Goal: Task Accomplishment & Management: Use online tool/utility

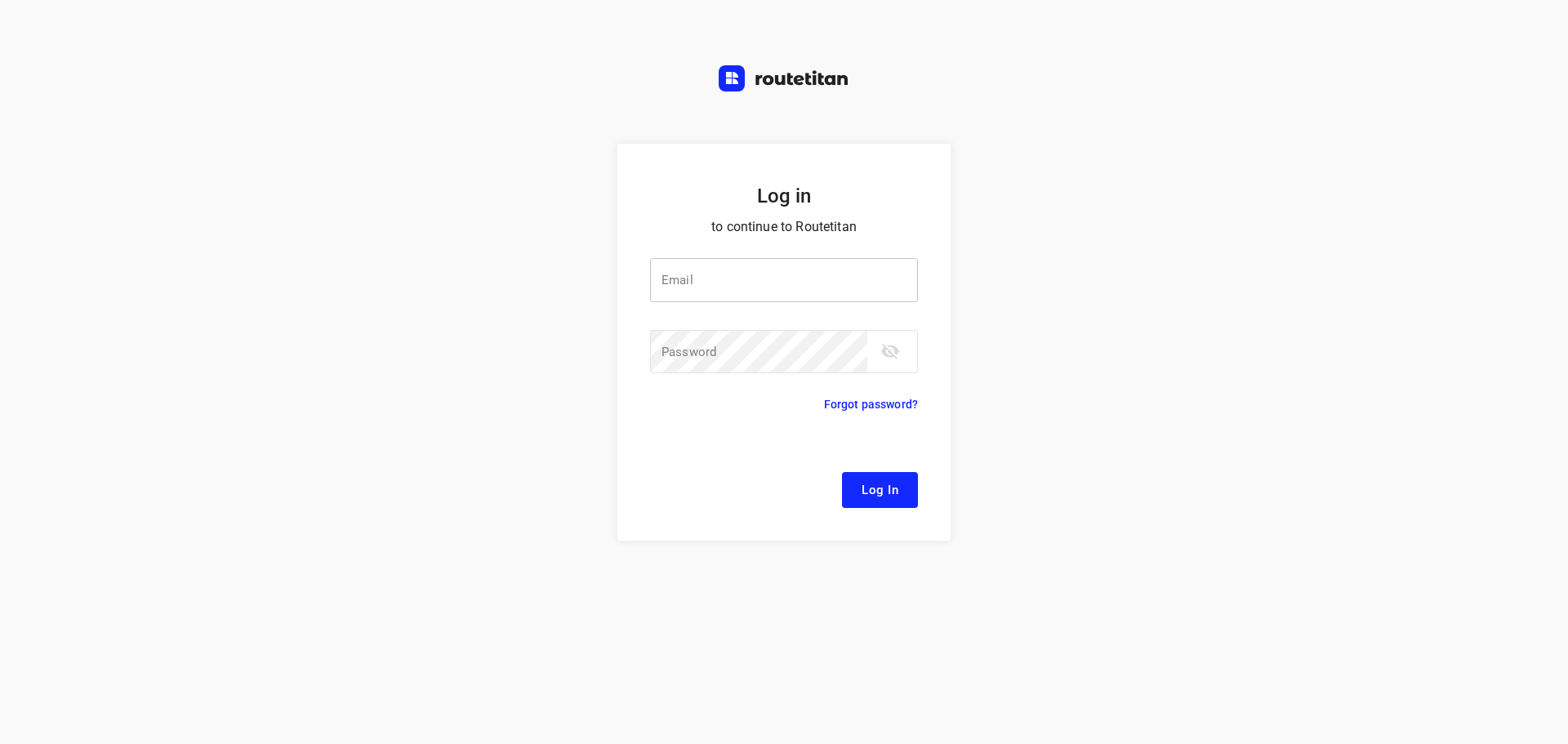
click at [714, 267] on input "email" at bounding box center [784, 280] width 268 height 44
type input "remco@fruitopjewerk.nl"
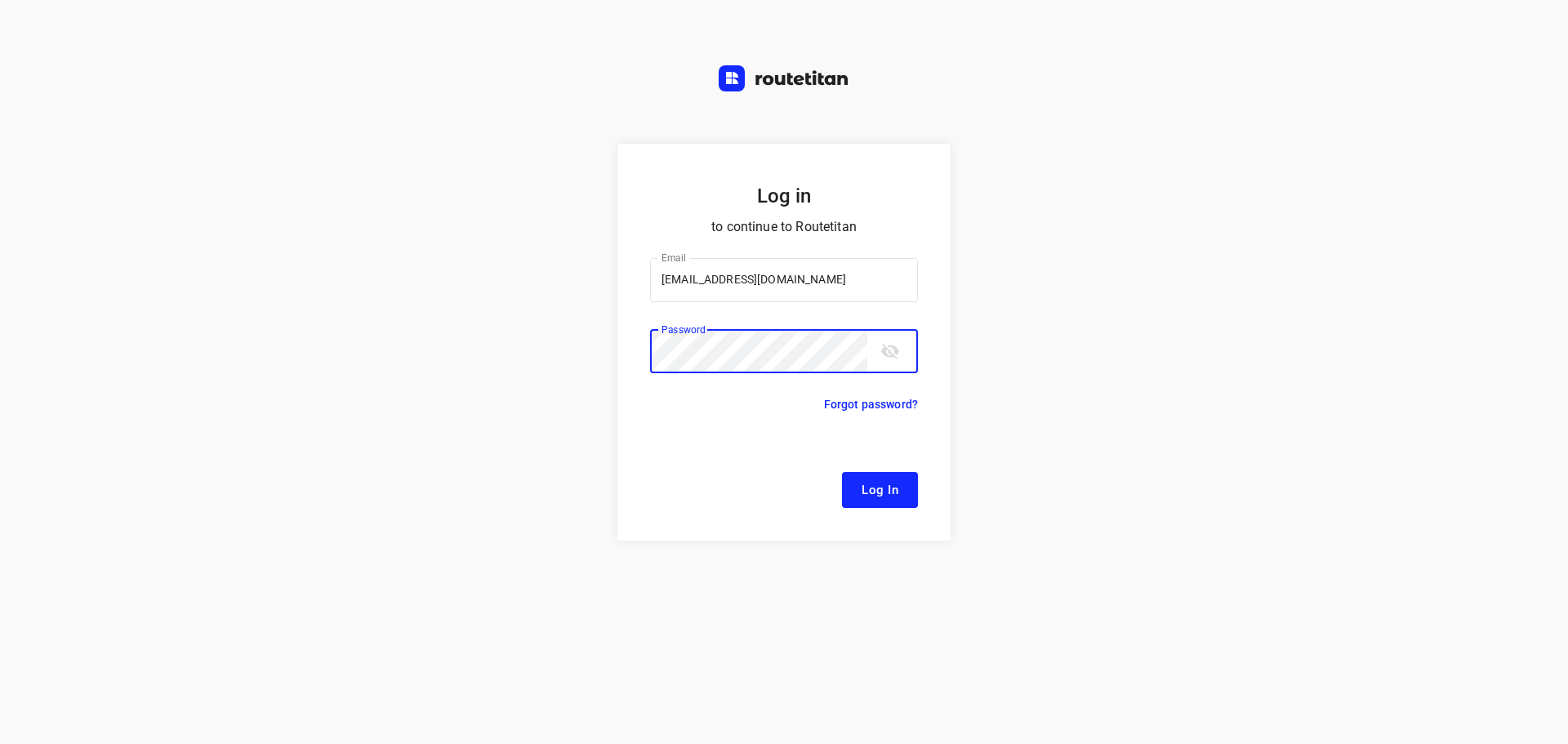
click at [777, 472] on button "Log In" at bounding box center [880, 489] width 76 height 36
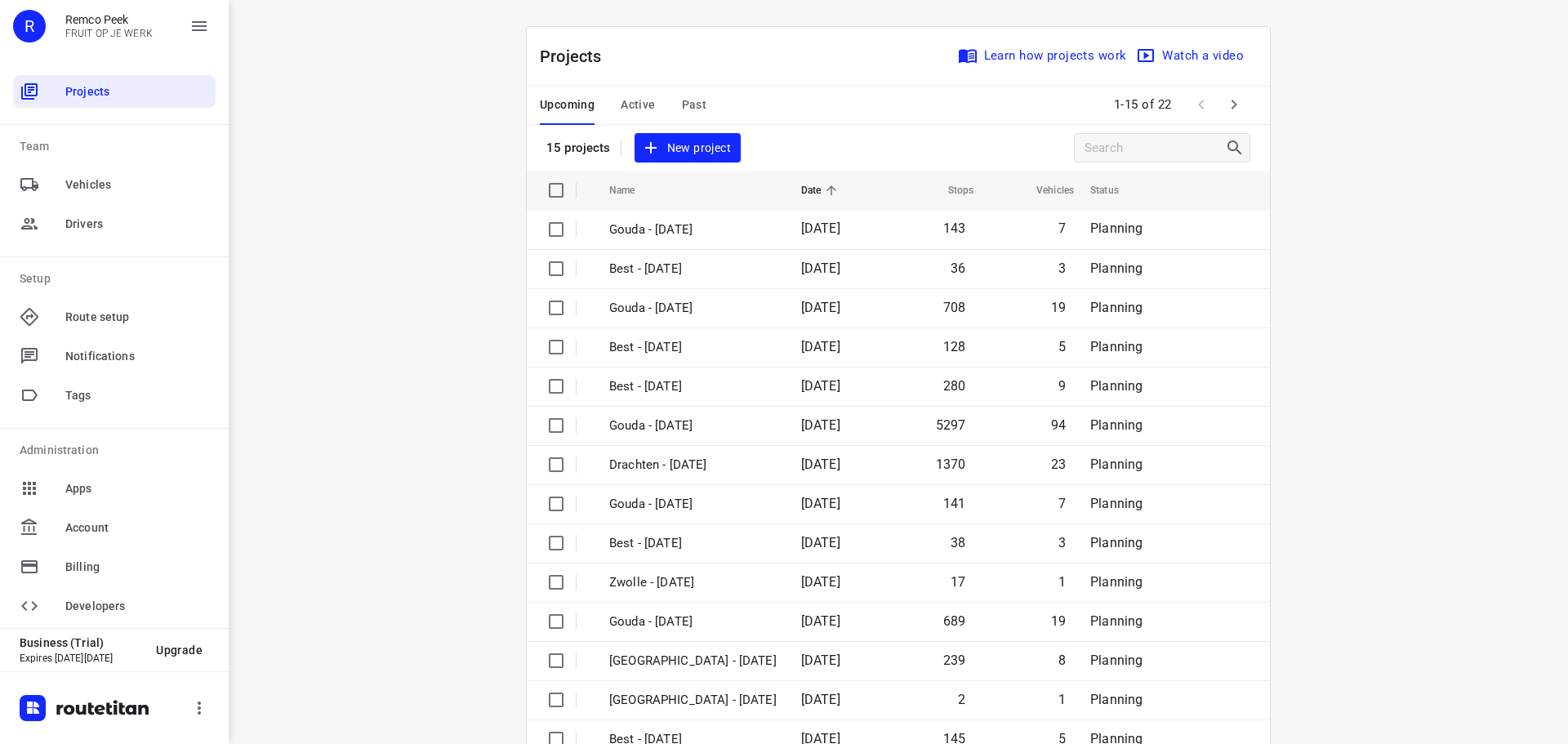
click at [621, 111] on span "Active" at bounding box center [638, 105] width 34 height 20
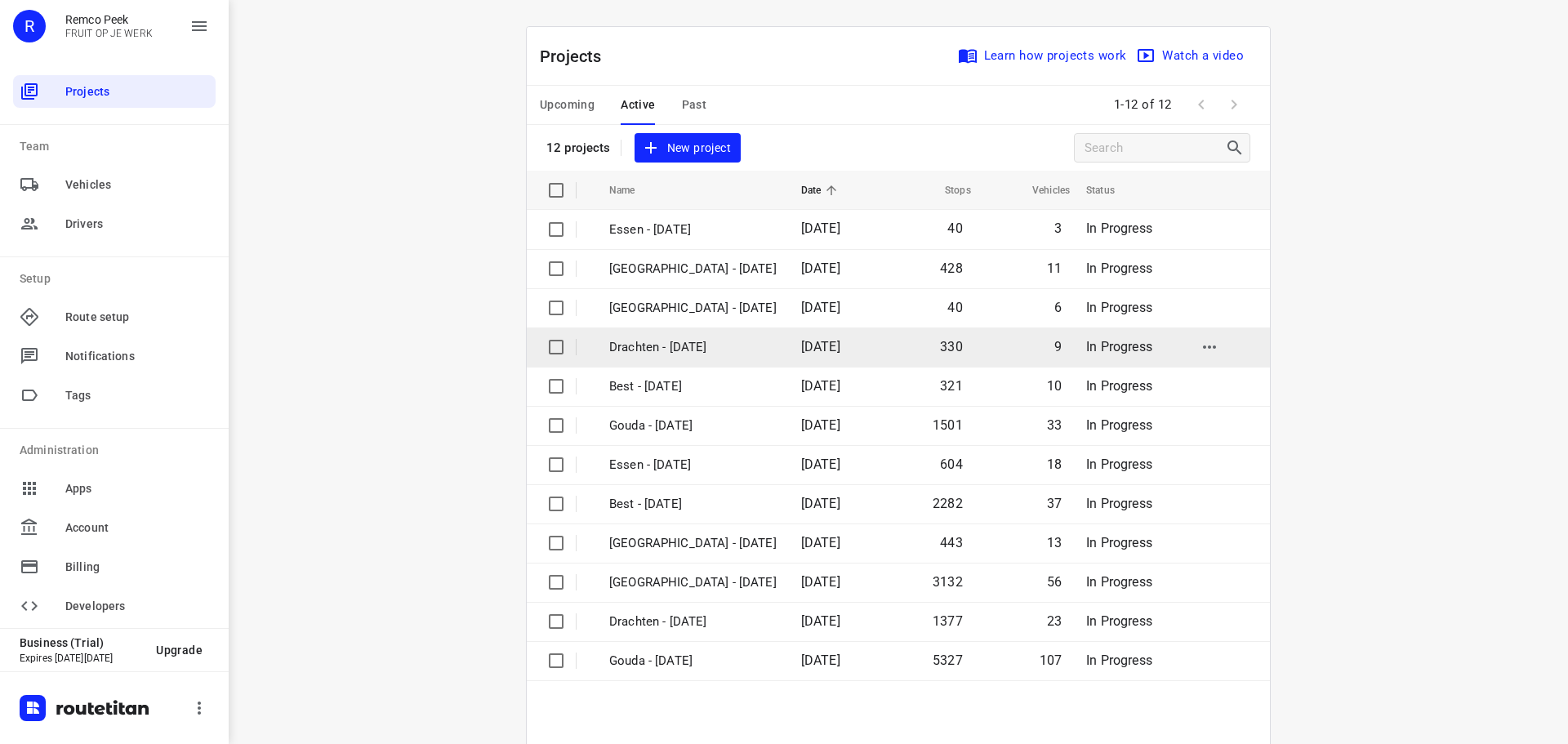
click at [641, 353] on p "Drachten - [DATE]" at bounding box center [693, 347] width 168 height 18
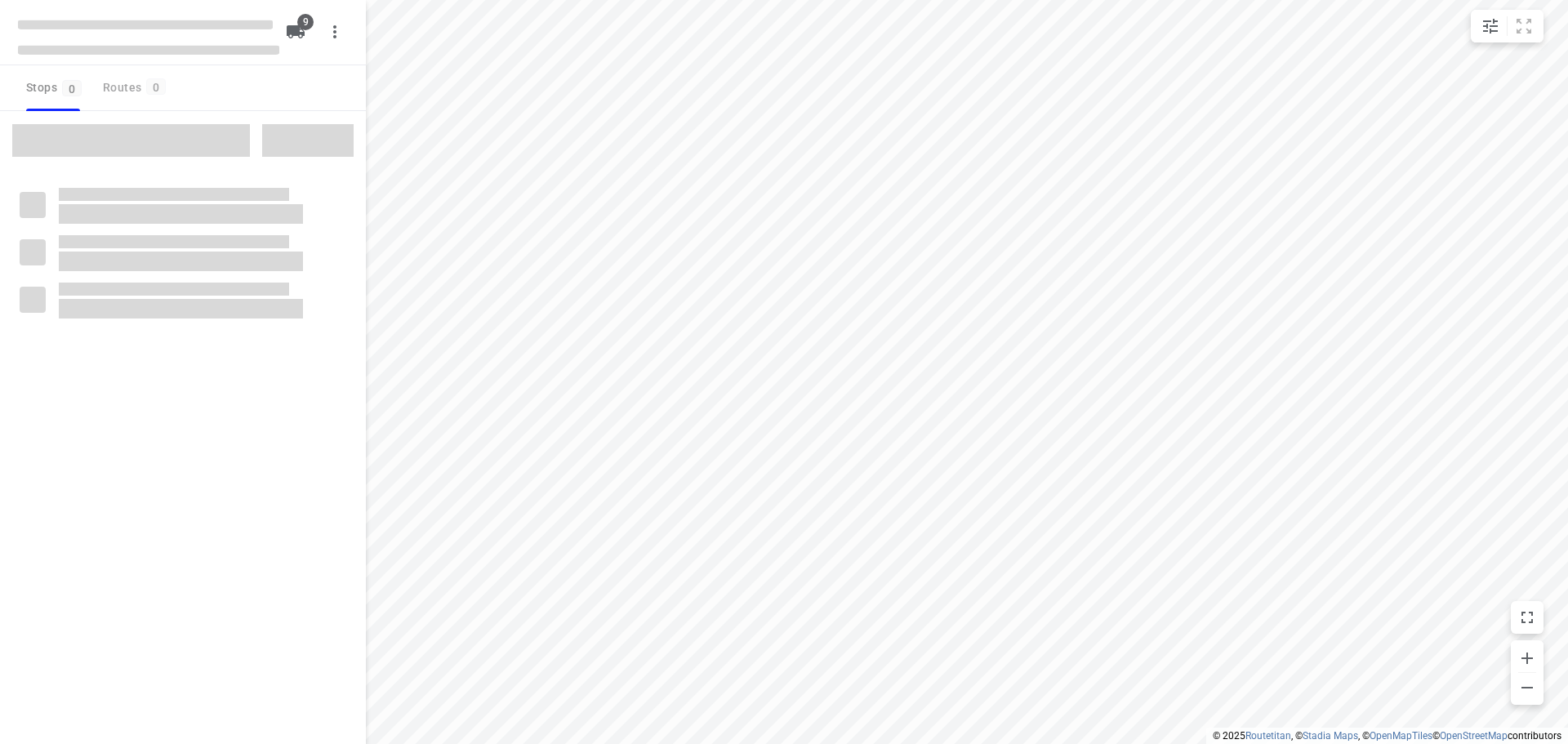
checkbox input "true"
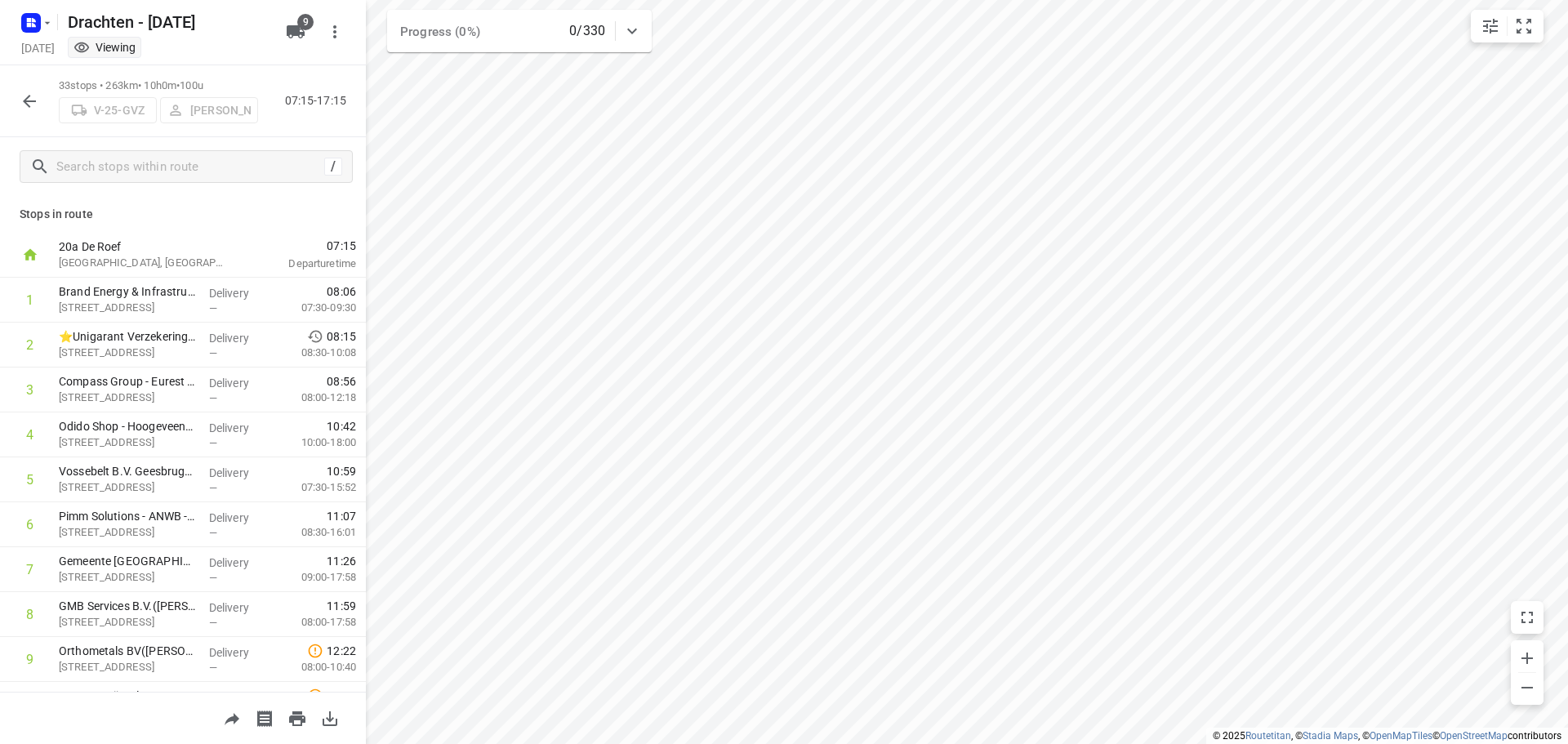
click at [25, 94] on icon "button" at bounding box center [28, 101] width 19 height 19
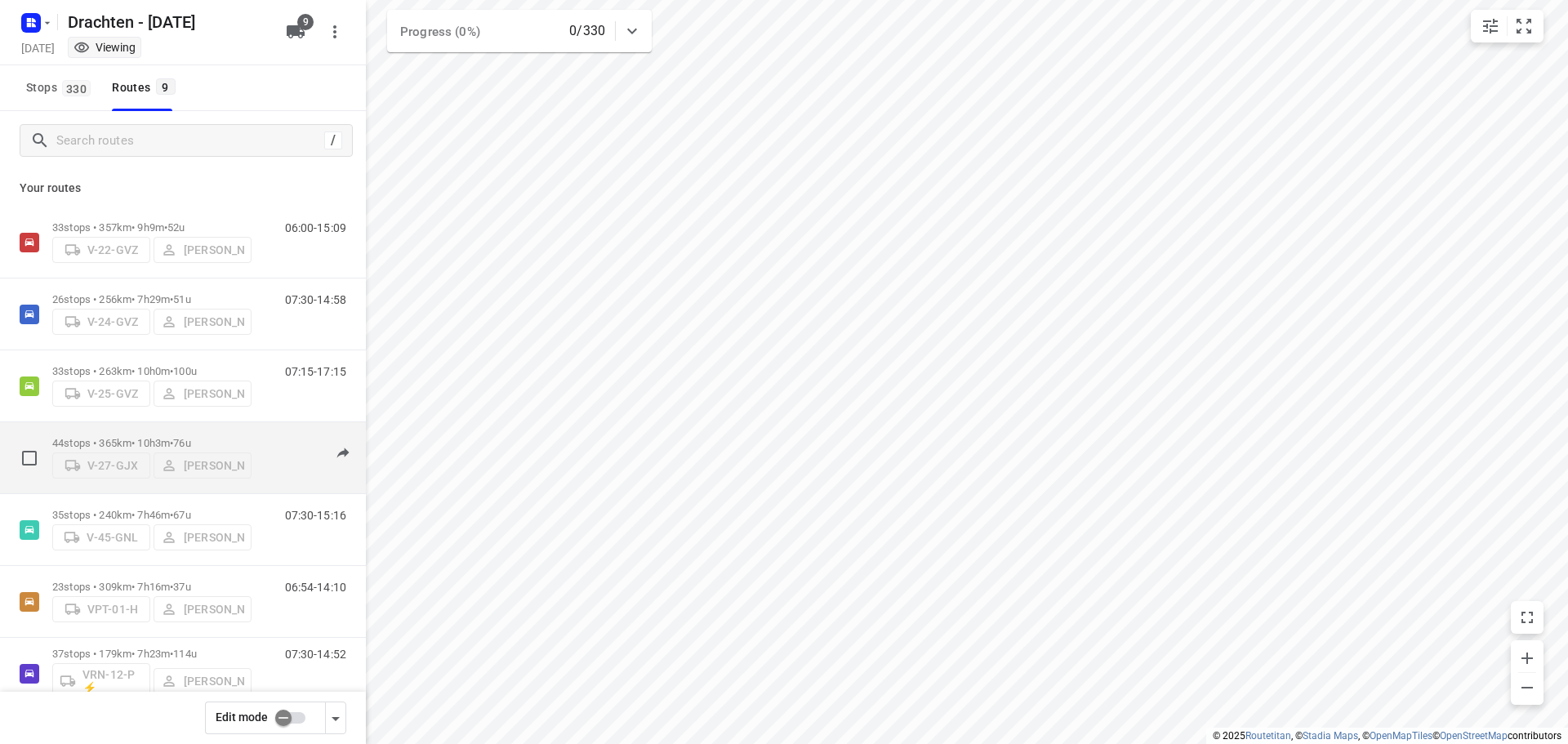
click at [171, 437] on p "44 stops • 365km • 10h3m • 76u" at bounding box center [152, 442] width 199 height 13
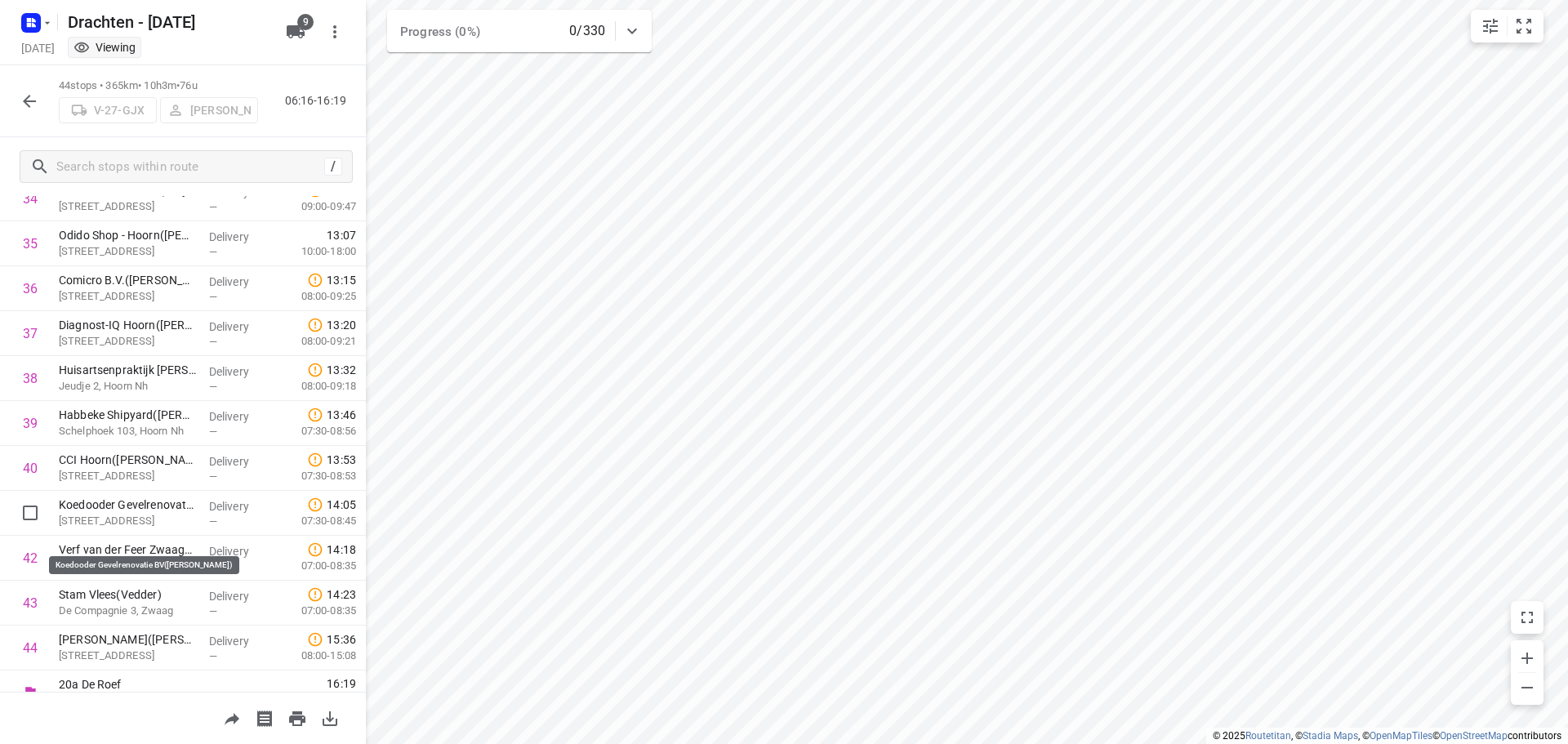
scroll to position [1607, 0]
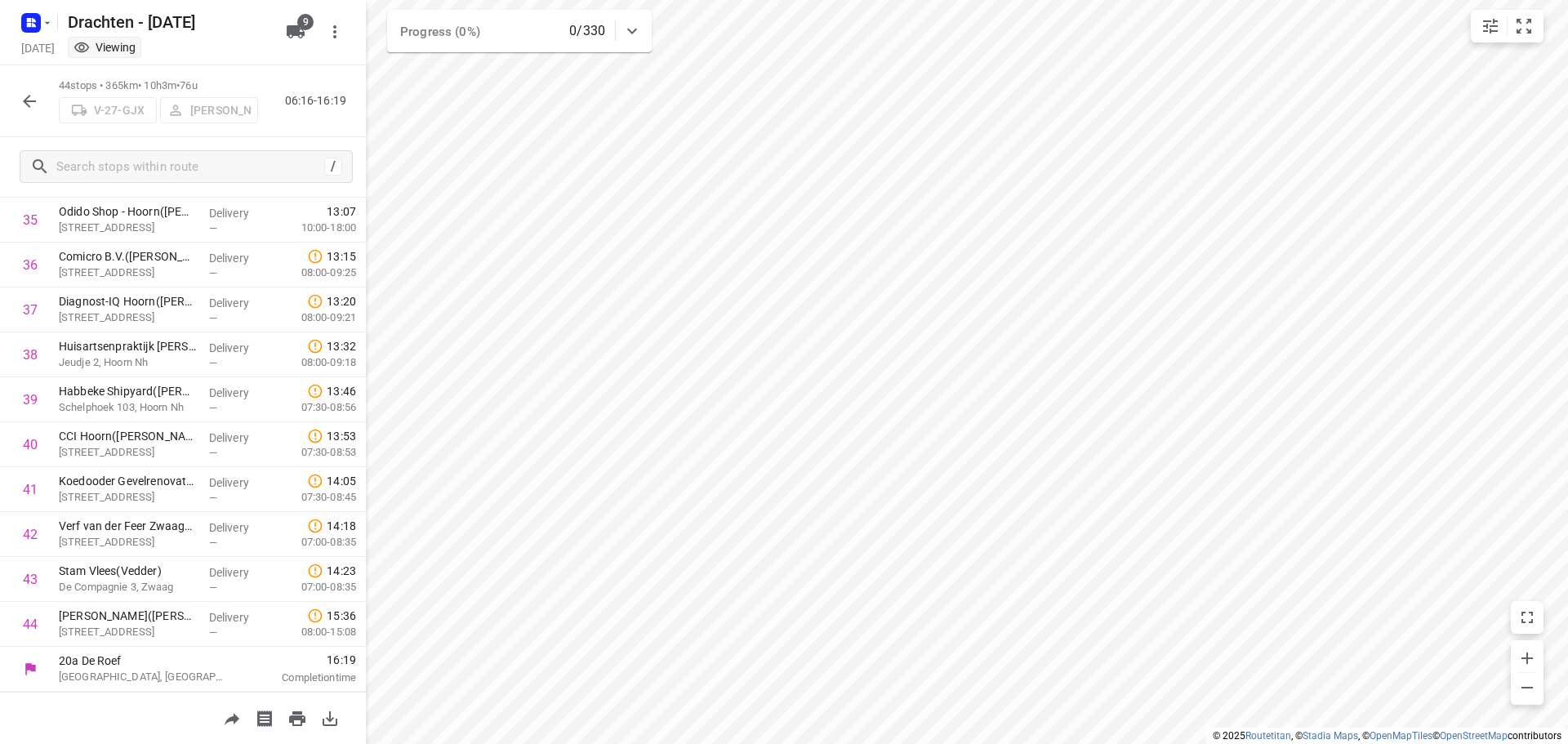
click at [38, 106] on icon "button" at bounding box center [28, 101] width 19 height 19
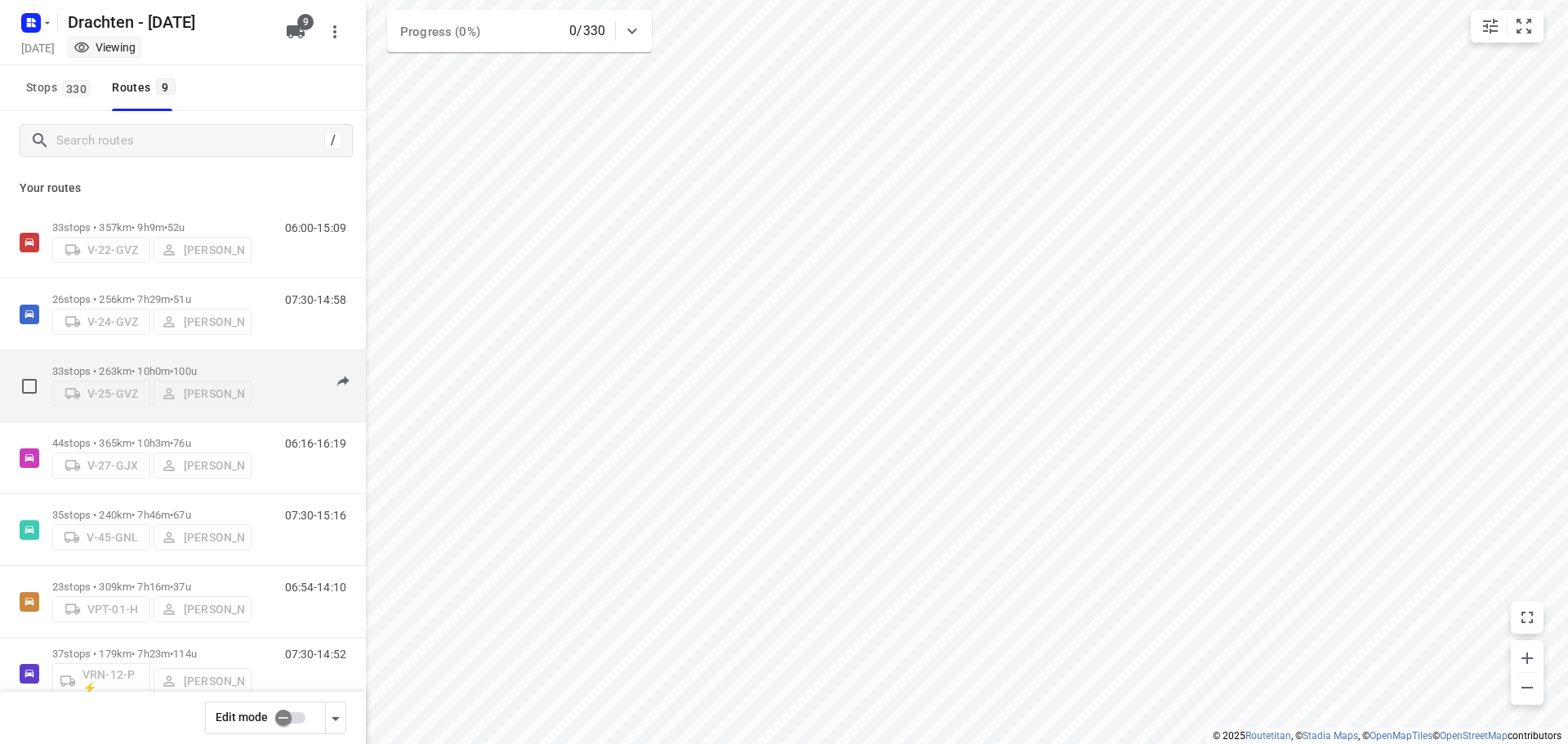
click at [161, 368] on p "33 stops • 263km • 10h0m • 100u" at bounding box center [152, 371] width 199 height 13
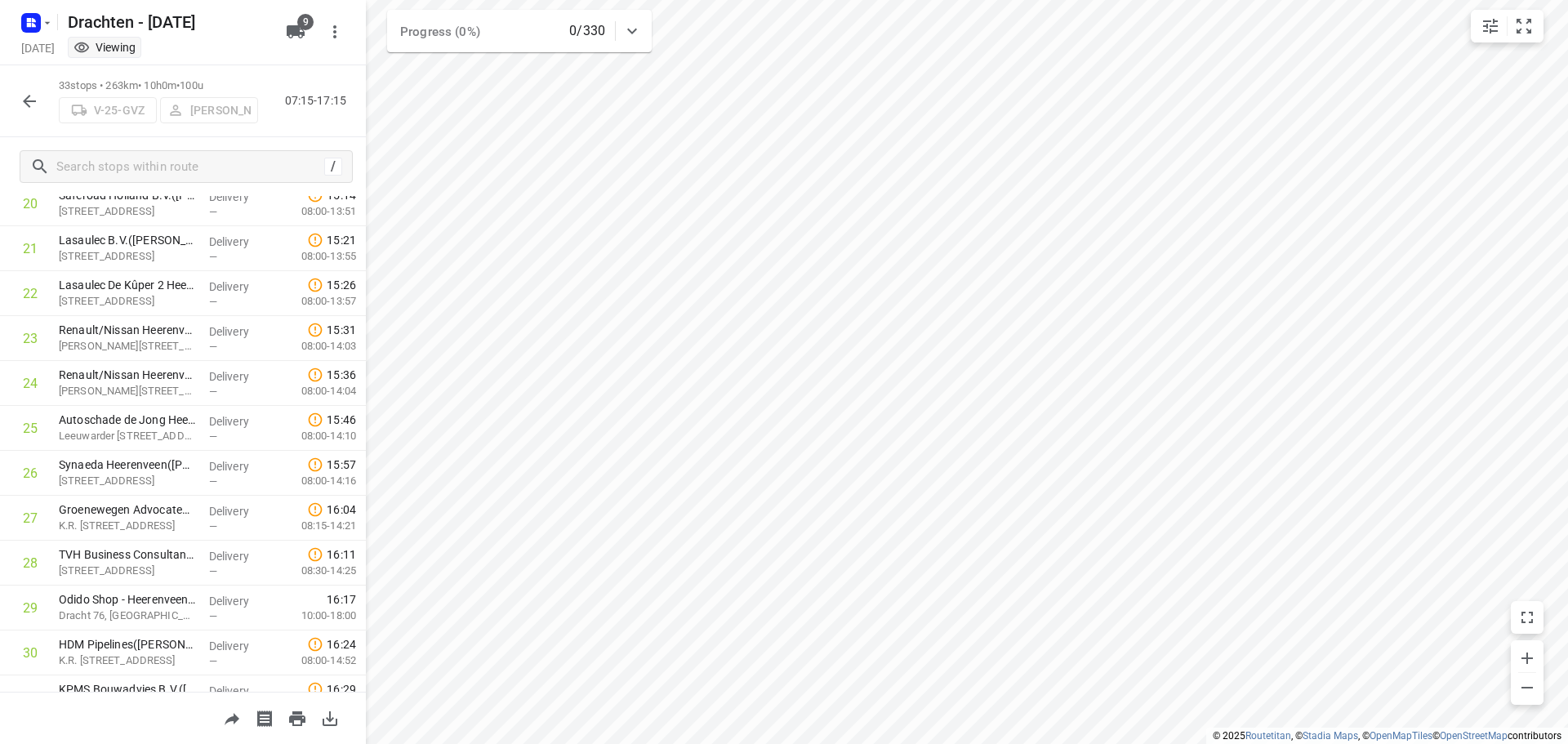
scroll to position [1113, 0]
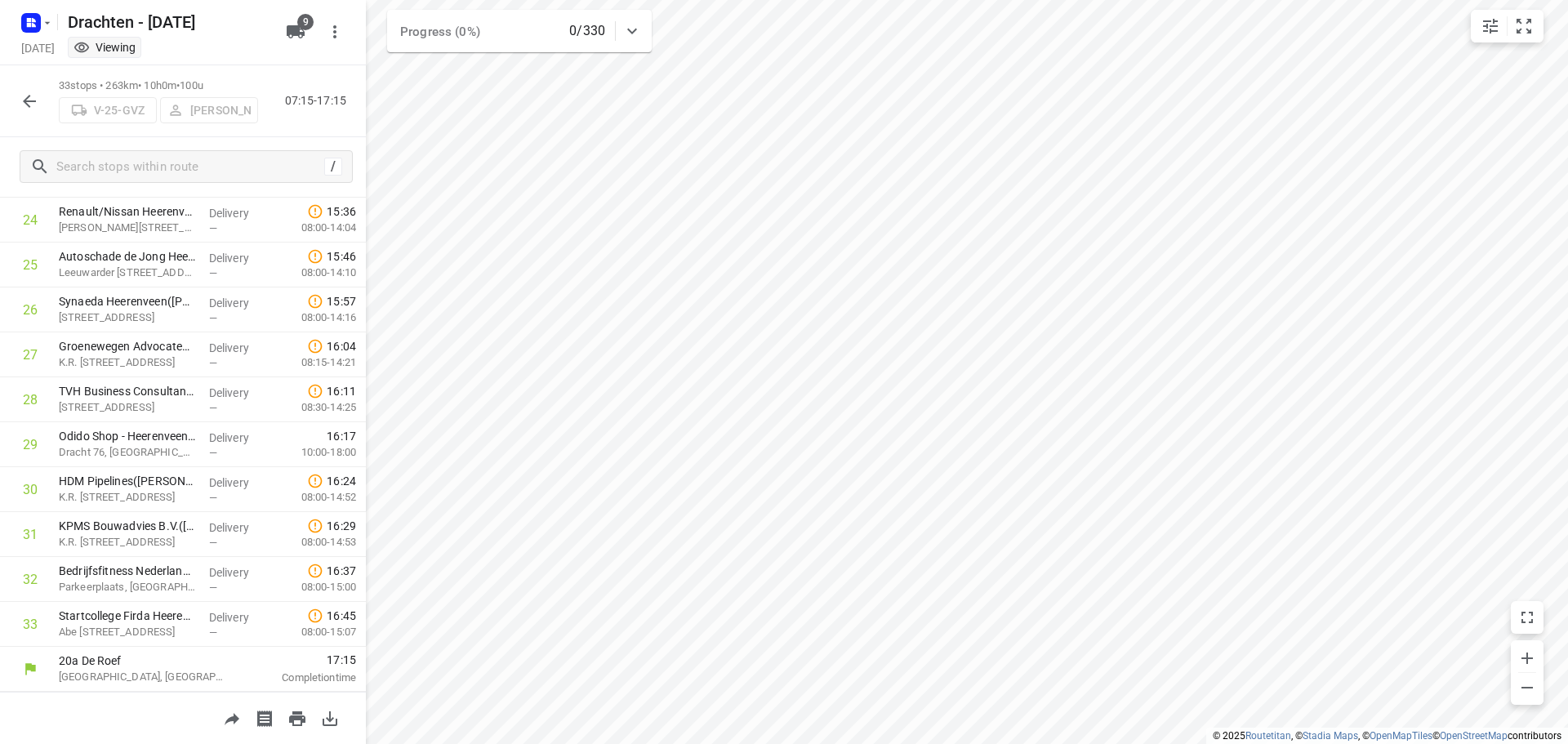
click at [18, 105] on button "button" at bounding box center [29, 101] width 33 height 33
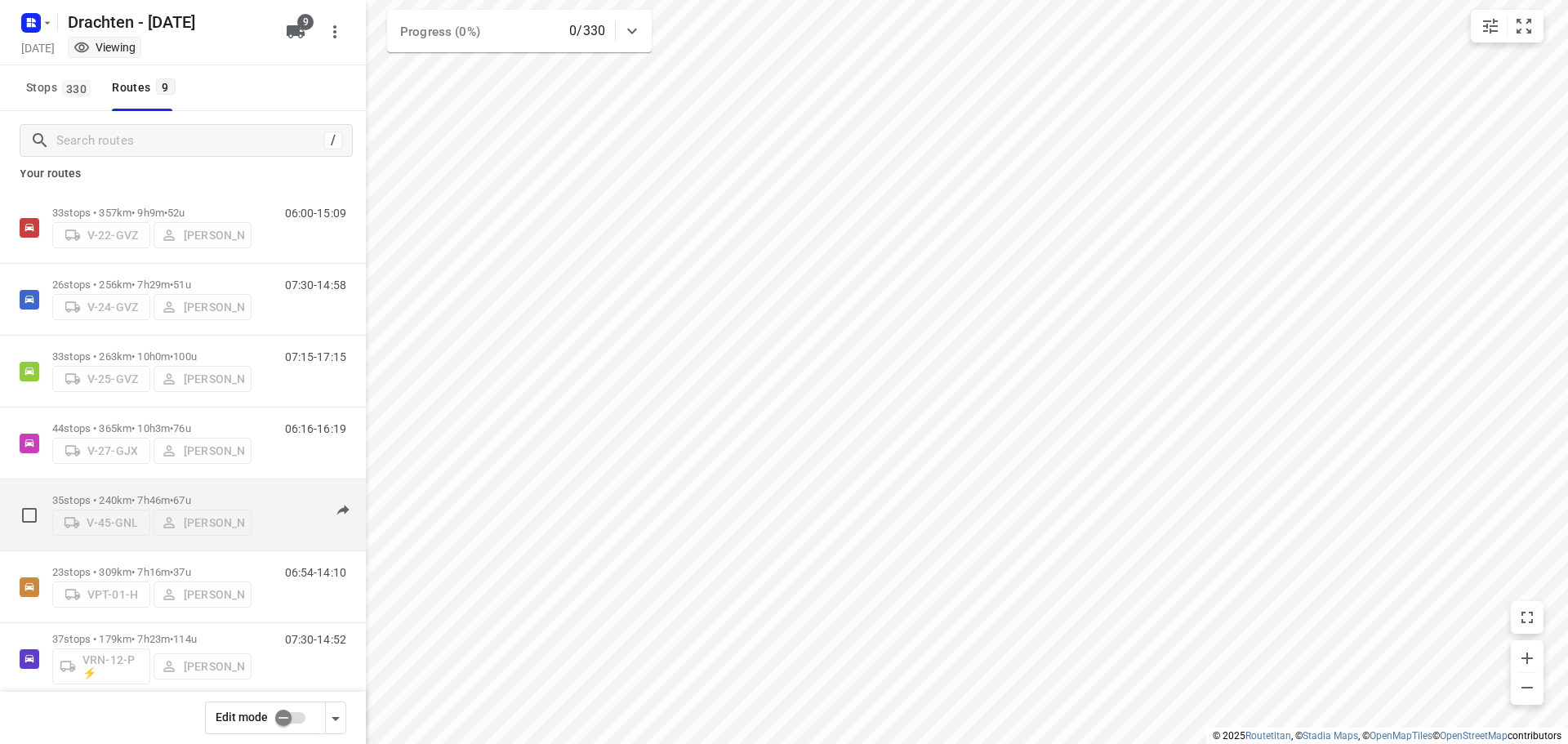
scroll to position [96, 0]
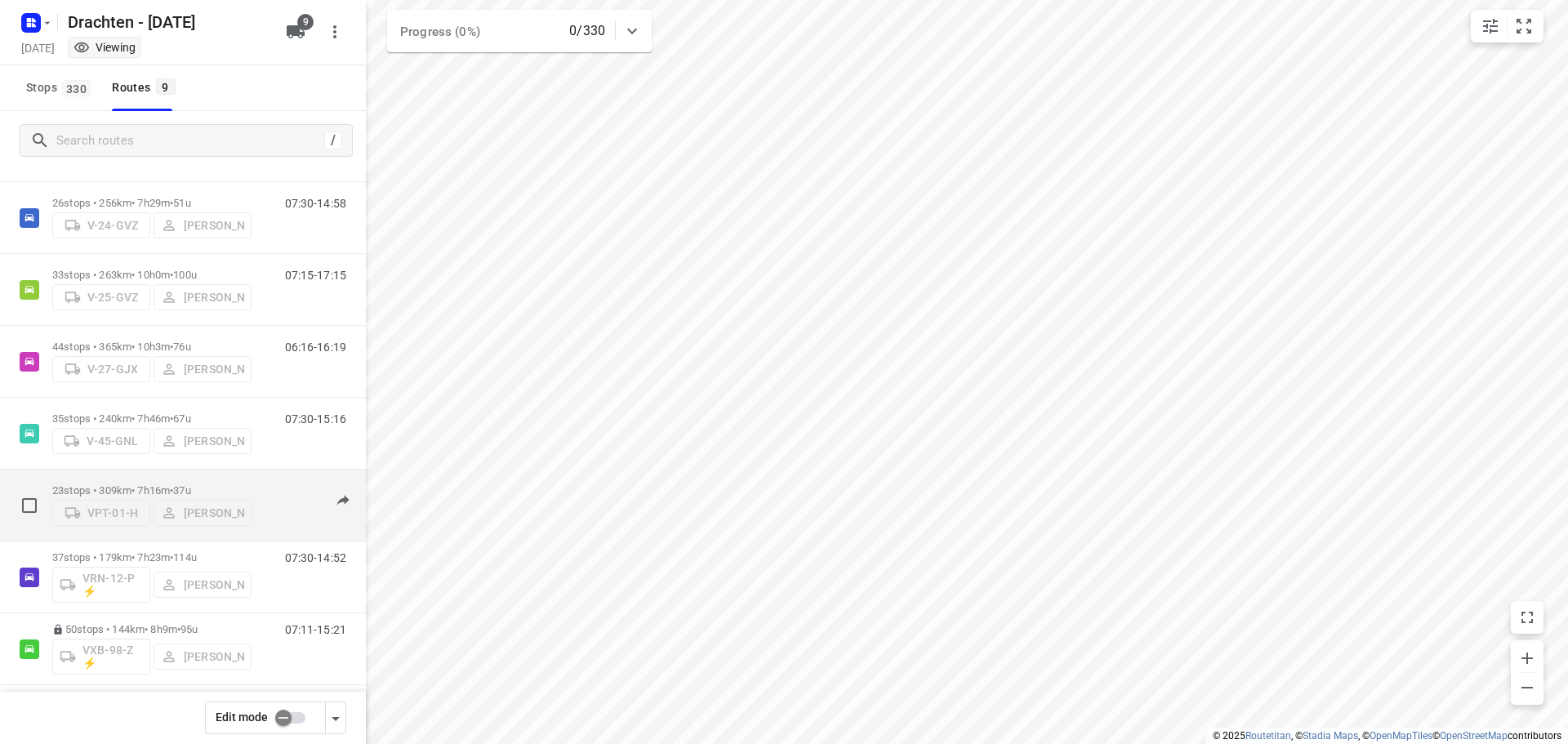
click at [176, 484] on p "23 stops • 309km • 7h16m • 37u" at bounding box center [152, 490] width 199 height 13
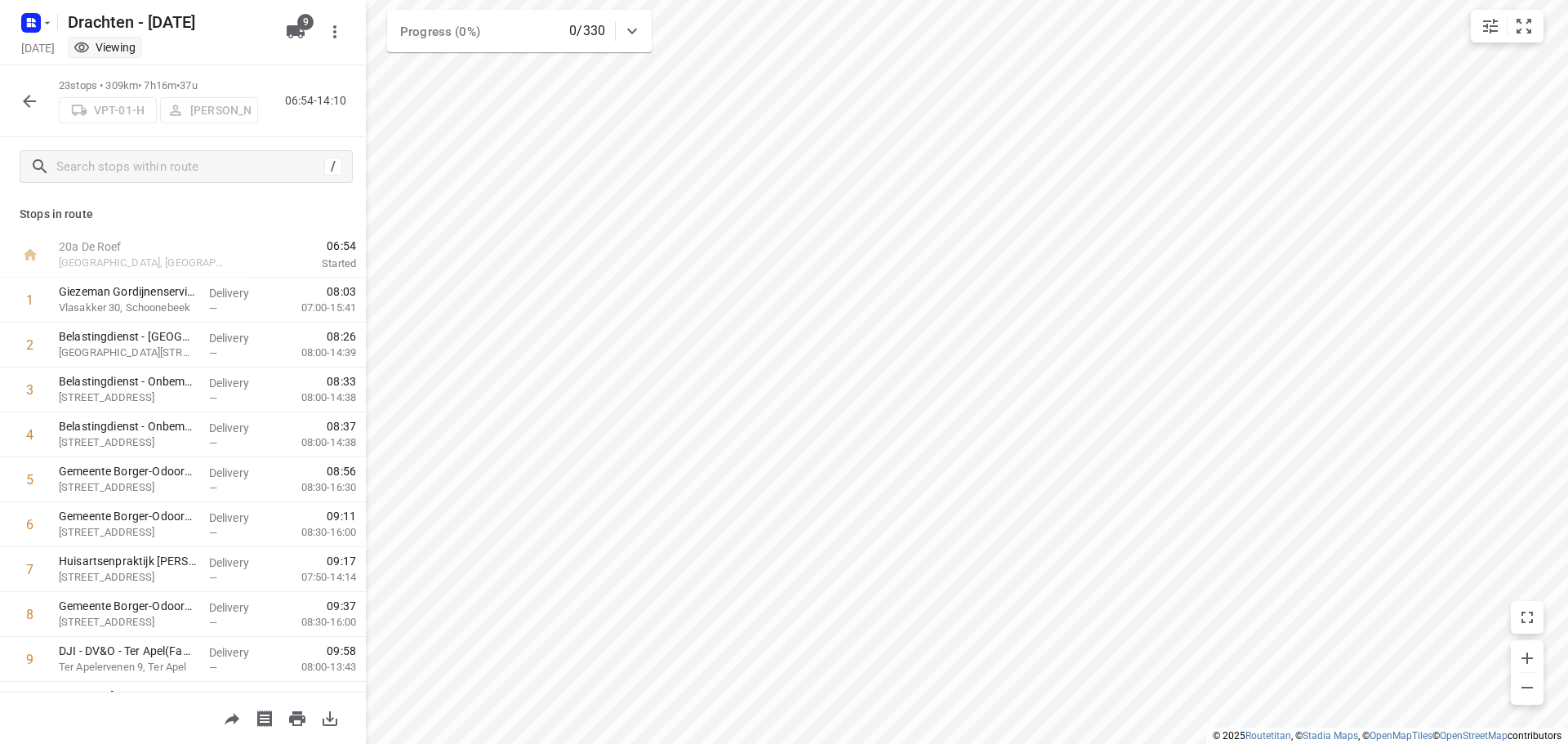
click at [28, 96] on icon "button" at bounding box center [29, 101] width 13 height 13
click at [17, 103] on button "button" at bounding box center [29, 101] width 33 height 33
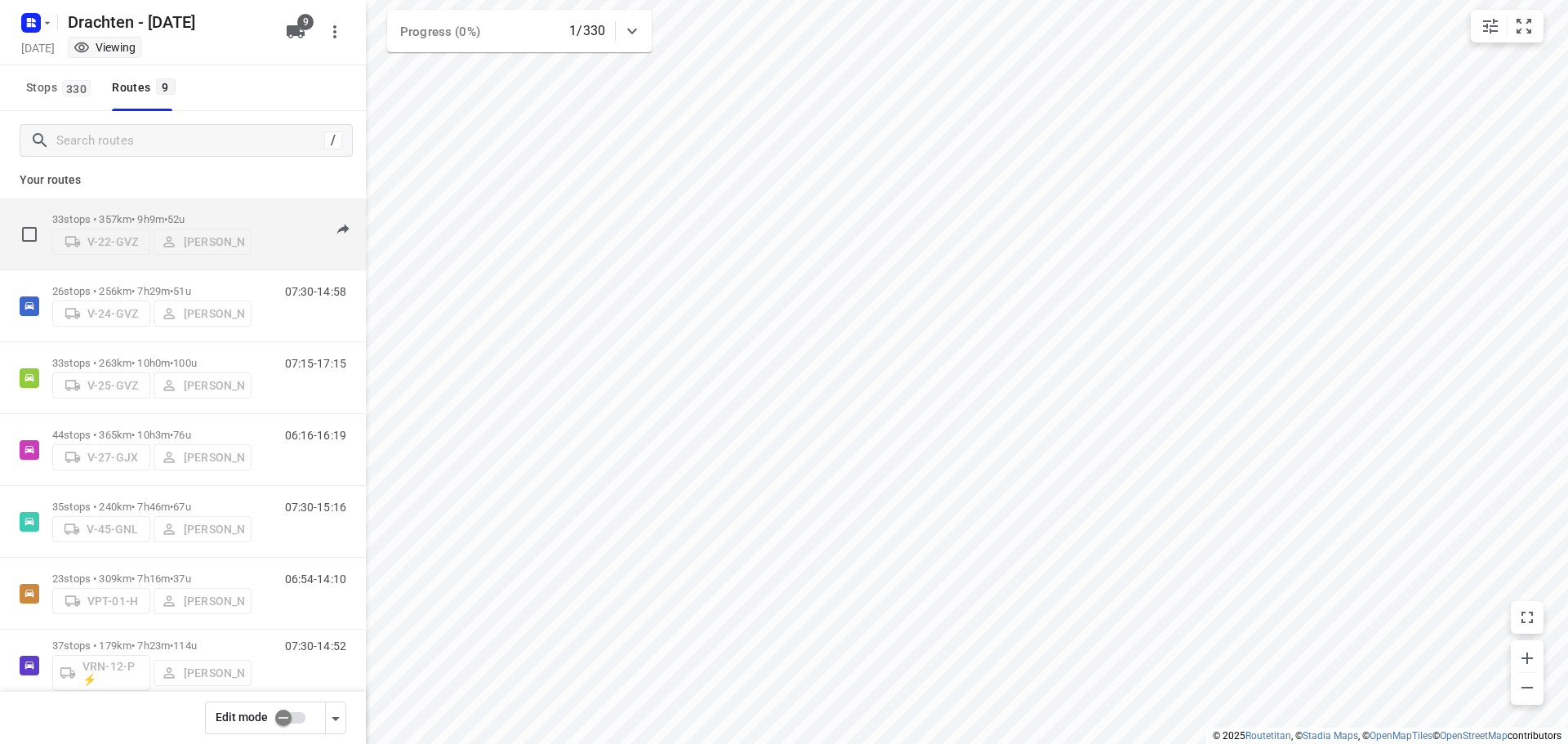
scroll to position [0, 0]
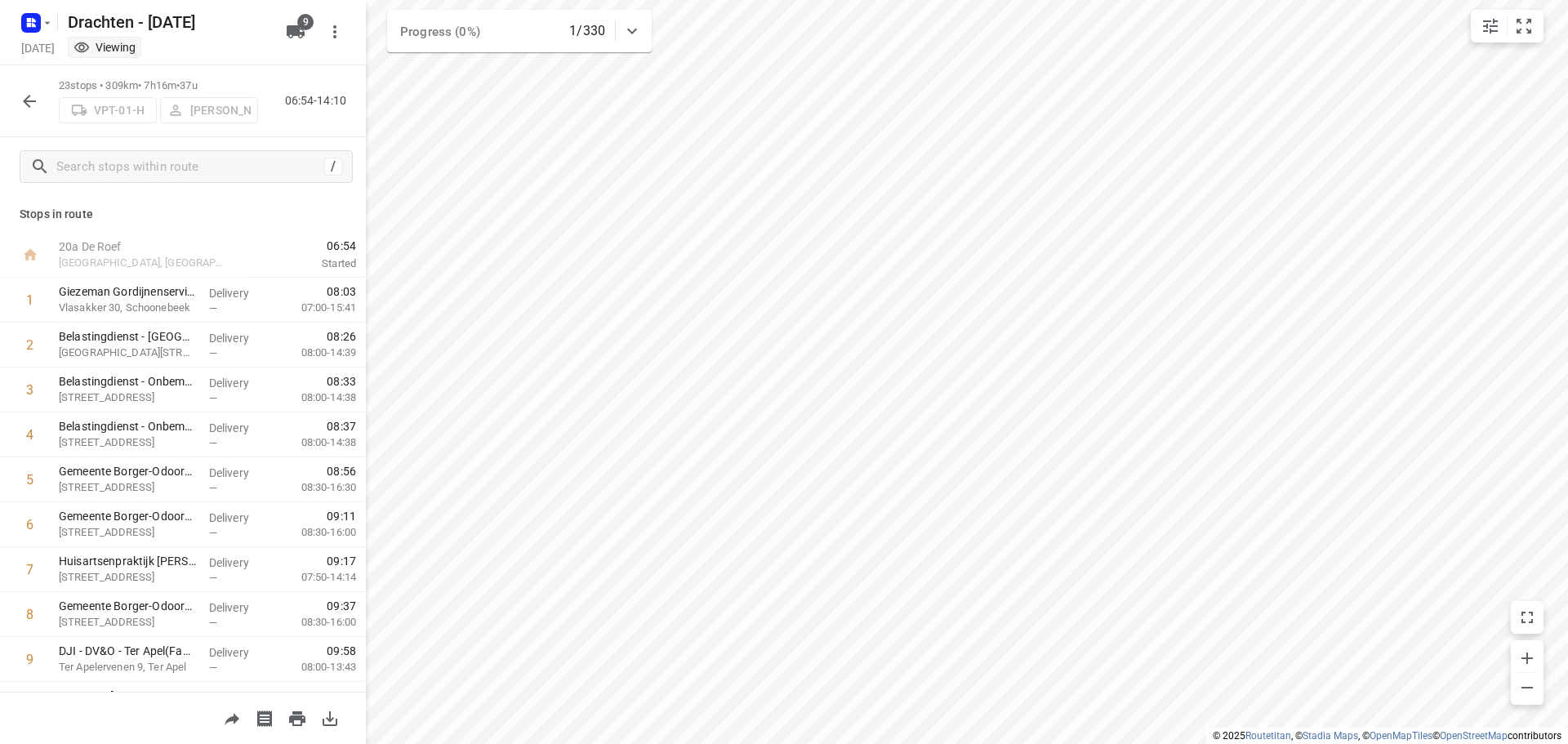
click at [13, 106] on div "23 stops • 309km • 7h16m • 37u VPT-01-H Wilma Wijma-Boonstra 06:54-14:10" at bounding box center [183, 101] width 366 height 72
click at [17, 108] on button "button" at bounding box center [29, 101] width 33 height 33
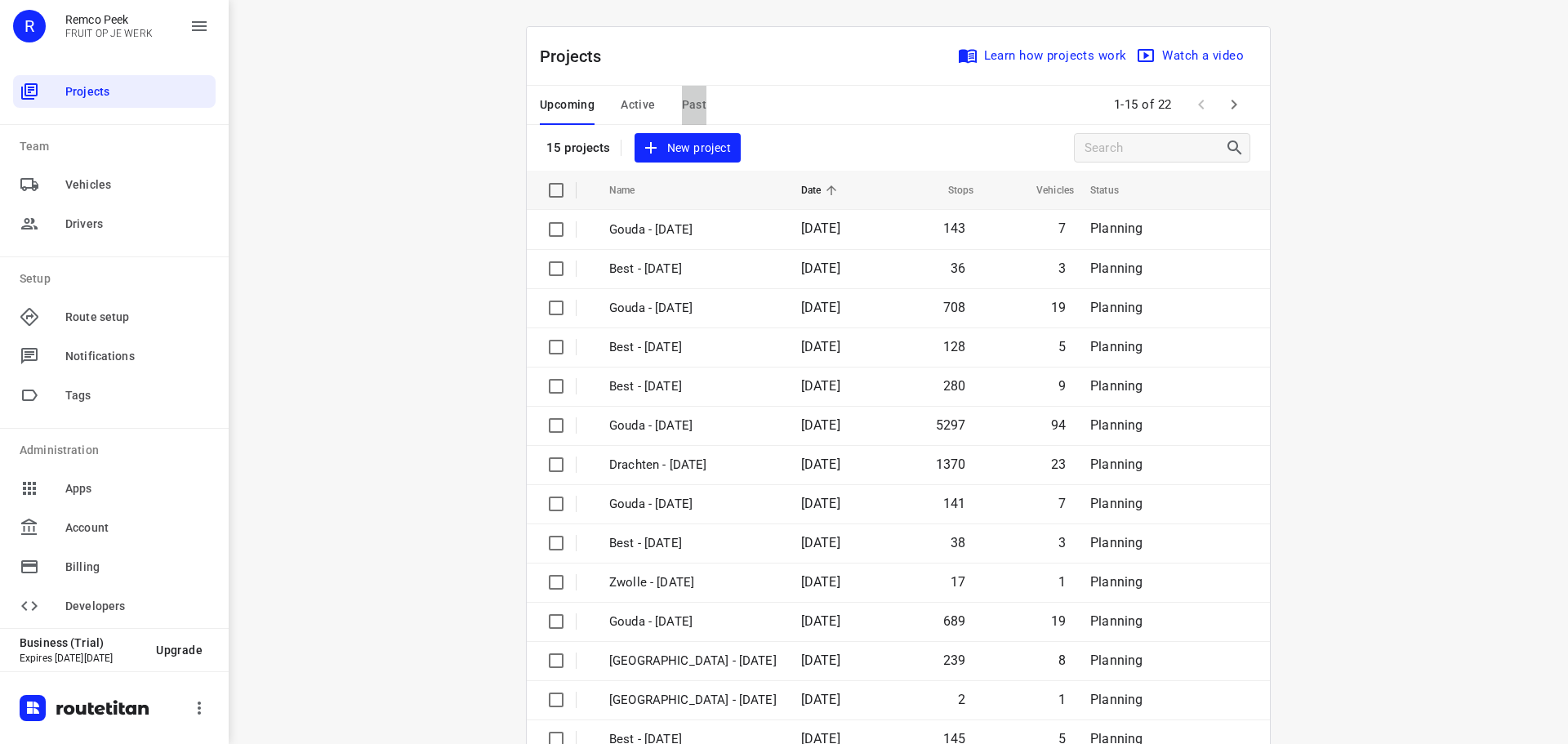
click at [684, 116] on button "Past" at bounding box center [695, 105] width 25 height 39
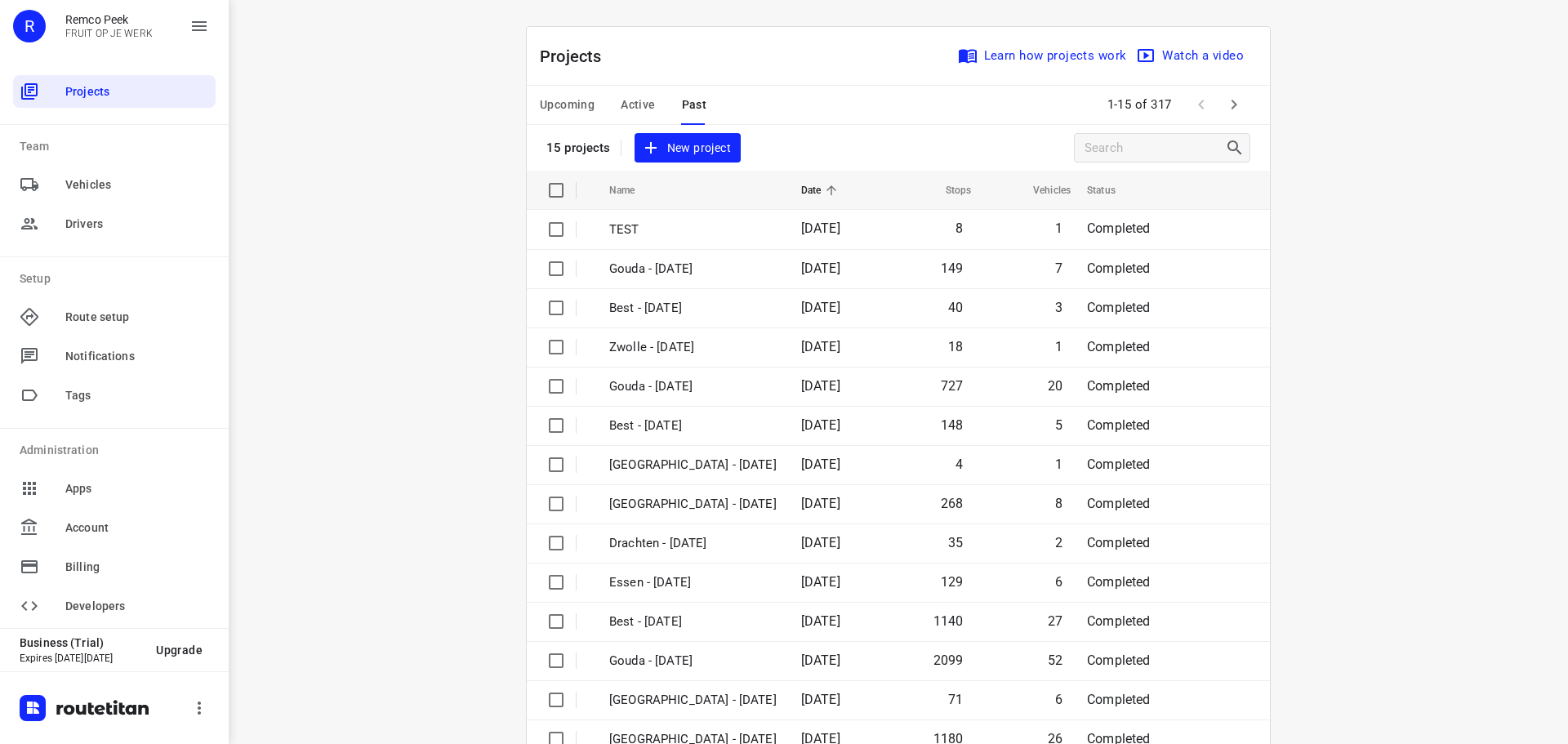
click at [639, 96] on span "Active" at bounding box center [638, 105] width 34 height 20
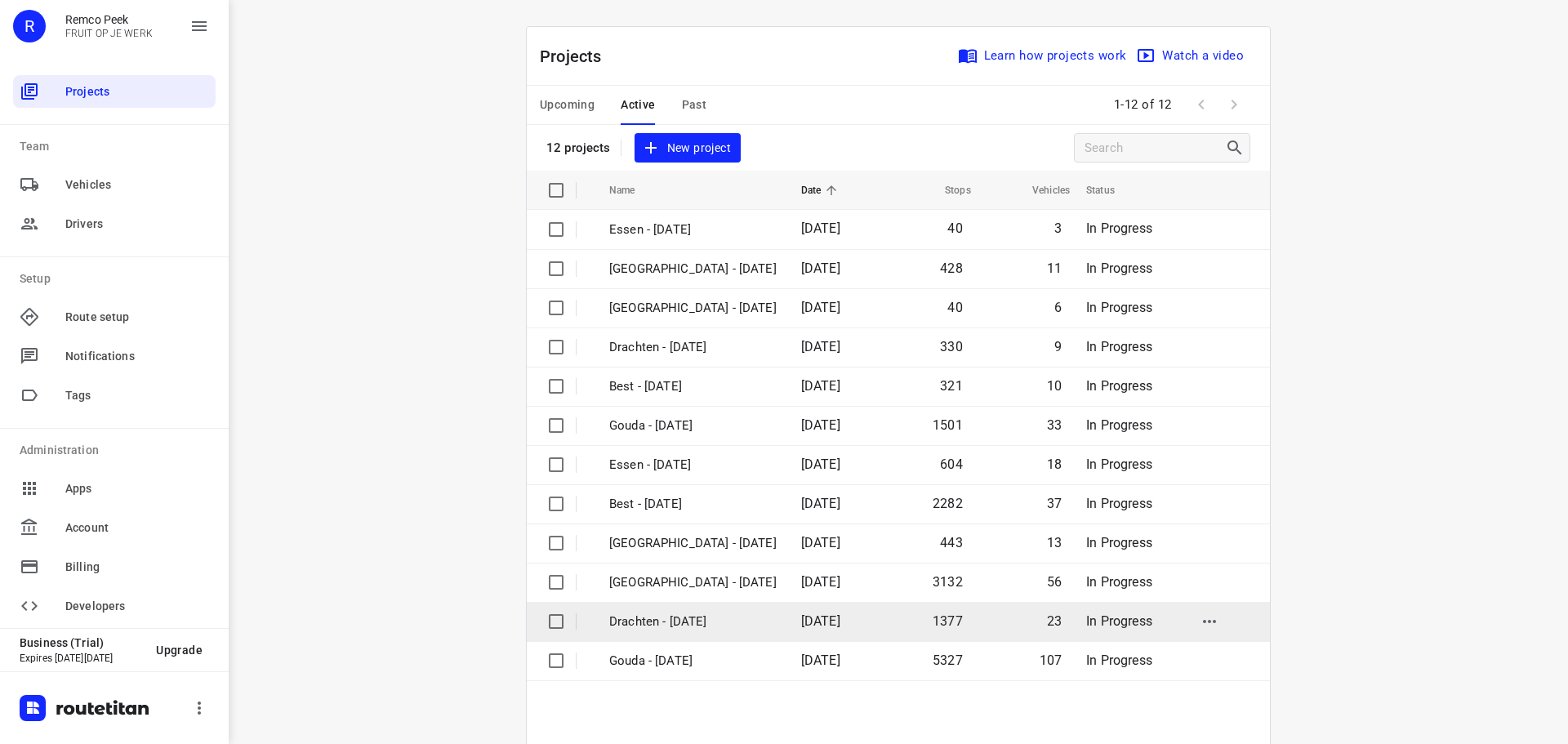
click at [669, 617] on p "Drachten - [DATE]" at bounding box center [693, 622] width 168 height 18
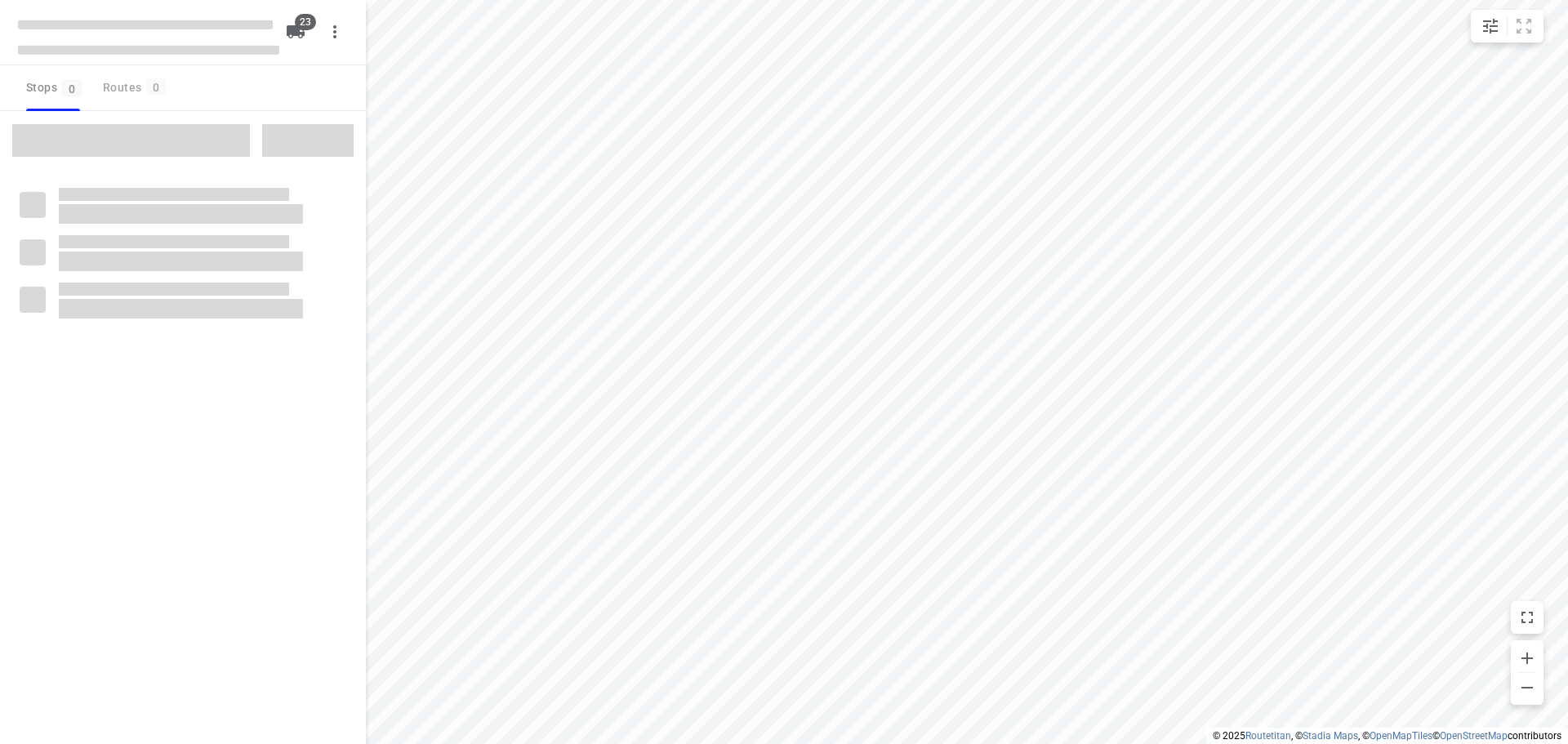
checkbox input "true"
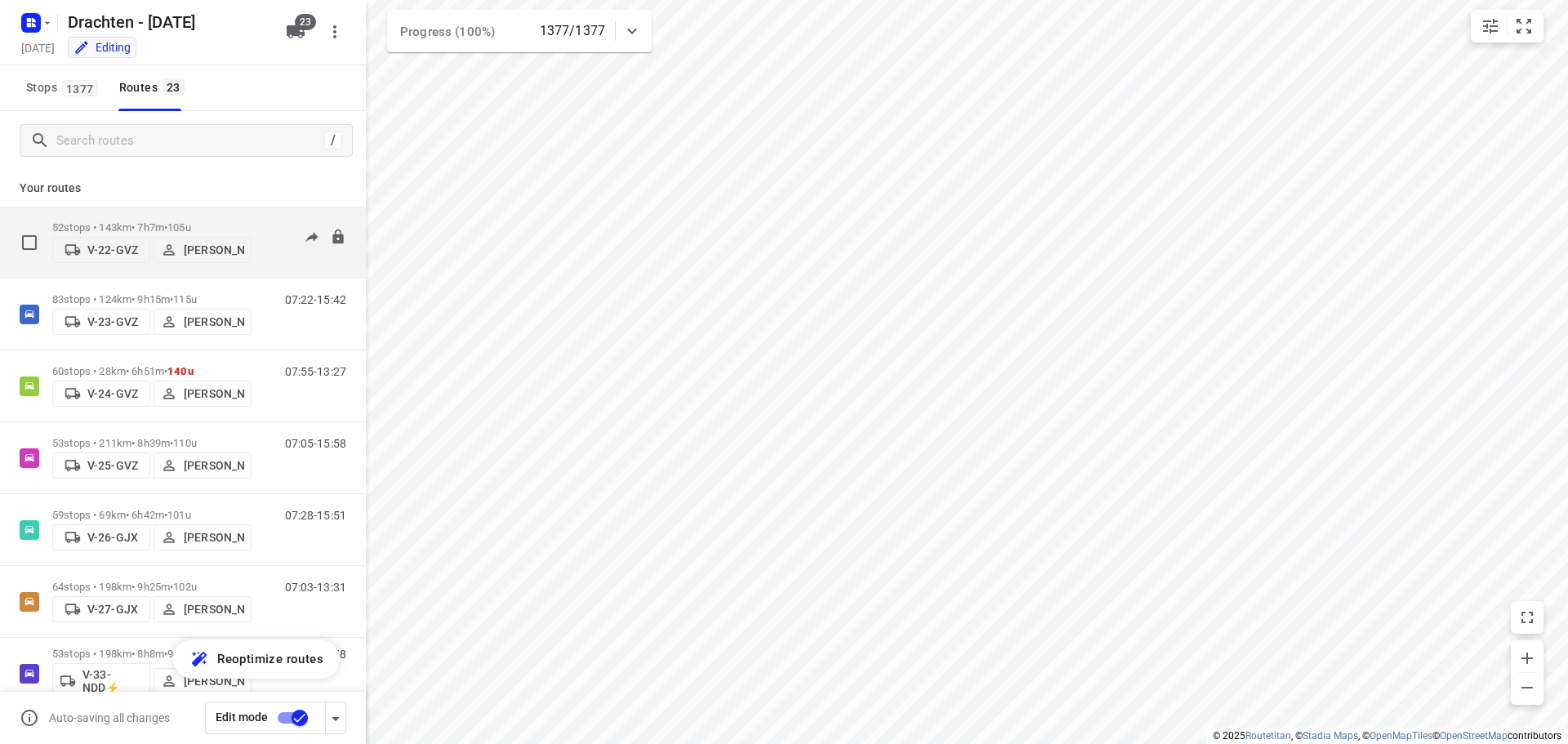
click at [170, 221] on p "52 stops • 143km • 7h7m • 105u" at bounding box center [152, 227] width 199 height 13
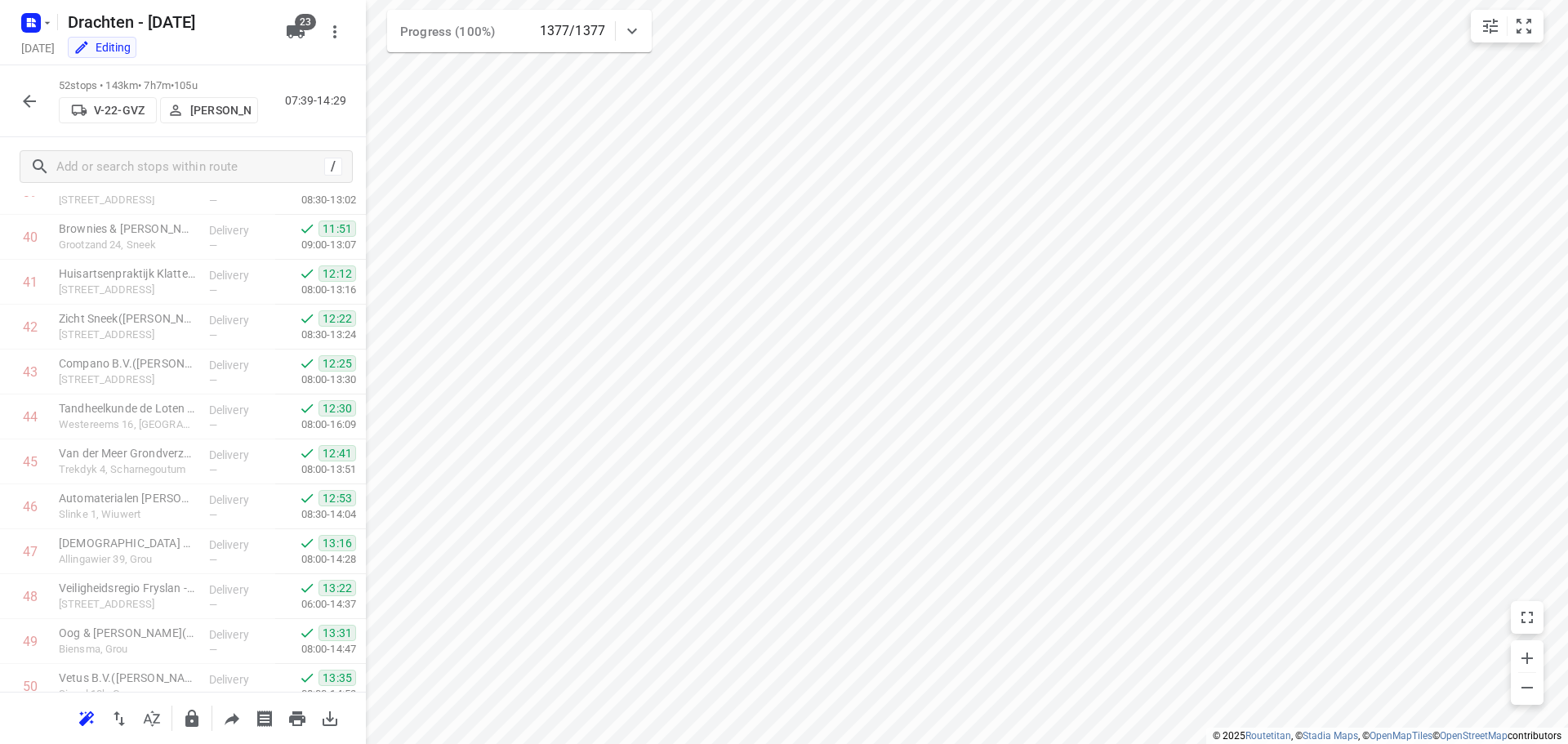
scroll to position [1966, 0]
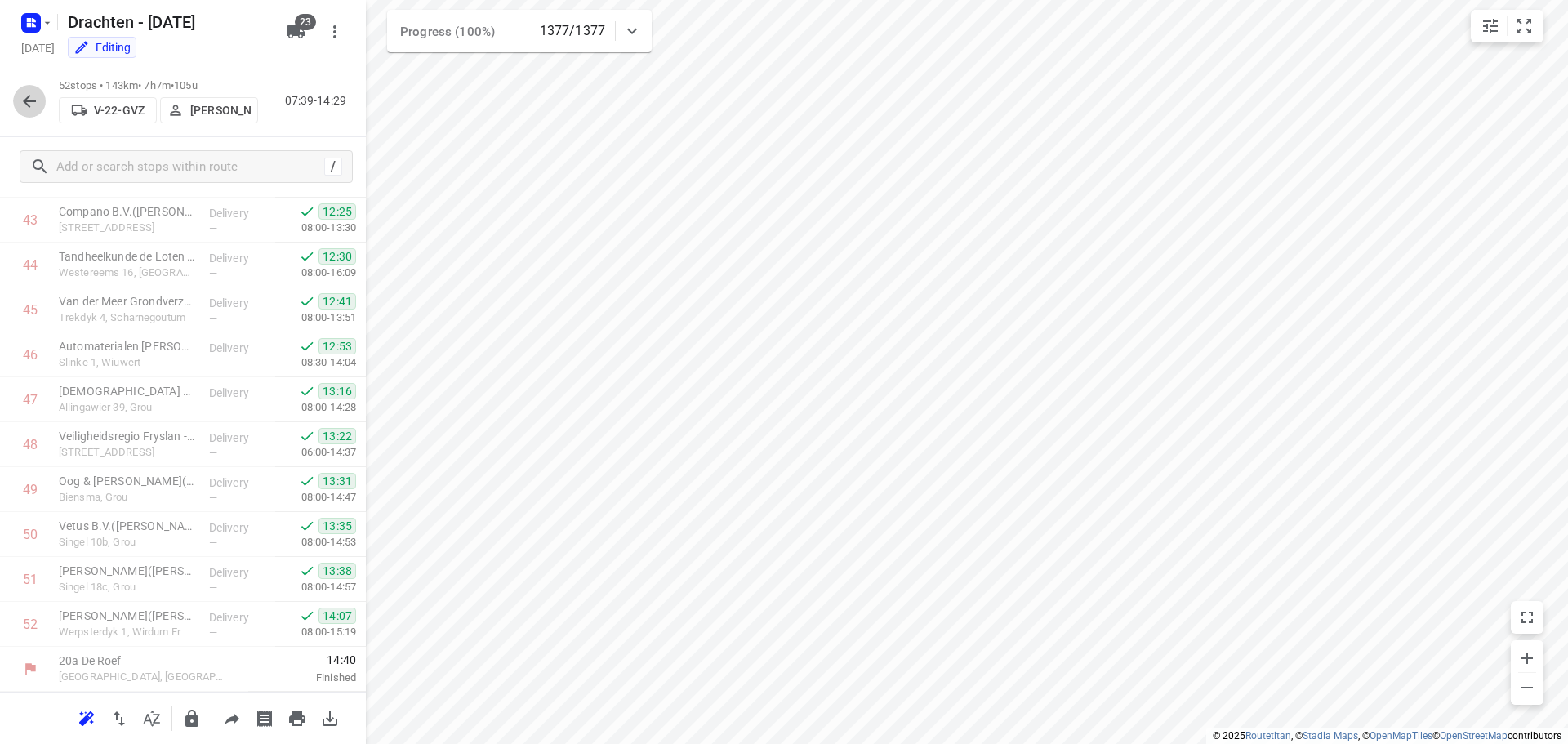
click at [33, 94] on icon "button" at bounding box center [28, 101] width 19 height 19
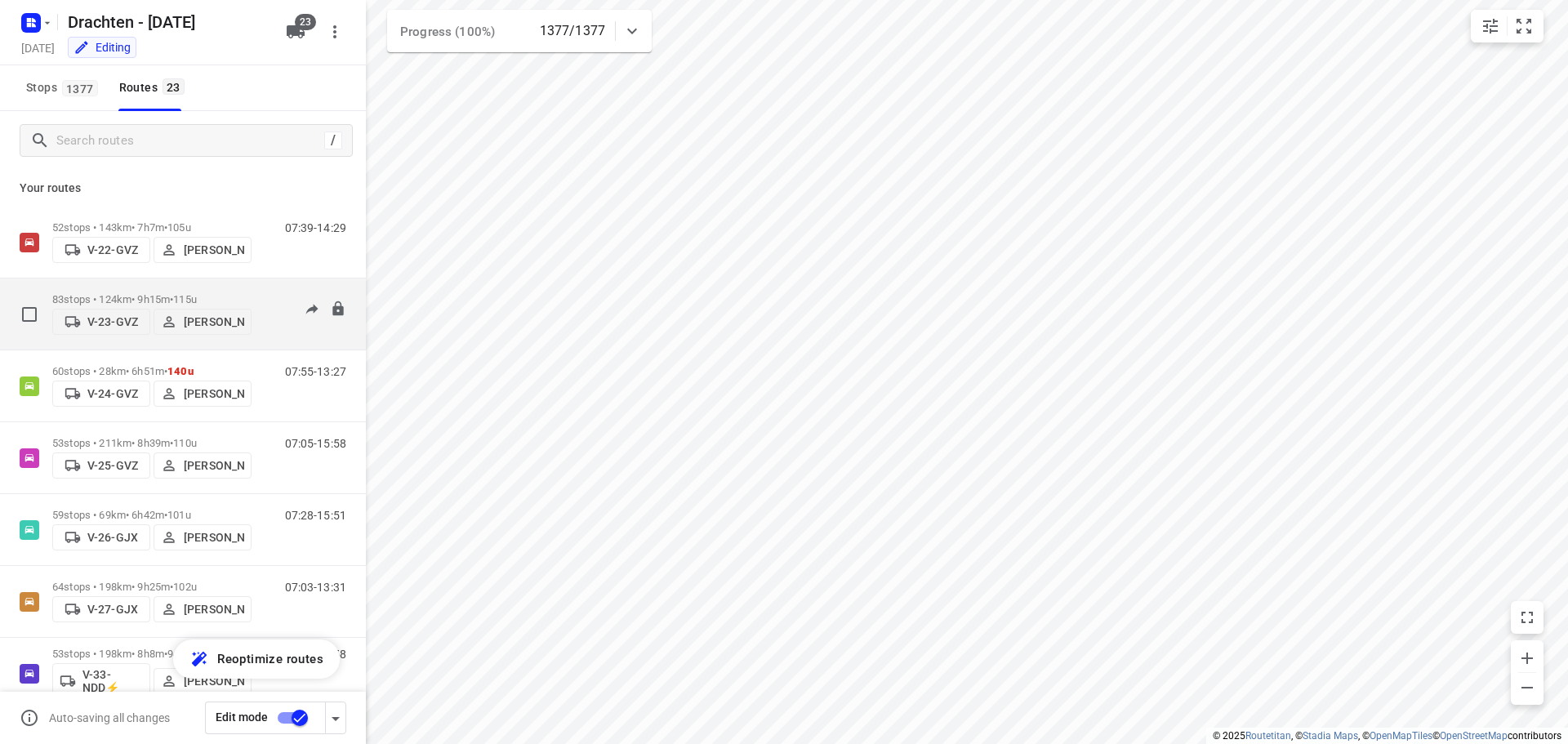
click at [177, 293] on p "83 stops • 124km • 9h15m • 115u" at bounding box center [152, 299] width 199 height 13
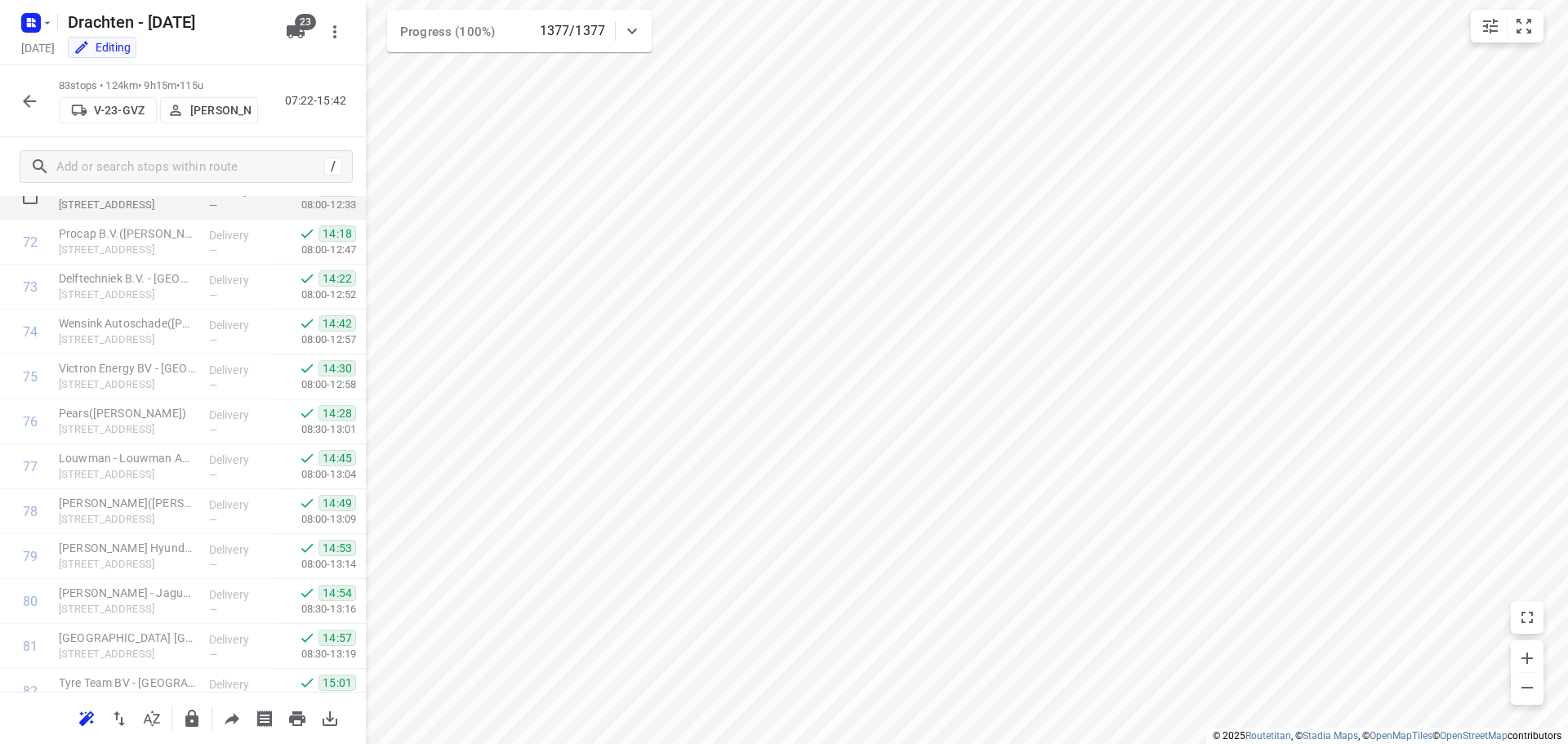
scroll to position [3358, 0]
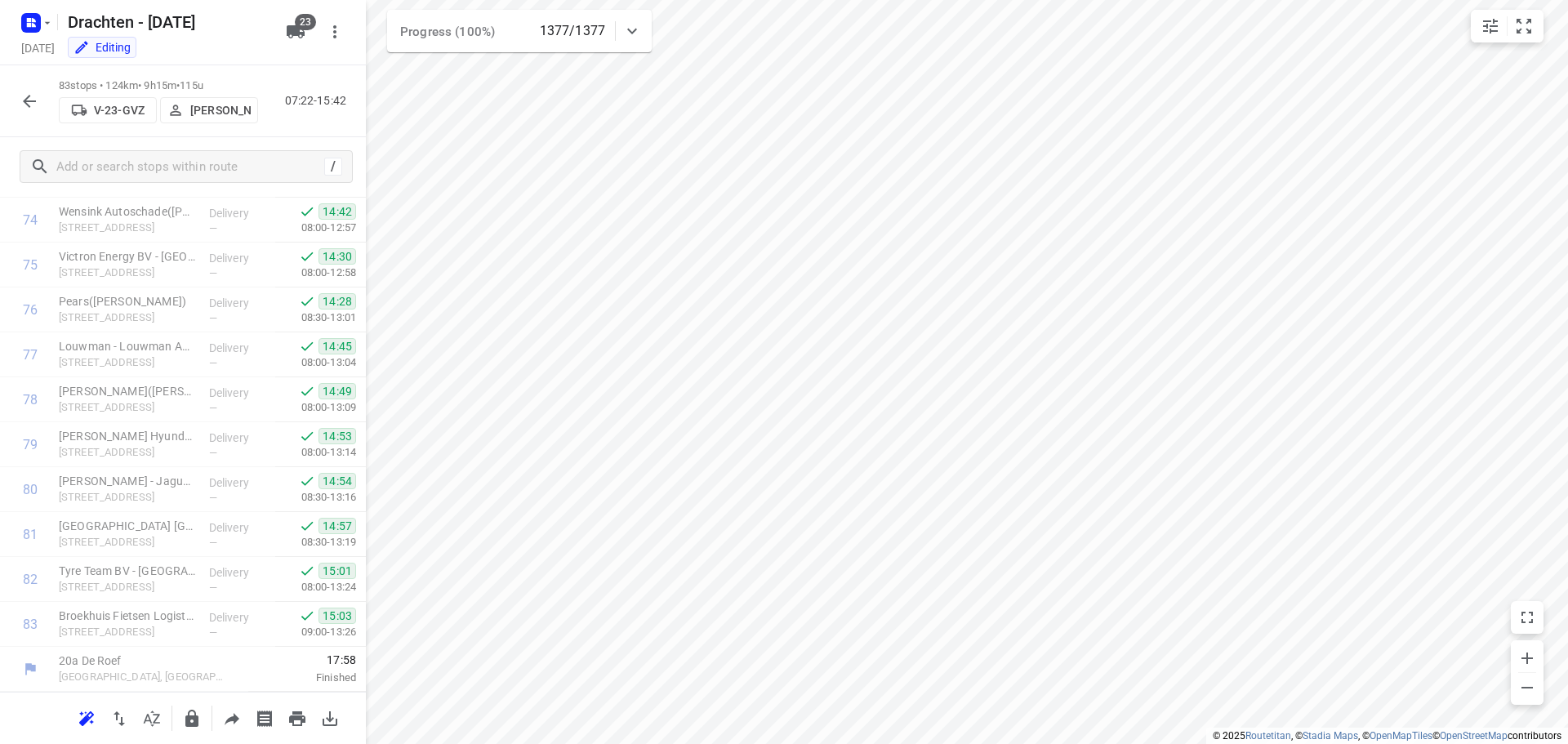
click at [28, 102] on icon "button" at bounding box center [28, 101] width 19 height 19
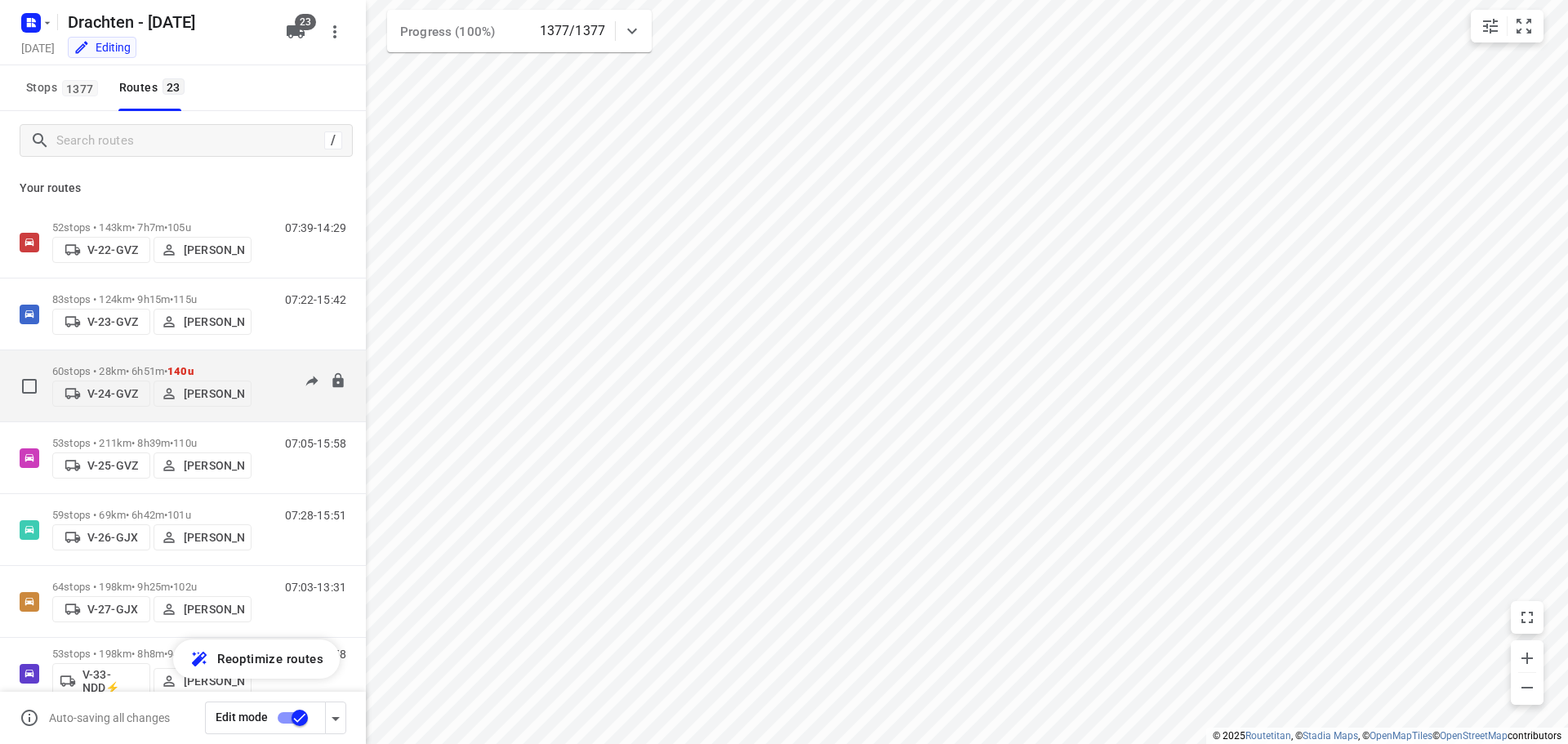
click at [147, 358] on div "60 stops • 28km • 6h51m • 140u V-24-GVZ [PERSON_NAME]" at bounding box center [152, 385] width 199 height 58
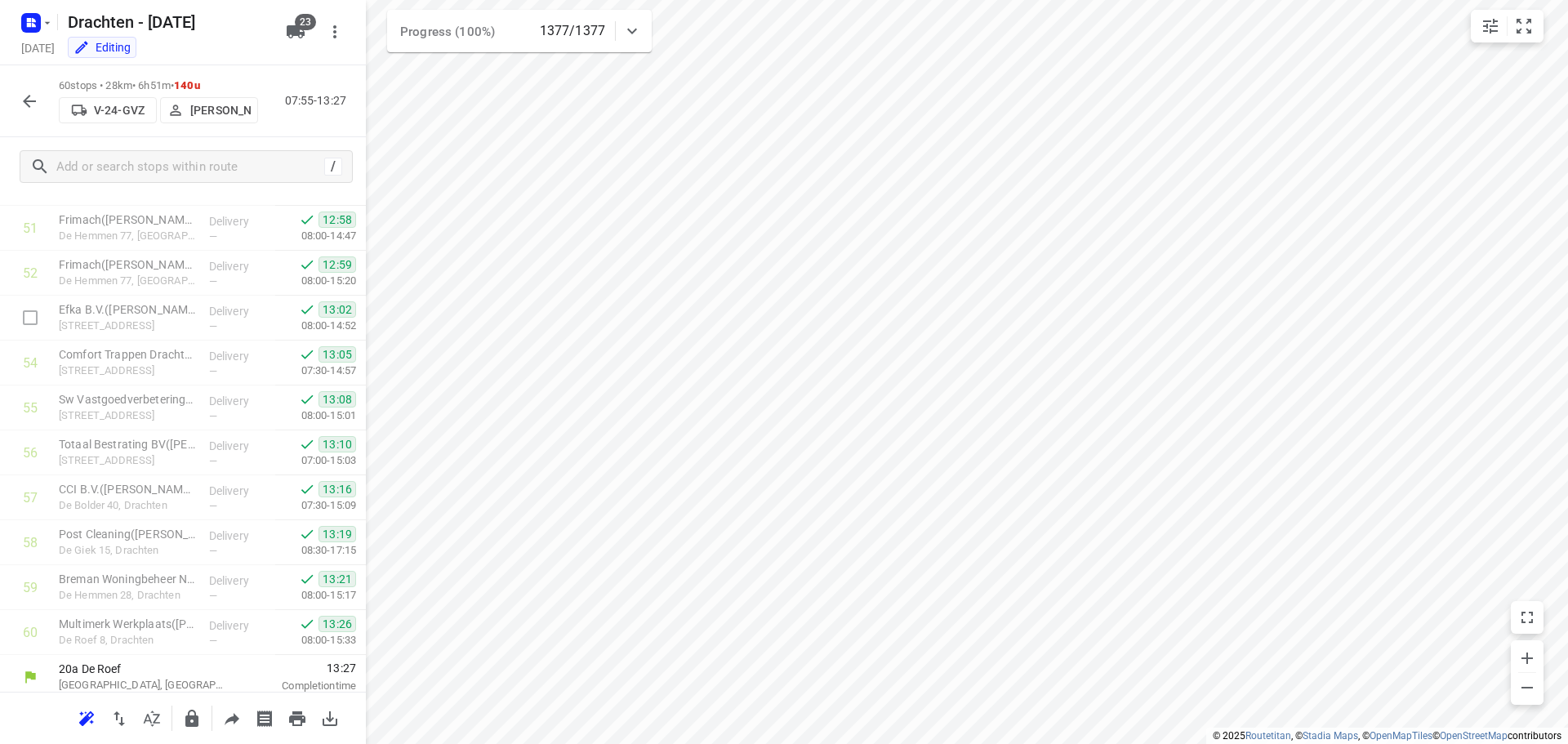
scroll to position [2325, 0]
click at [18, 102] on button "button" at bounding box center [29, 101] width 33 height 33
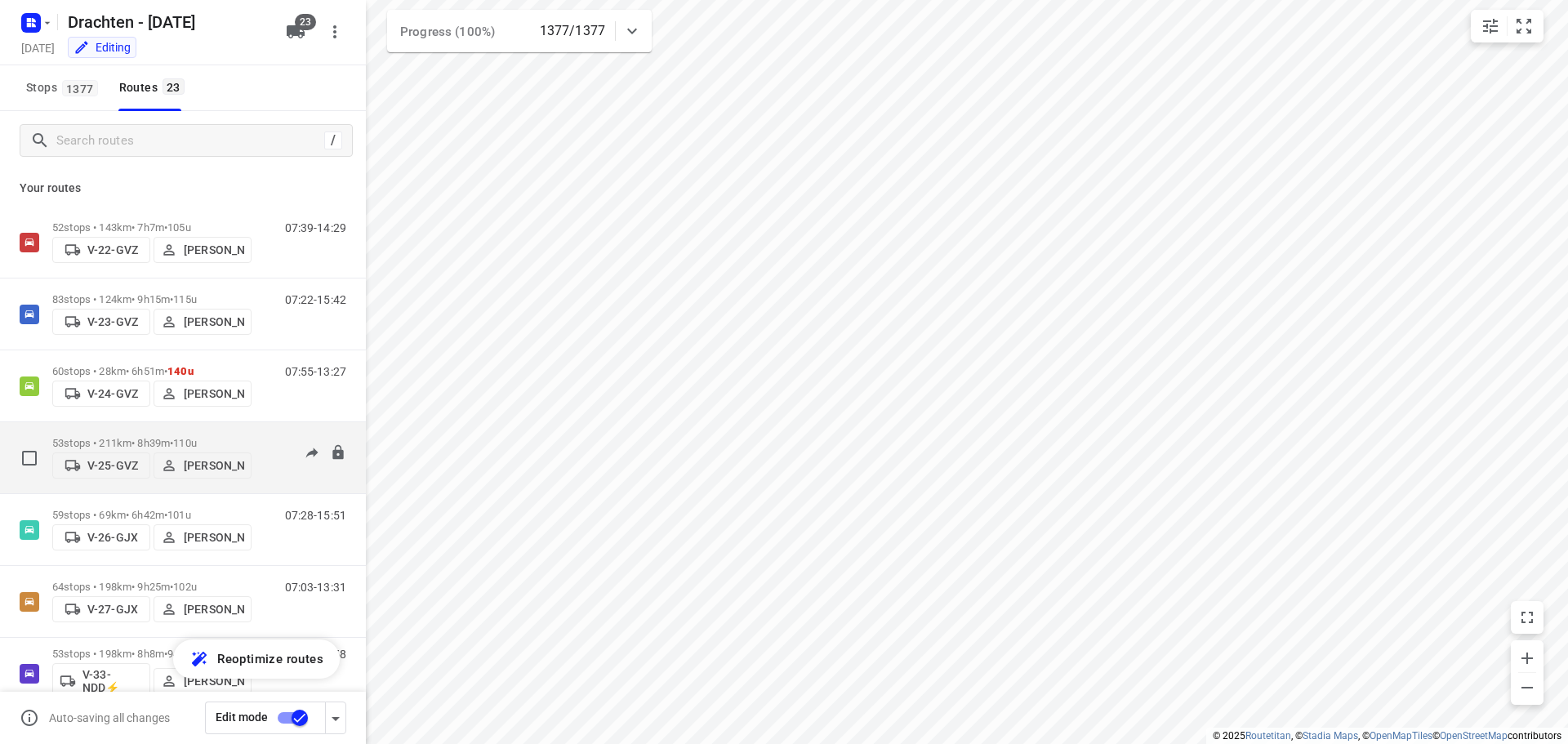
click at [176, 442] on p "53 stops • 211km • 8h39m • 110u" at bounding box center [152, 442] width 199 height 13
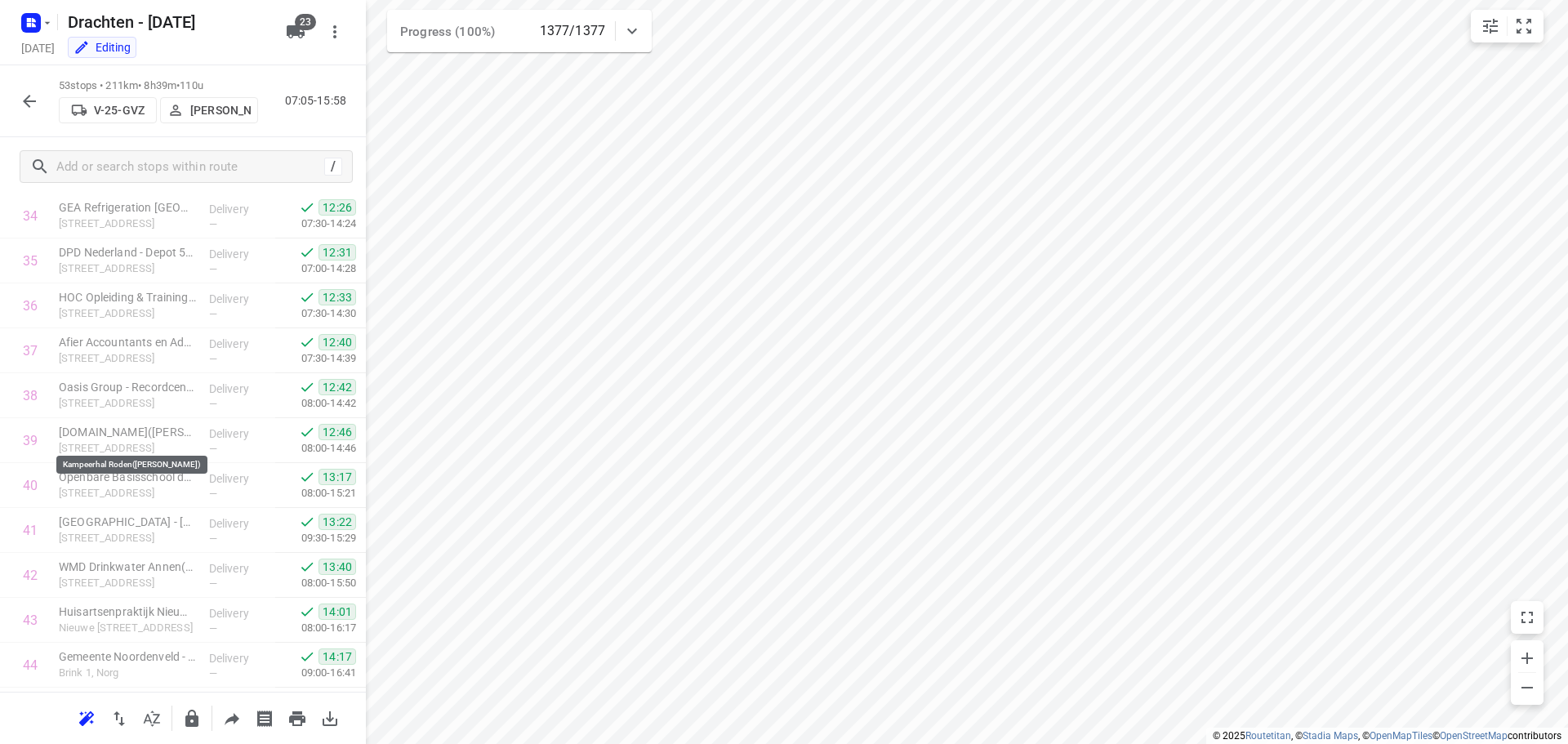
scroll to position [2011, 0]
click at [24, 91] on icon "button" at bounding box center [28, 101] width 19 height 19
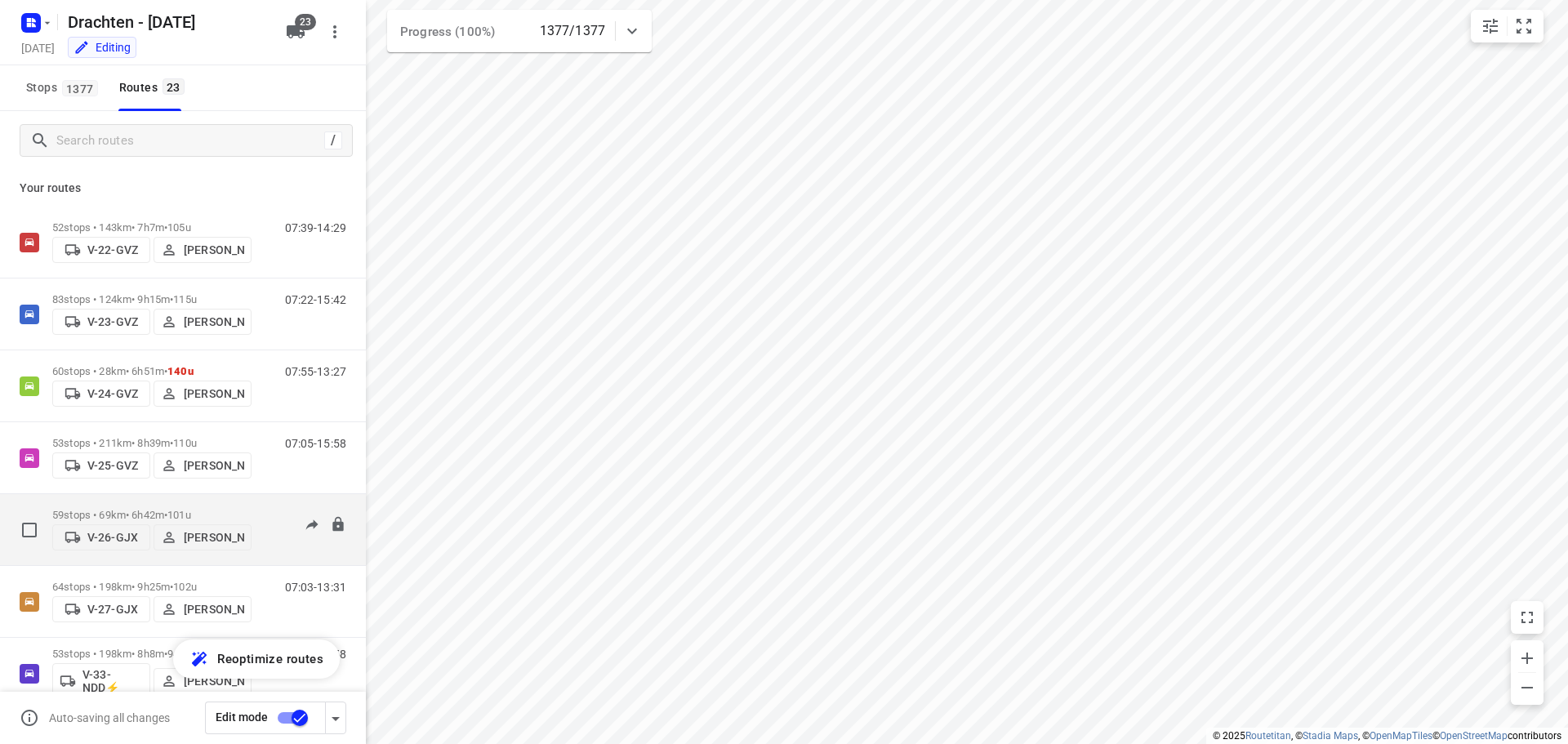
click at [160, 495] on div "59 stops • 69km • 6h42m • 101u V-26-GJX Benny van der Woude 07:28-15:51" at bounding box center [183, 530] width 366 height 72
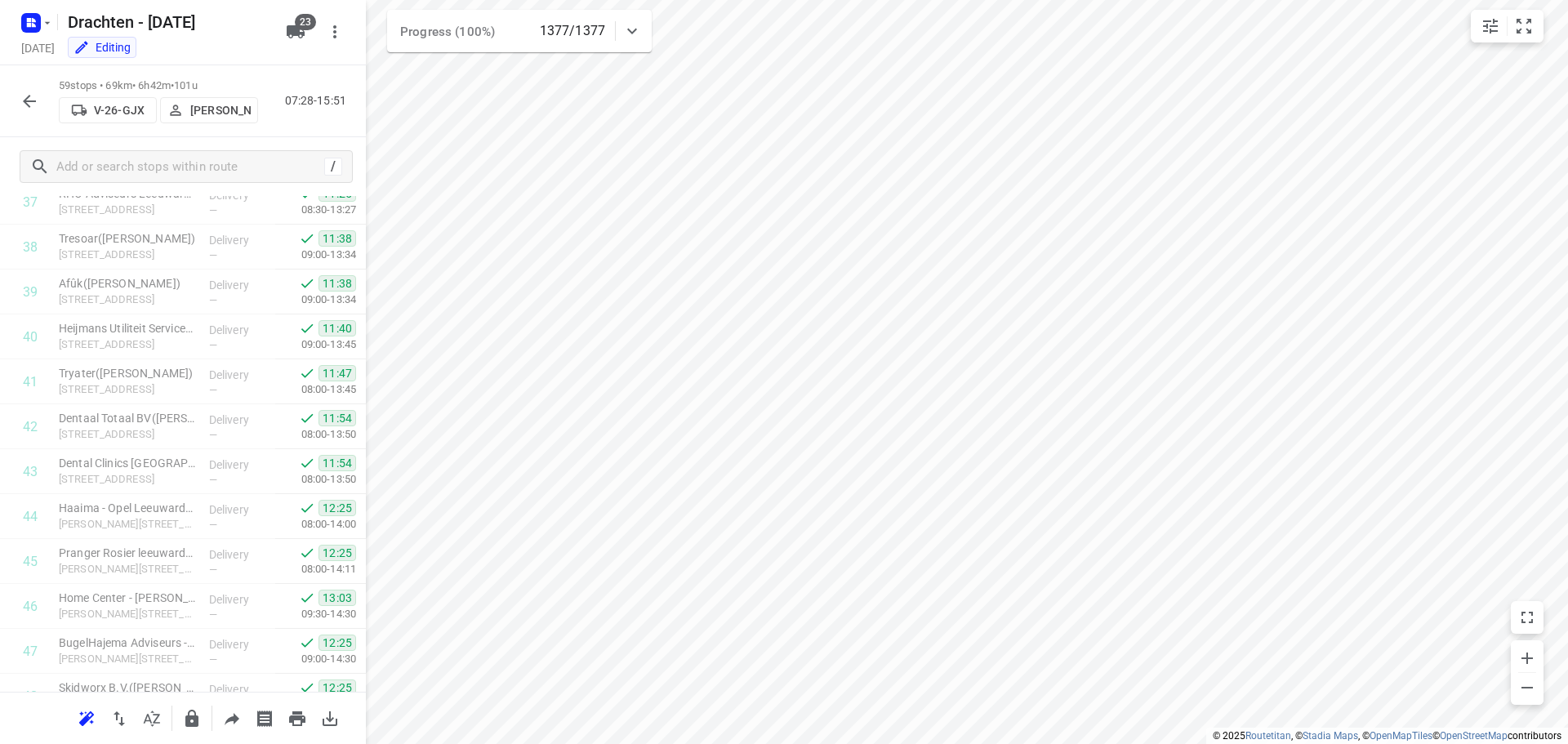
scroll to position [2281, 0]
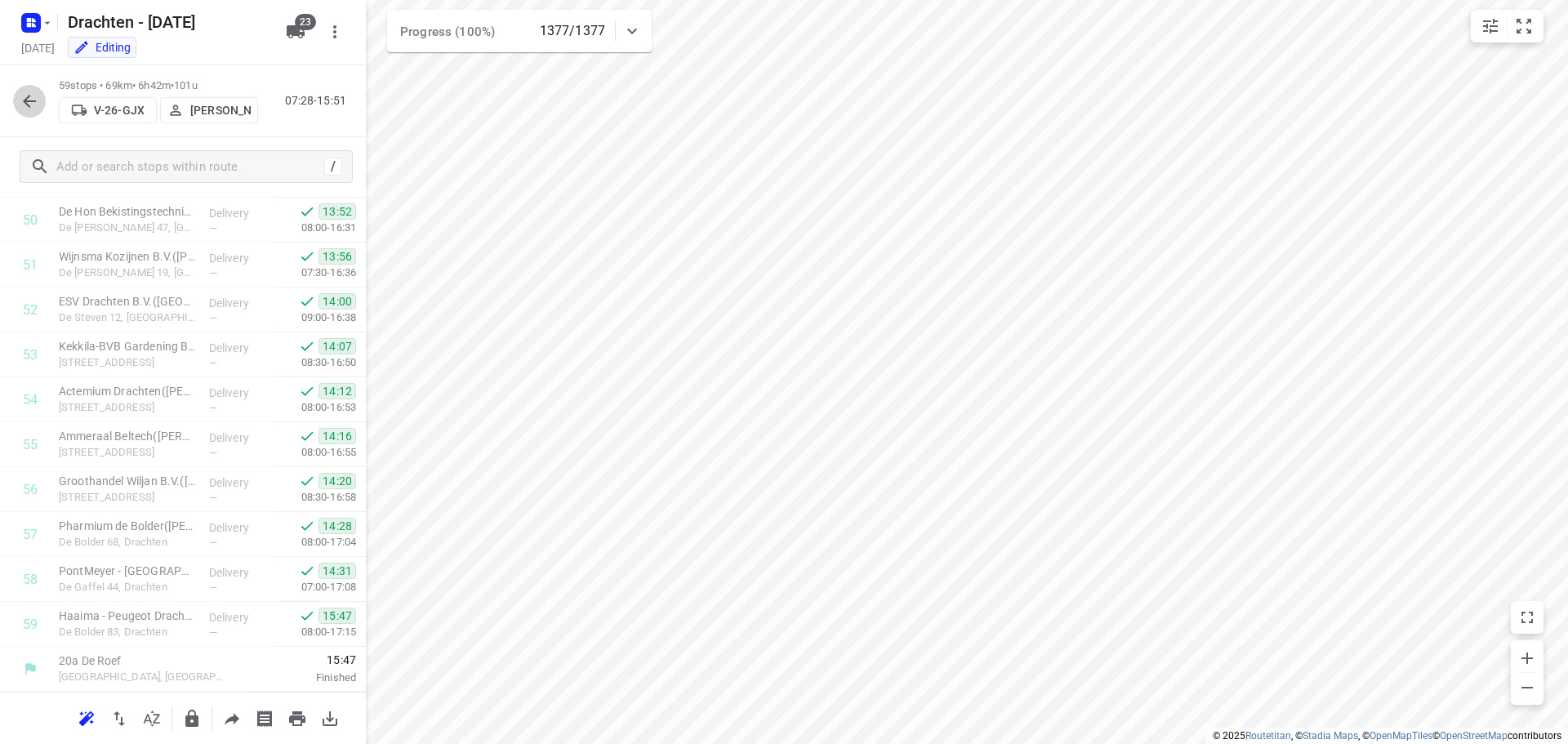
click at [26, 97] on icon "button" at bounding box center [28, 101] width 19 height 19
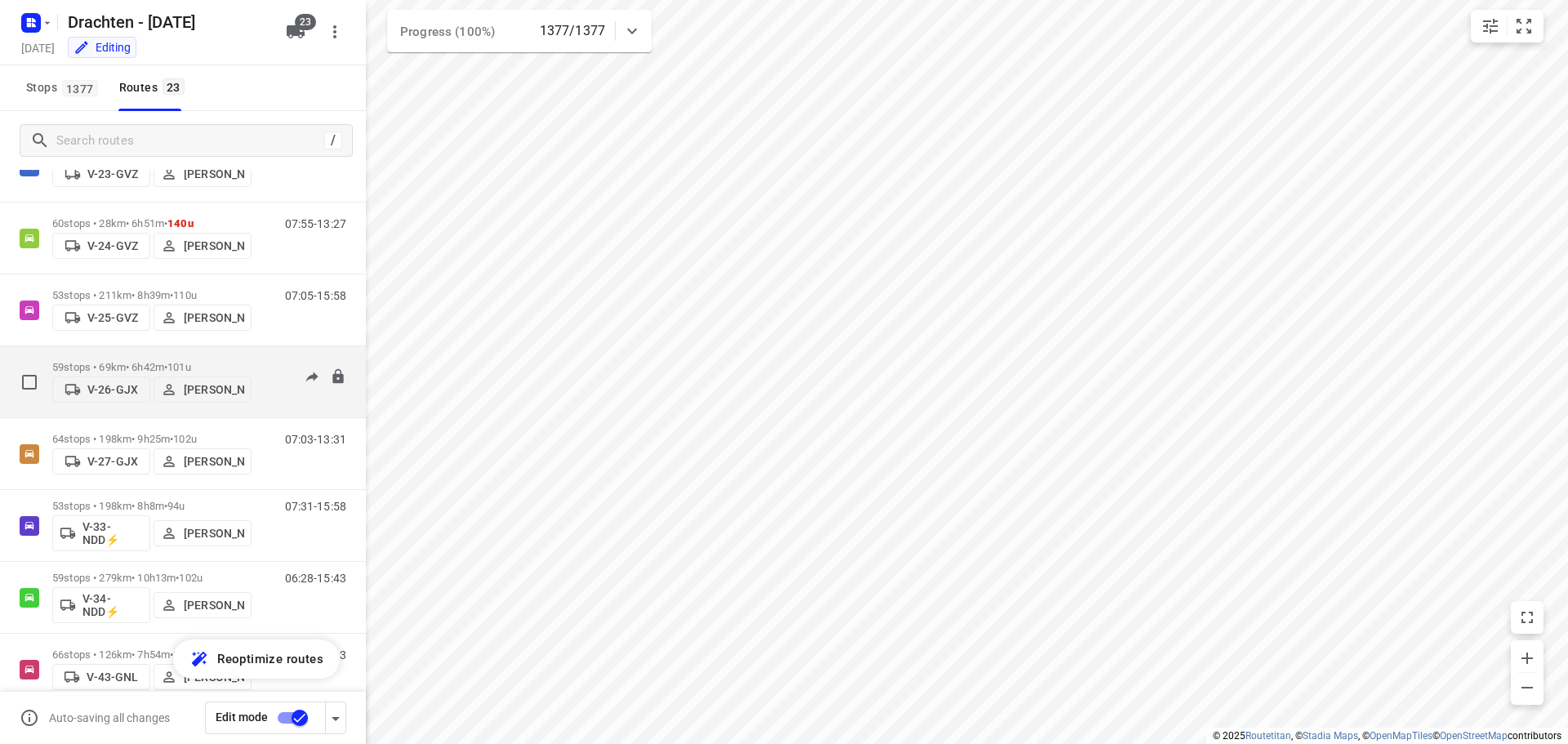
scroll to position [163, 0]
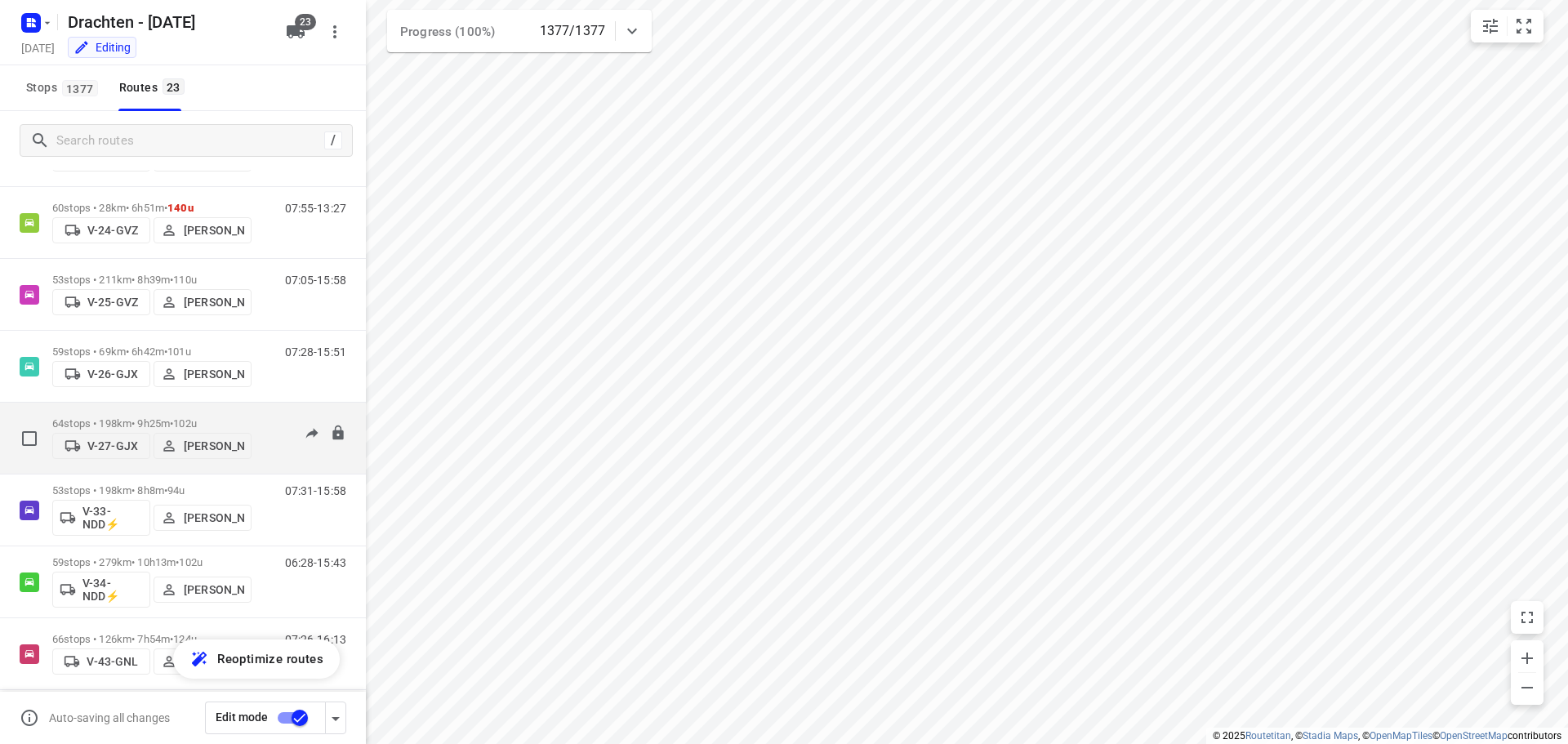
click at [159, 417] on p "64 stops • 198km • 9h25m • 102u" at bounding box center [152, 423] width 199 height 13
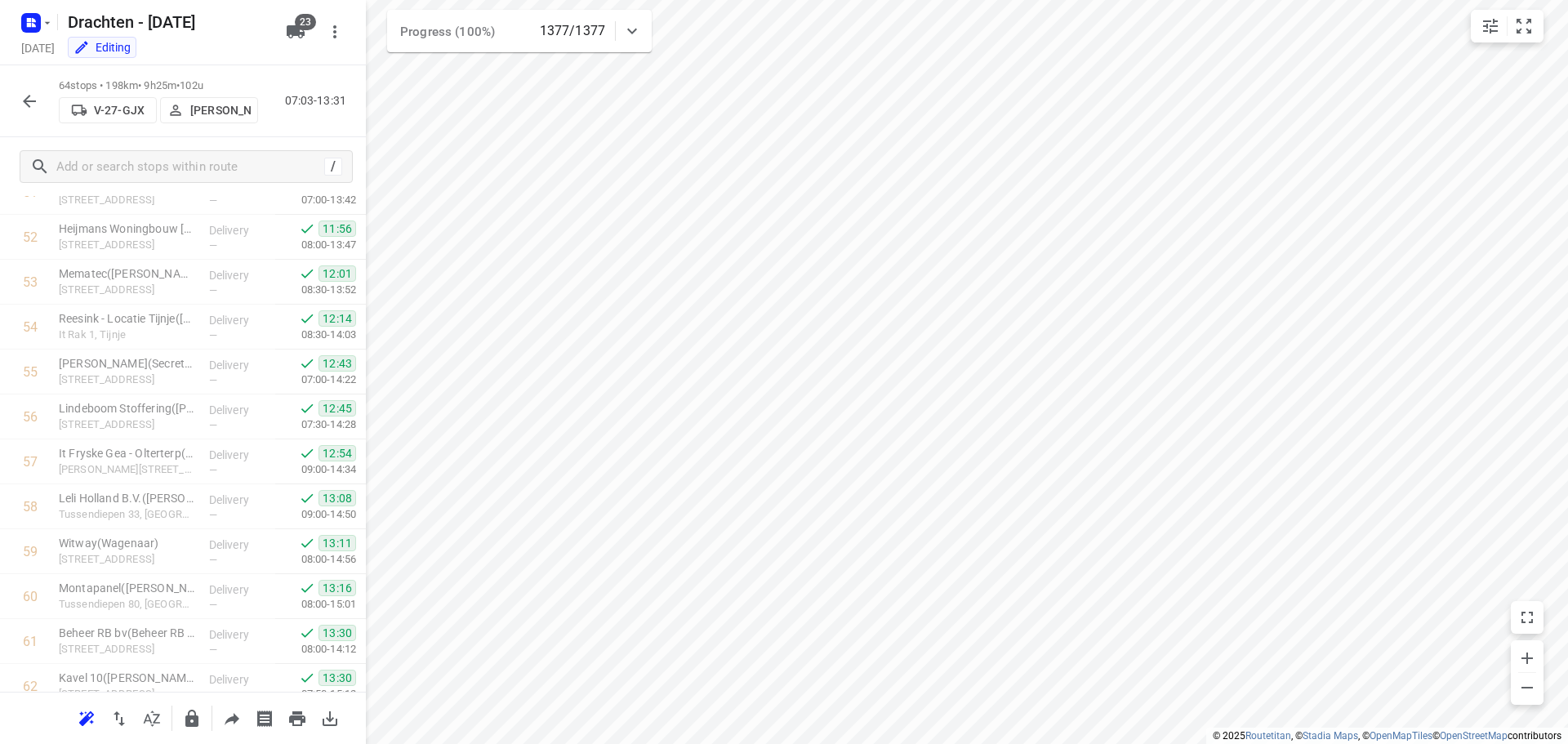
scroll to position [2505, 0]
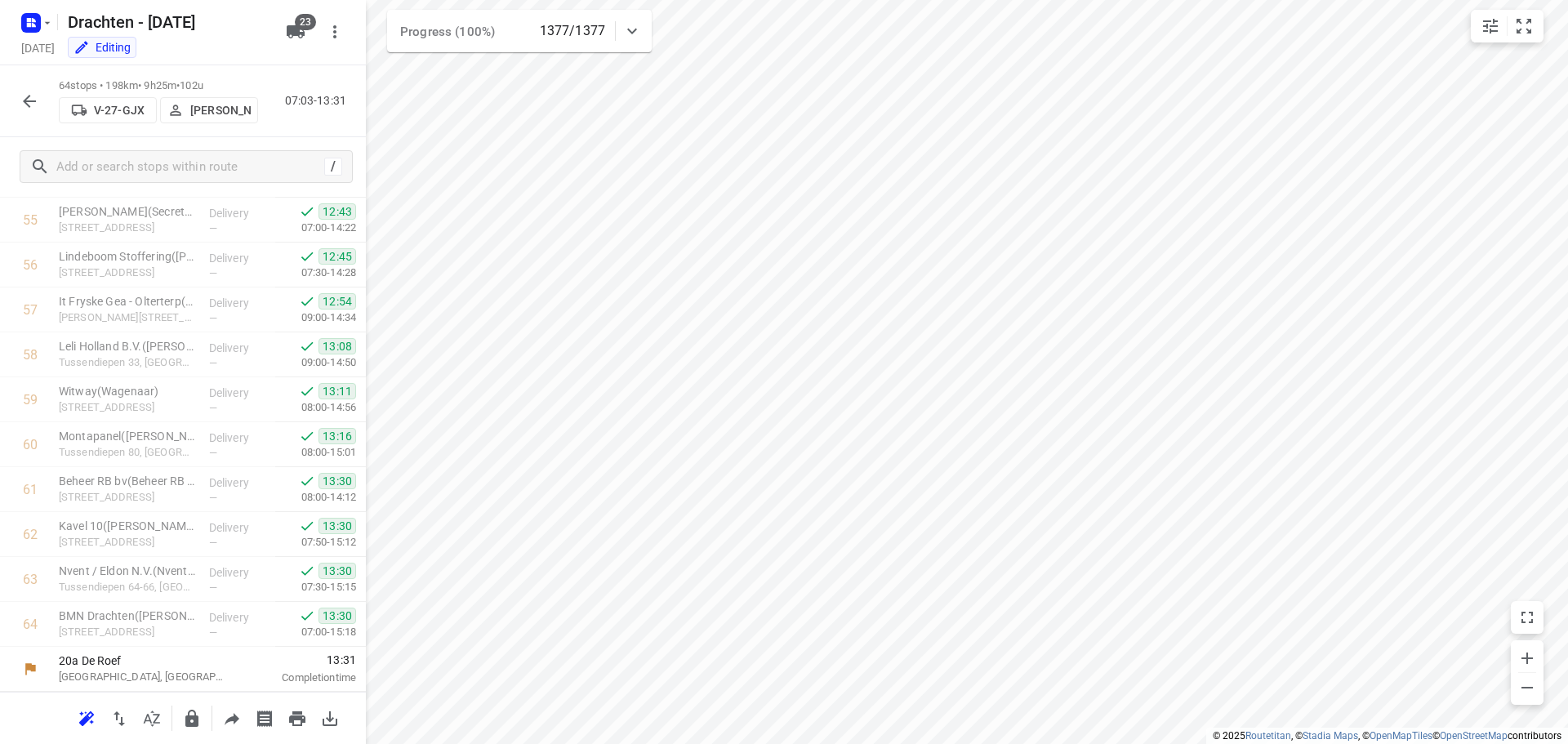
click at [16, 100] on button "button" at bounding box center [29, 101] width 33 height 33
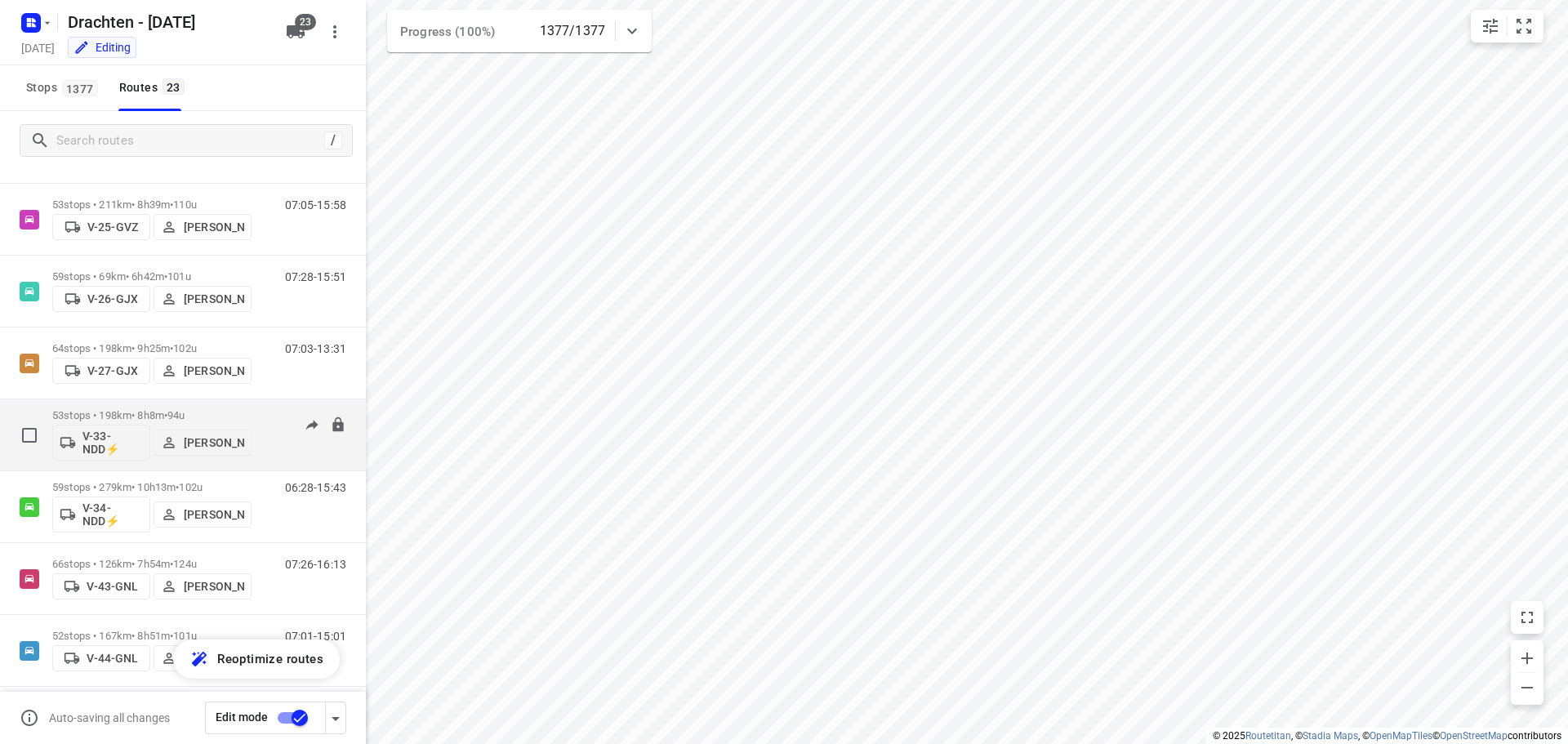
scroll to position [245, 0]
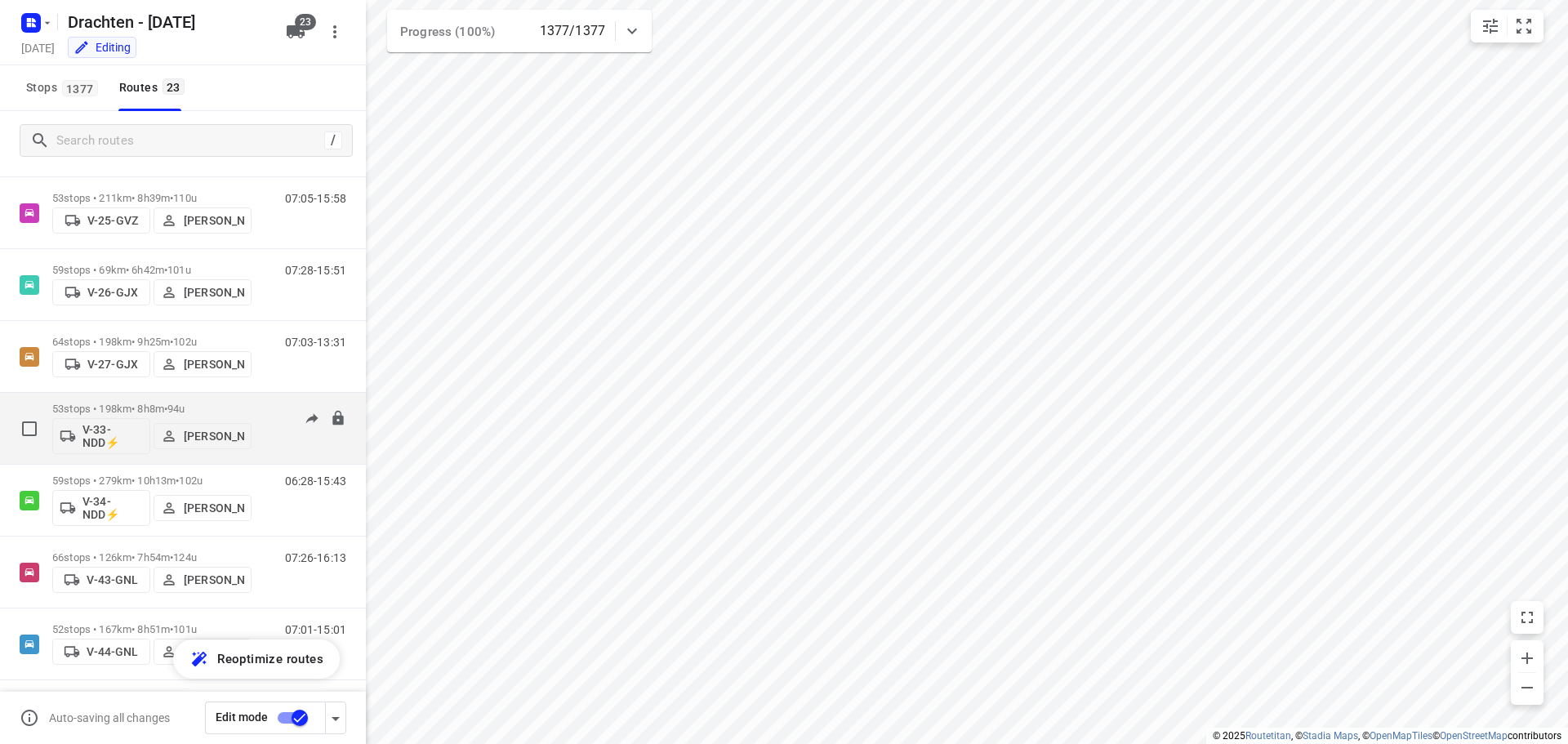
click at [172, 406] on p "53 stops • 198km • 8h8m • 94u" at bounding box center [152, 408] width 199 height 13
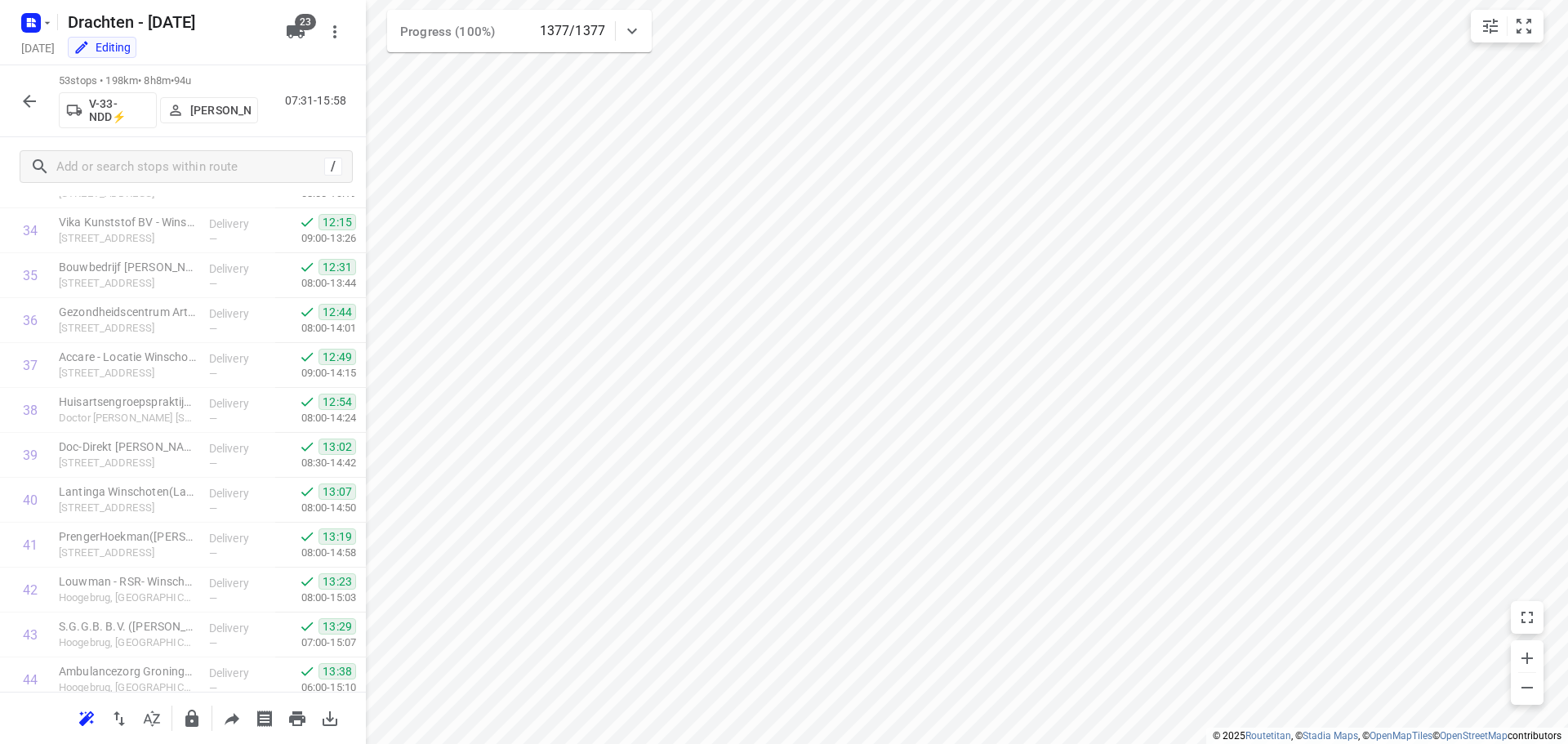
scroll to position [2011, 0]
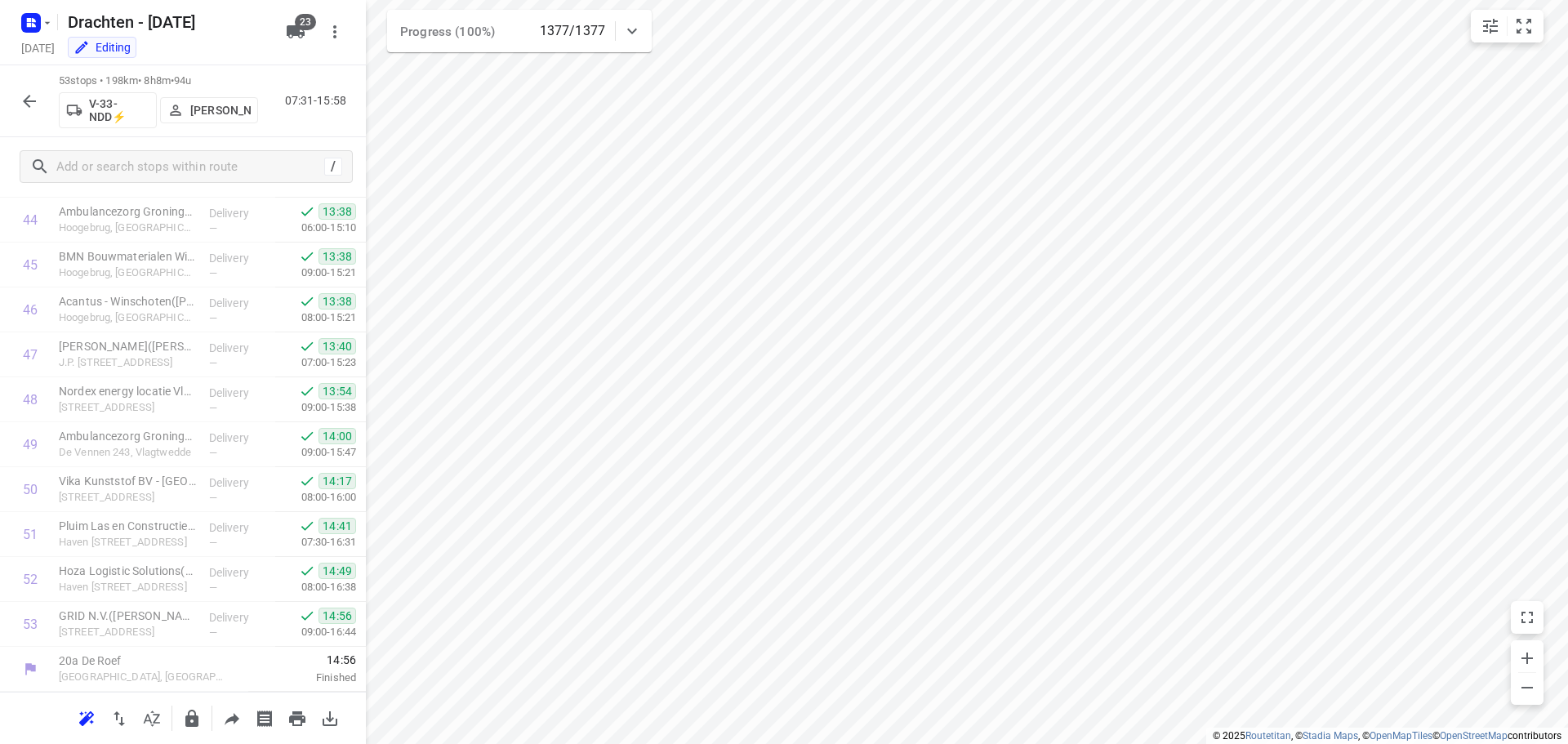
click at [38, 103] on icon "button" at bounding box center [28, 101] width 19 height 19
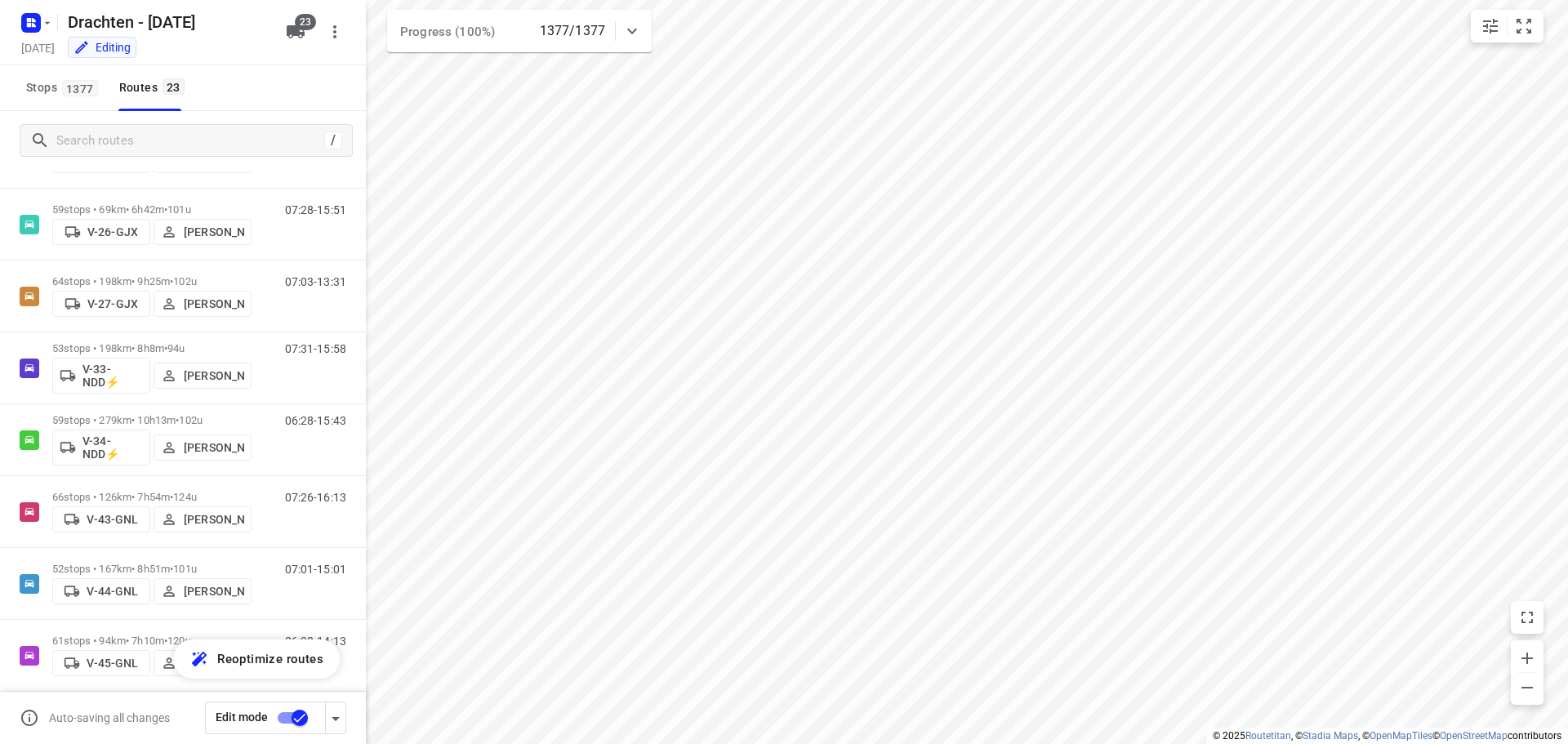
scroll to position [327, 0]
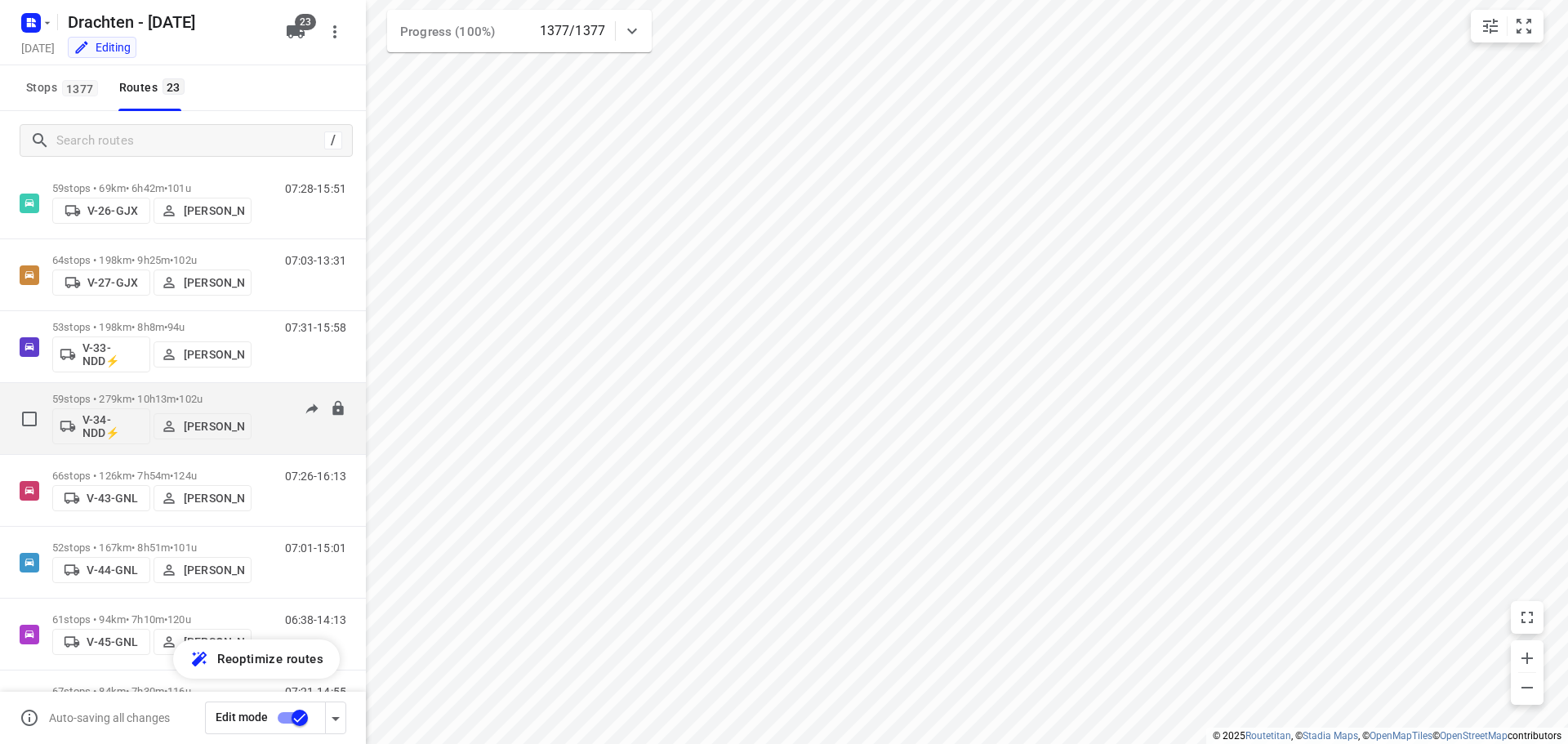
click at [168, 398] on p "59 stops • 279km • 10h13m • 102u" at bounding box center [152, 399] width 199 height 13
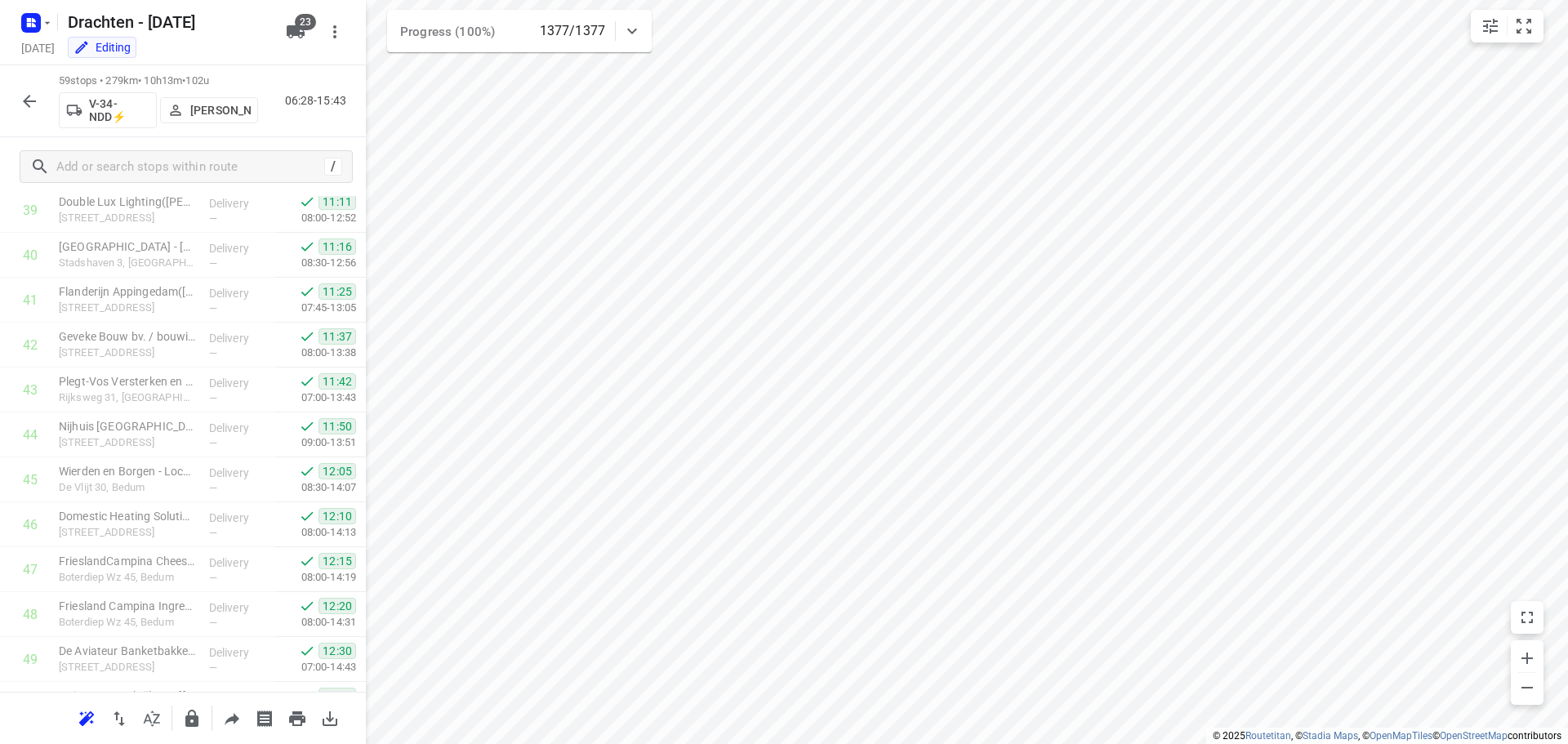
scroll to position [2281, 0]
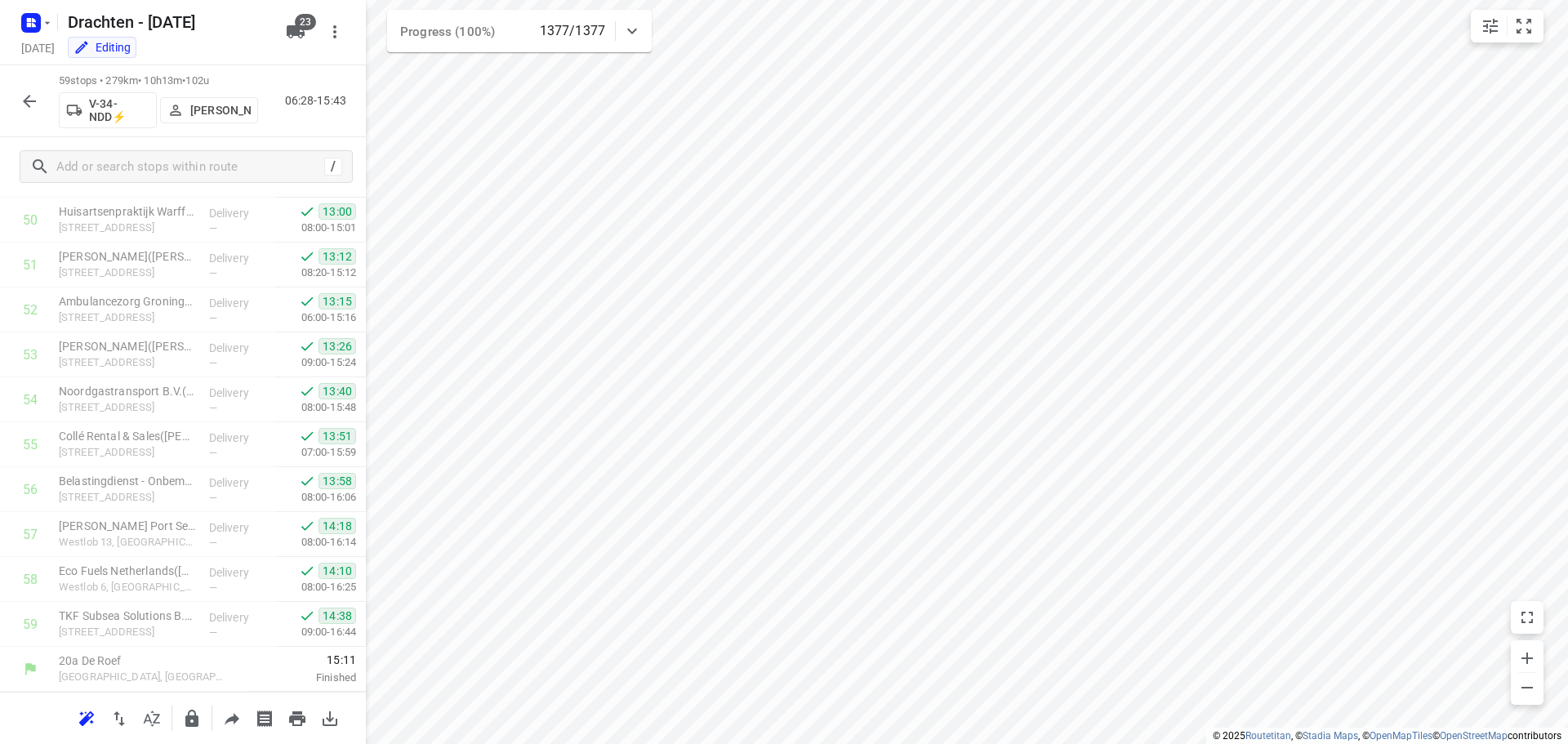
click at [26, 98] on icon "button" at bounding box center [29, 101] width 13 height 13
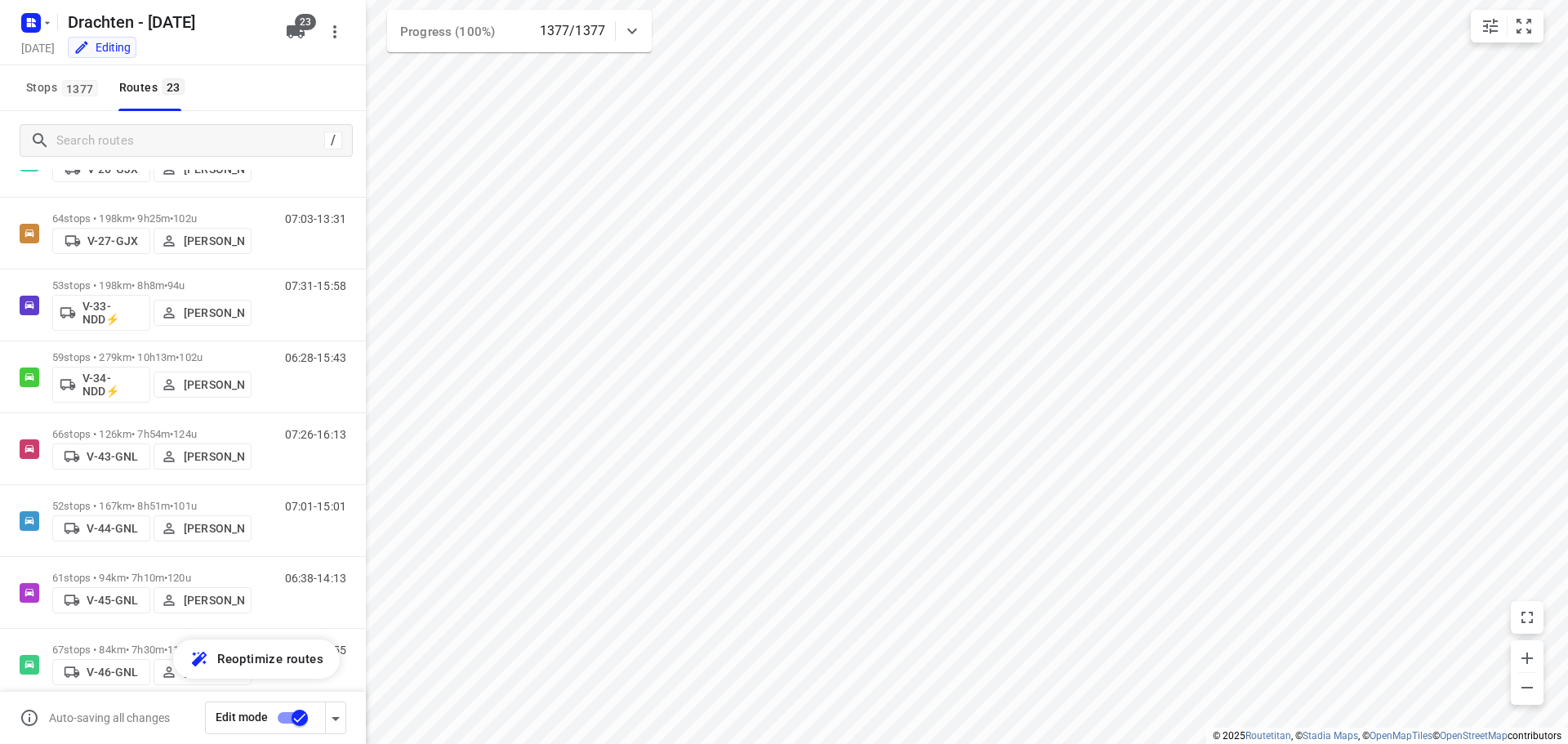
scroll to position [408, 0]
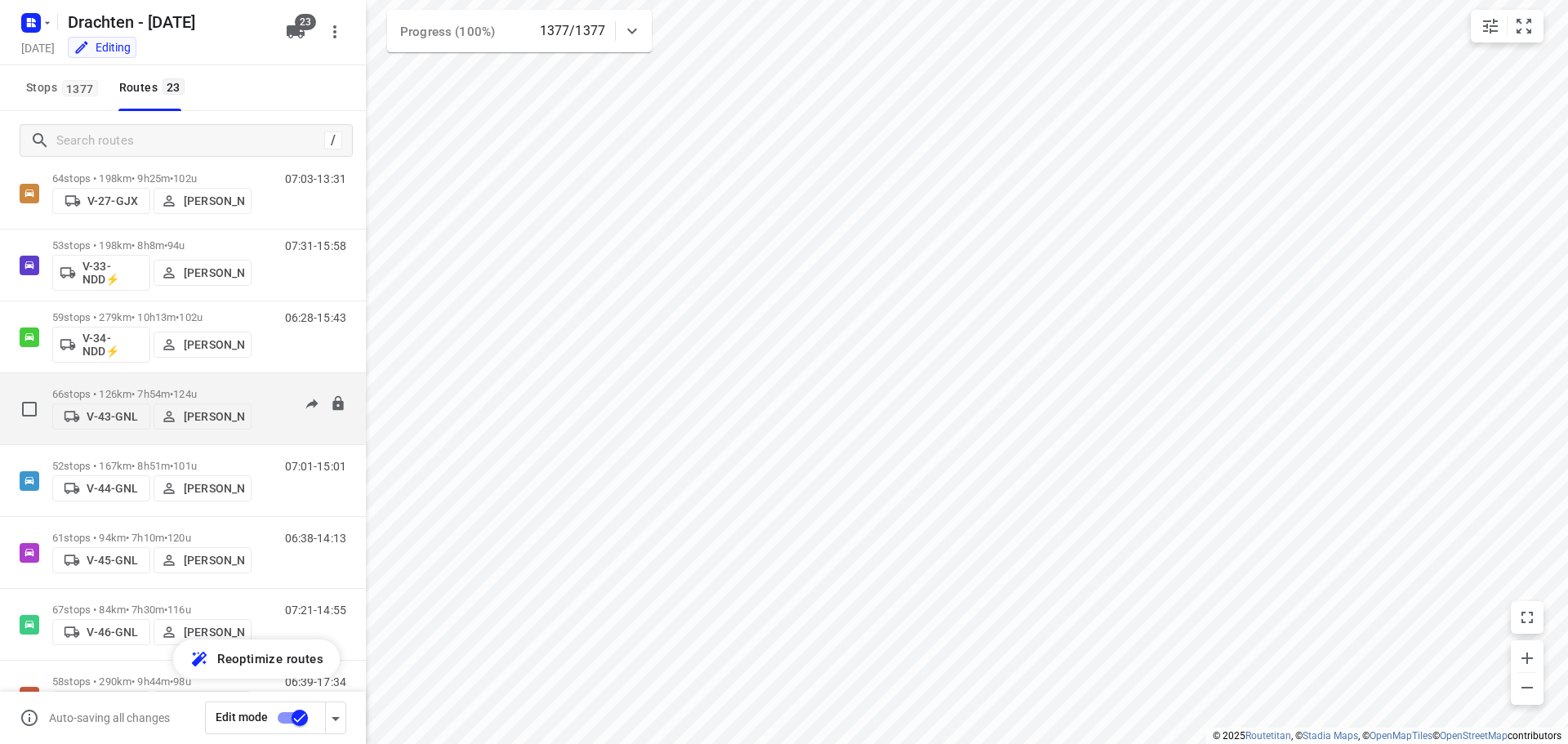
click at [160, 400] on div "V-43-GNL Henk Hooijenga" at bounding box center [152, 414] width 199 height 29
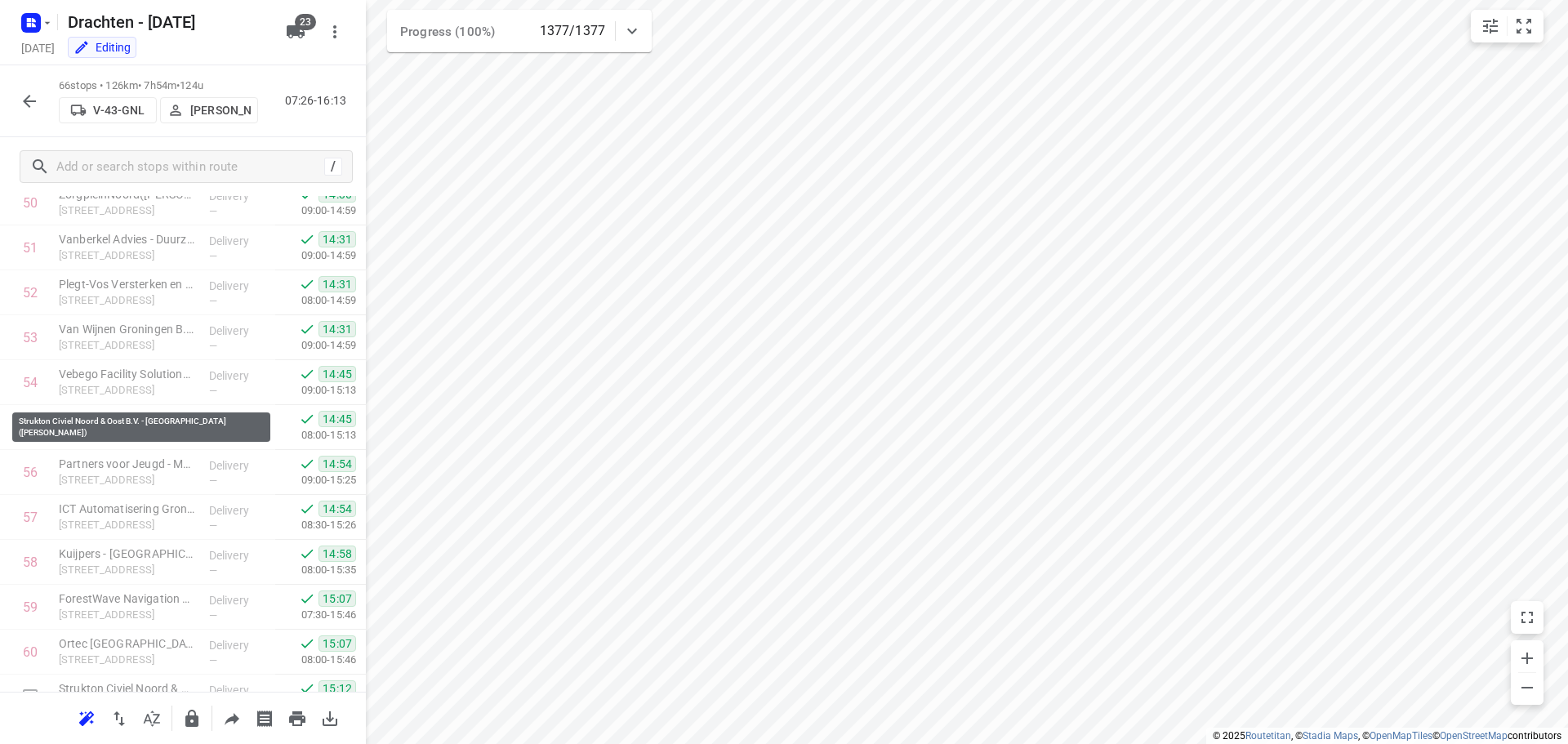
scroll to position [2595, 0]
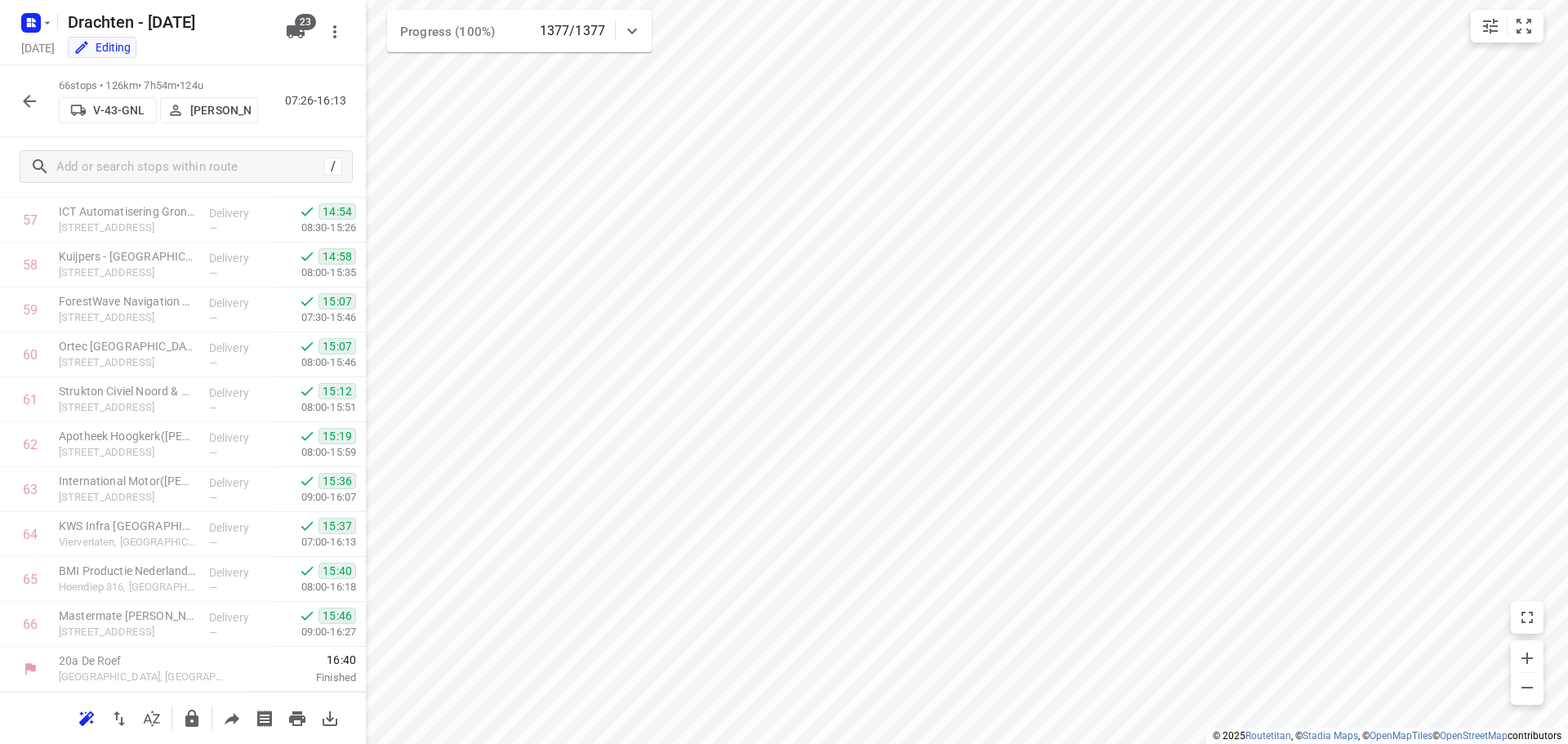
click at [15, 103] on button "button" at bounding box center [29, 101] width 33 height 33
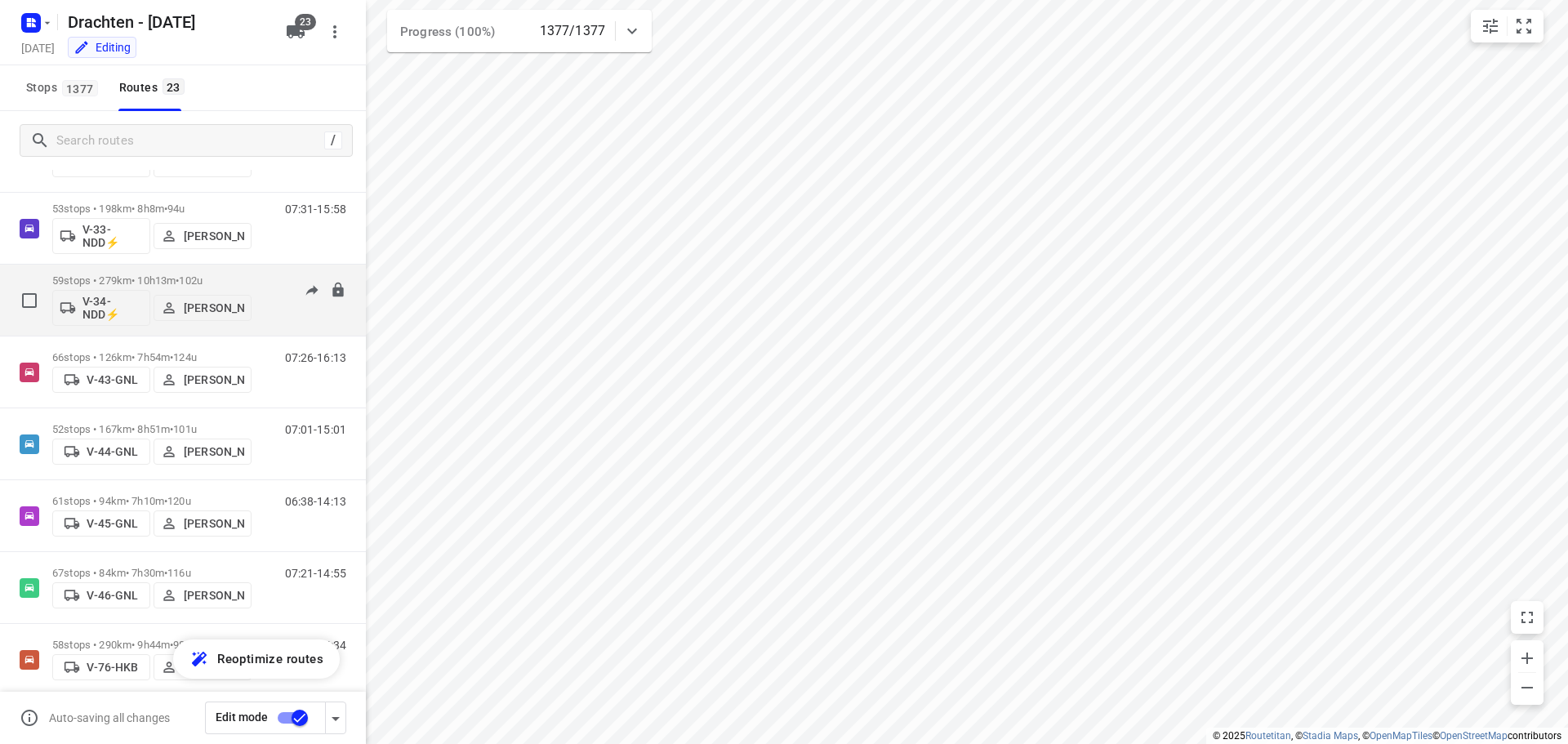
scroll to position [490, 0]
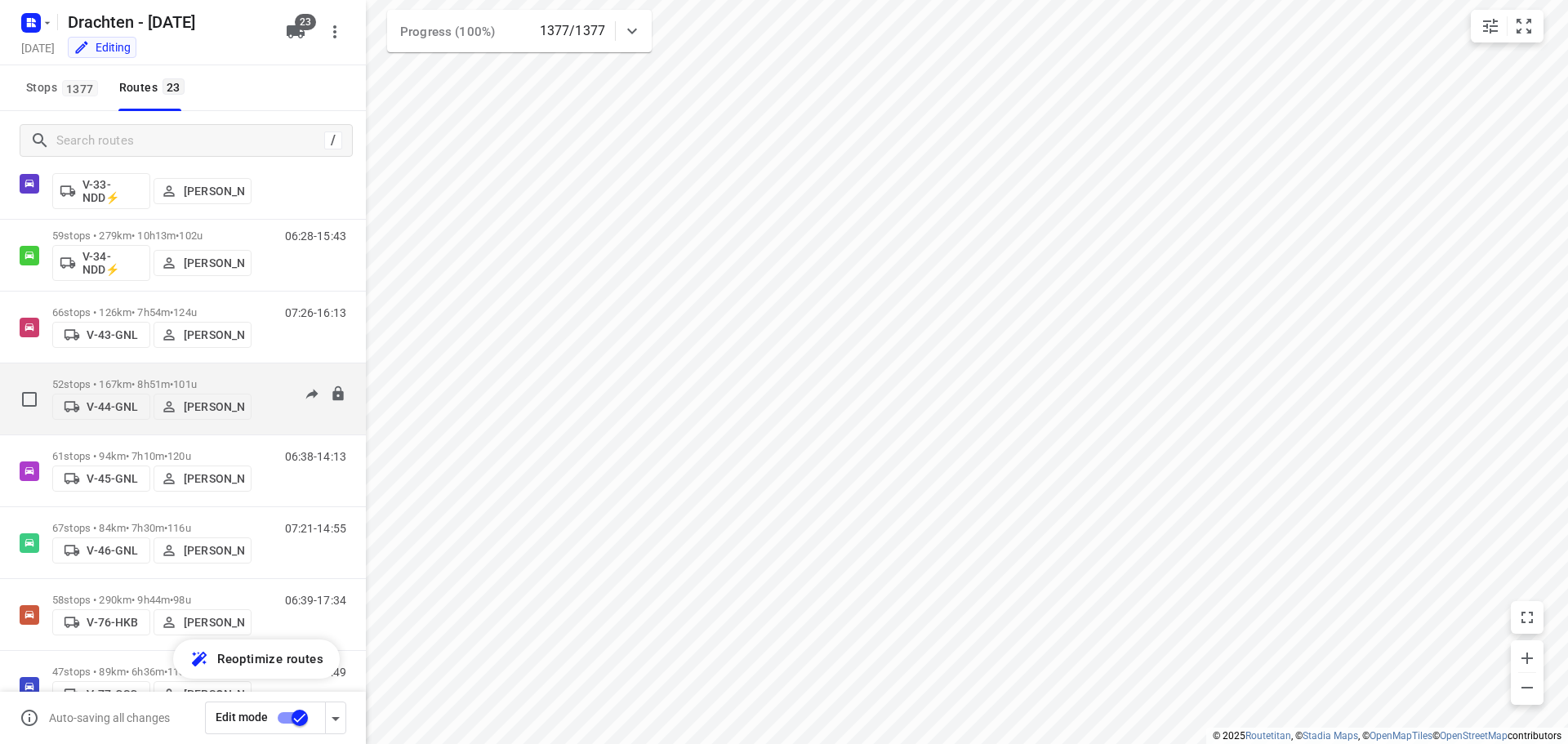
click at [113, 378] on p "52 stops • 167km • 8h51m • 101u" at bounding box center [152, 384] width 199 height 13
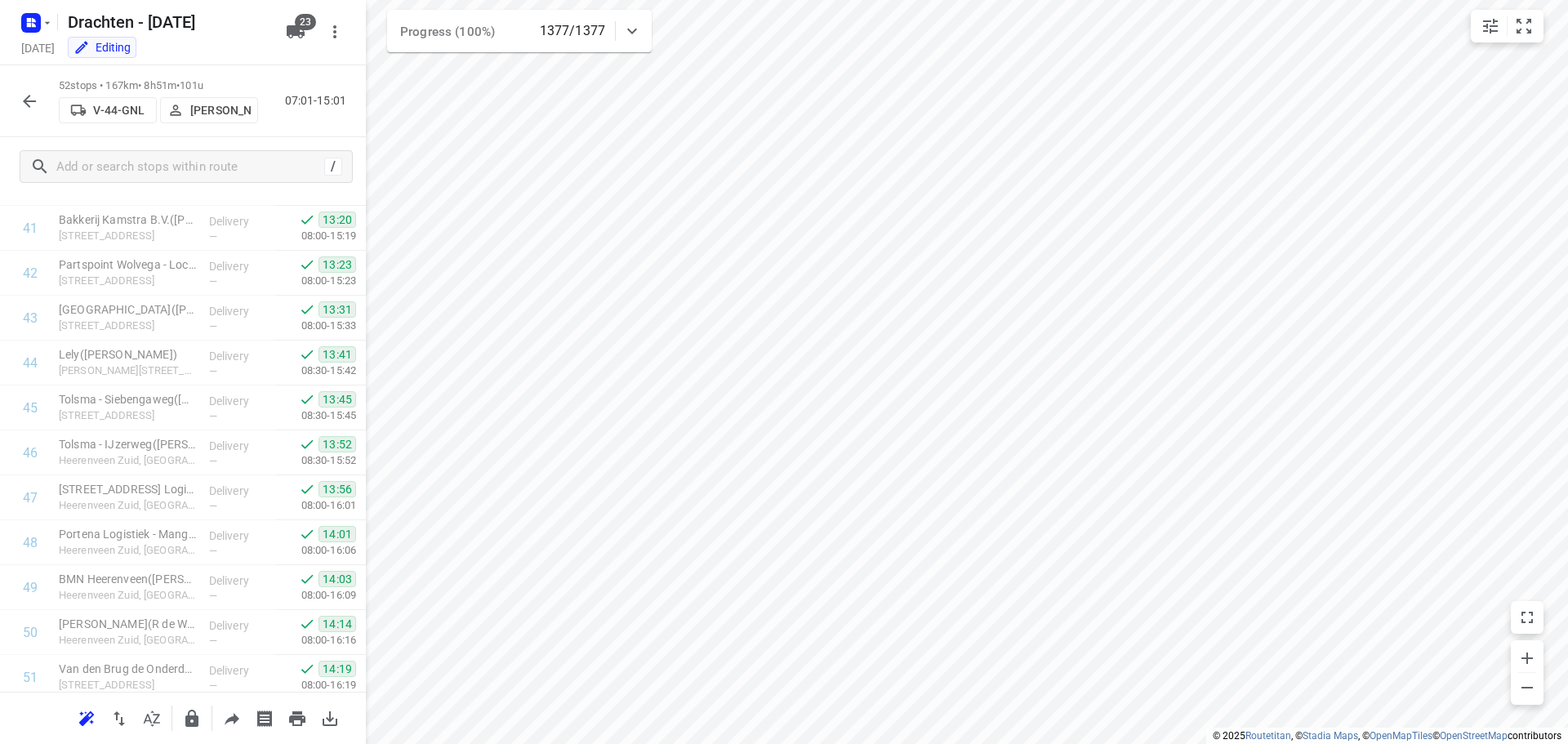
scroll to position [1966, 0]
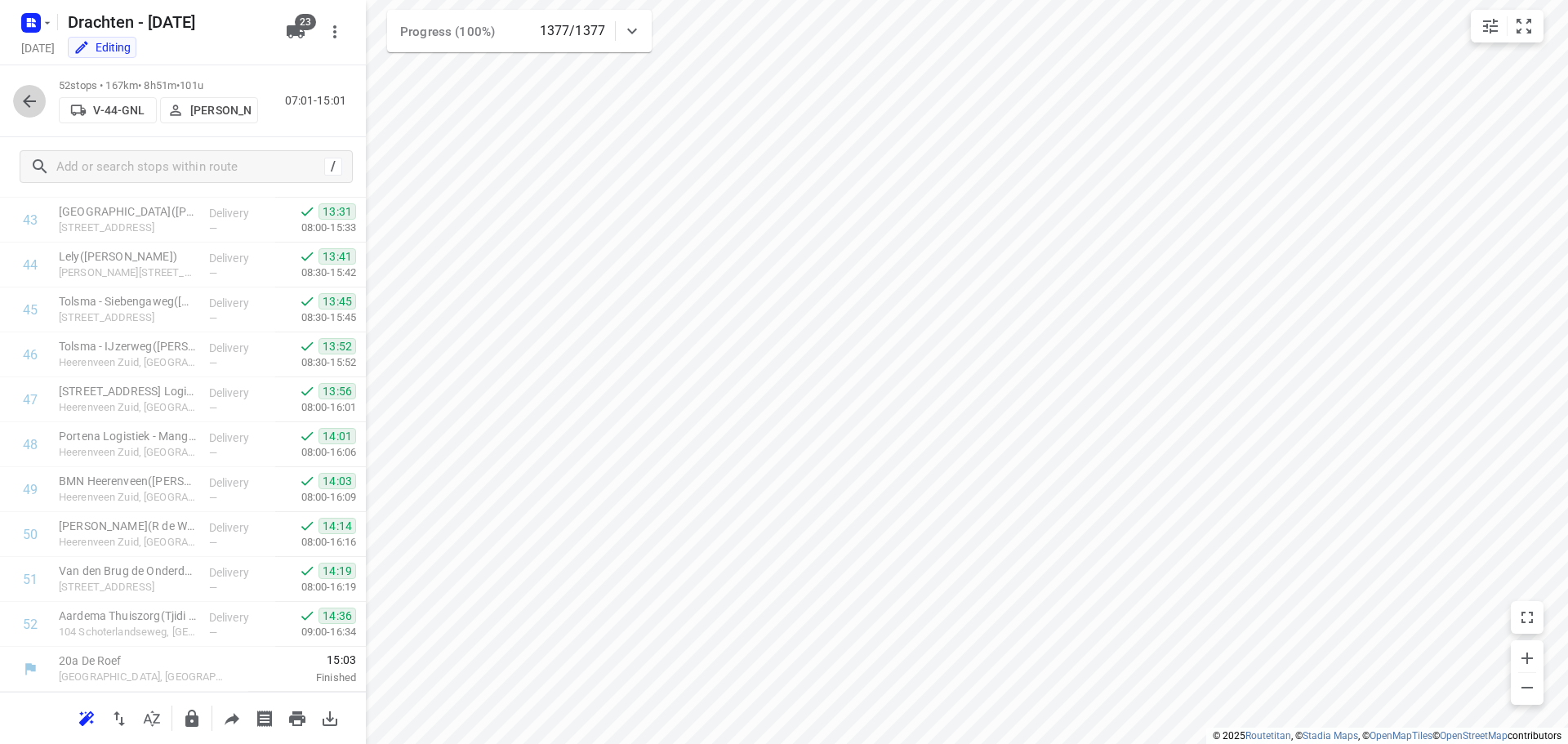
click at [21, 101] on icon "button" at bounding box center [28, 101] width 19 height 19
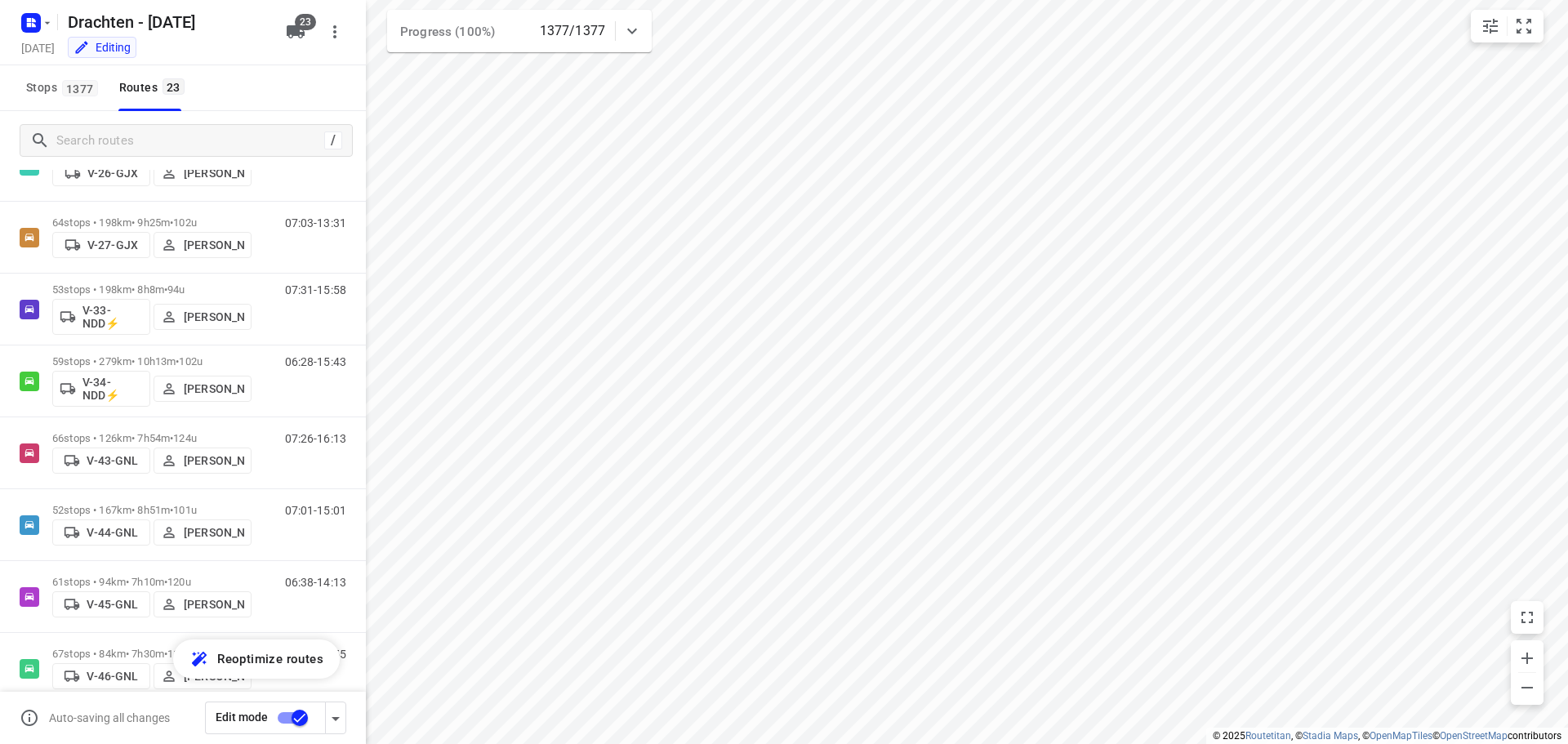
scroll to position [490, 0]
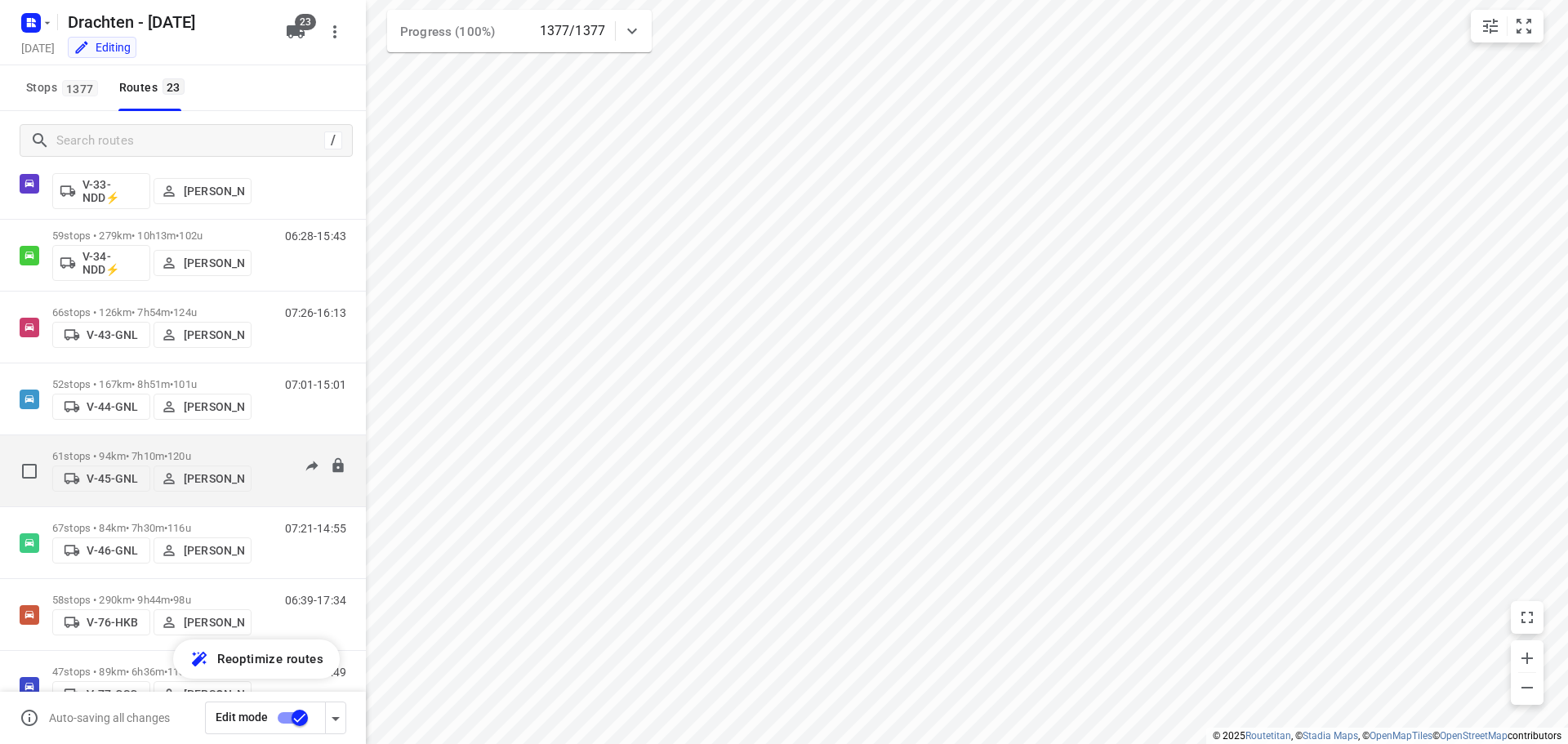
click at [108, 450] on p "61 stops • 94km • 7h10m • 120u" at bounding box center [152, 456] width 199 height 13
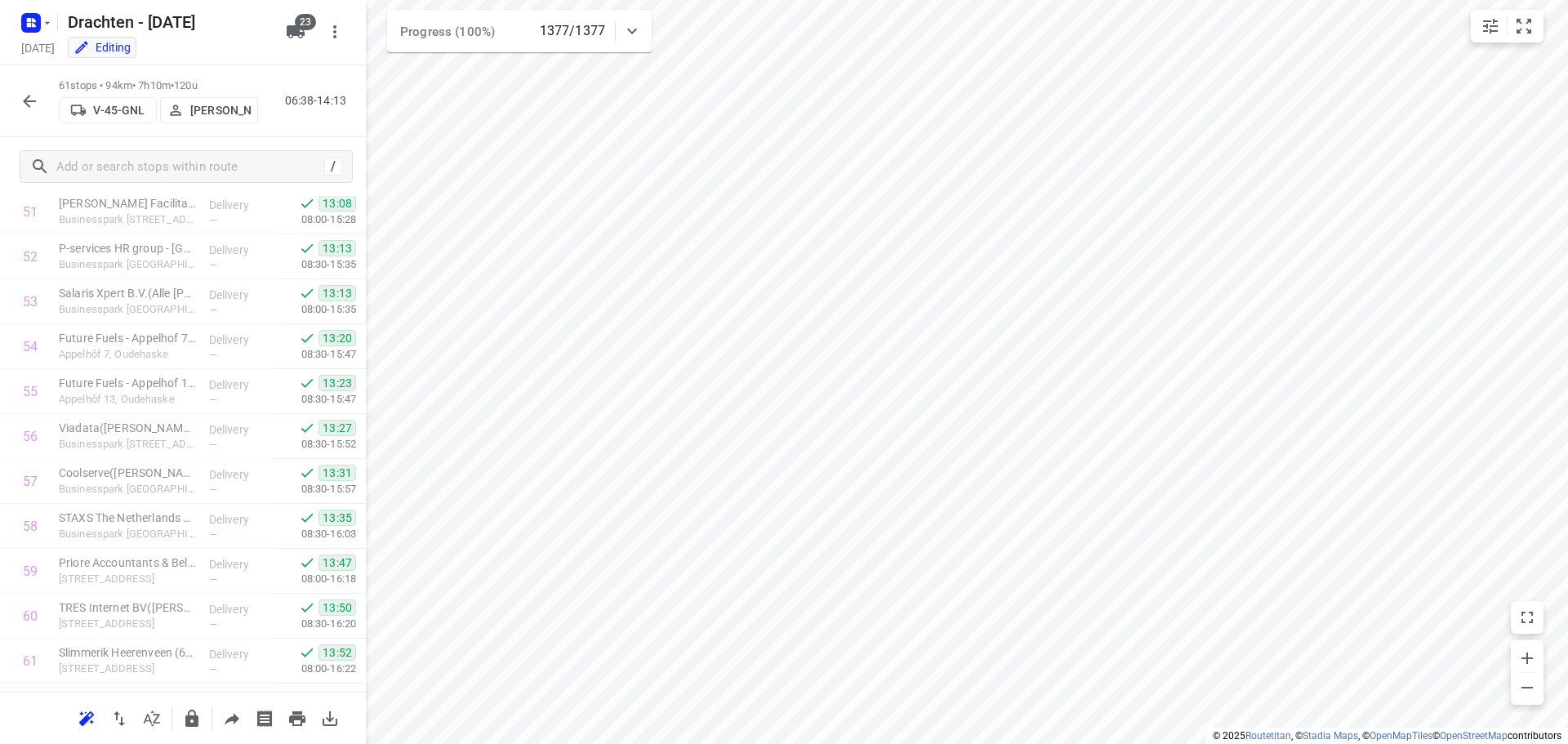
scroll to position [2370, 0]
click at [14, 101] on button "button" at bounding box center [29, 101] width 33 height 33
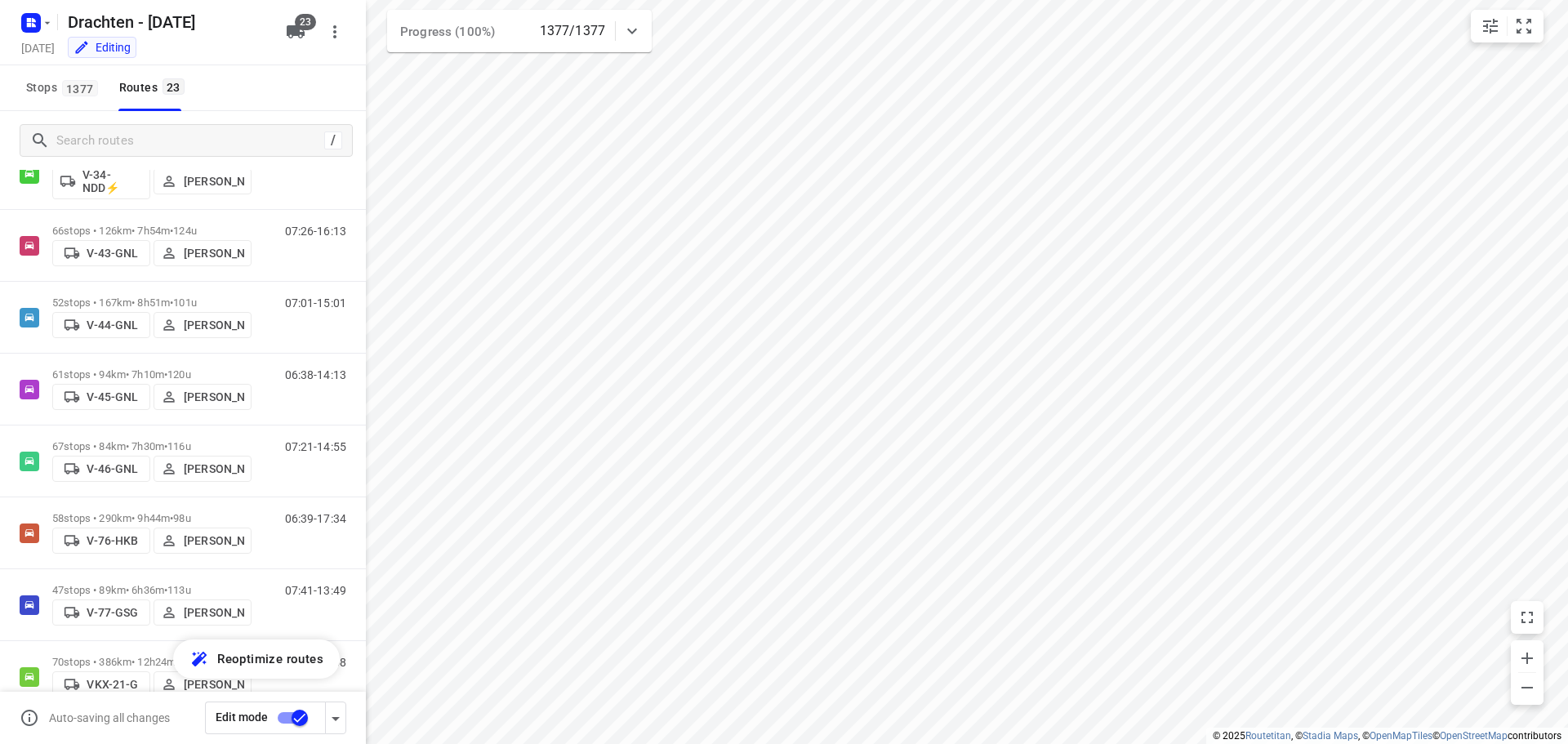
scroll to position [654, 0]
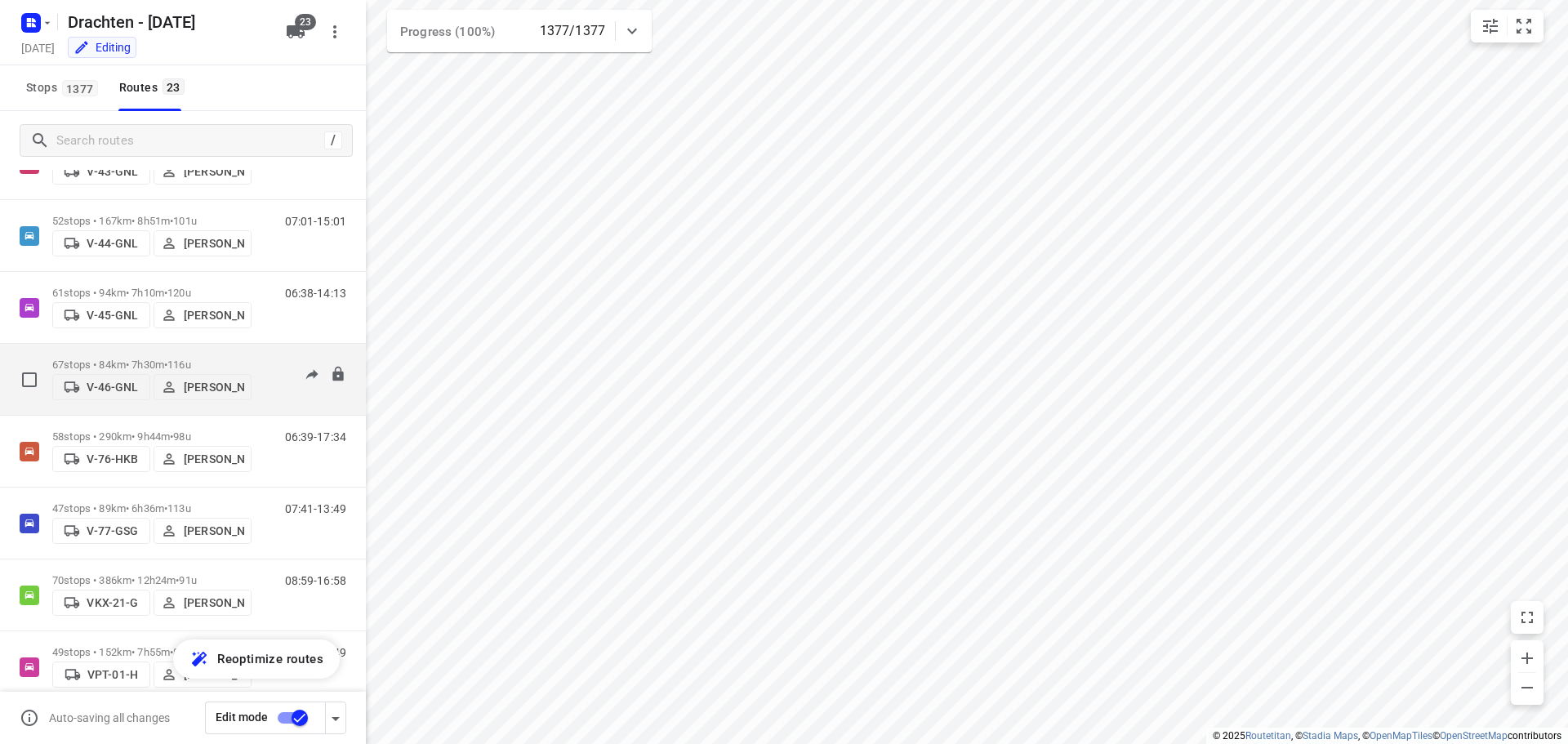
click at [182, 350] on div "67 stops • 84km • 7h30m • 116u V-46-GNL Sietse Bouma" at bounding box center [152, 379] width 199 height 58
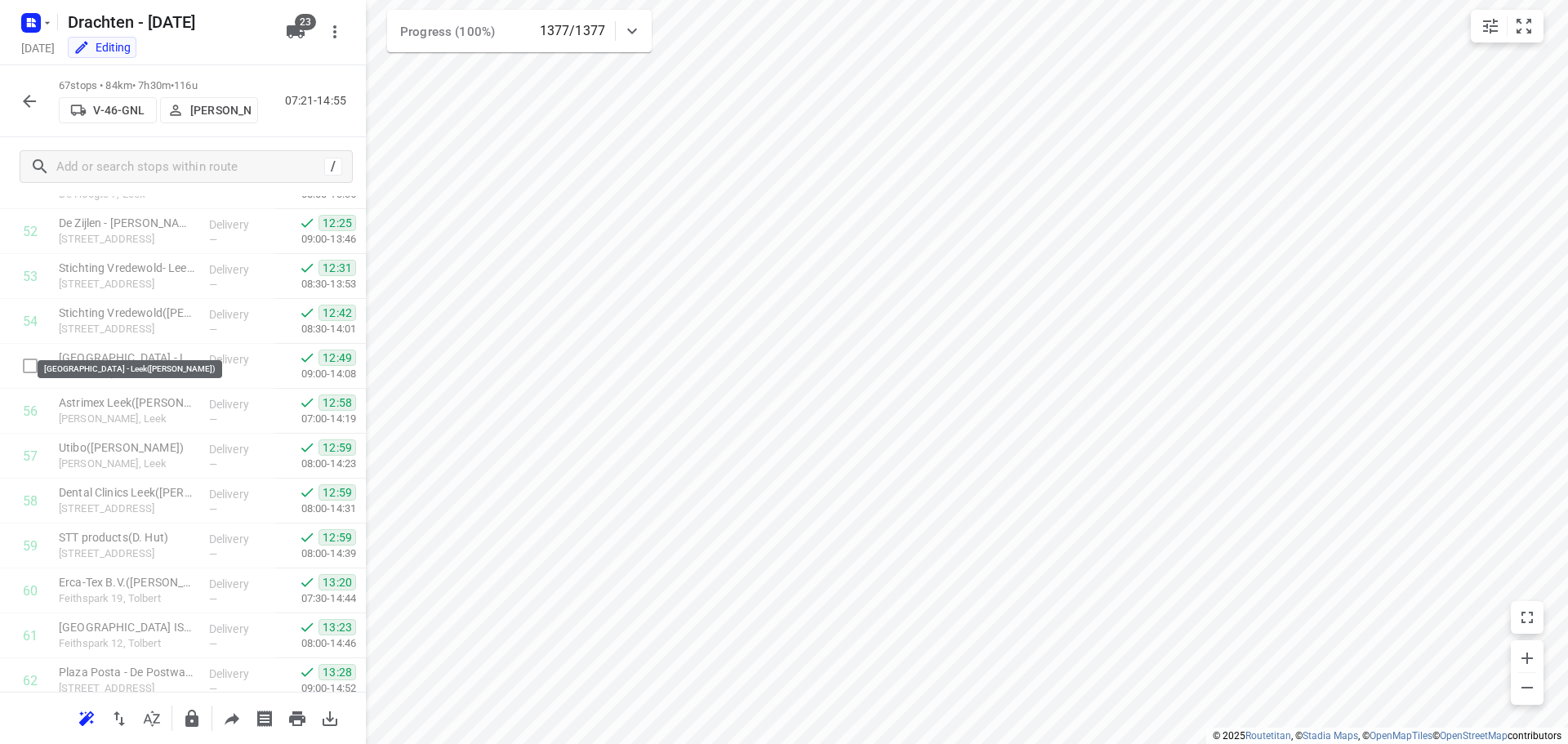
scroll to position [2639, 0]
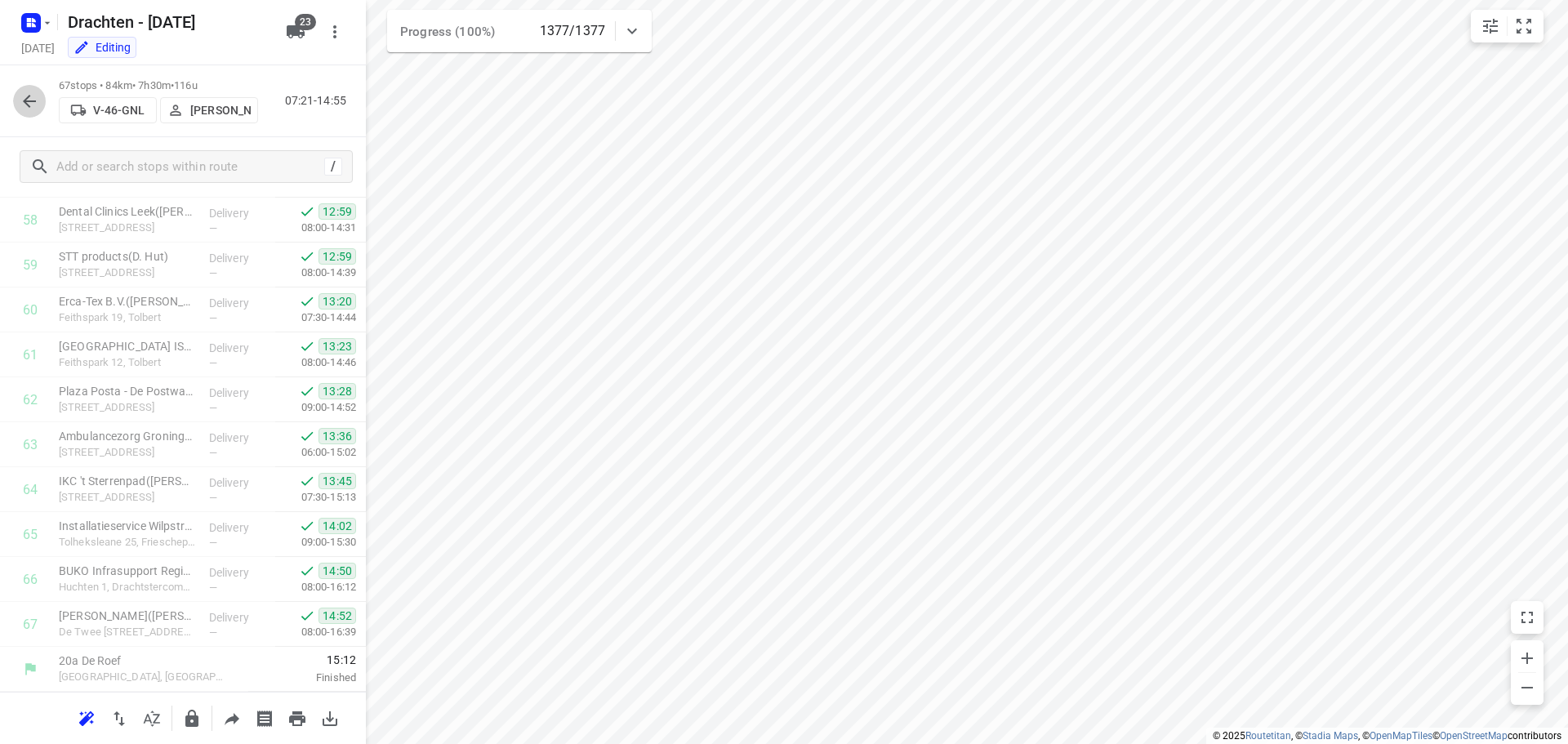
click at [33, 107] on icon "button" at bounding box center [28, 101] width 19 height 19
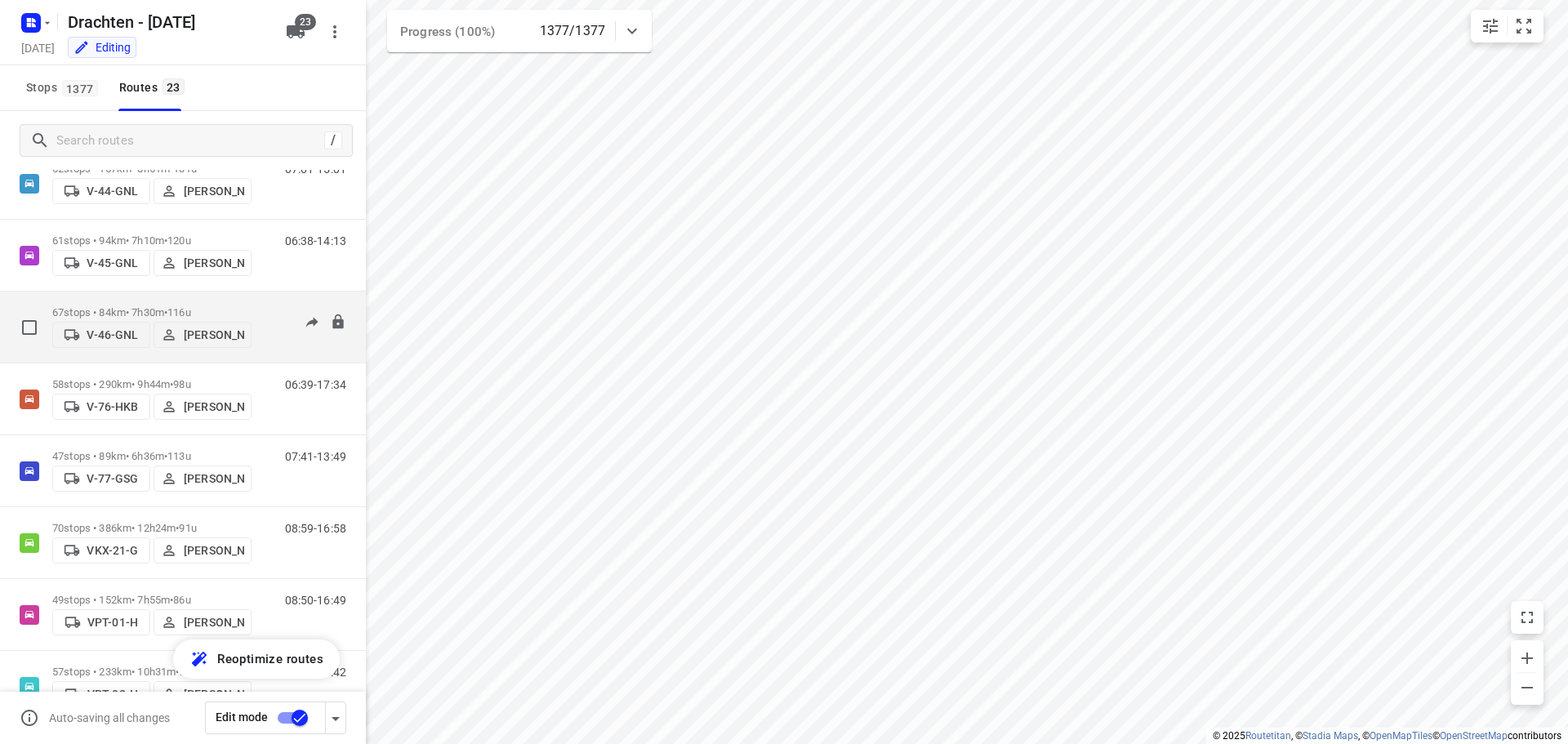
scroll to position [735, 0]
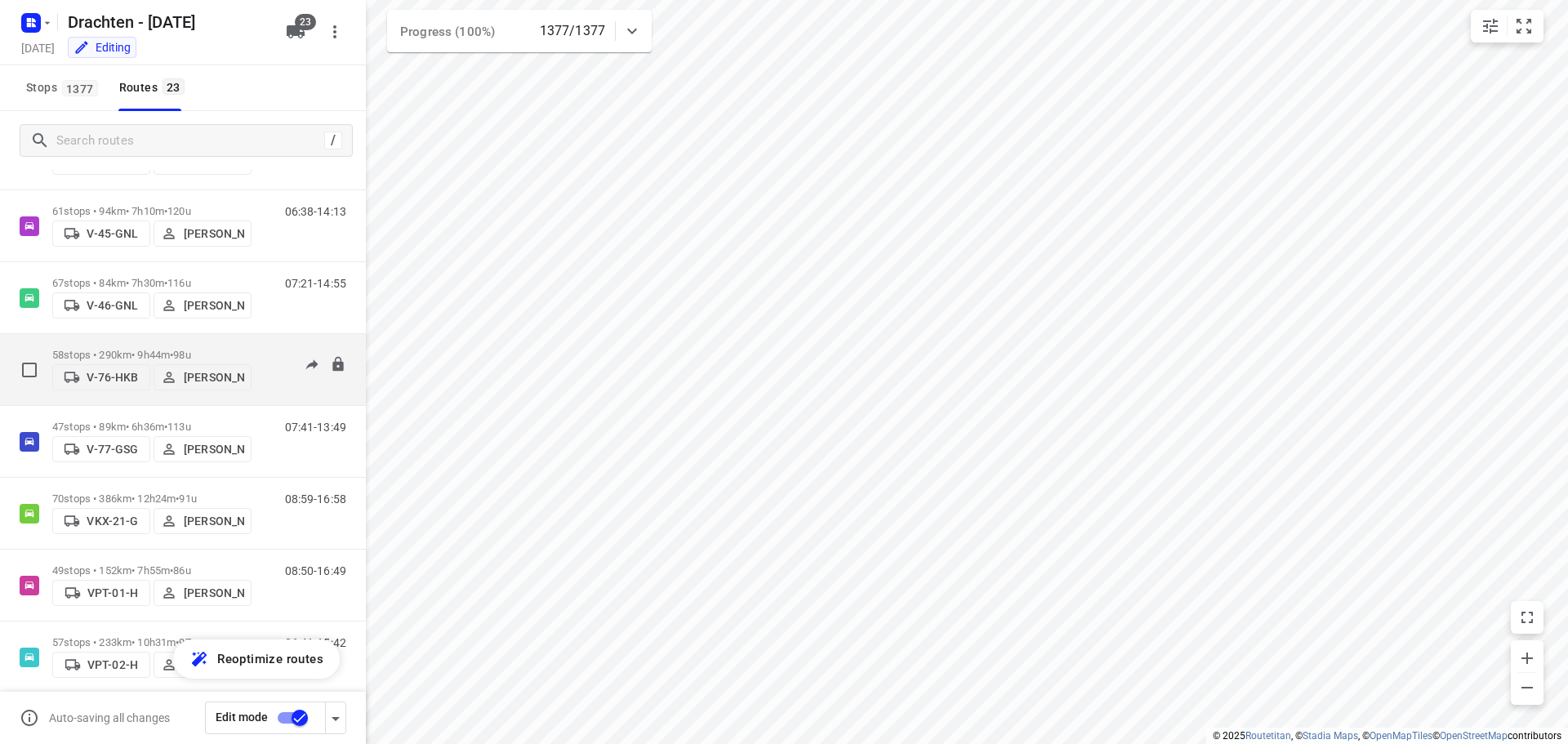
click at [166, 349] on p "58 stops • 290km • 9h44m • 98u" at bounding box center [152, 354] width 199 height 13
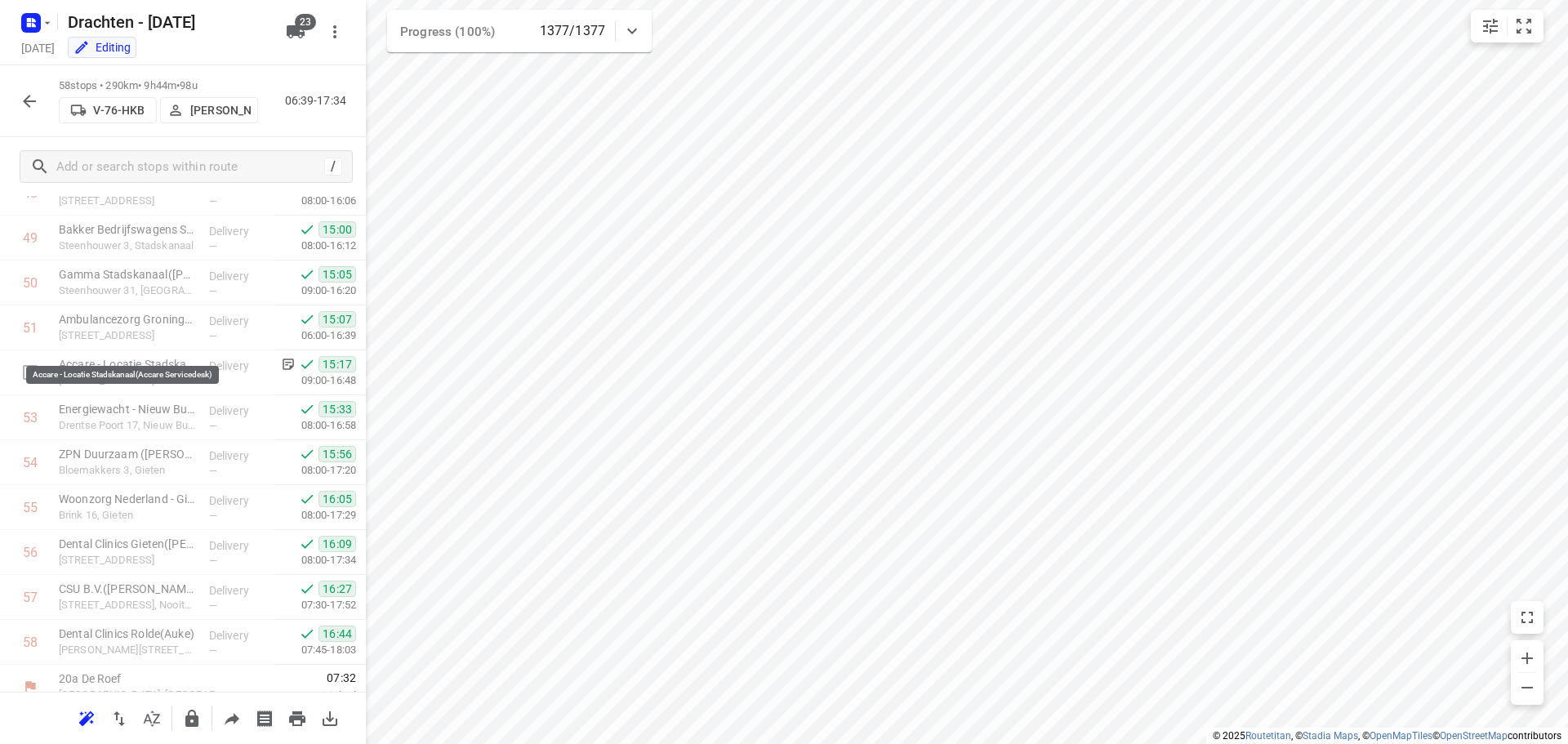
scroll to position [2235, 0]
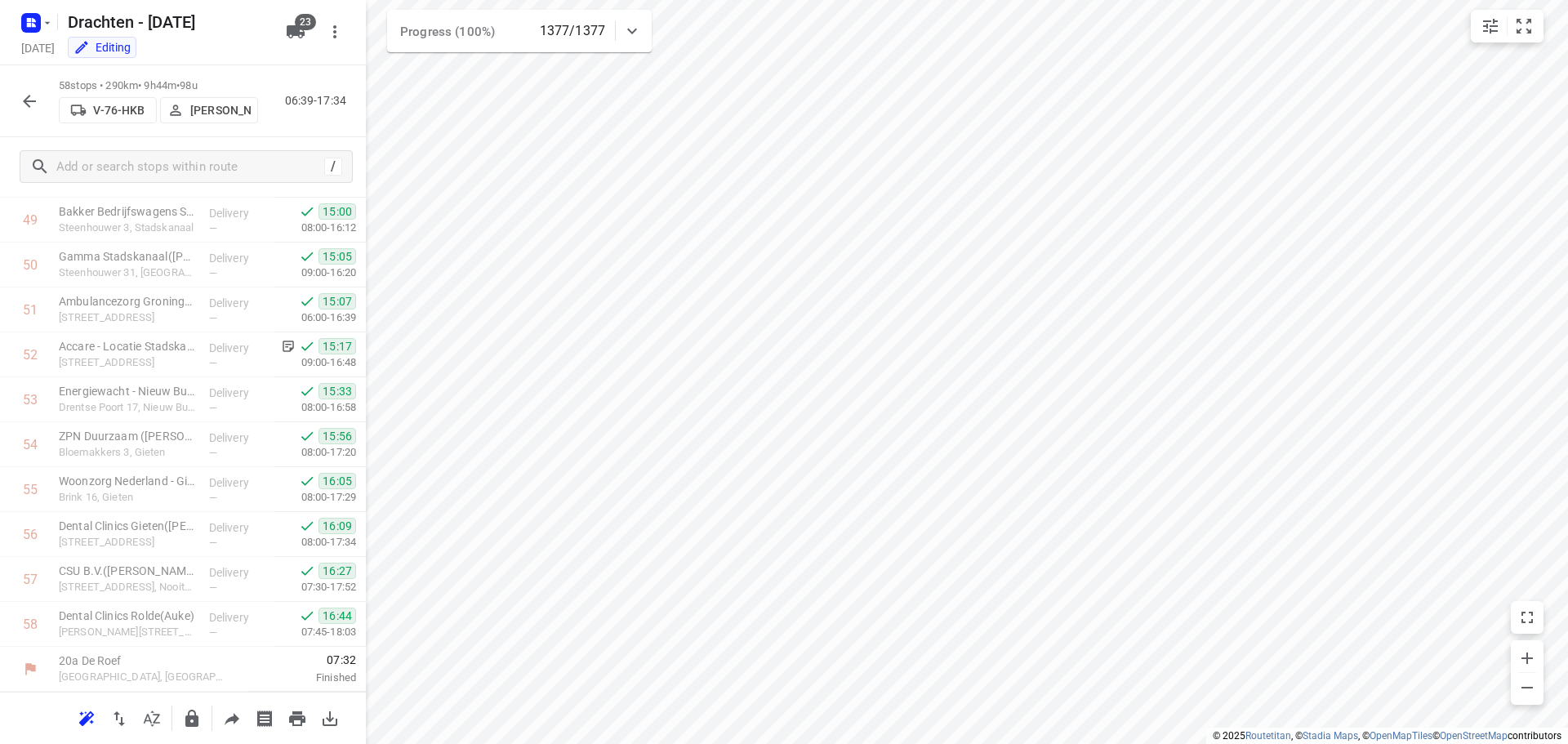
click at [16, 99] on button "button" at bounding box center [29, 101] width 33 height 33
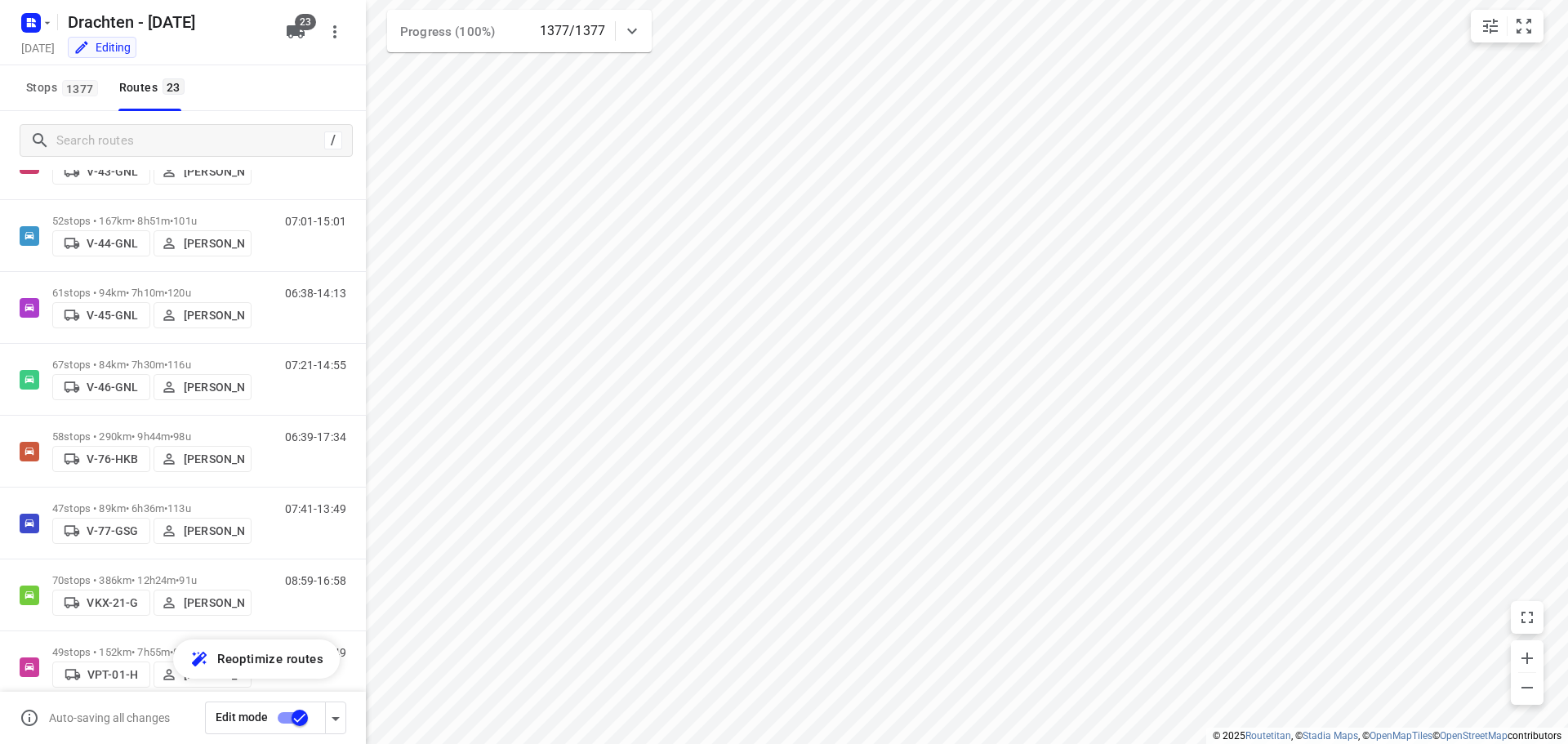
scroll to position [735, 0]
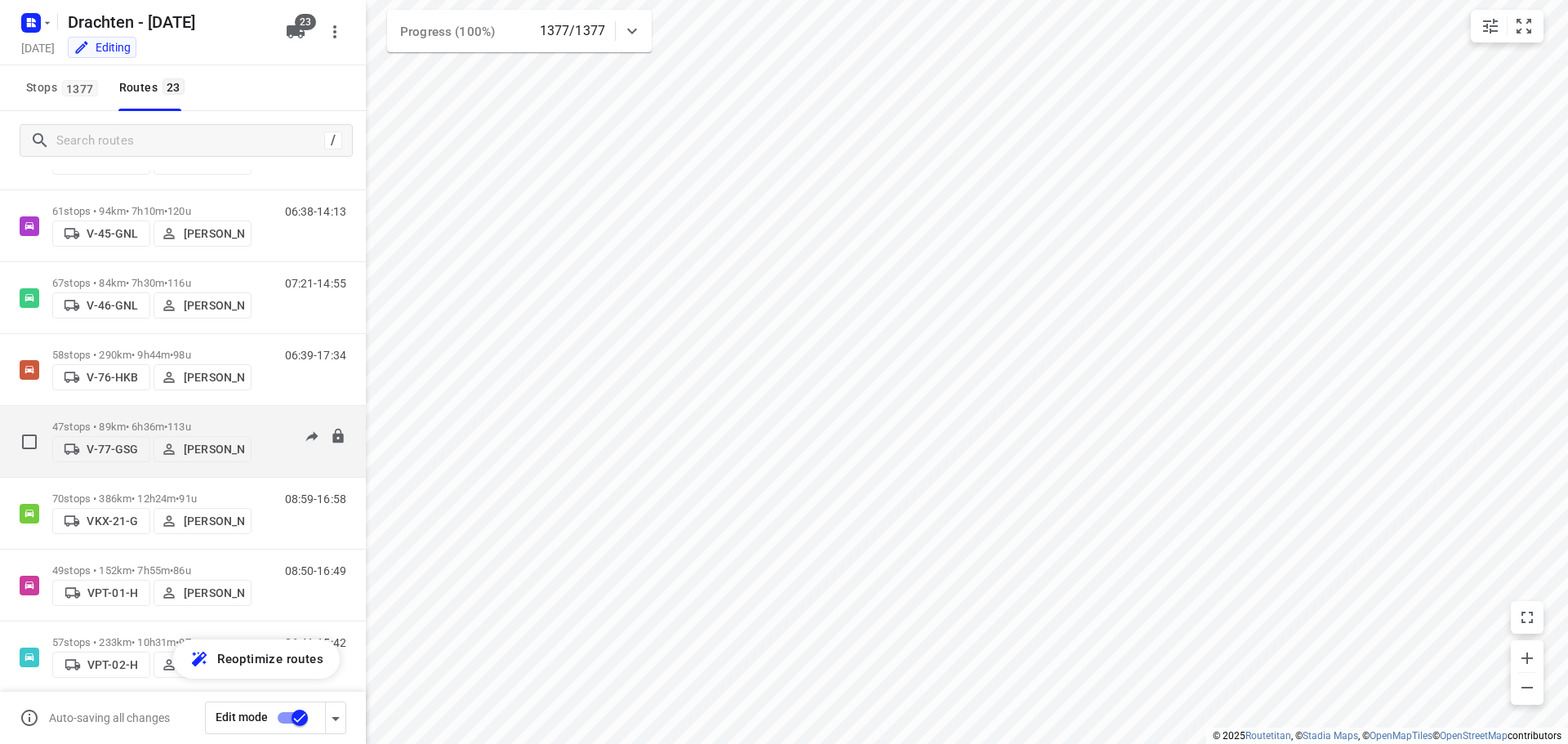
click at [113, 412] on div "47 stops • 89km • 6h36m • 113u V-77-GSG Harm Jongsma" at bounding box center [152, 441] width 199 height 58
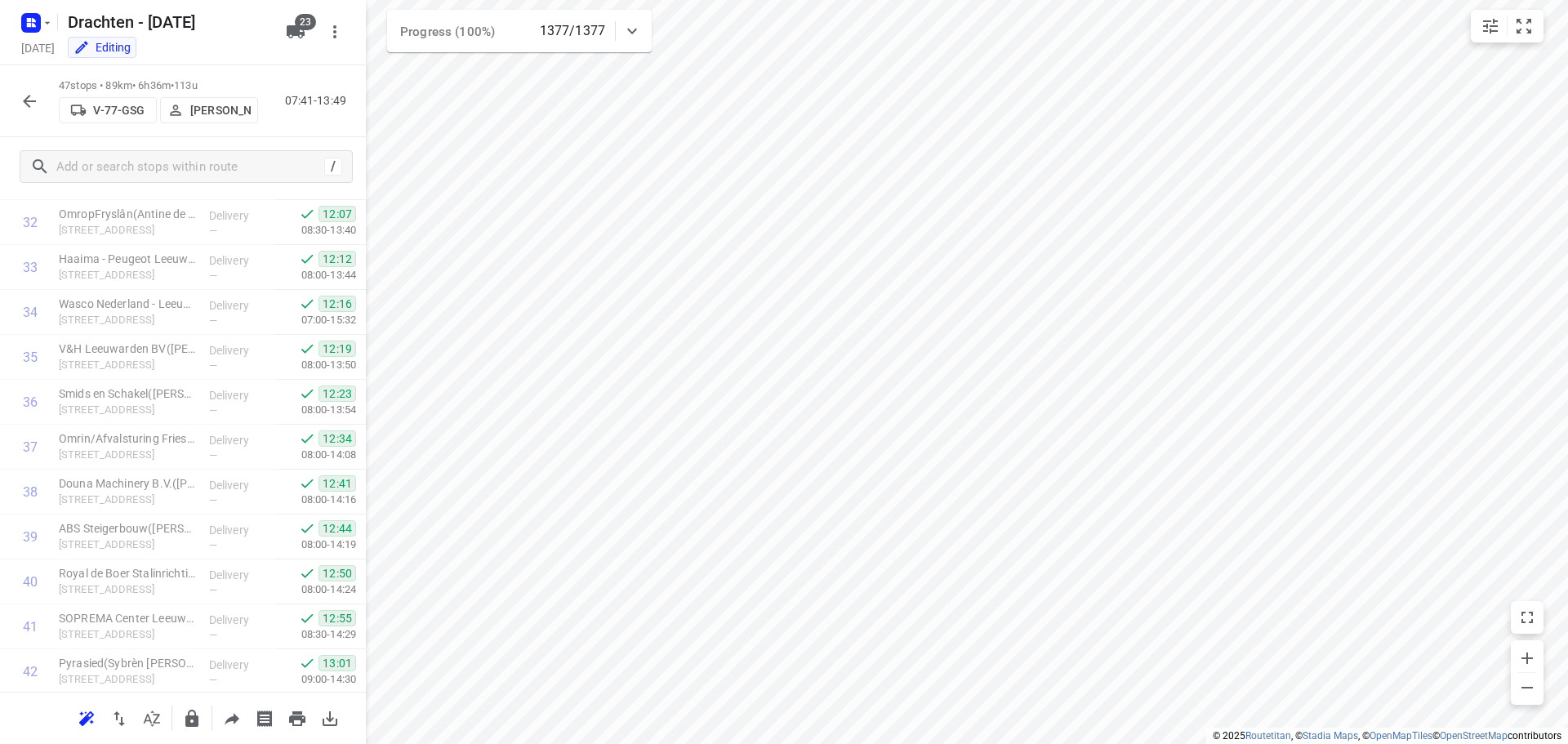
scroll to position [1742, 0]
click at [38, 102] on icon "button" at bounding box center [28, 101] width 19 height 19
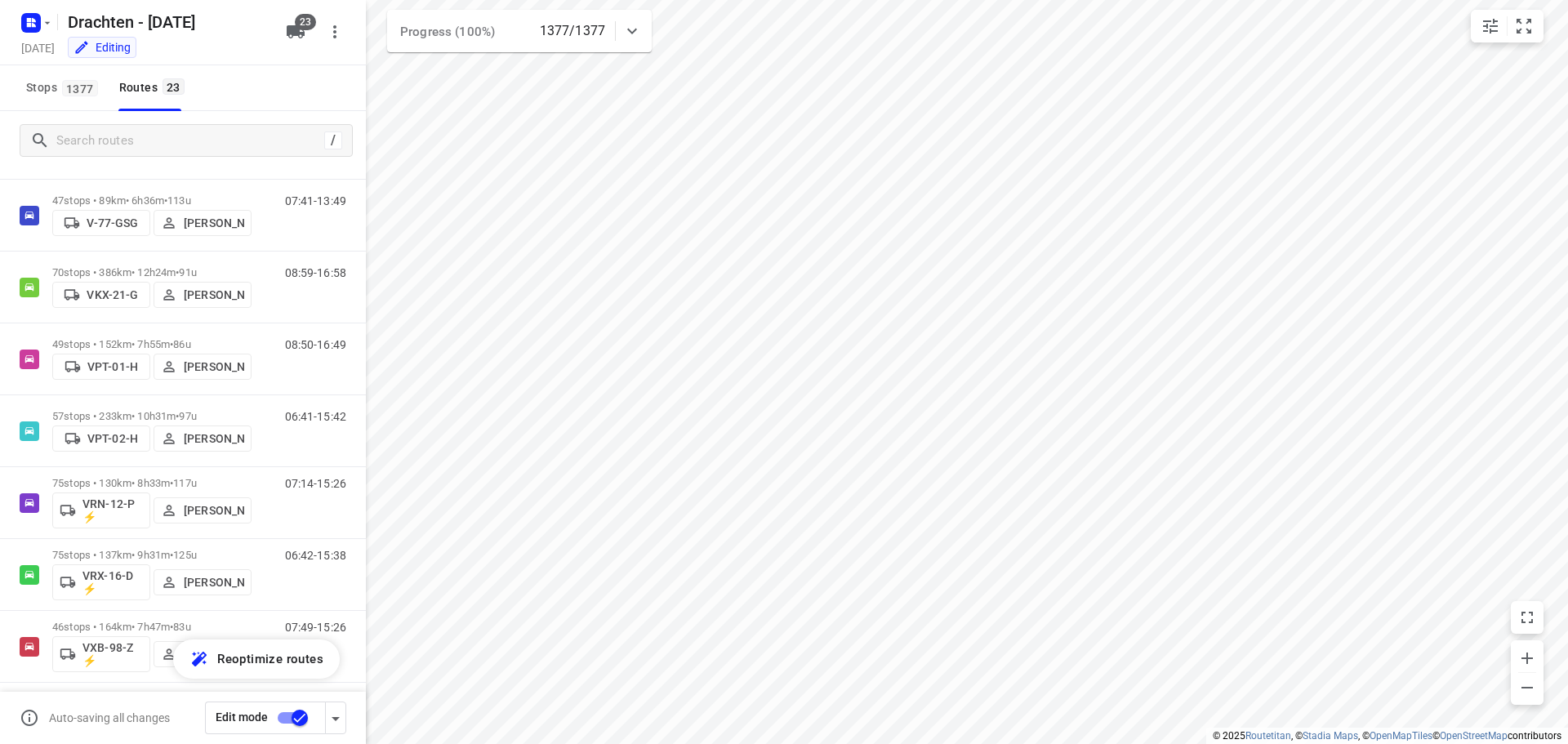
scroll to position [979, 0]
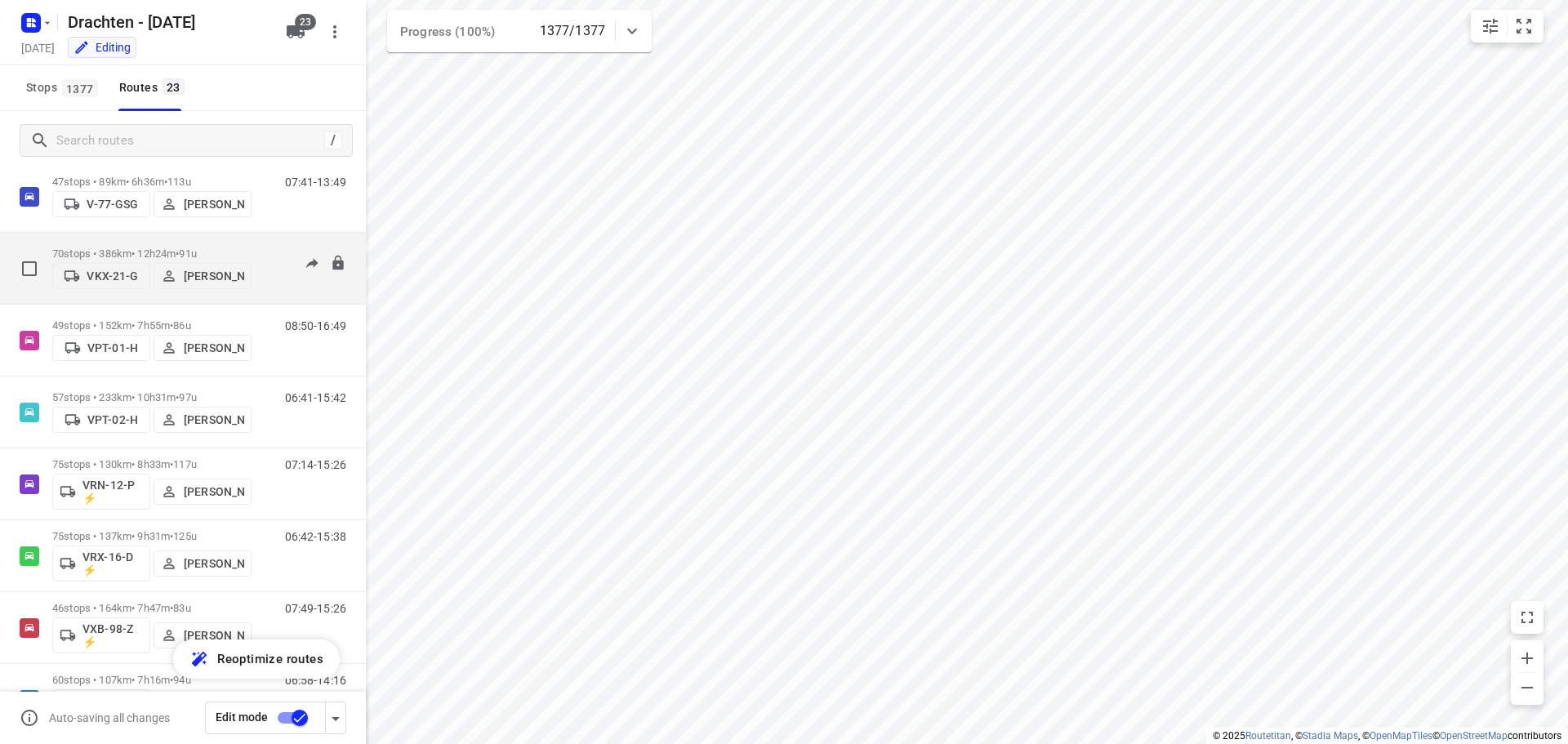
click at [141, 247] on p "70 stops • 386km • 12h24m • 91u" at bounding box center [152, 253] width 199 height 13
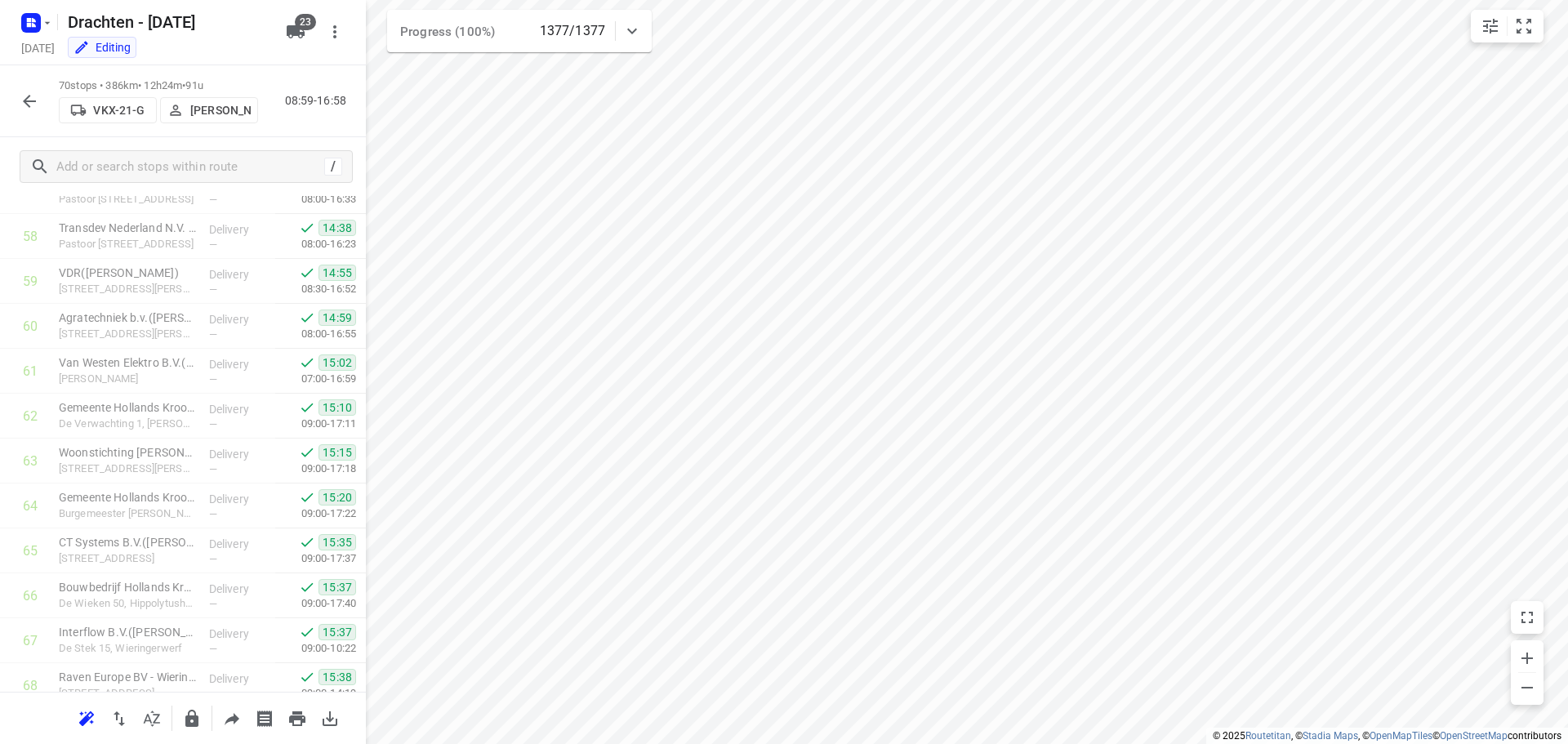
scroll to position [2774, 0]
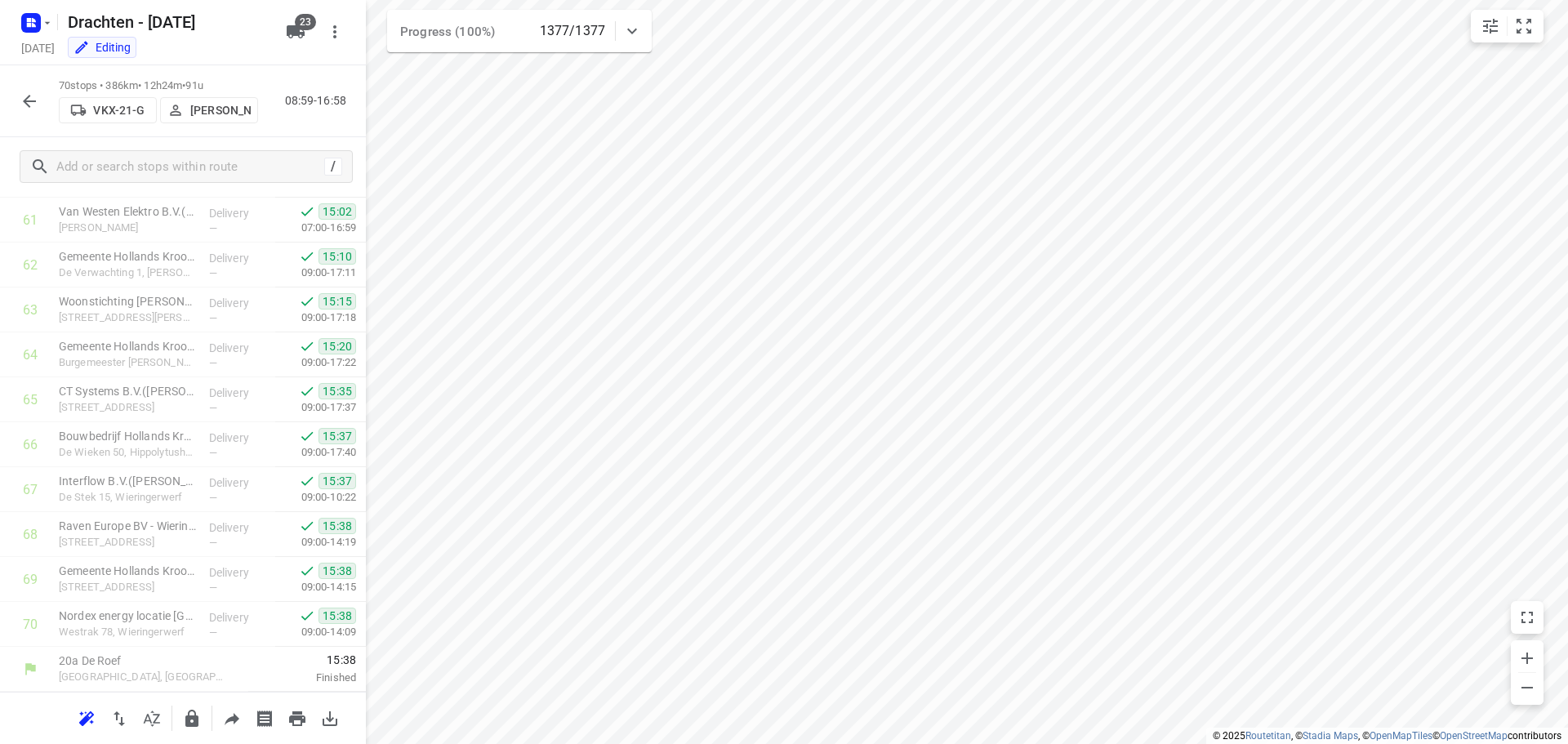
click at [29, 101] on icon "button" at bounding box center [29, 101] width 13 height 13
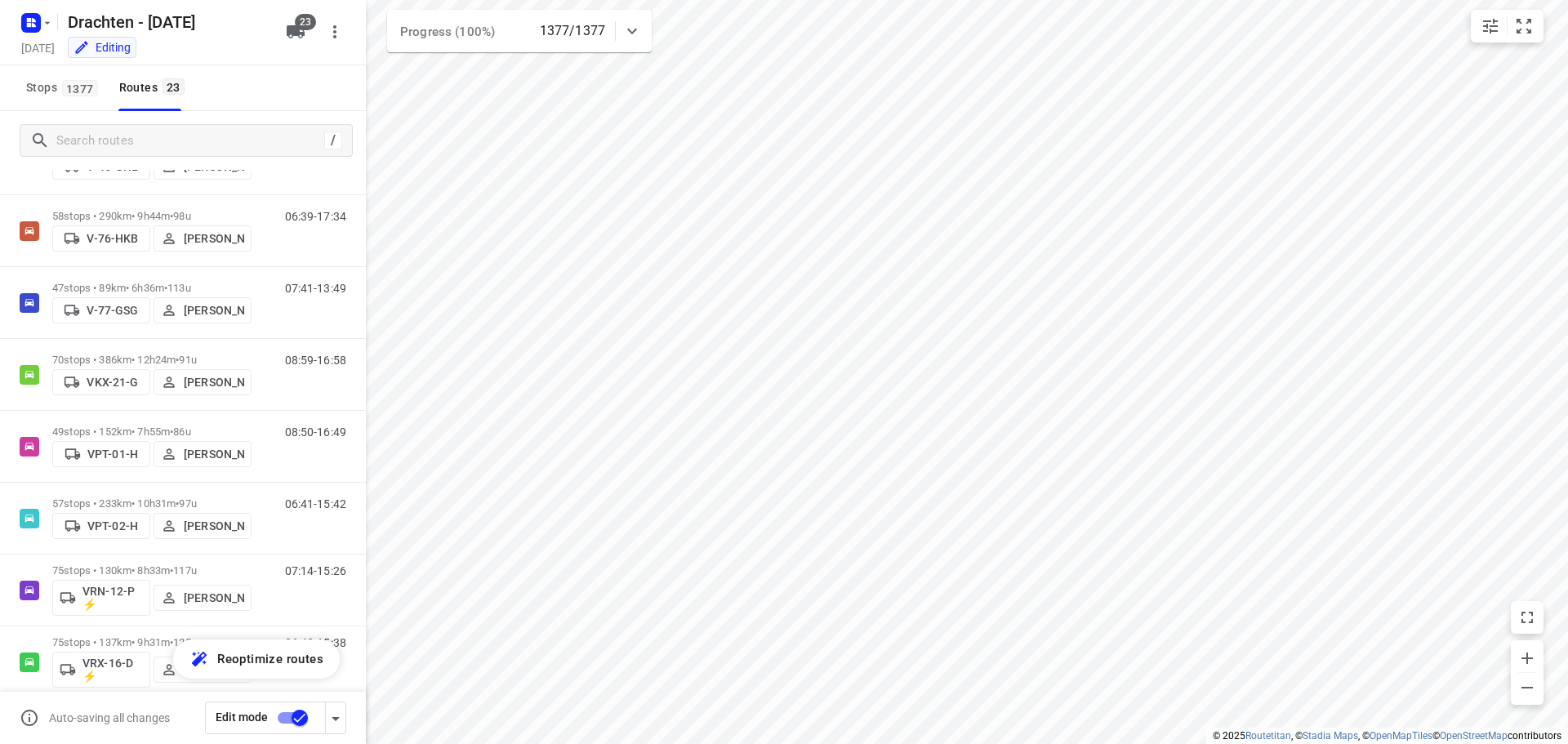
scroll to position [898, 0]
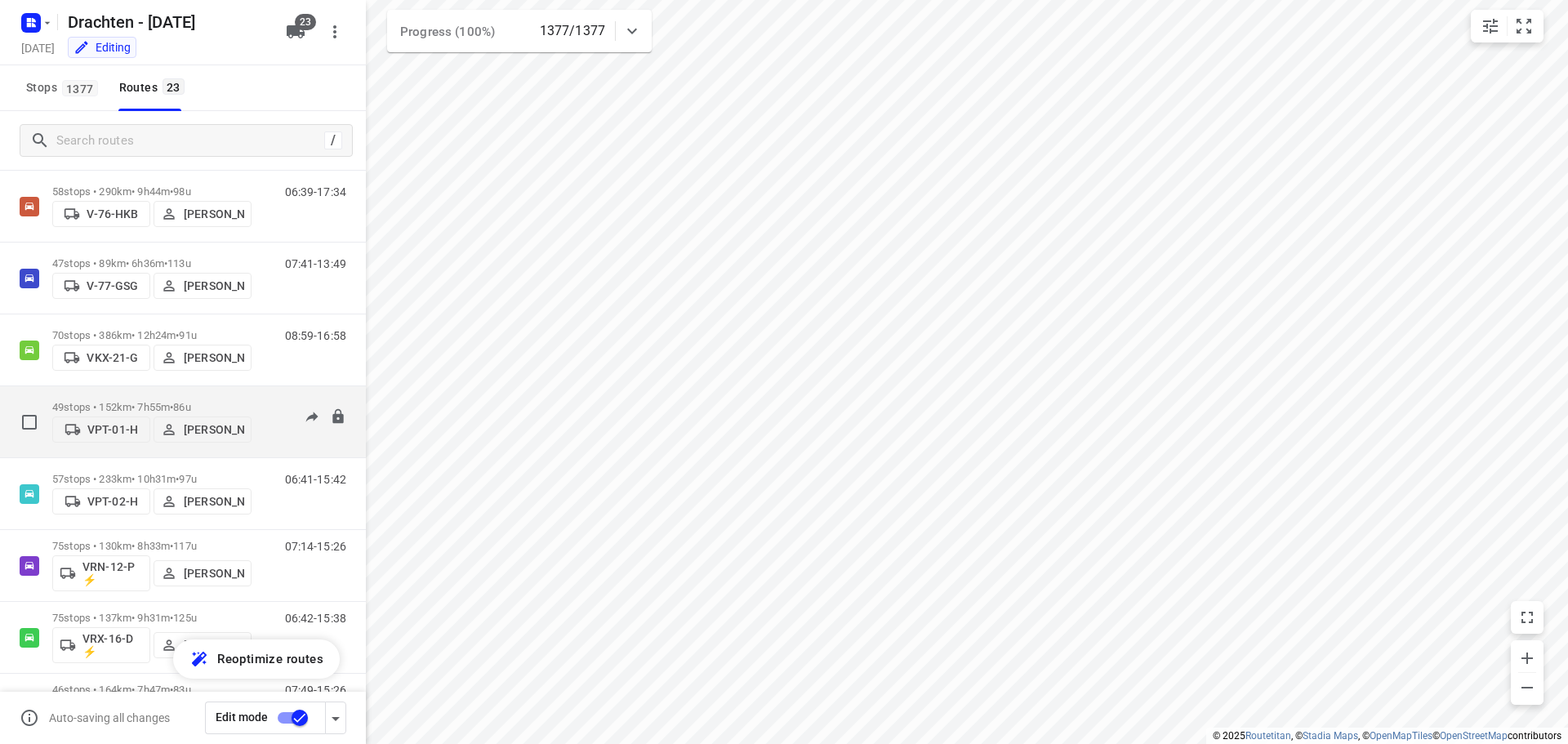
click at [136, 394] on div "49 stops • 152km • 7h55m • 86u VPT-01-H Piet Wijma" at bounding box center [152, 421] width 199 height 58
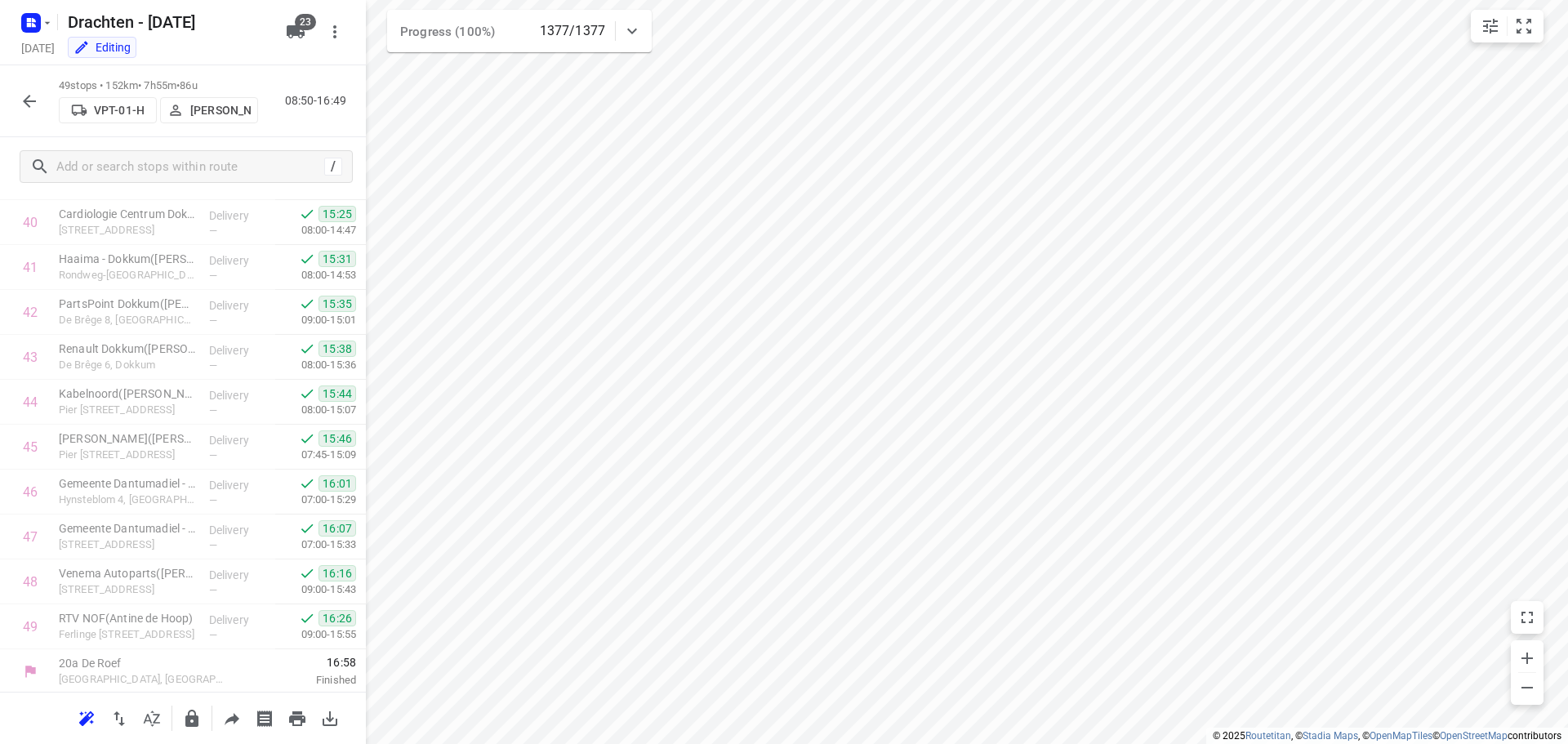
scroll to position [1832, 0]
click at [25, 107] on icon "button" at bounding box center [28, 101] width 19 height 19
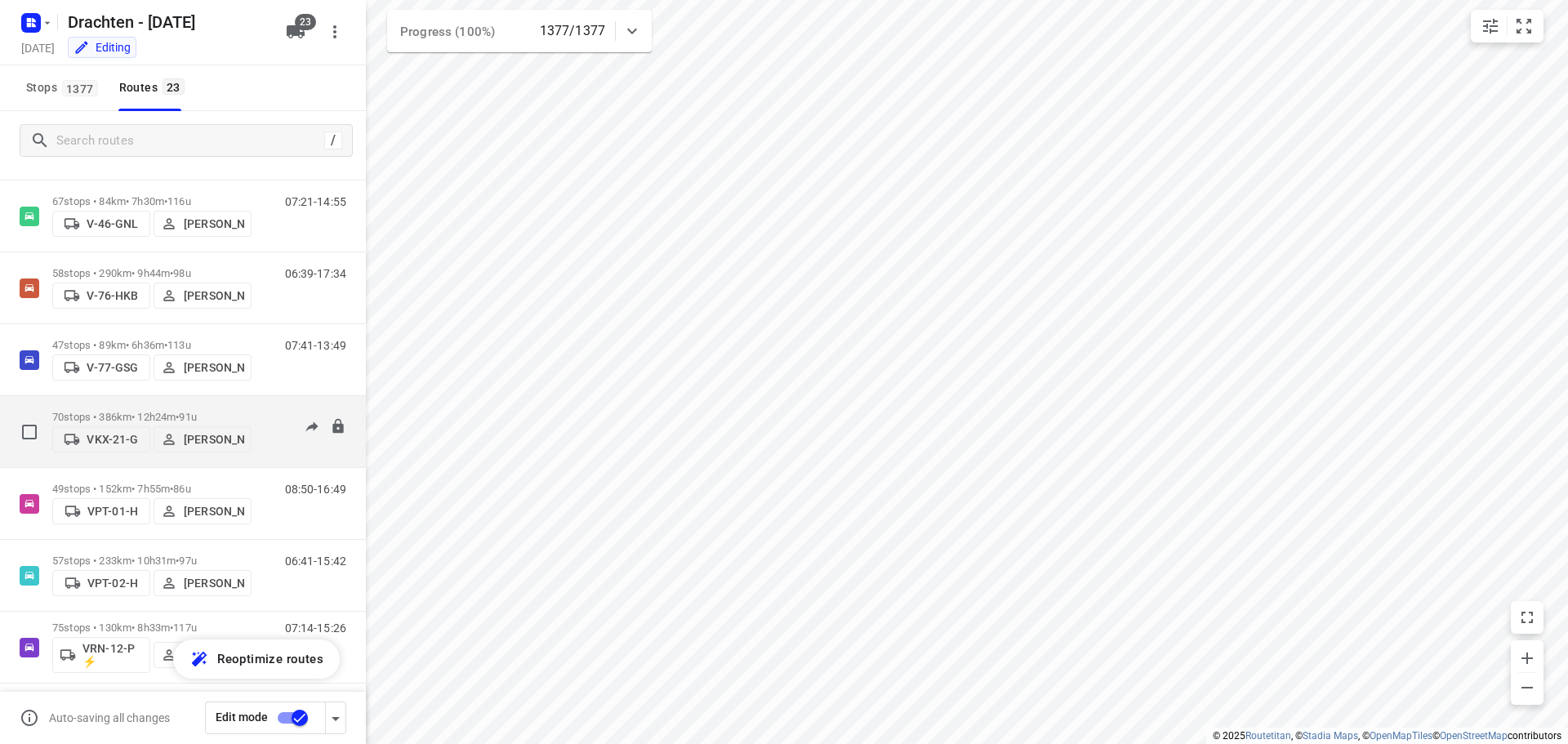
scroll to position [898, 0]
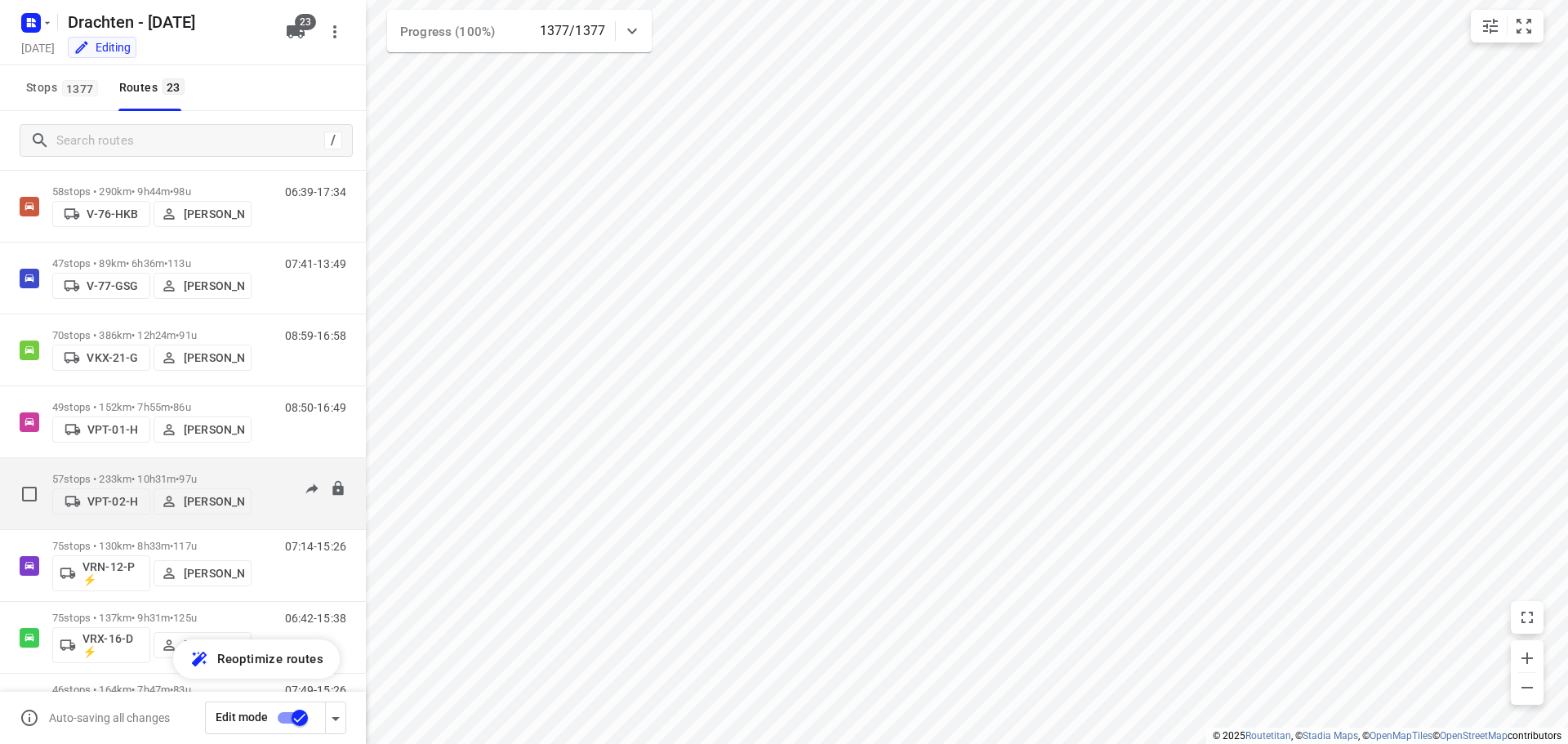
click at [175, 477] on p "57 stops • 233km • 10h31m • 97u" at bounding box center [152, 478] width 199 height 13
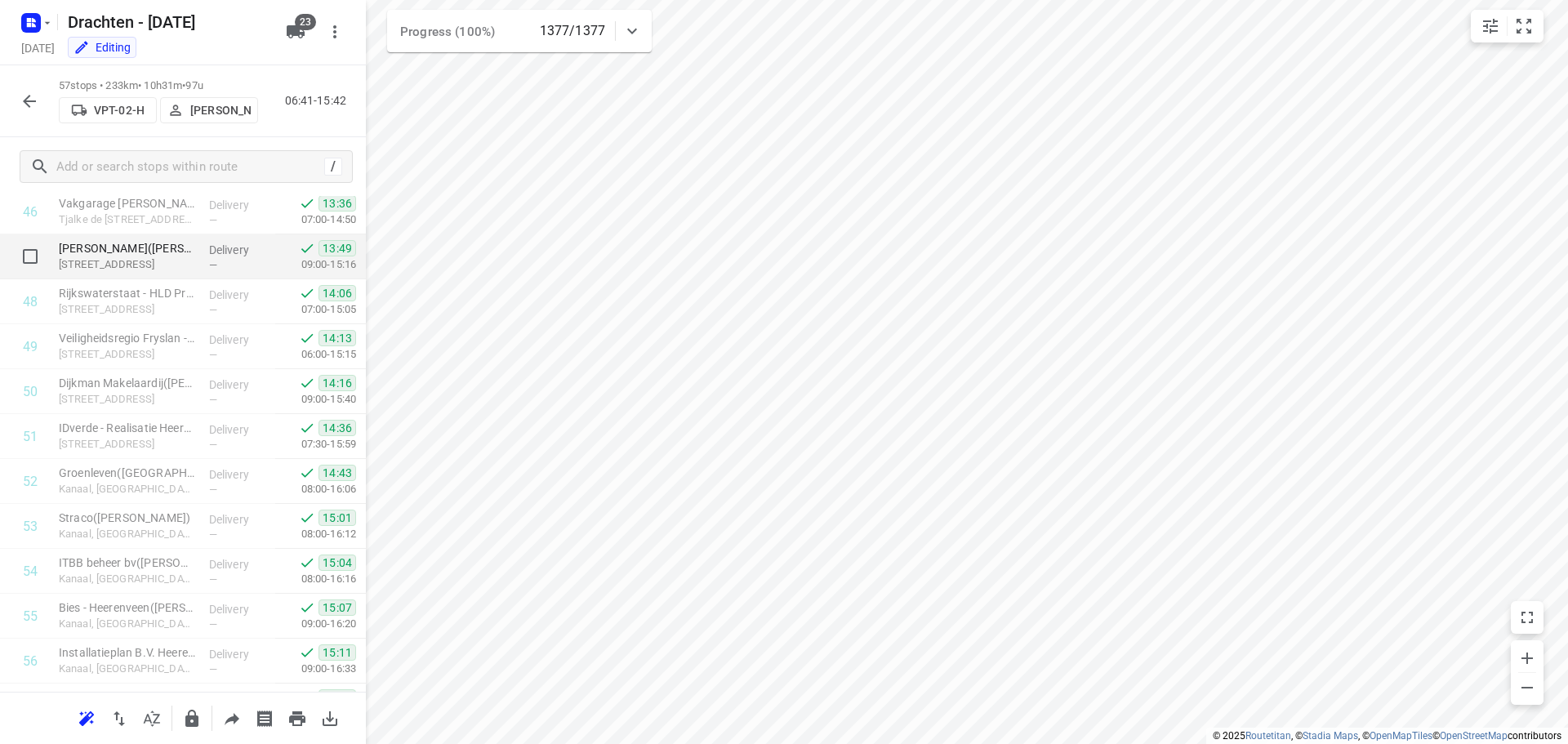
scroll to position [2190, 0]
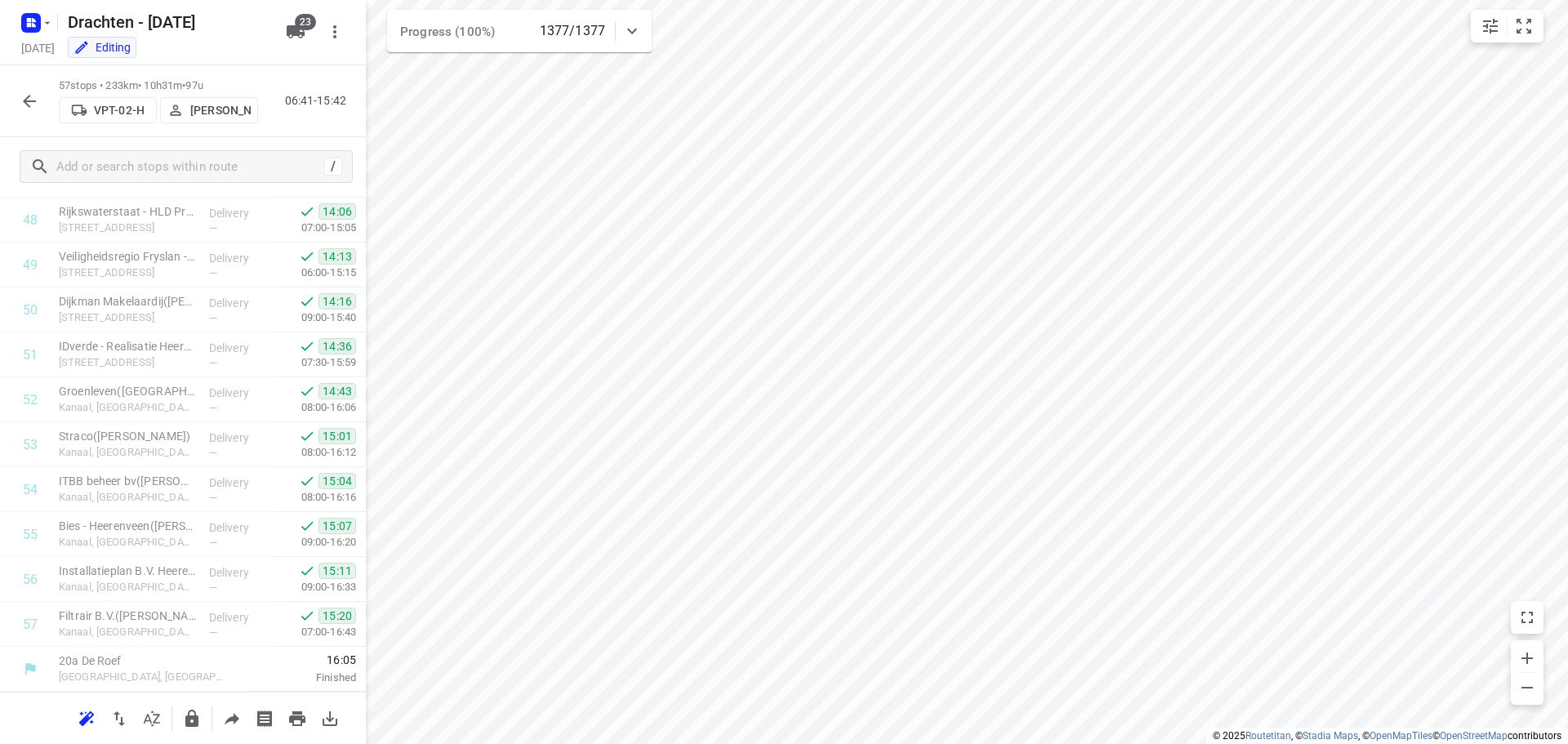
click at [34, 108] on icon "button" at bounding box center [28, 101] width 19 height 19
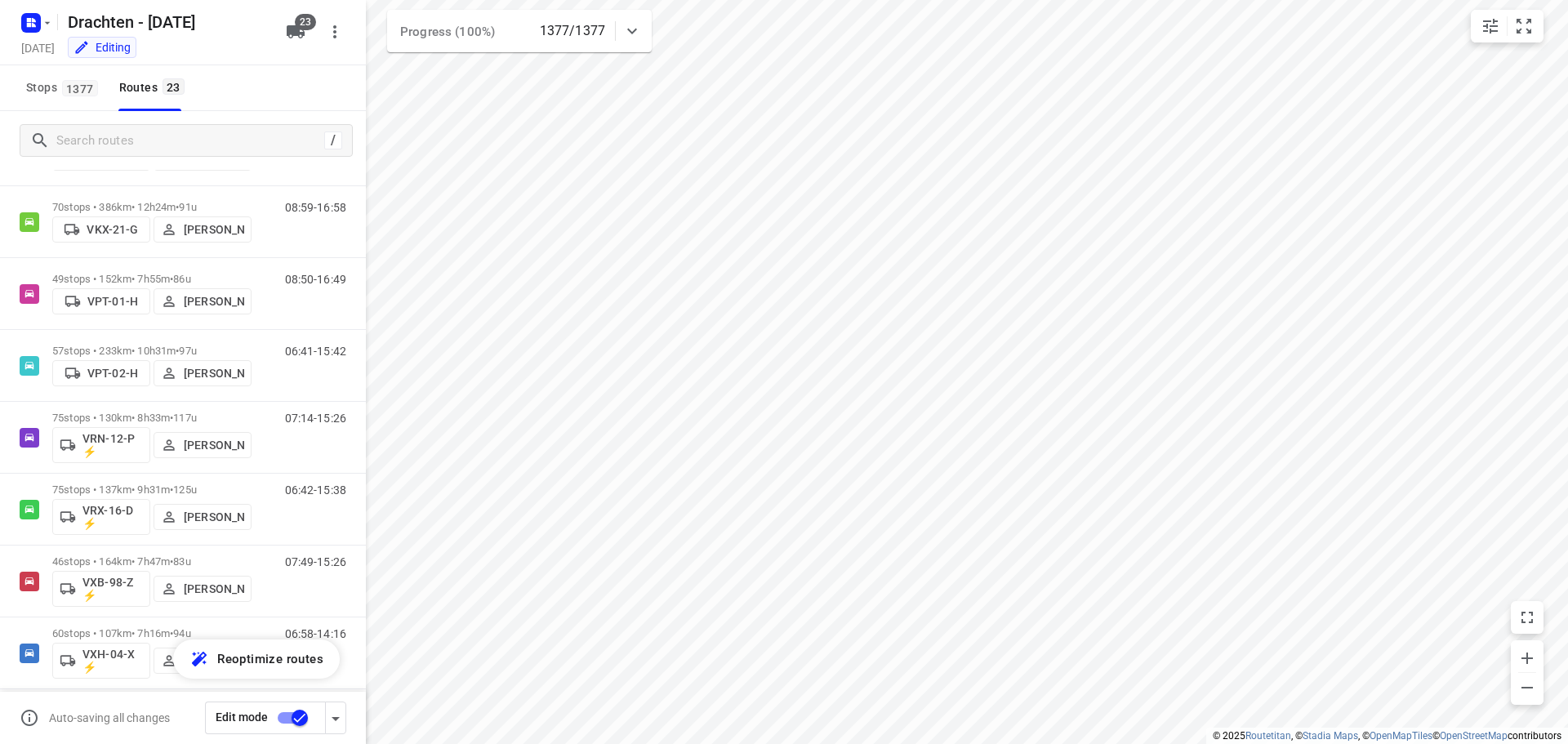
scroll to position [1062, 0]
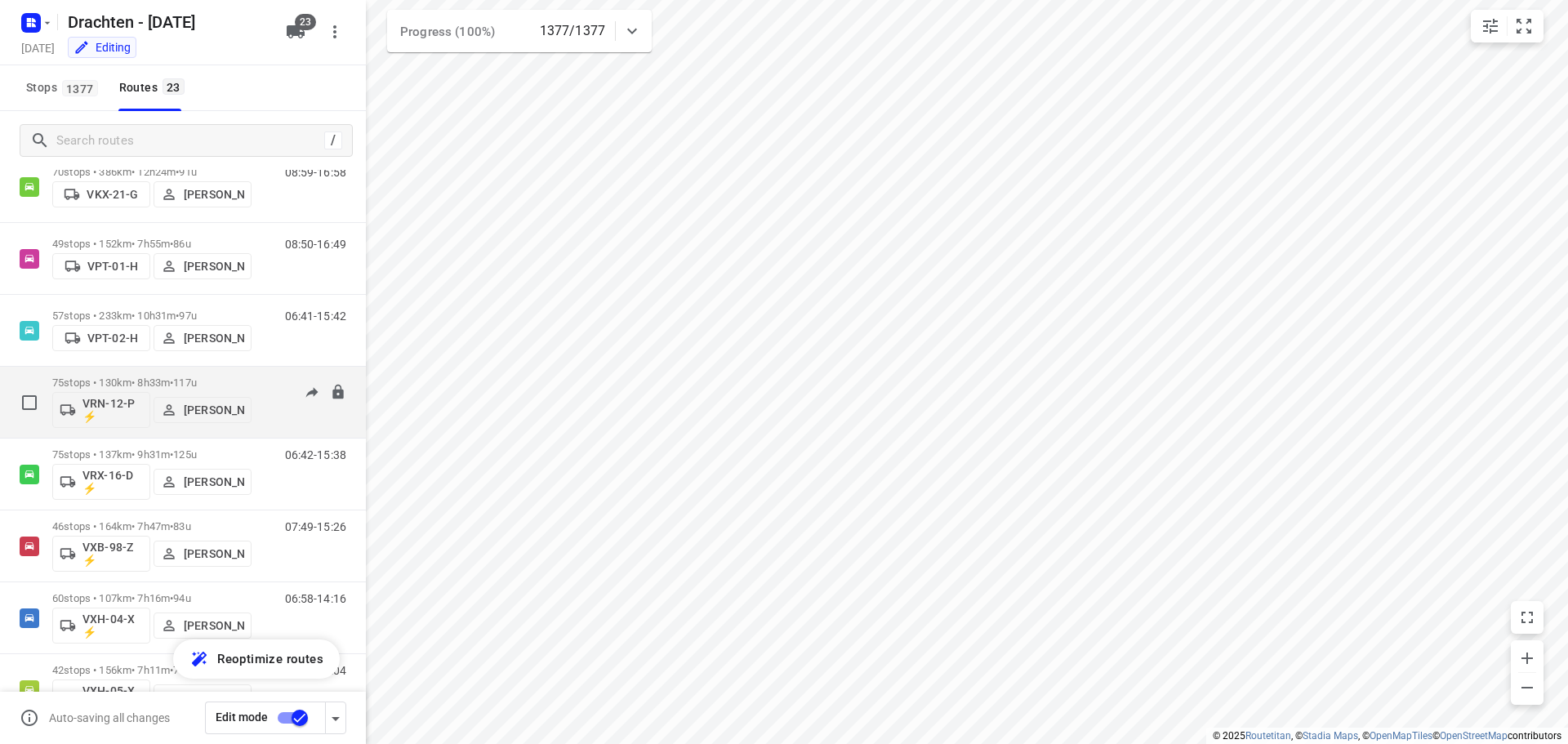
click at [220, 379] on p "75 stops • 130km • 8h33m • 117u" at bounding box center [152, 382] width 199 height 13
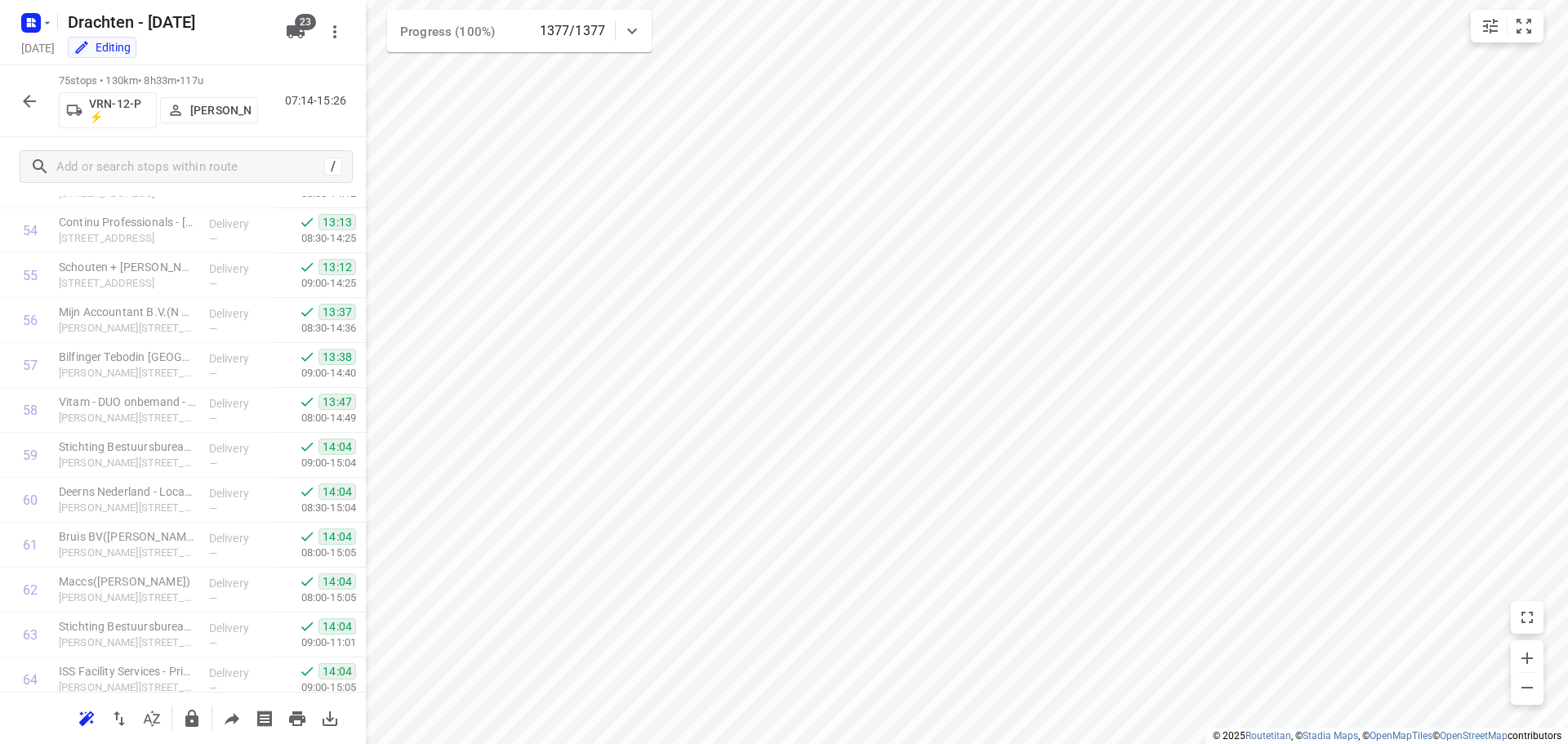
scroll to position [2999, 0]
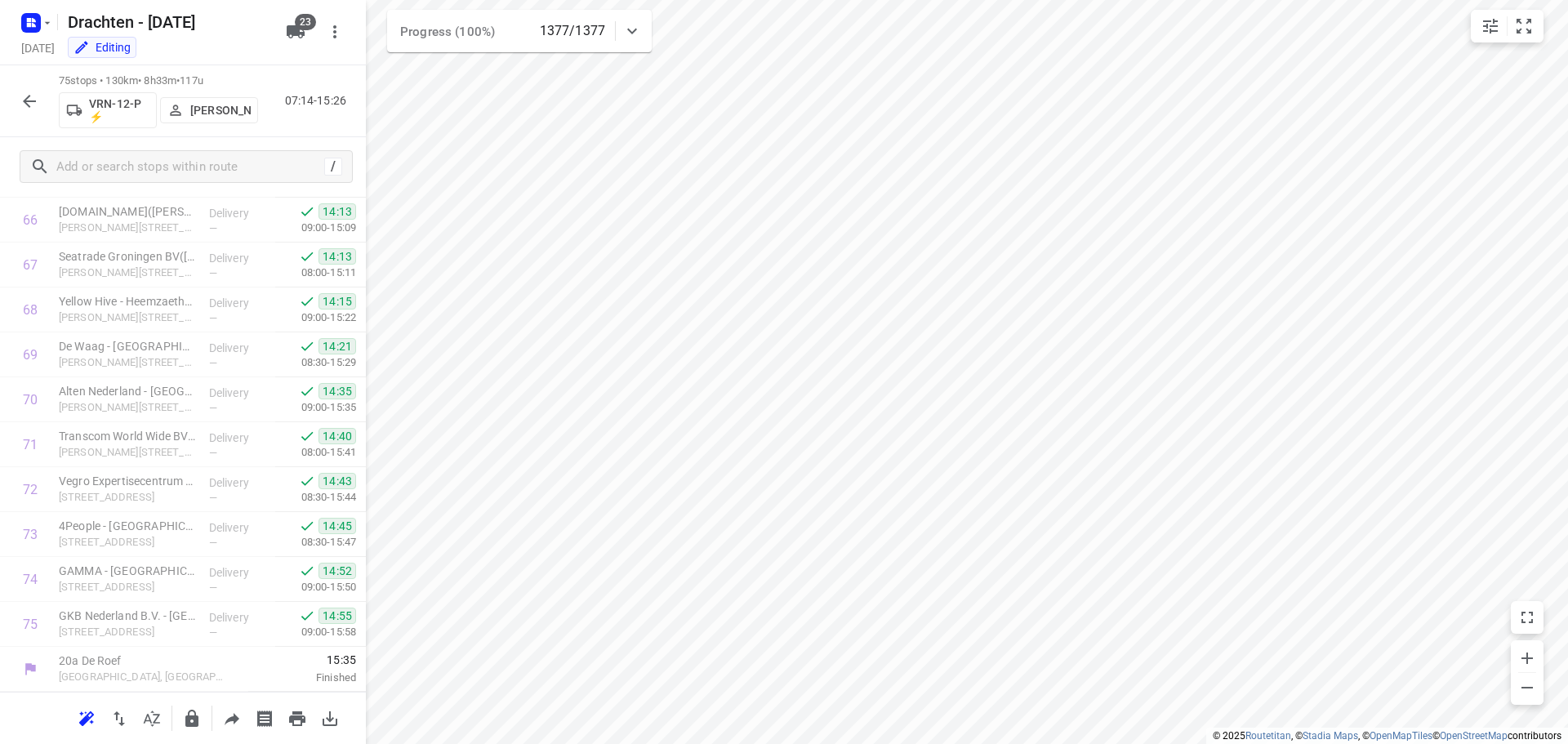
click at [13, 100] on div "75 stops • 130km • 8h33m • 117u VRN-12-P ⚡ Leon Holwerda 07:14-15:26" at bounding box center [183, 101] width 366 height 72
click at [21, 100] on icon "button" at bounding box center [28, 101] width 19 height 19
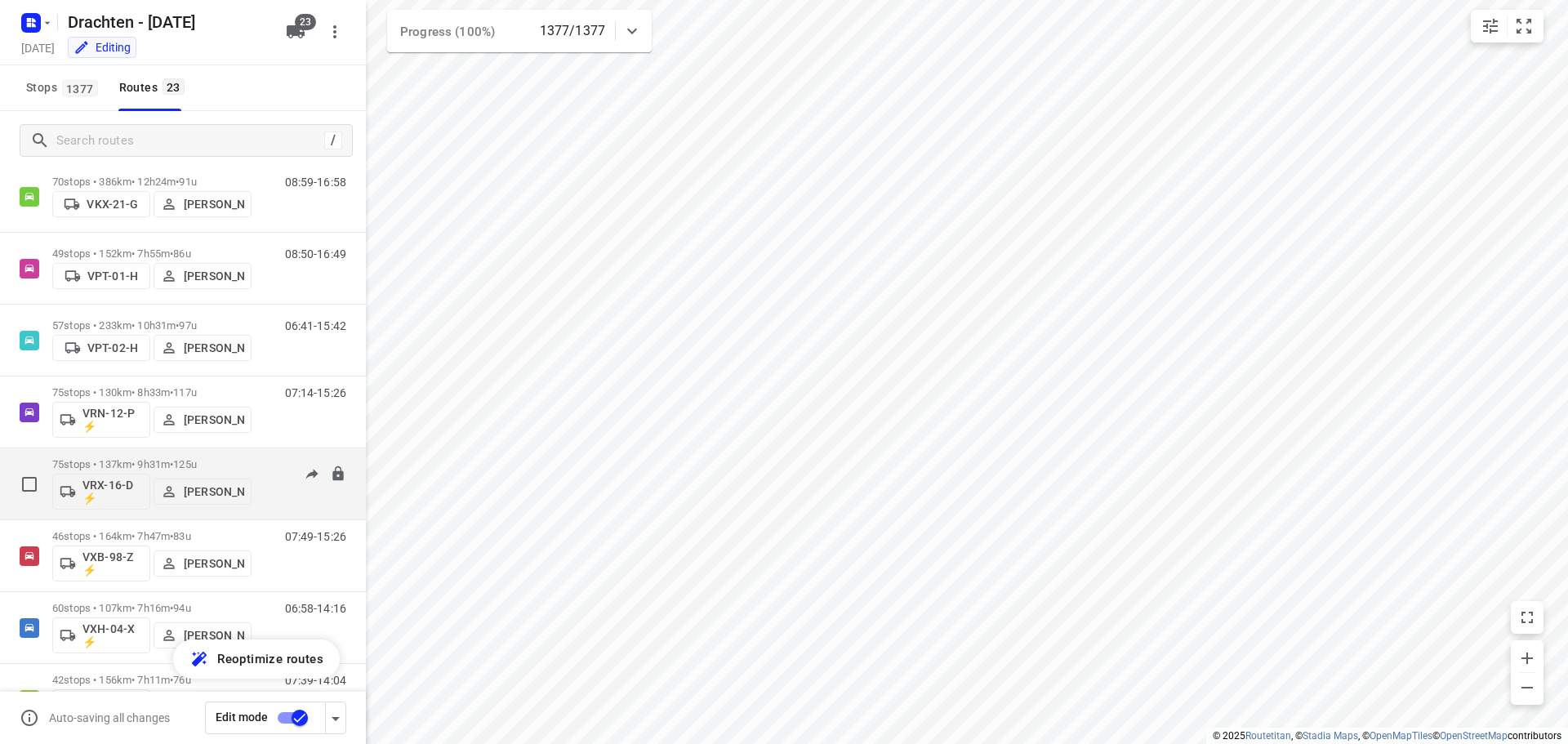
scroll to position [1062, 0]
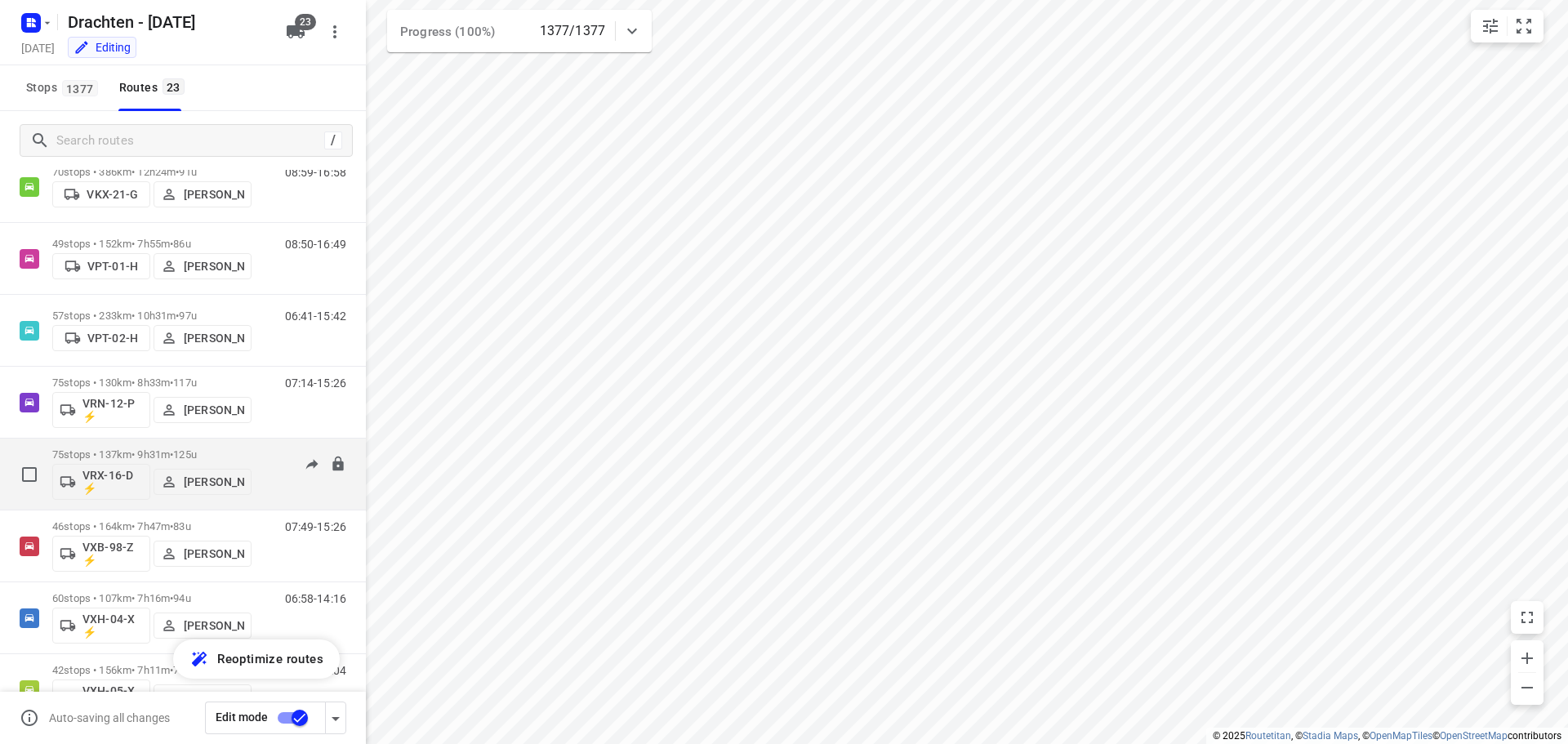
click at [205, 445] on div "75 stops • 137km • 9h31m • 125u VRX-16-D ⚡ Kevin Dijkstra" at bounding box center [152, 473] width 199 height 68
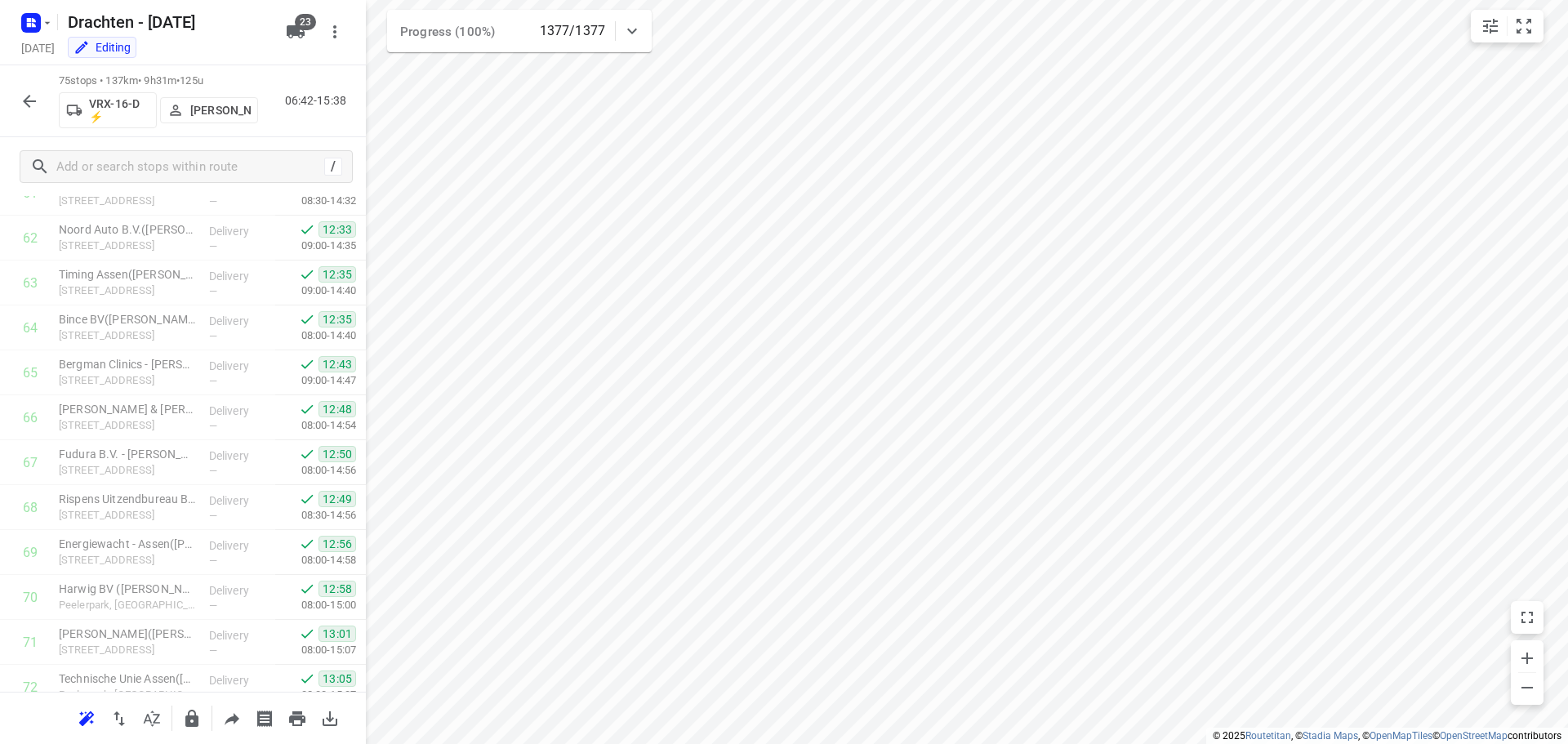
scroll to position [2999, 0]
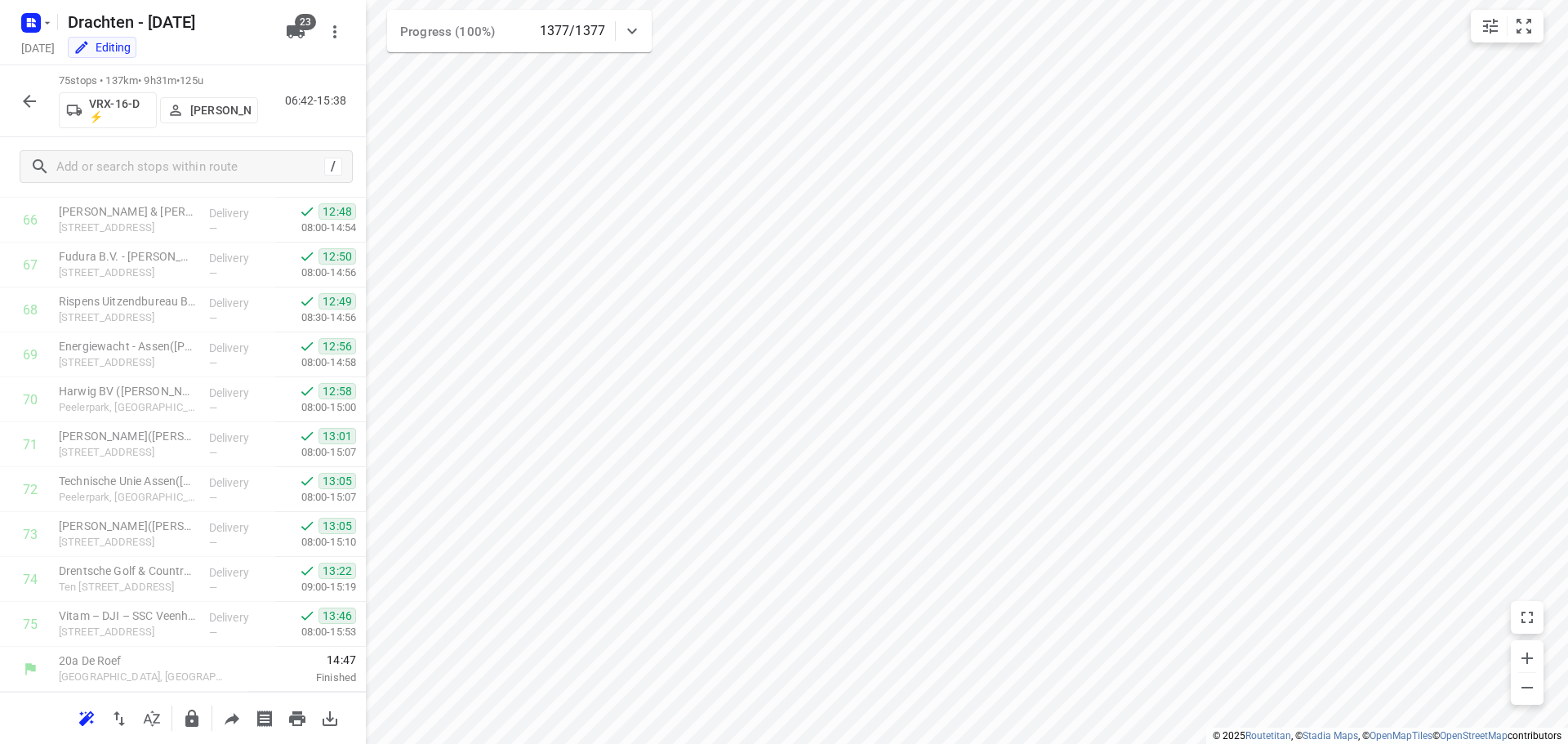
click at [34, 102] on icon "button" at bounding box center [28, 101] width 19 height 19
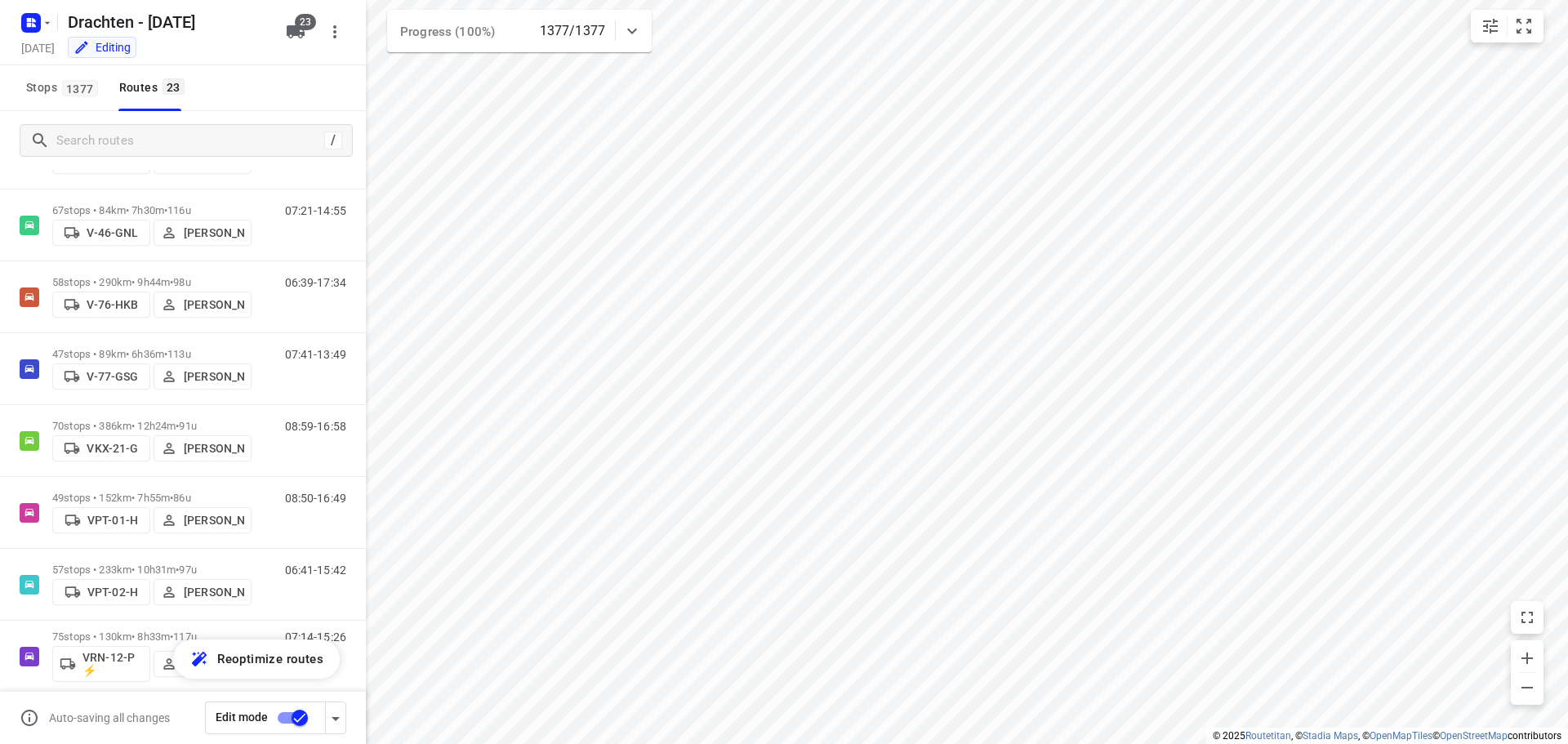
scroll to position [1184, 0]
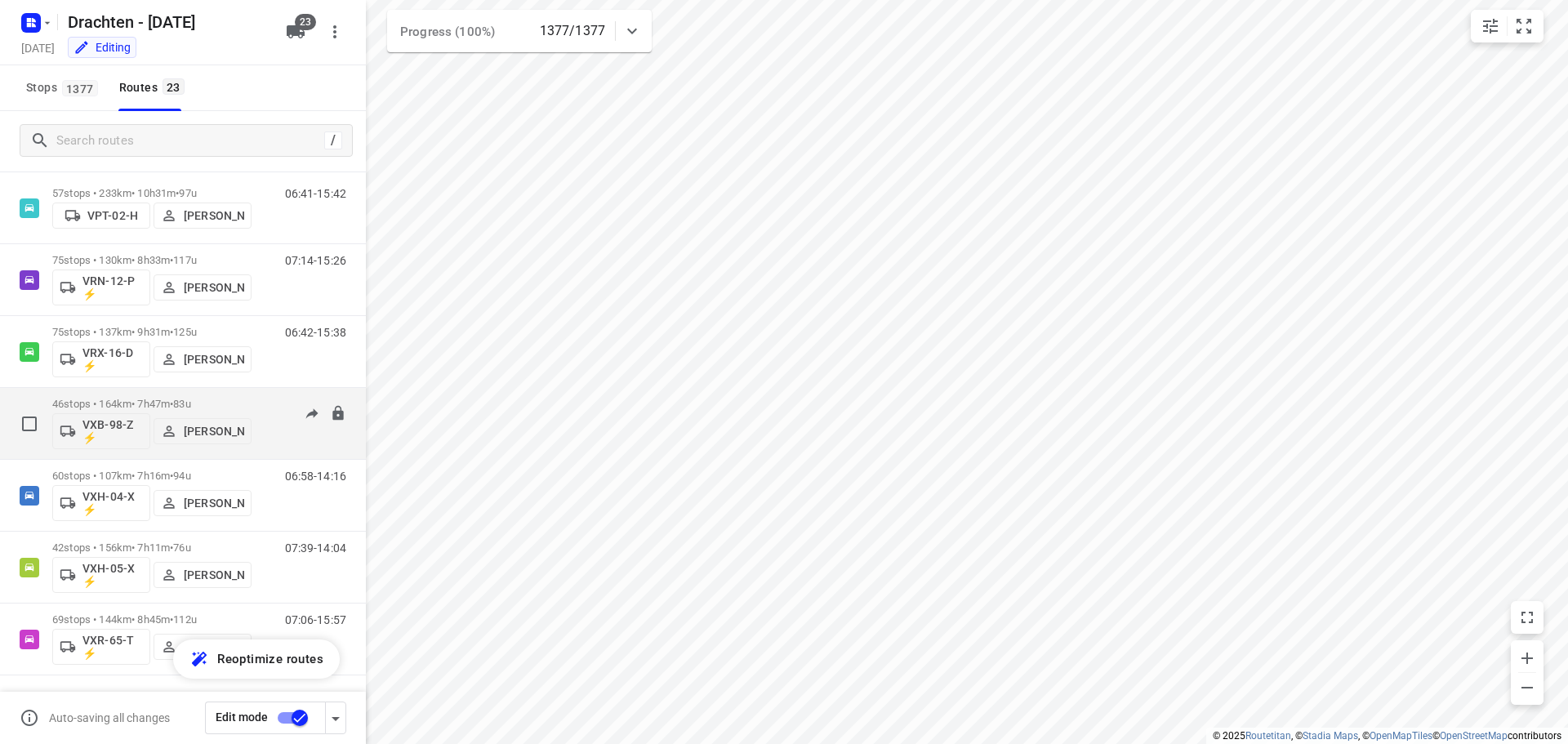
click at [156, 400] on p "46 stops • 164km • 7h47m • 83u" at bounding box center [152, 404] width 199 height 13
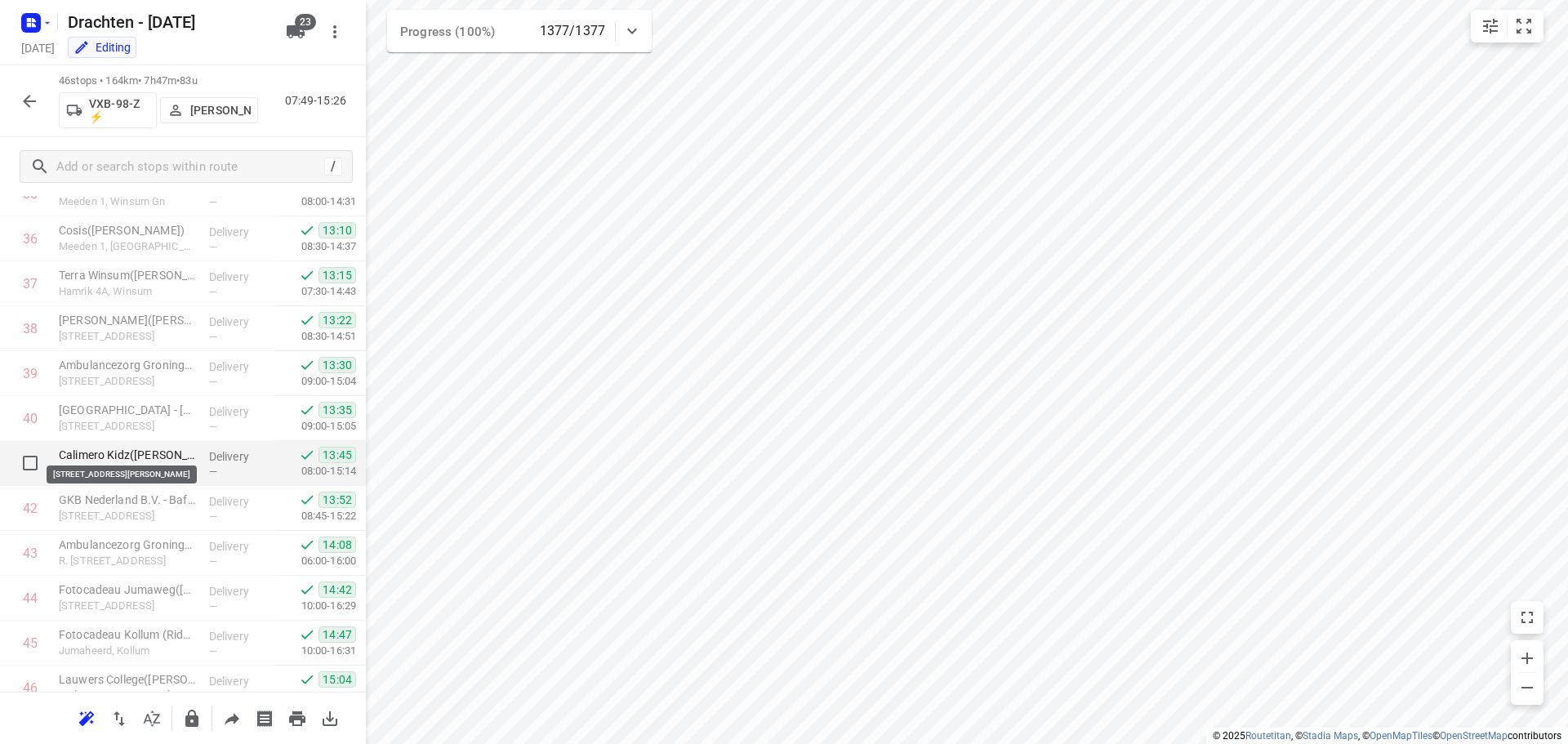
scroll to position [1697, 0]
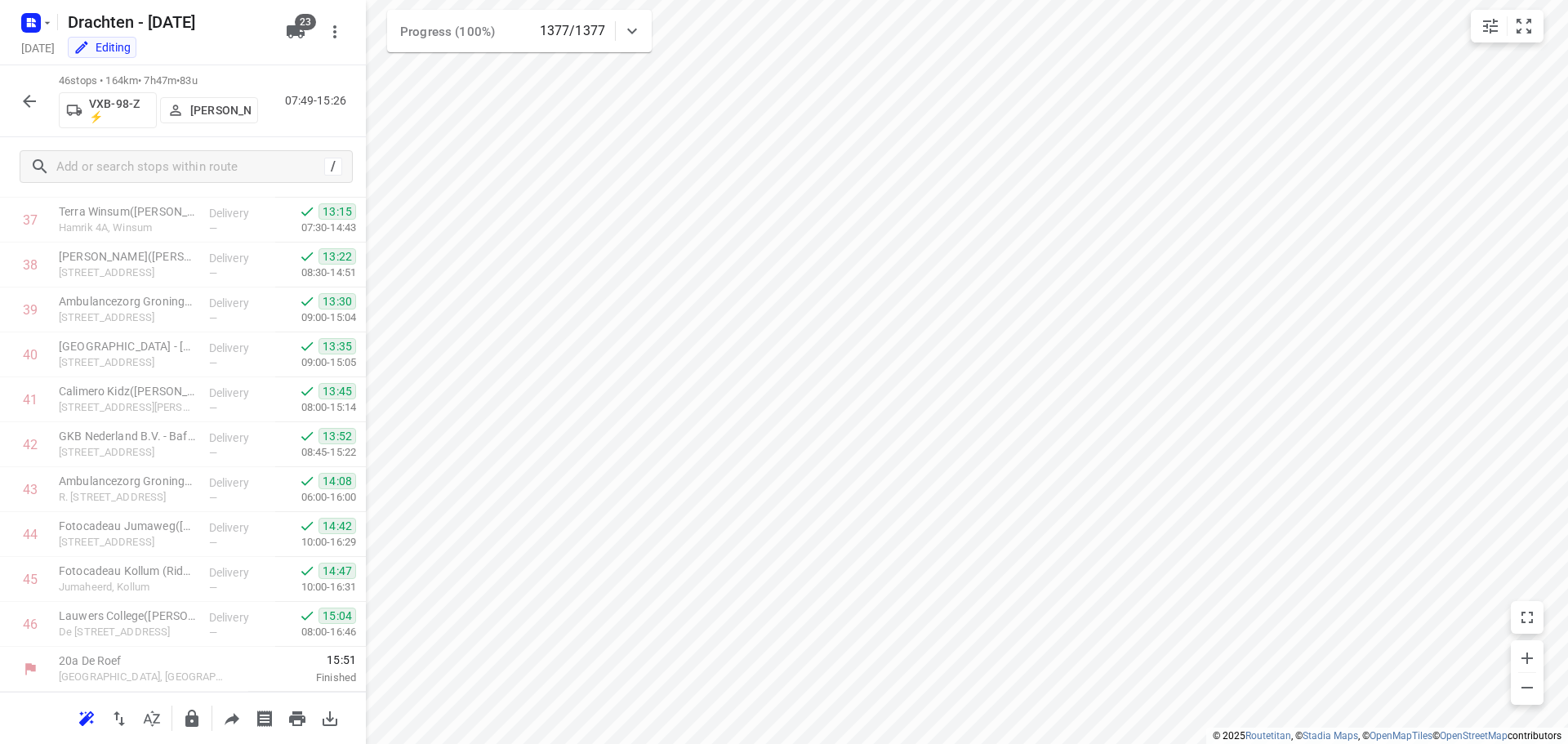
click at [37, 101] on icon "button" at bounding box center [28, 101] width 19 height 19
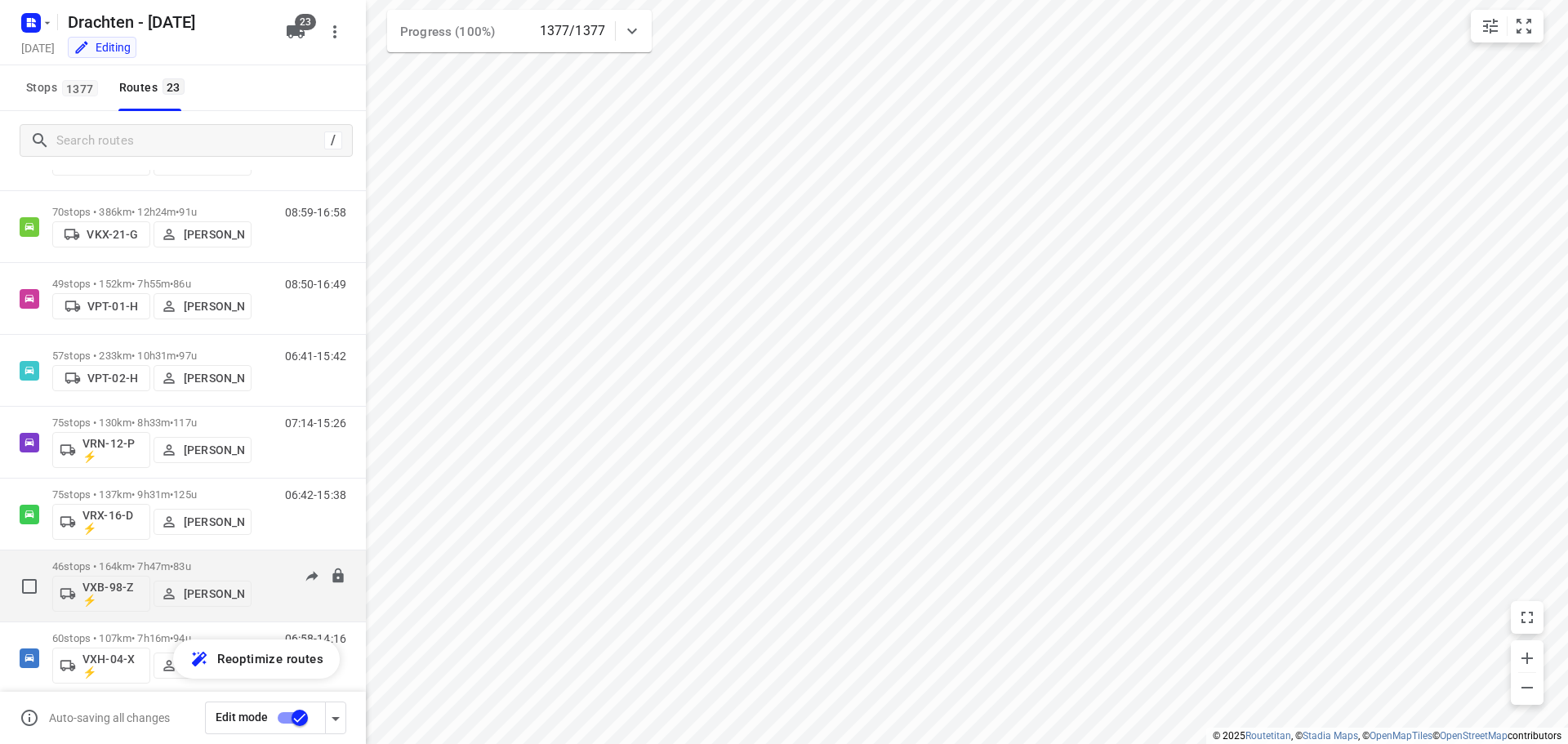
scroll to position [1184, 0]
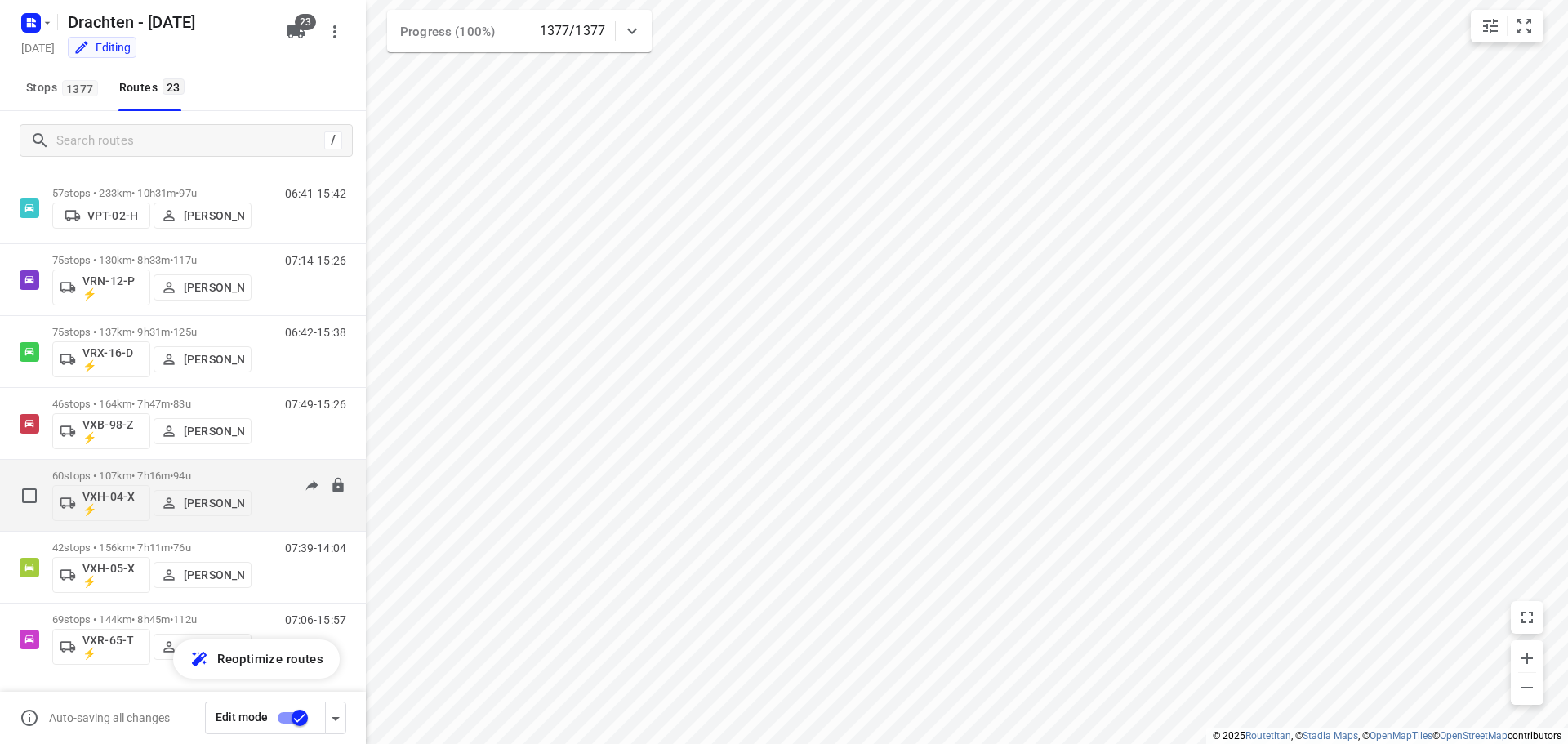
click at [158, 464] on div "60 stops • 107km • 7h16m • 94u VXH-04-X ⚡ Dirk van den Berg" at bounding box center [152, 495] width 199 height 68
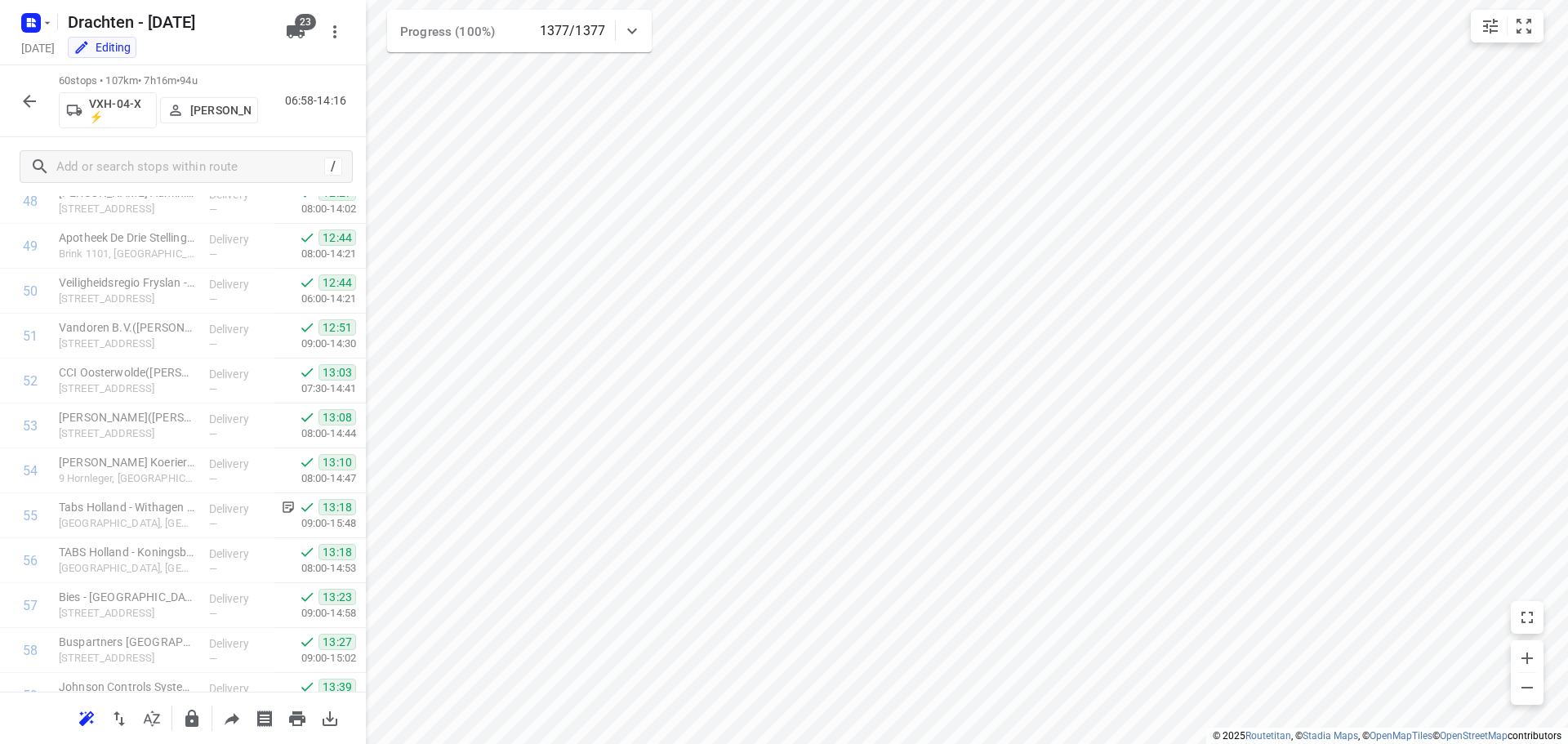
scroll to position [2325, 0]
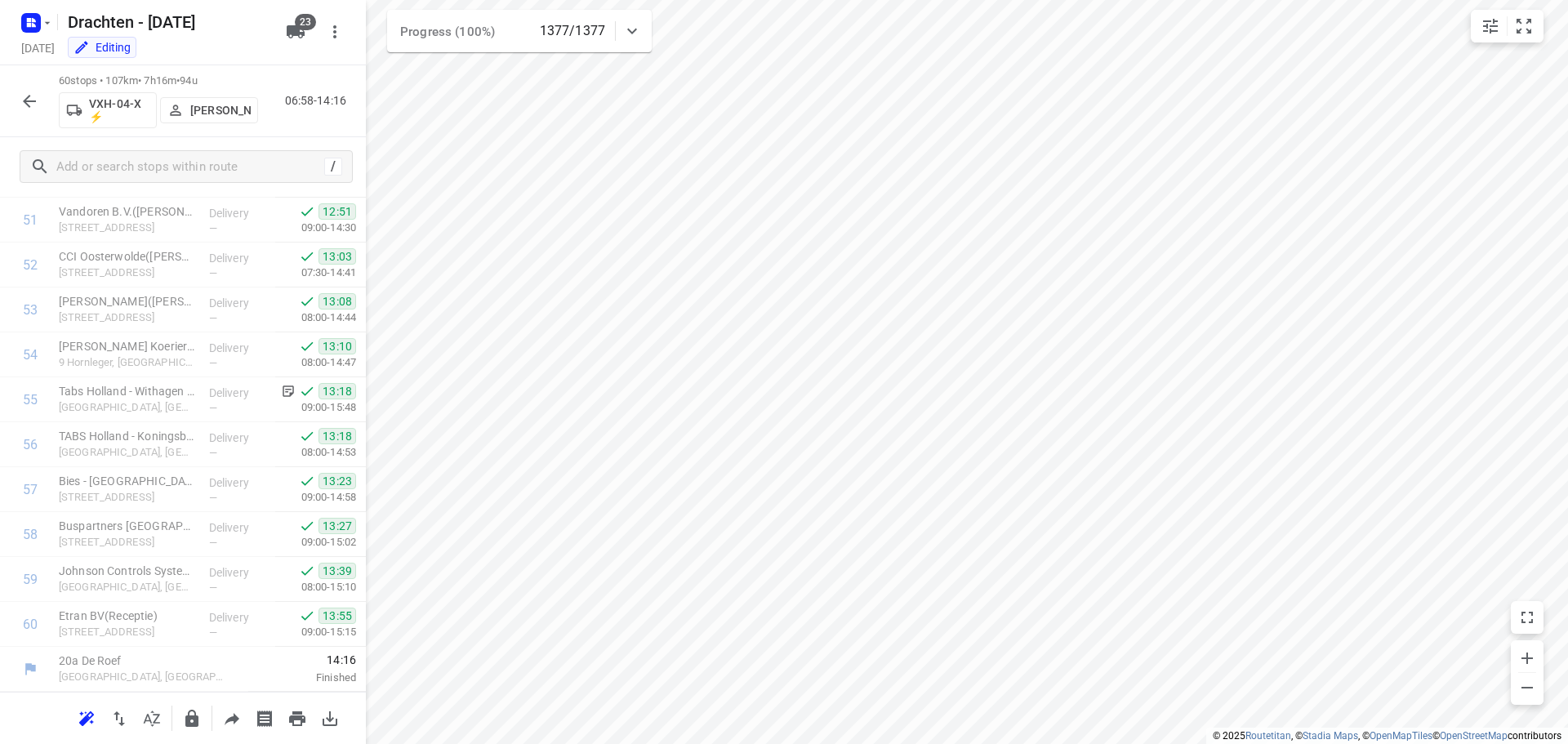
click at [33, 101] on icon "button" at bounding box center [29, 101] width 13 height 13
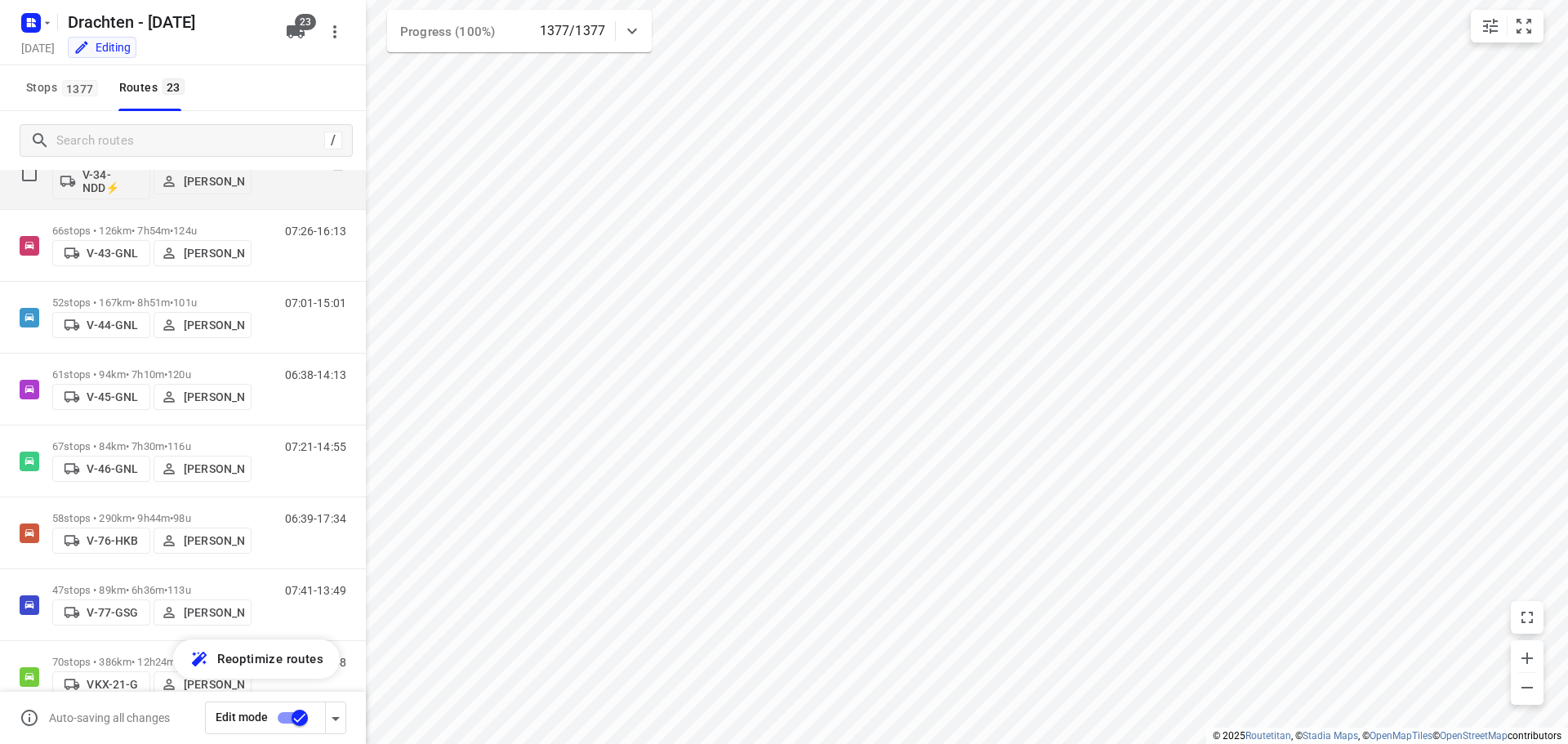
scroll to position [1184, 0]
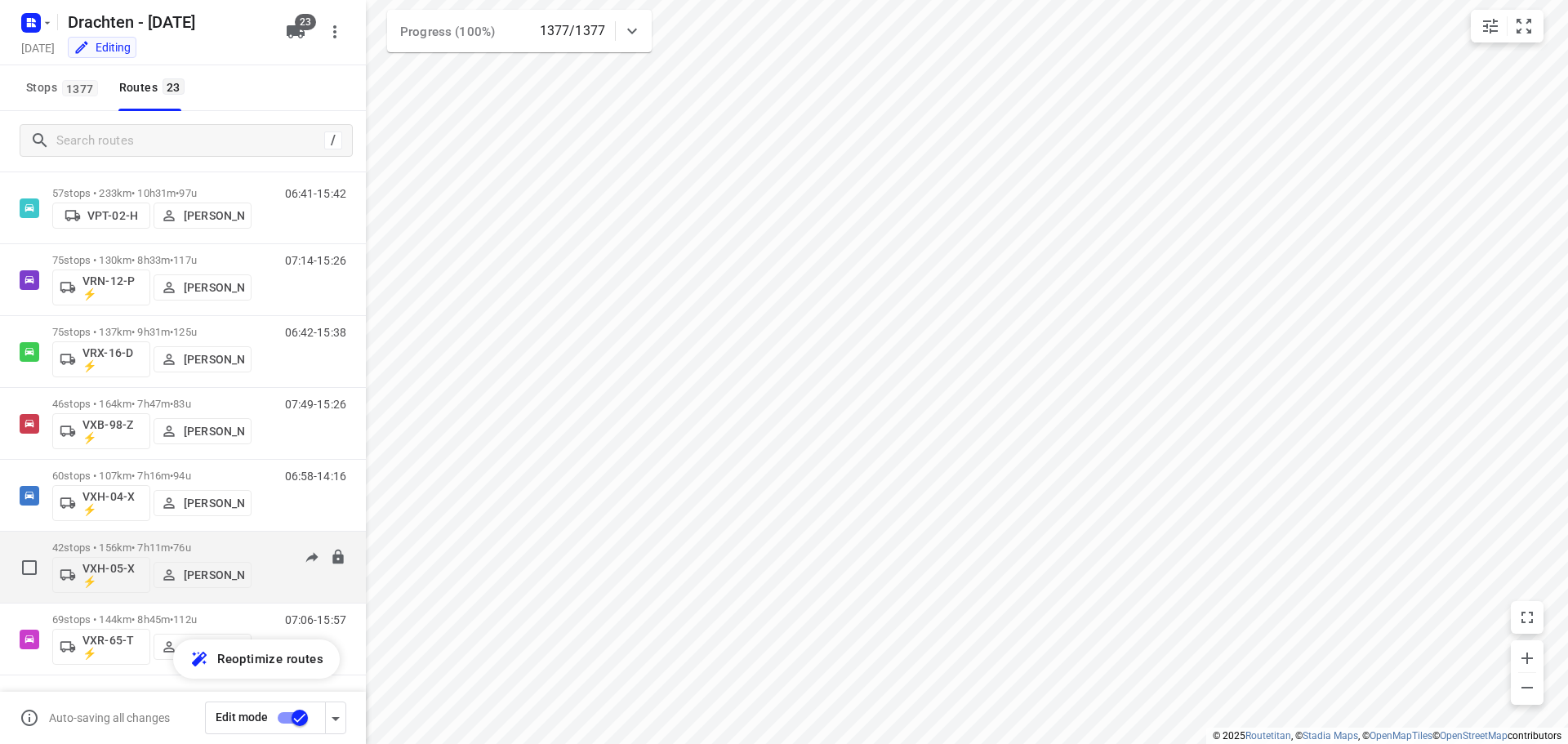
click at [176, 535] on div "42 stops • 156km • 7h11m • 76u VXH-05-X ⚡ Ruben Kommerie" at bounding box center [152, 566] width 199 height 68
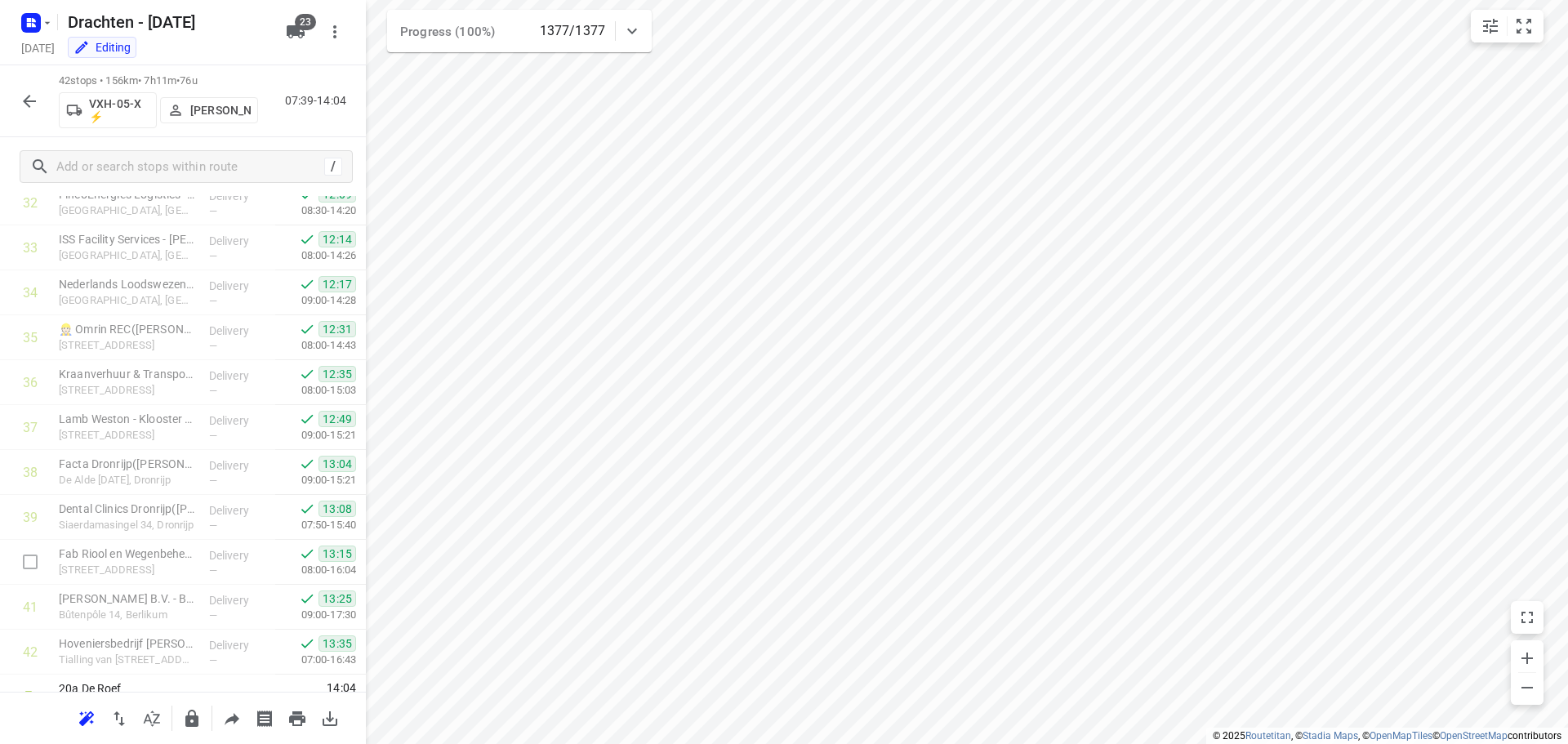
scroll to position [1517, 0]
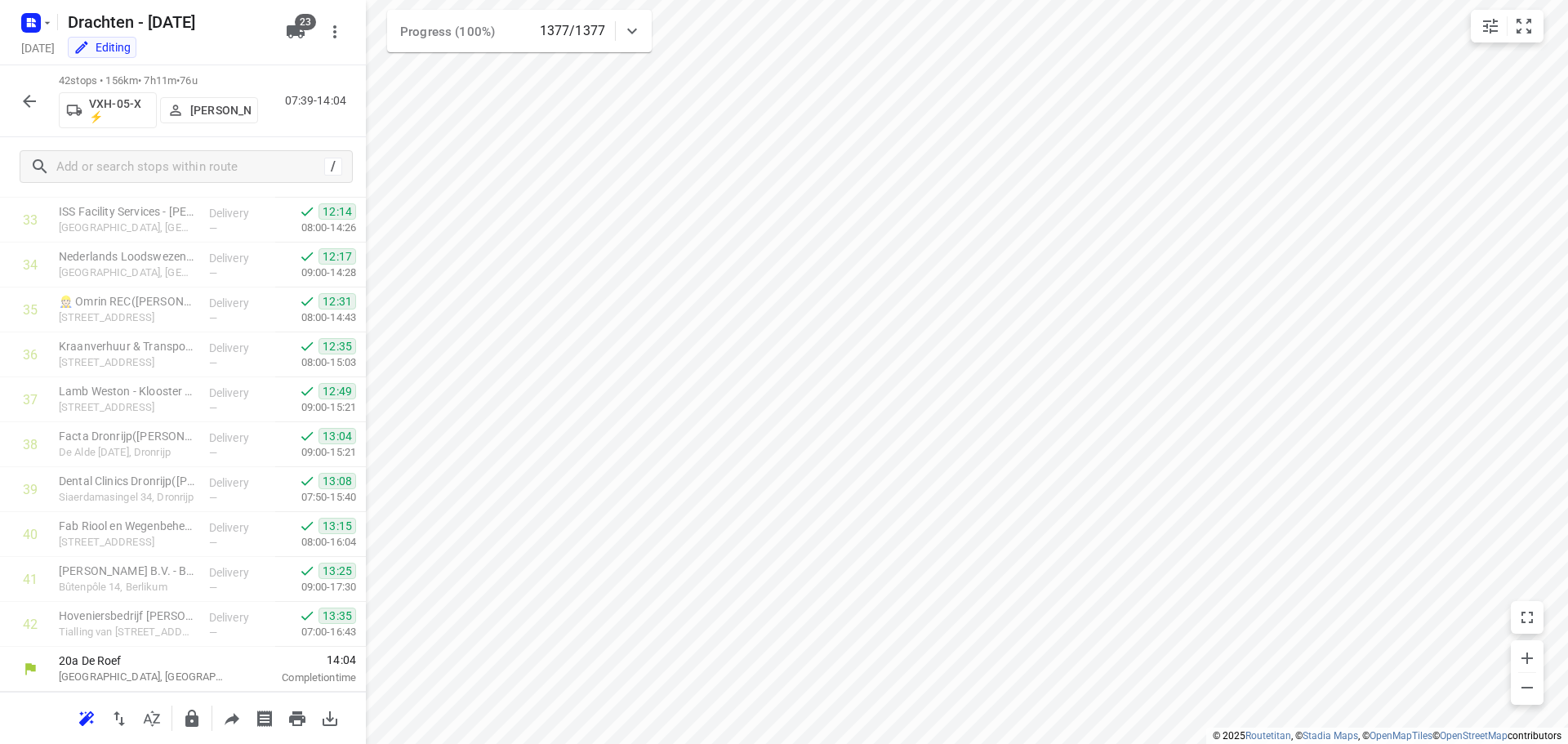
click at [34, 101] on icon "button" at bounding box center [29, 101] width 13 height 13
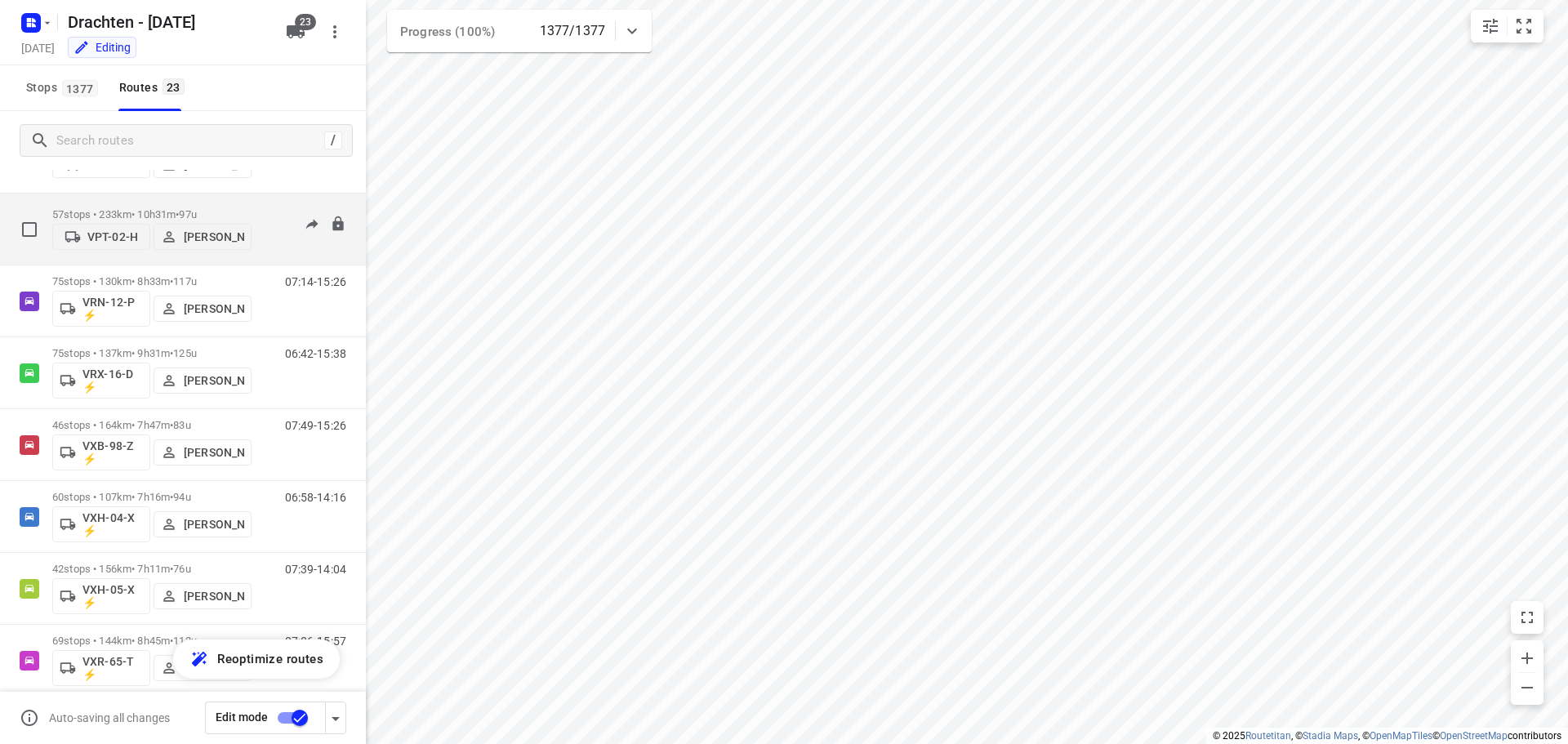
scroll to position [1184, 0]
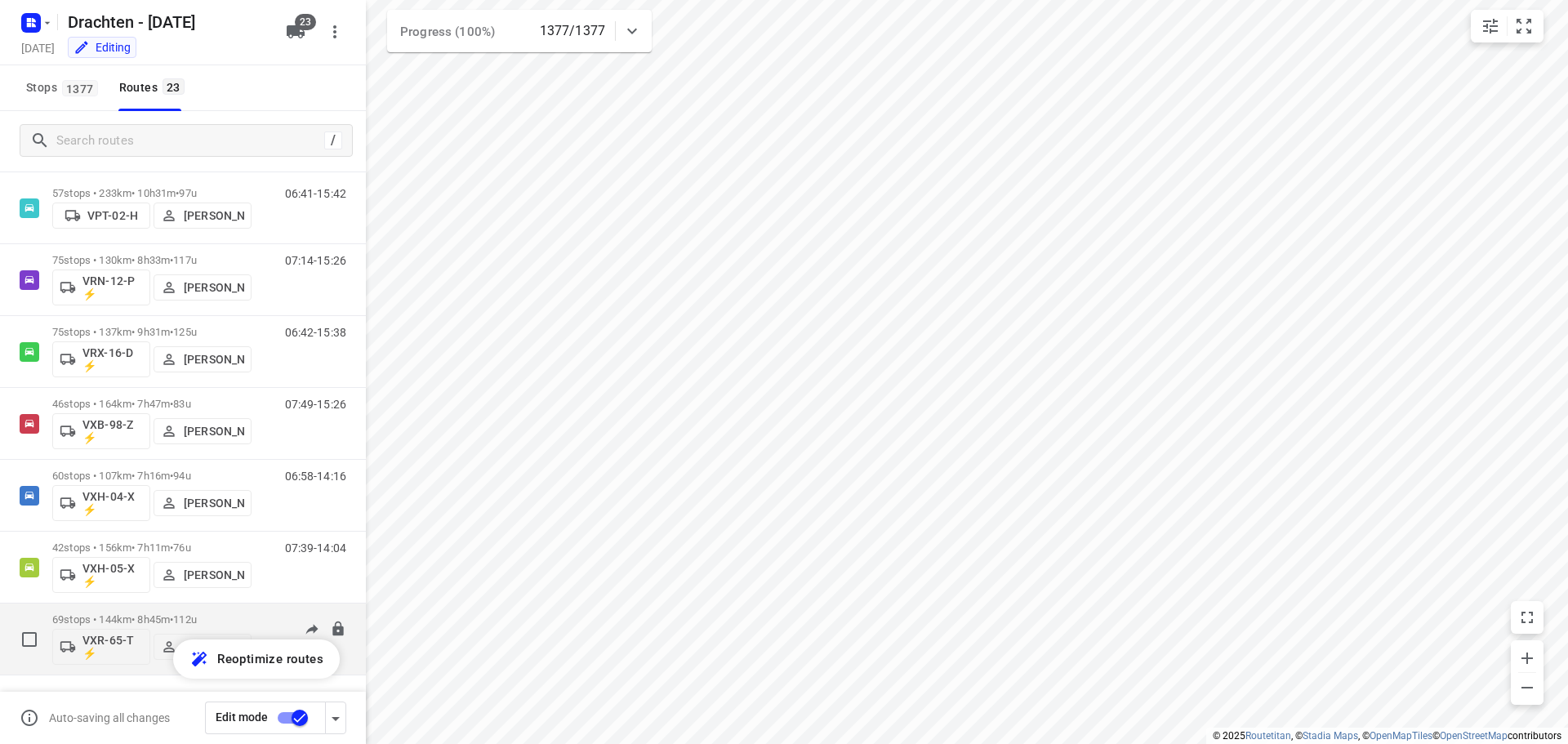
click at [142, 616] on p "69 stops • 144km • 8h45m • 112u" at bounding box center [152, 619] width 199 height 13
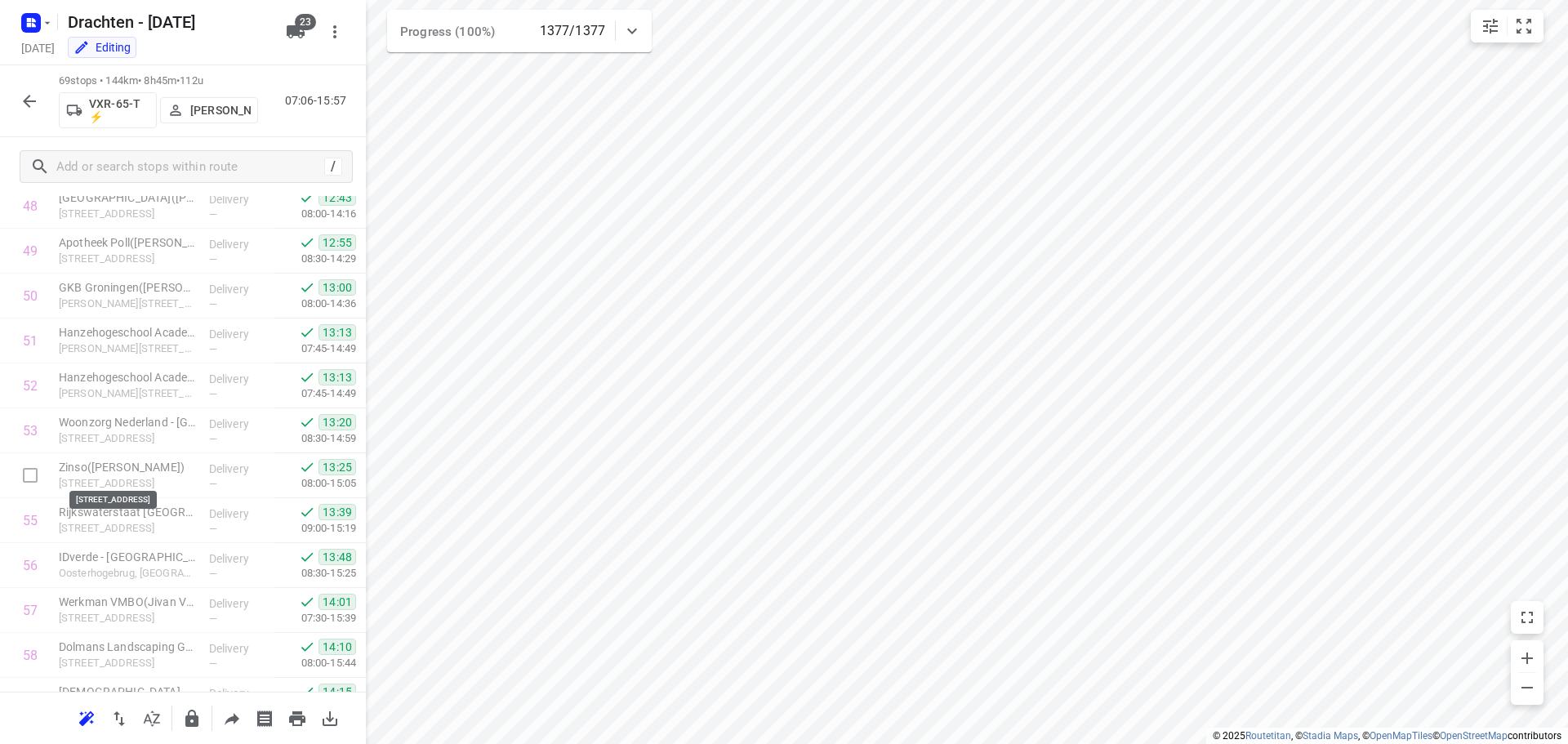
scroll to position [2730, 0]
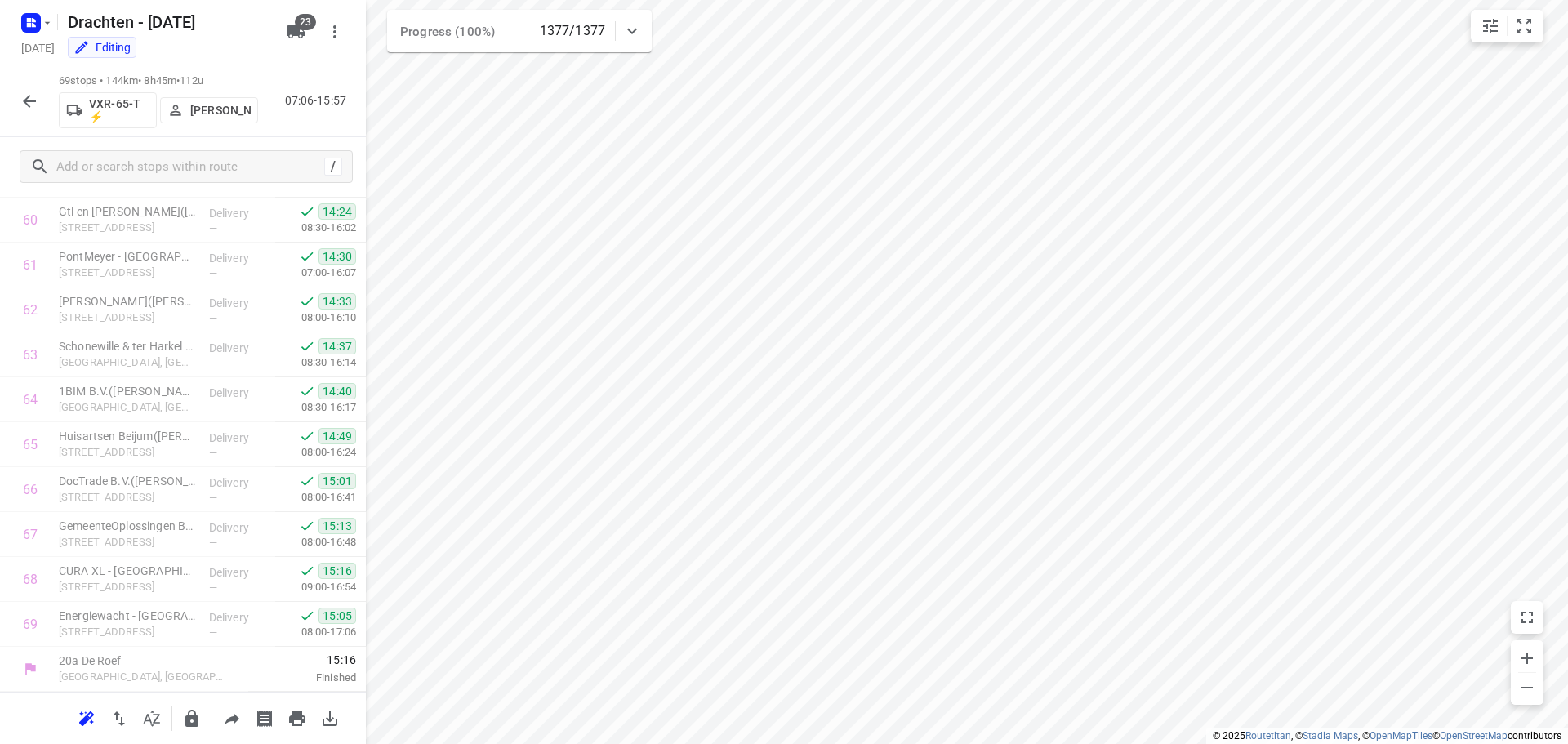
click at [27, 104] on icon "button" at bounding box center [29, 101] width 13 height 13
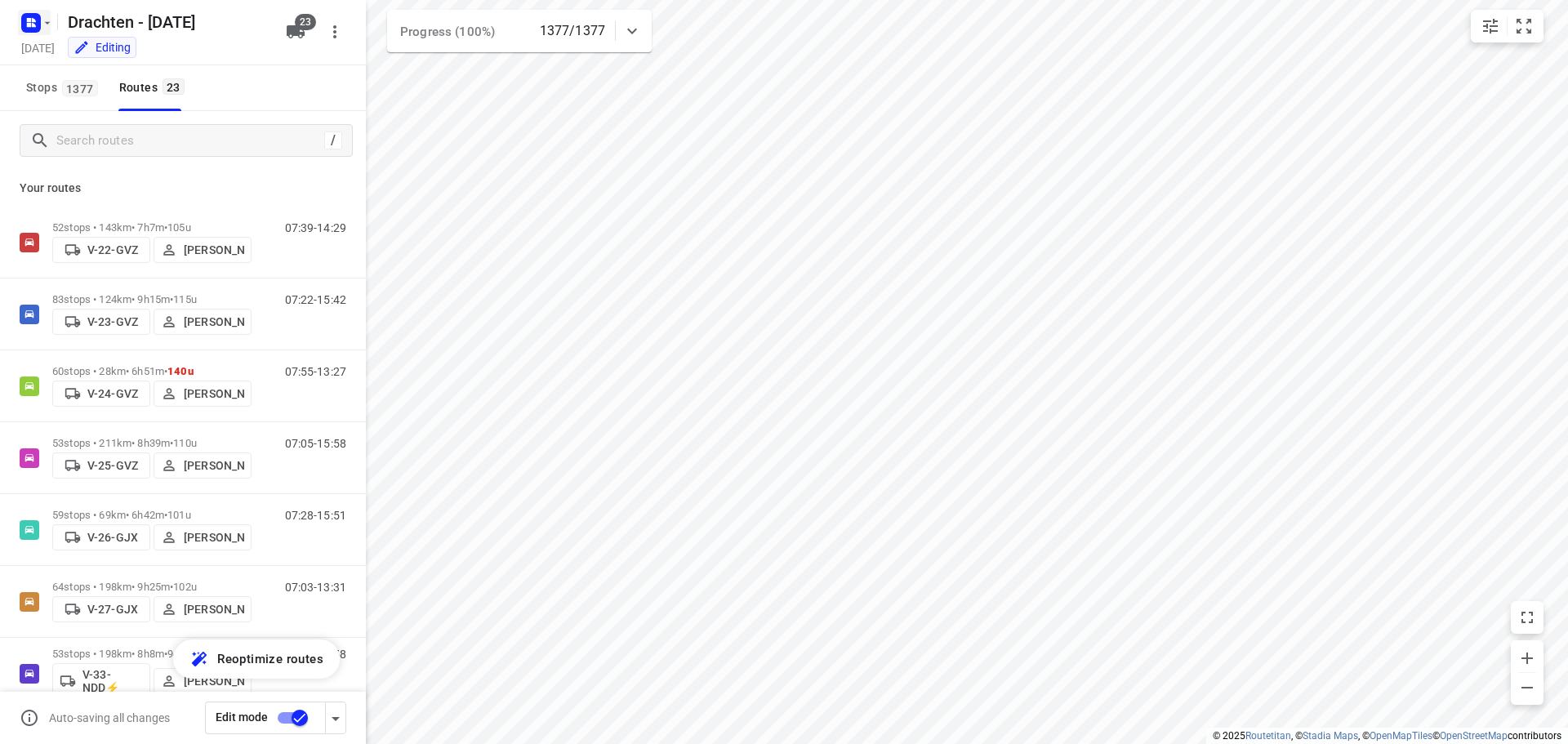
click at [38, 23] on rect "button" at bounding box center [30, 23] width 19 height 19
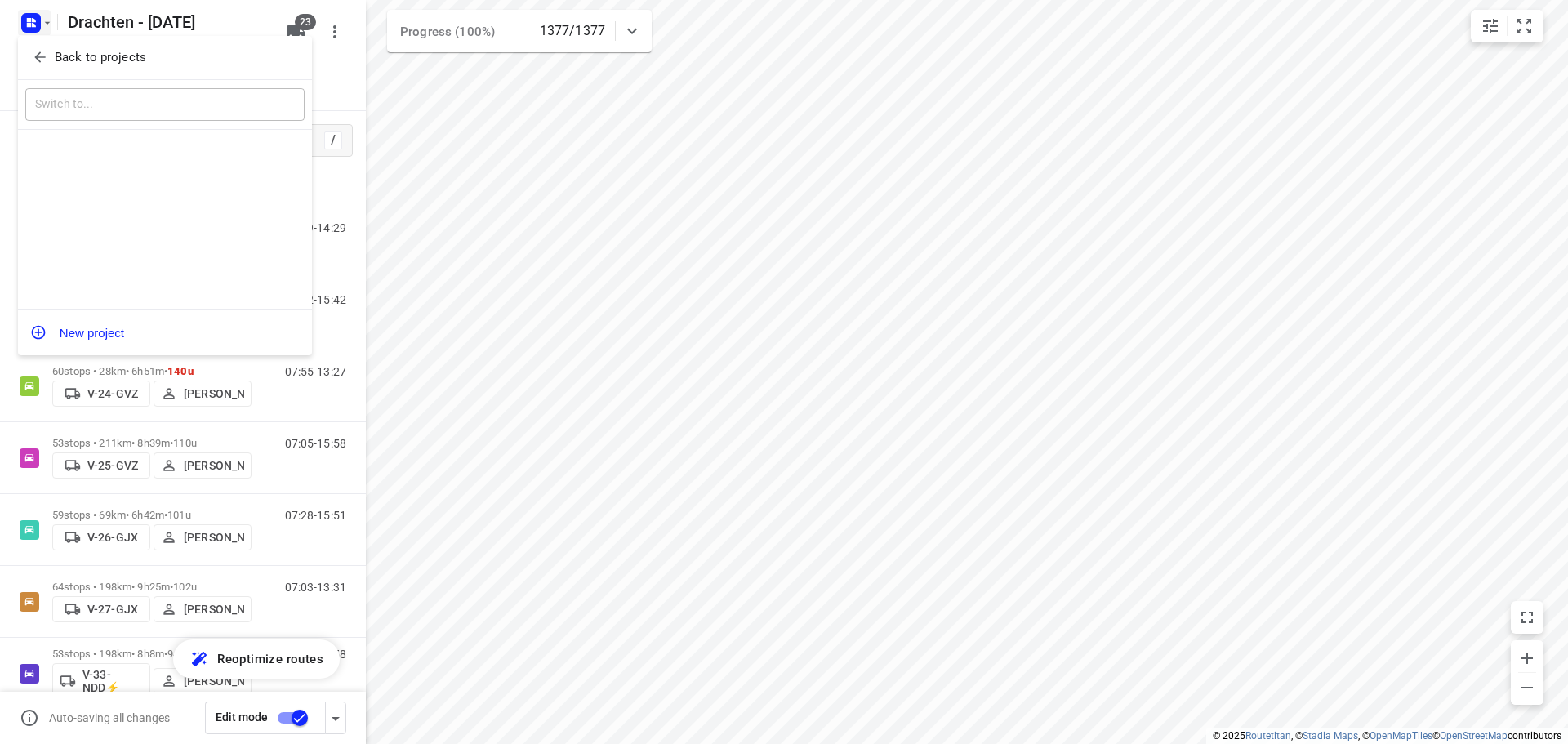
click at [120, 52] on p "Back to projects" at bounding box center [100, 57] width 91 height 18
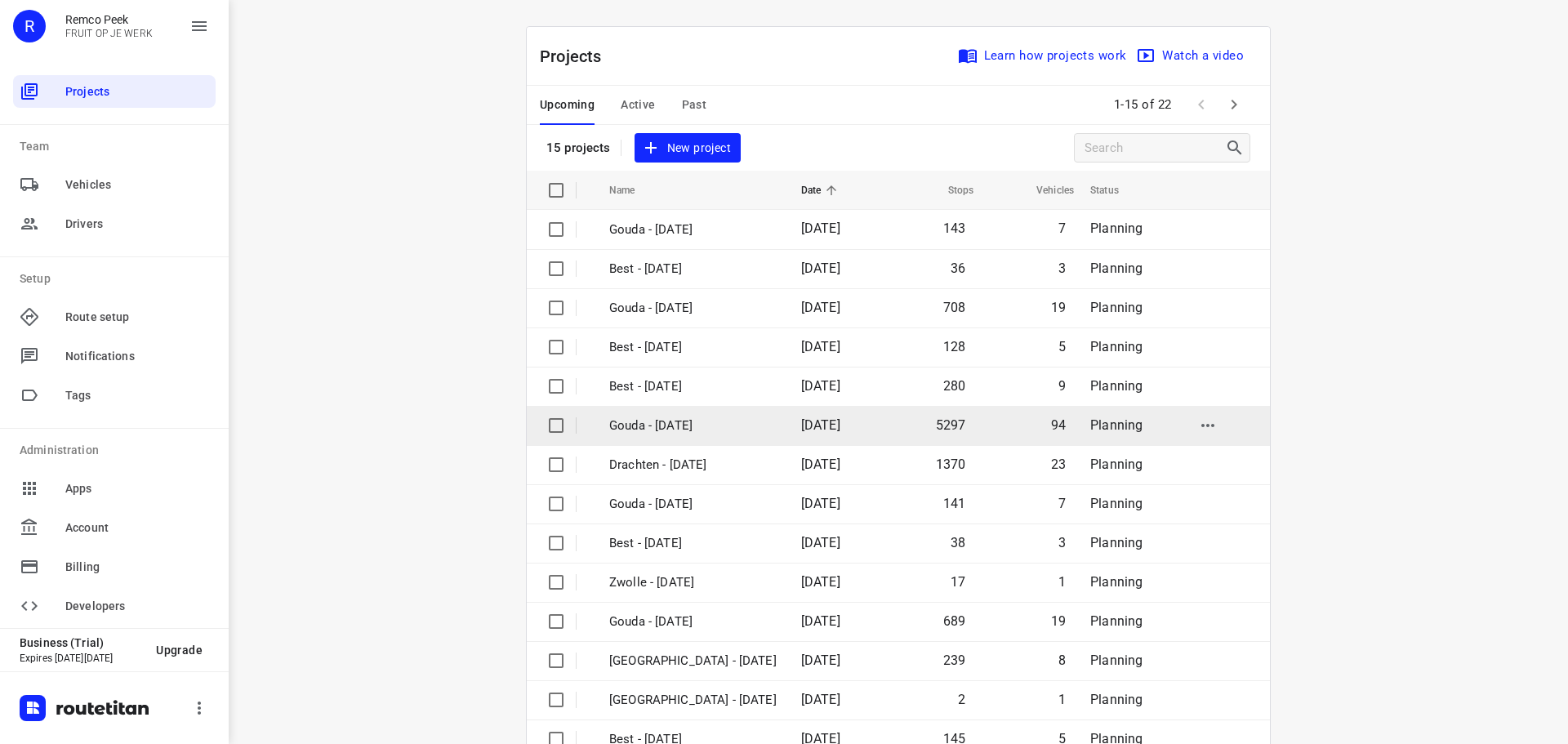
scroll to position [81, 0]
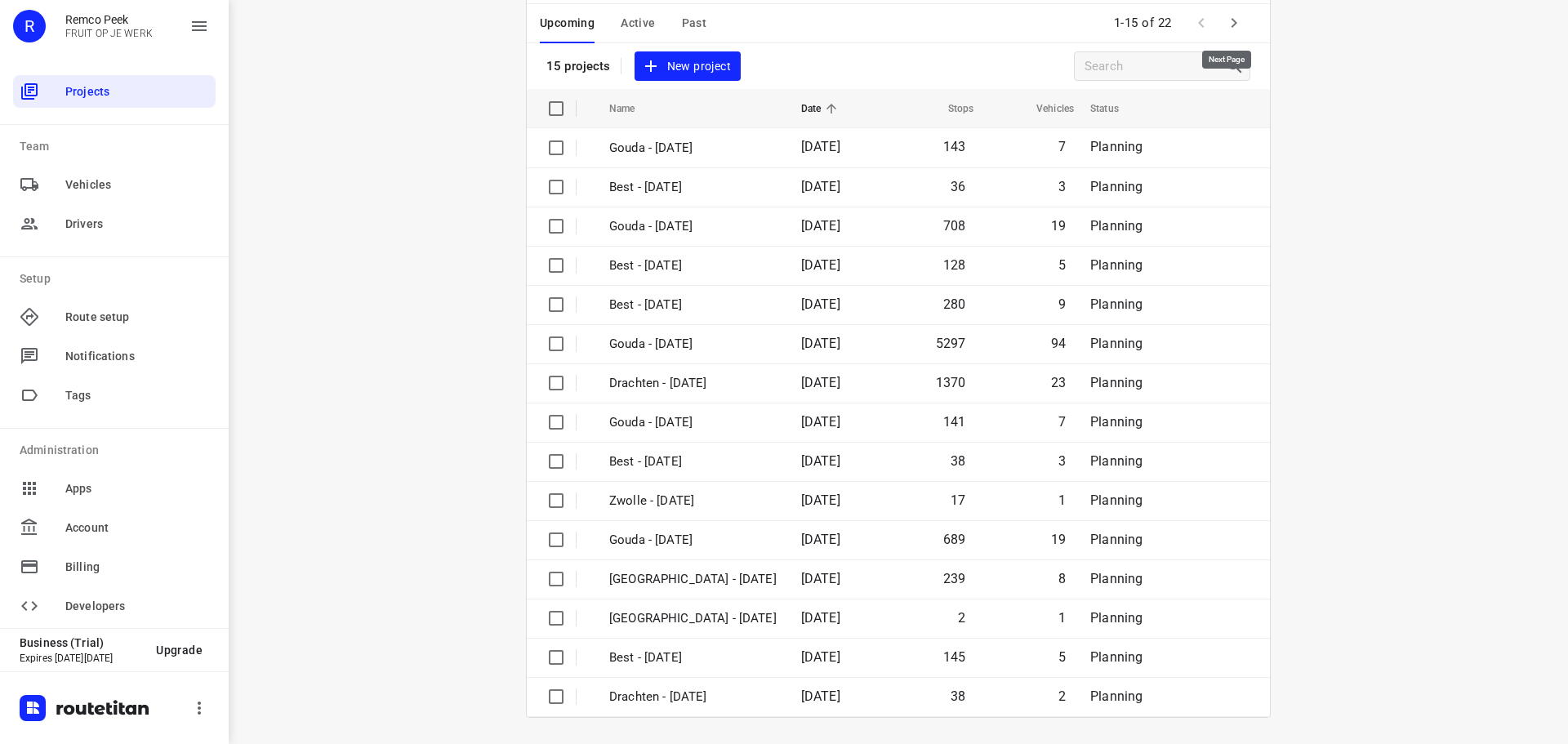
click at [1218, 23] on button "button" at bounding box center [1234, 23] width 33 height 33
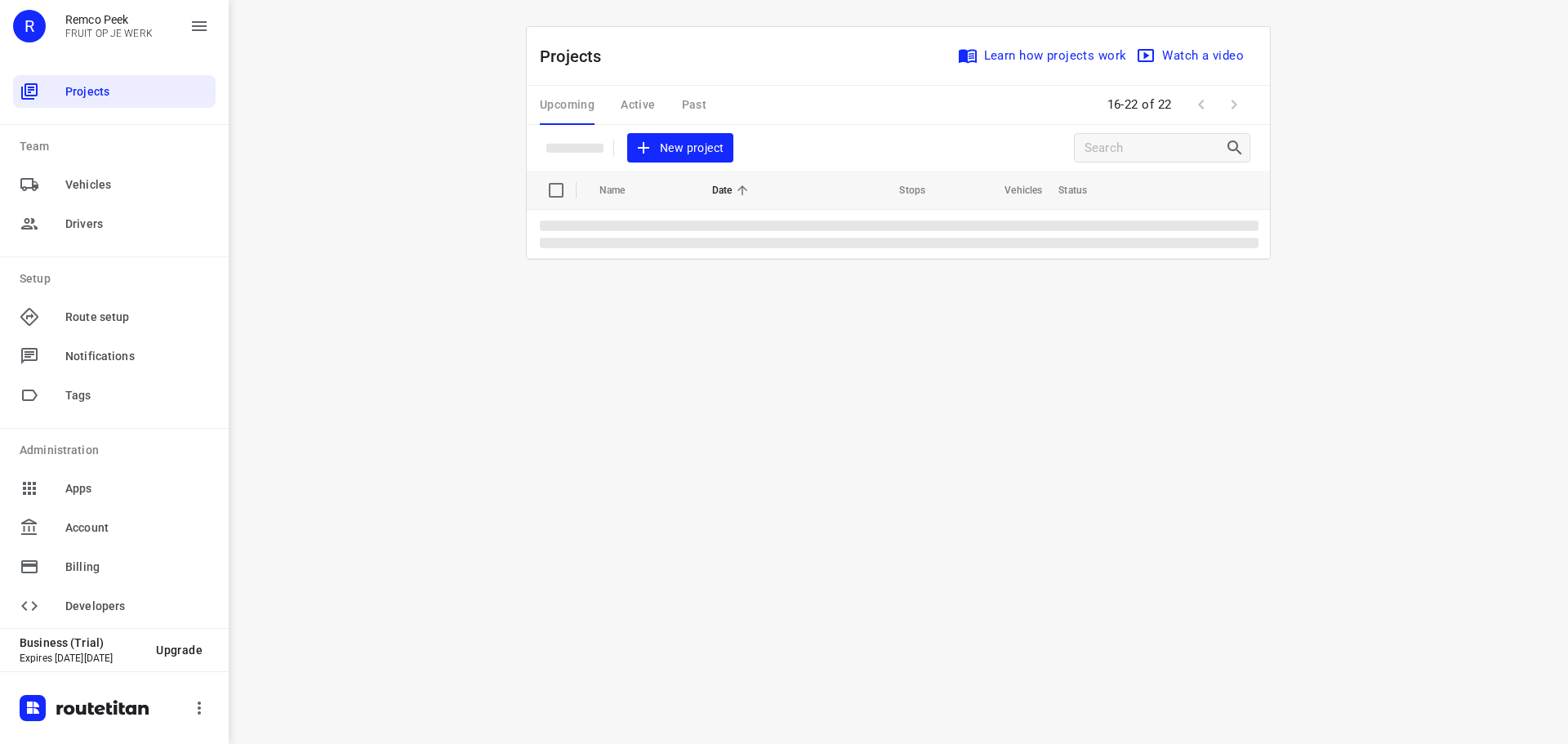
scroll to position [0, 0]
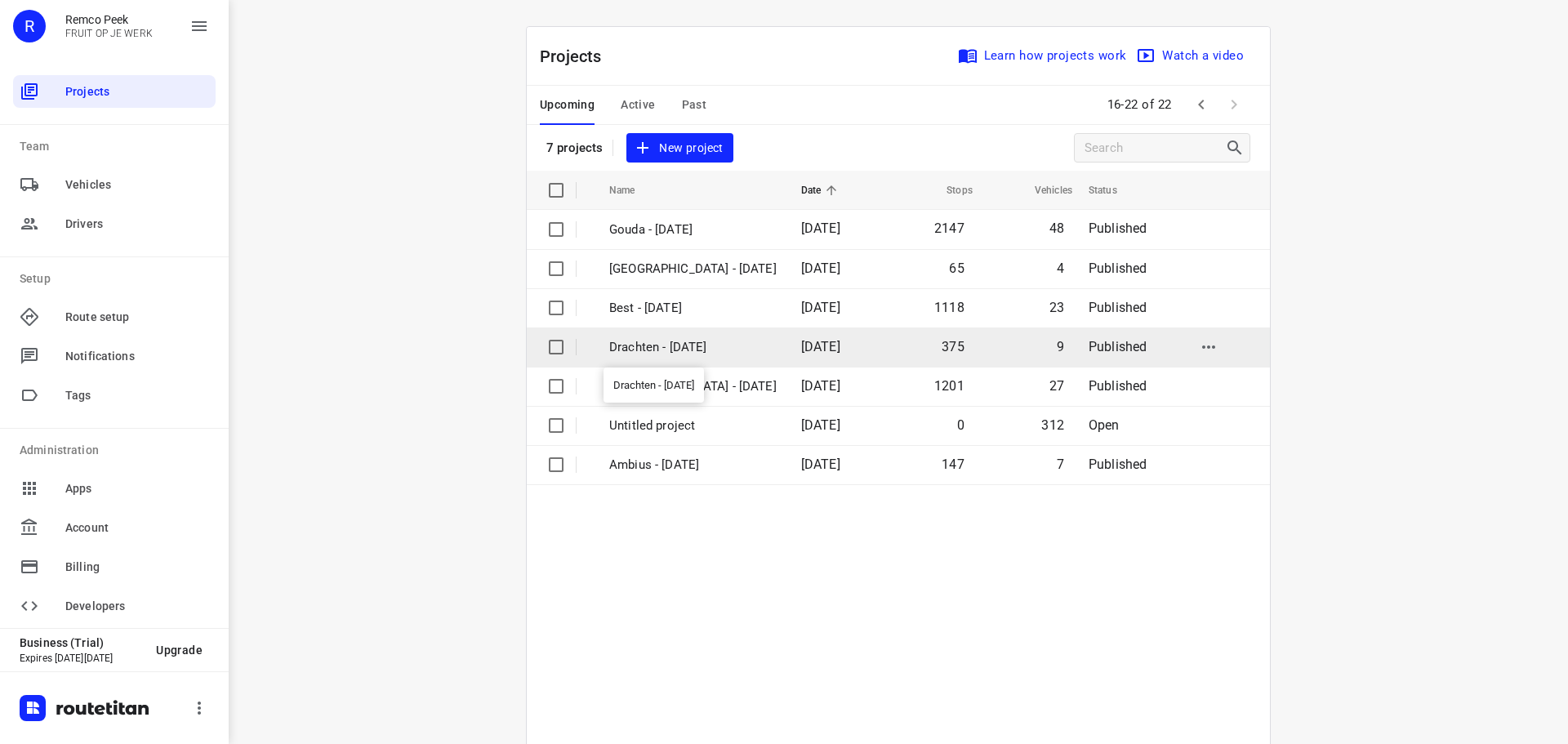
click at [634, 347] on p "Drachten - [DATE]" at bounding box center [693, 347] width 168 height 18
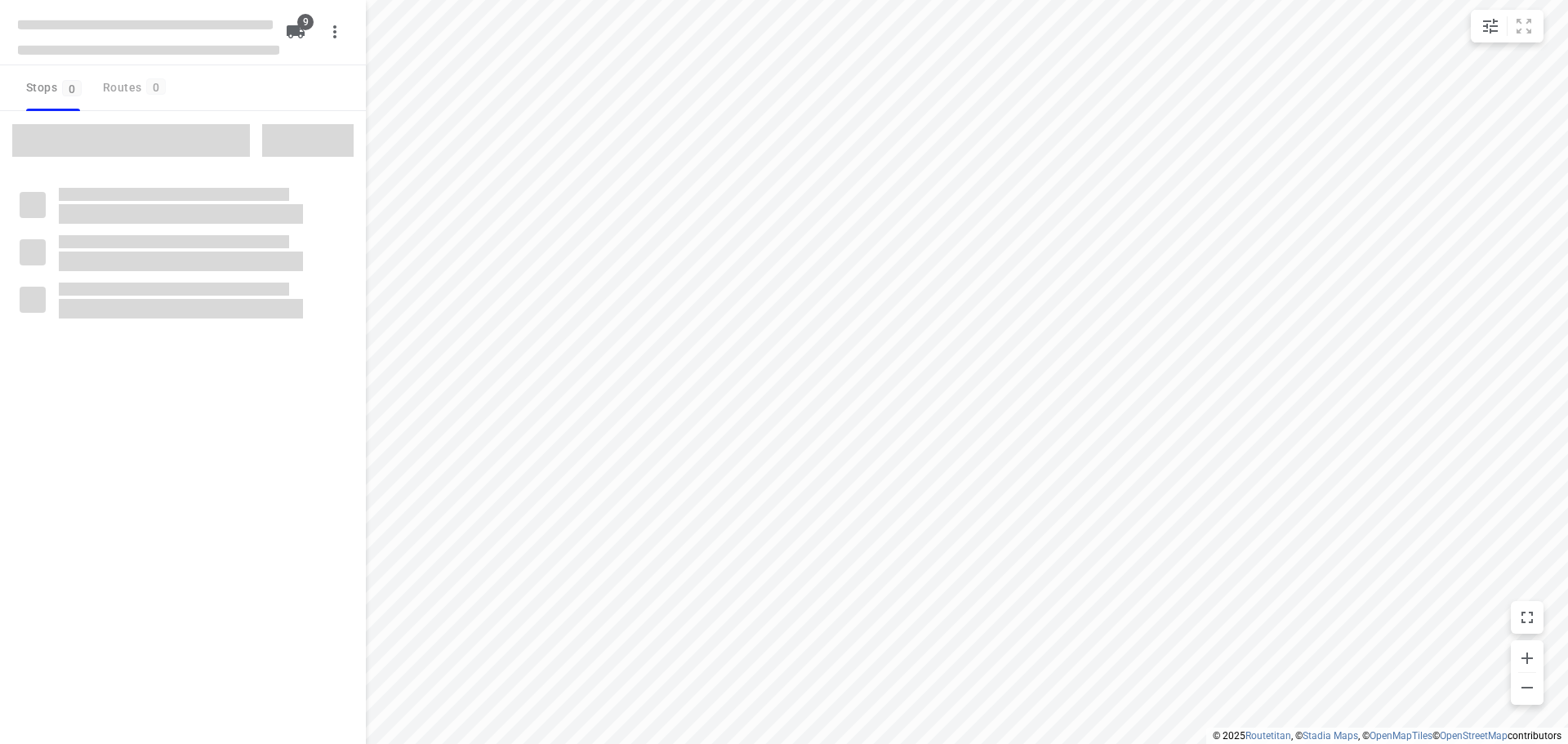
checkbox input "true"
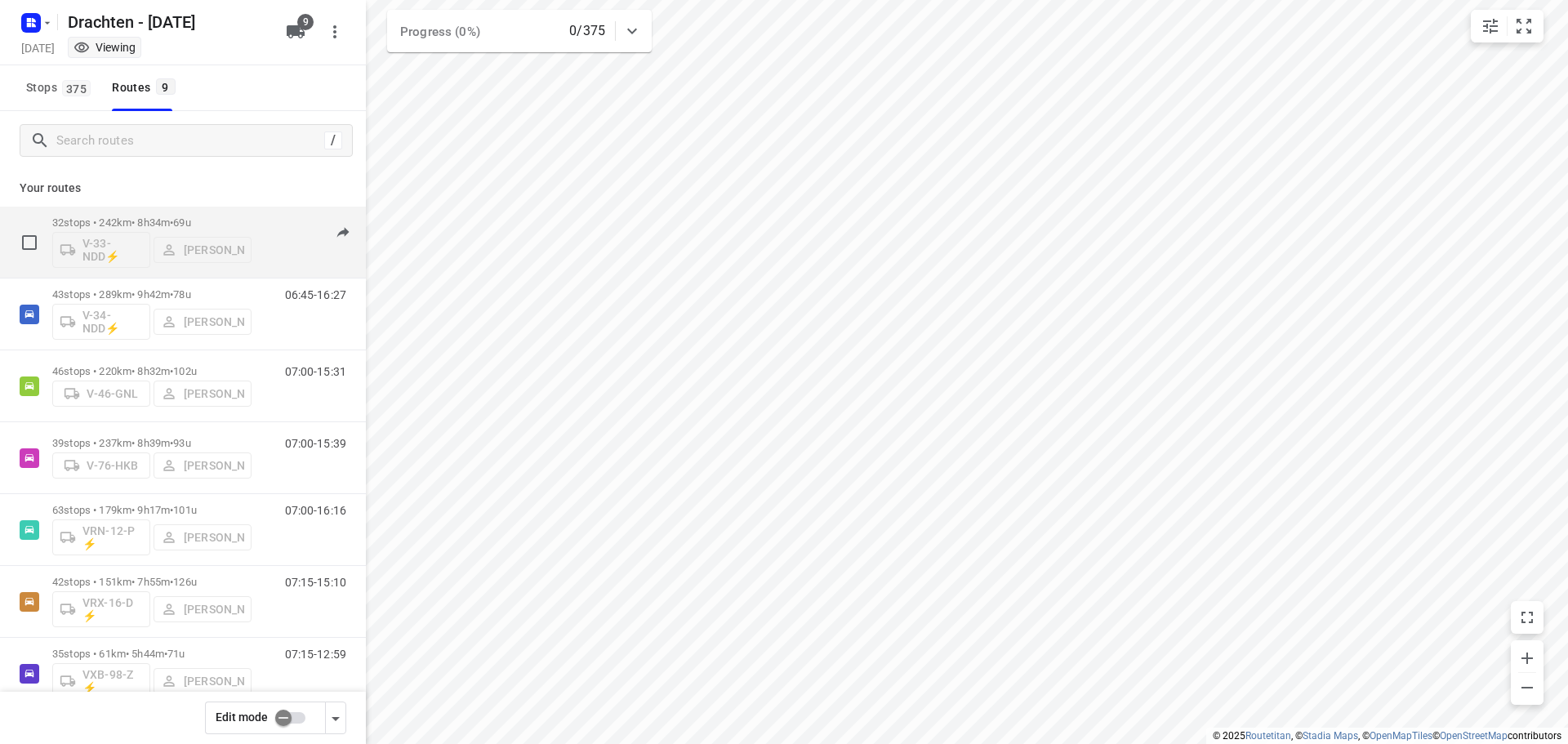
click at [147, 219] on p "32 stops • 242km • 8h34m • 69u" at bounding box center [152, 222] width 199 height 13
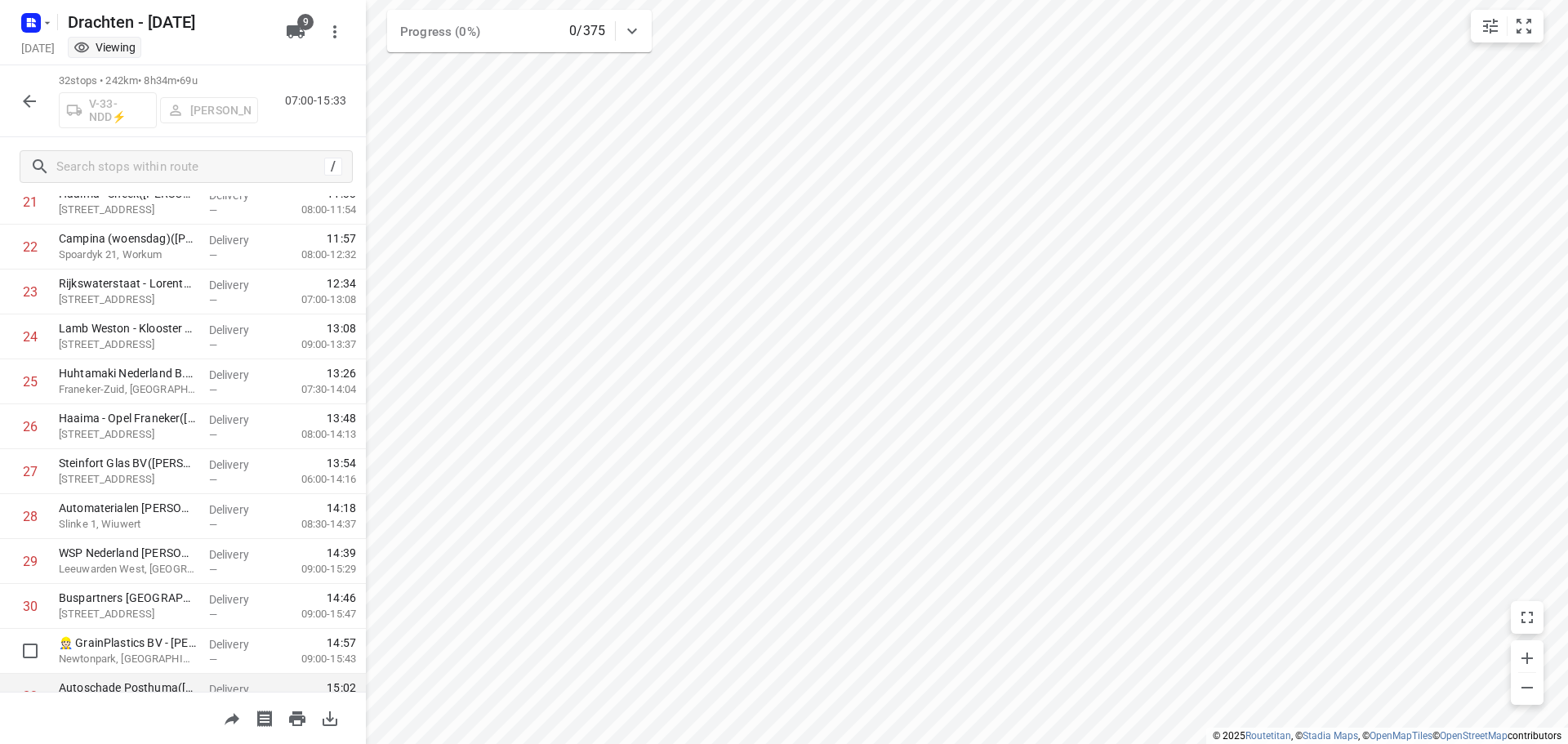
scroll to position [1068, 0]
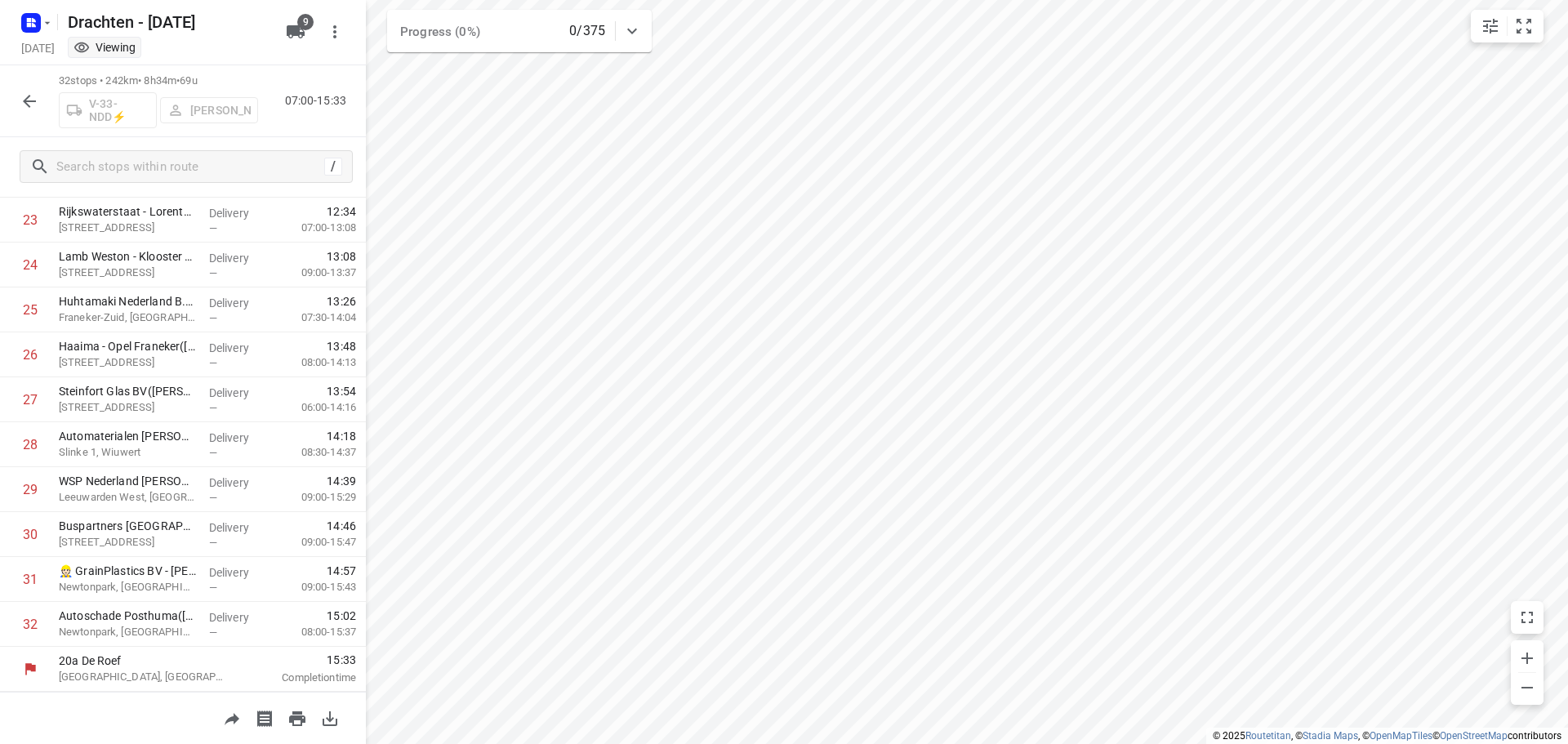
click at [25, 91] on icon "button" at bounding box center [28, 101] width 19 height 19
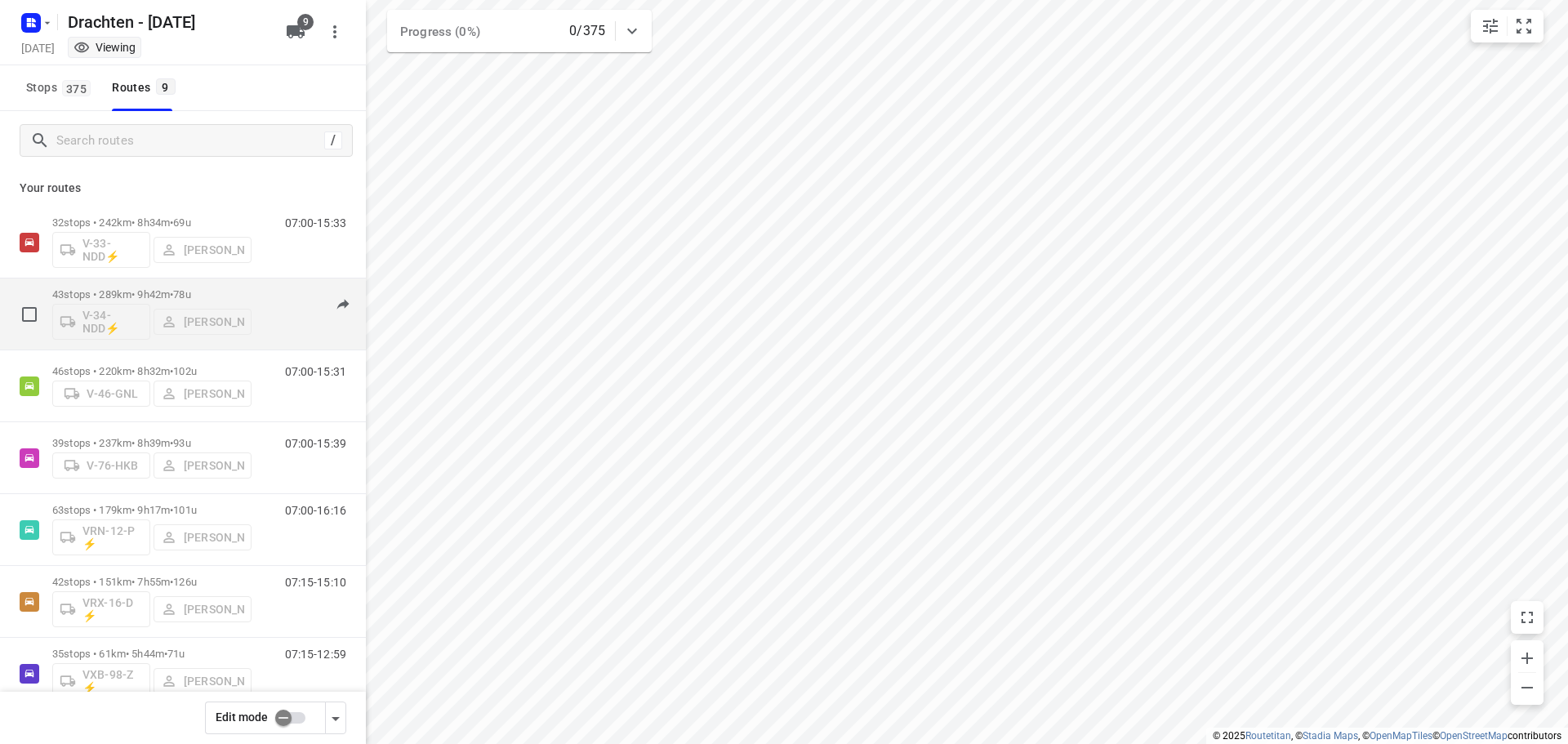
click at [131, 292] on p "43 stops • 289km • 9h42m • 78u" at bounding box center [152, 294] width 199 height 13
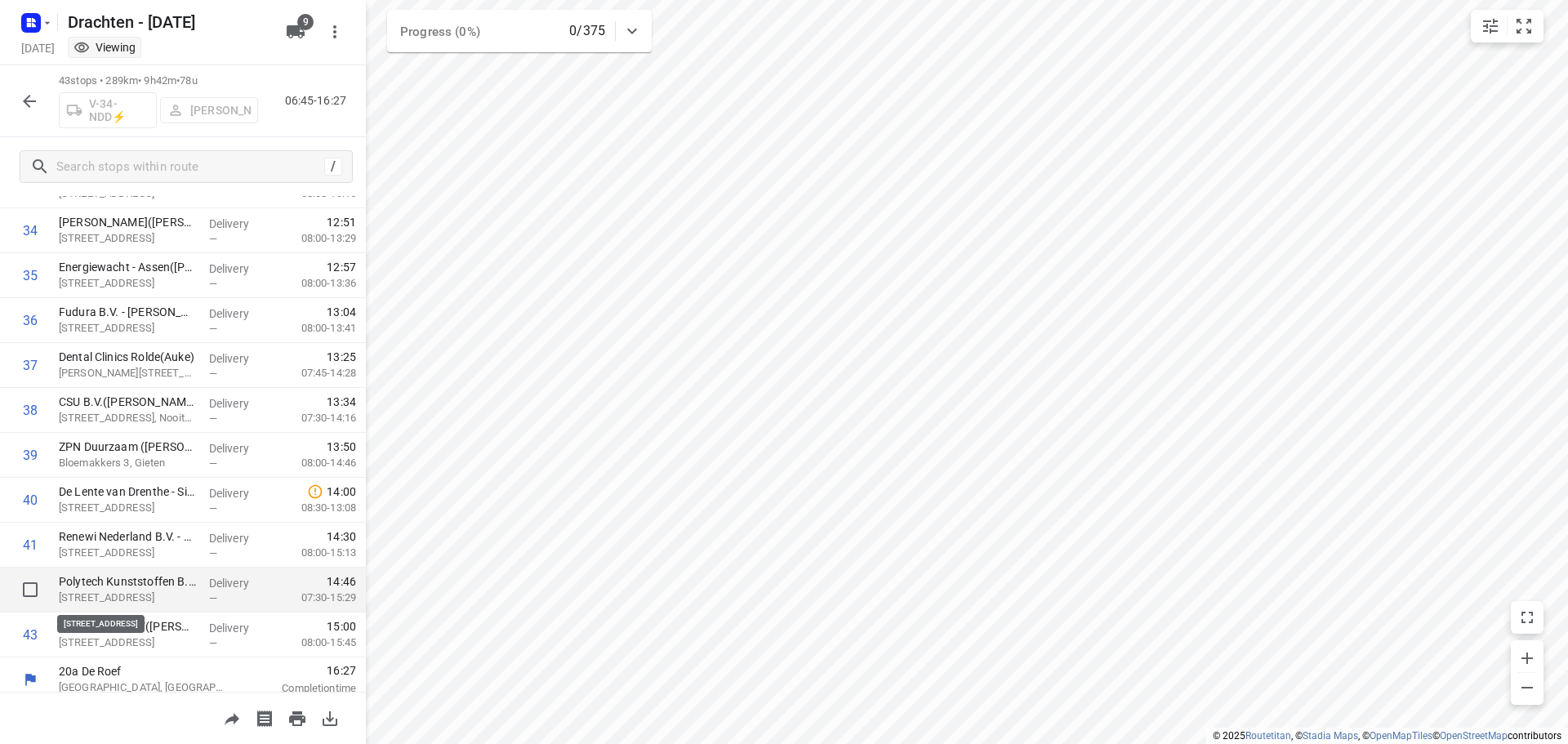
scroll to position [1562, 0]
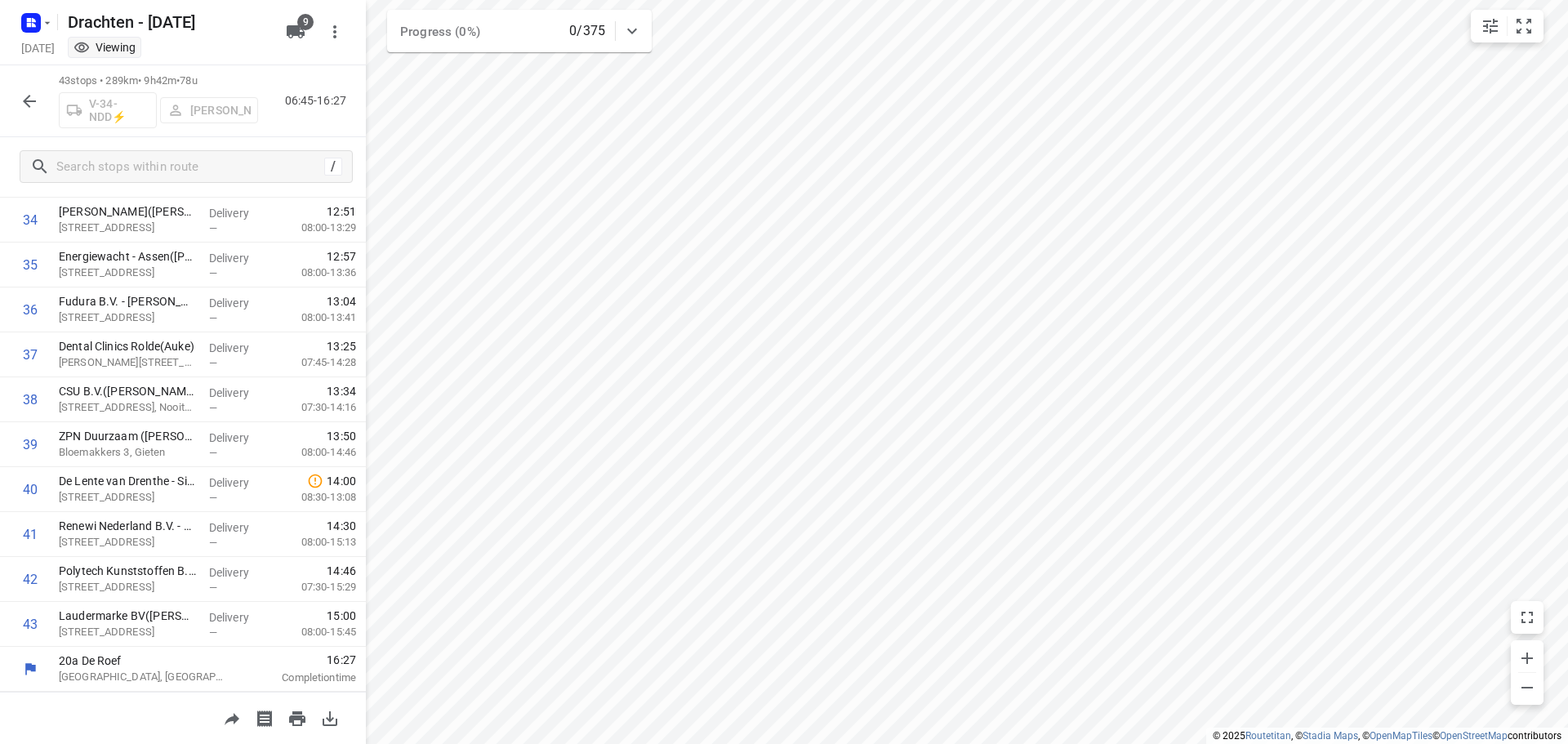
click at [32, 102] on icon "button" at bounding box center [28, 101] width 19 height 19
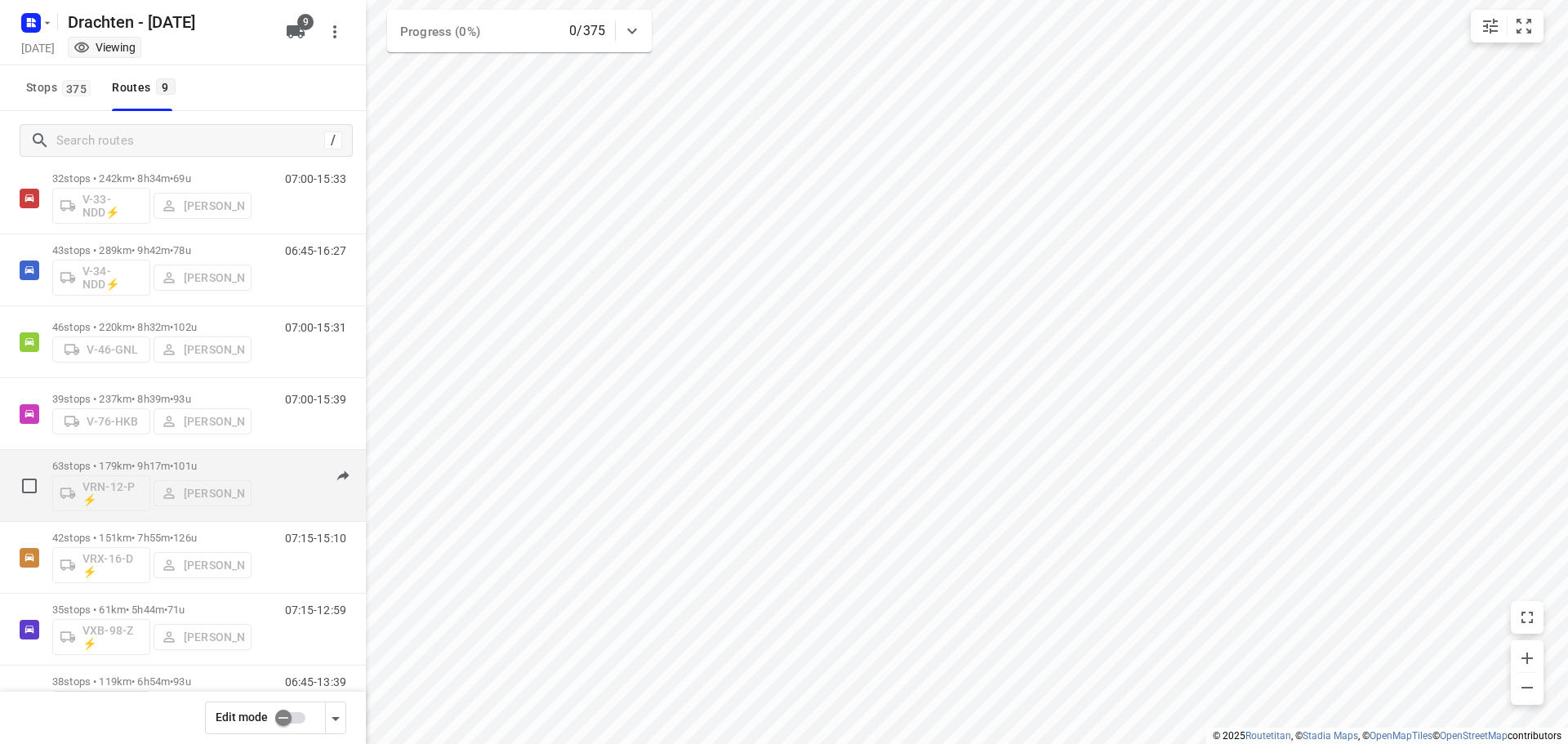
scroll to position [0, 0]
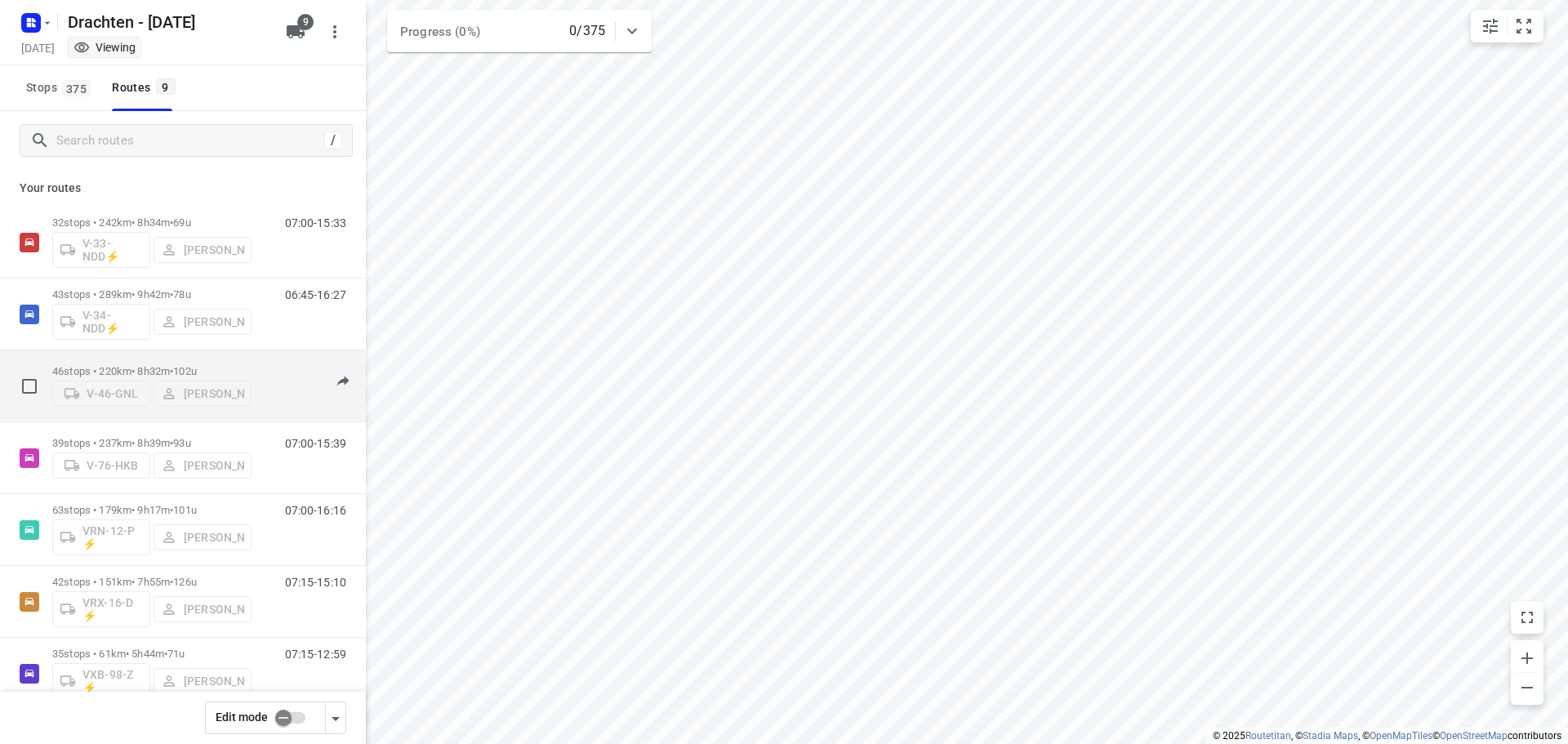
click at [159, 357] on div "46 stops • 220km • 8h32m • 102u V-46-GNL Benny van der Woude" at bounding box center [152, 385] width 199 height 58
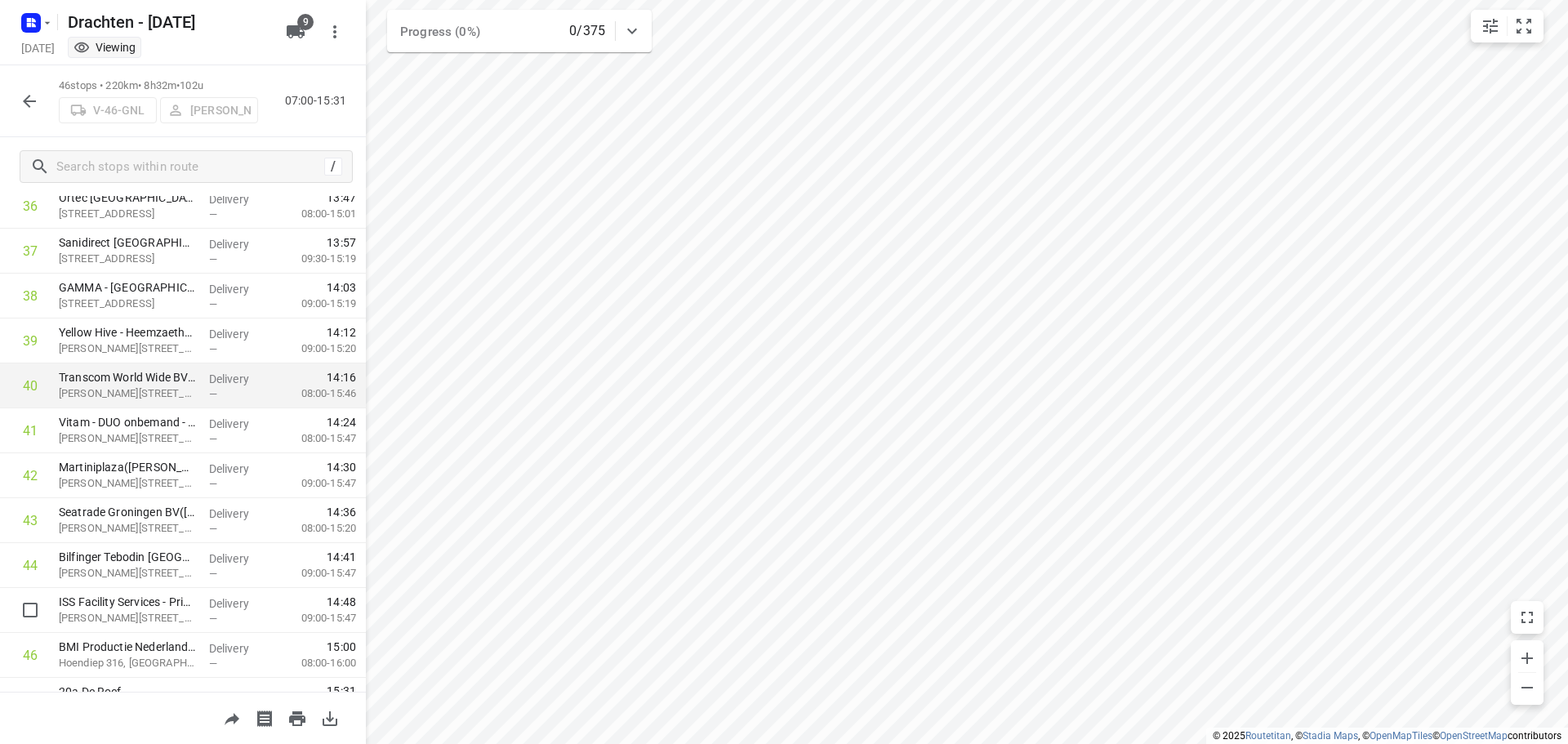
scroll to position [1697, 0]
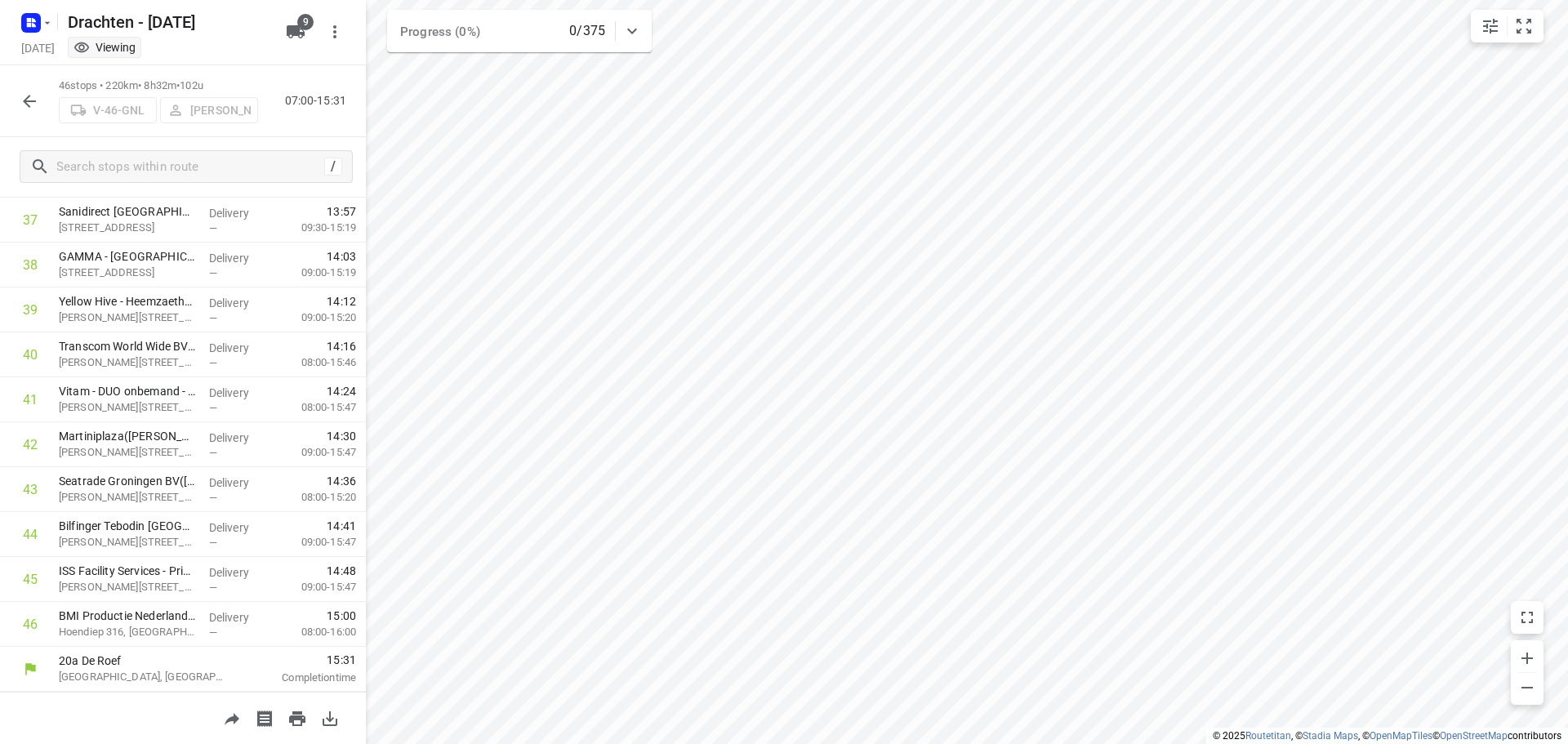
click at [18, 100] on button "button" at bounding box center [29, 101] width 33 height 33
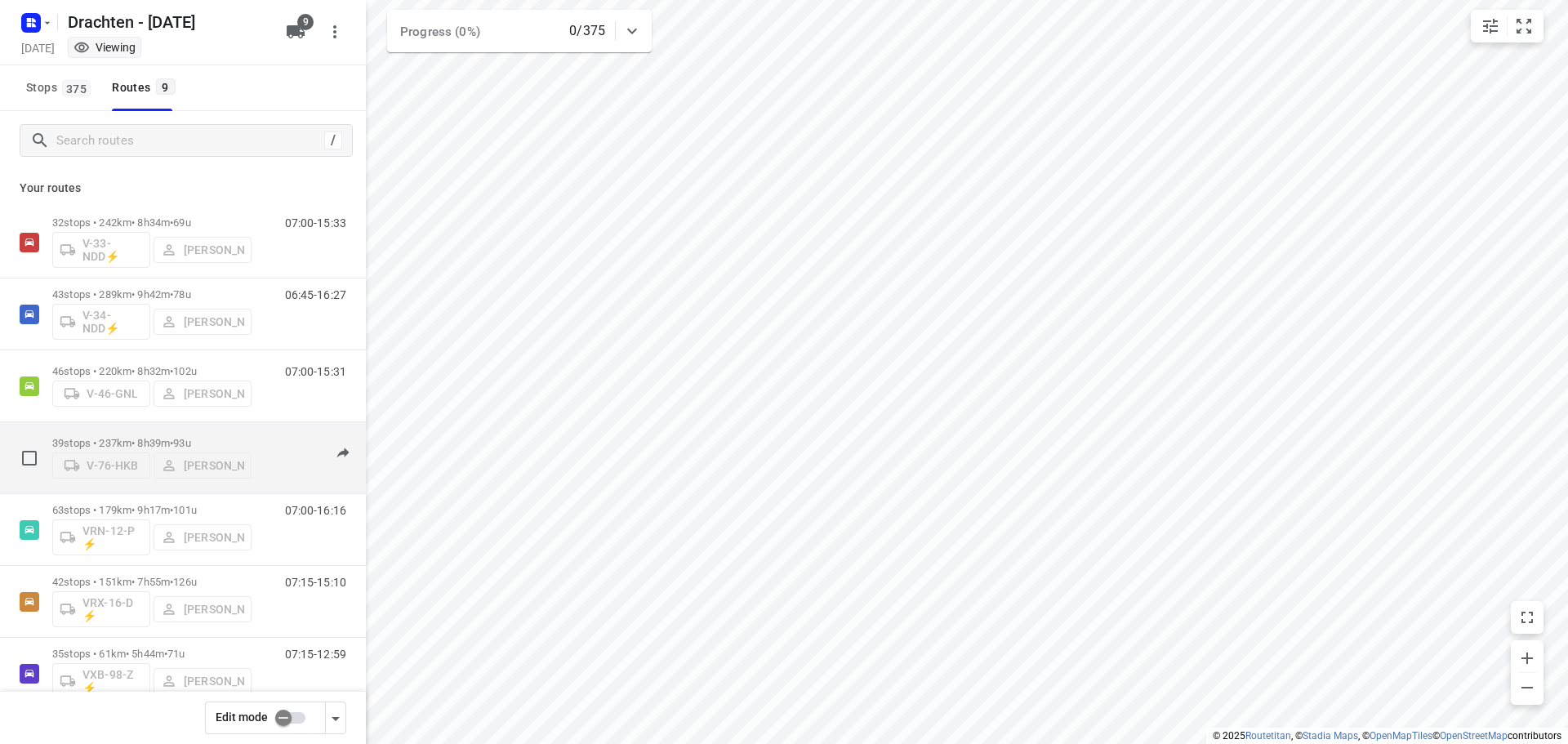
click at [169, 429] on div "39 stops • 237km • 8h39m • 93u V-76-HKB Jos Kaspers" at bounding box center [152, 457] width 199 height 58
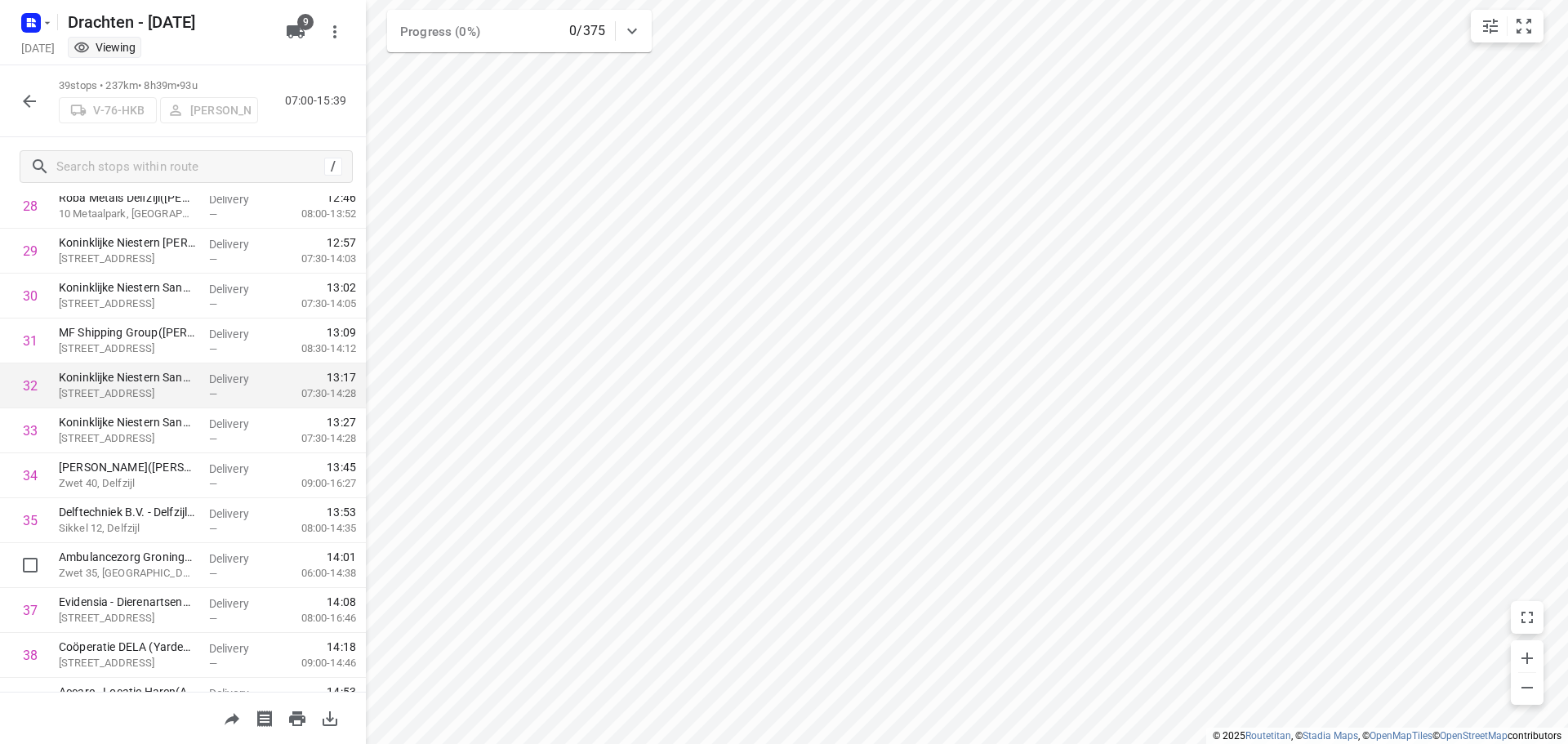
scroll to position [1382, 0]
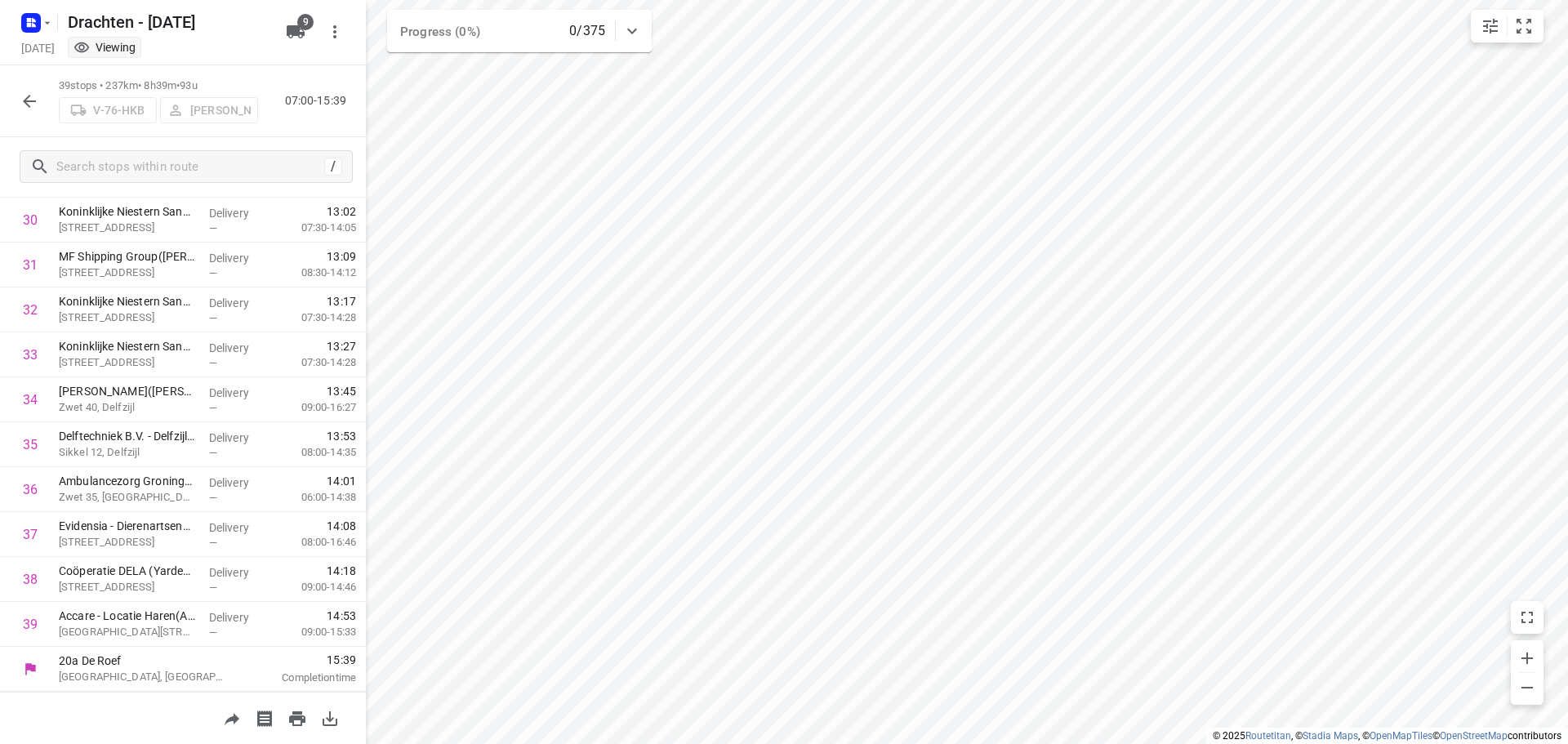
click at [17, 101] on button "button" at bounding box center [29, 101] width 33 height 33
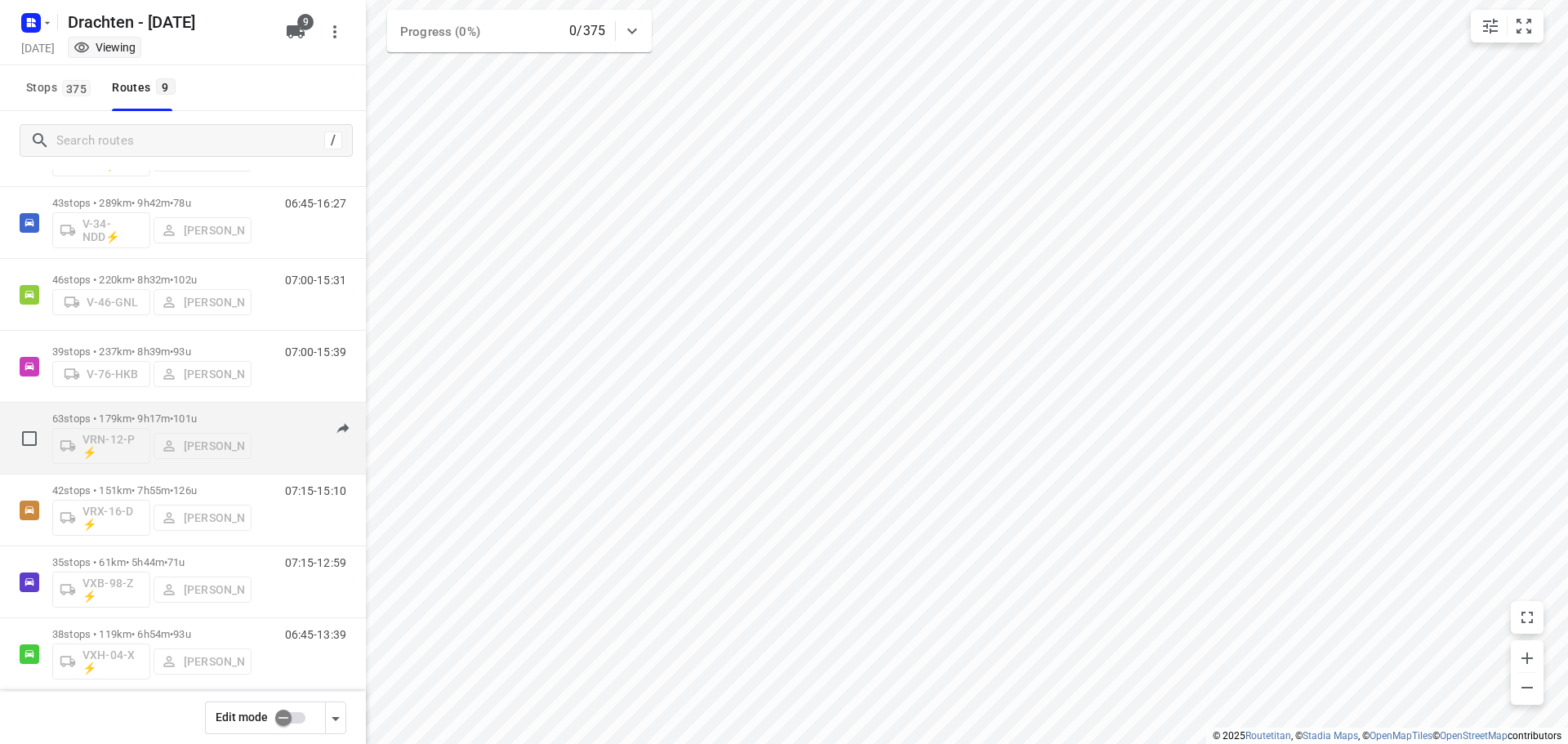
scroll to position [178, 0]
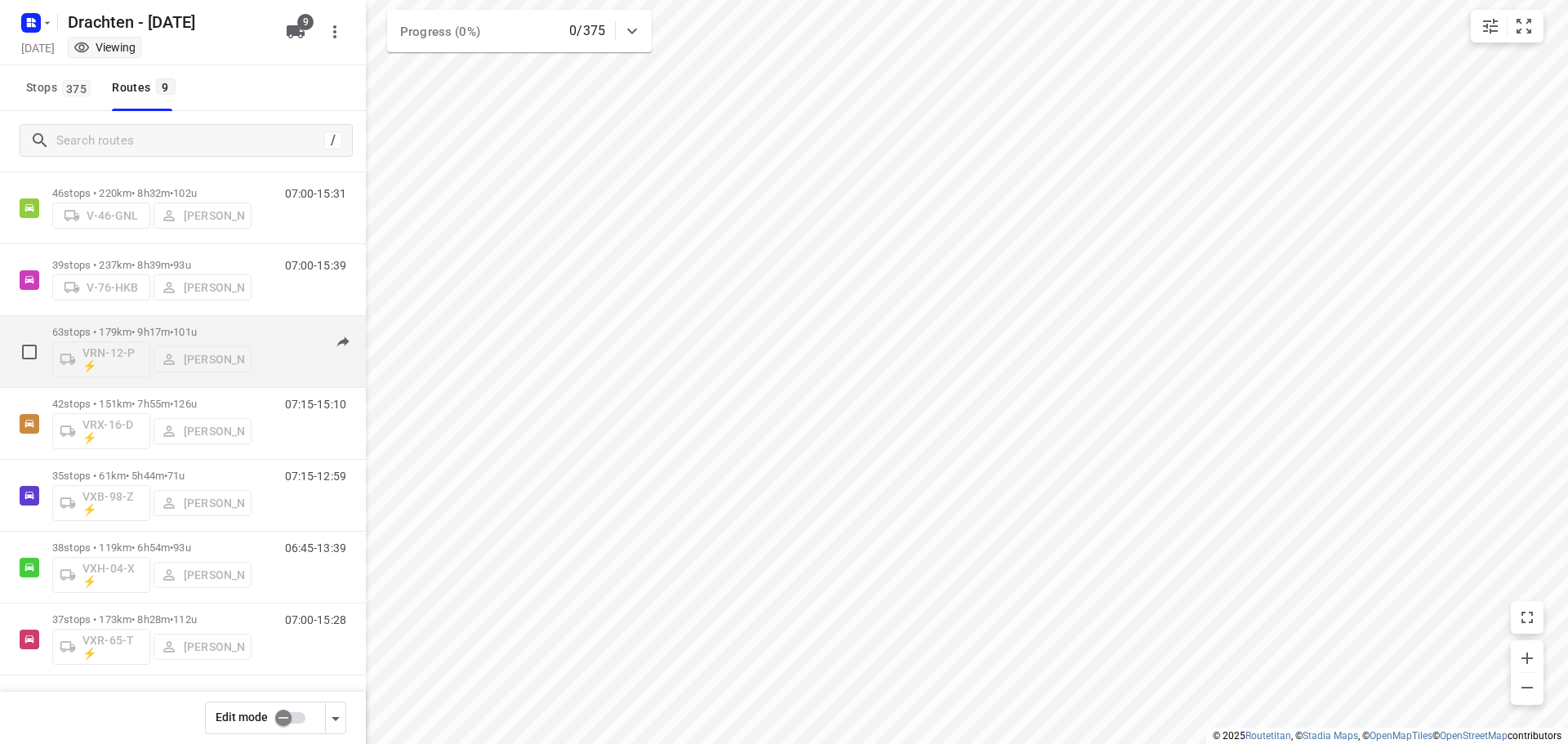
click at [176, 328] on p "63 stops • 179km • 9h17m • 101u" at bounding box center [152, 332] width 199 height 13
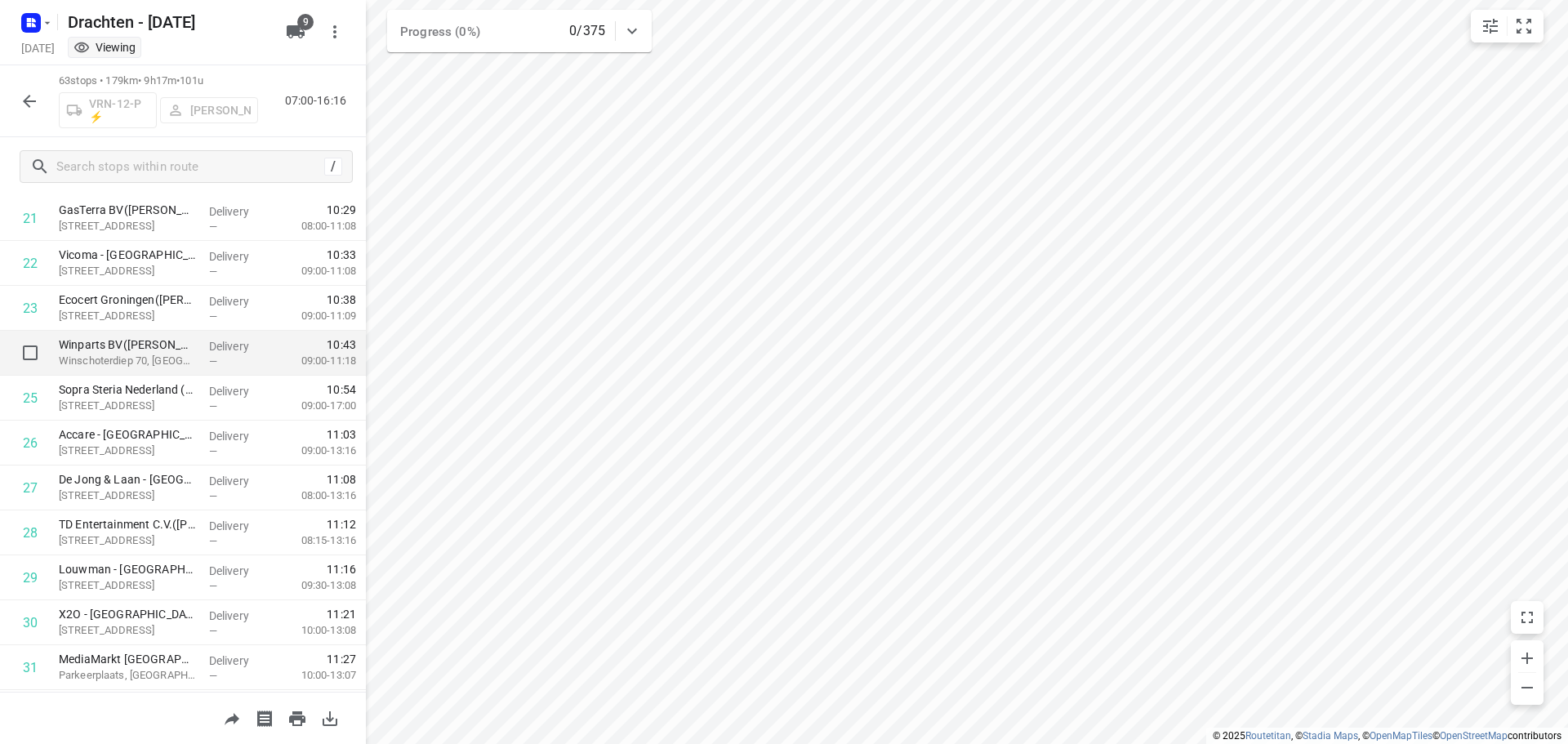
scroll to position [898, 0]
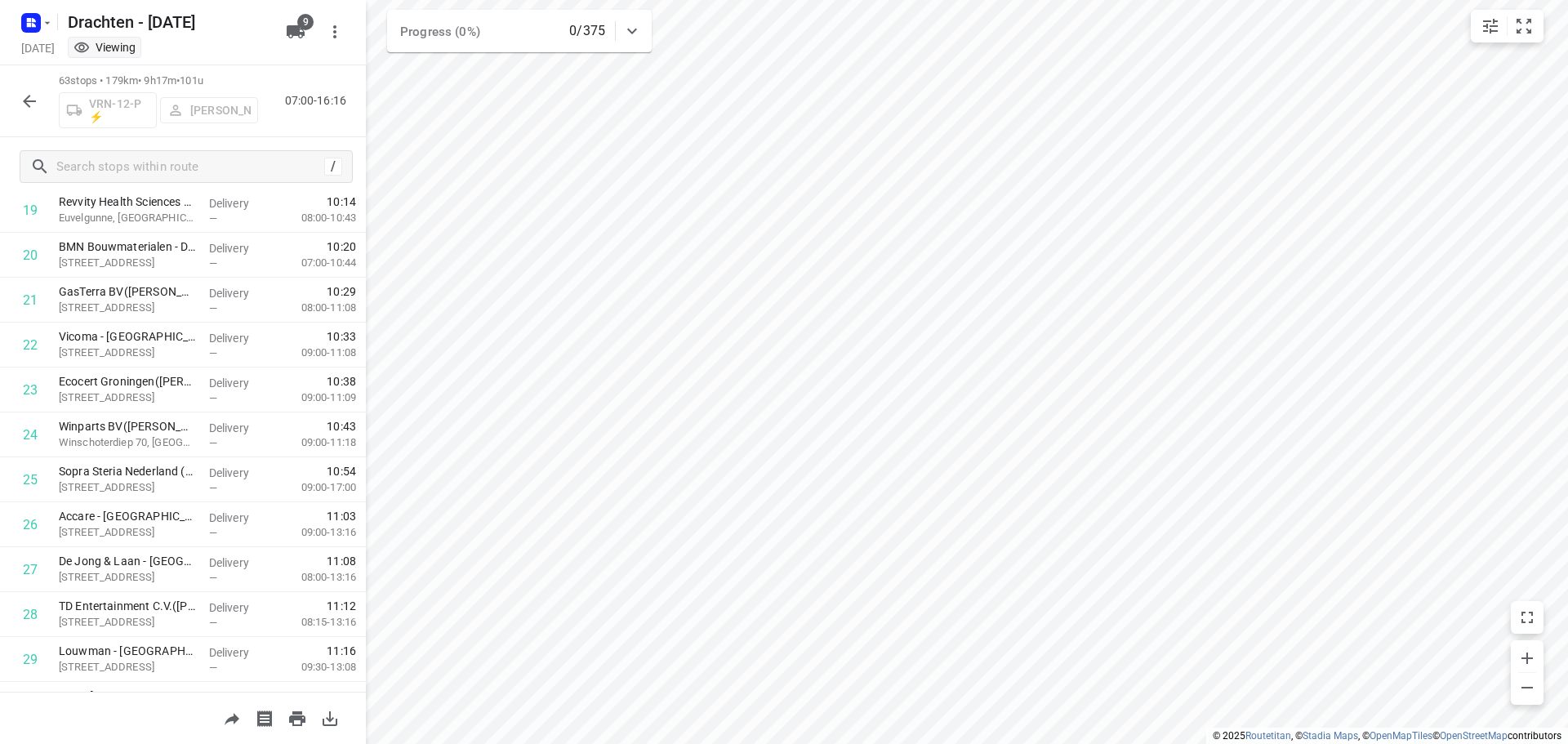
click at [32, 101] on icon "button" at bounding box center [29, 101] width 13 height 13
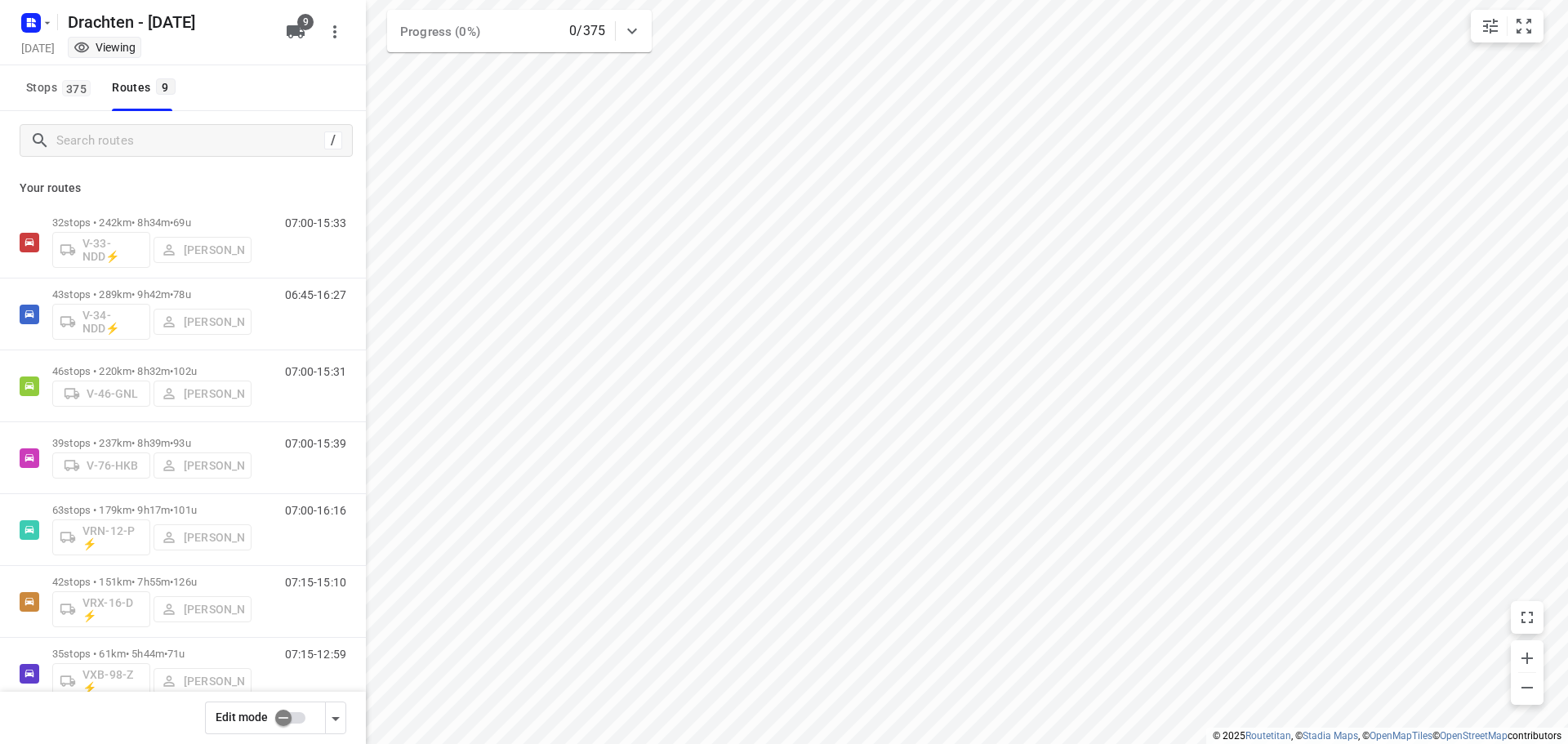
click at [297, 715] on input "checkbox" at bounding box center [283, 717] width 93 height 31
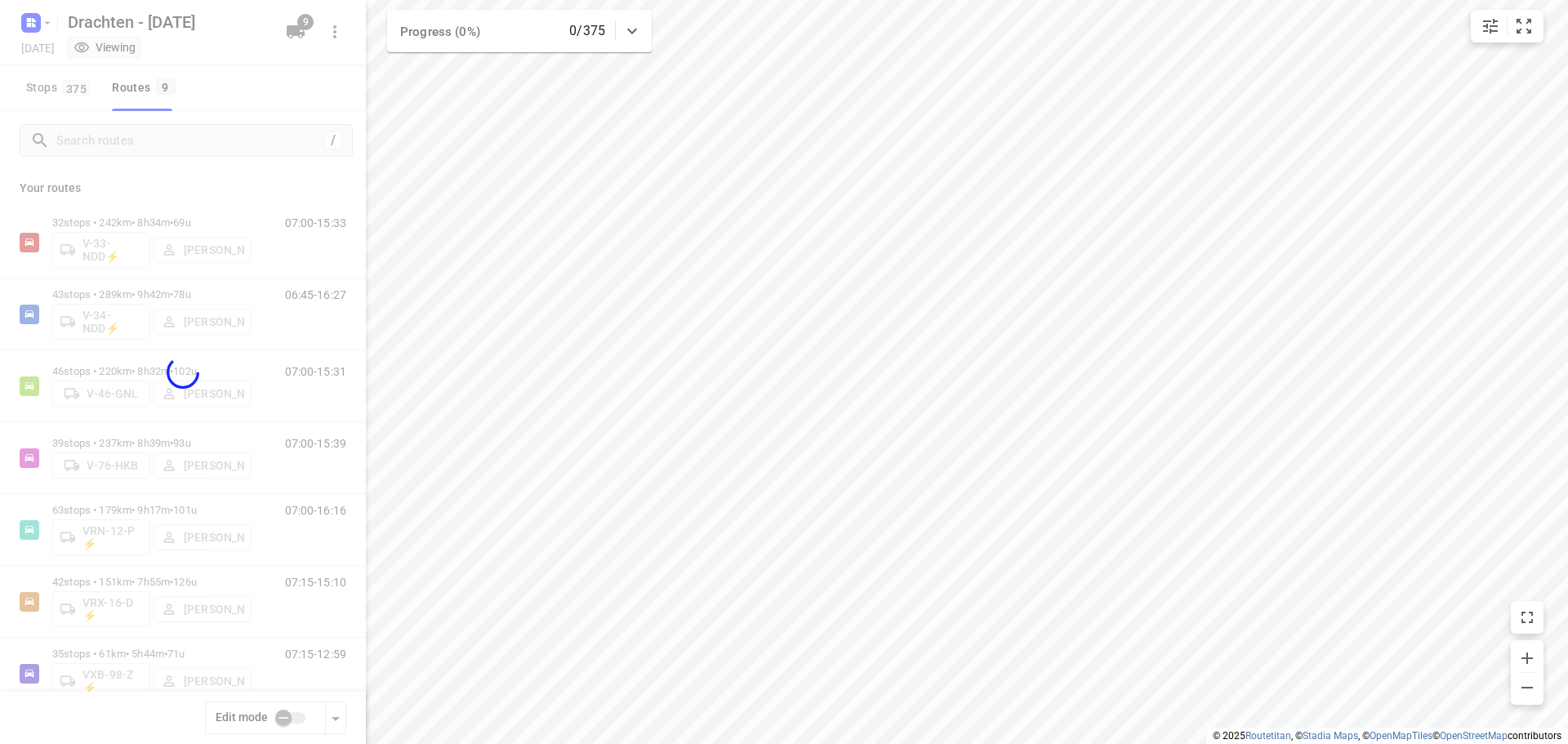
checkbox input "true"
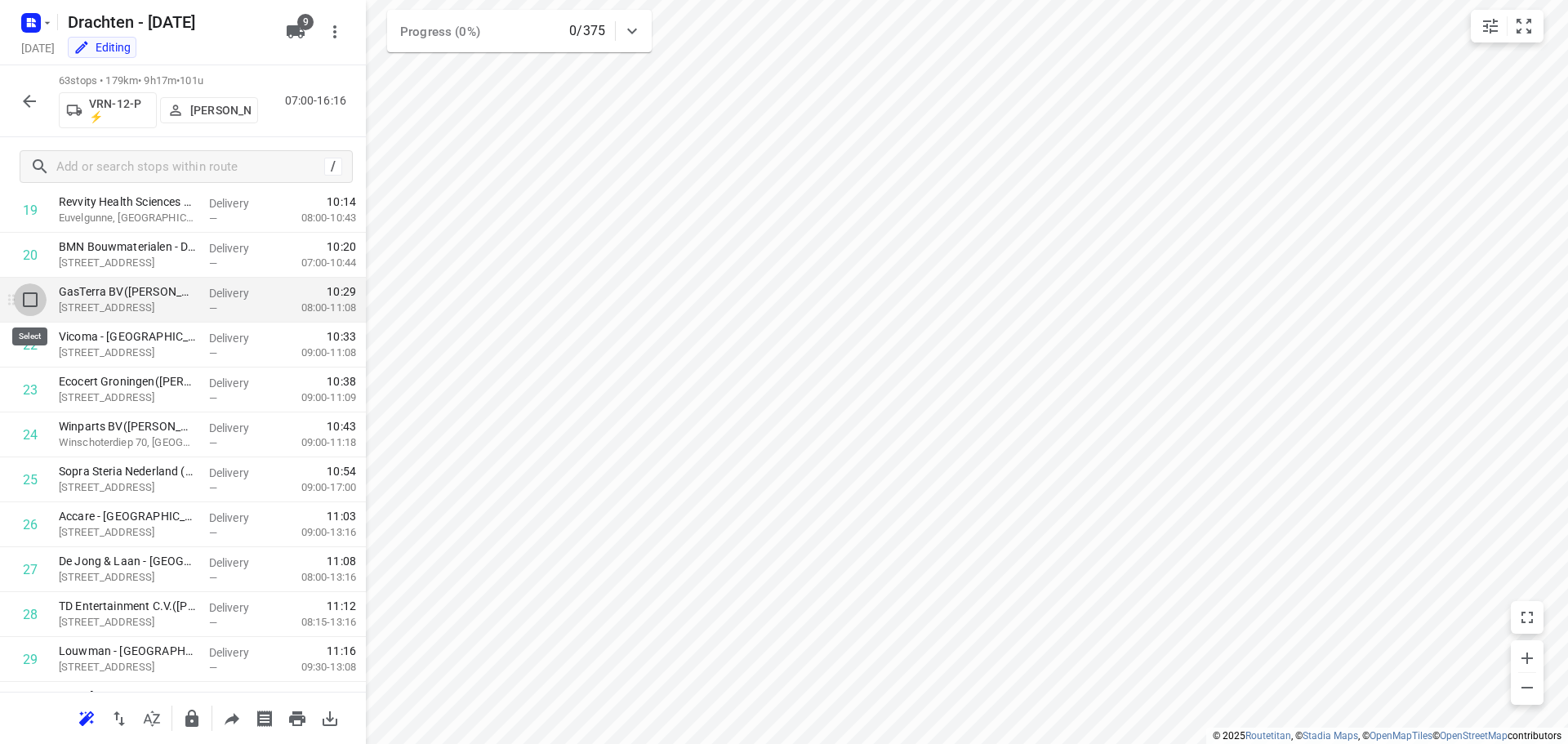
click at [30, 307] on input "checkbox" at bounding box center [30, 299] width 33 height 33
checkbox input "true"
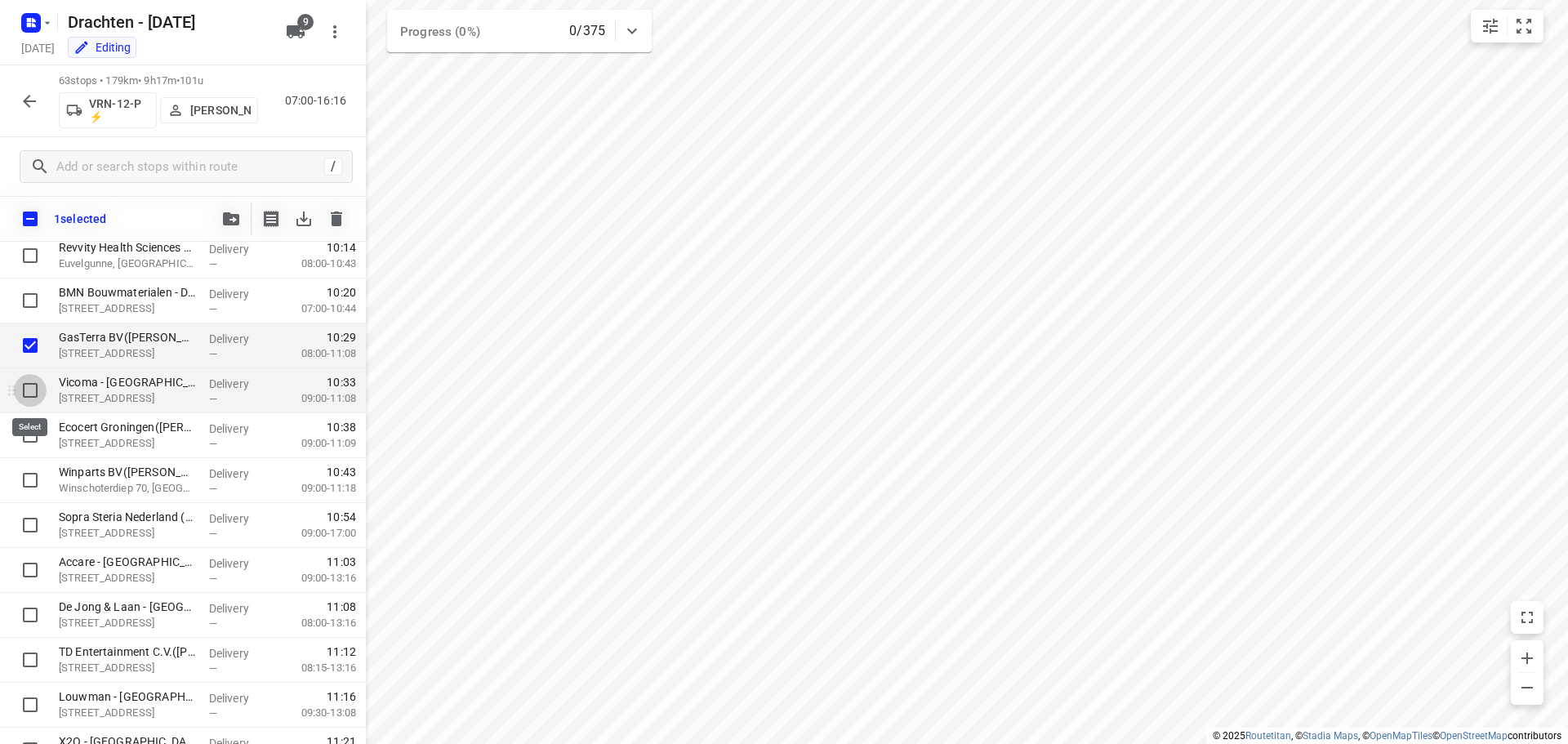
click at [32, 385] on input "checkbox" at bounding box center [30, 390] width 33 height 33
checkbox input "true"
click at [31, 437] on input "checkbox" at bounding box center [30, 435] width 33 height 33
checkbox input "true"
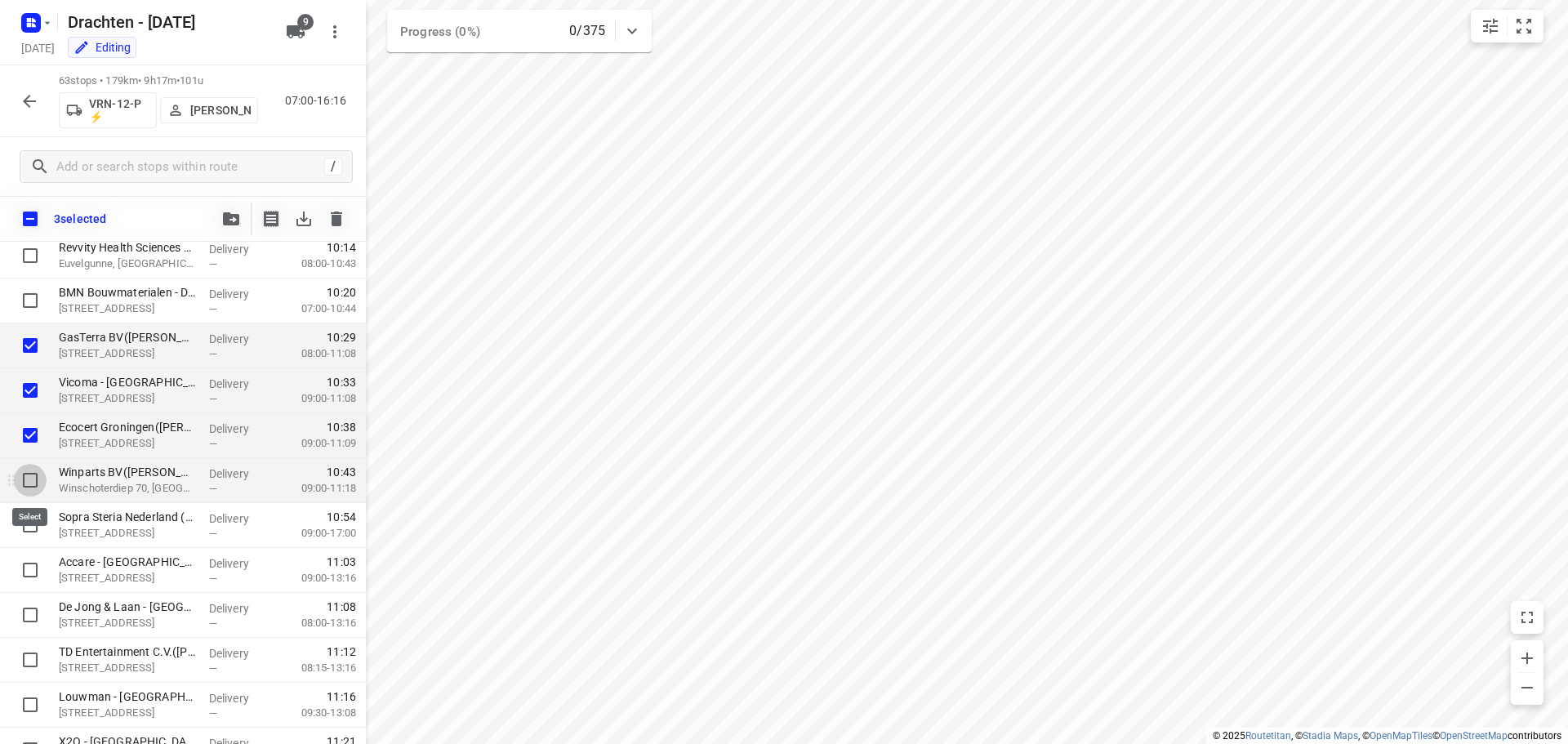
click at [29, 483] on input "checkbox" at bounding box center [30, 479] width 33 height 33
checkbox input "true"
click at [28, 537] on input "checkbox" at bounding box center [30, 524] width 33 height 33
checkbox input "true"
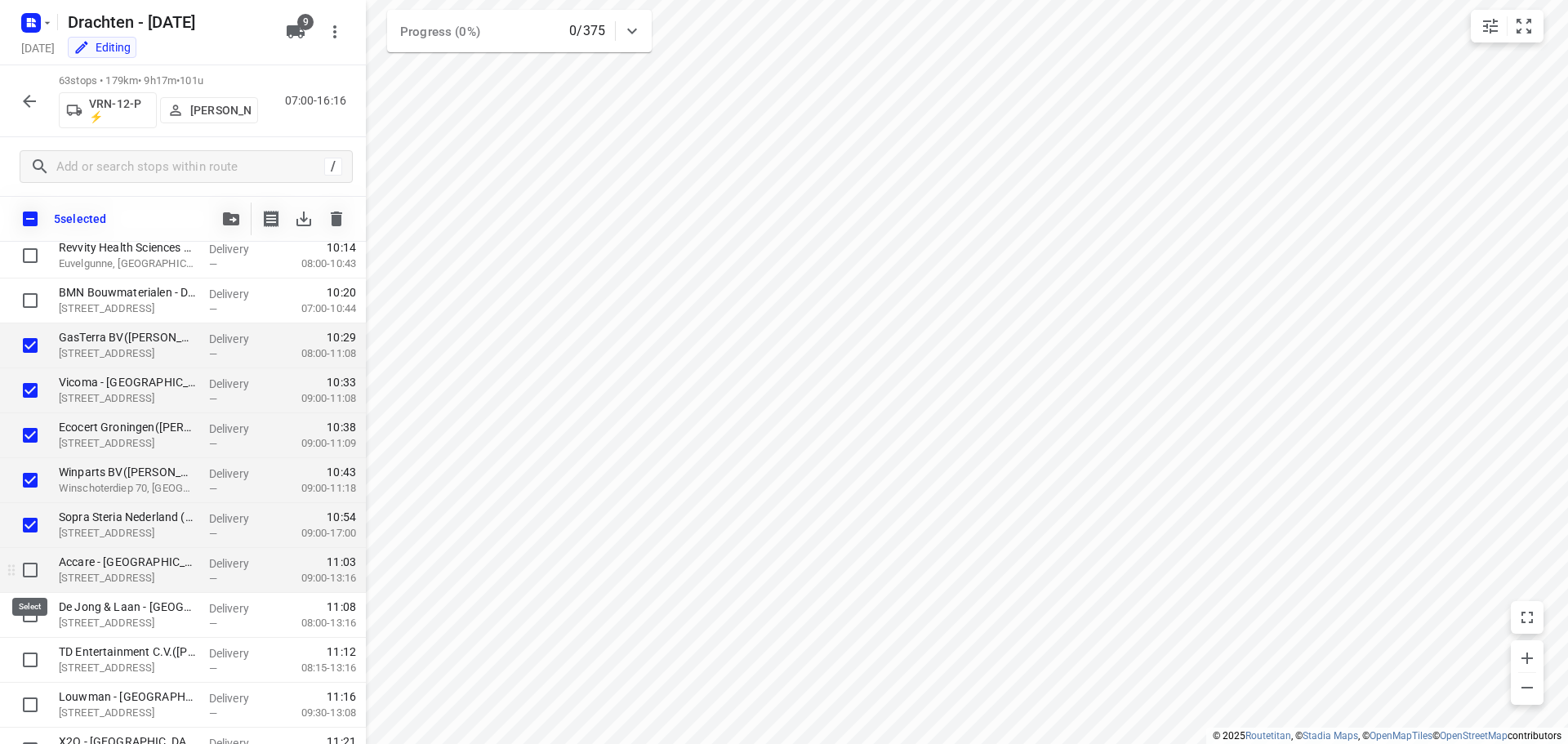
click at [29, 575] on input "checkbox" at bounding box center [30, 570] width 33 height 33
checkbox input "true"
click at [22, 619] on input "checkbox" at bounding box center [30, 614] width 33 height 33
checkbox input "true"
click at [43, 208] on input "checkbox" at bounding box center [30, 219] width 34 height 34
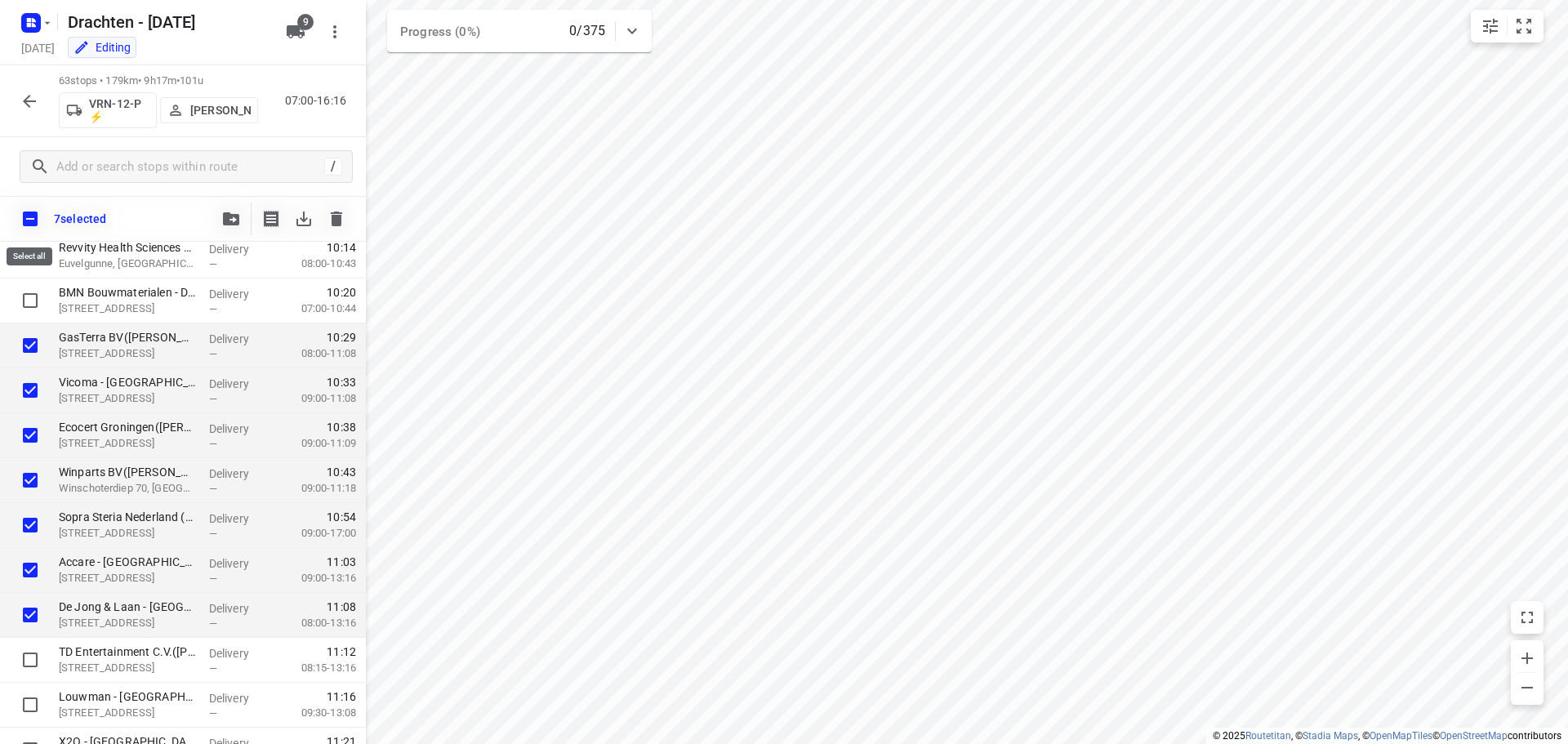
checkbox input "true"
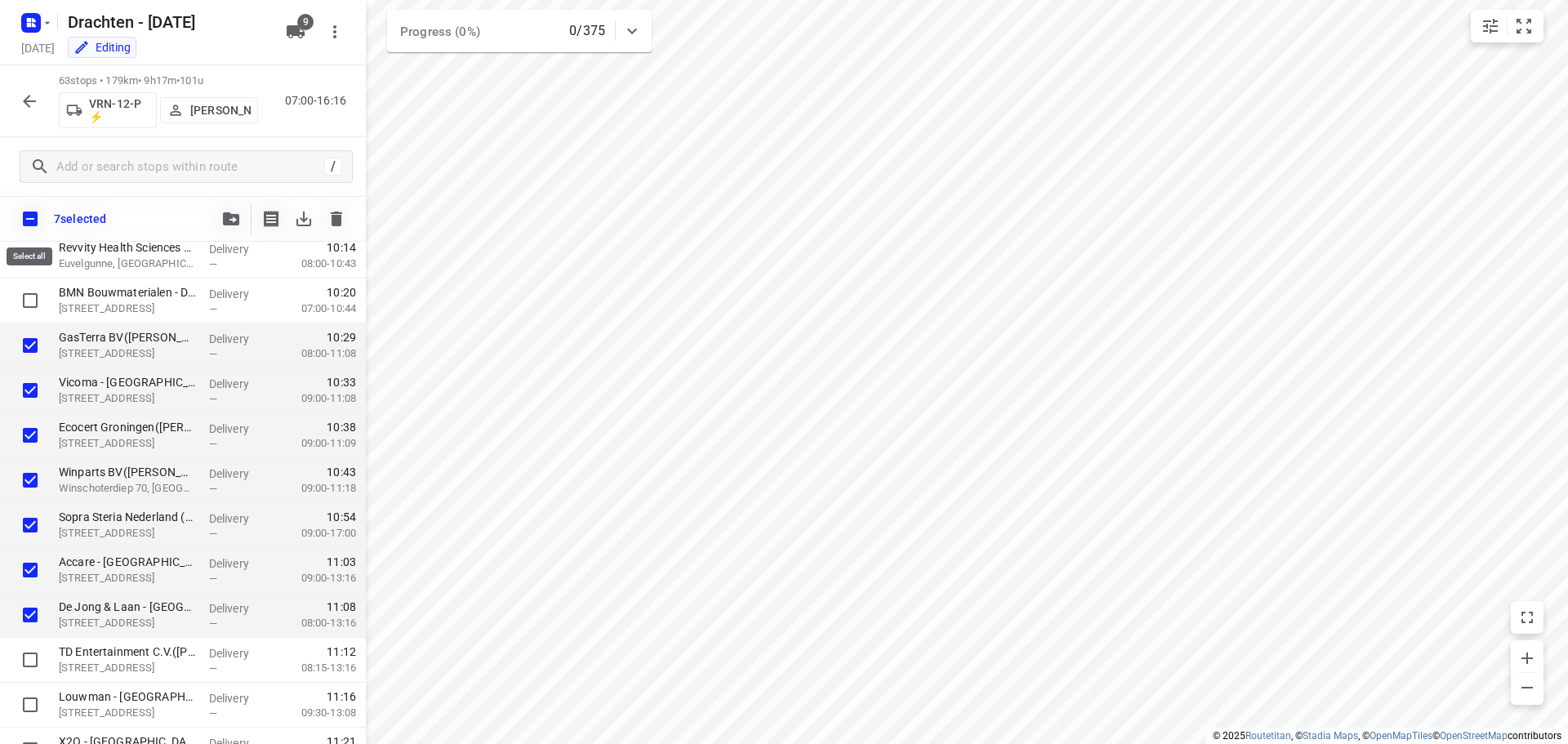
checkbox input "true"
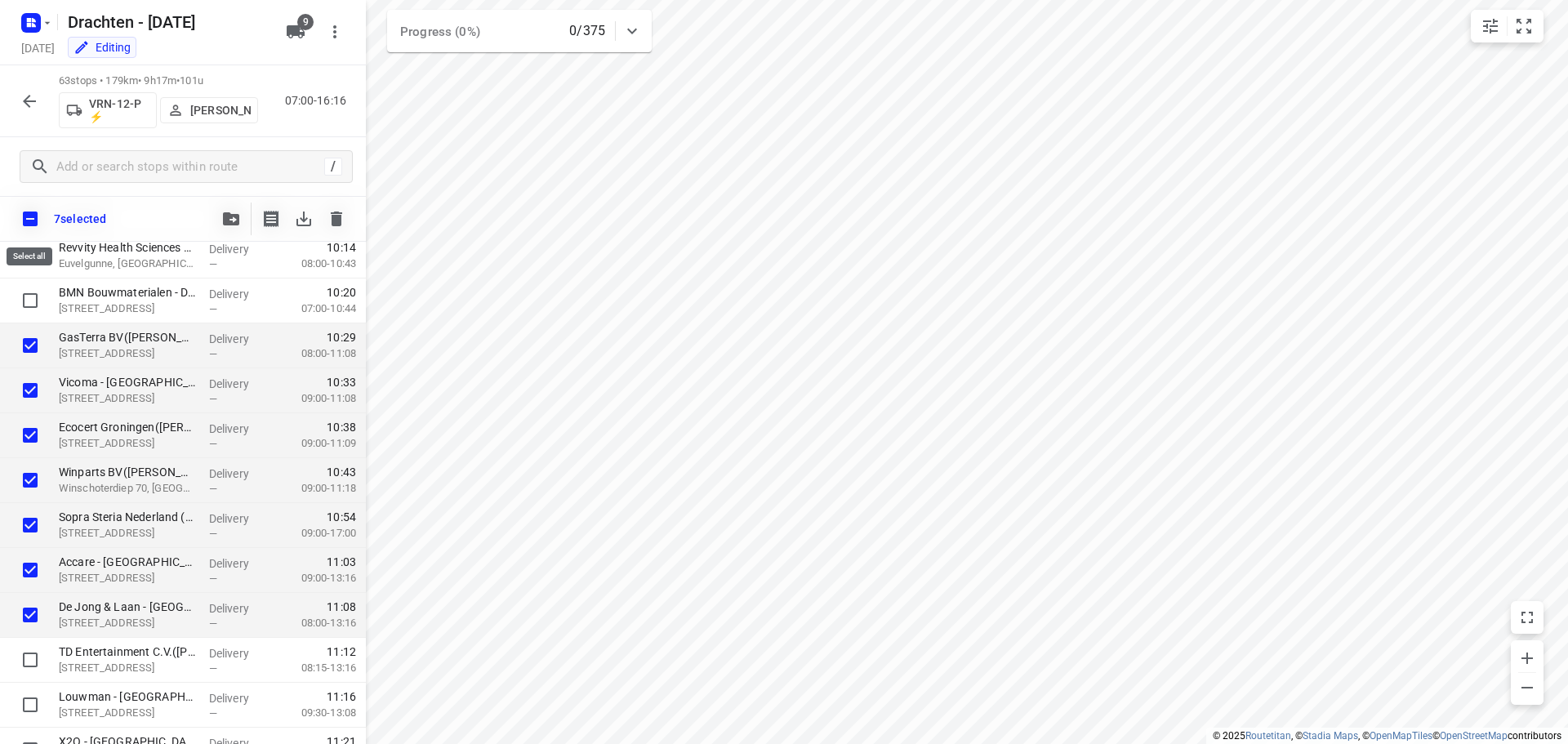
checkbox input "true"
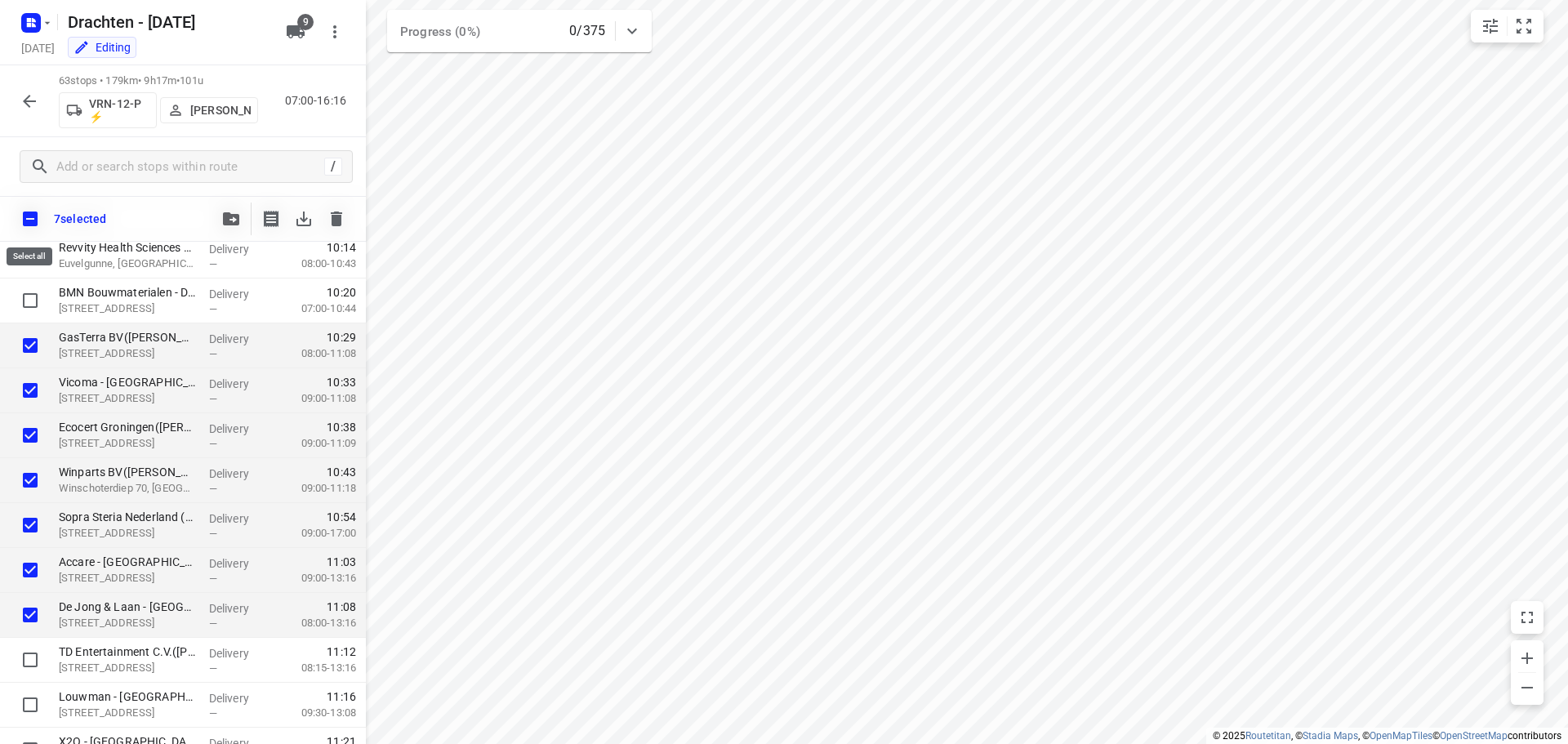
checkbox input "true"
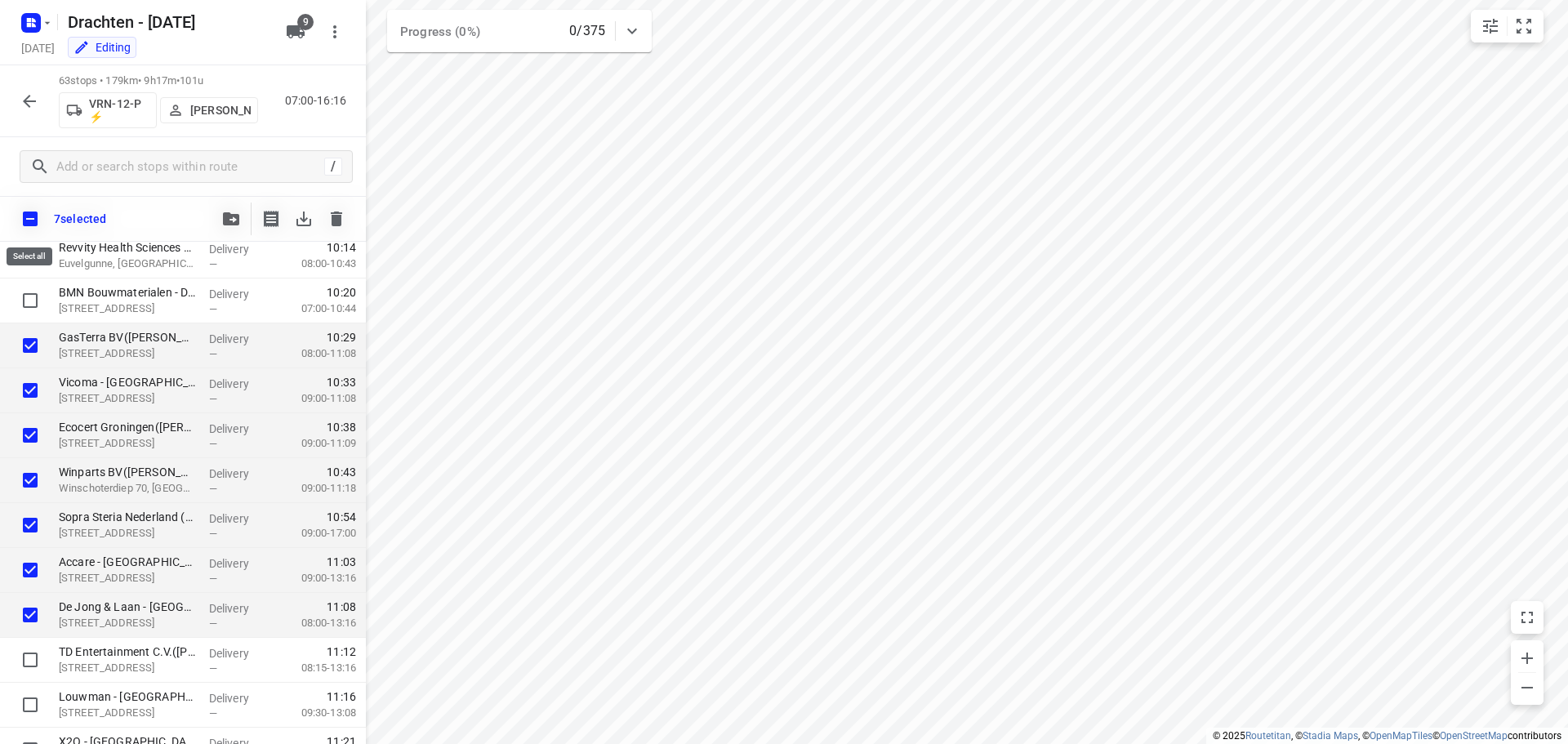
checkbox input "true"
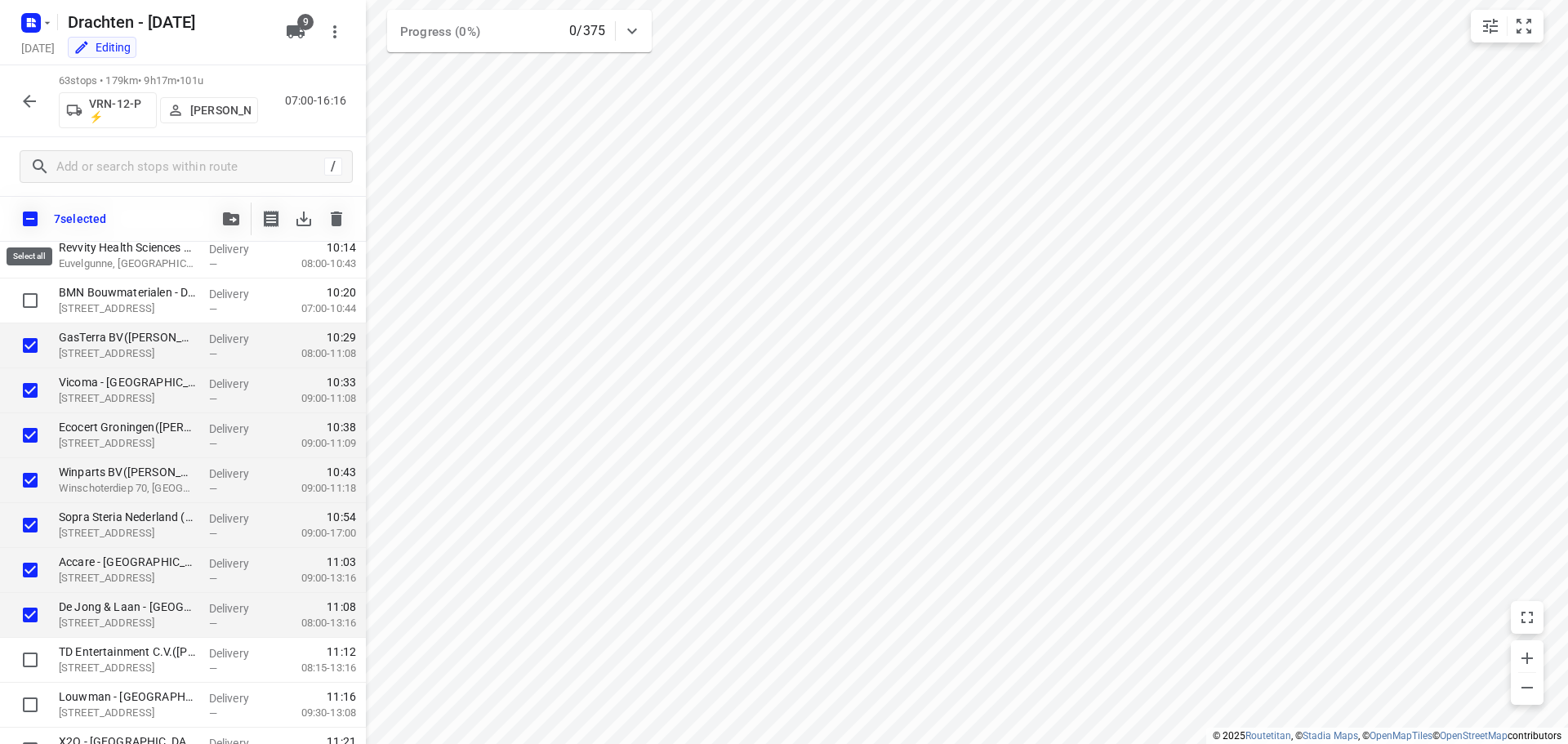
checkbox input "true"
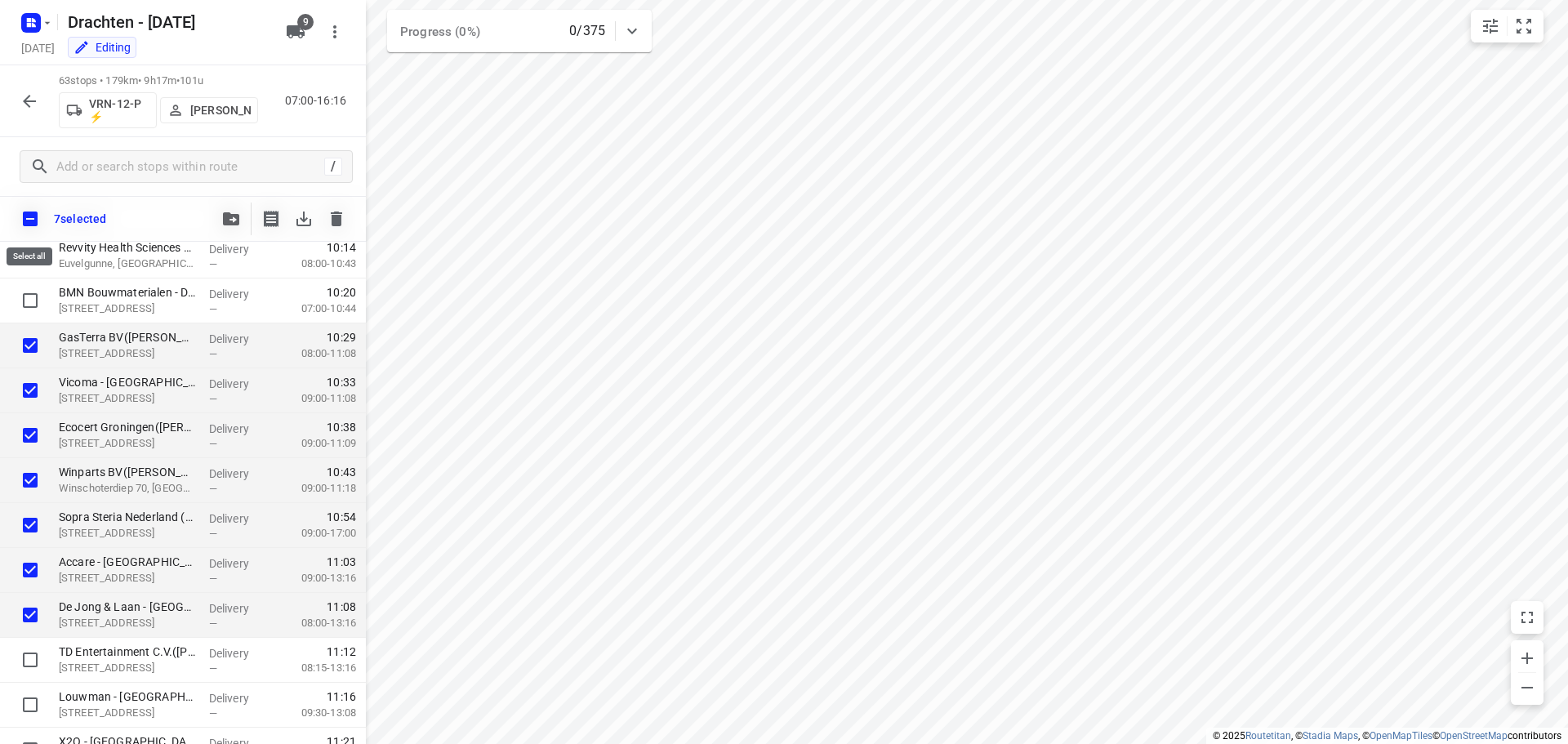
checkbox input "true"
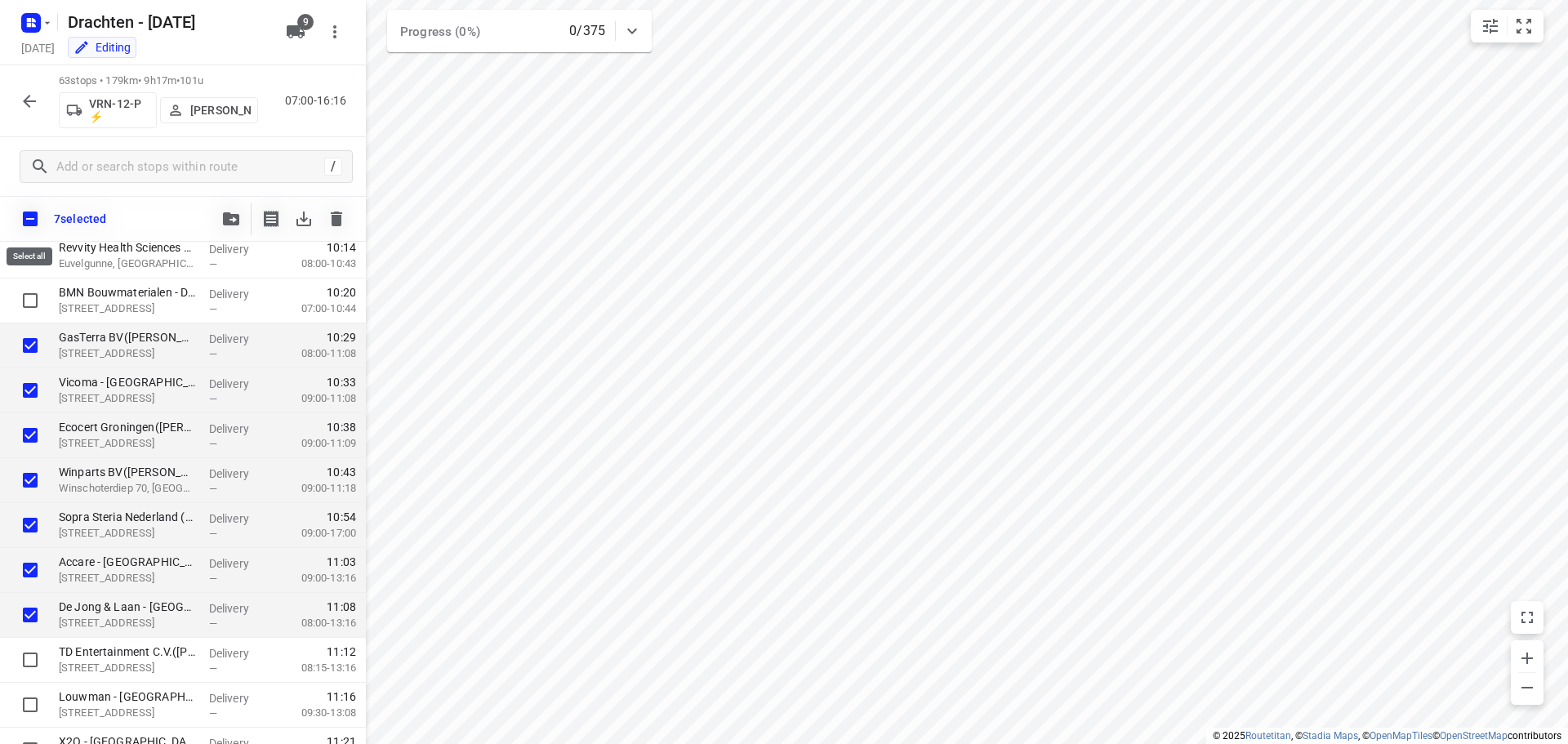
checkbox input "true"
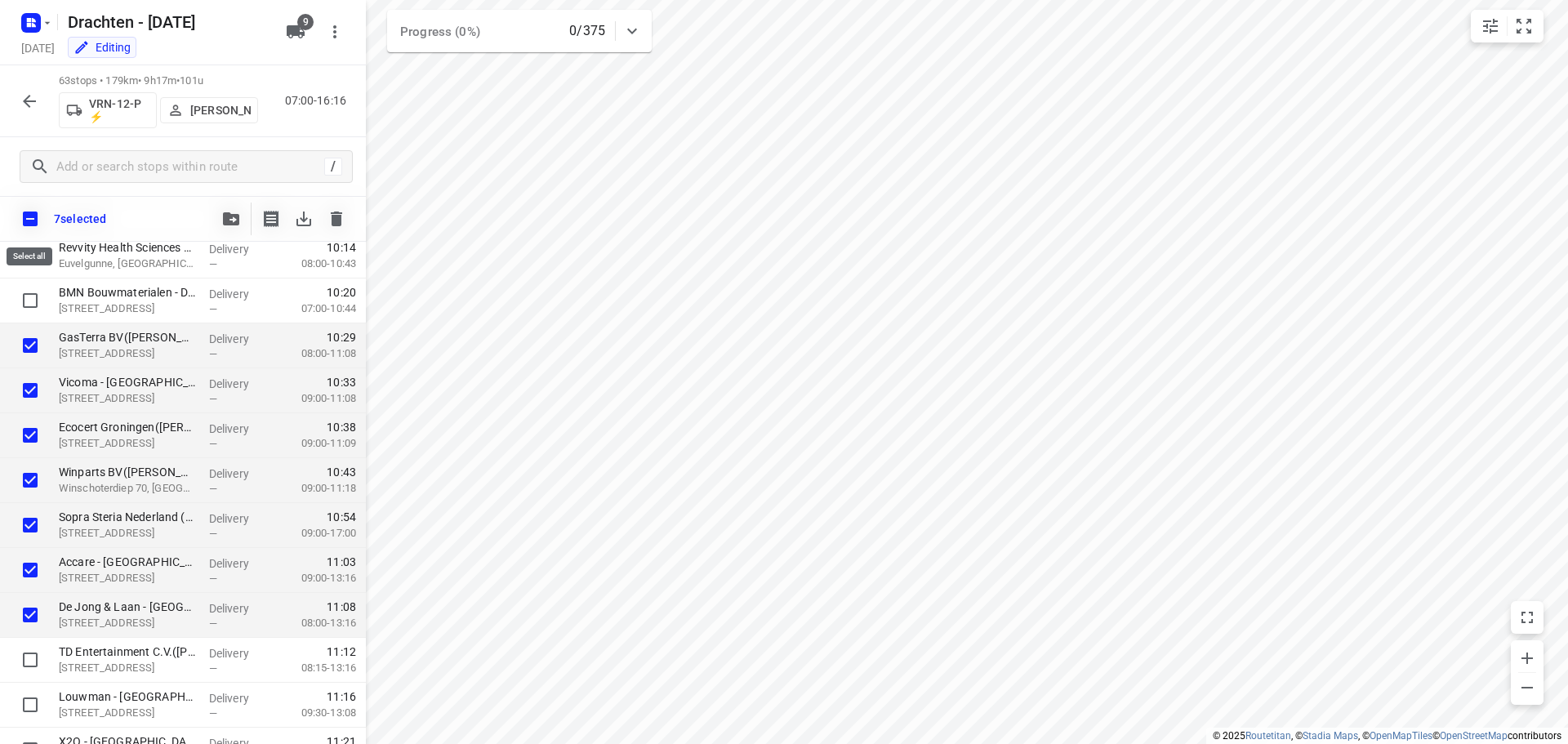
checkbox input "true"
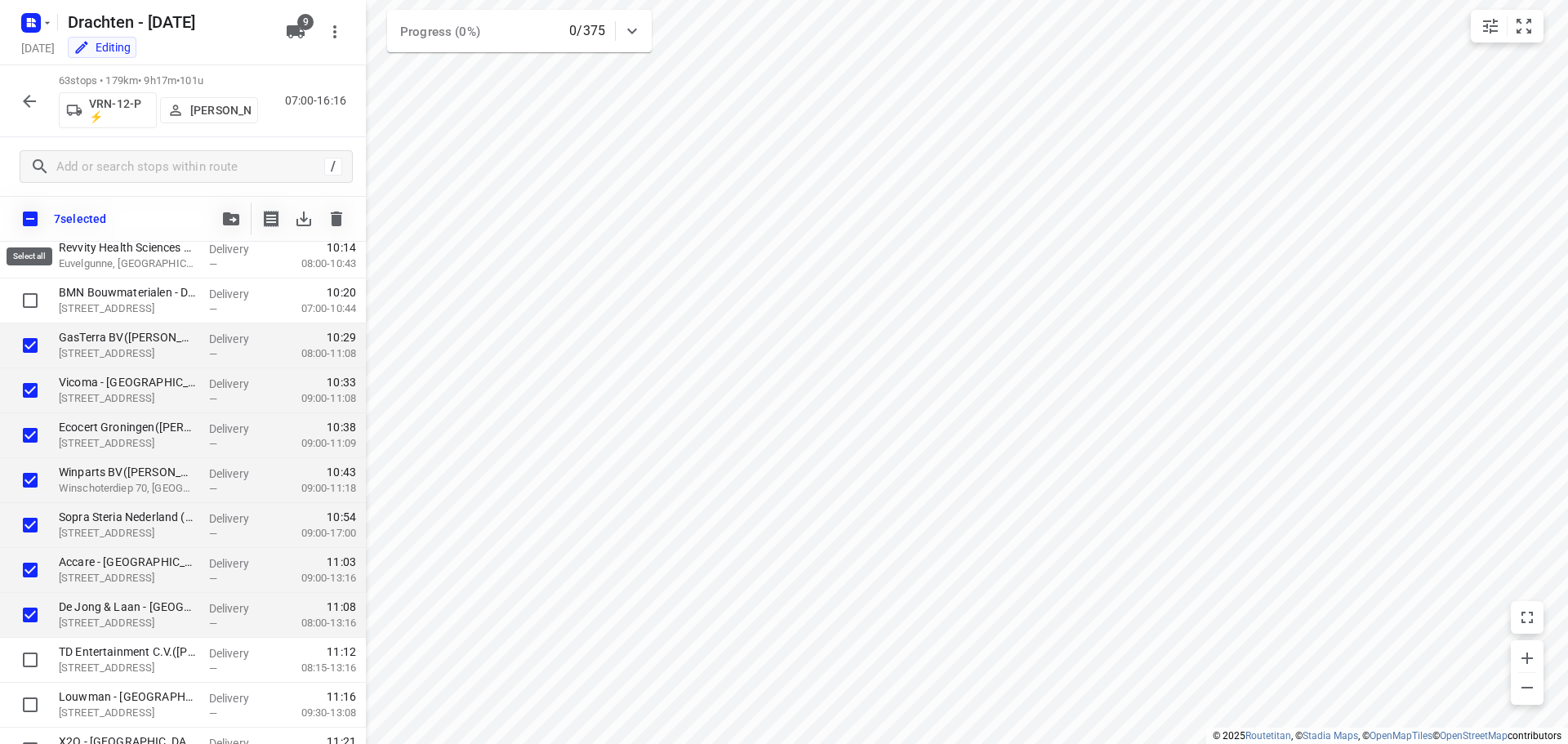
checkbox input "true"
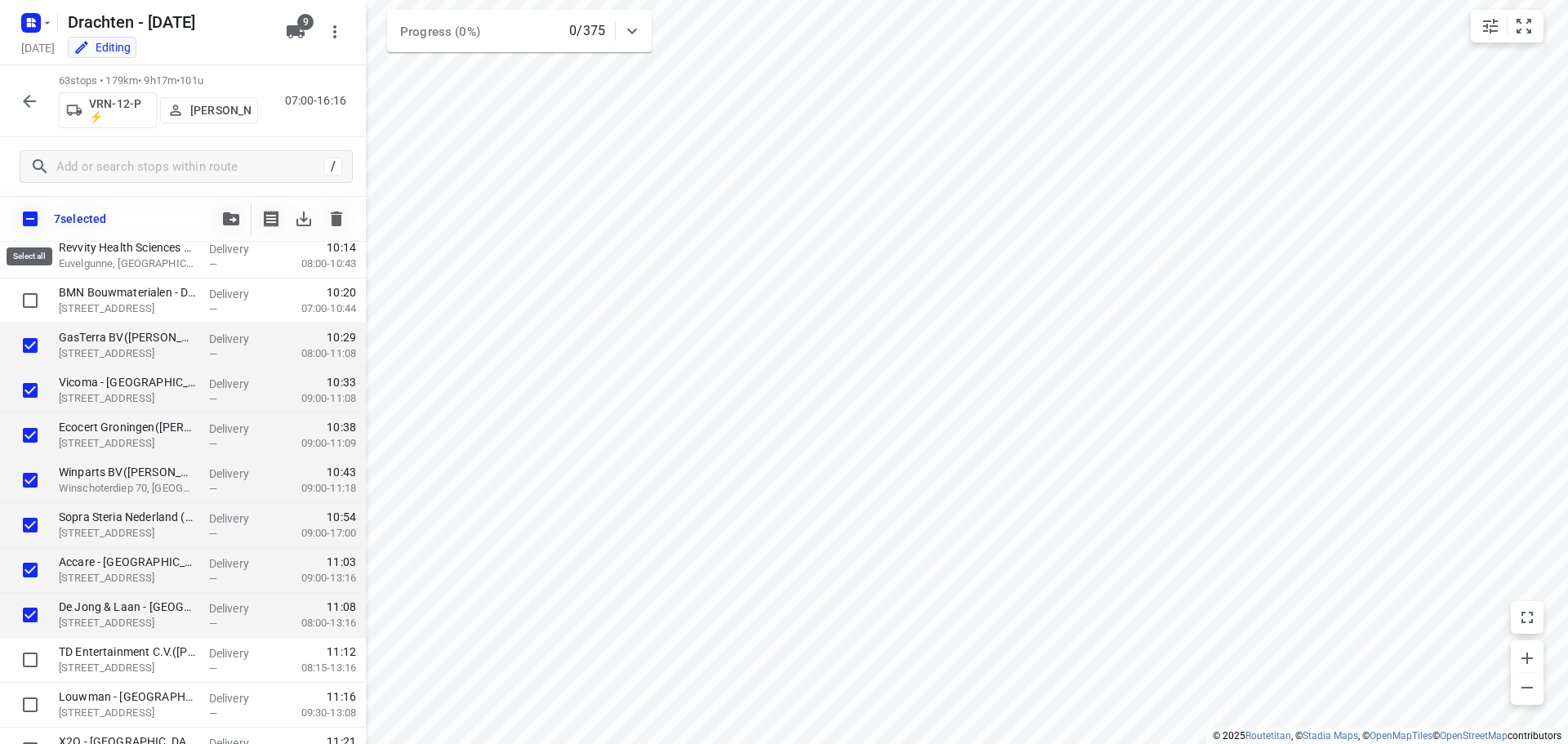
checkbox input "true"
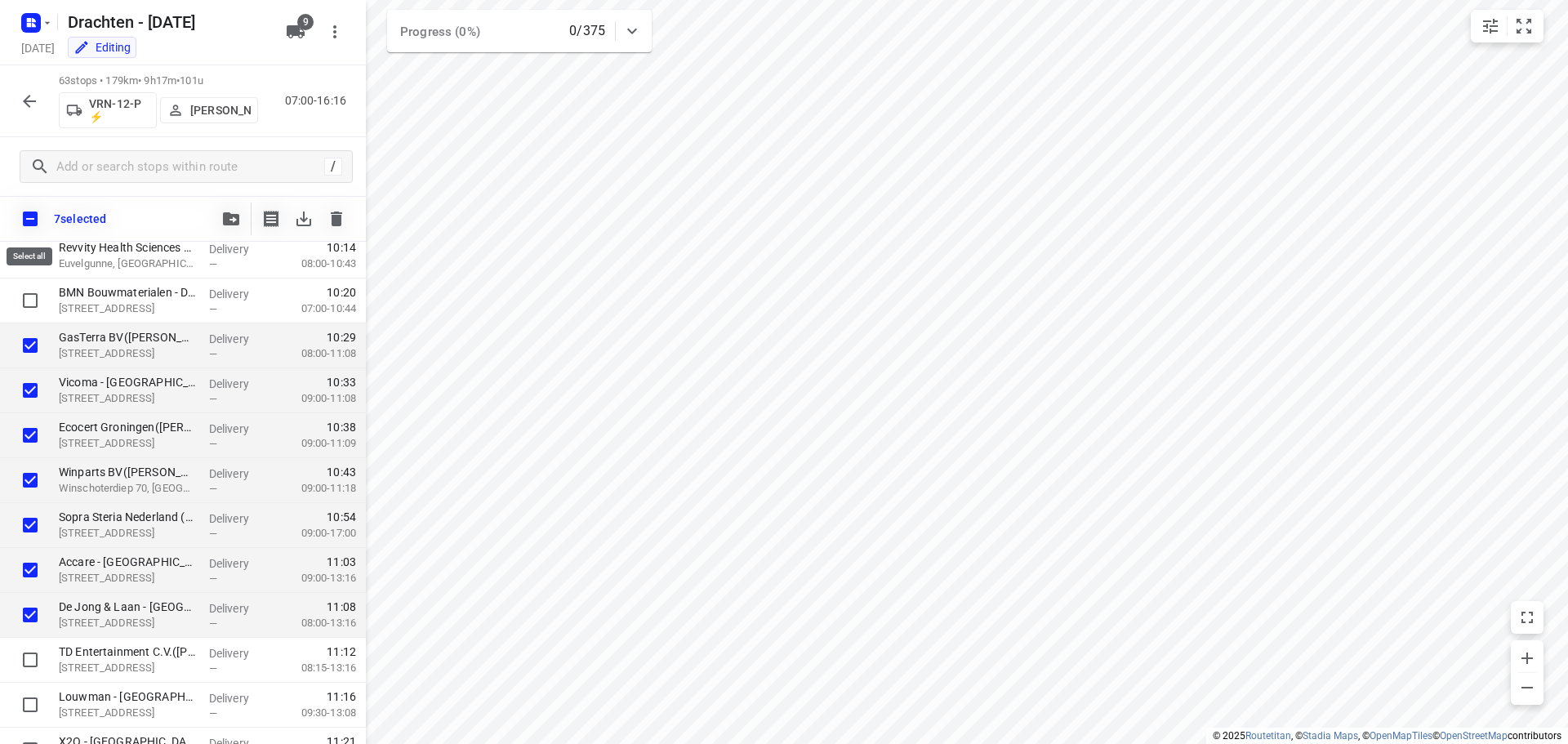
checkbox input "true"
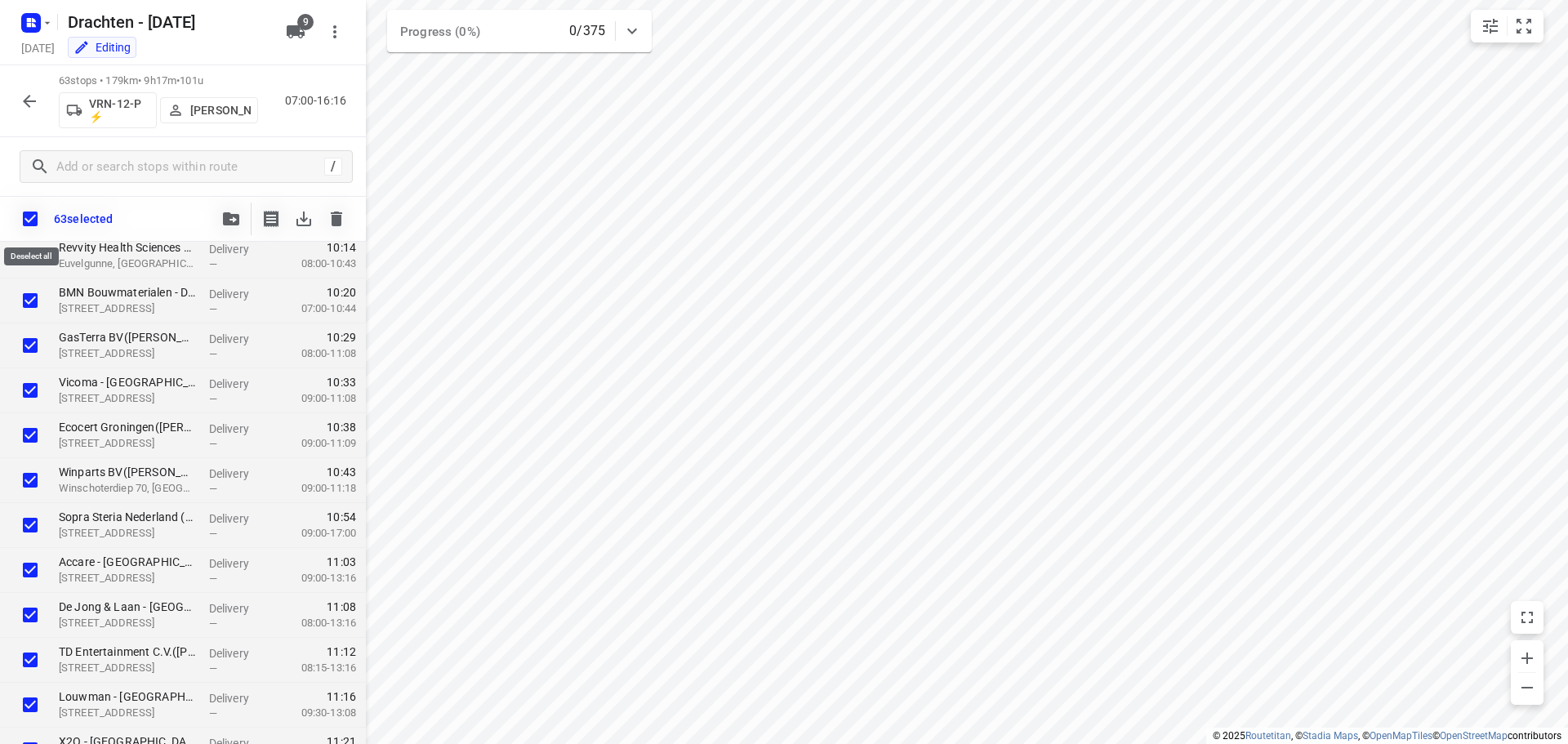
click at [43, 208] on input "checkbox" at bounding box center [30, 219] width 34 height 34
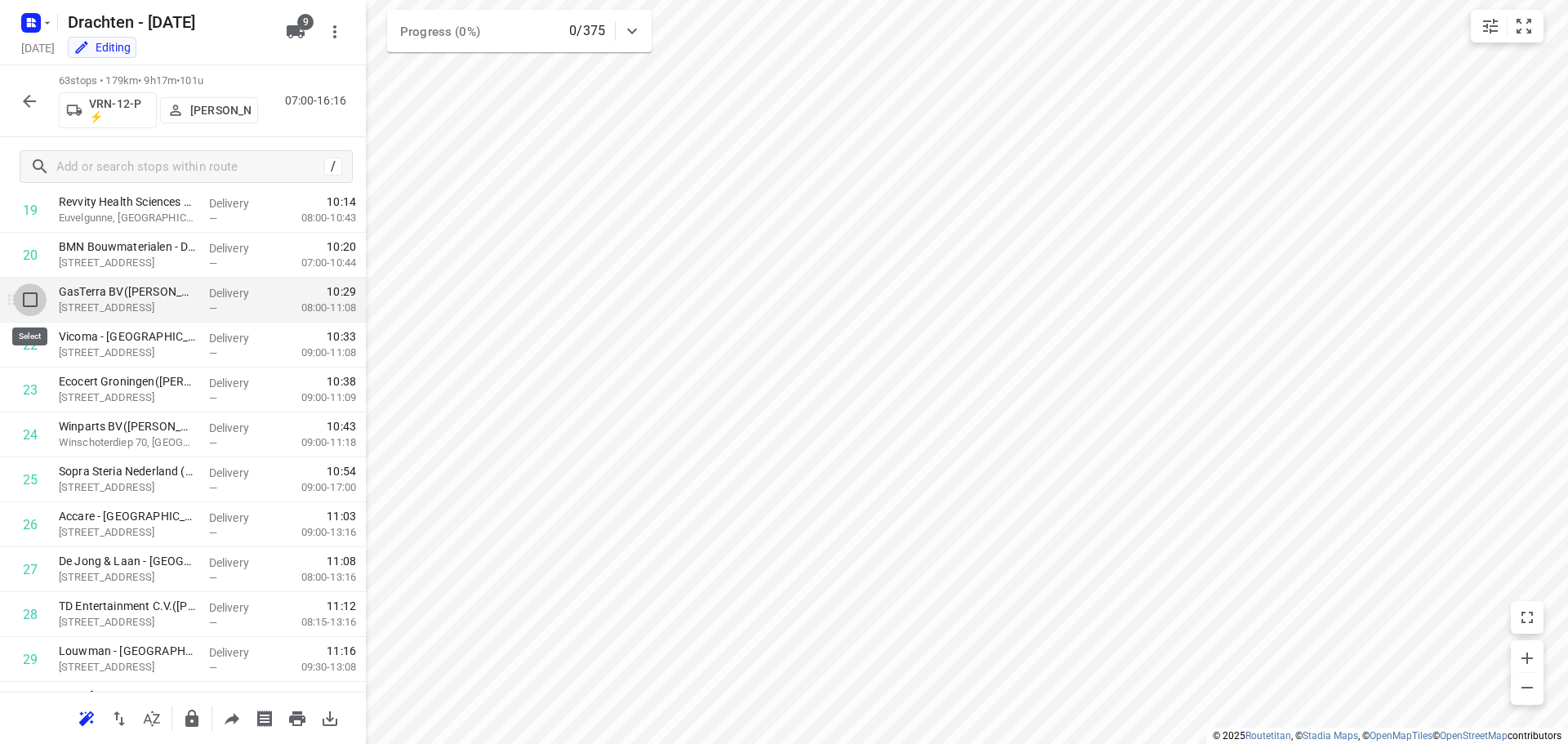
click at [27, 311] on input "checkbox" at bounding box center [30, 299] width 33 height 33
checkbox input "true"
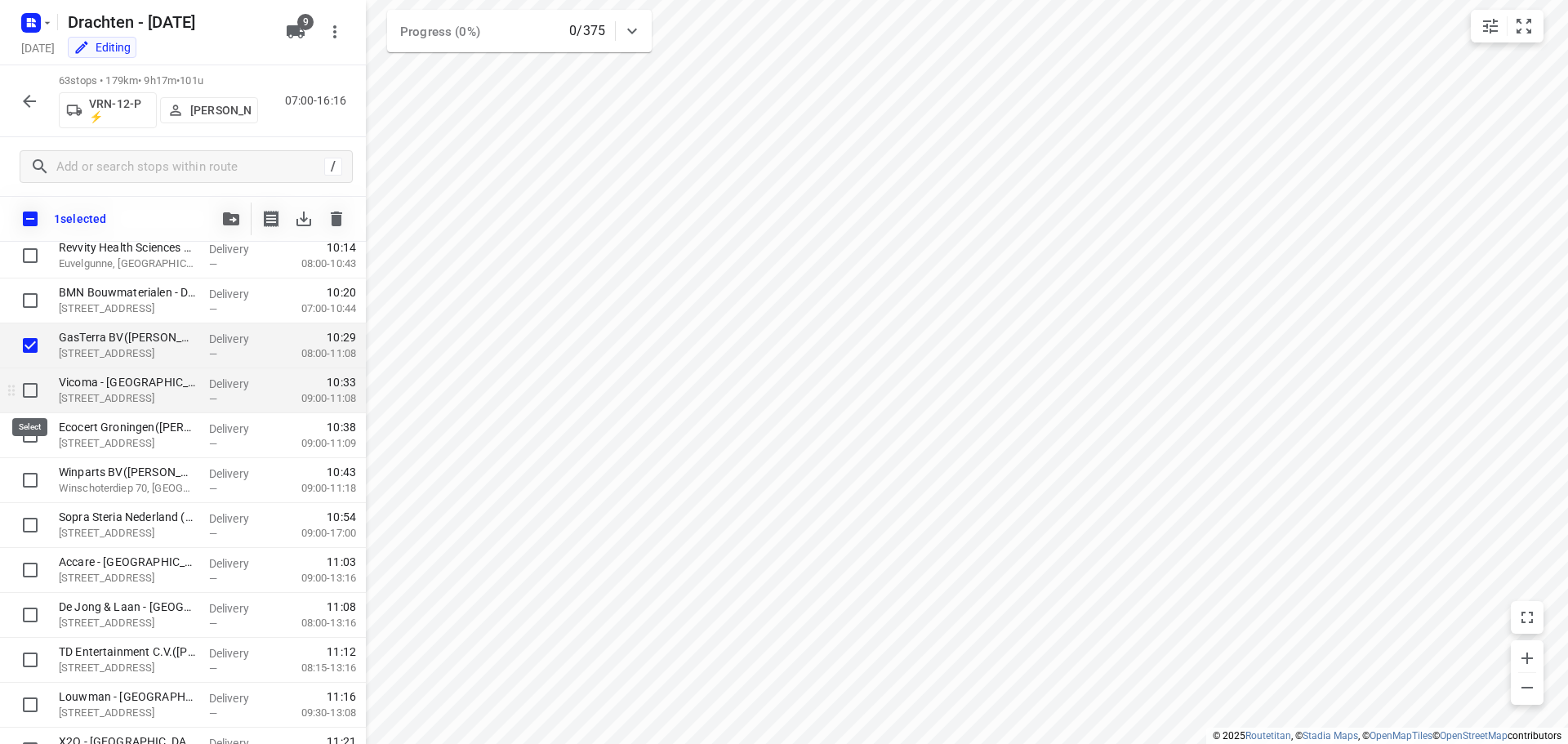
click at [29, 390] on input "checkbox" at bounding box center [30, 390] width 33 height 33
checkbox input "true"
click at [25, 429] on input "checkbox" at bounding box center [30, 435] width 33 height 33
checkbox input "true"
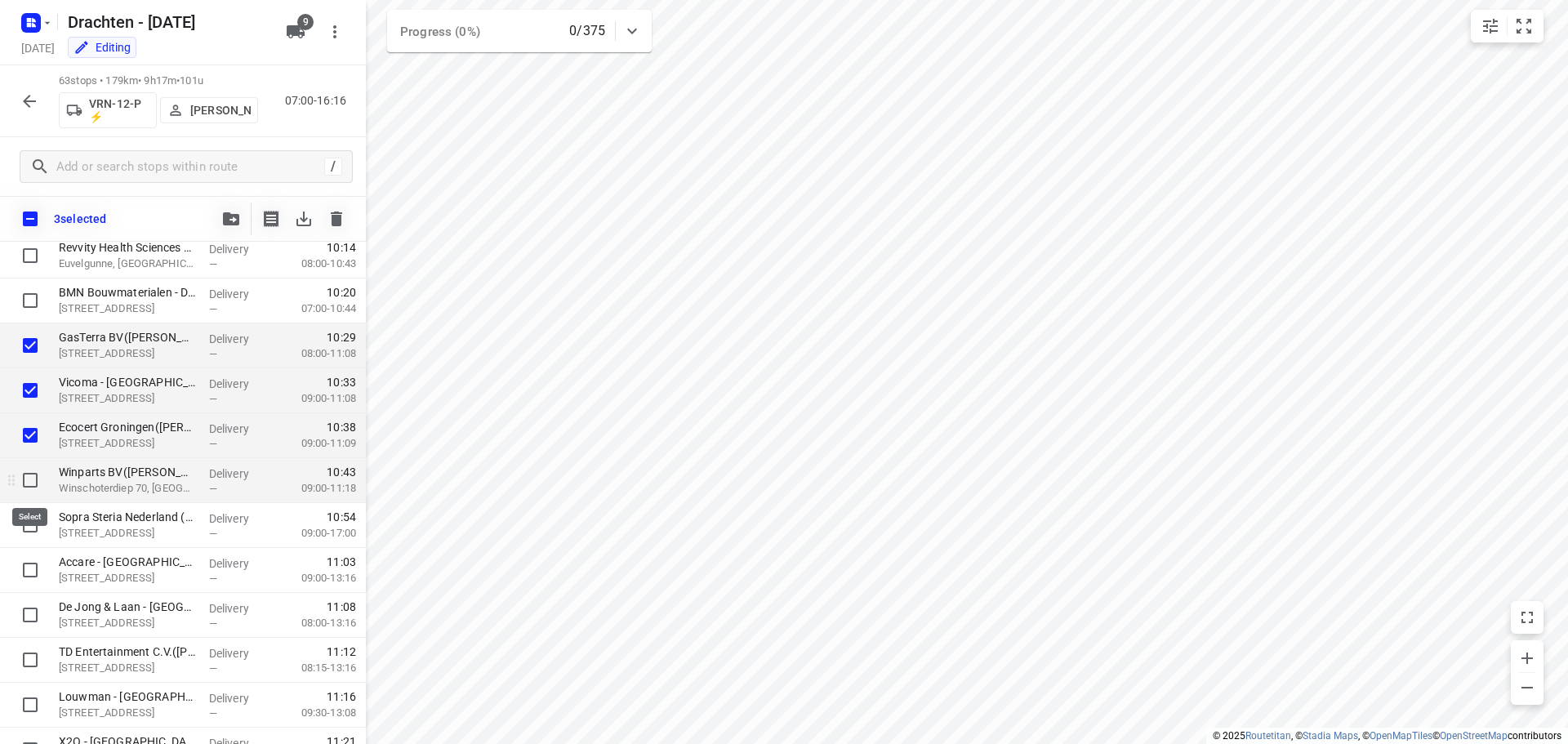
click at [28, 482] on input "checkbox" at bounding box center [30, 479] width 33 height 33
checkbox input "true"
click at [31, 527] on input "checkbox" at bounding box center [30, 524] width 33 height 33
checkbox input "true"
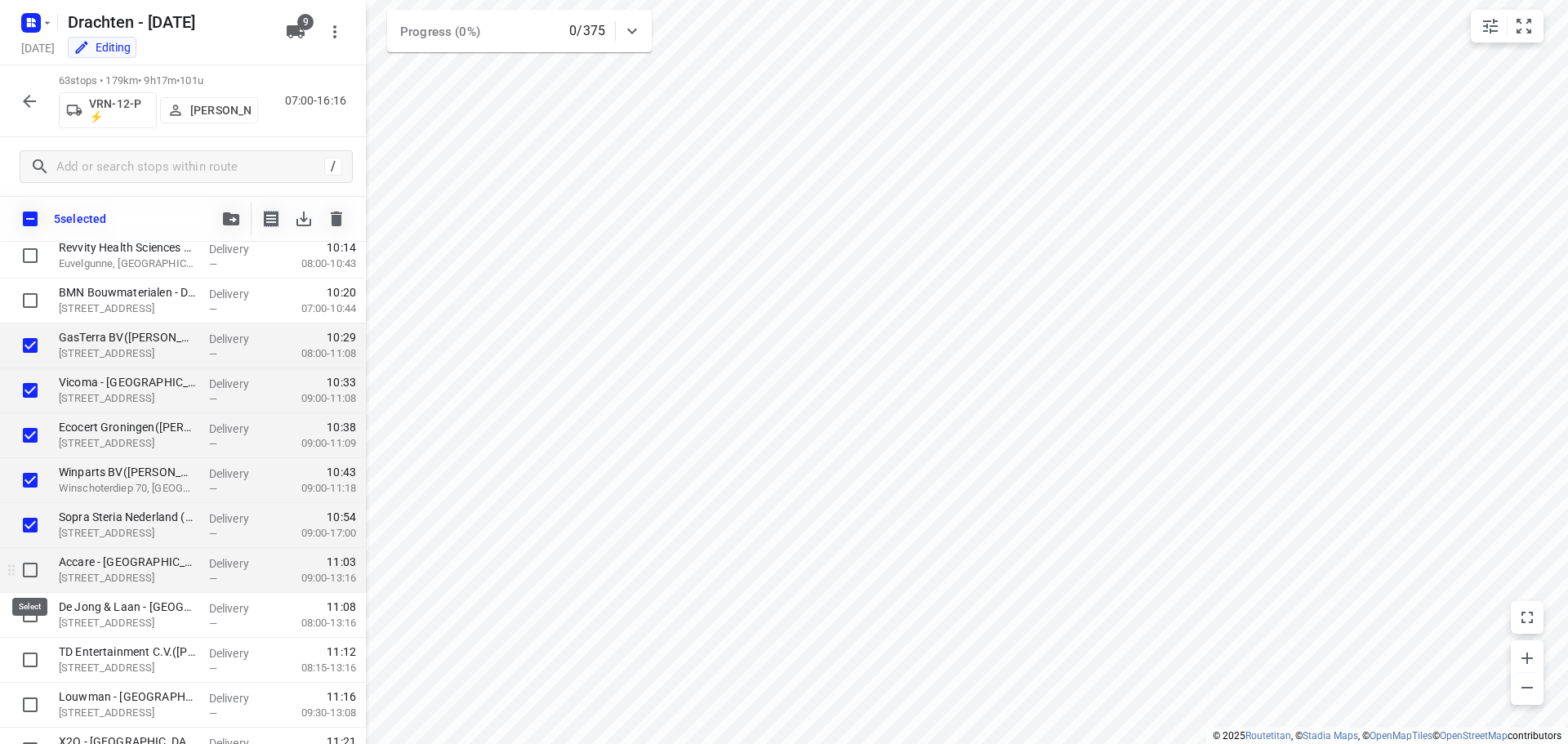
click at [36, 579] on input "checkbox" at bounding box center [30, 570] width 33 height 33
checkbox input "true"
click at [23, 617] on input "checkbox" at bounding box center [30, 614] width 33 height 33
checkbox input "true"
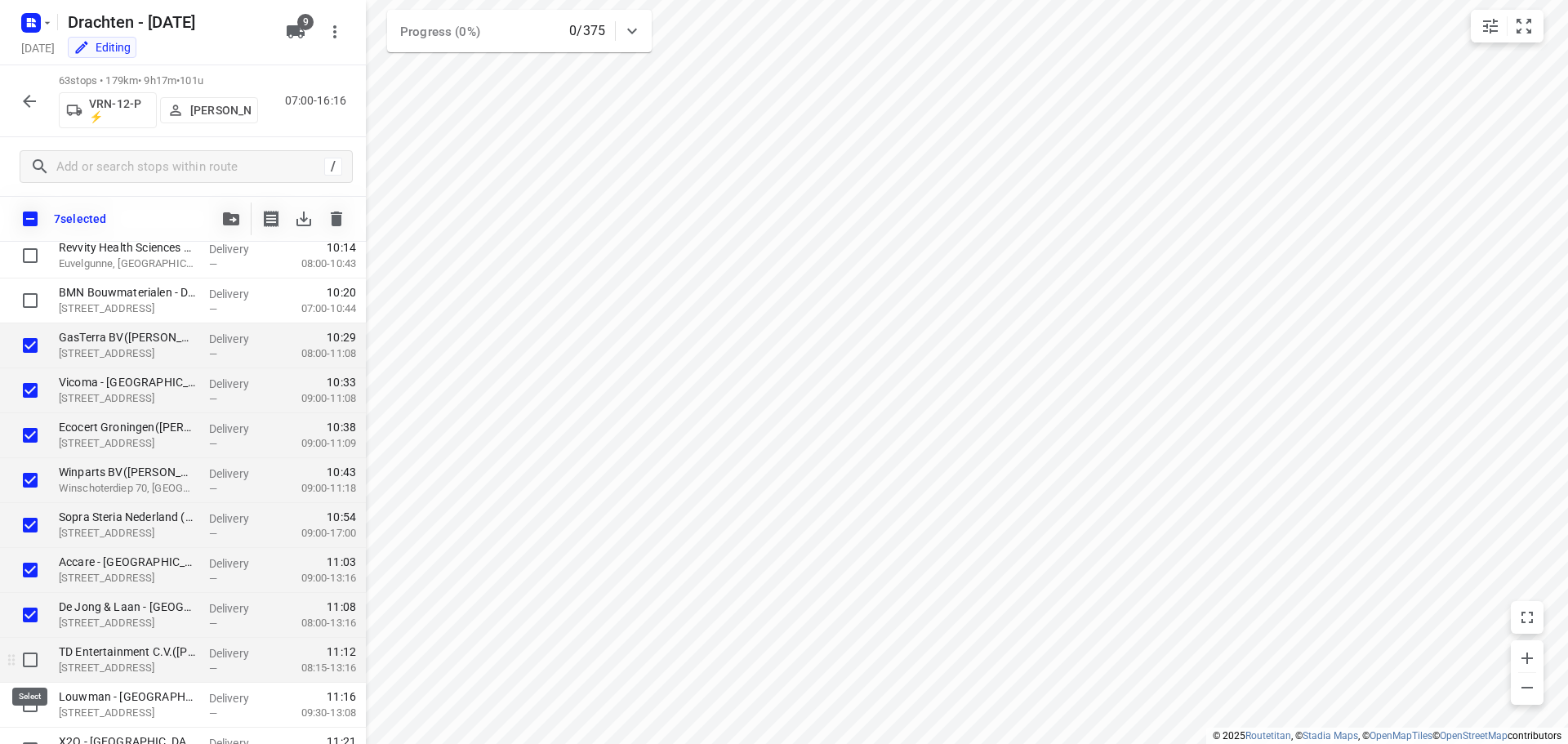
click at [18, 660] on input "checkbox" at bounding box center [30, 659] width 33 height 33
checkbox input "true"
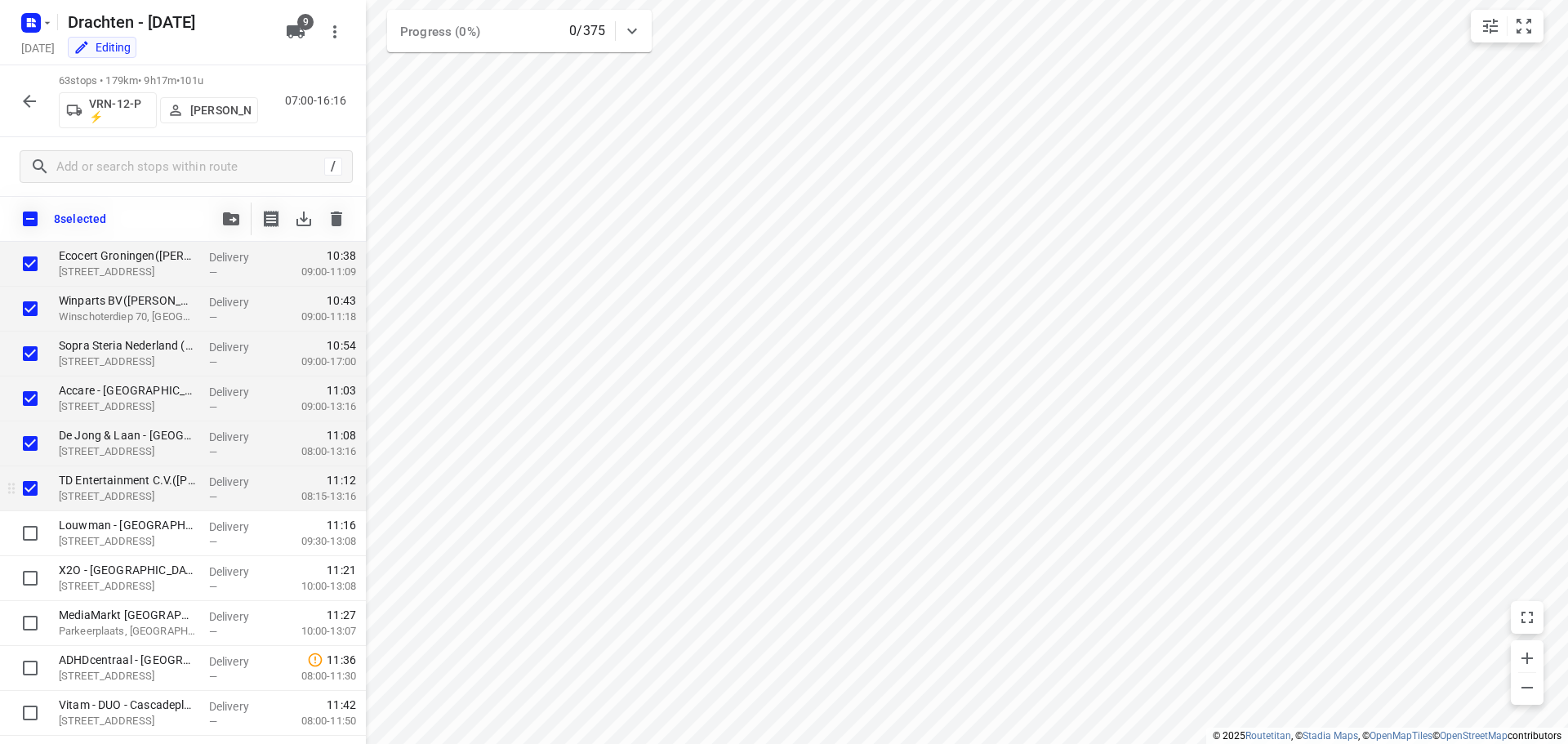
scroll to position [1143, 0]
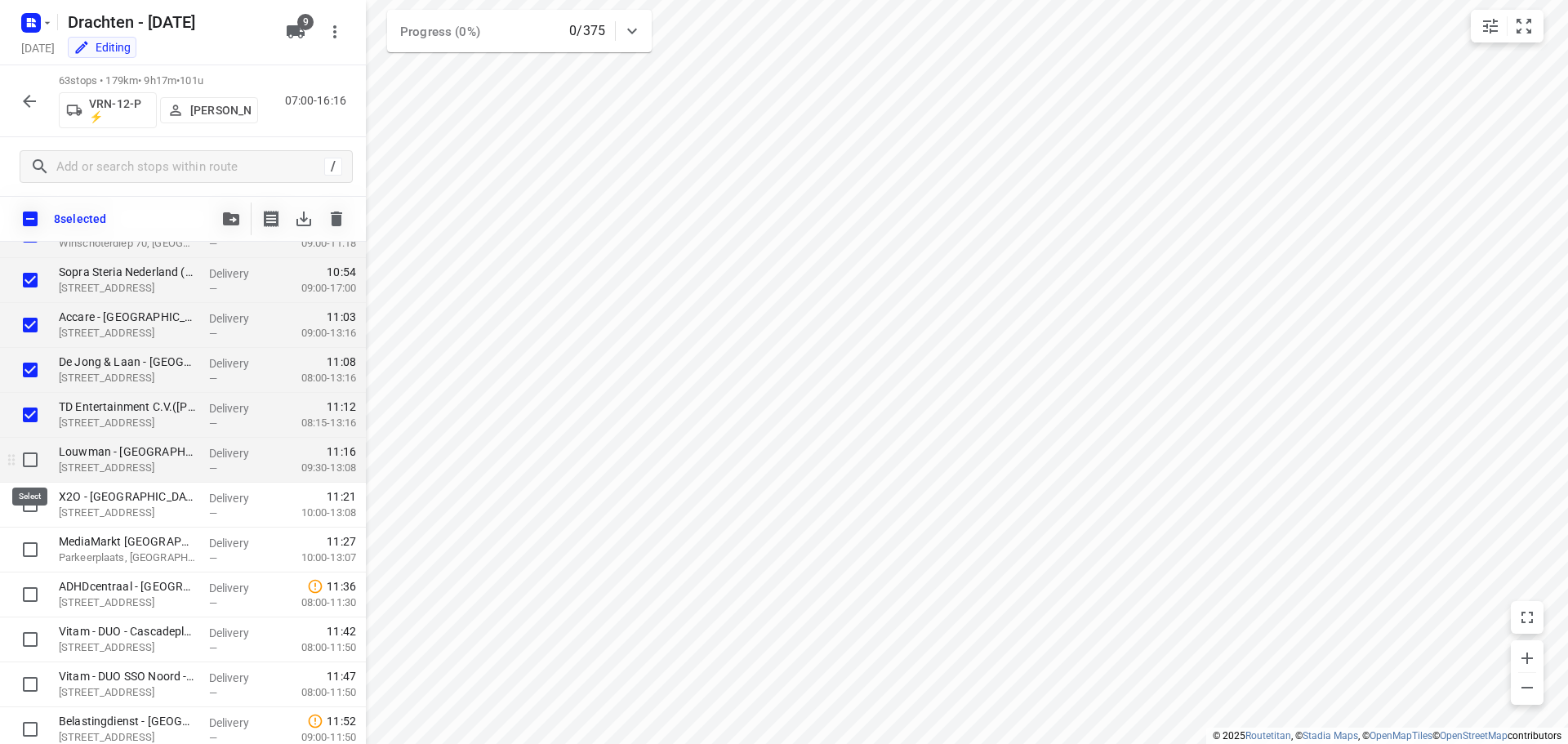
click at [33, 462] on input "checkbox" at bounding box center [30, 459] width 33 height 33
checkbox input "true"
click at [29, 505] on input "checkbox" at bounding box center [30, 504] width 33 height 33
checkbox input "true"
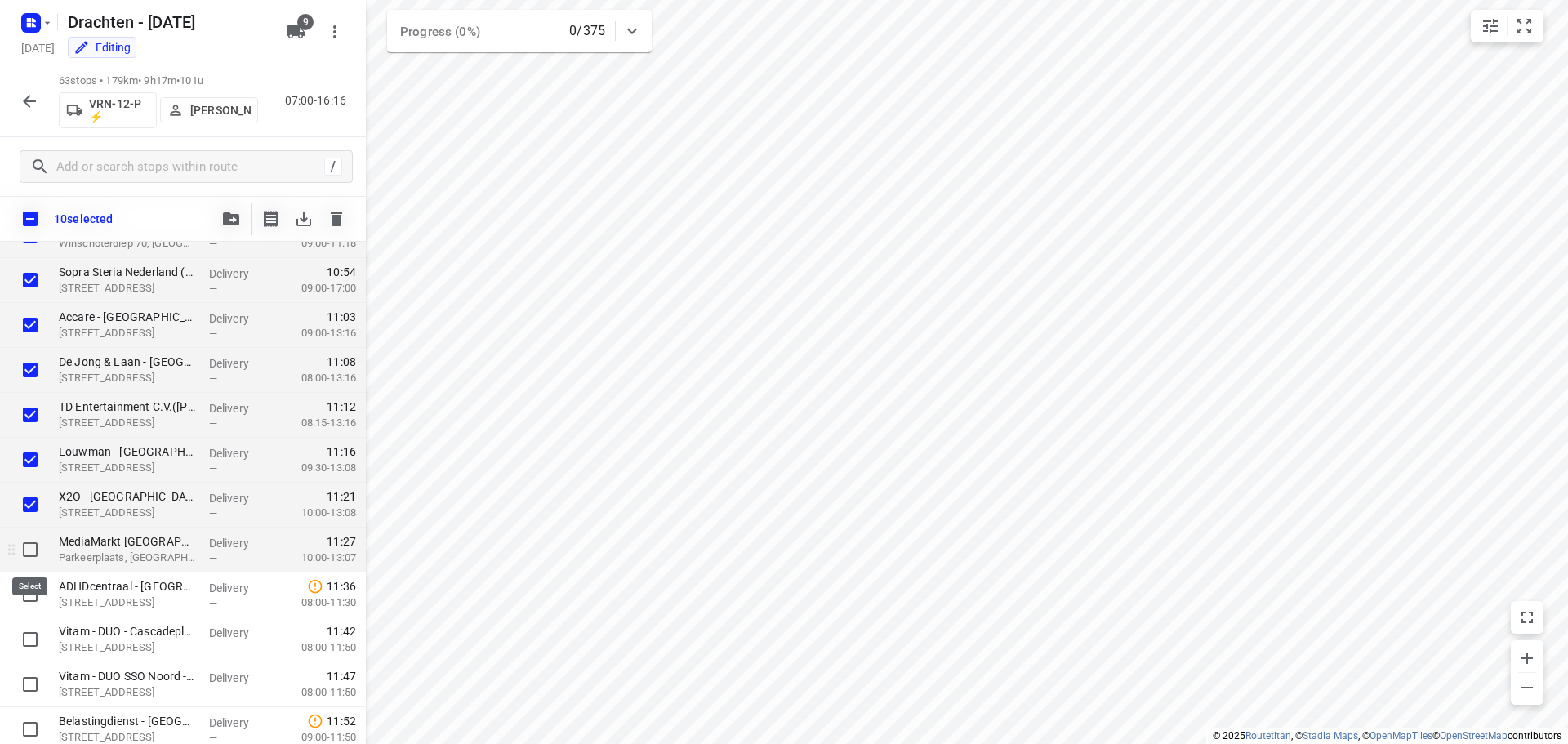
click at [36, 546] on input "checkbox" at bounding box center [30, 549] width 33 height 33
checkbox input "true"
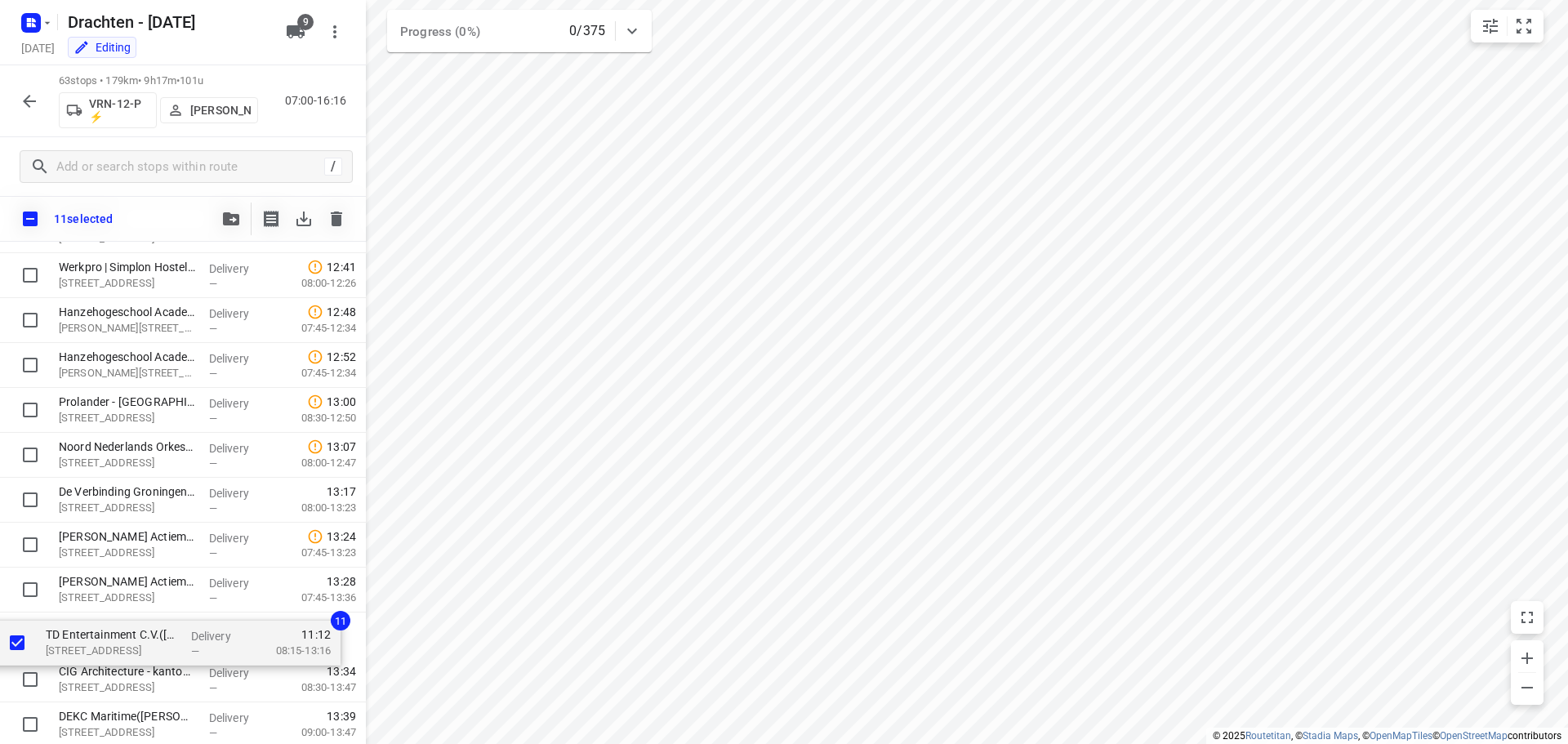
scroll to position [1830, 0]
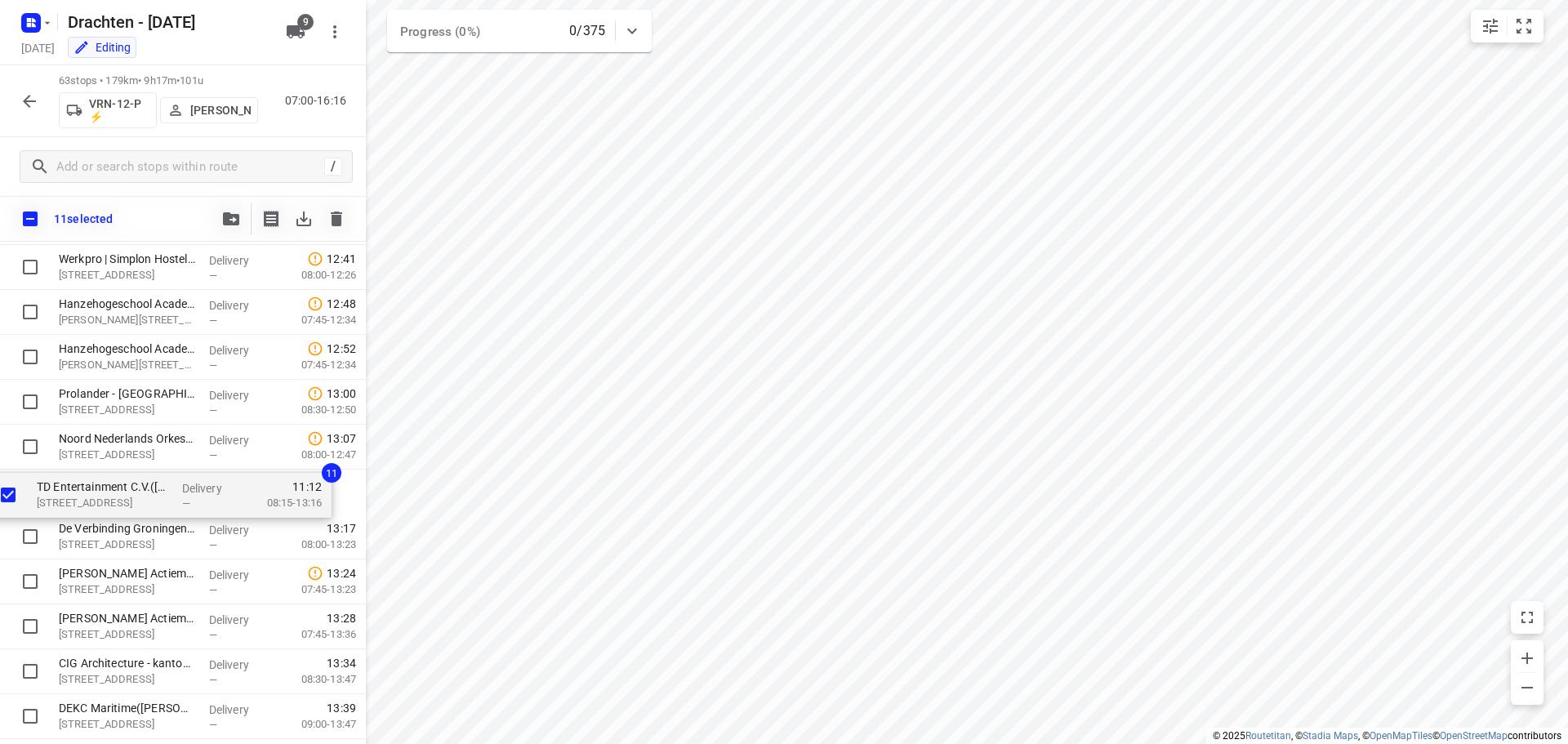
drag, startPoint x: 213, startPoint y: 352, endPoint x: 189, endPoint y: 524, distance: 173.7
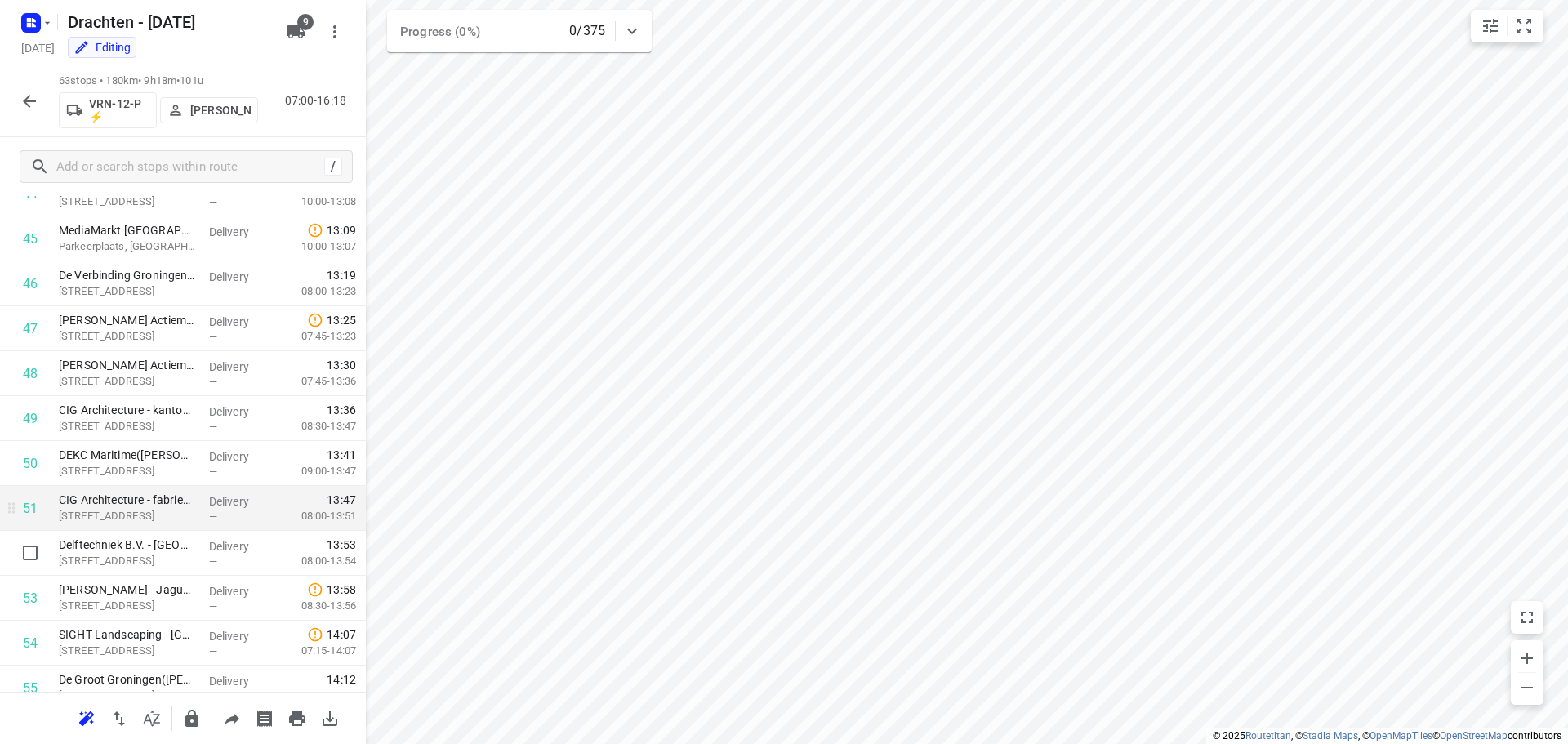
scroll to position [2074, 0]
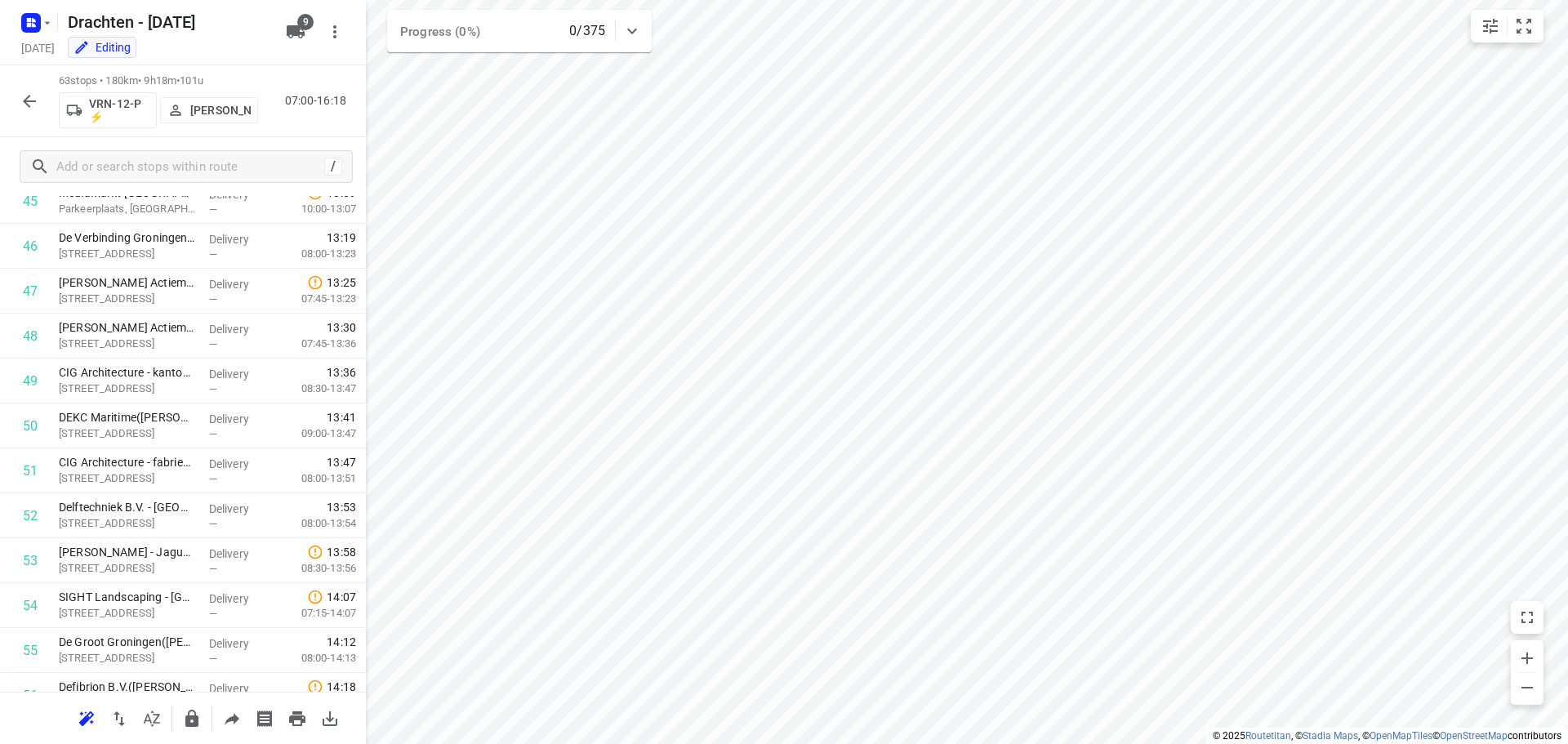
click at [34, 102] on icon "button" at bounding box center [28, 101] width 19 height 19
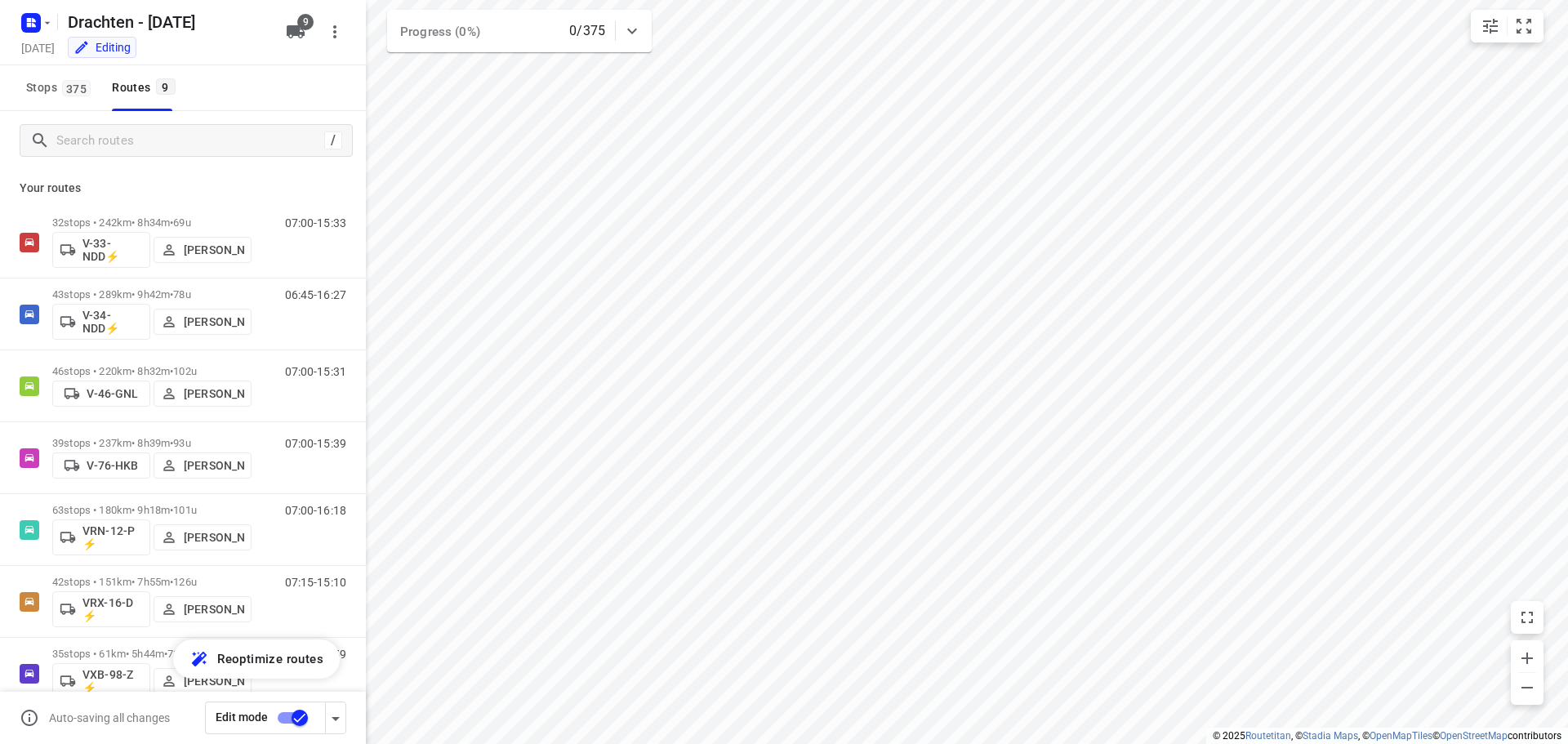
click at [288, 718] on input "checkbox" at bounding box center [299, 717] width 93 height 31
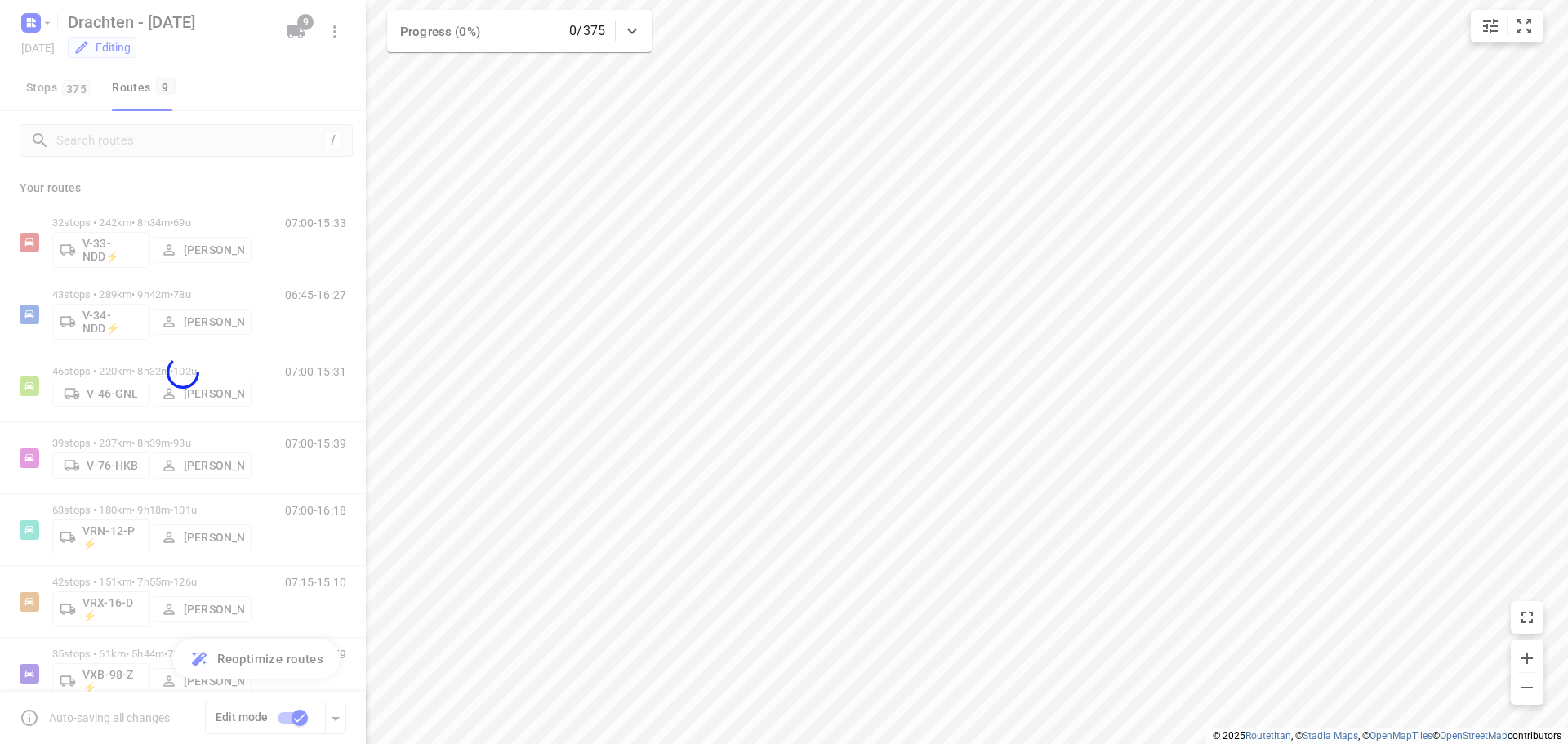
checkbox input "false"
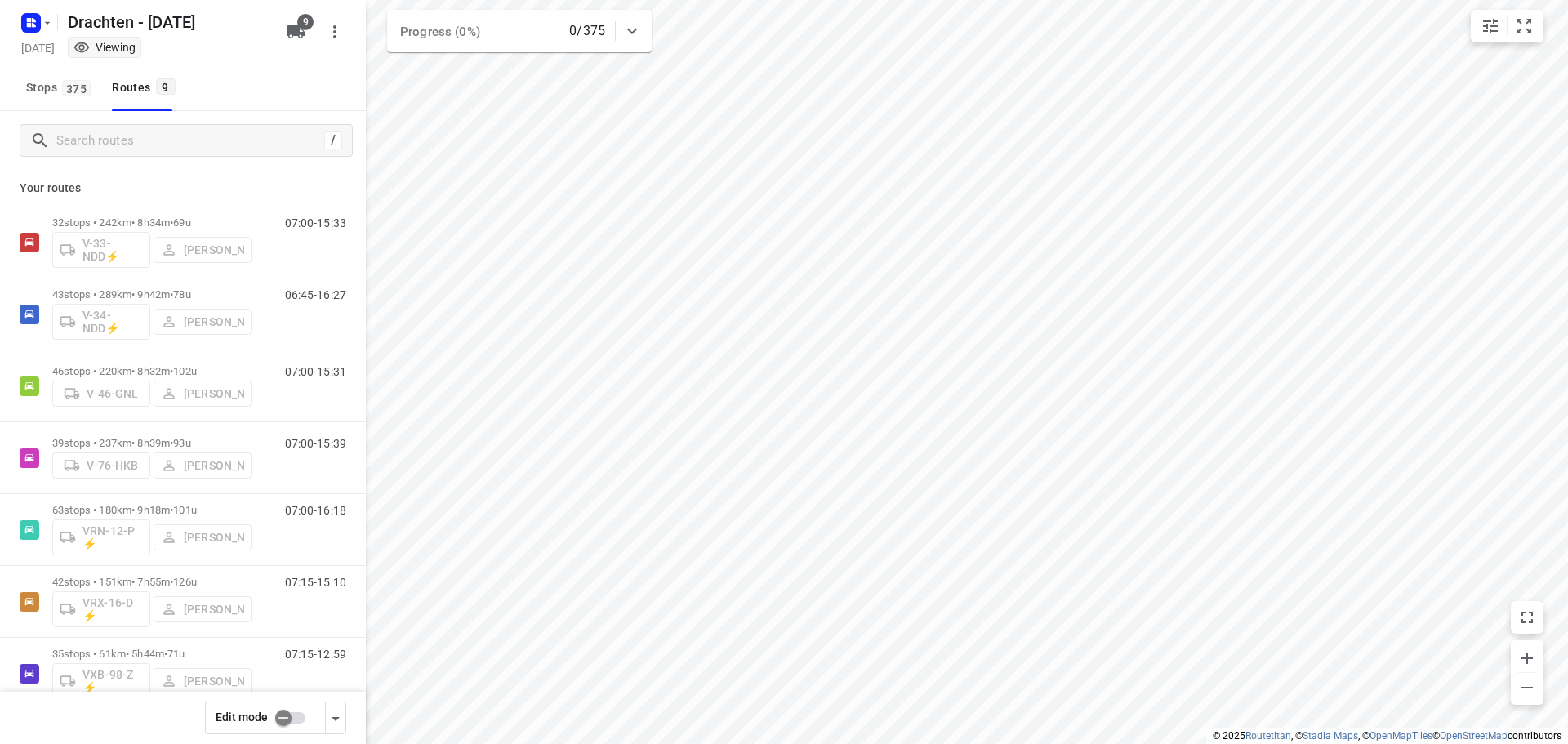
click at [197, 507] on span "101u" at bounding box center [185, 509] width 23 height 13
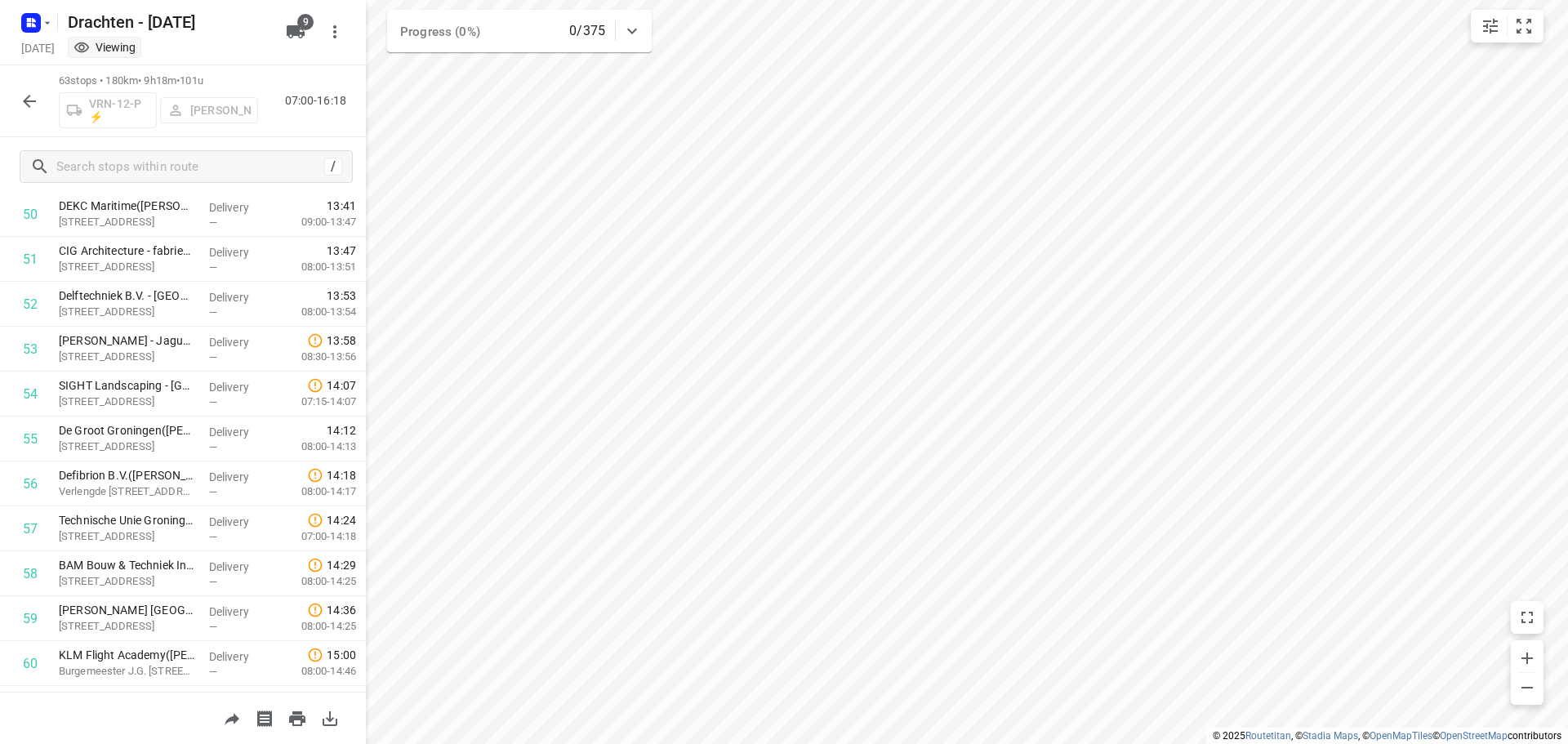
scroll to position [2460, 0]
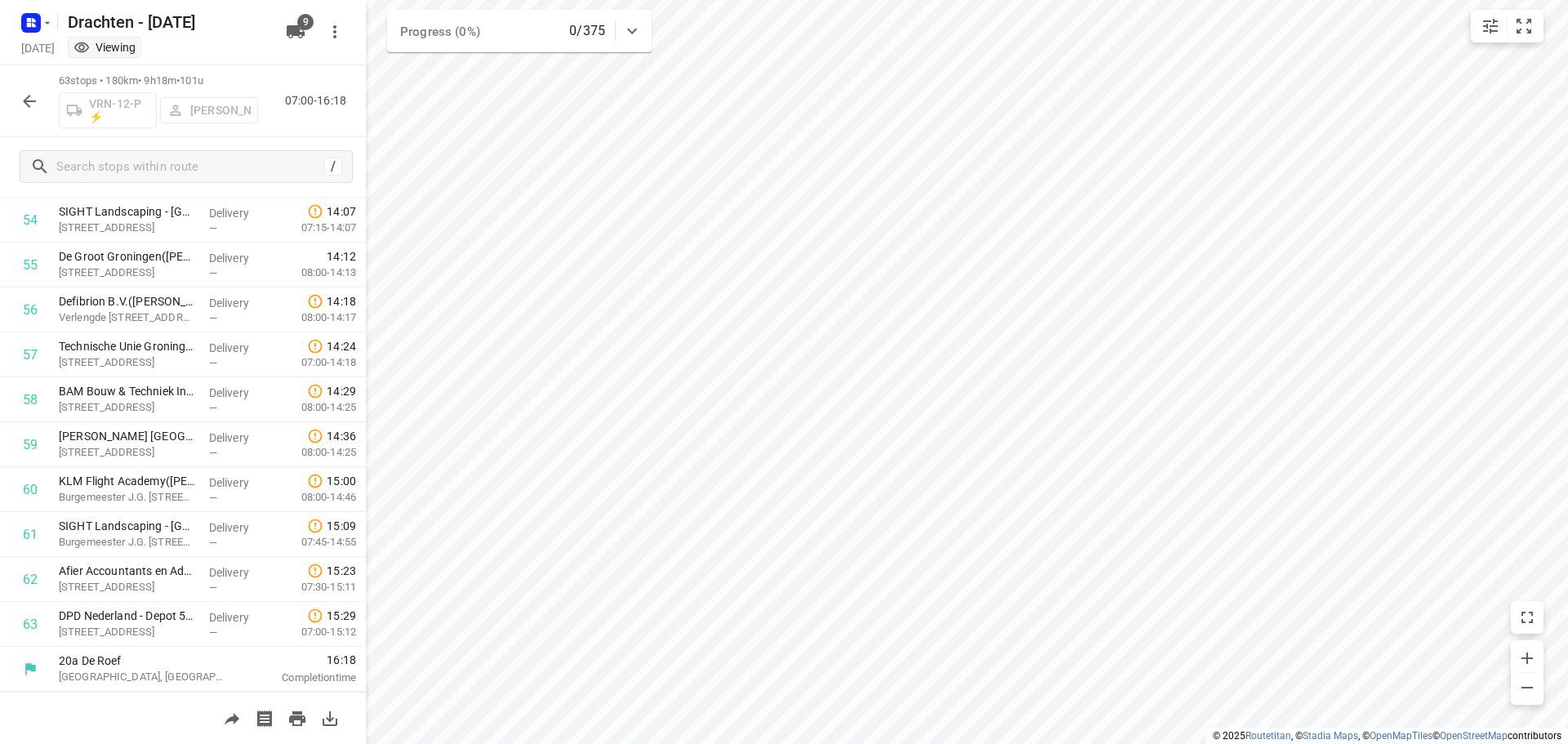
click at [20, 104] on icon "button" at bounding box center [28, 101] width 19 height 19
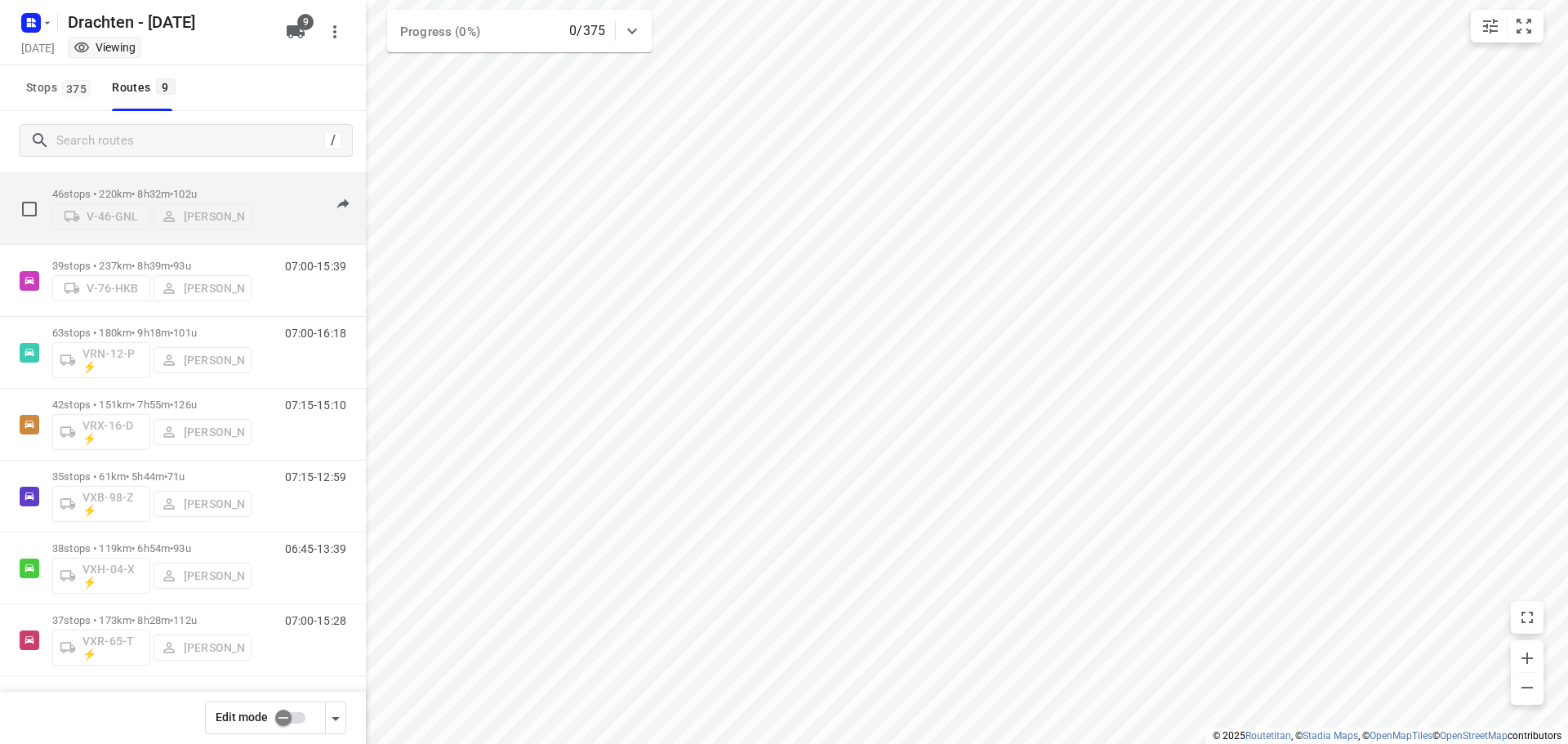
scroll to position [178, 0]
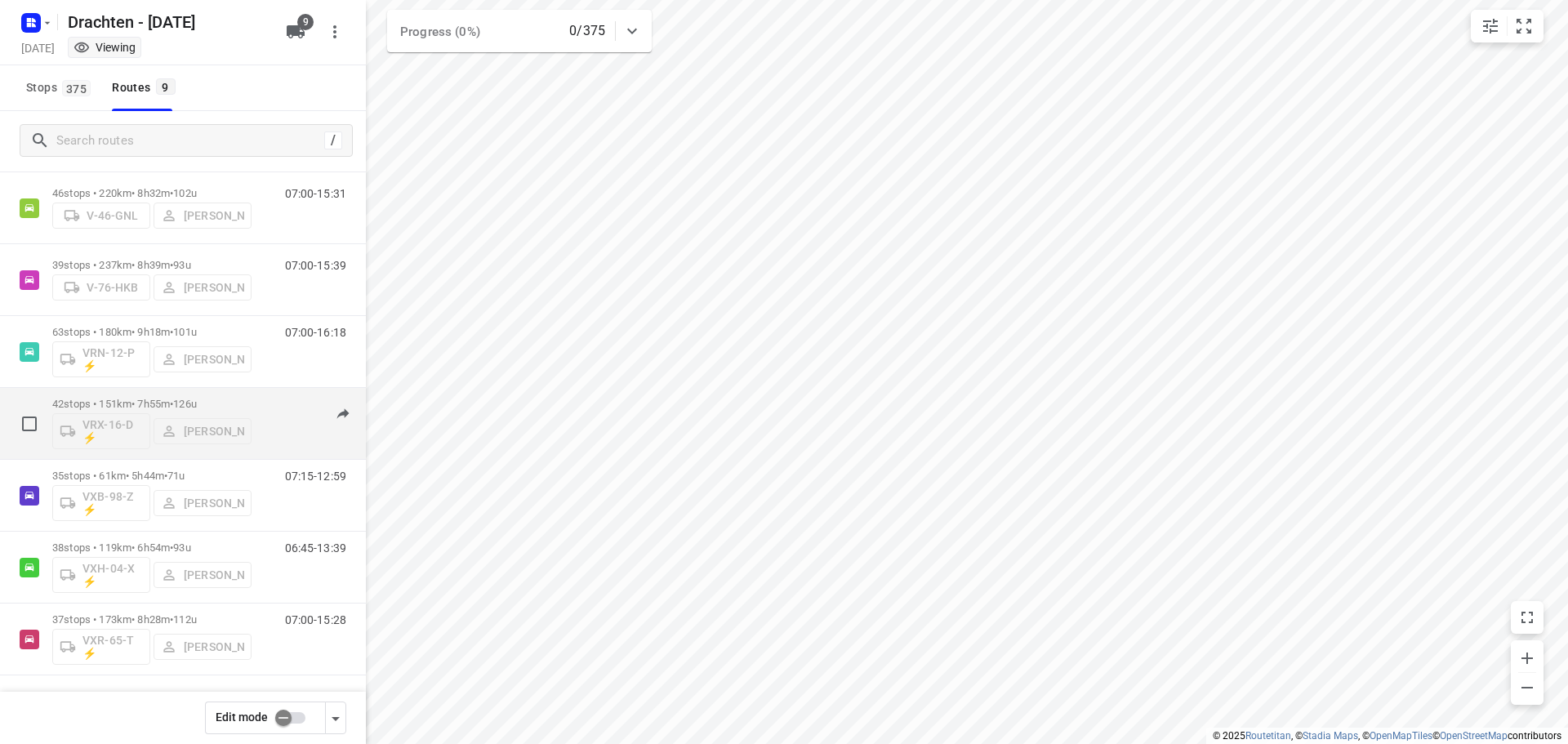
click at [215, 397] on div "42 stops • 151km • 7h55m • 126u VRX-16-D ⚡ Leon Holwerda" at bounding box center [152, 423] width 199 height 68
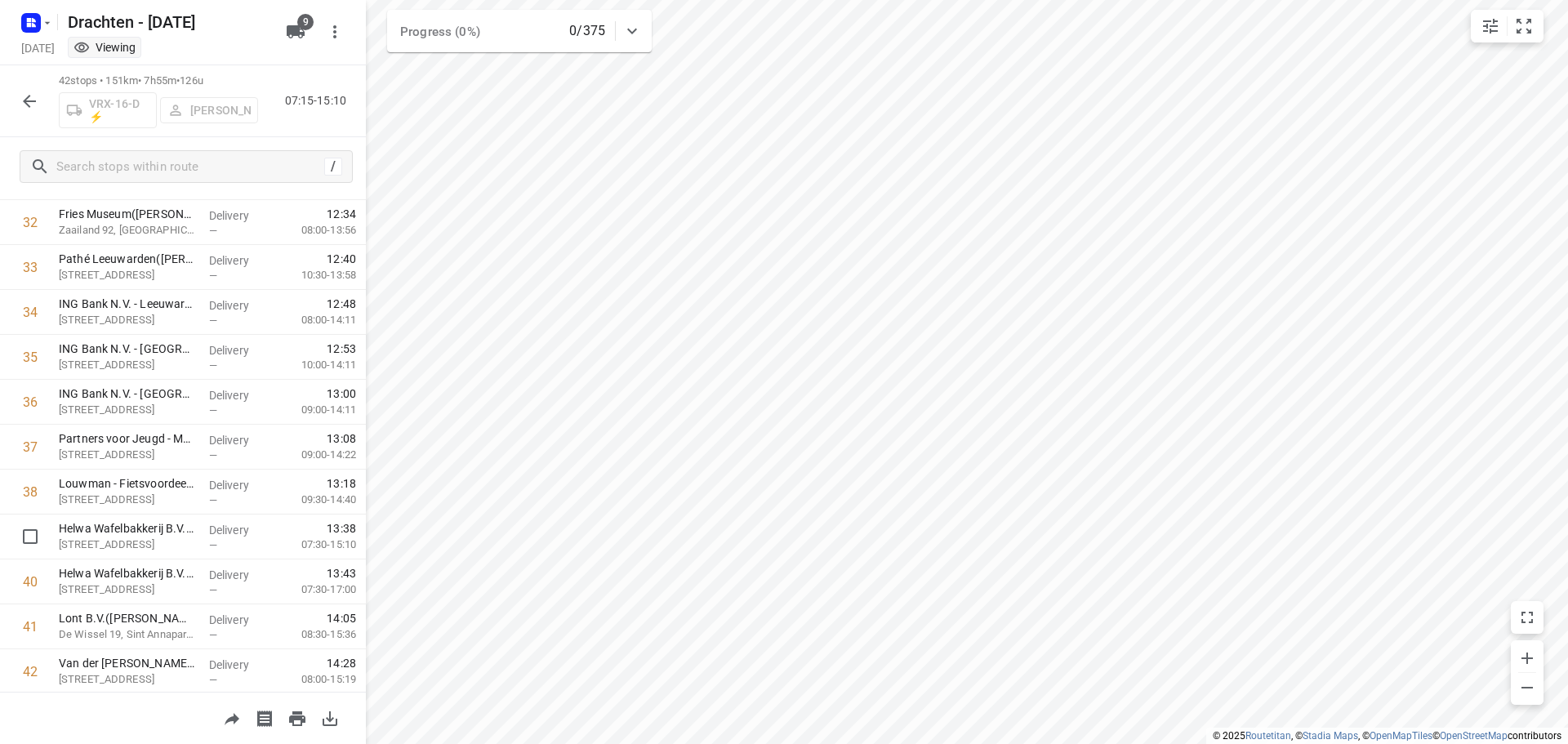
scroll to position [1517, 0]
click at [21, 96] on icon "button" at bounding box center [28, 101] width 19 height 19
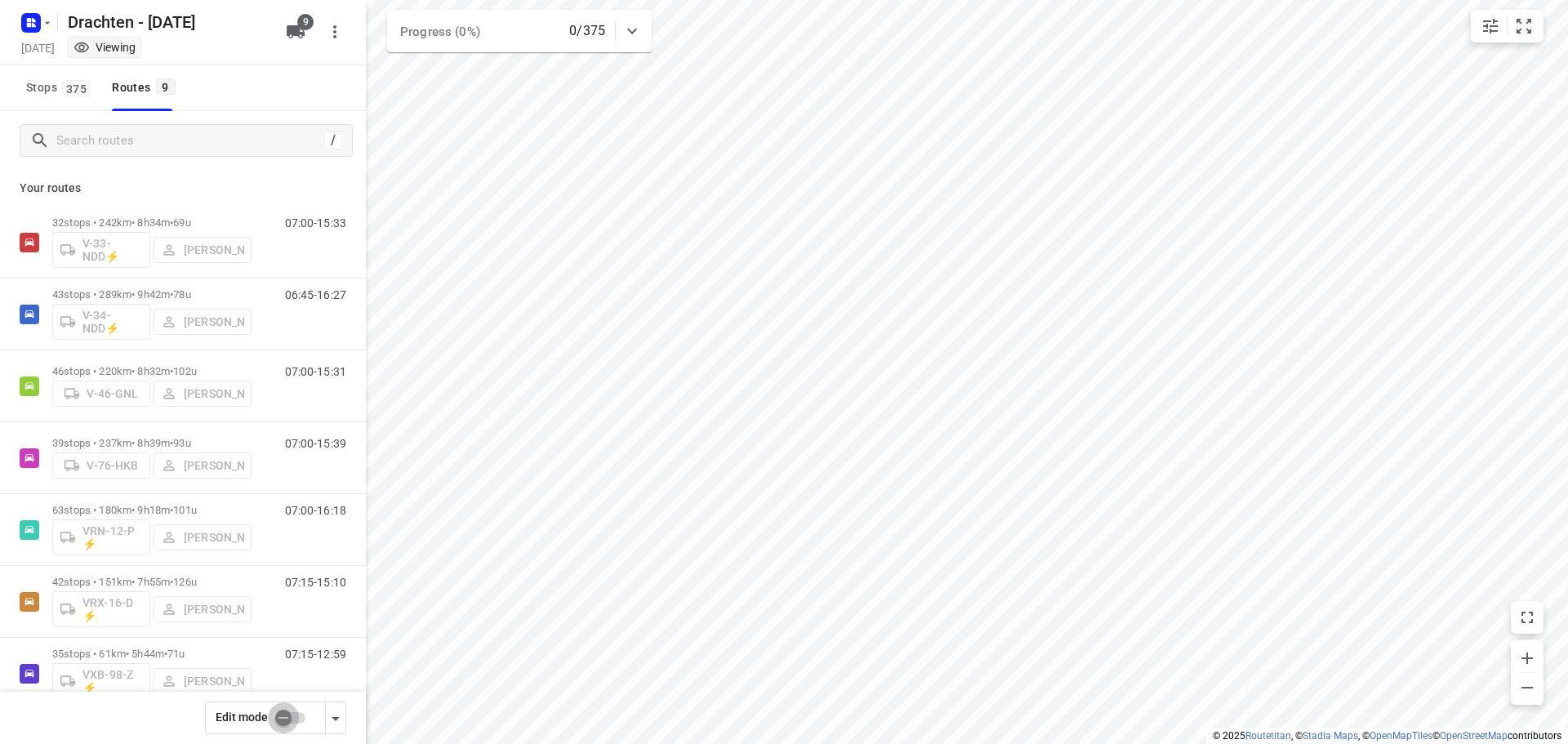
click at [284, 712] on input "checkbox" at bounding box center [283, 717] width 93 height 31
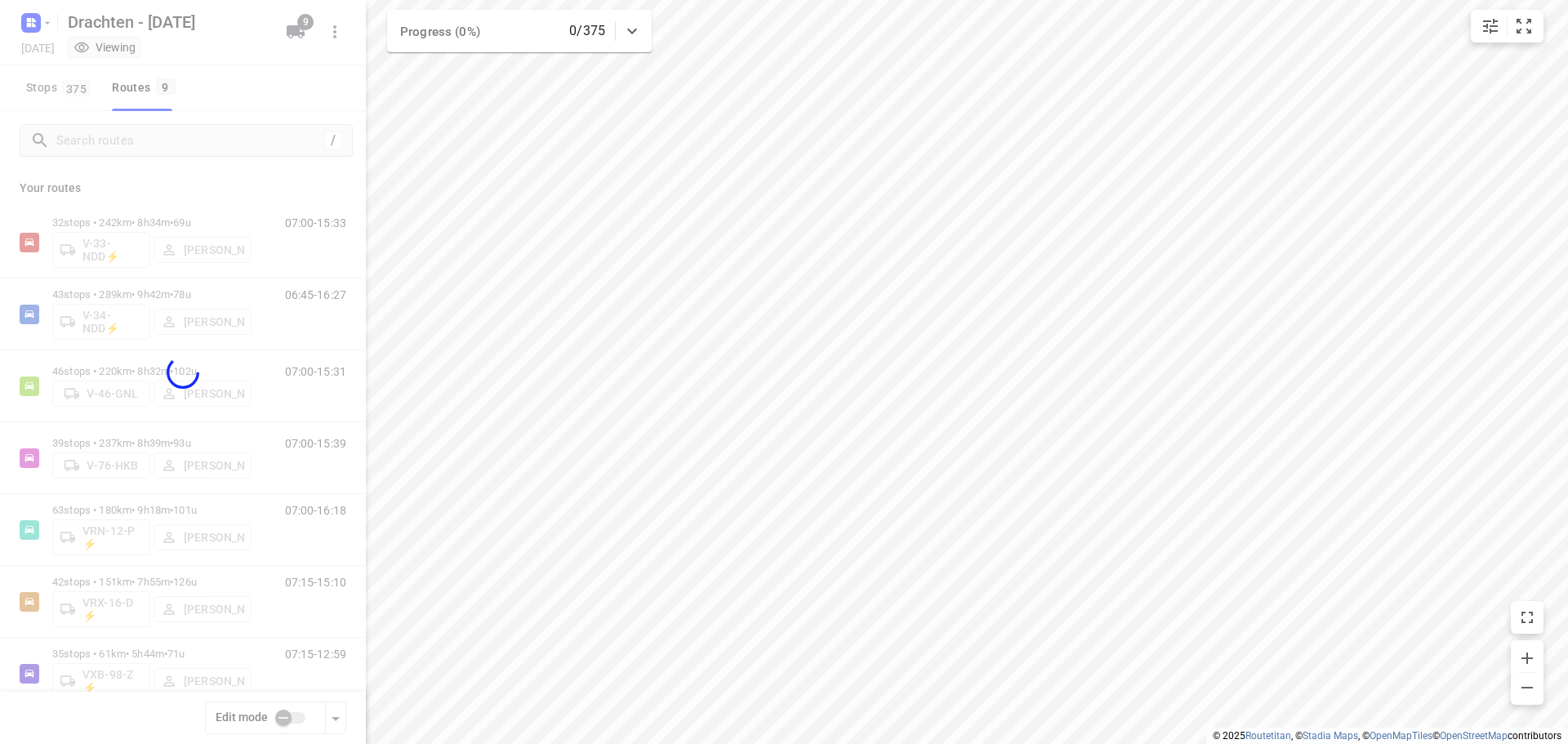
checkbox input "true"
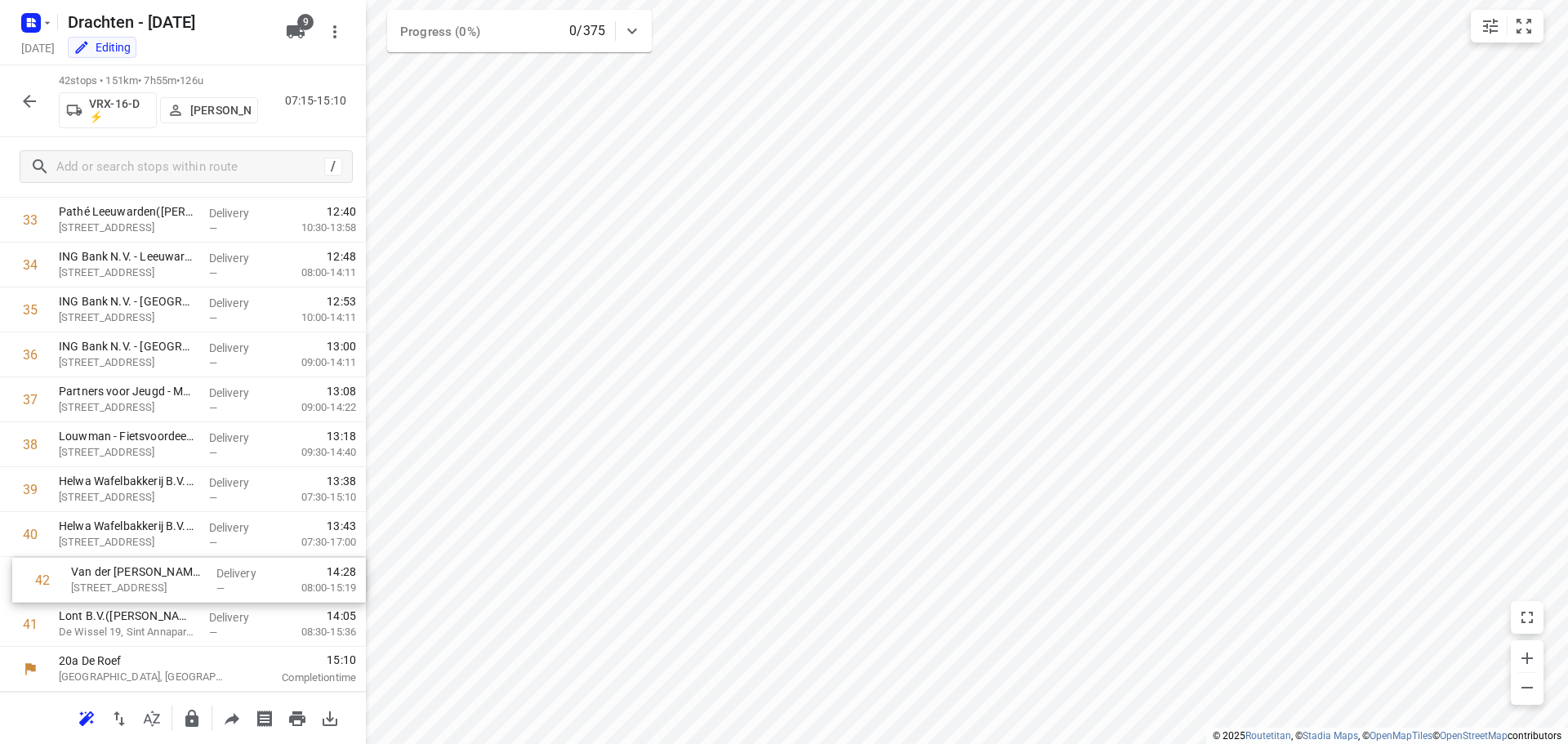
drag, startPoint x: 175, startPoint y: 634, endPoint x: 190, endPoint y: 585, distance: 51.2
click at [28, 99] on icon "button" at bounding box center [28, 101] width 19 height 19
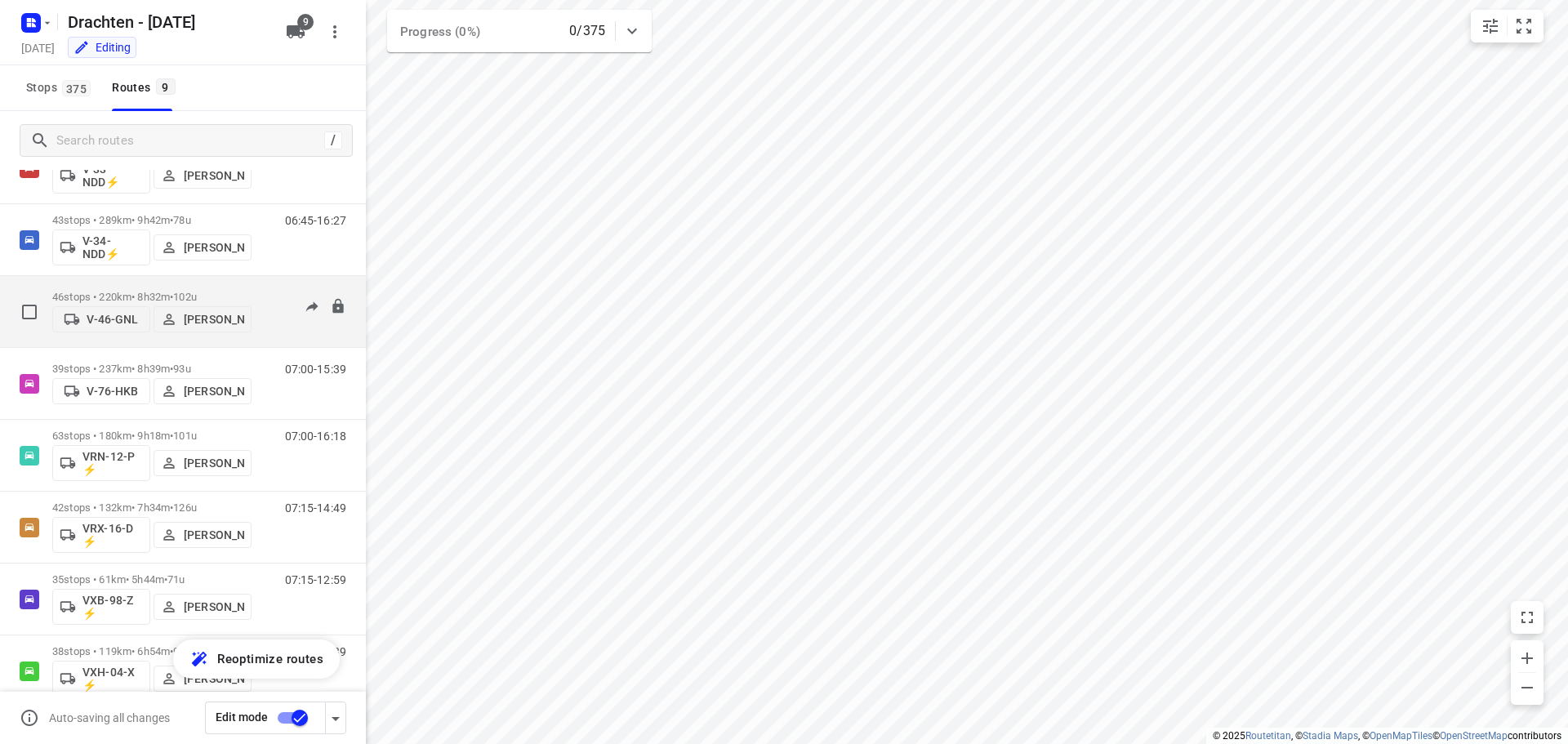
scroll to position [178, 0]
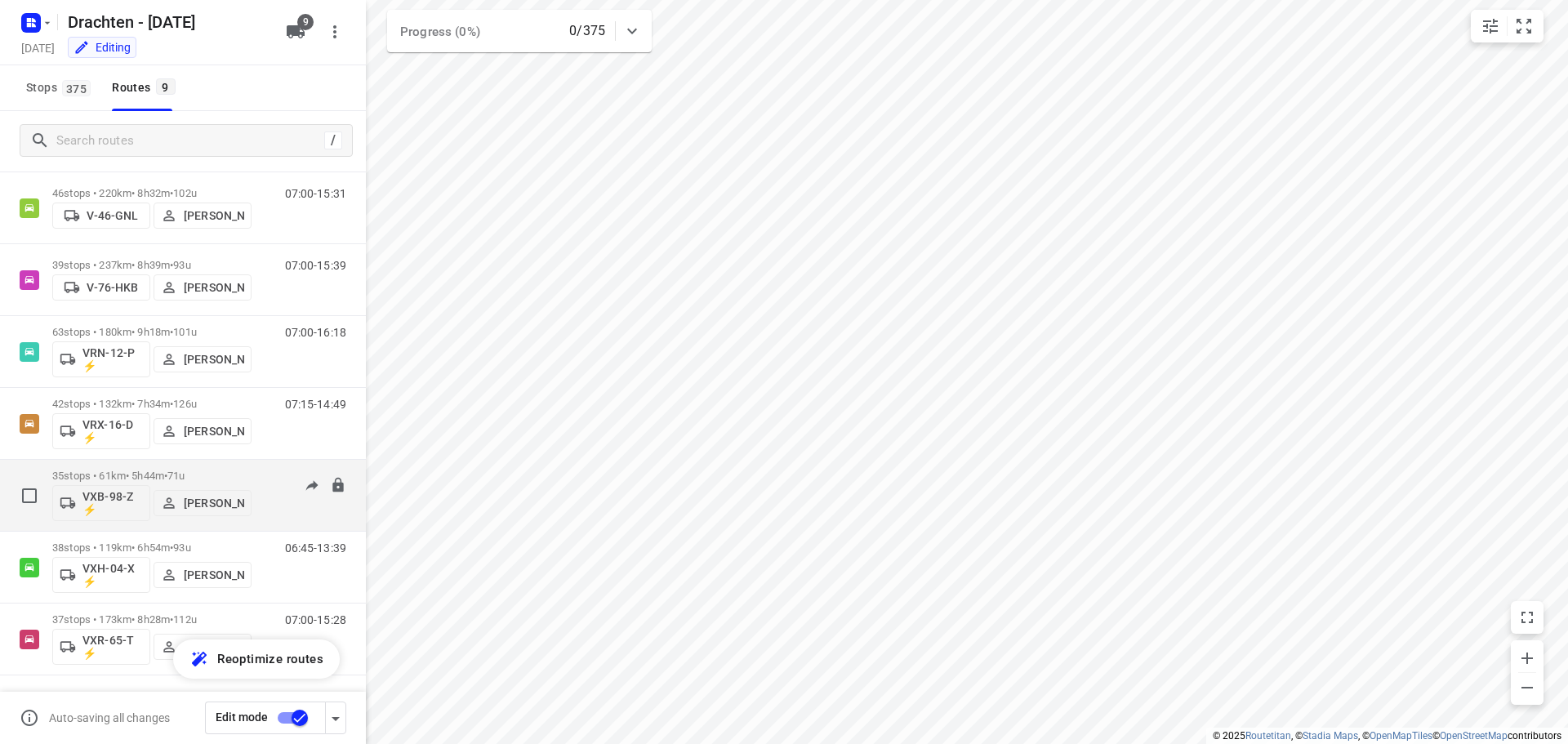
click at [184, 471] on span "71u" at bounding box center [176, 475] width 17 height 13
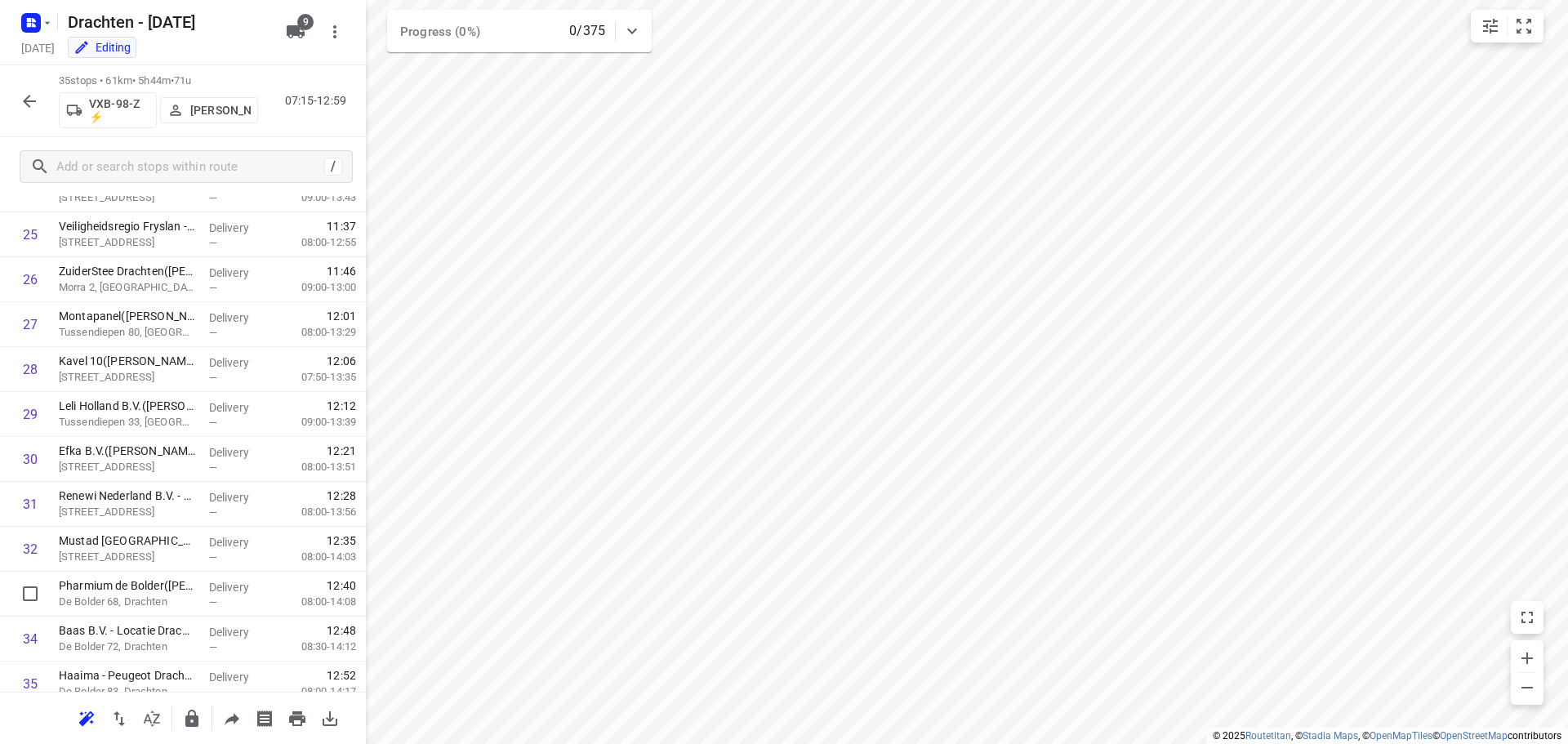
scroll to position [1202, 0]
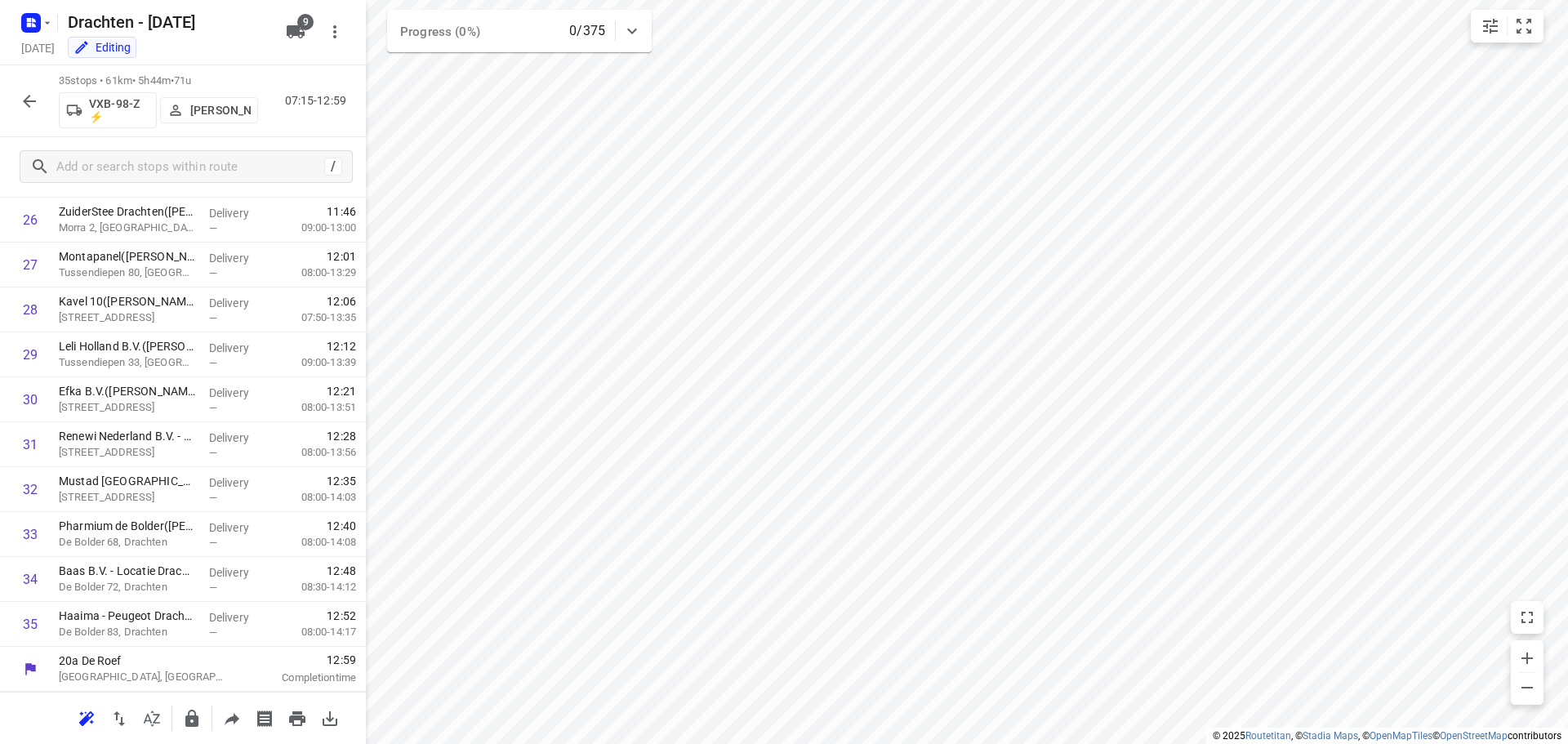
click at [22, 98] on icon "button" at bounding box center [28, 101] width 19 height 19
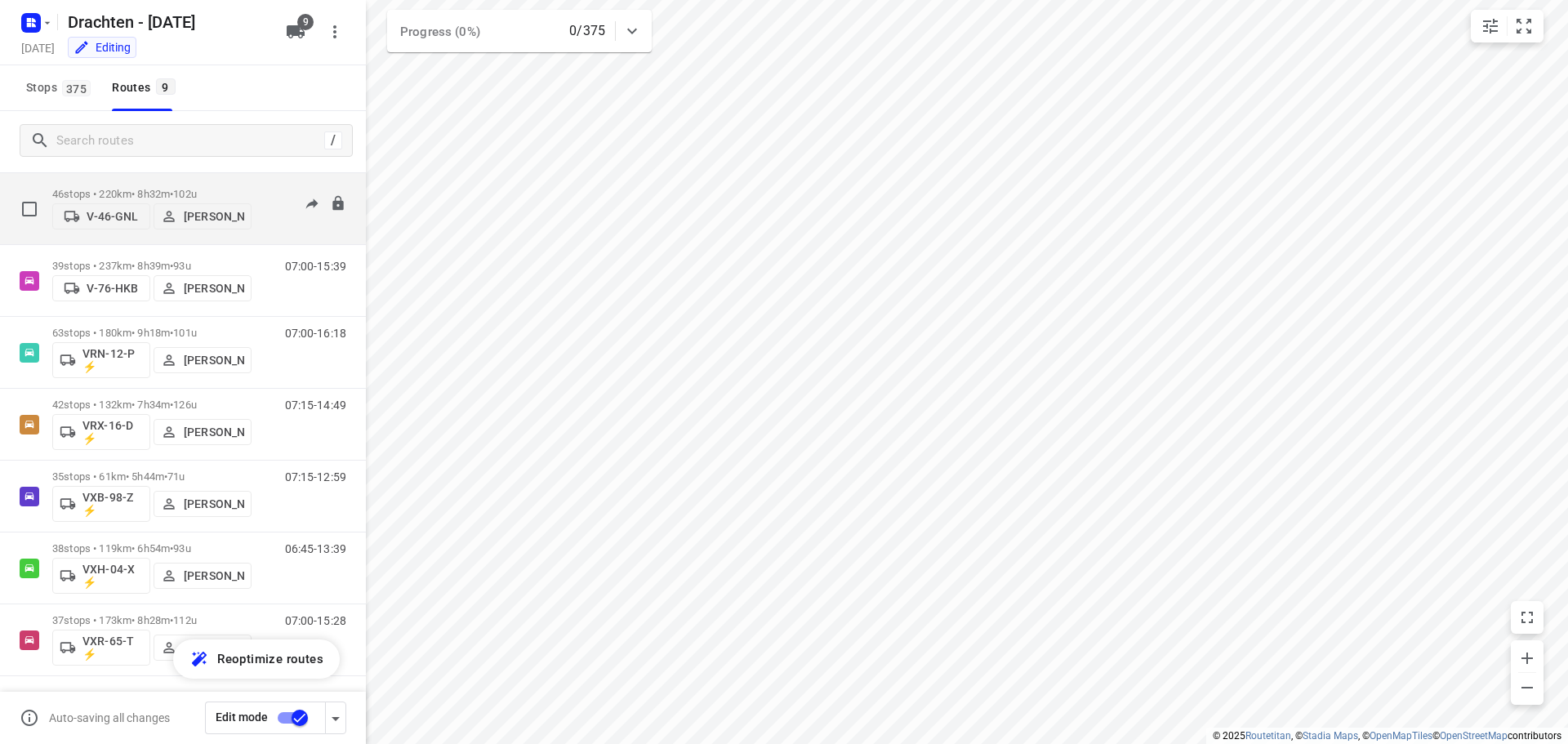
scroll to position [178, 0]
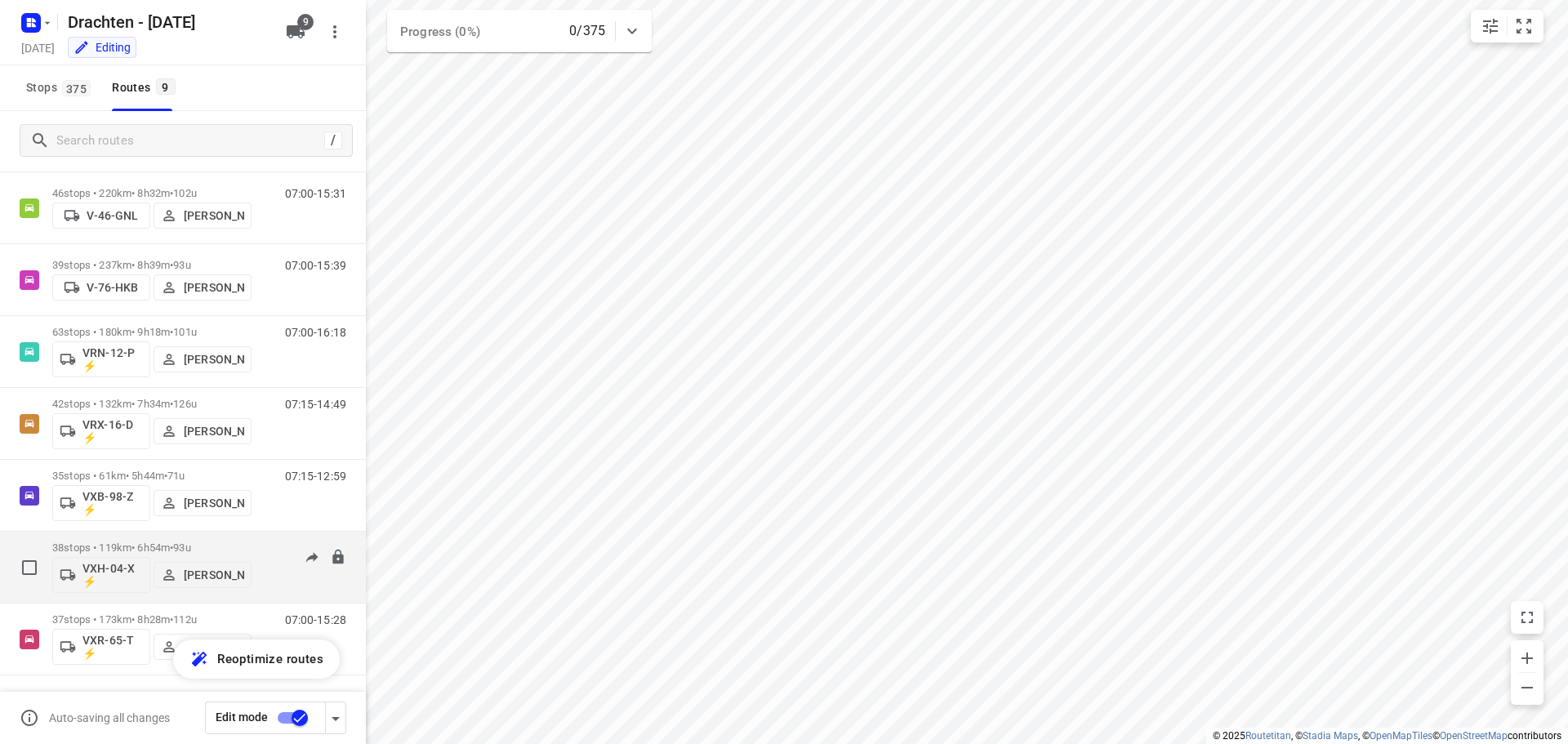
click at [141, 539] on div "38 stops • 119km • 6h54m • 93u VXH-04-X ⚡ Jurre Woudwijk" at bounding box center [152, 566] width 199 height 68
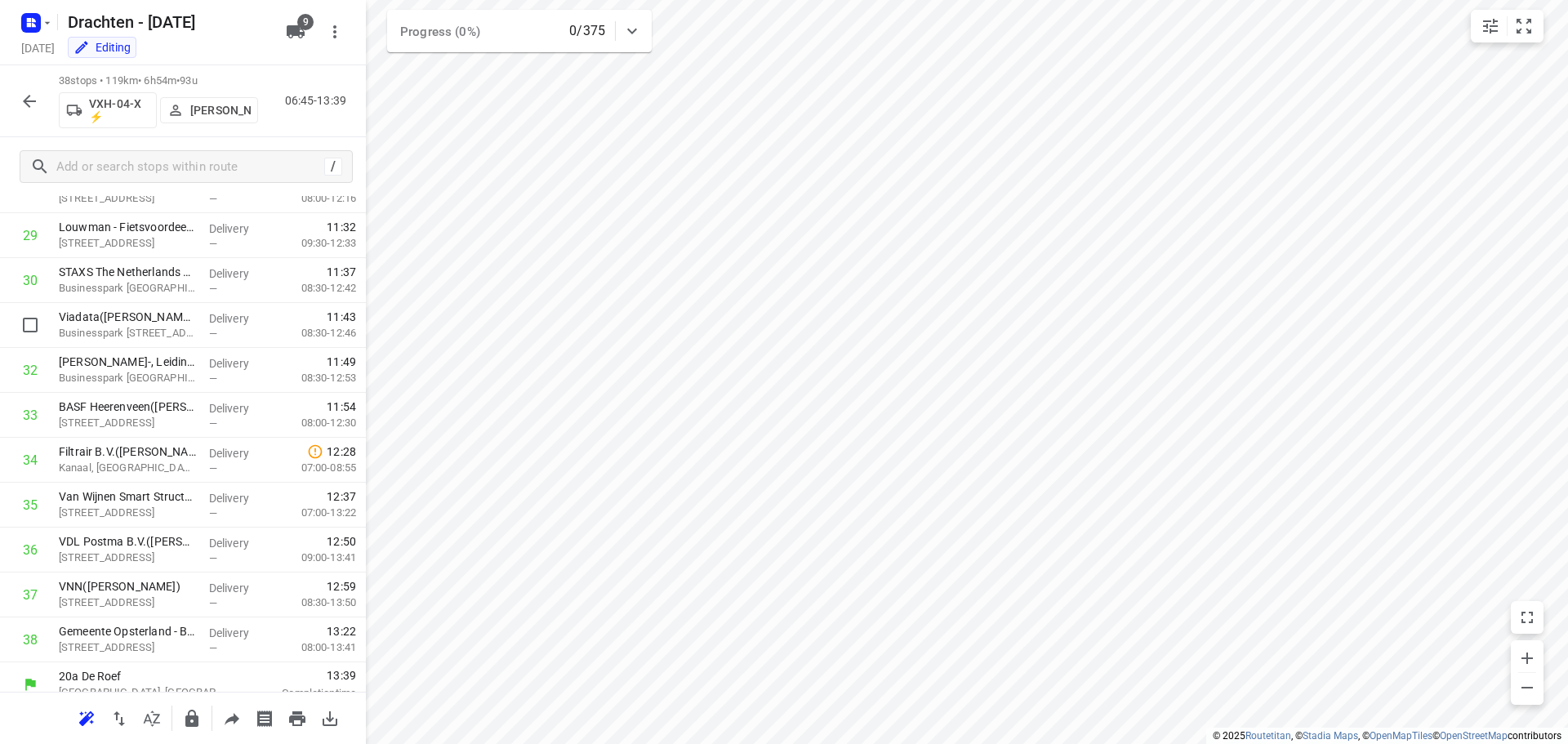
scroll to position [1337, 0]
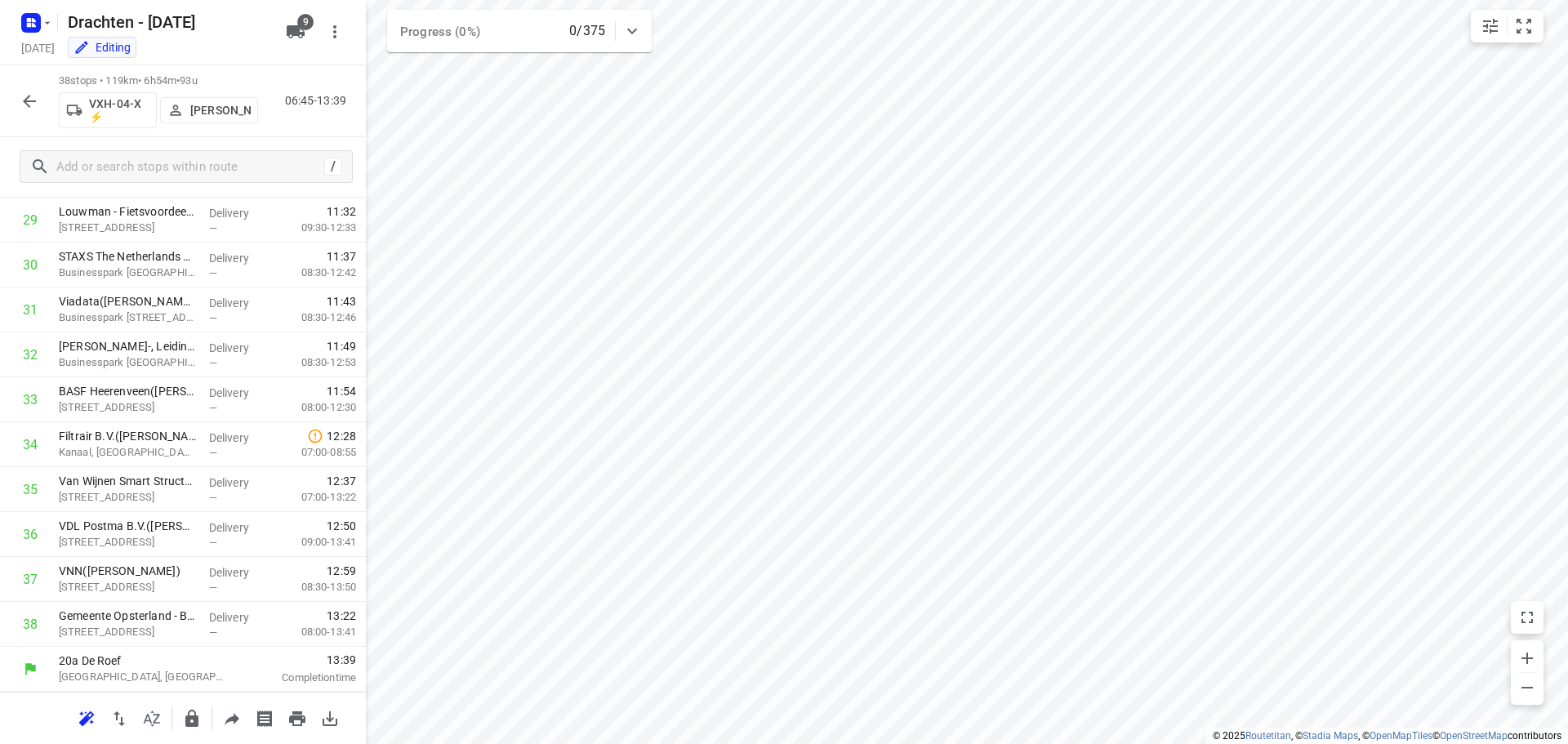
click at [36, 103] on icon "button" at bounding box center [28, 101] width 19 height 19
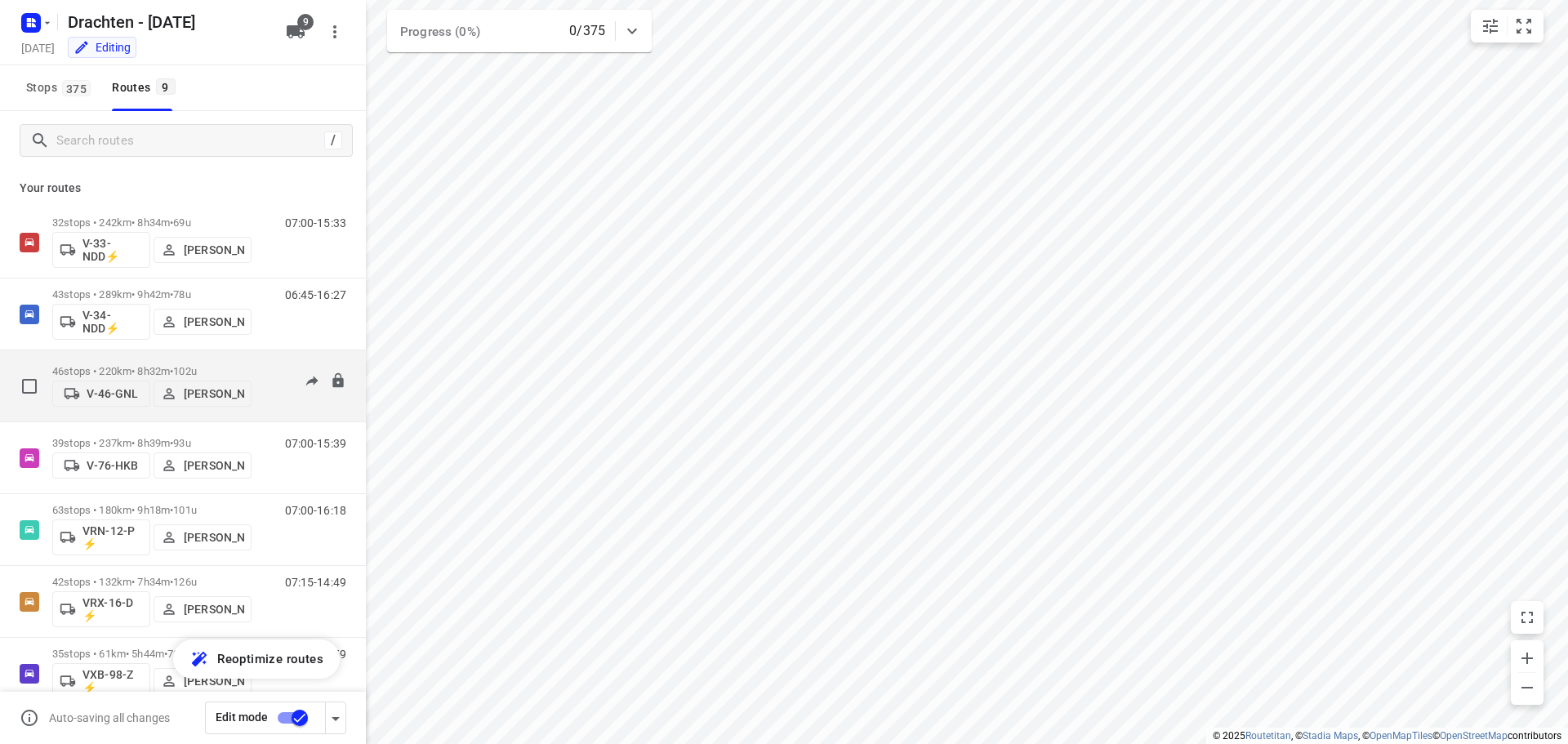
scroll to position [178, 0]
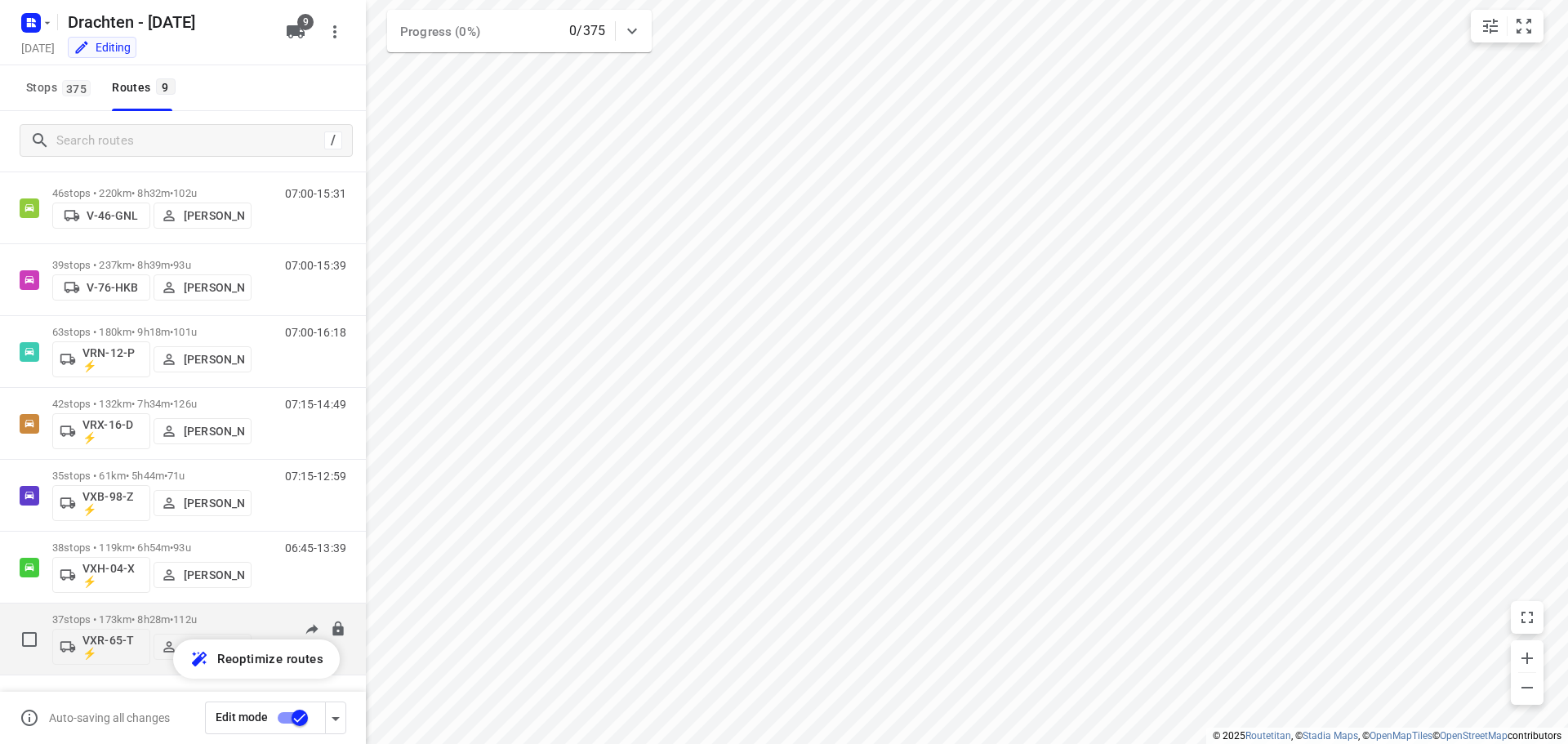
click at [138, 617] on p "37 stops • 173km • 8h28m • 112u" at bounding box center [152, 619] width 199 height 13
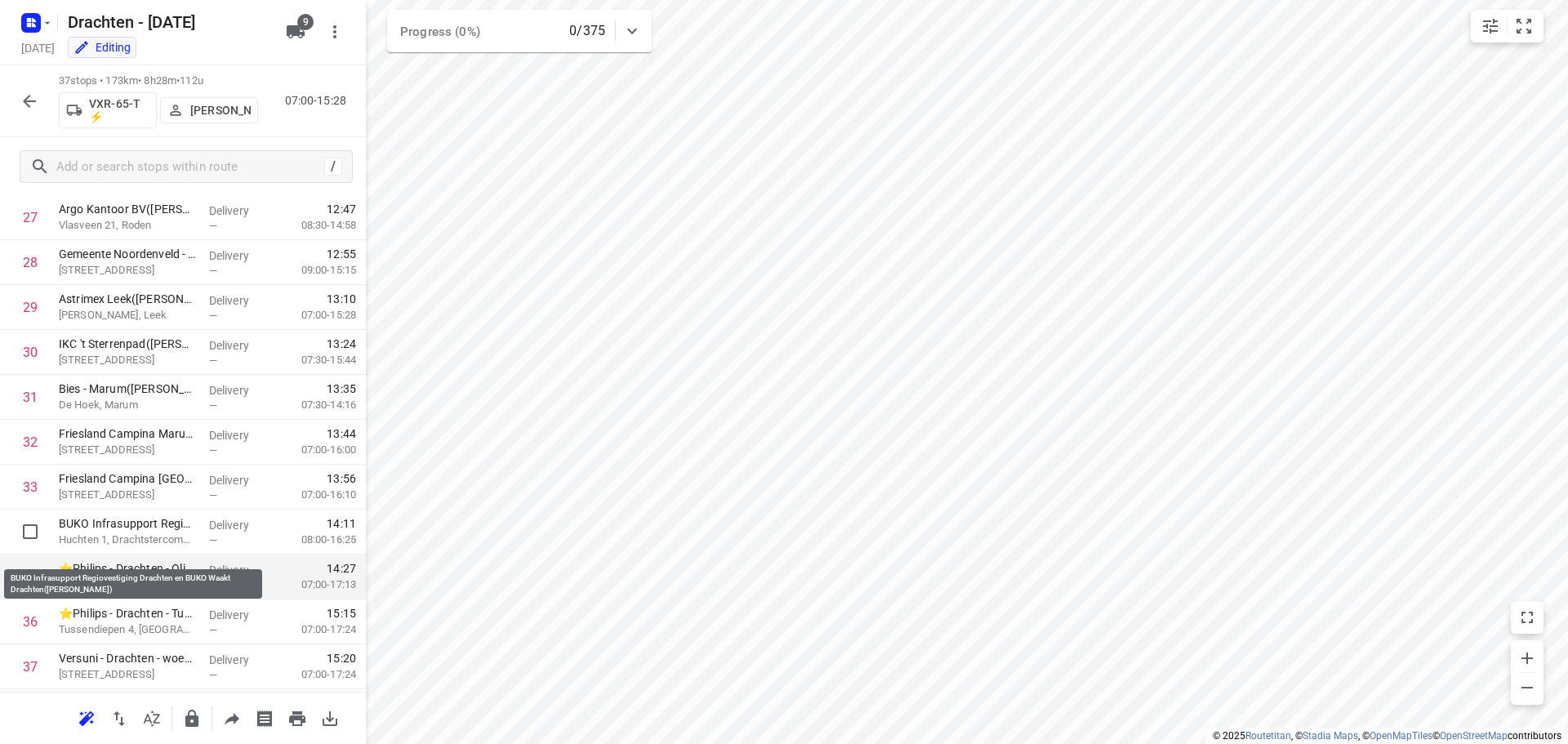
scroll to position [1293, 0]
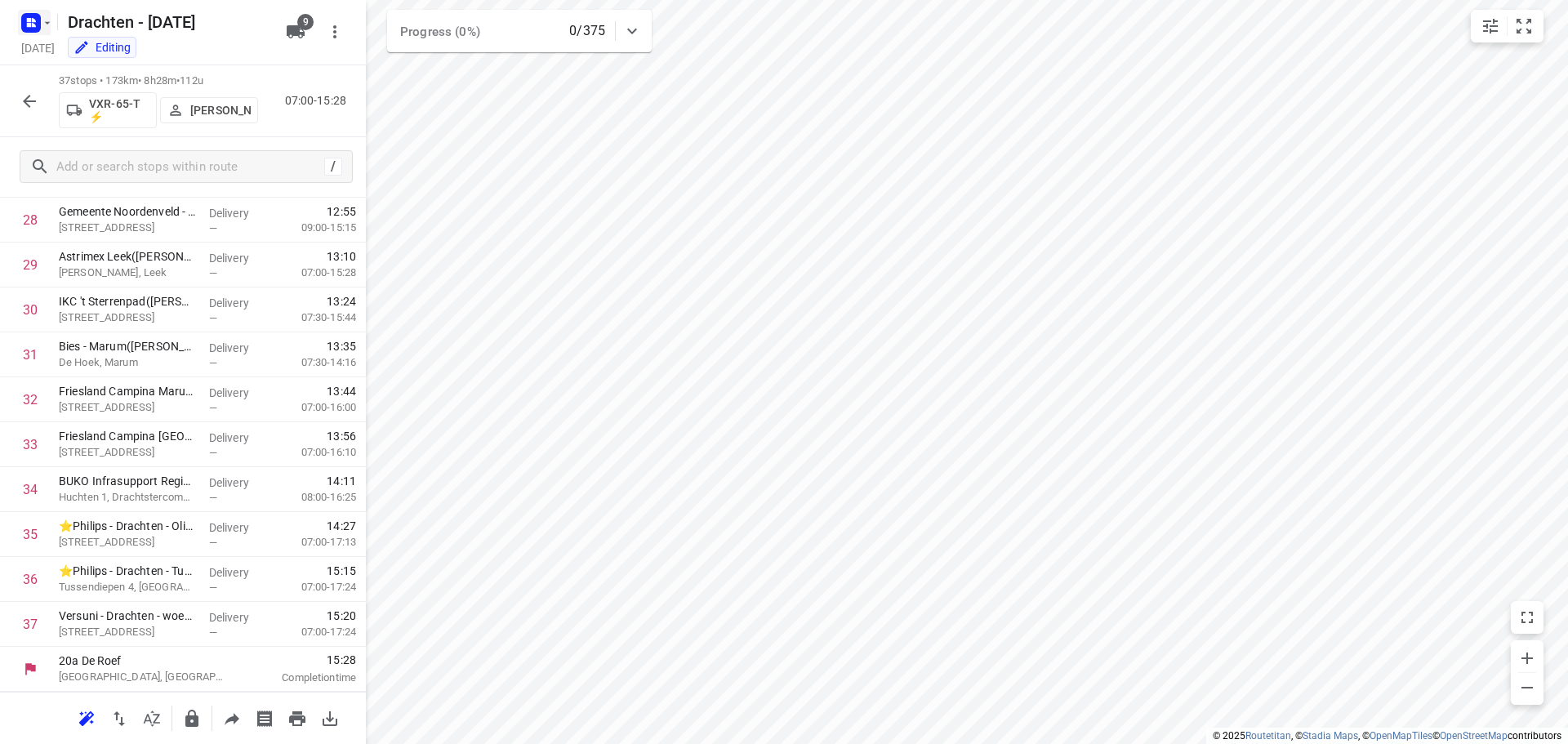
click at [39, 21] on rect "button" at bounding box center [30, 23] width 19 height 19
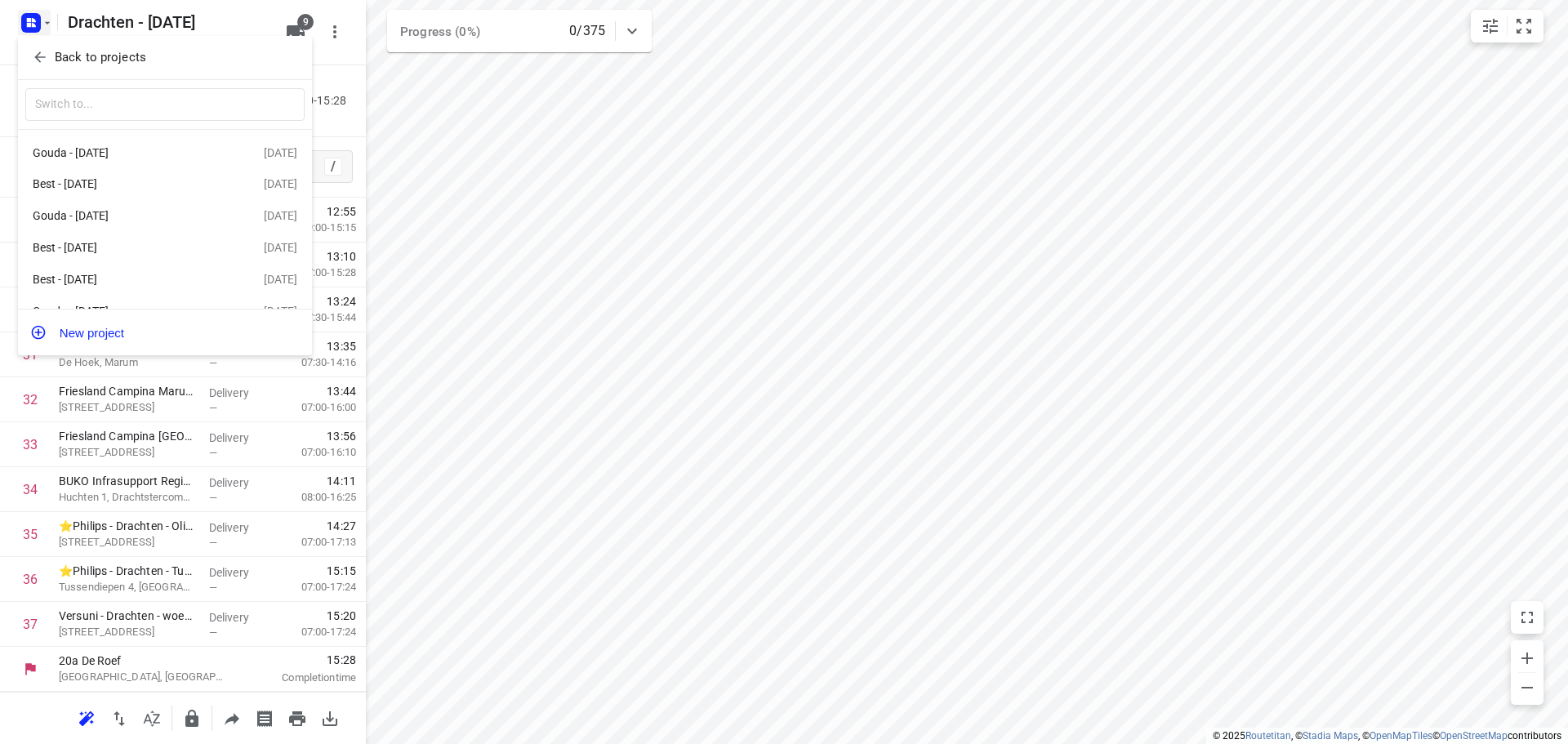
click at [164, 58] on span "Back to projects" at bounding box center [165, 57] width 267 height 18
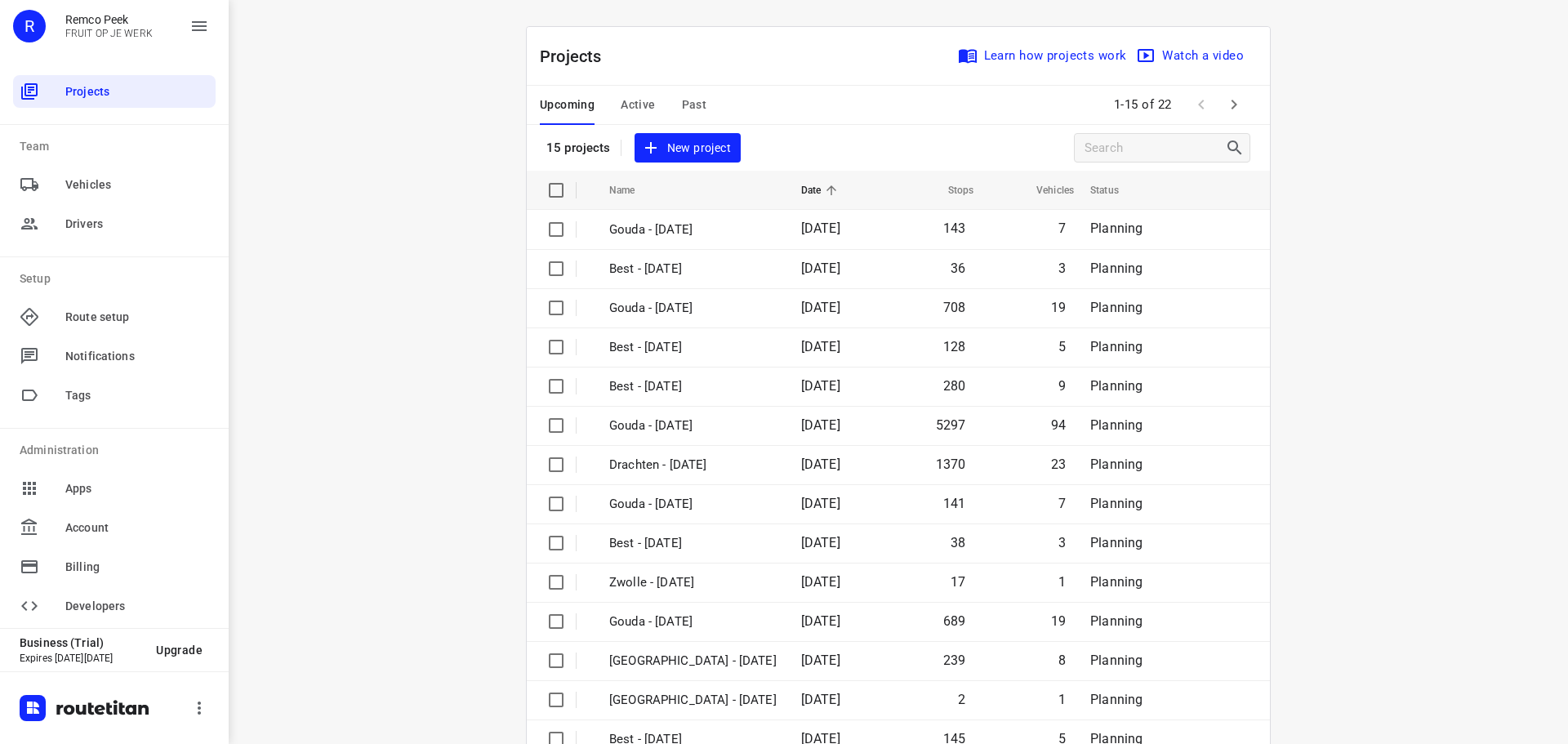
click at [697, 108] on span "Past" at bounding box center [695, 105] width 25 height 20
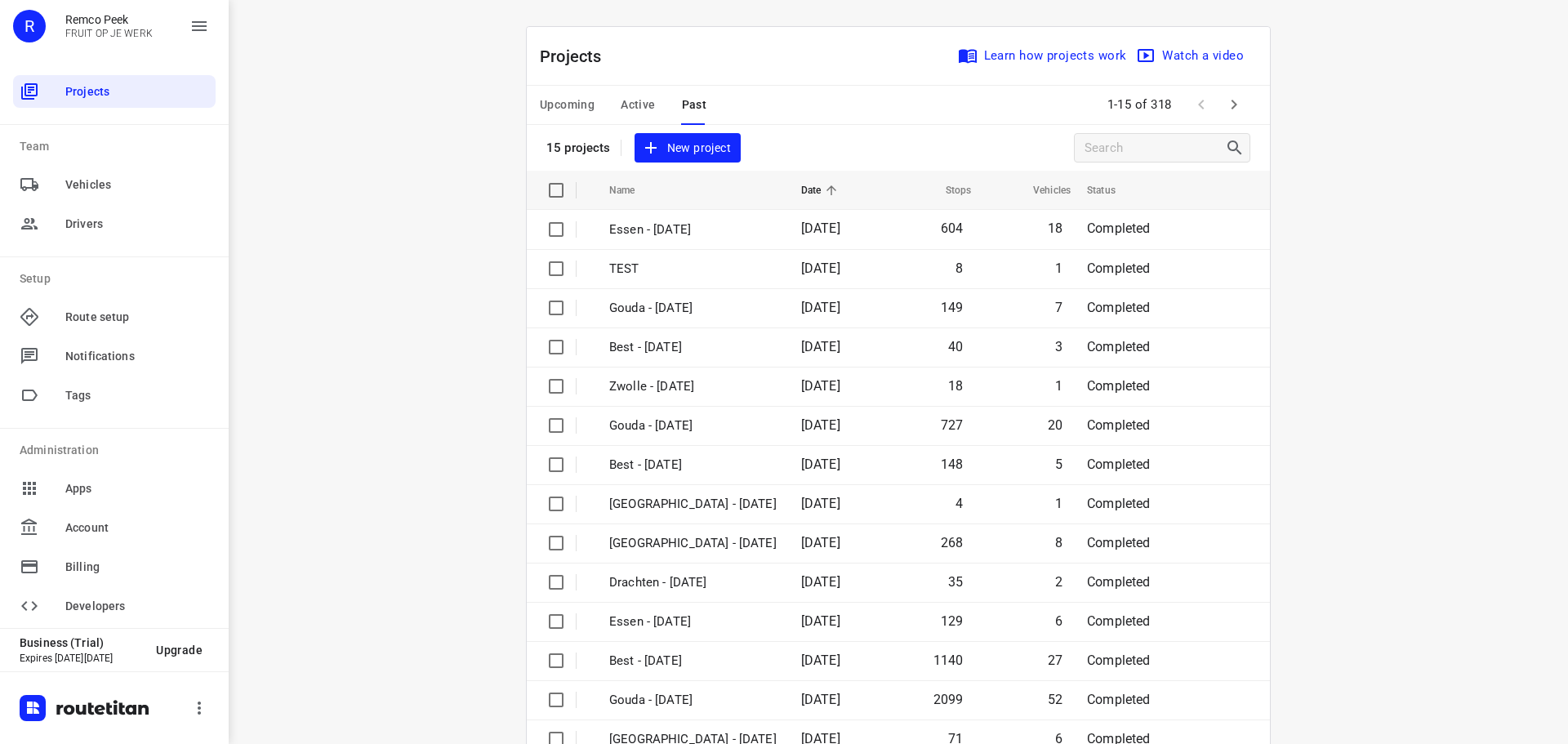
click at [637, 108] on span "Active" at bounding box center [638, 105] width 34 height 20
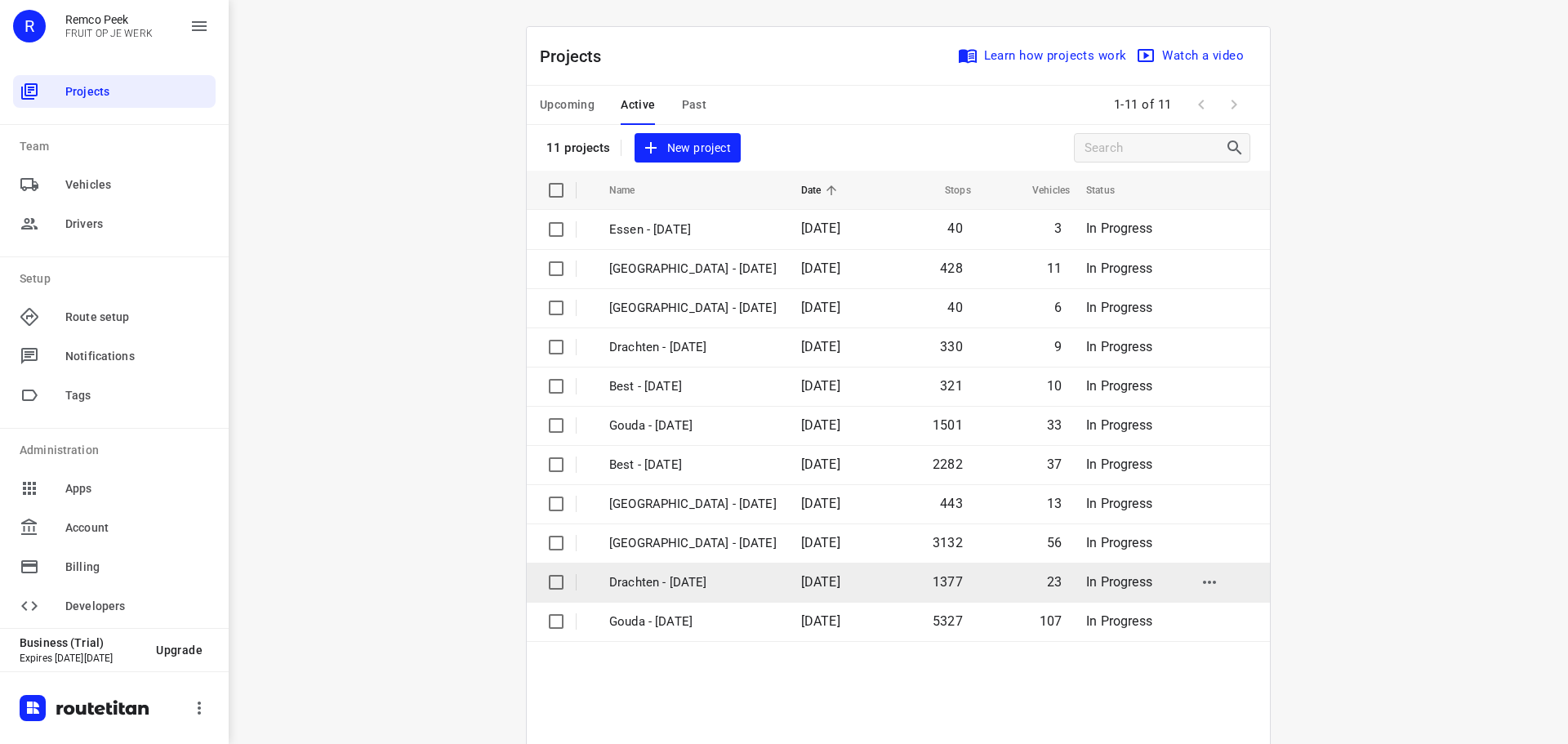
click at [691, 583] on p "Drachten - [DATE]" at bounding box center [693, 582] width 168 height 18
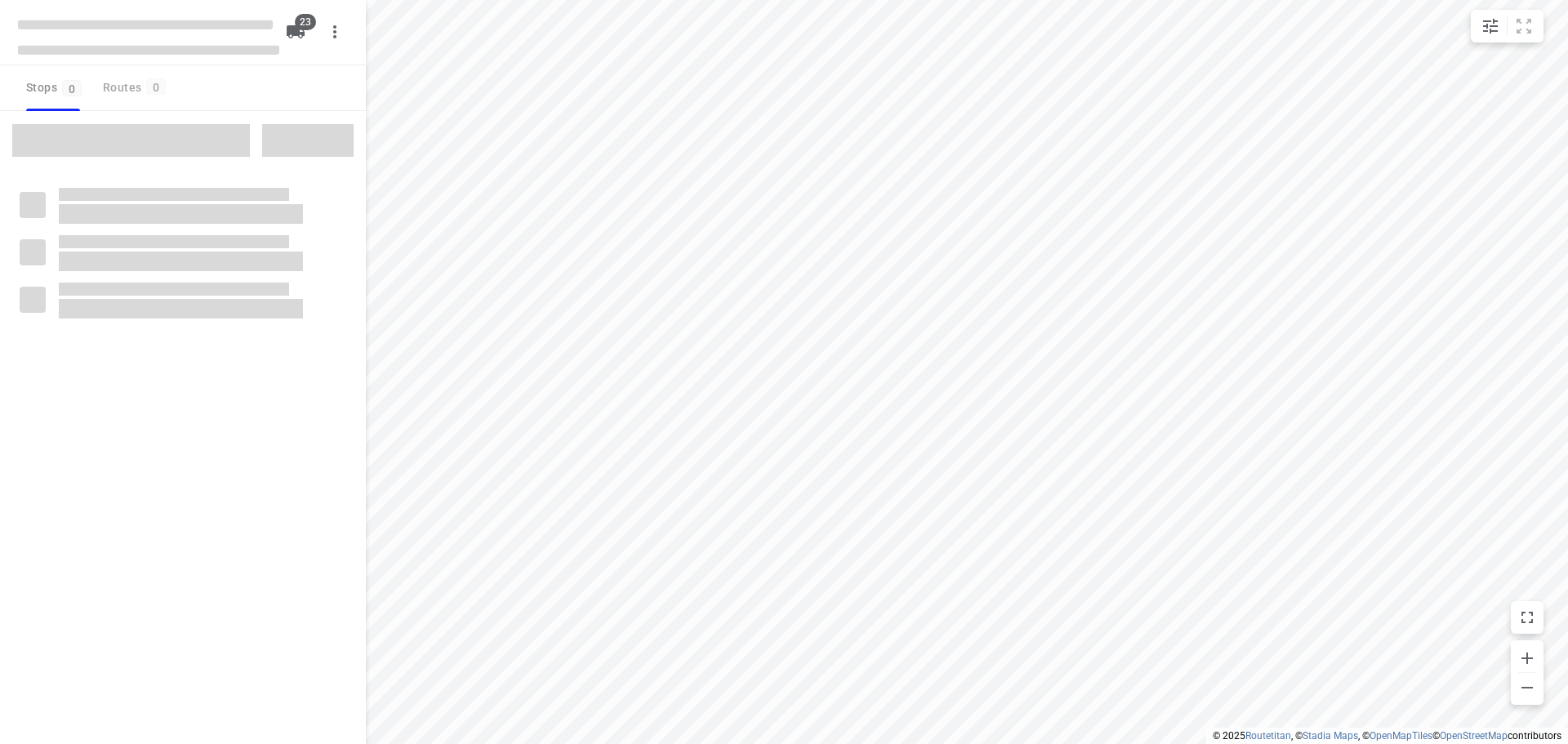
checkbox input "true"
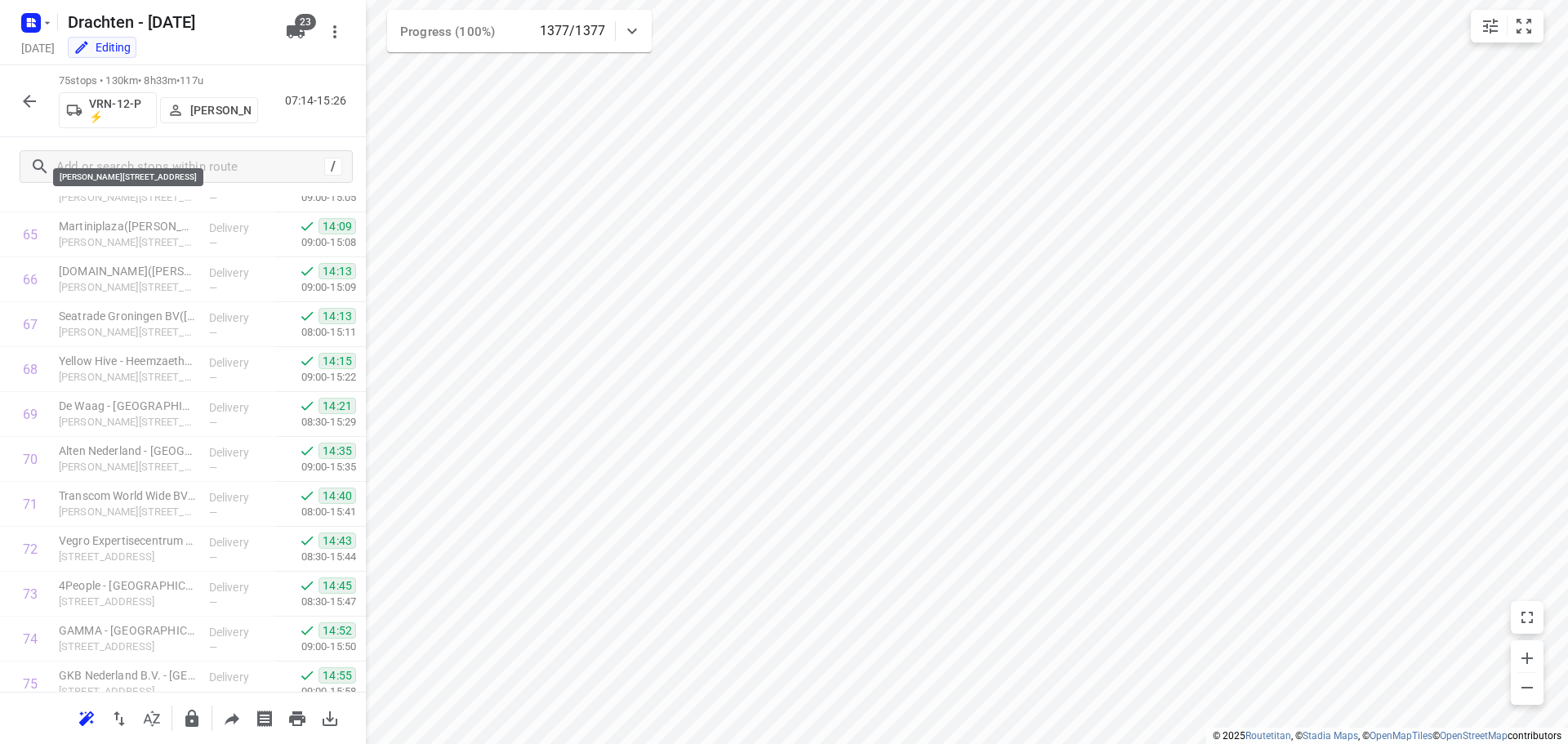
scroll to position [2999, 0]
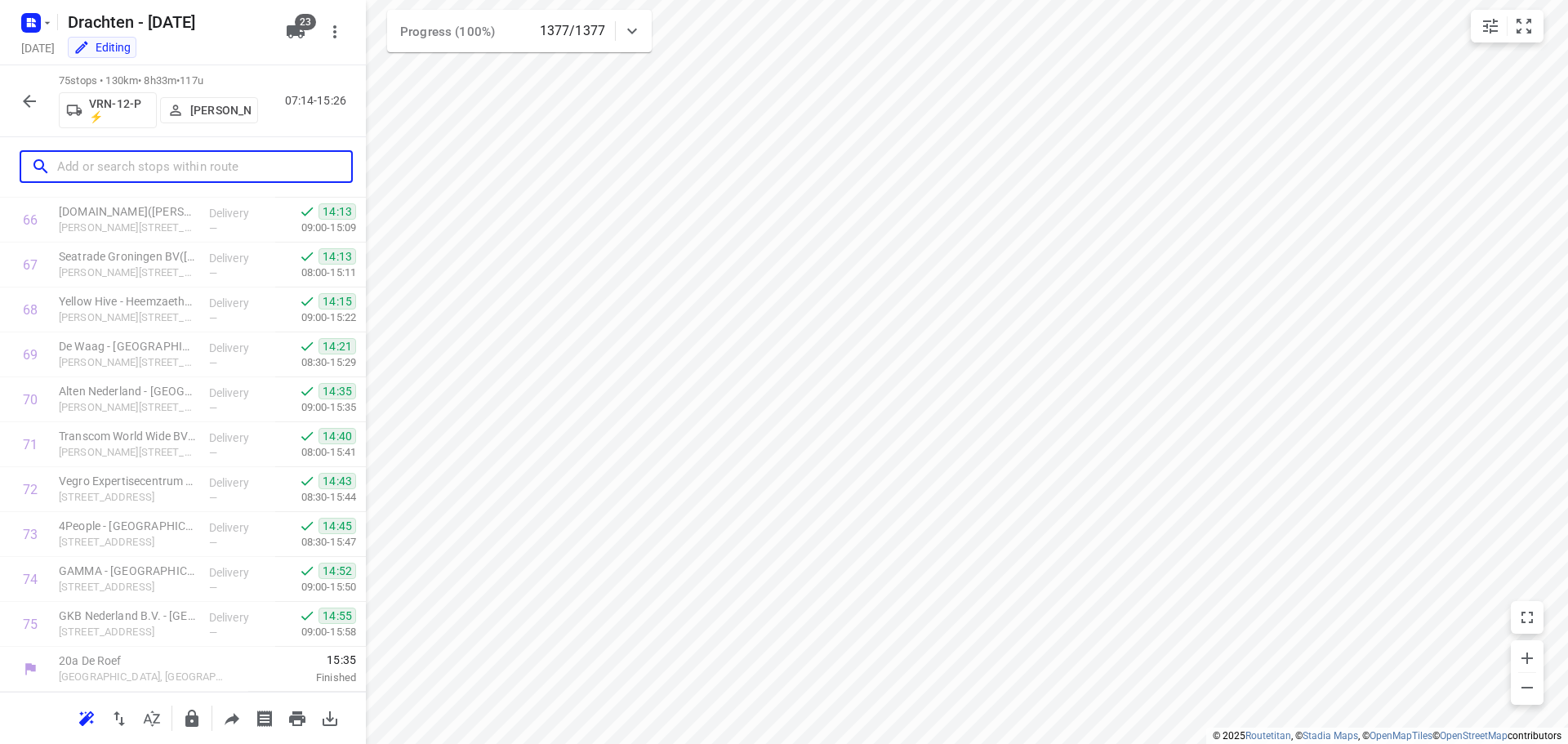
click at [122, 176] on input "text" at bounding box center [204, 167] width 294 height 25
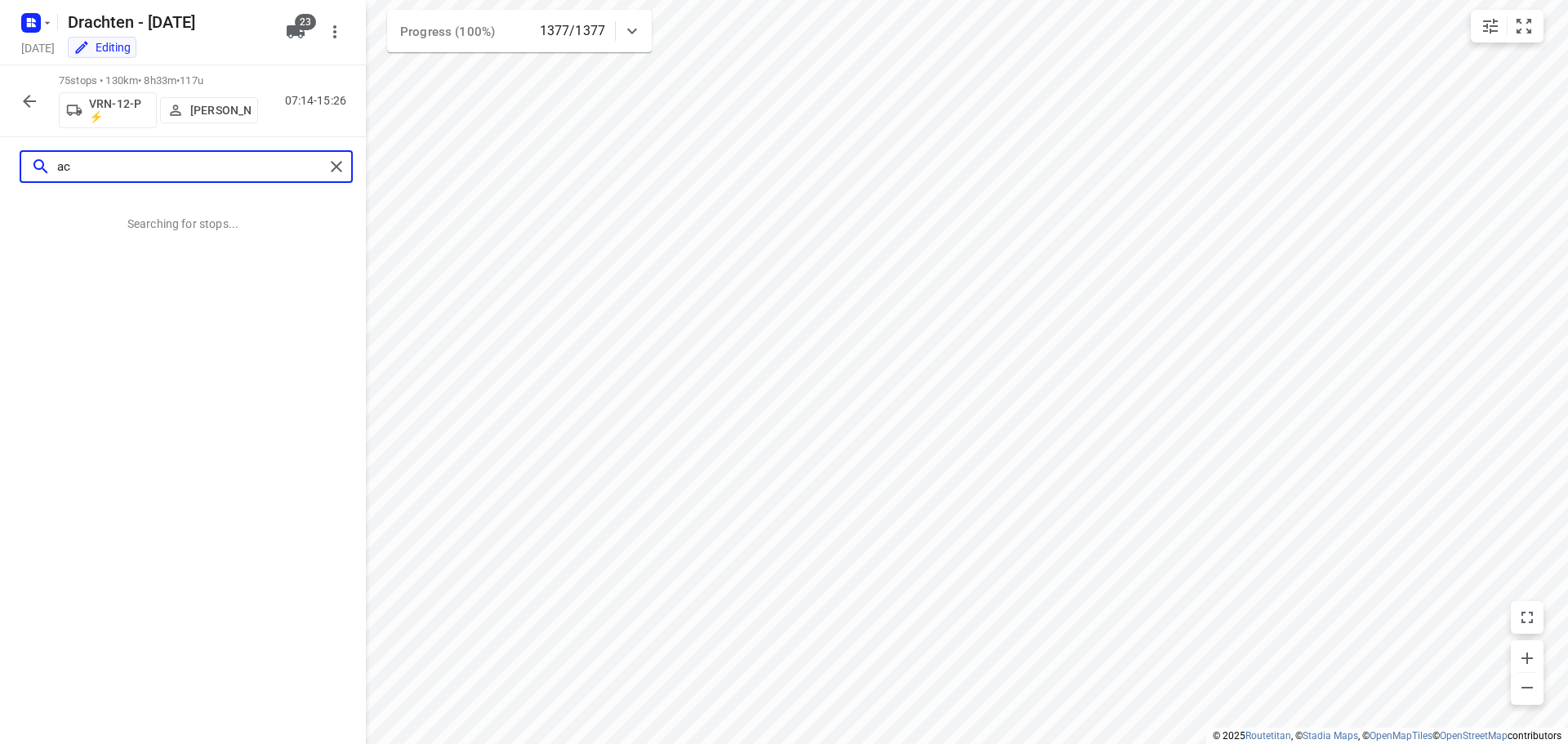
type input "a"
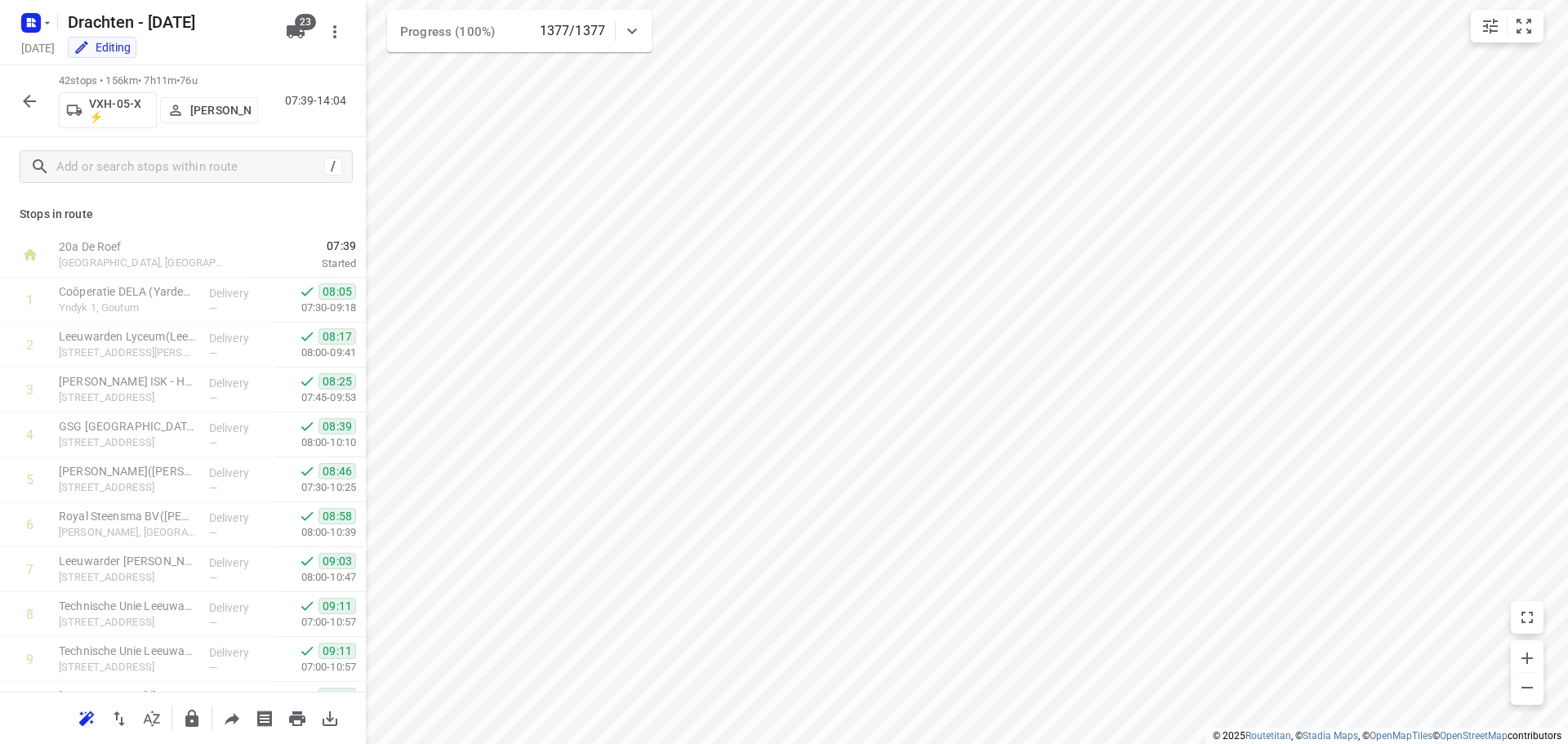
click at [17, 32] on div at bounding box center [34, 23] width 39 height 32
click at [25, 29] on rect "button" at bounding box center [30, 23] width 19 height 19
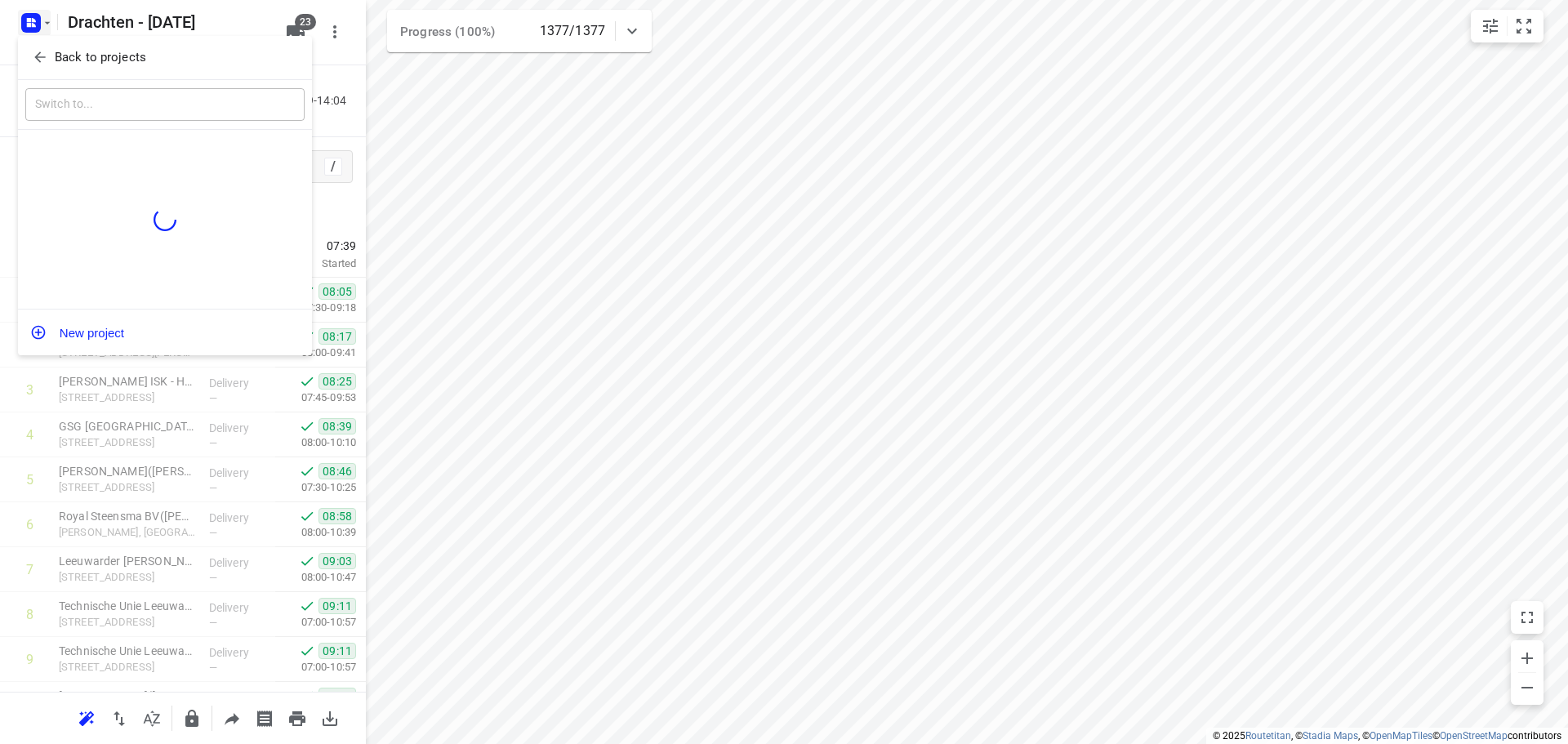
click at [117, 56] on p "Back to projects" at bounding box center [100, 57] width 91 height 18
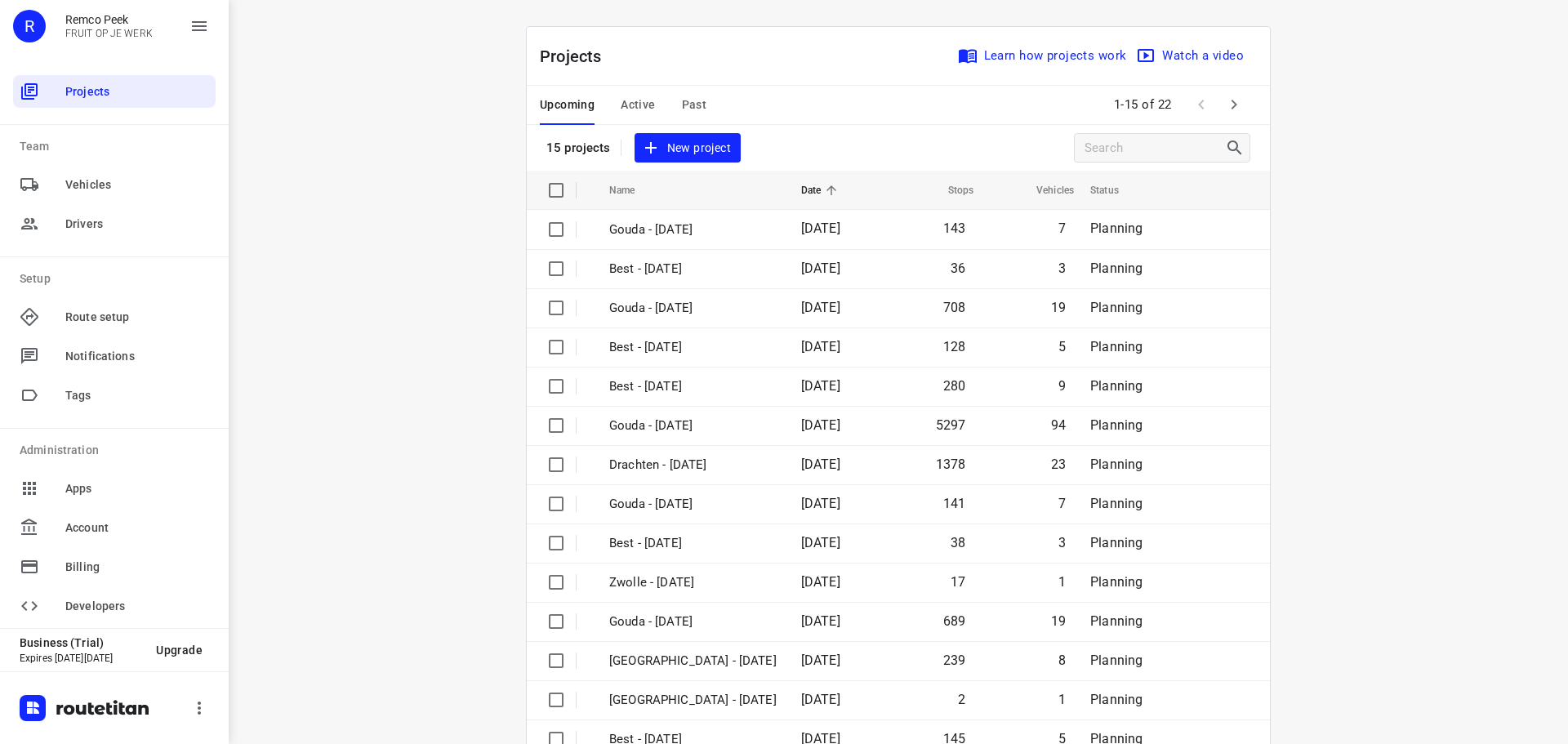
click at [696, 109] on span "Past" at bounding box center [695, 105] width 25 height 20
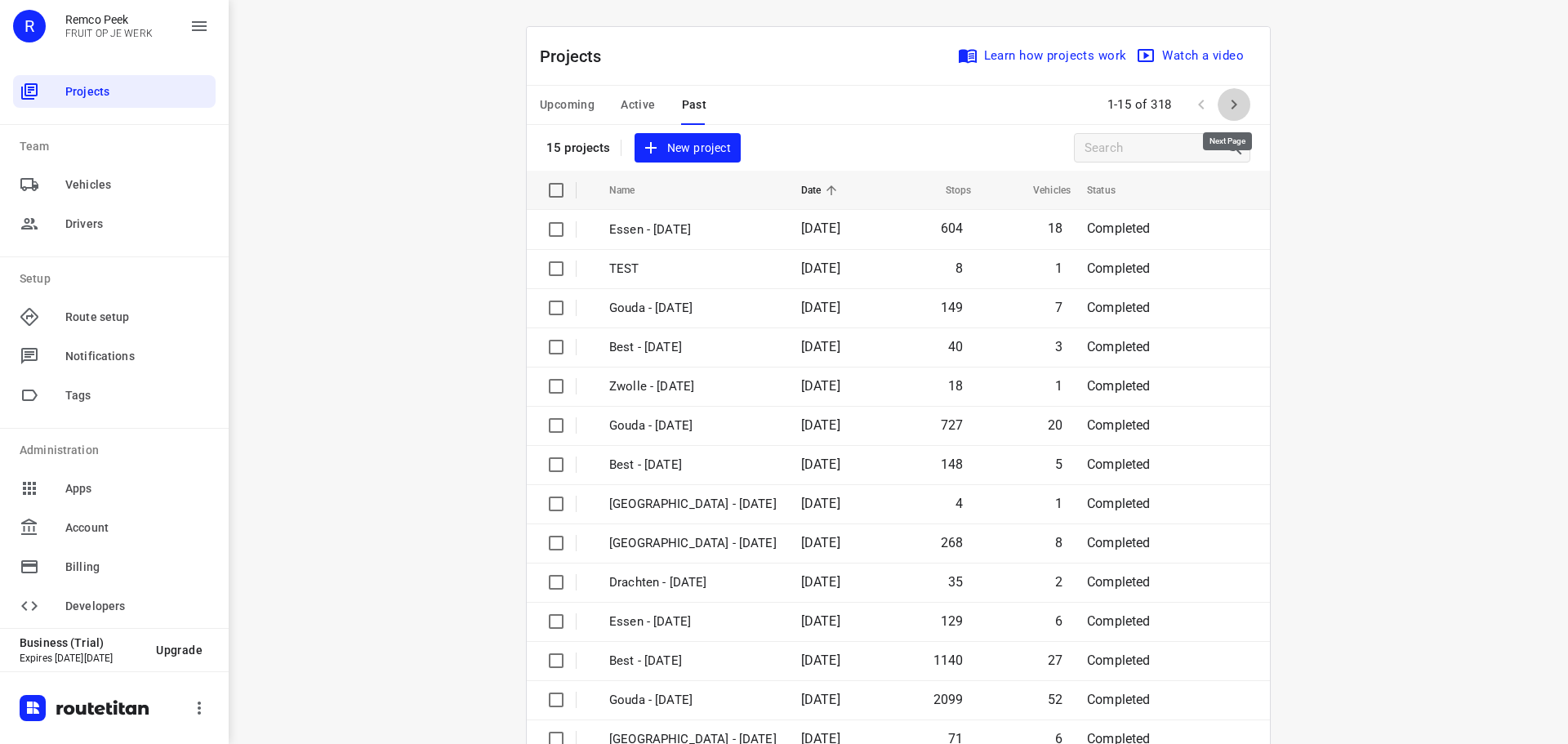
click at [1224, 103] on icon "button" at bounding box center [1234, 104] width 19 height 19
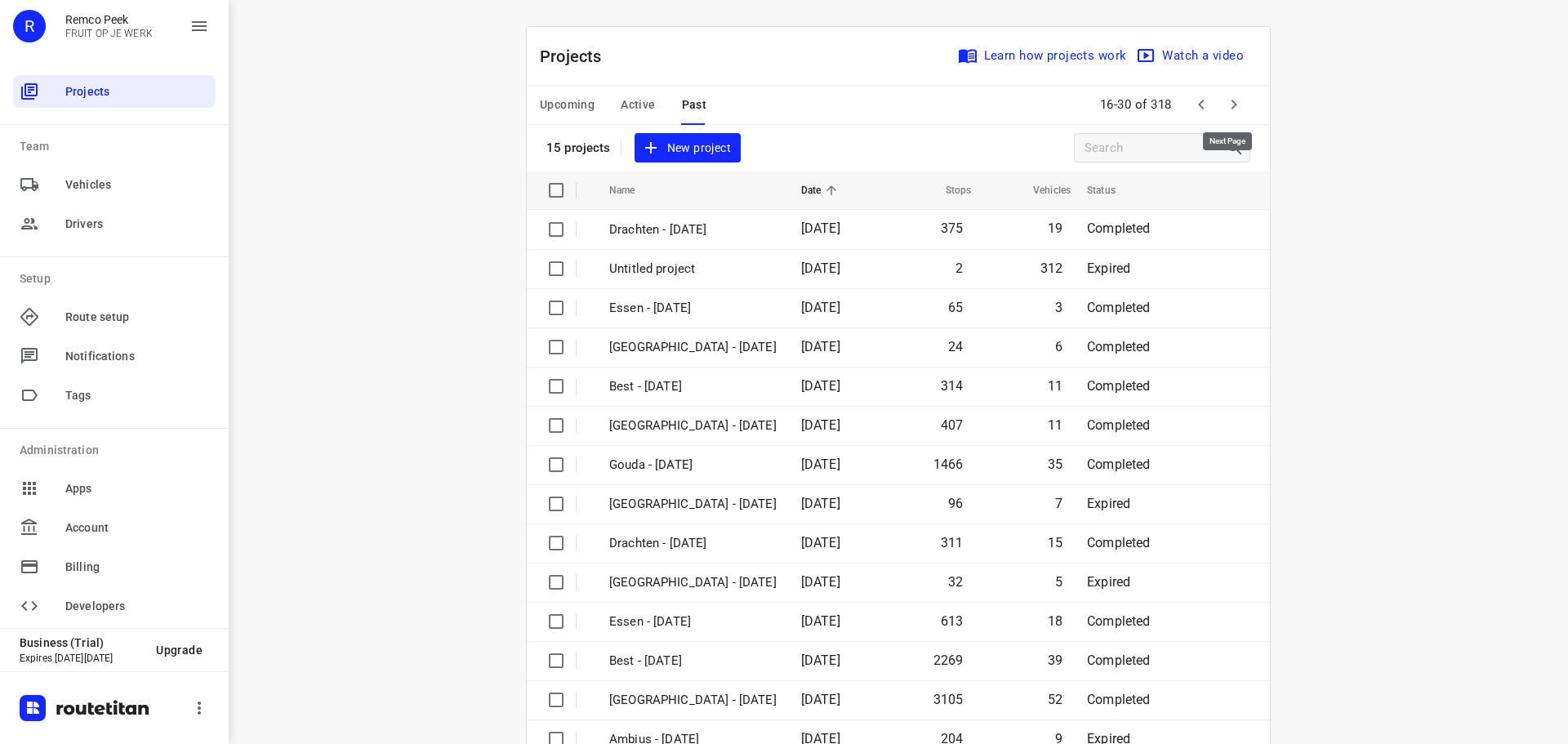
click at [1224, 103] on icon "button" at bounding box center [1234, 104] width 19 height 19
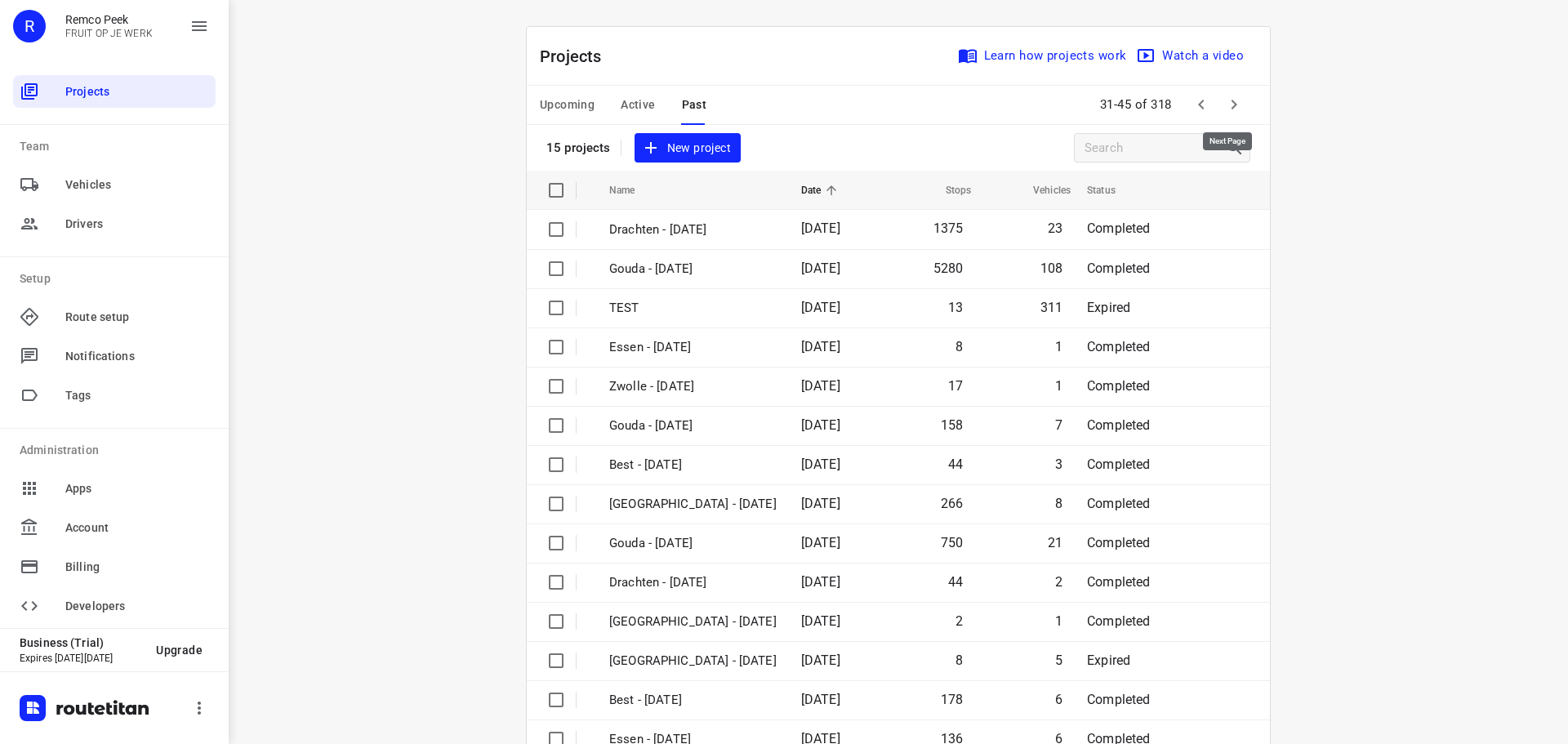
click at [1226, 105] on icon "button" at bounding box center [1234, 104] width 19 height 19
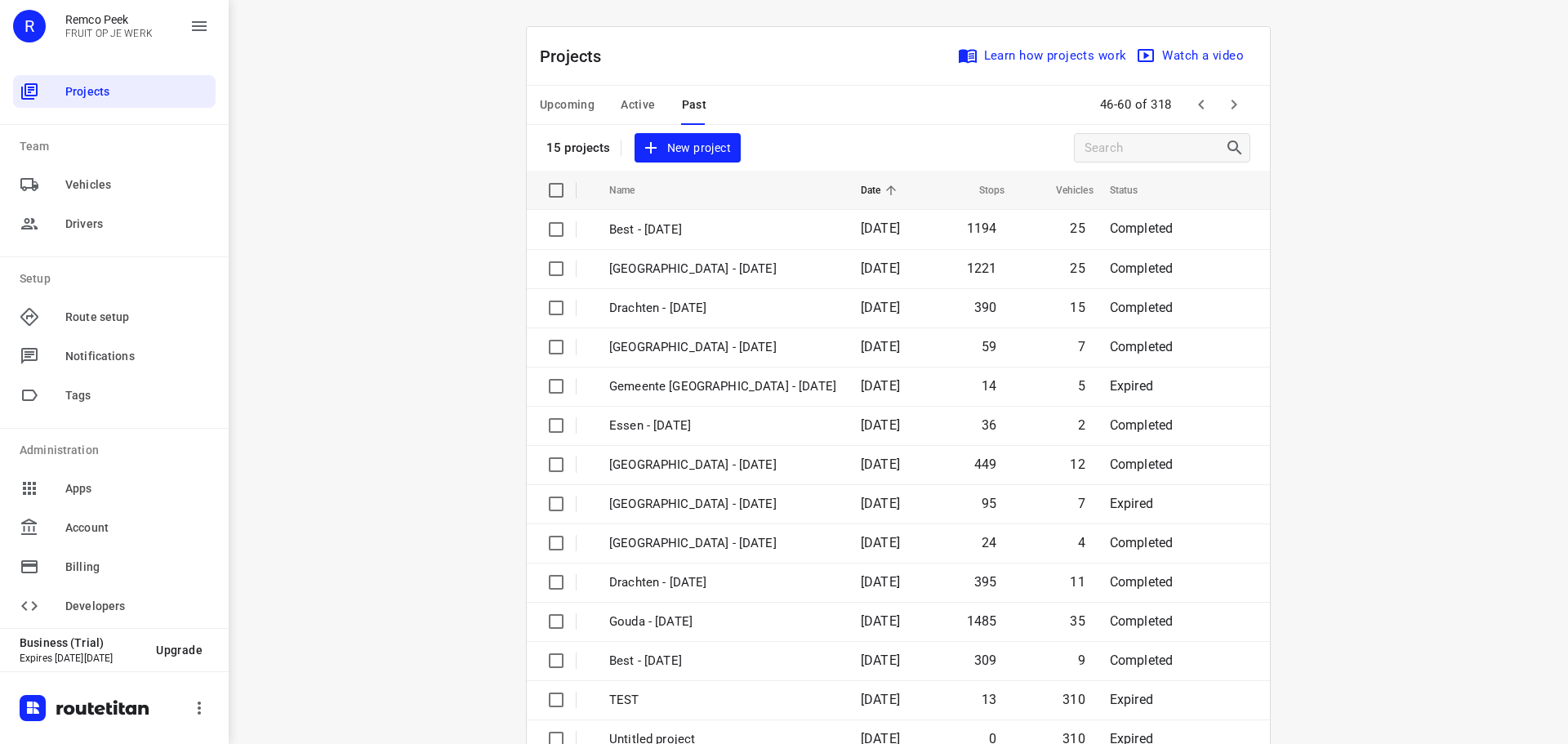
click at [1235, 99] on icon "button" at bounding box center [1234, 104] width 19 height 19
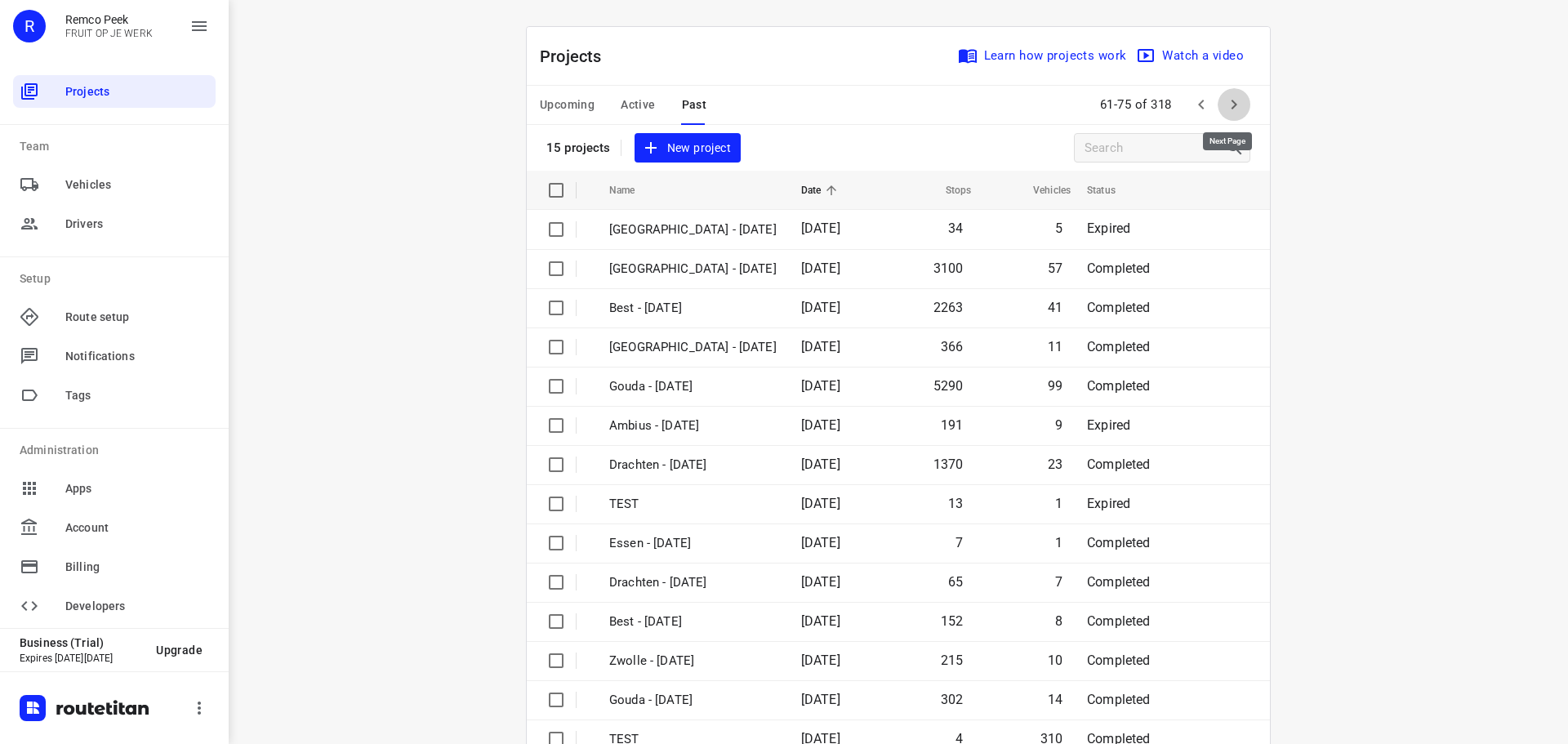
click at [1235, 99] on icon "button" at bounding box center [1234, 104] width 19 height 19
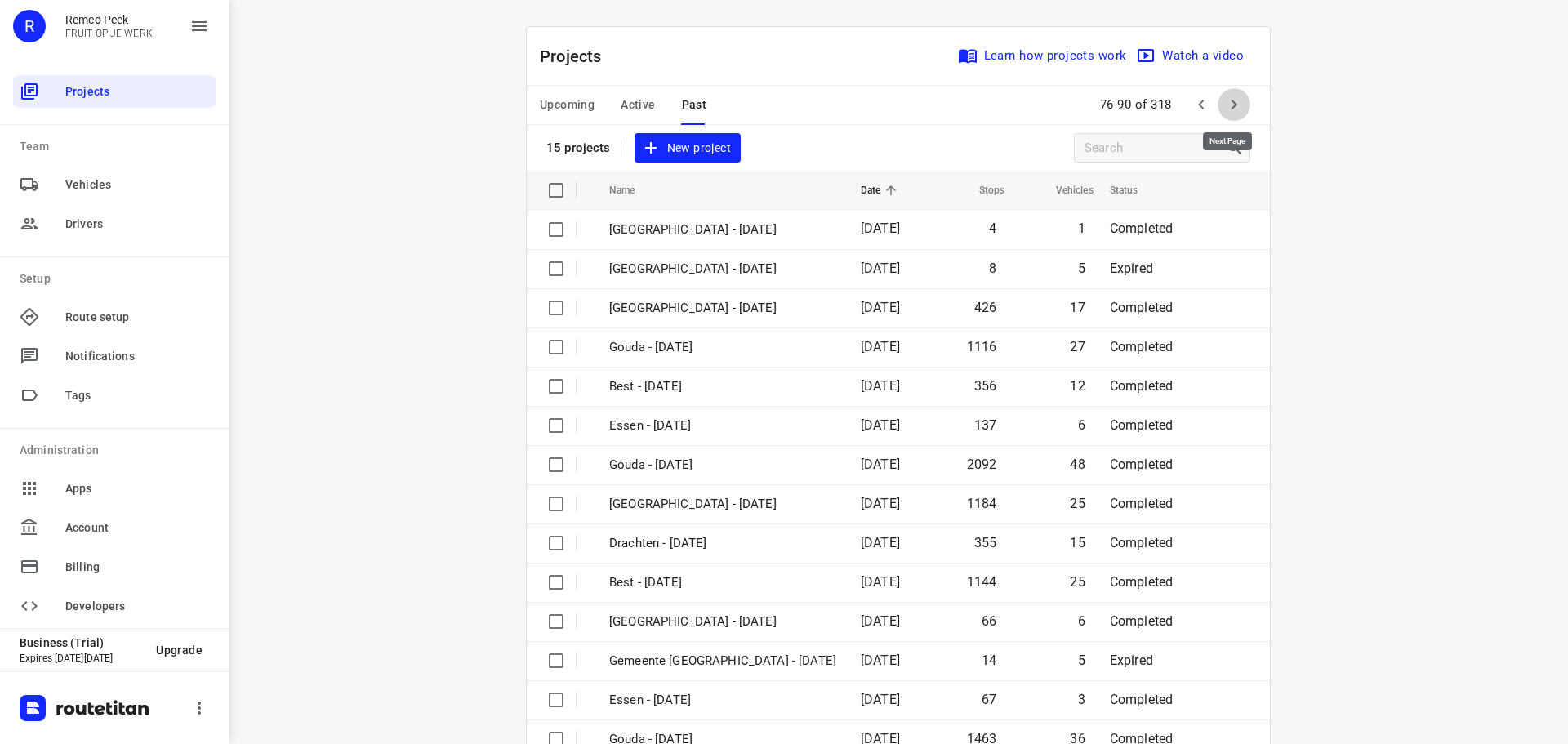
click at [1235, 99] on icon "button" at bounding box center [1234, 104] width 19 height 19
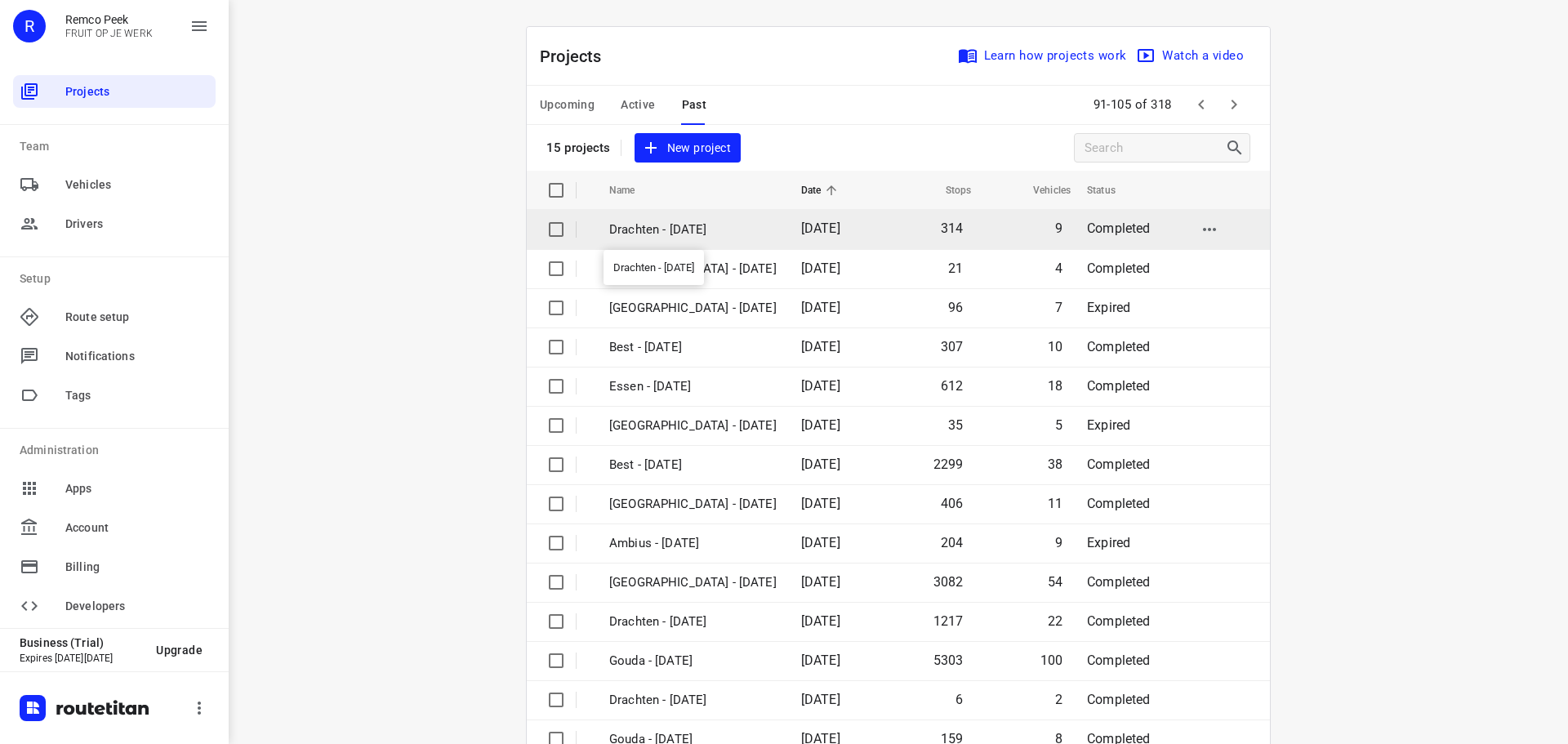
click at [700, 233] on p "Drachten - Tuesday" at bounding box center [693, 230] width 168 height 18
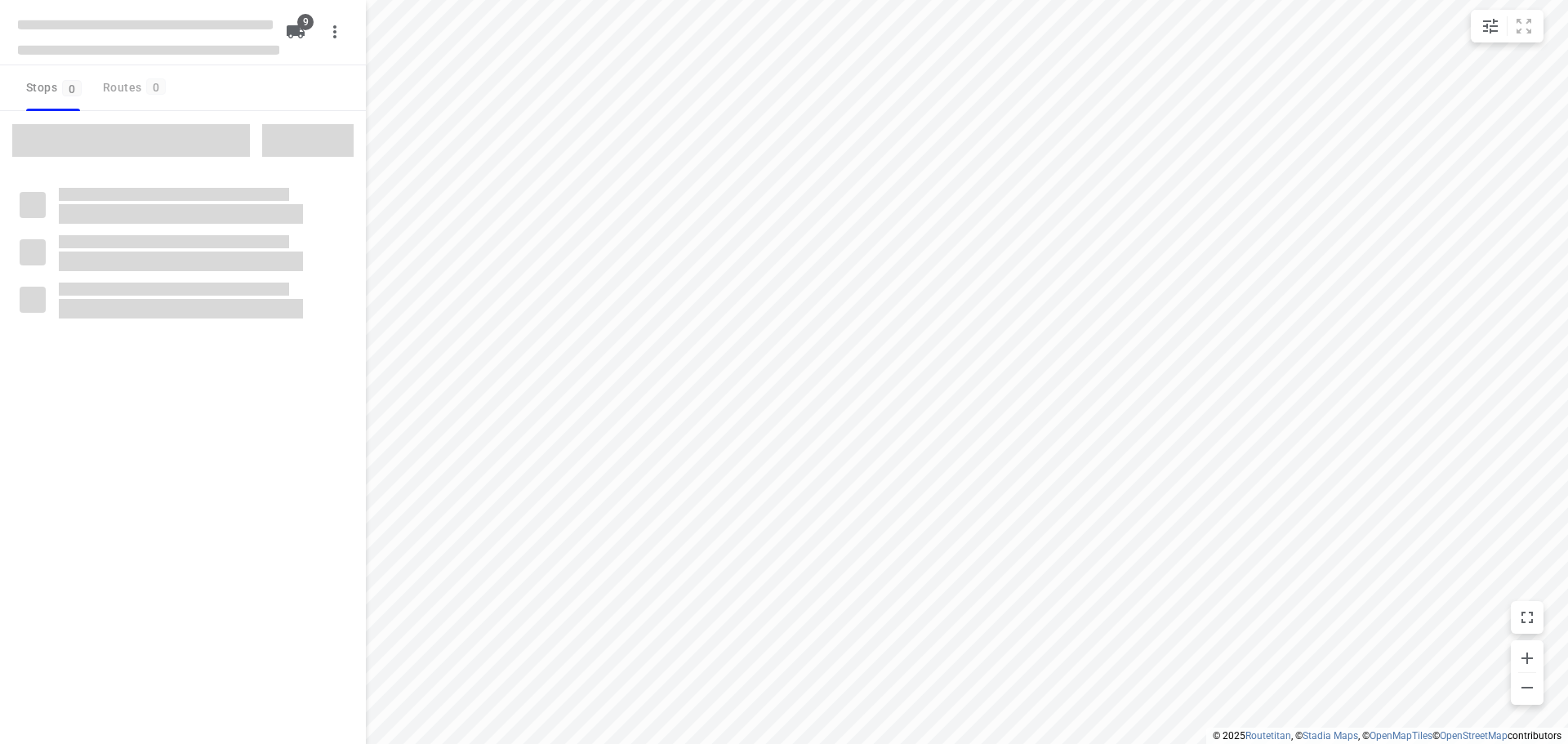
checkbox input "true"
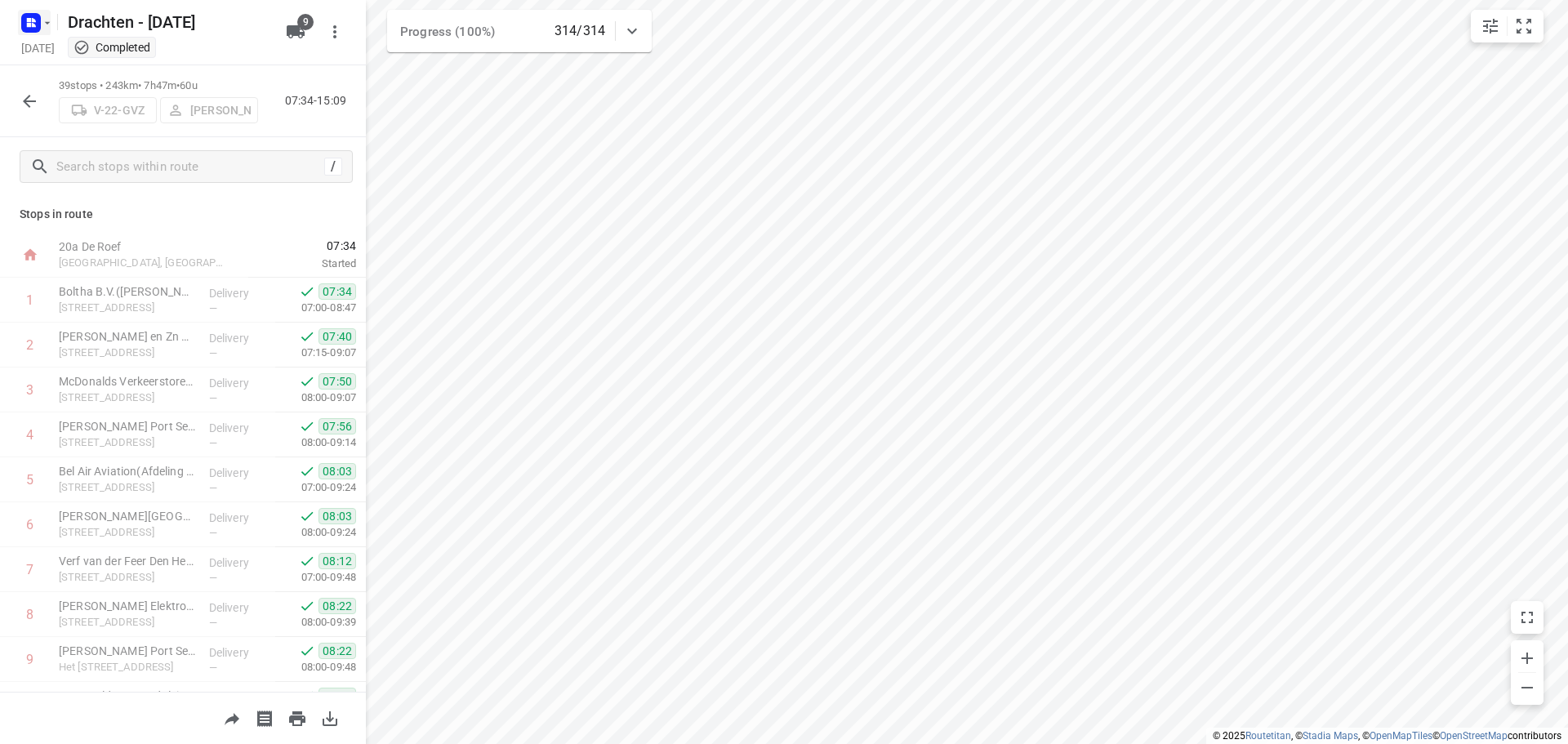
click at [32, 17] on rect "button" at bounding box center [30, 23] width 19 height 19
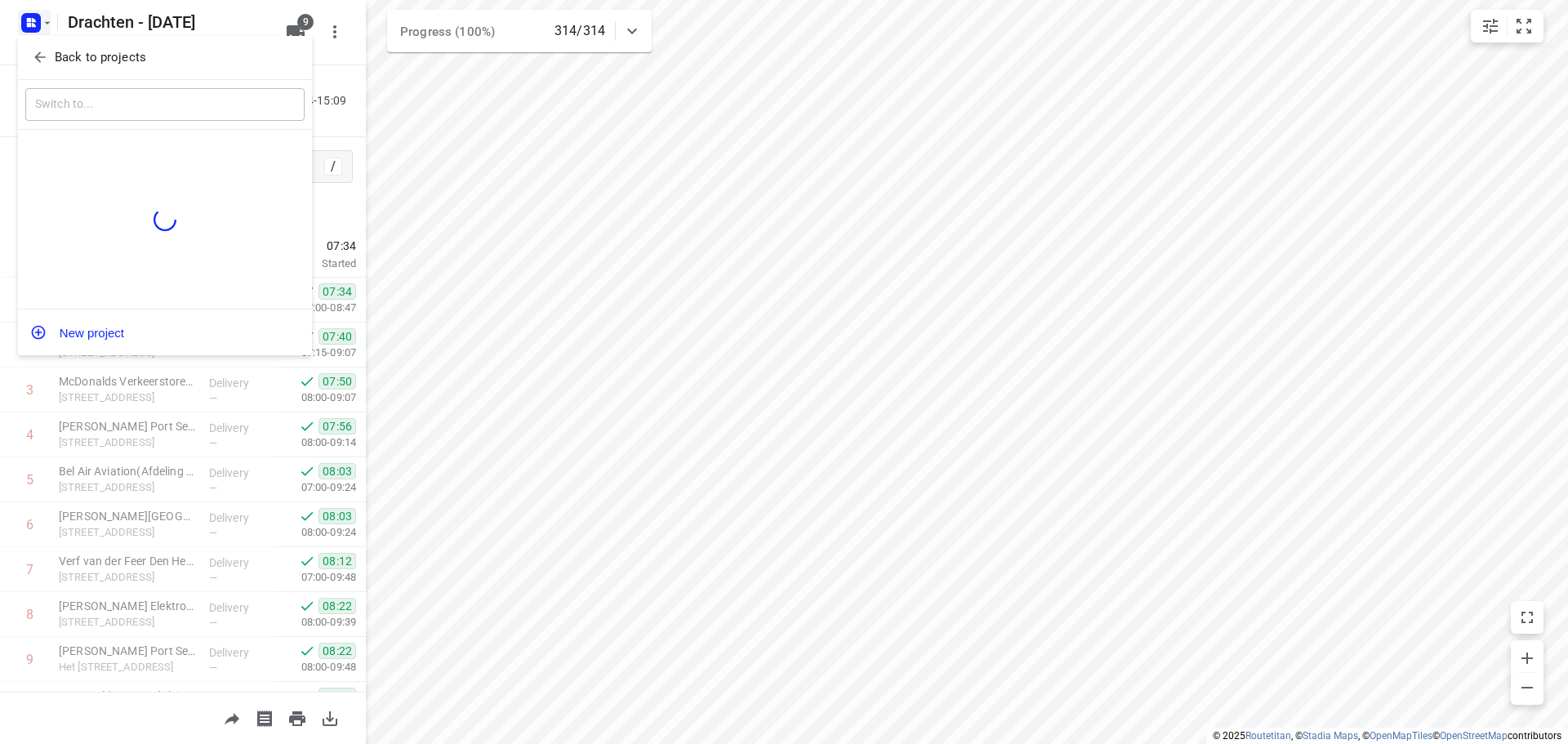
click at [101, 42] on div "Back to projects" at bounding box center [164, 58] width 294 height 44
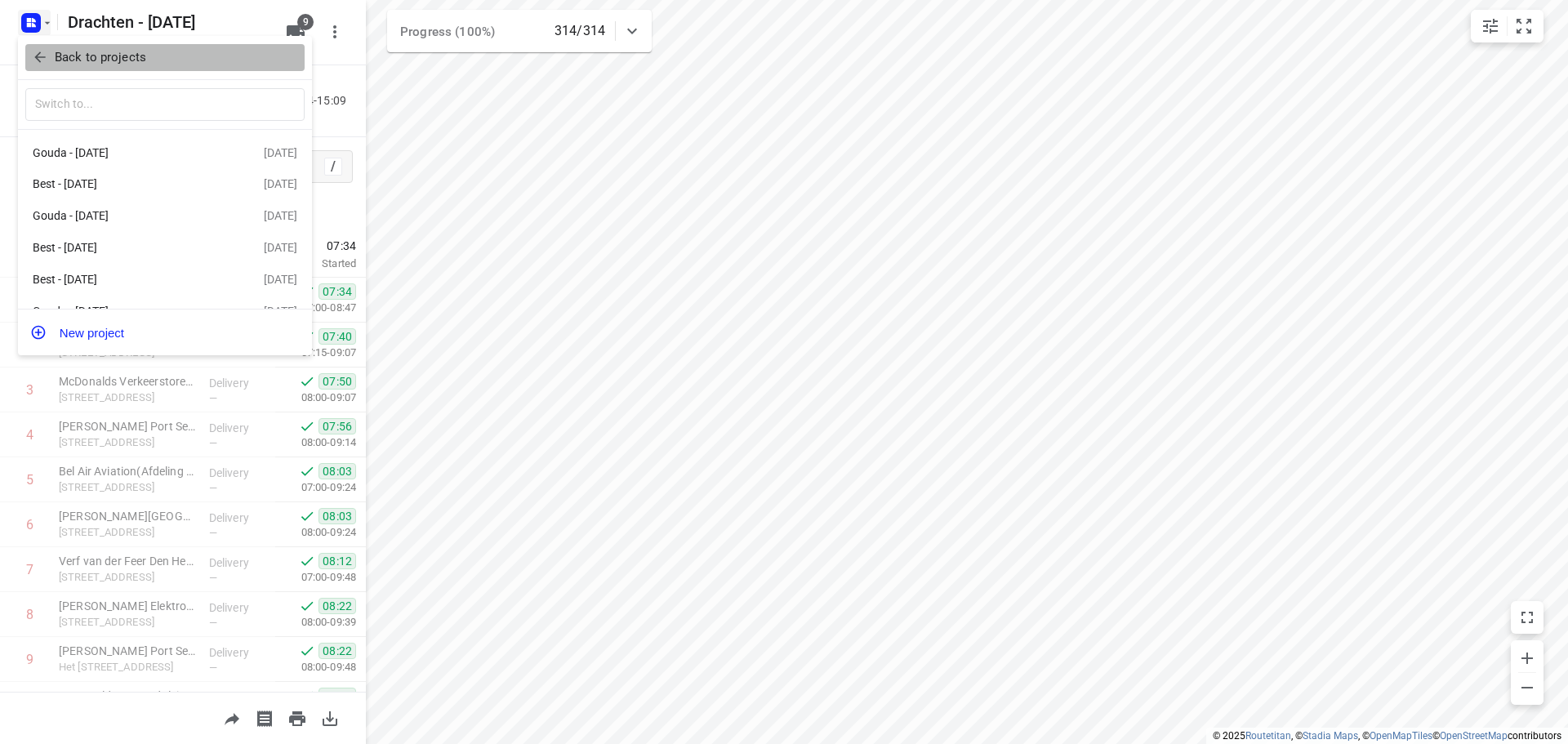
click at [110, 61] on p "Back to projects" at bounding box center [100, 57] width 91 height 18
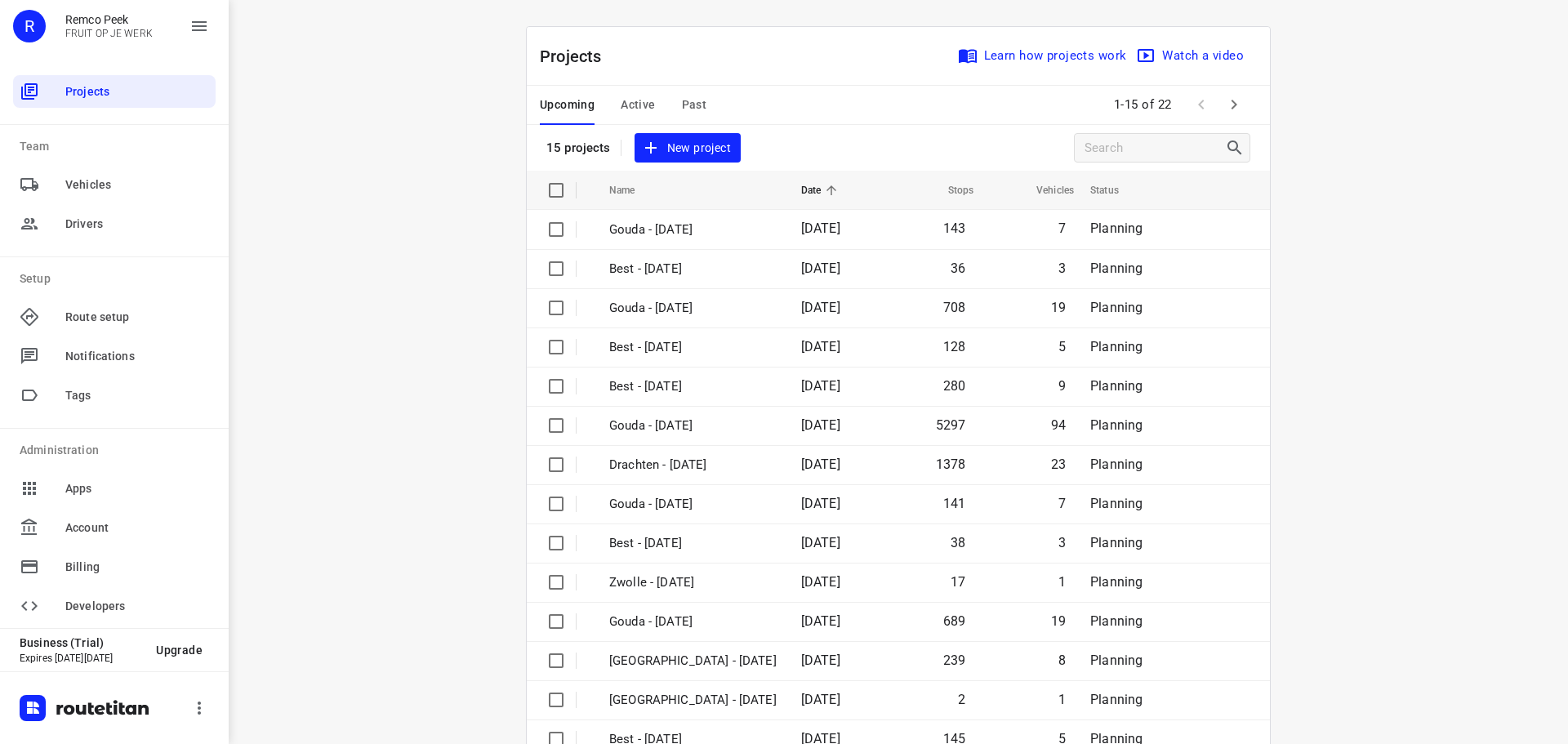
click at [698, 106] on span "Past" at bounding box center [695, 105] width 25 height 20
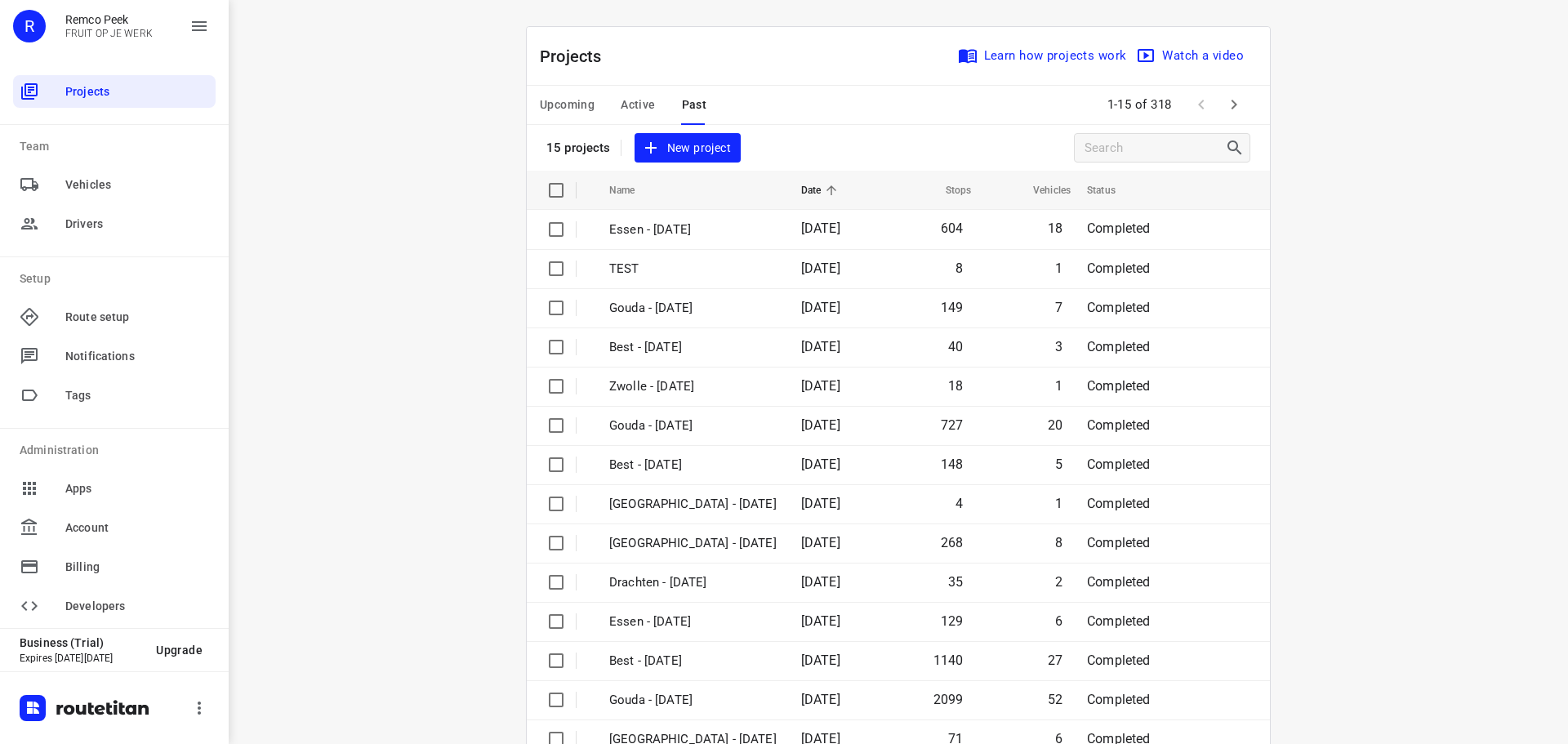
click at [1234, 113] on icon "button" at bounding box center [1234, 104] width 19 height 19
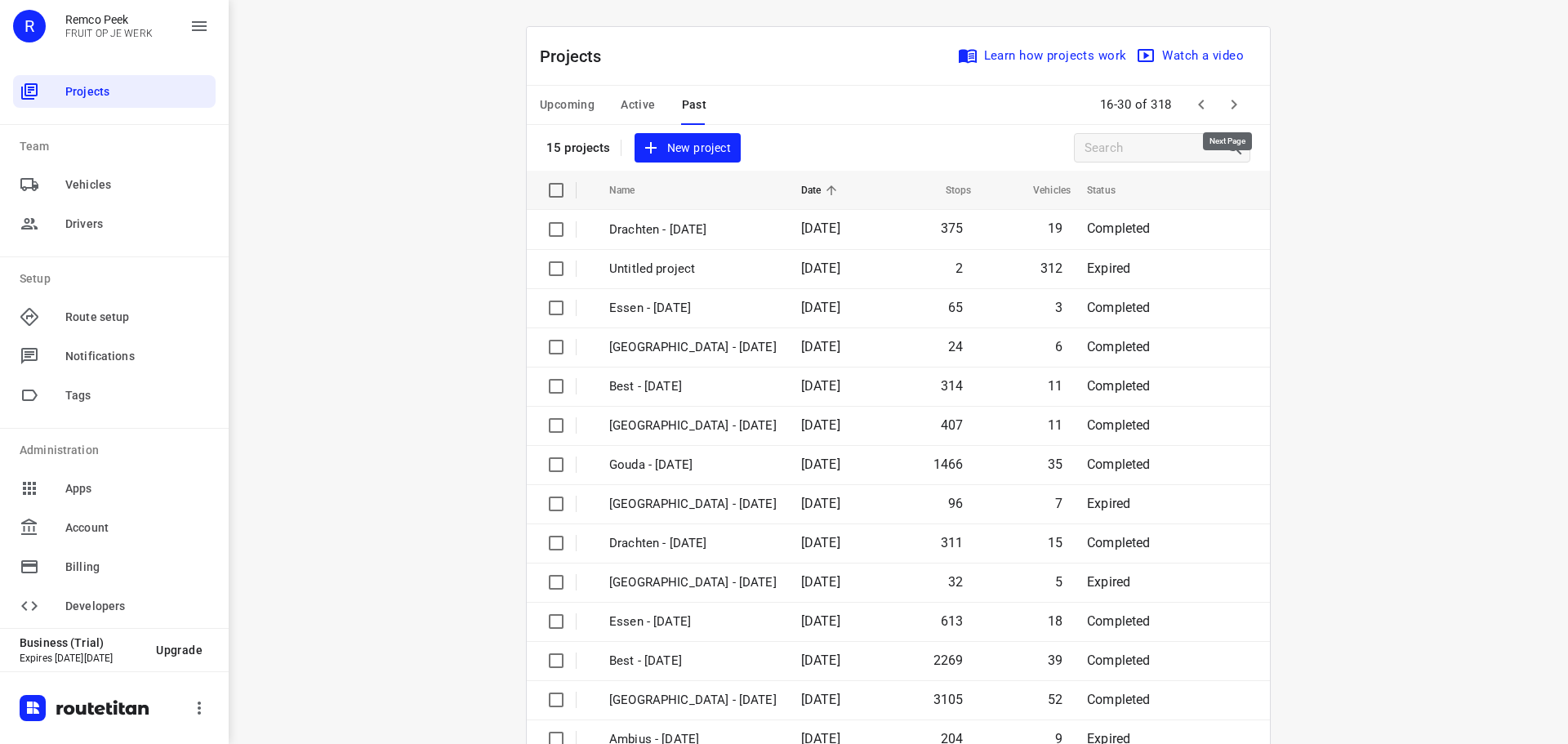
click at [1234, 113] on icon "button" at bounding box center [1234, 104] width 19 height 19
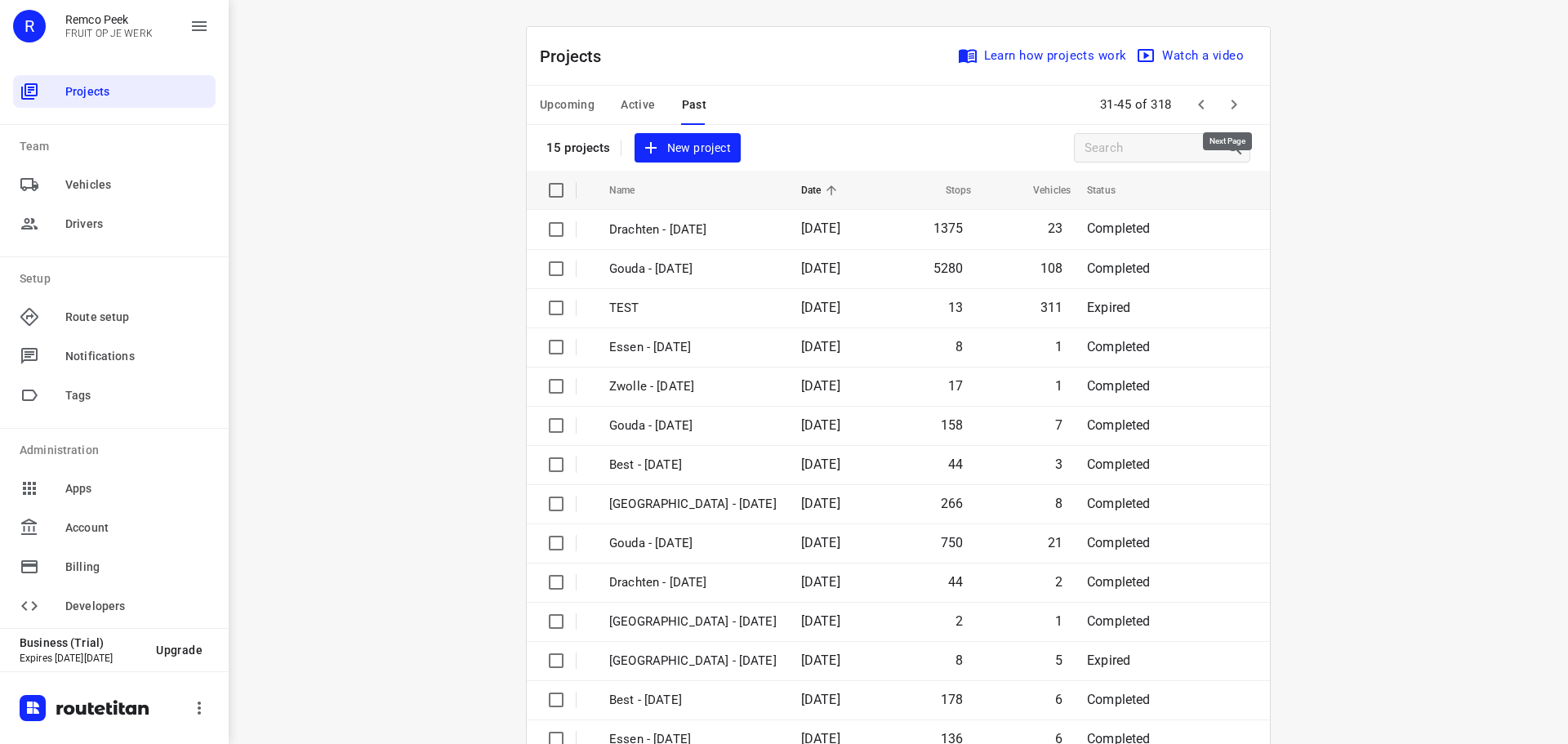
click at [1234, 113] on icon "button" at bounding box center [1234, 104] width 19 height 19
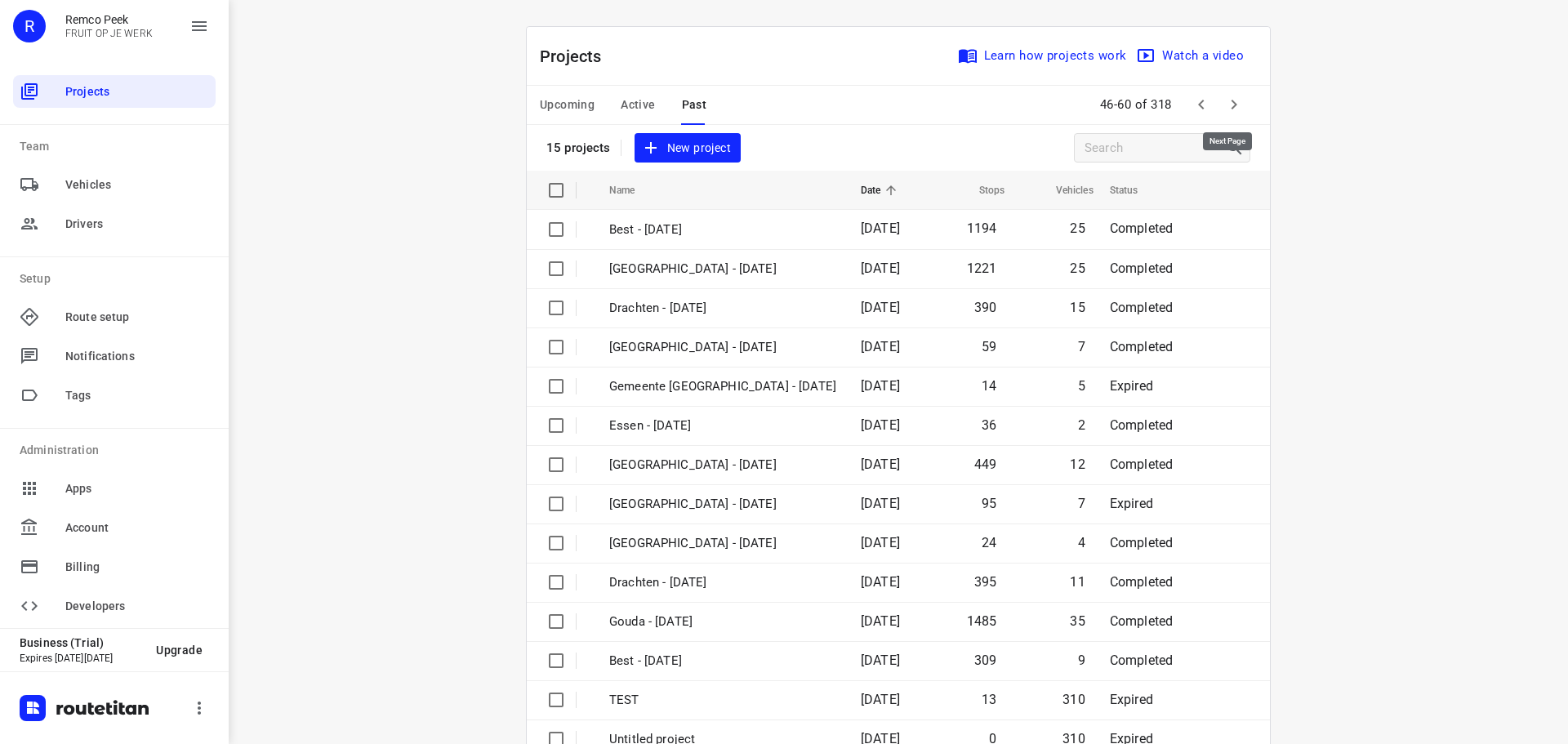
click at [1234, 113] on icon "button" at bounding box center [1234, 104] width 19 height 19
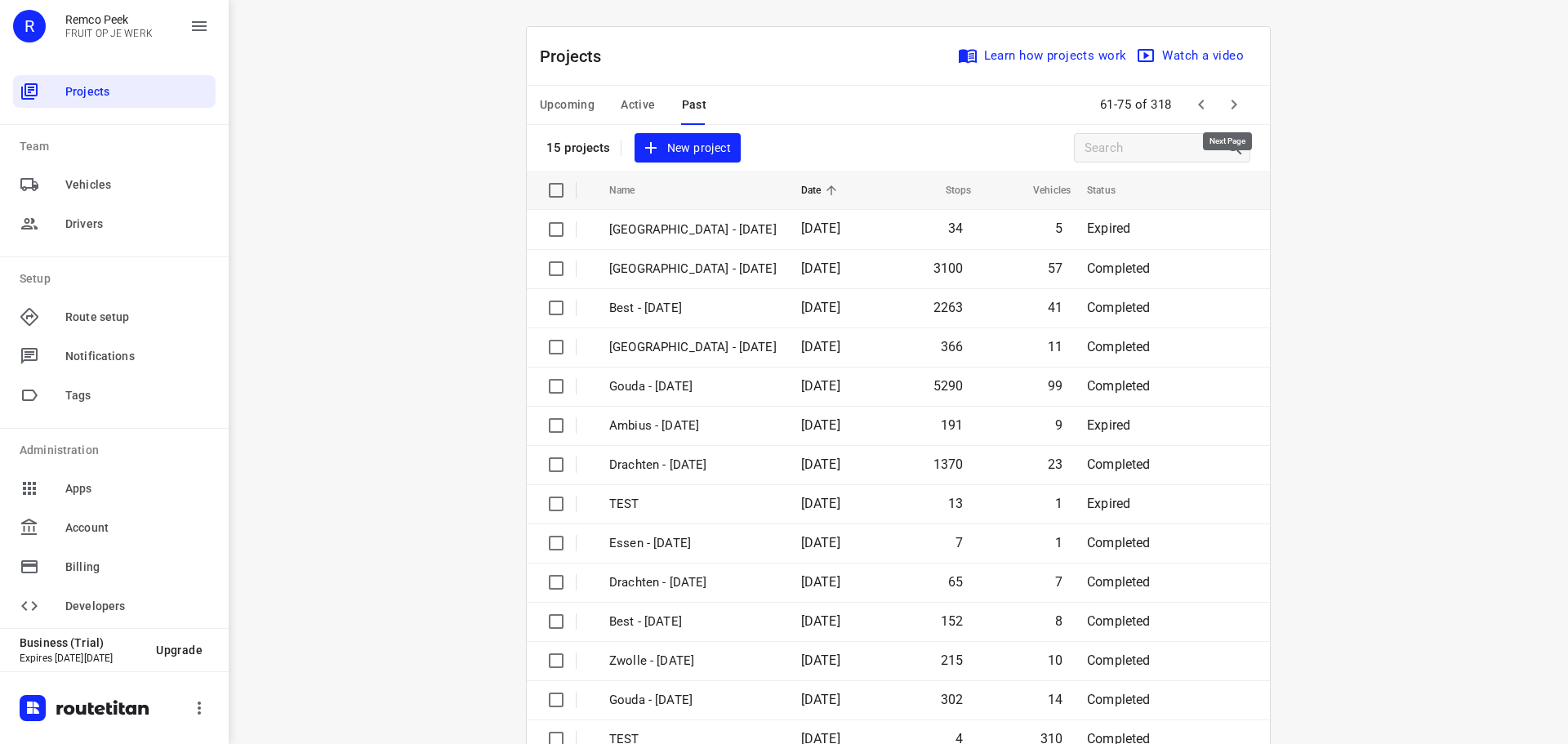
click at [1234, 113] on icon "button" at bounding box center [1234, 104] width 19 height 19
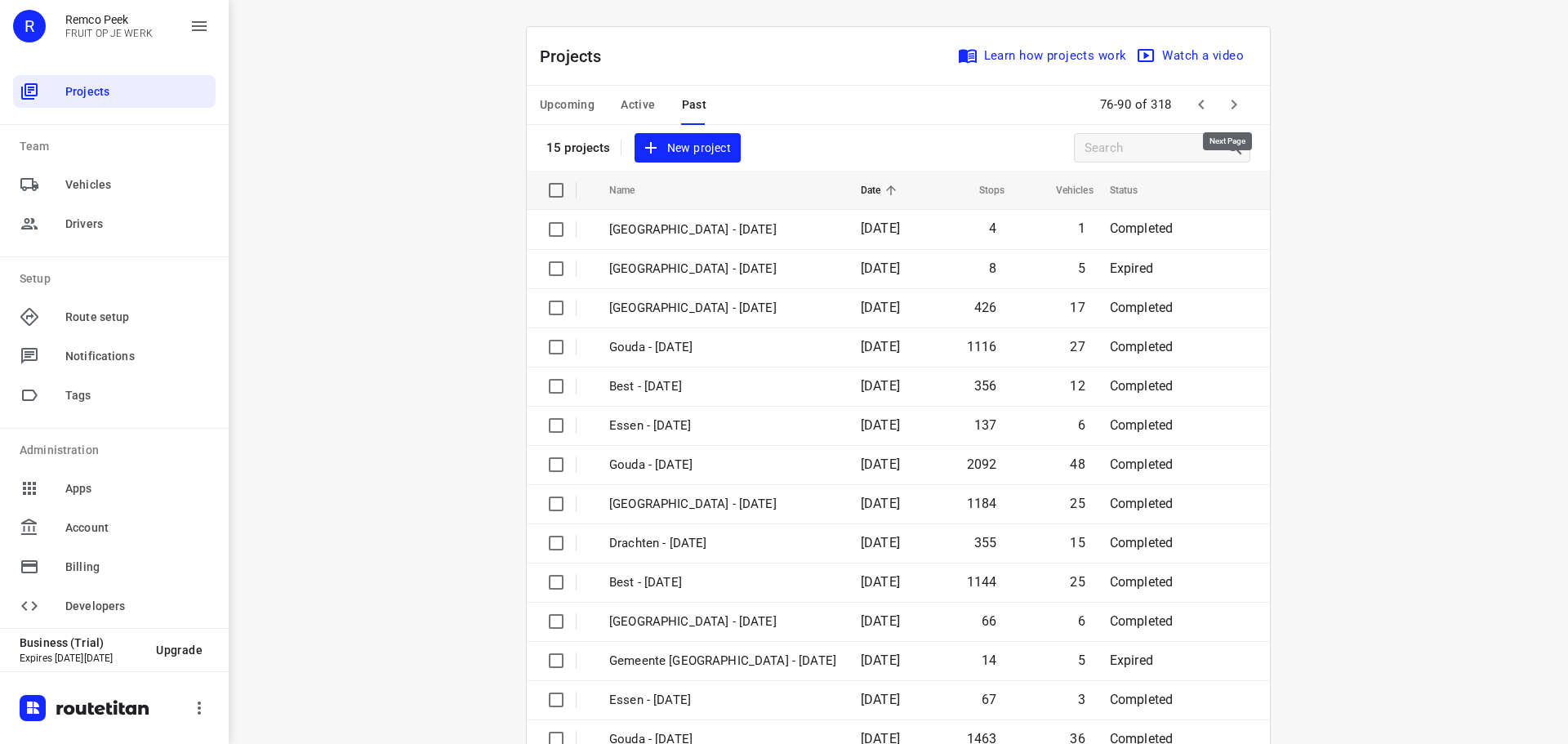
click at [1234, 113] on icon "button" at bounding box center [1234, 104] width 19 height 19
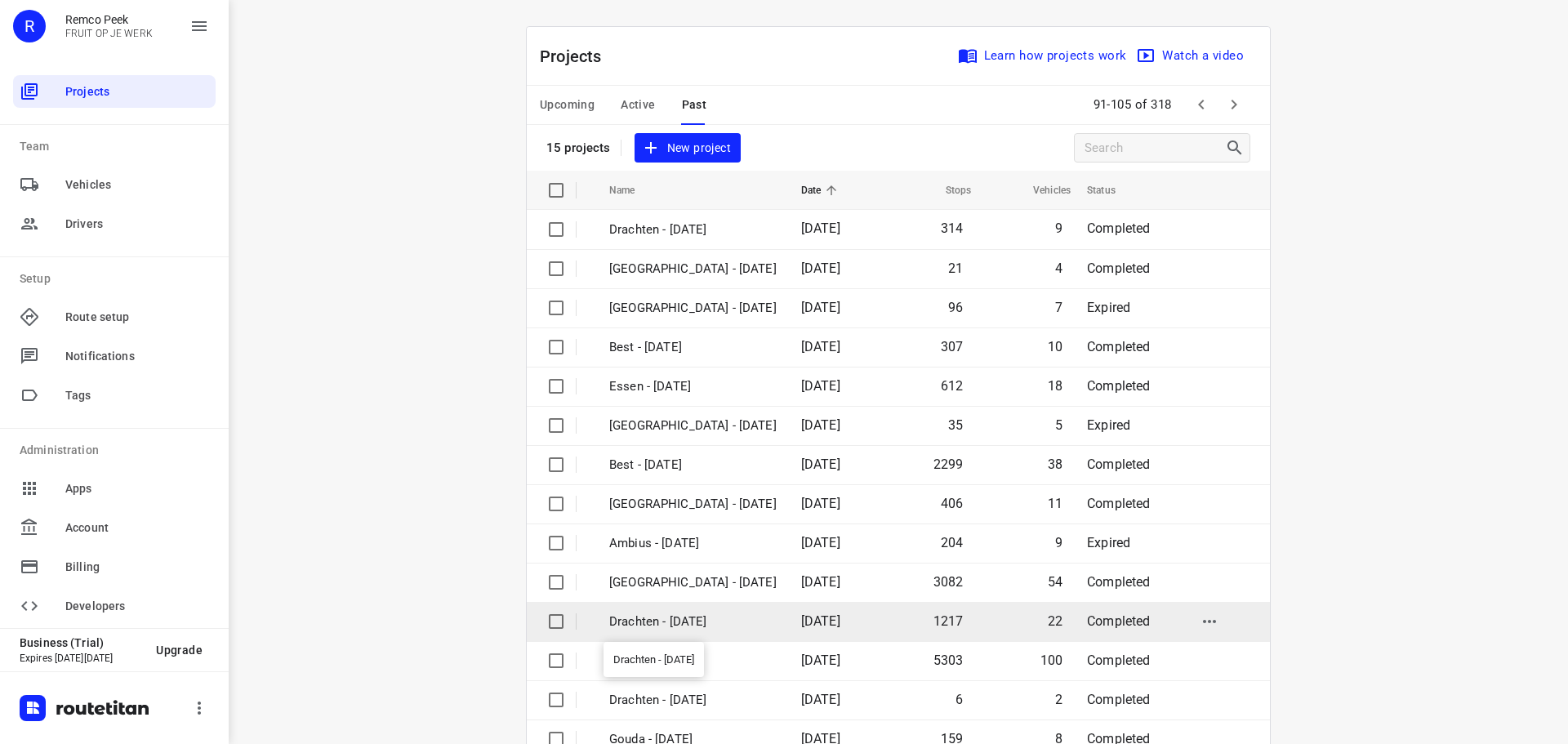
click at [674, 626] on p "Drachten - [DATE]" at bounding box center [693, 622] width 168 height 18
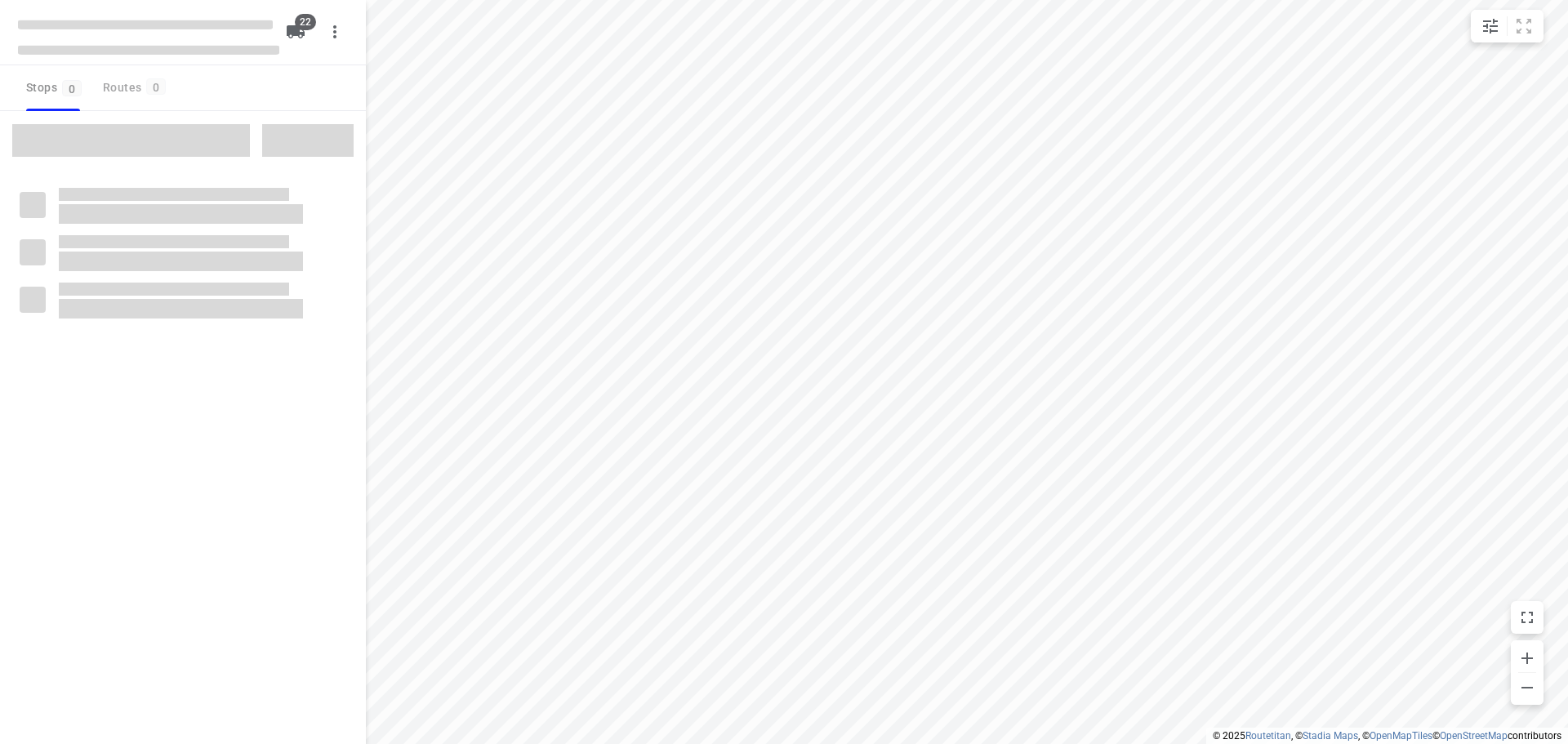
checkbox input "true"
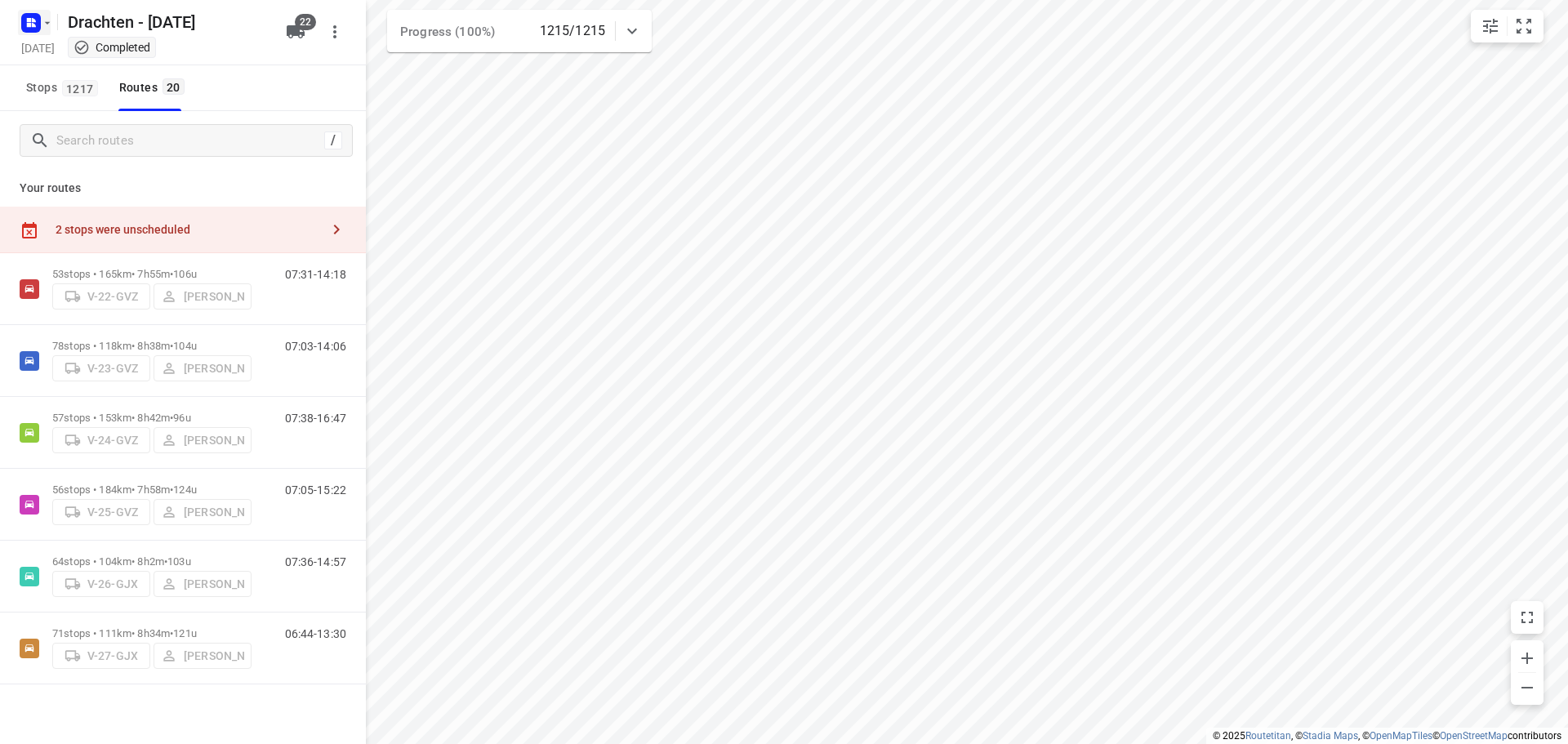
click at [18, 20] on icon "button" at bounding box center [30, 23] width 26 height 26
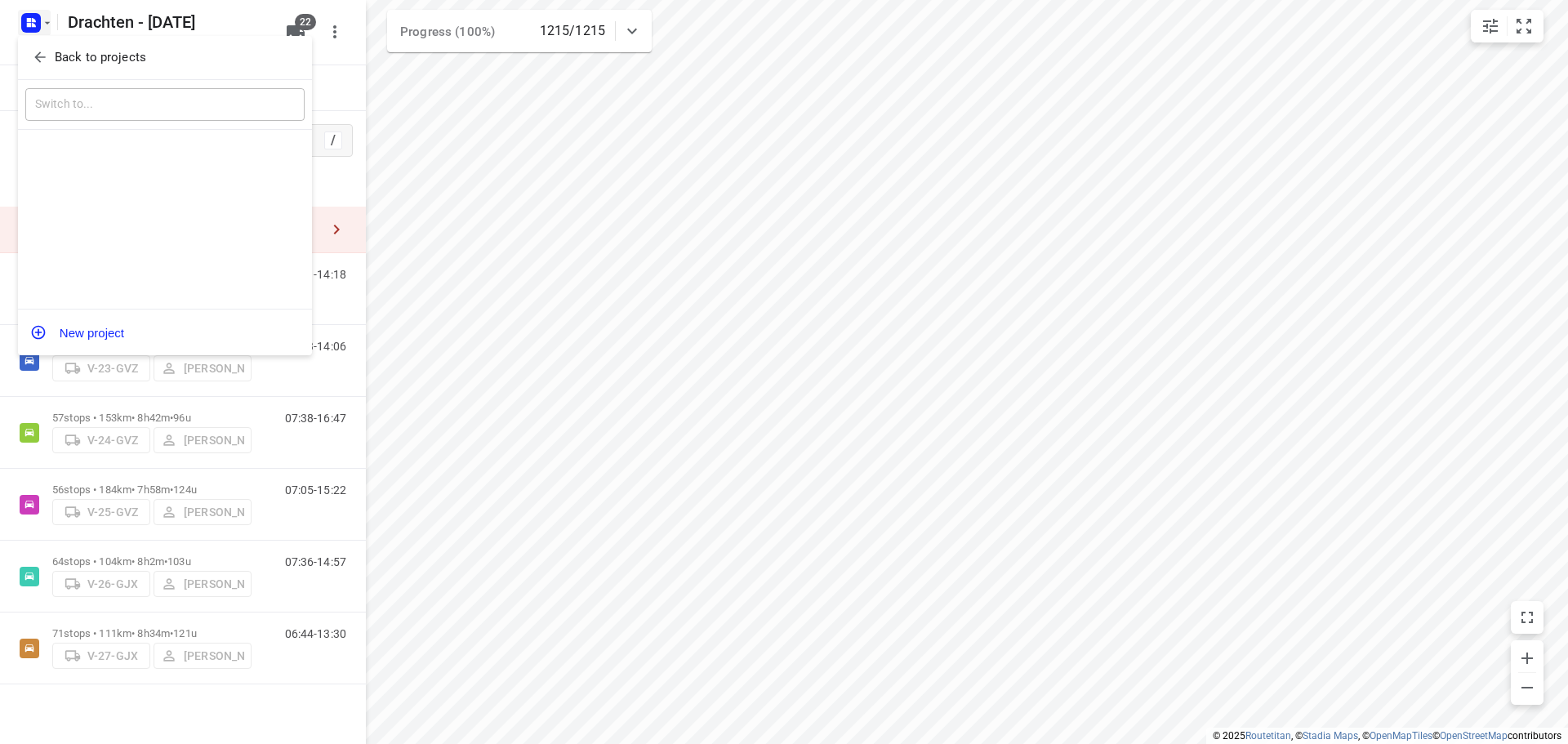
click at [101, 50] on p "Back to projects" at bounding box center [100, 57] width 91 height 18
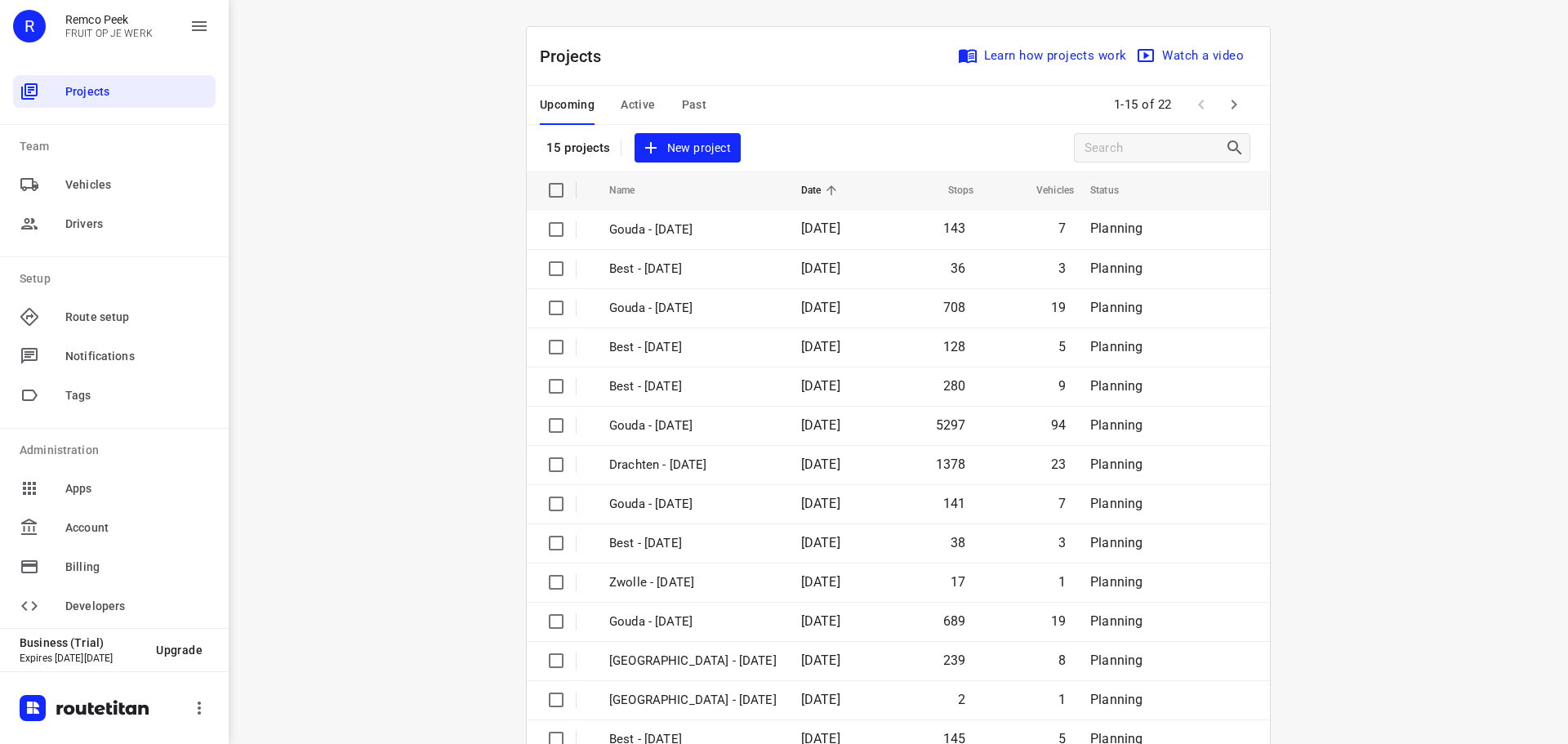
click at [688, 109] on span "Past" at bounding box center [695, 105] width 25 height 20
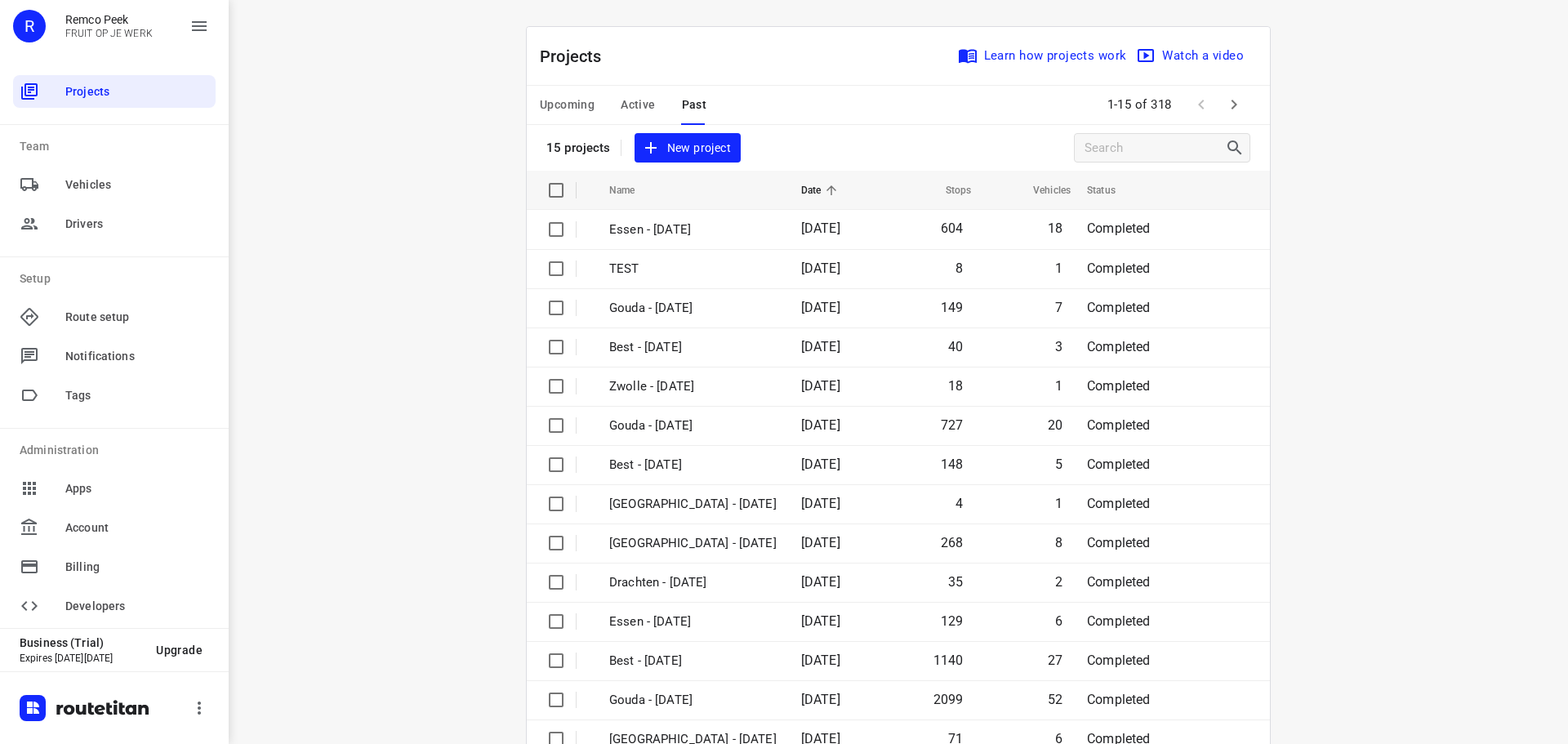
click at [645, 101] on span "Active" at bounding box center [638, 105] width 34 height 20
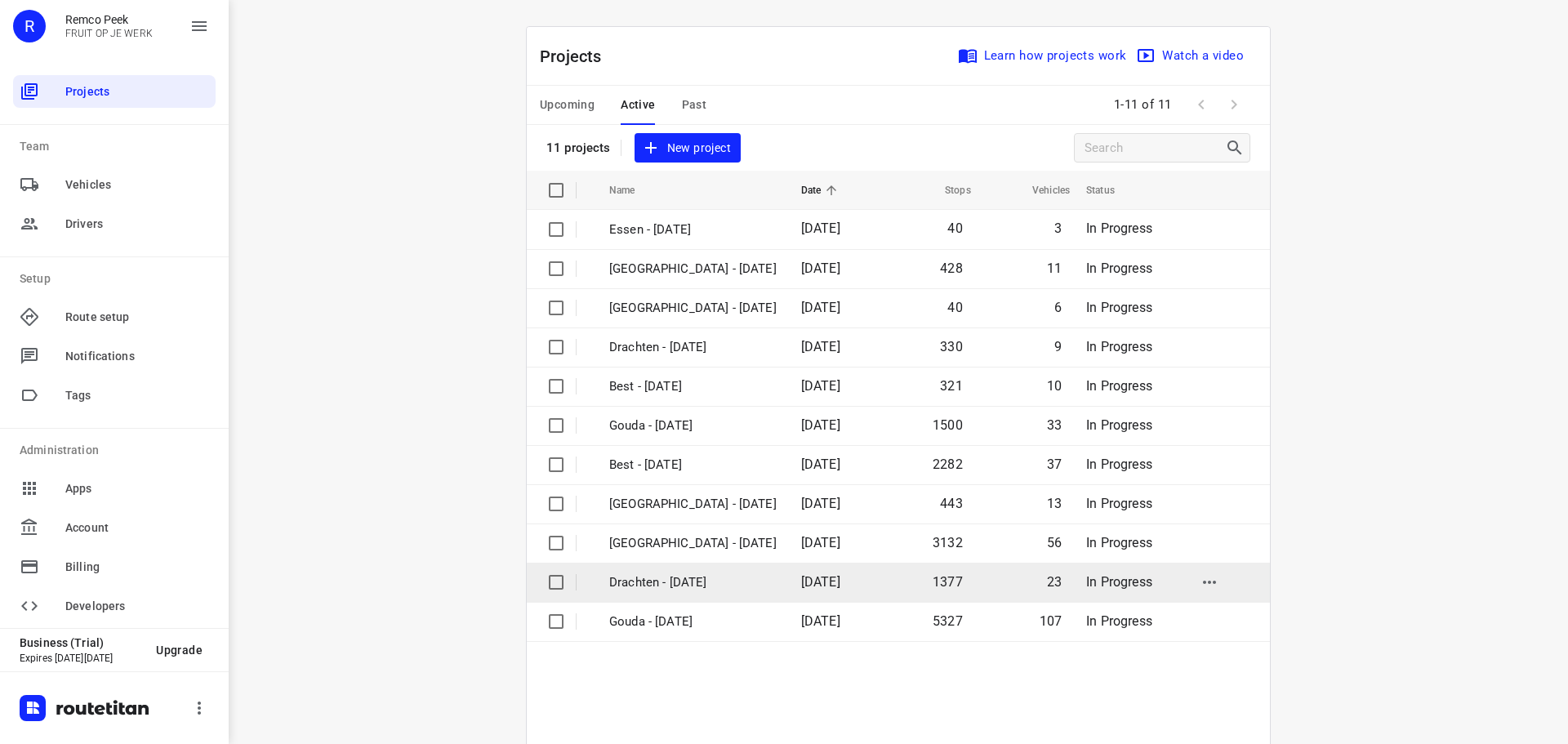
click at [654, 586] on p "Drachten - [DATE]" at bounding box center [693, 582] width 168 height 18
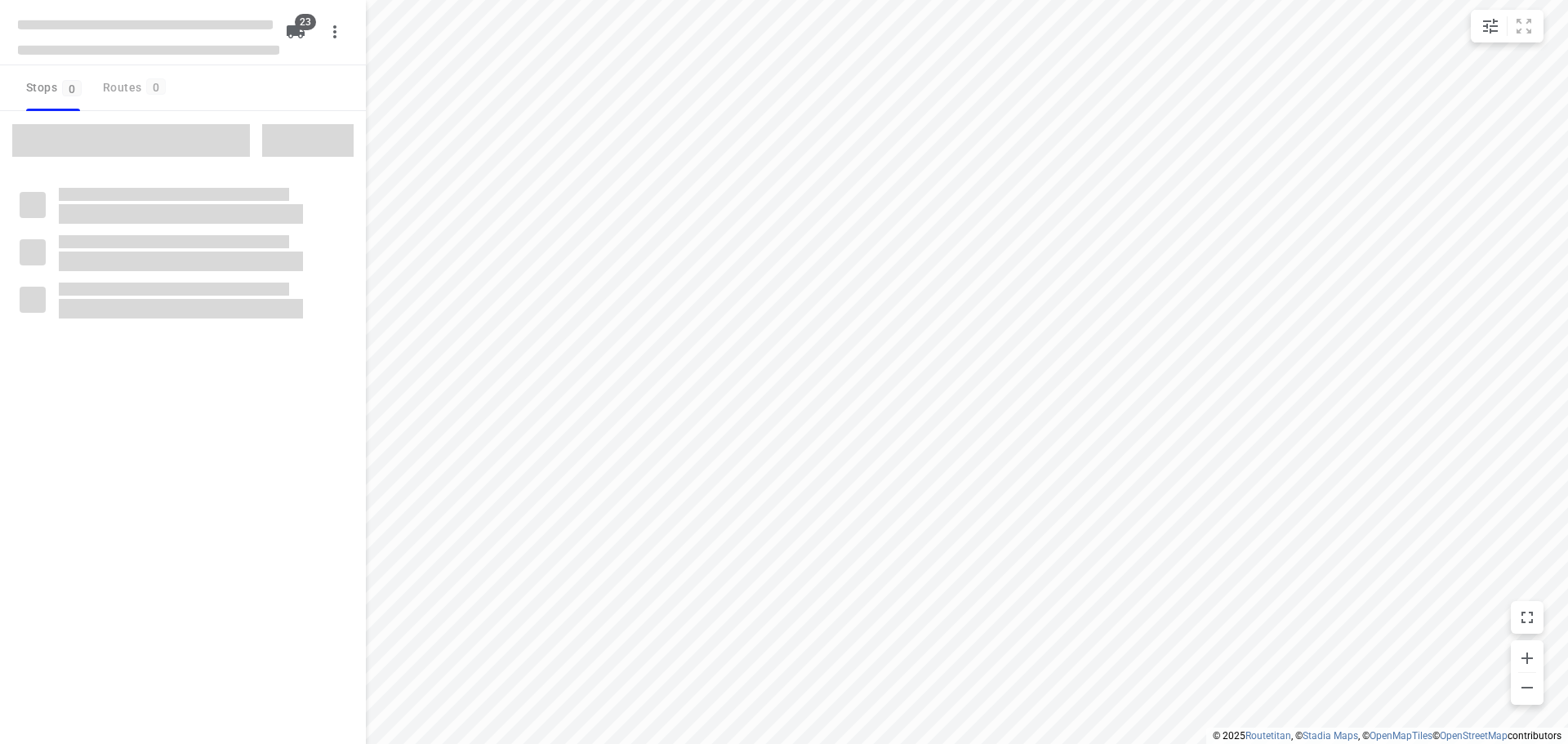
checkbox input "true"
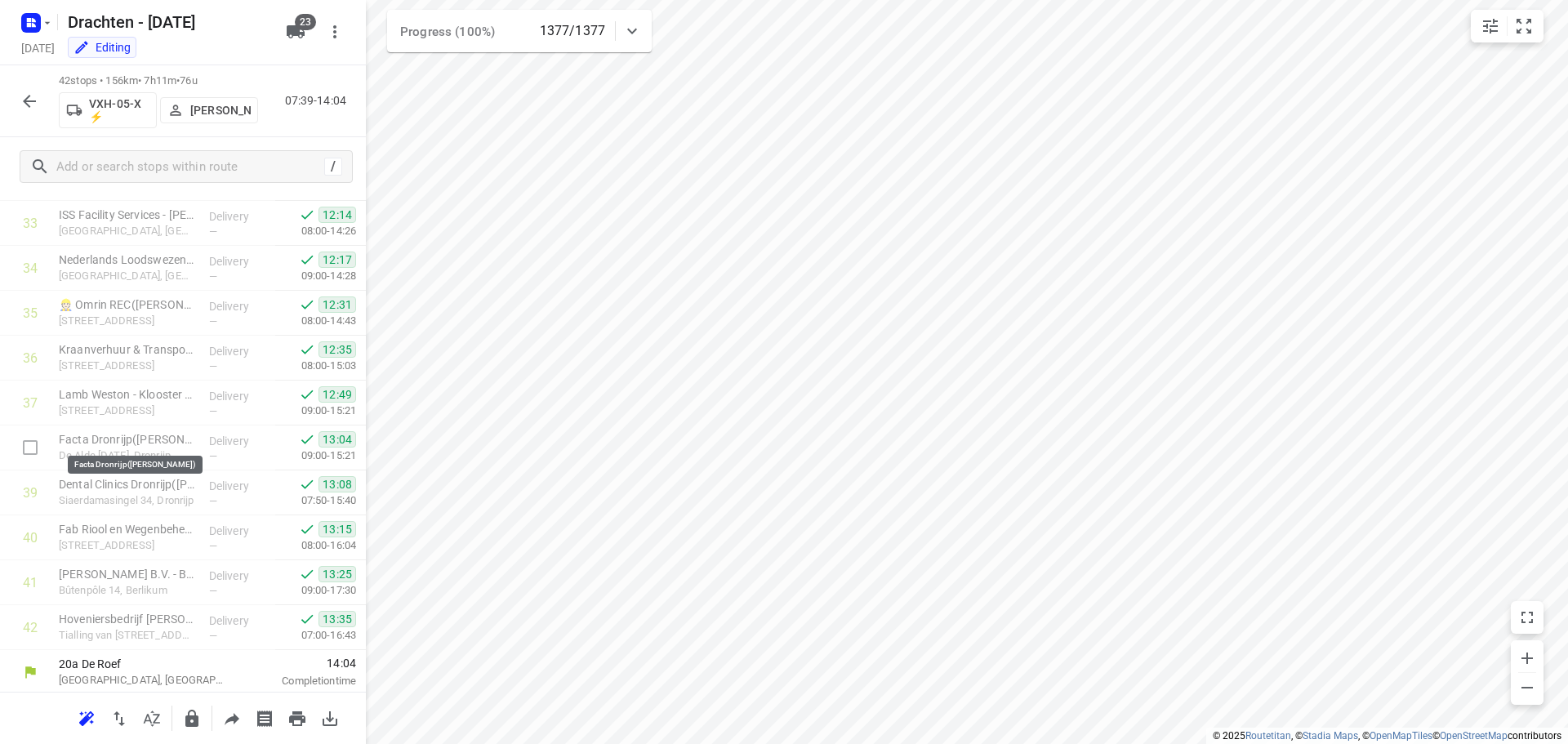
scroll to position [1517, 0]
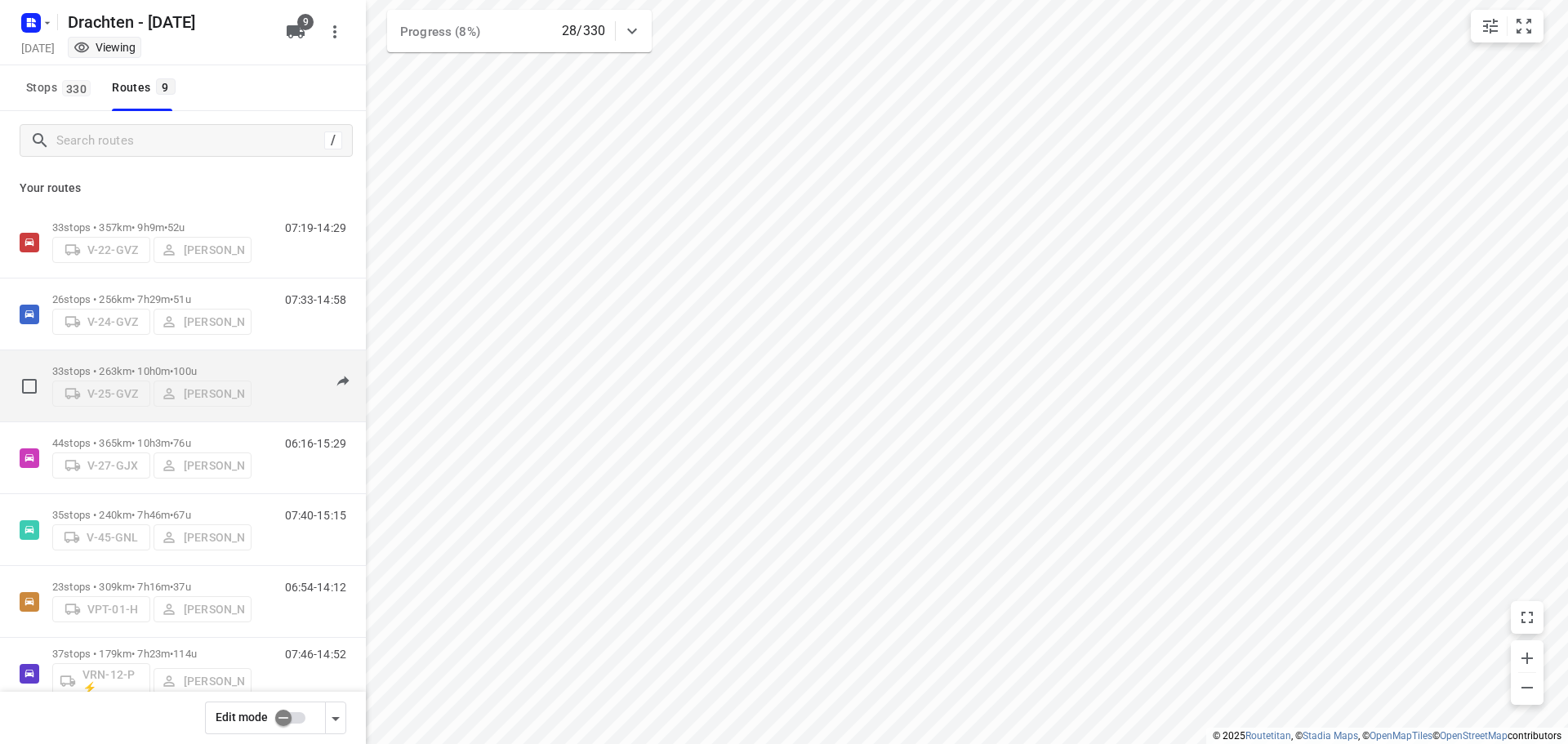
click at [197, 367] on span "100u" at bounding box center [185, 371] width 23 height 13
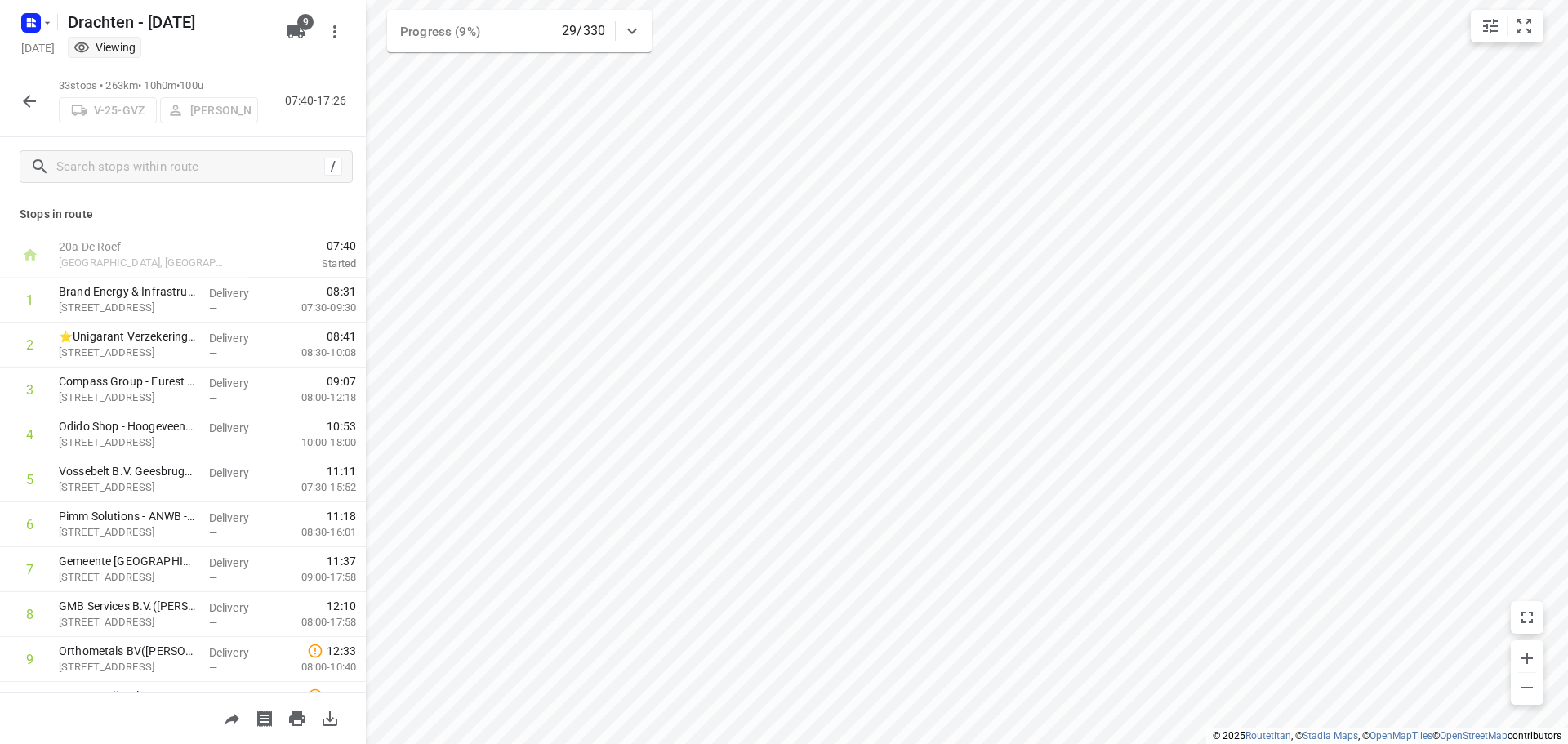
click at [22, 106] on icon "button" at bounding box center [28, 101] width 19 height 19
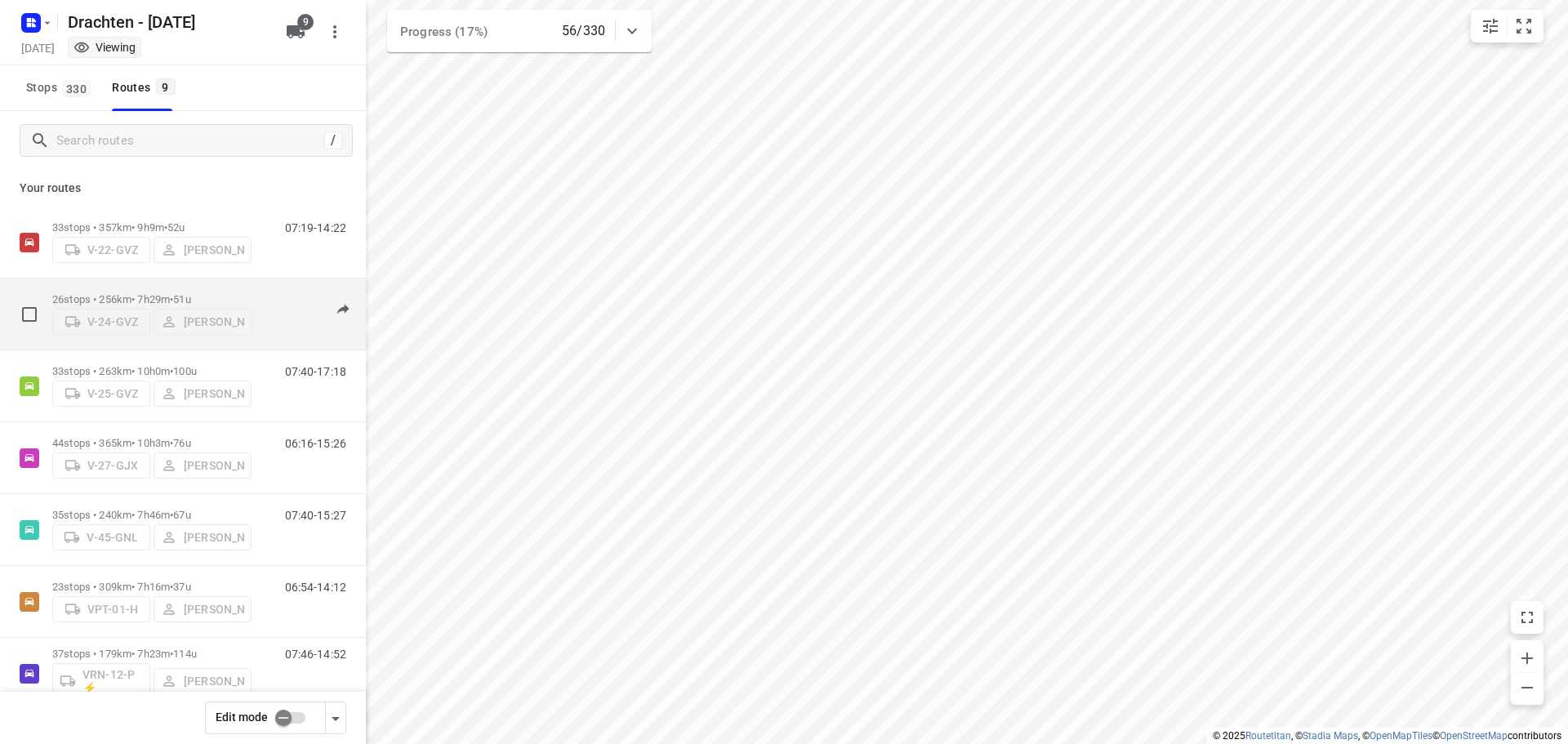
click at [189, 287] on div "26 stops • 256km • 7h29m • 51u V-24-GVZ Steijn Groothof" at bounding box center [152, 313] width 199 height 58
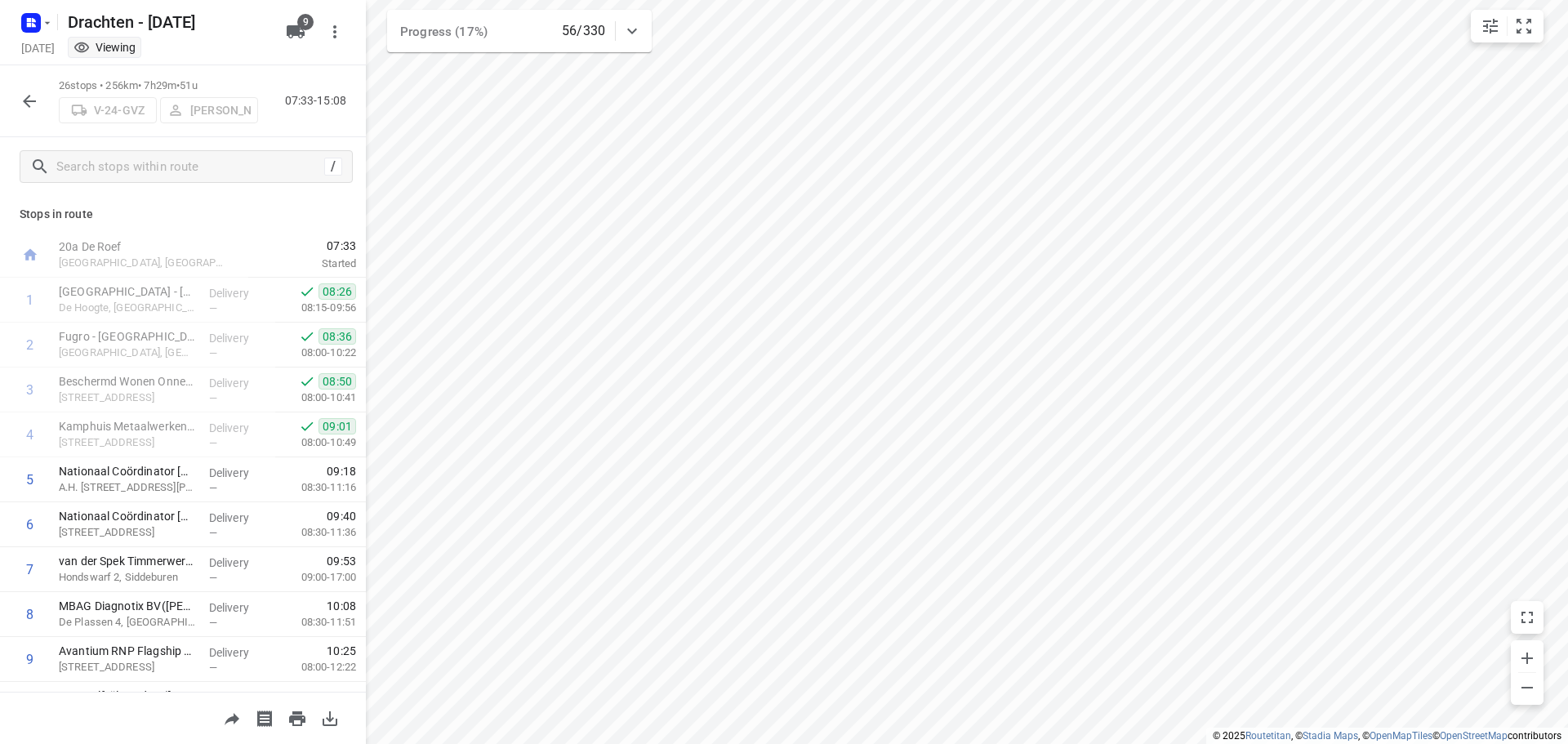
click at [30, 106] on icon "button" at bounding box center [29, 101] width 13 height 13
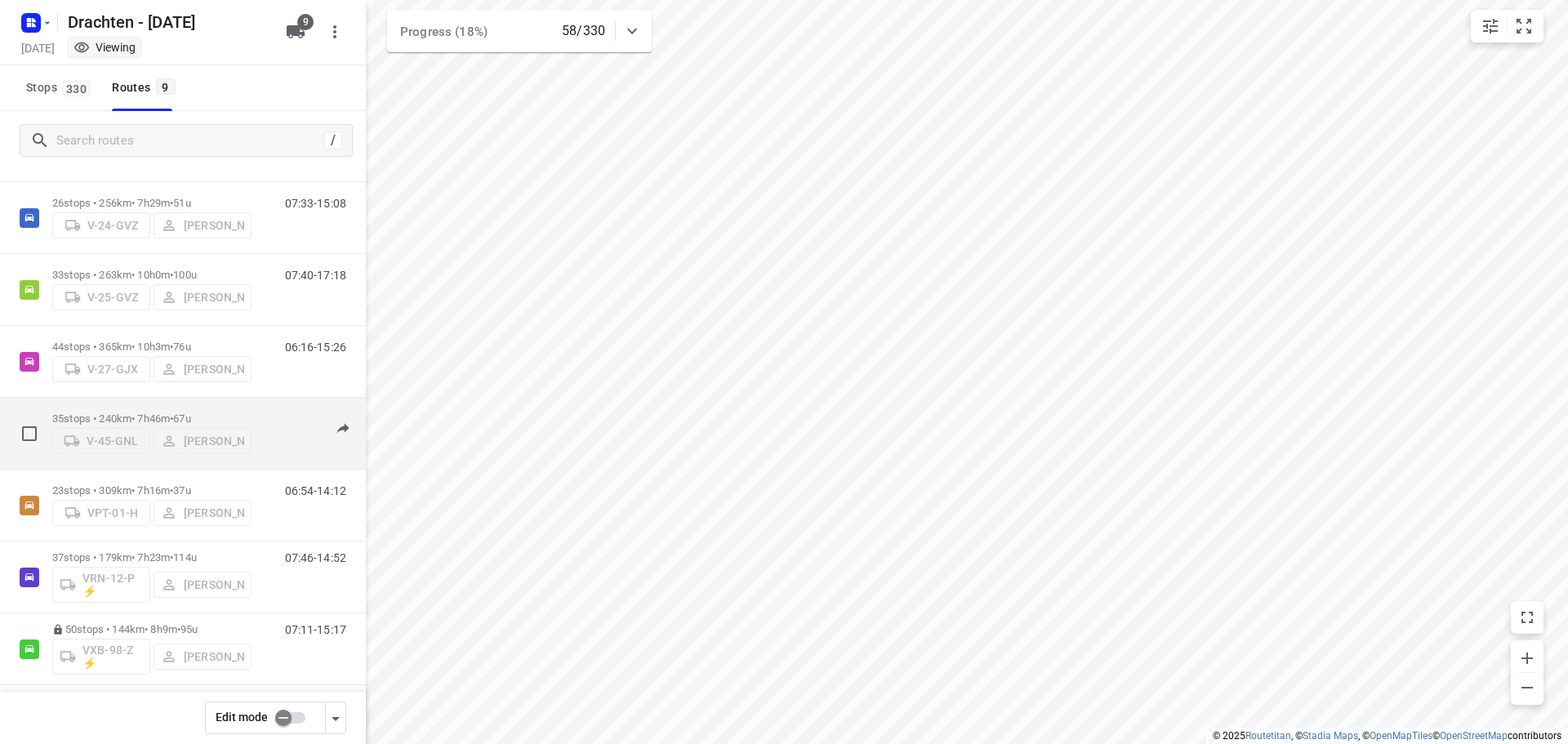
scroll to position [15, 0]
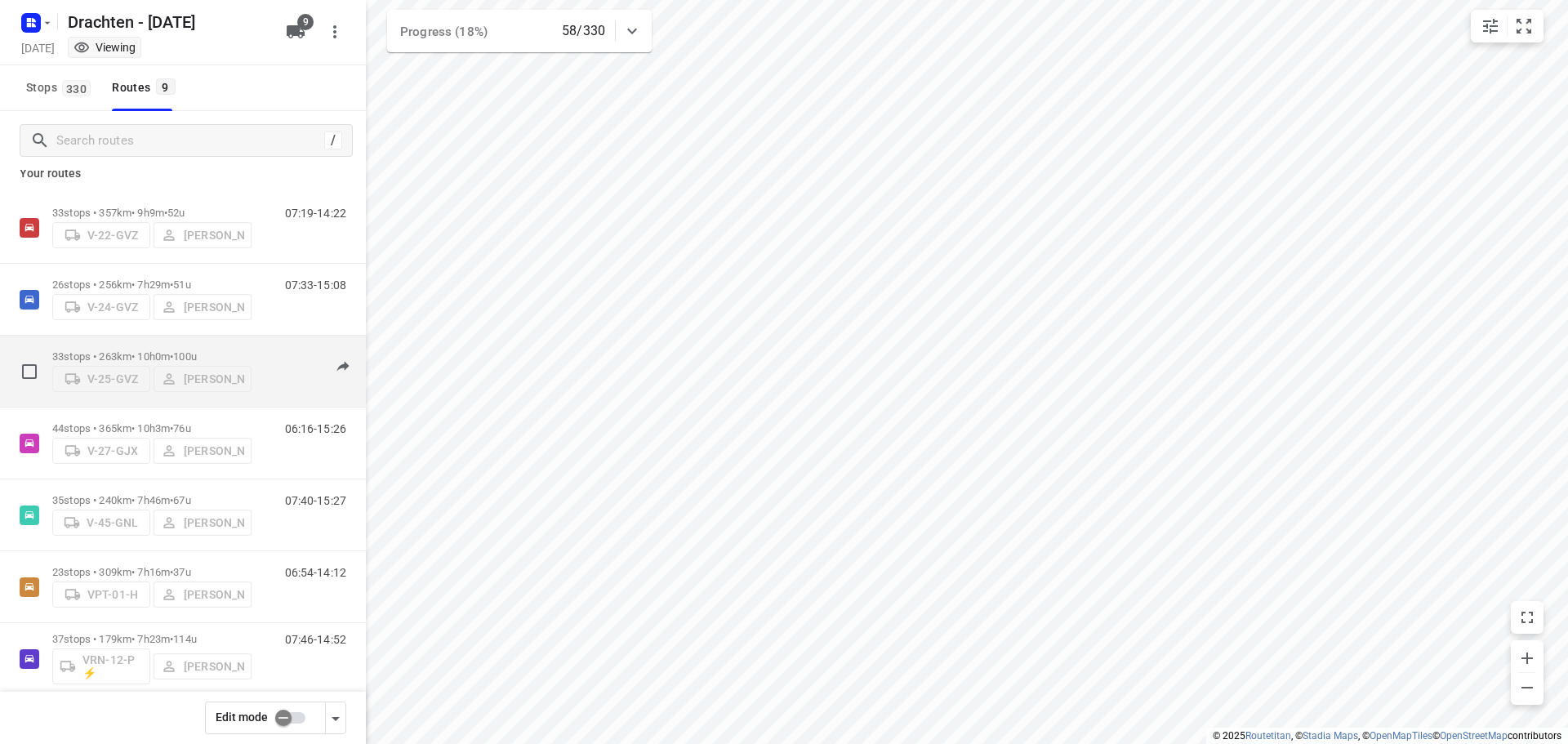
click at [171, 350] on p "33 stops • 263km • 10h0m • 100u" at bounding box center [152, 356] width 199 height 13
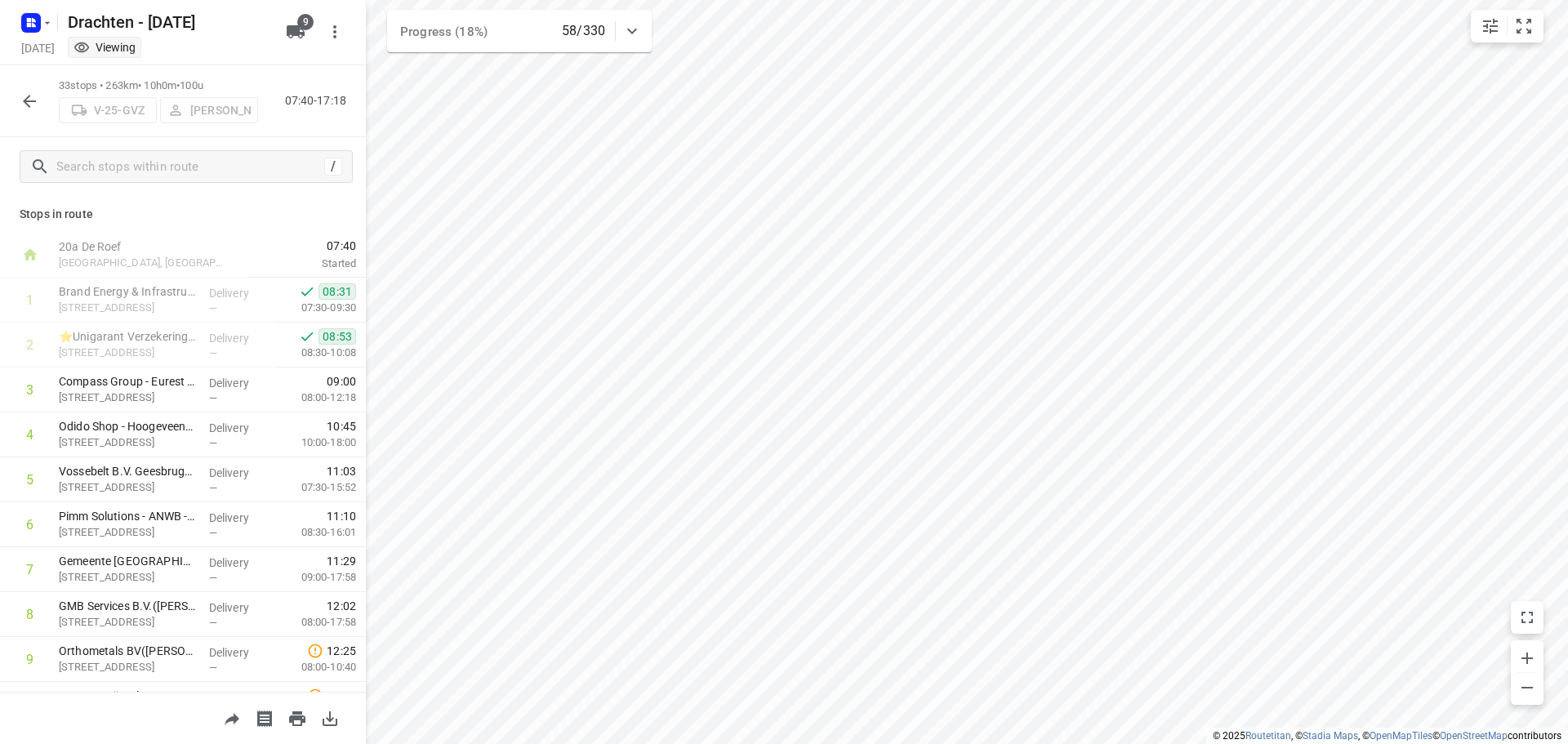
click at [35, 102] on icon "button" at bounding box center [28, 101] width 19 height 19
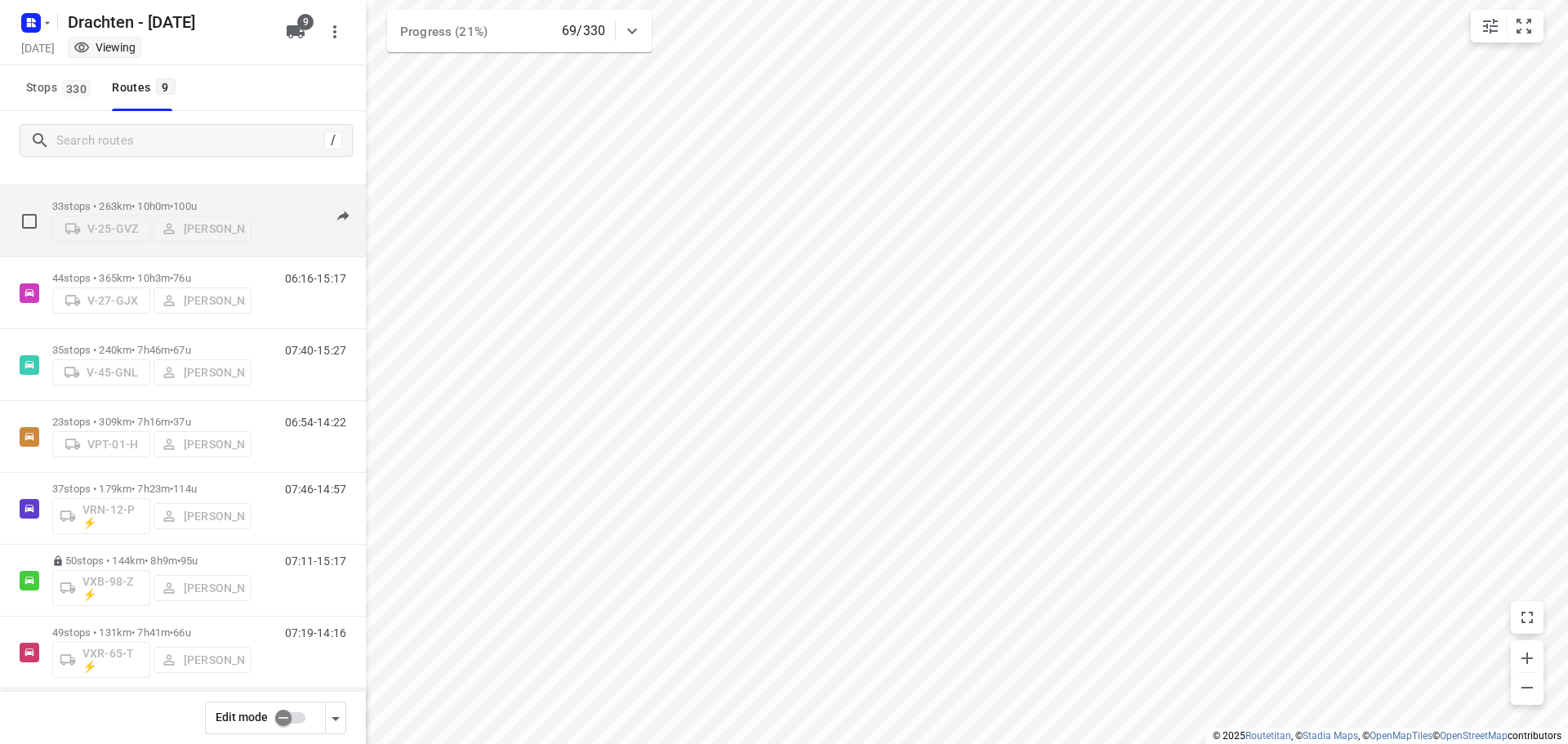
scroll to position [178, 0]
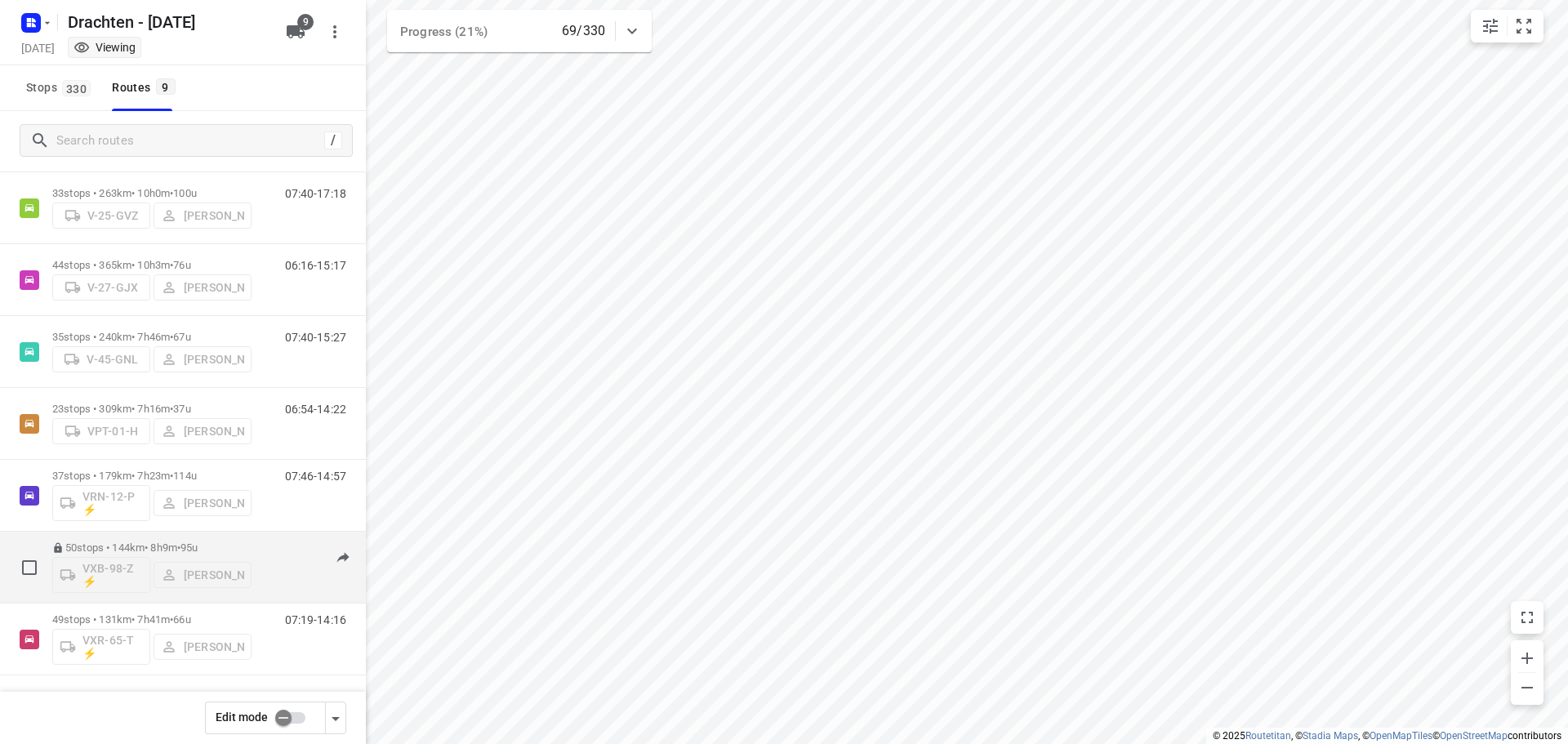
click at [161, 540] on div "50 stops • 144km • 8h9m • 95u VXB-98-Z ⚡ Kirsten Brouwer" at bounding box center [152, 566] width 199 height 68
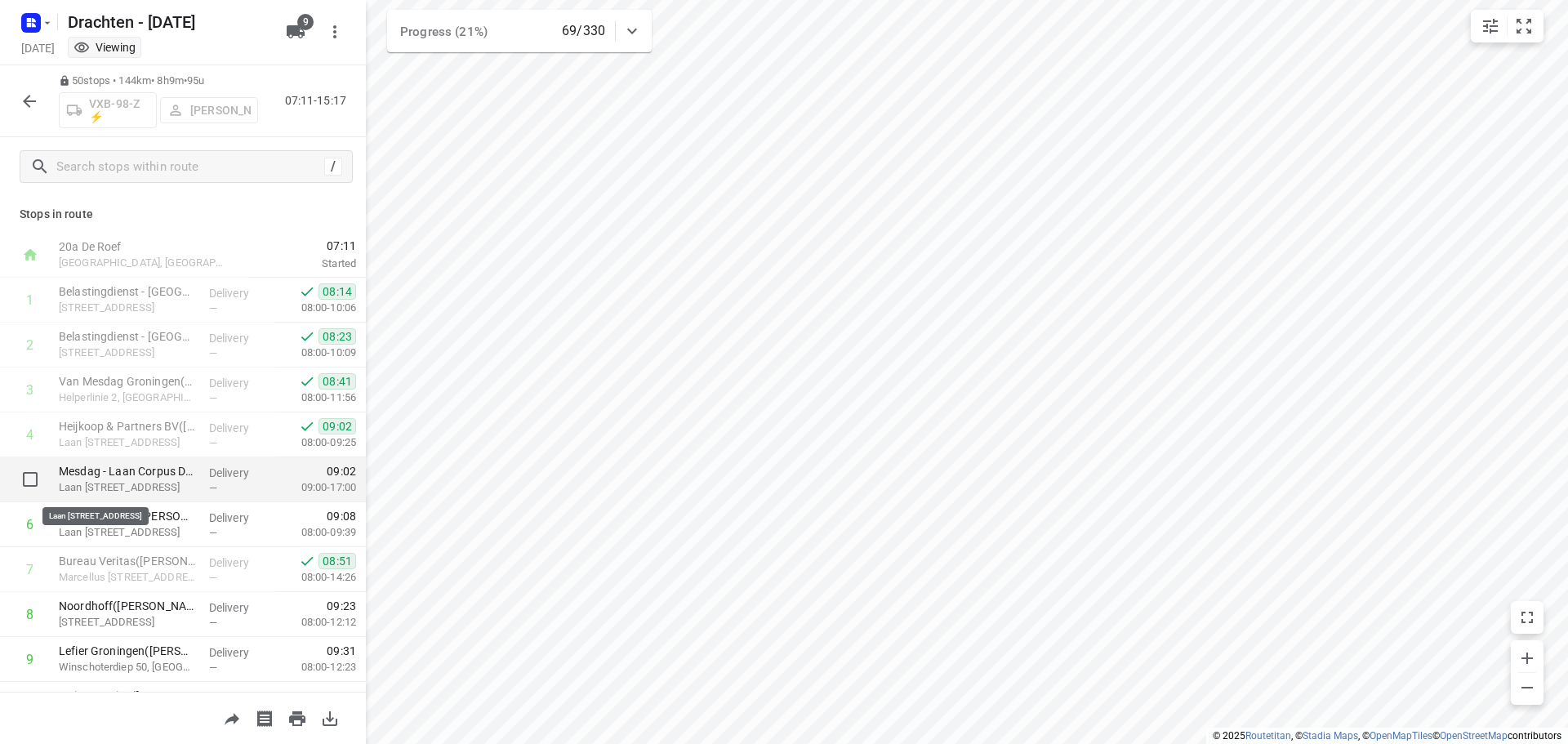
click at [185, 480] on p "Laan Corpus Den Hoorn 102-2, Groningen" at bounding box center [127, 487] width 137 height 16
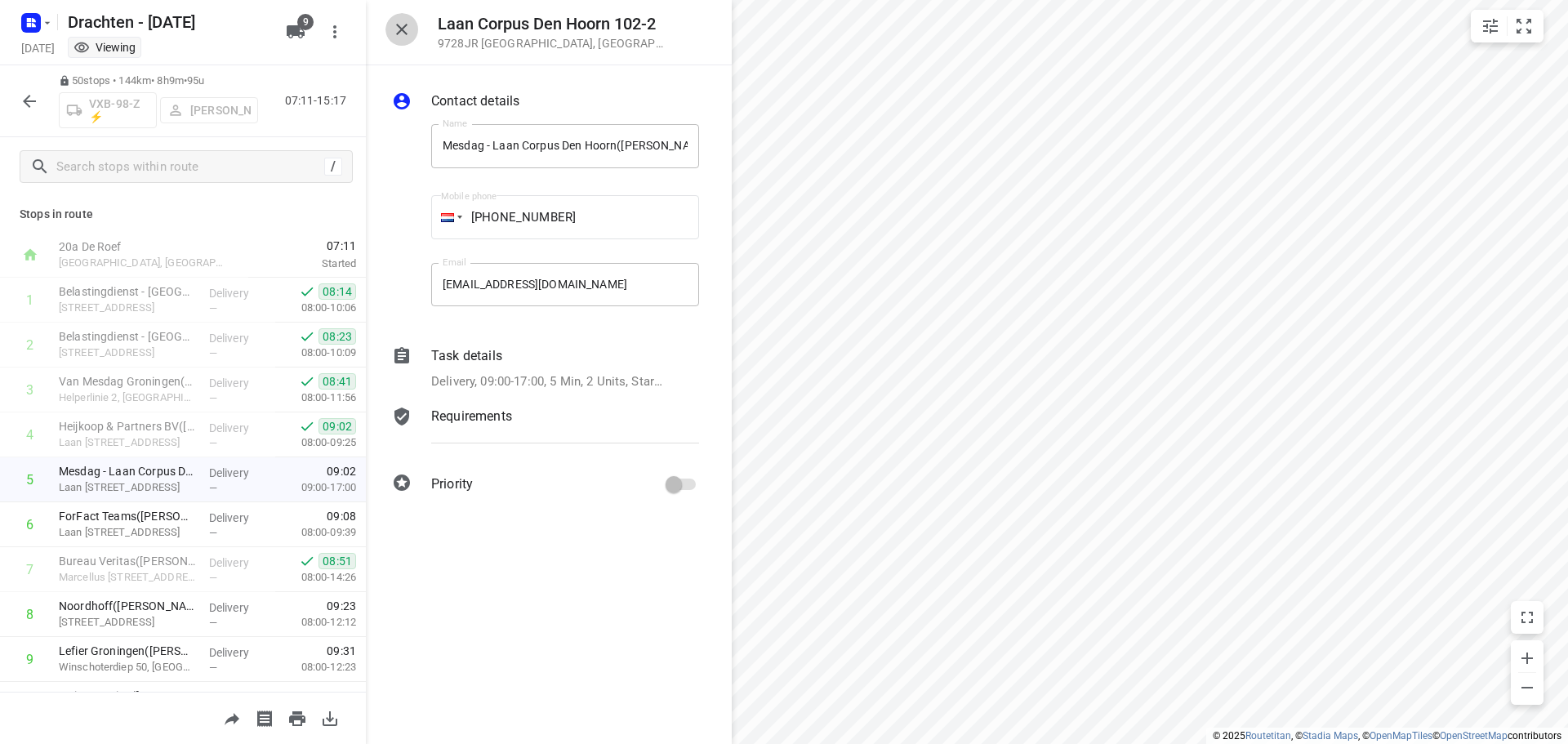
click at [400, 28] on icon "button" at bounding box center [402, 29] width 12 height 12
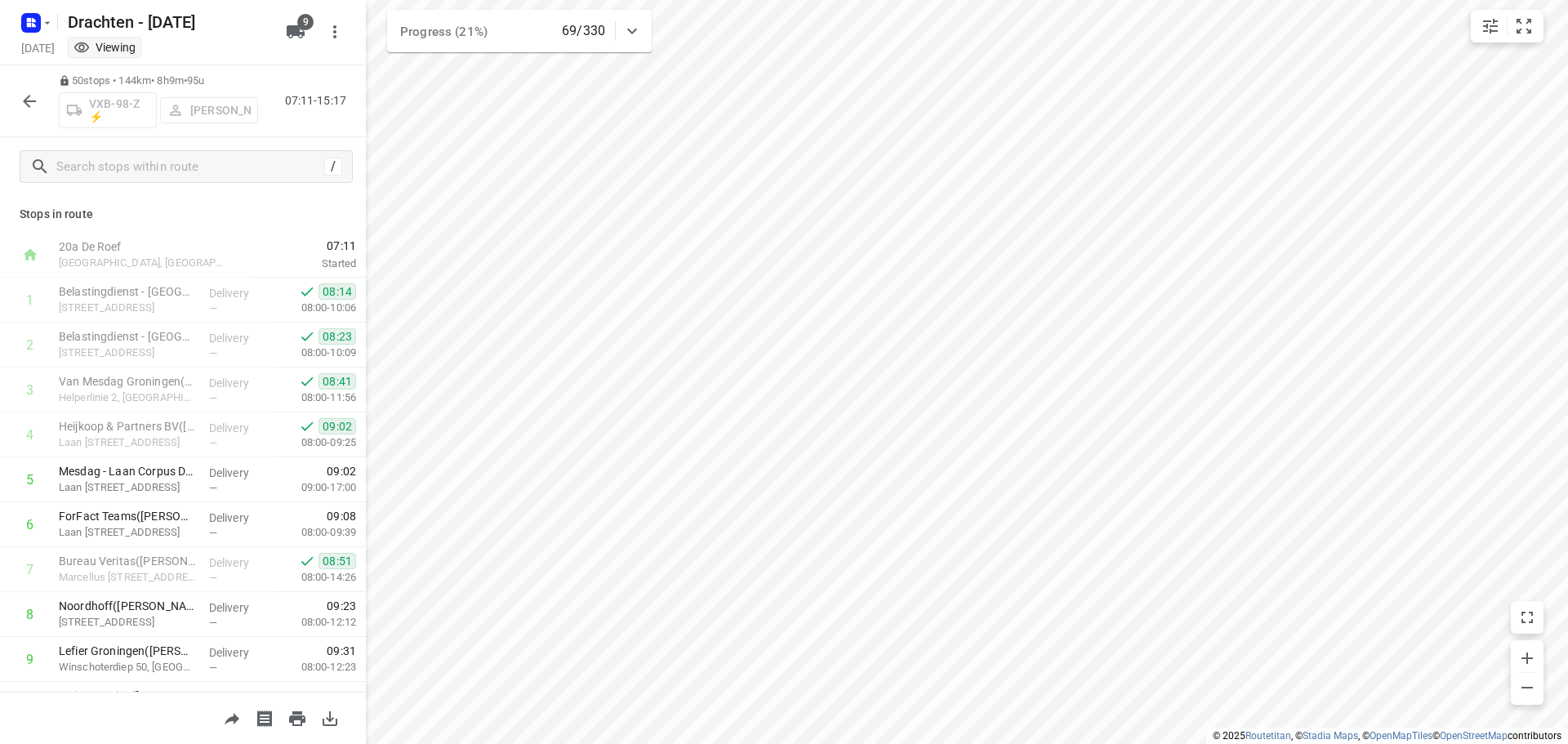
click at [15, 103] on button "button" at bounding box center [29, 101] width 33 height 33
click at [18, 99] on button "button" at bounding box center [29, 101] width 33 height 33
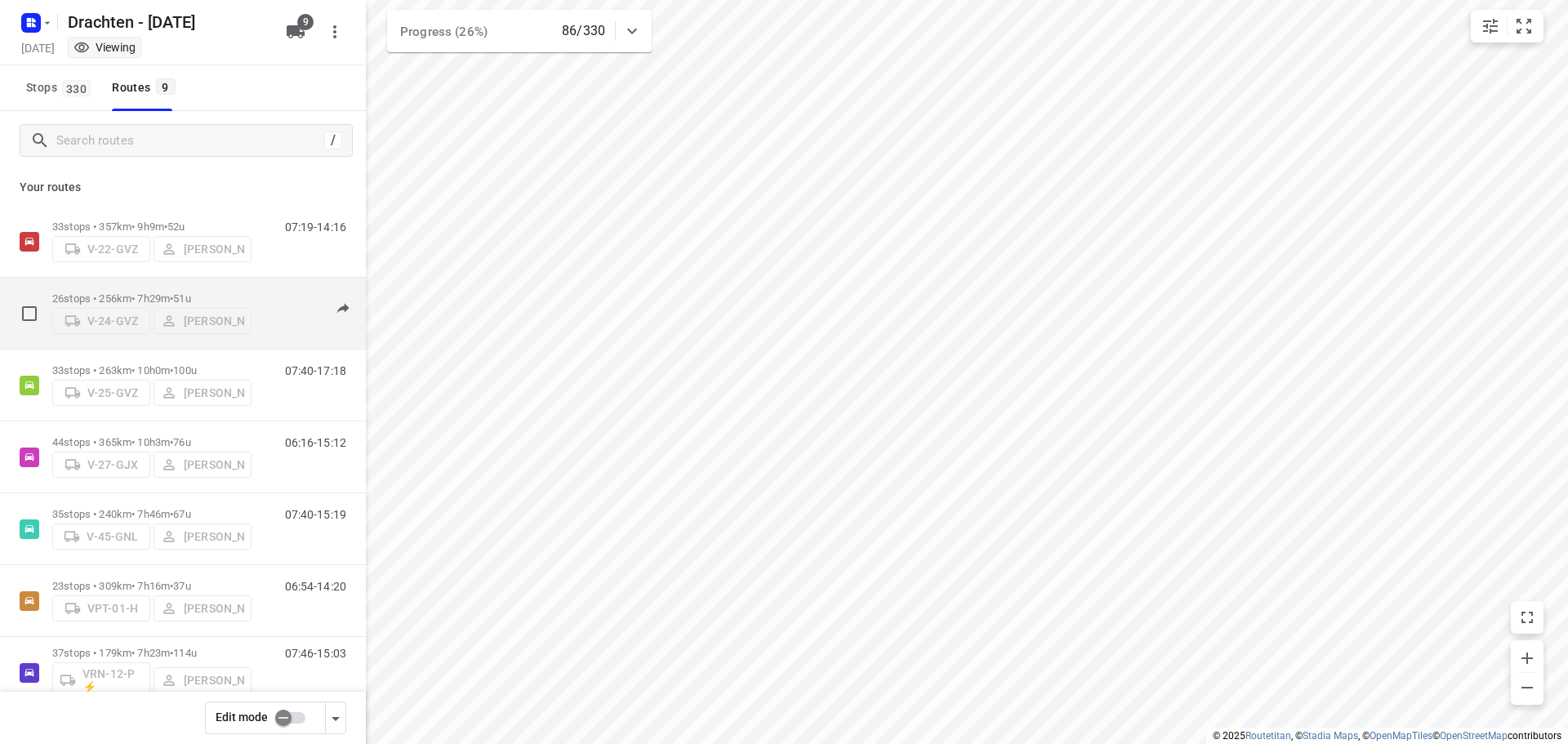
scroll to position [0, 0]
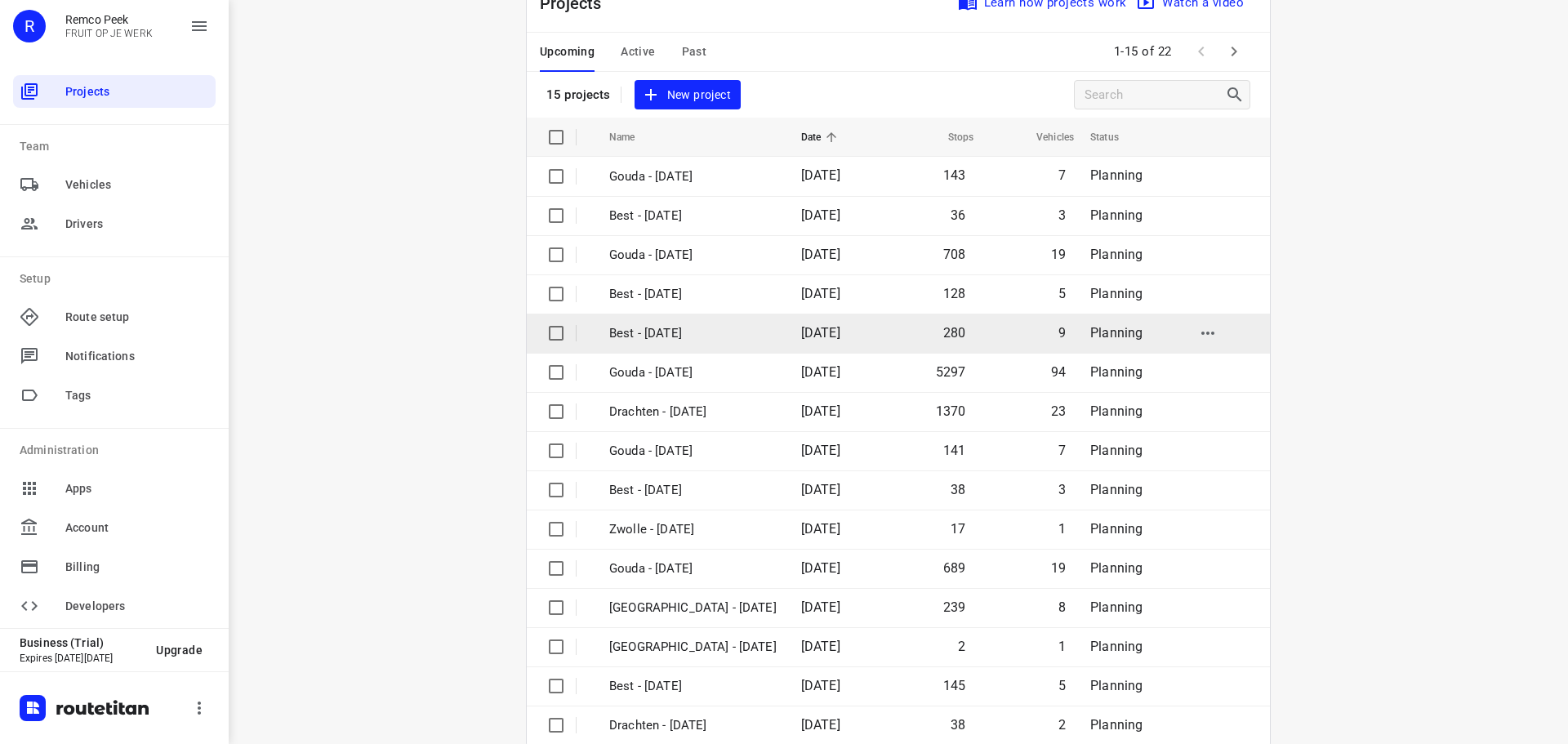
scroll to position [81, 0]
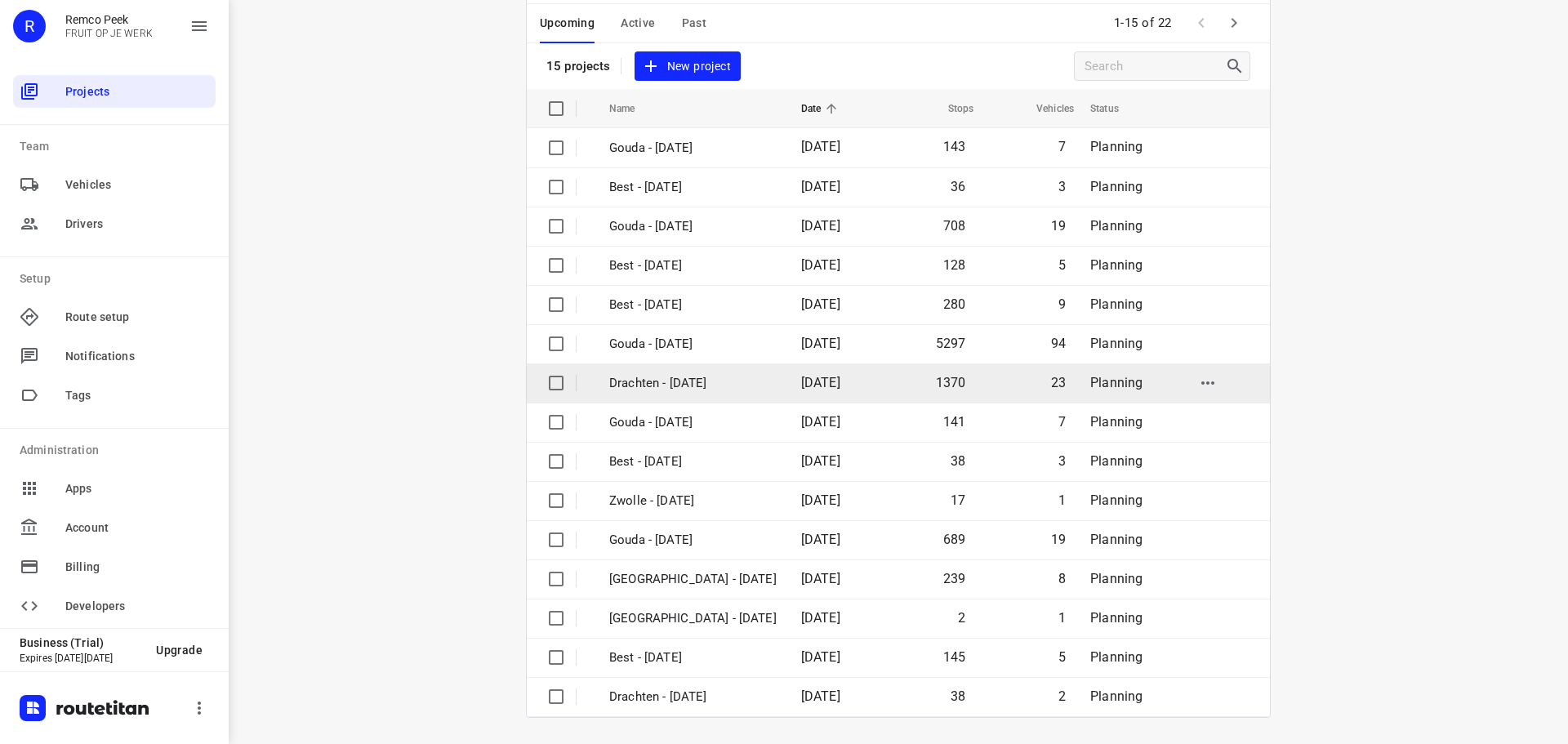
click at [678, 393] on td "Drachten - [DATE]" at bounding box center [690, 383] width 195 height 39
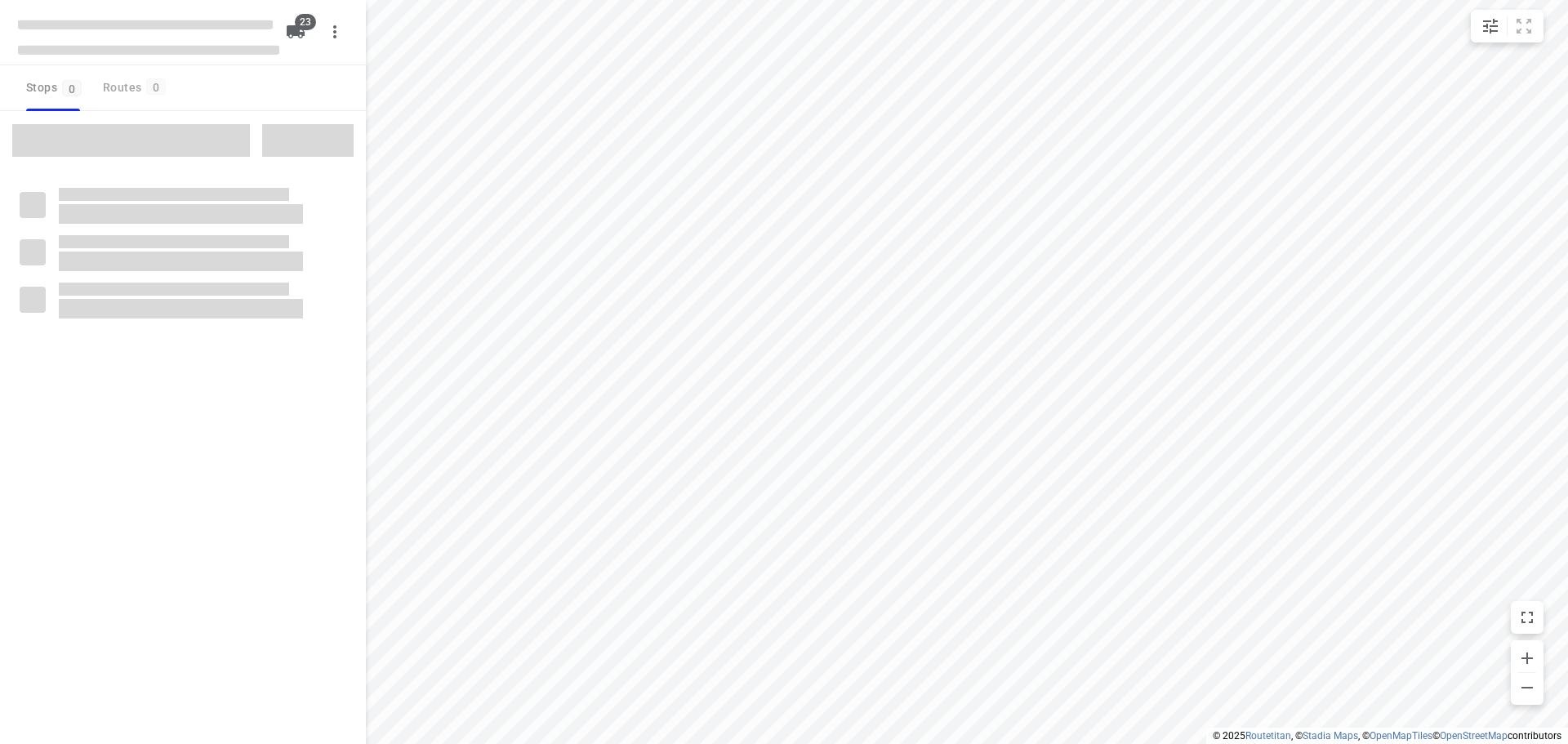
checkbox input "true"
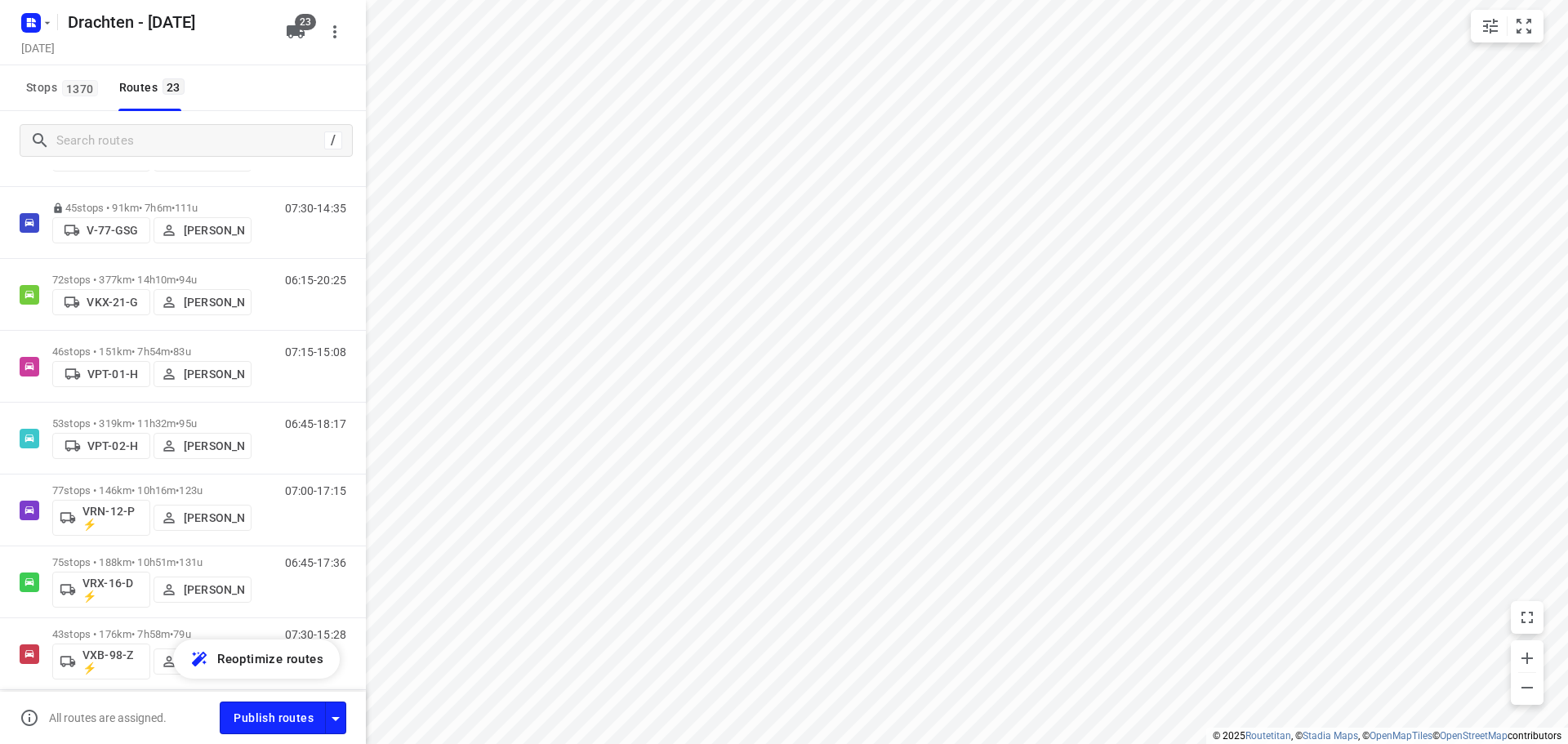
scroll to position [871, 0]
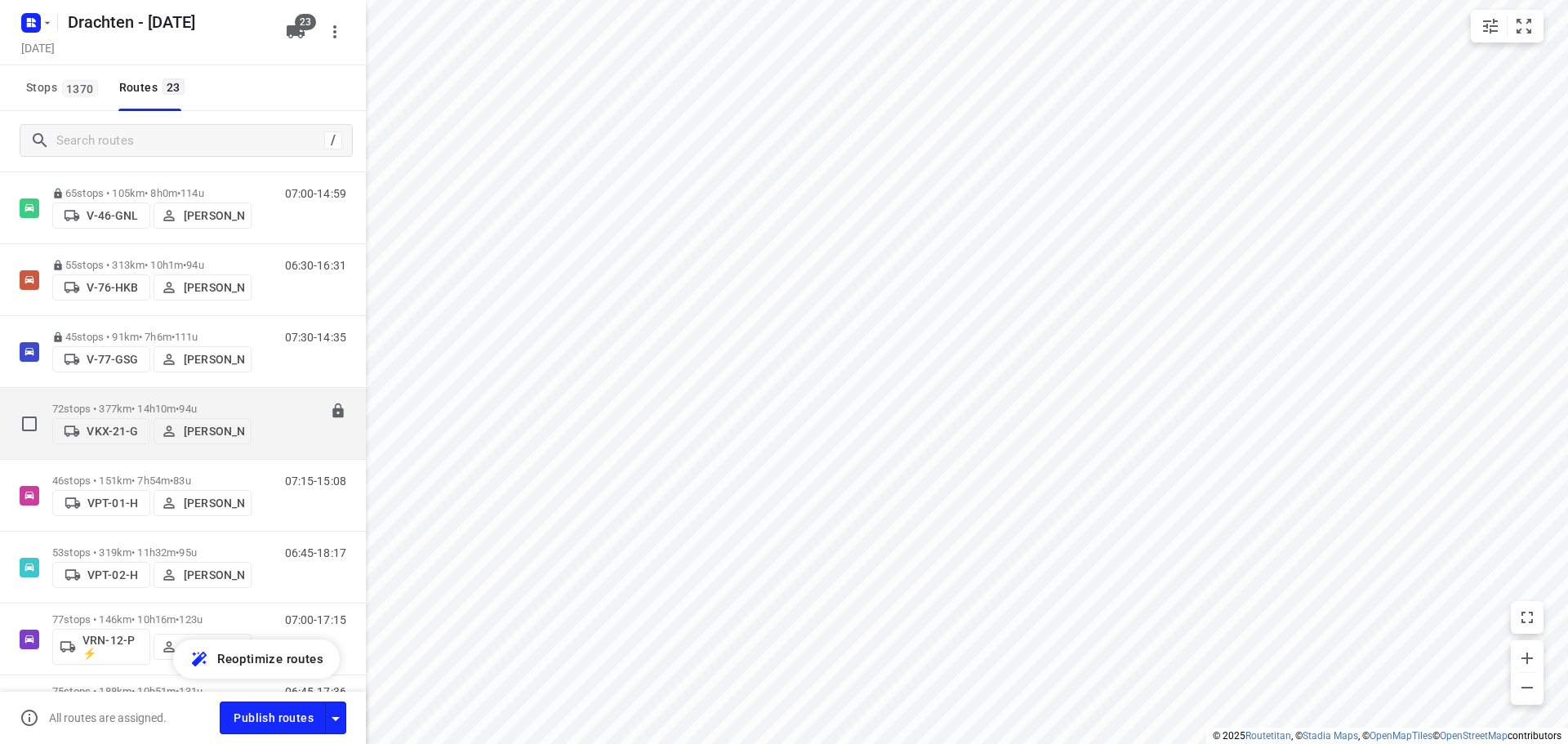
click at [215, 402] on p "72 stops • 377km • 14h10m • 94u" at bounding box center [152, 408] width 199 height 13
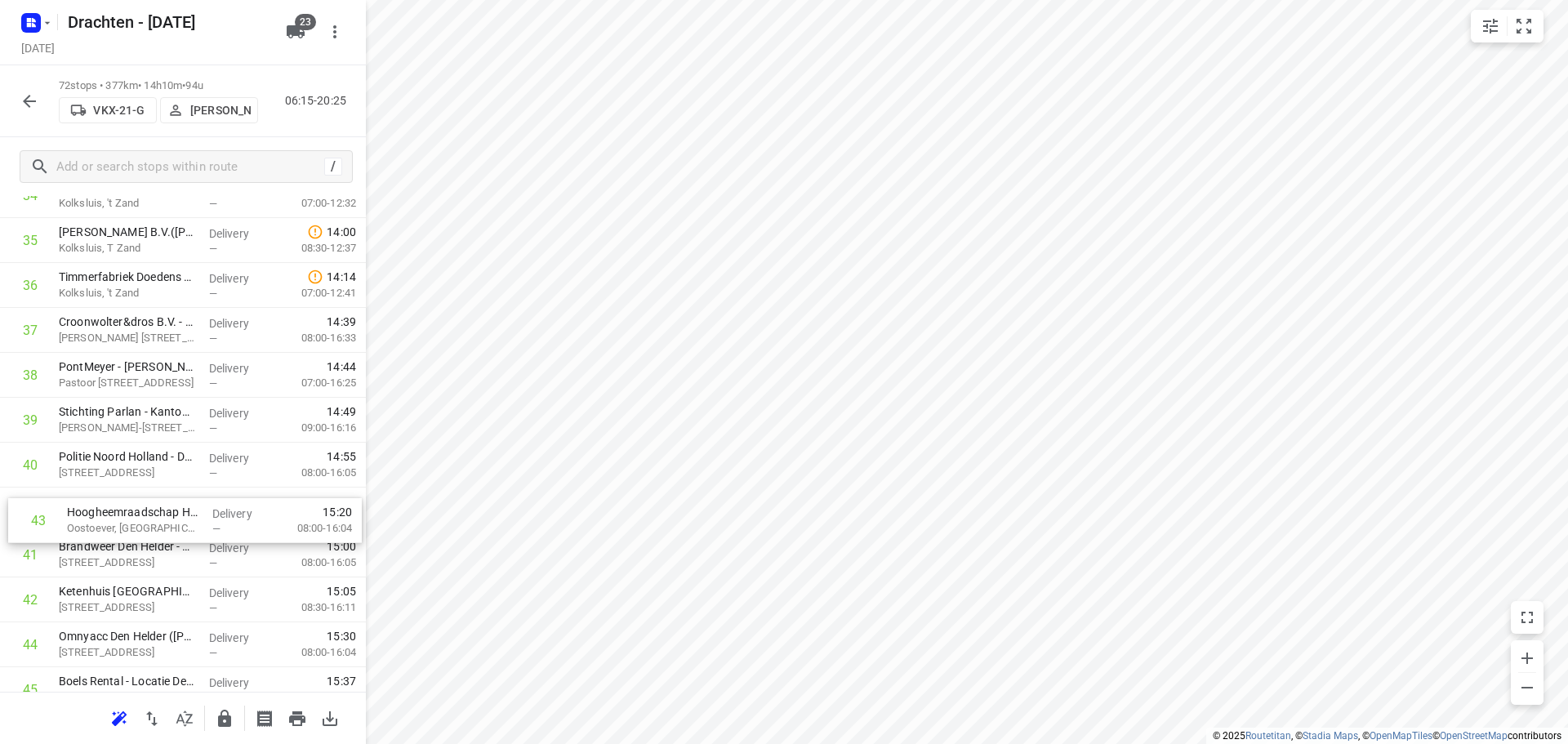
scroll to position [1635, 0]
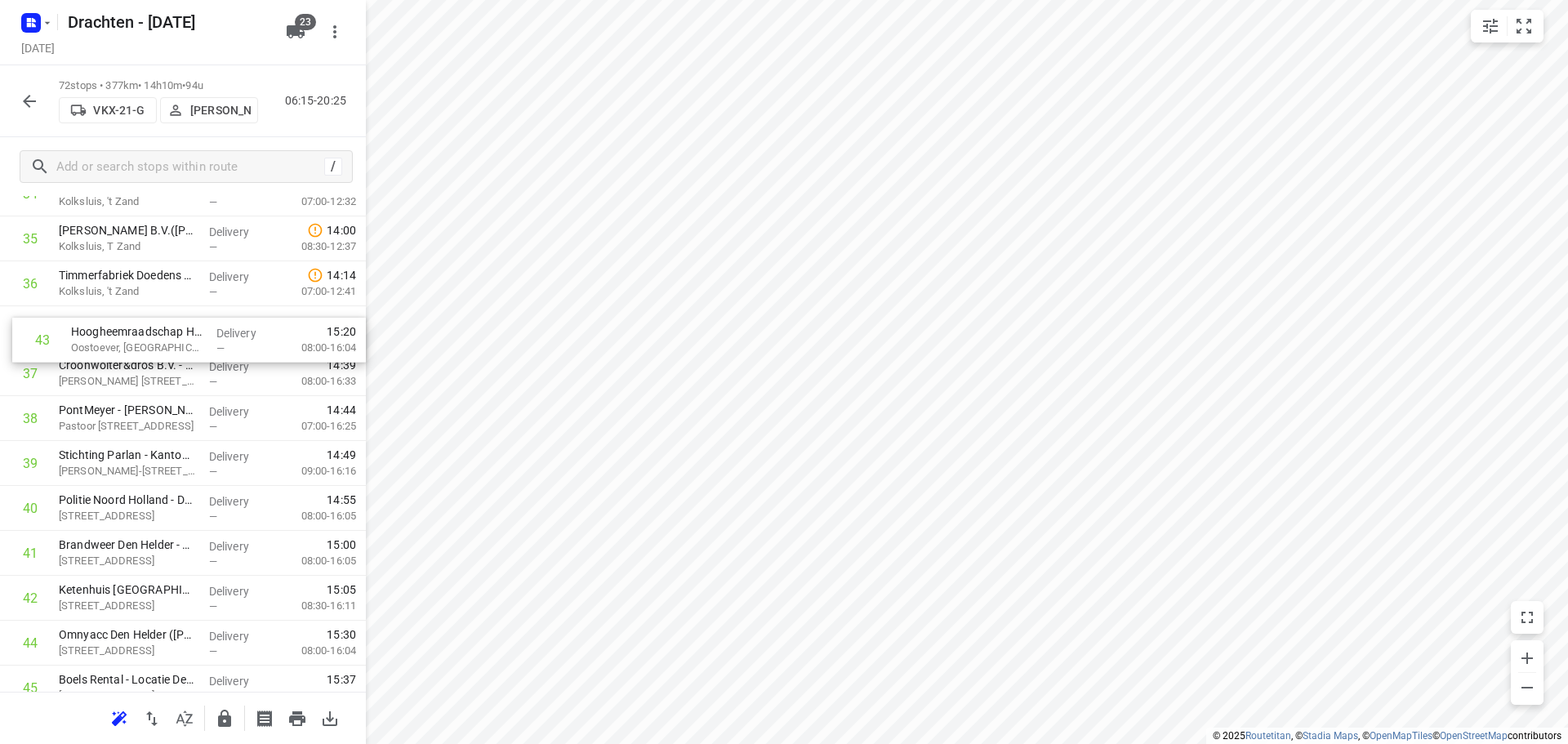
drag, startPoint x: 186, startPoint y: 602, endPoint x: 200, endPoint y: 338, distance: 264.4
click at [200, 338] on div "1 Nordex energy locatie Vattenfall Wieringerwerf(Bas Bugel) Westrak 78, Wiering…" at bounding box center [183, 306] width 366 height 3233
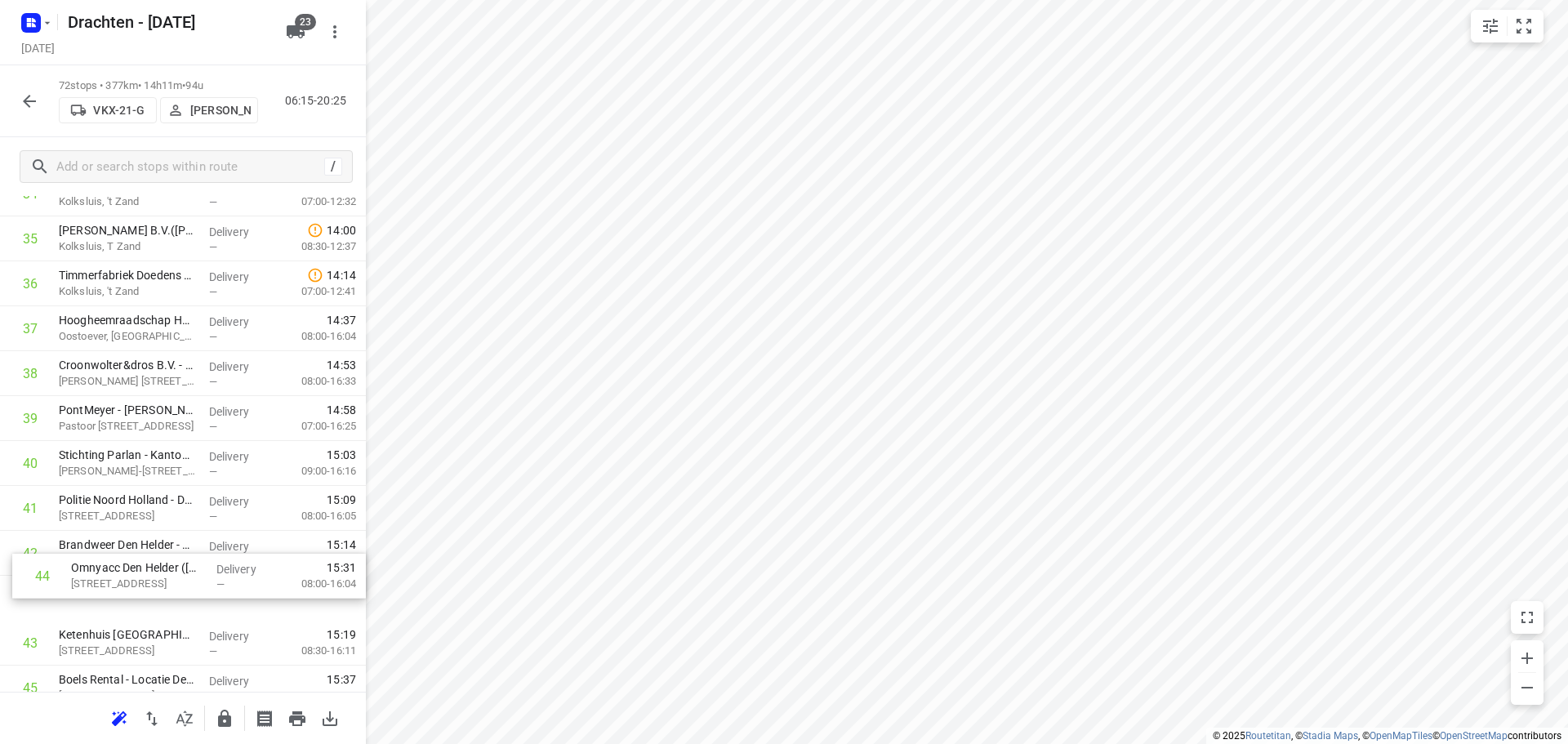
scroll to position [1640, 0]
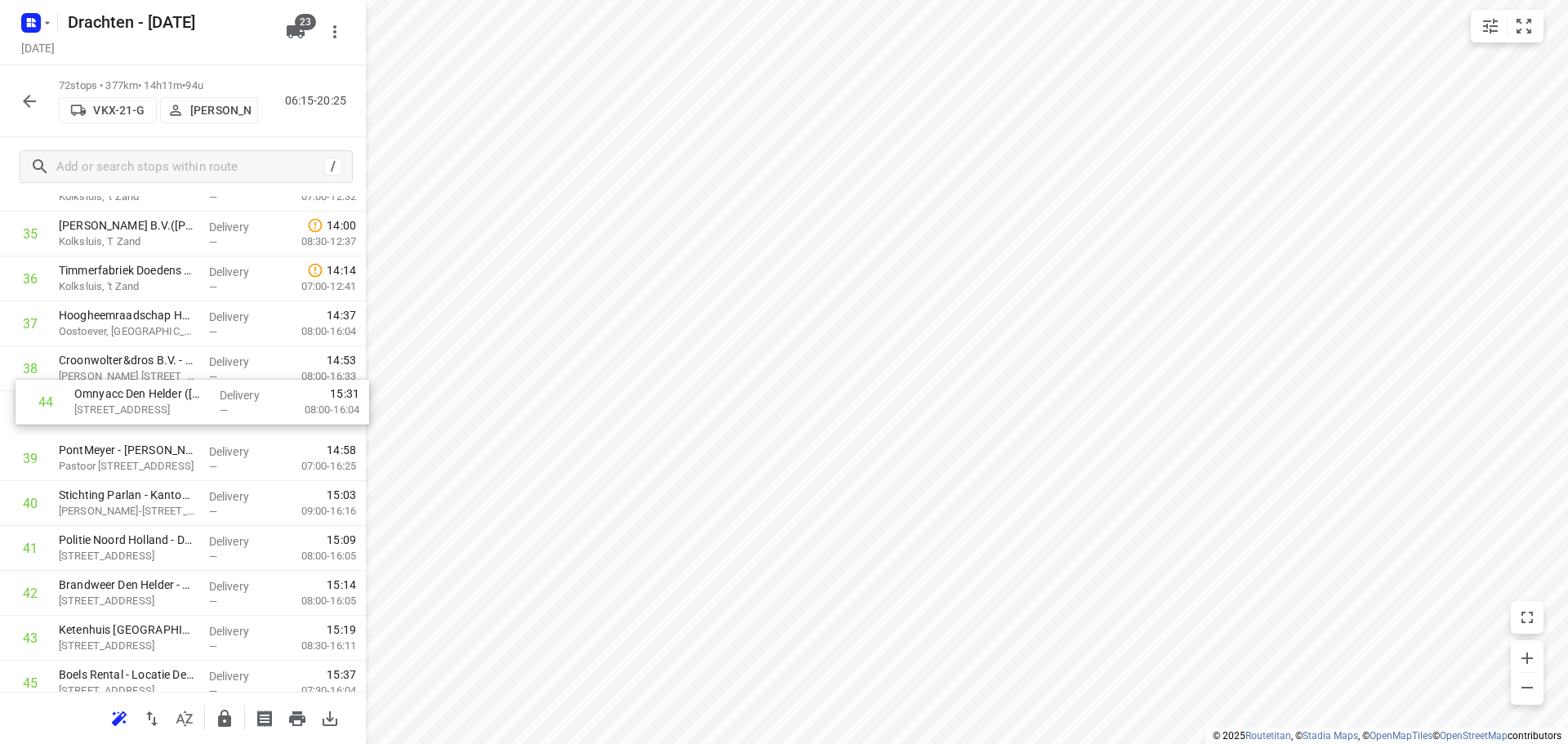
drag, startPoint x: 198, startPoint y: 648, endPoint x: 211, endPoint y: 369, distance: 279.3
click at [211, 369] on div "1 Nordex energy locatie Vattenfall Wieringerwerf(Bas Bugel) Westrak 78, Wiering…" at bounding box center [183, 301] width 366 height 3233
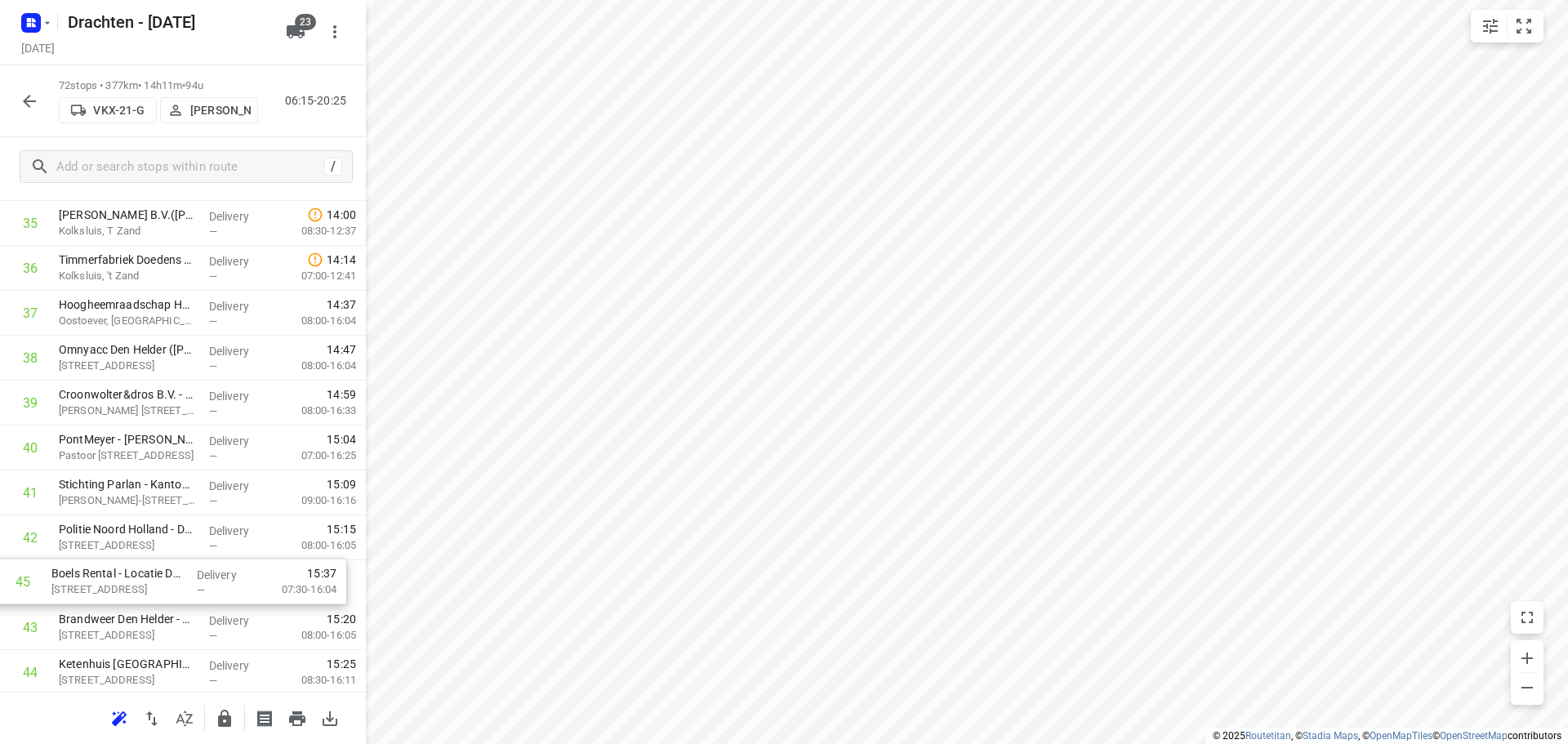
scroll to position [1653, 0]
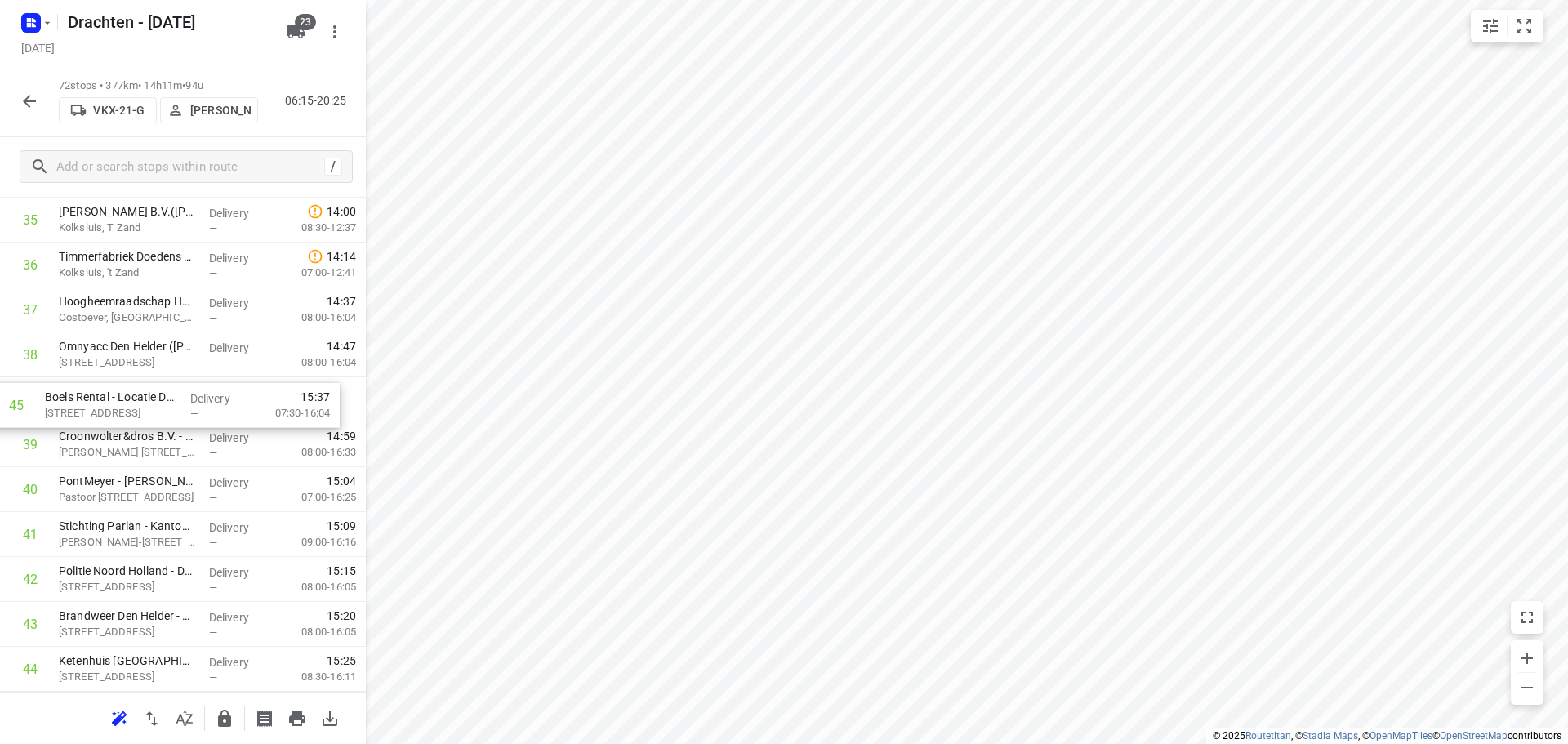
drag, startPoint x: 175, startPoint y: 683, endPoint x: 159, endPoint y: 400, distance: 283.5
click at [159, 400] on div "1 Nordex energy locatie Vattenfall Wieringerwerf(Bas Bugel) Westrak 78, Wiering…" at bounding box center [183, 287] width 366 height 3233
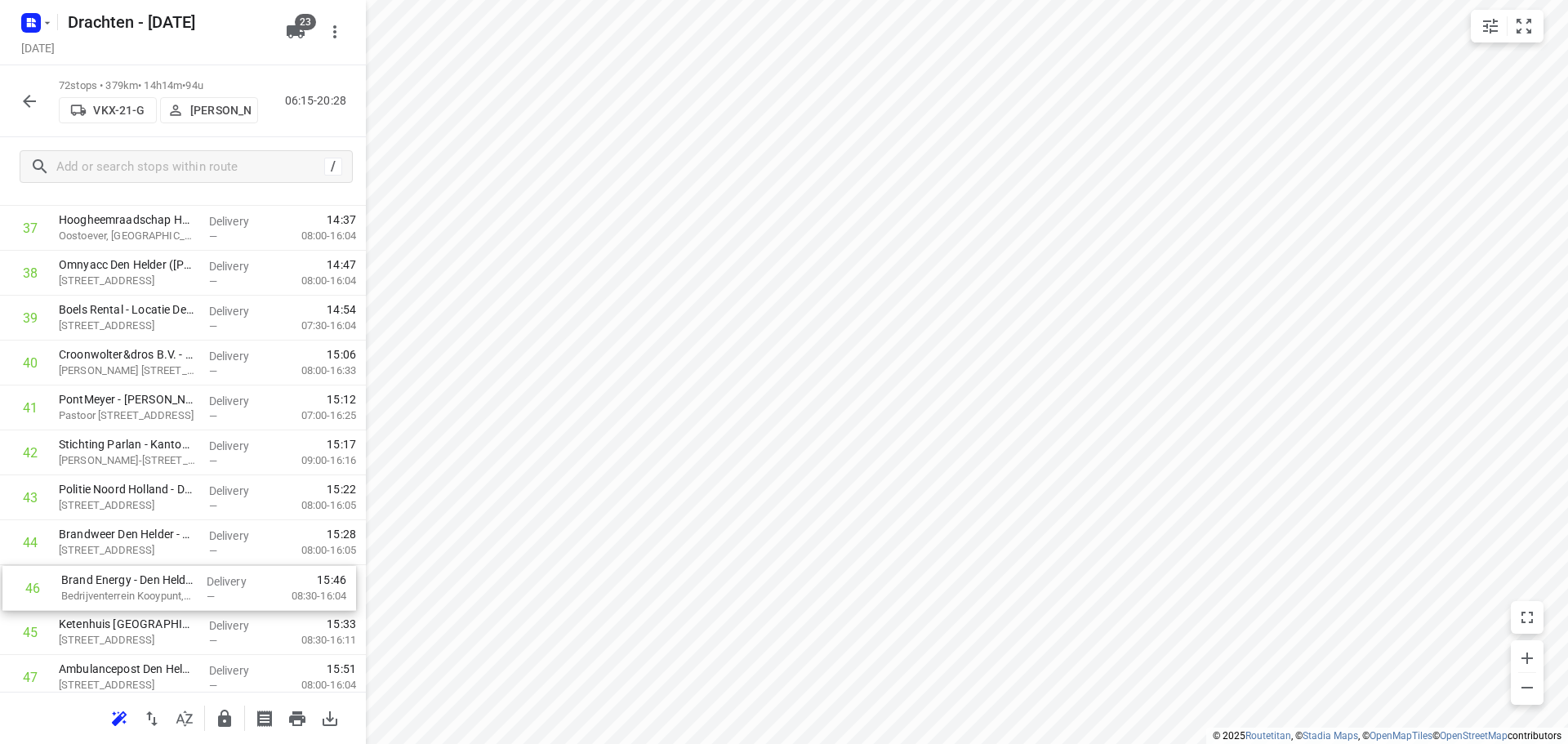
scroll to position [1742, 0]
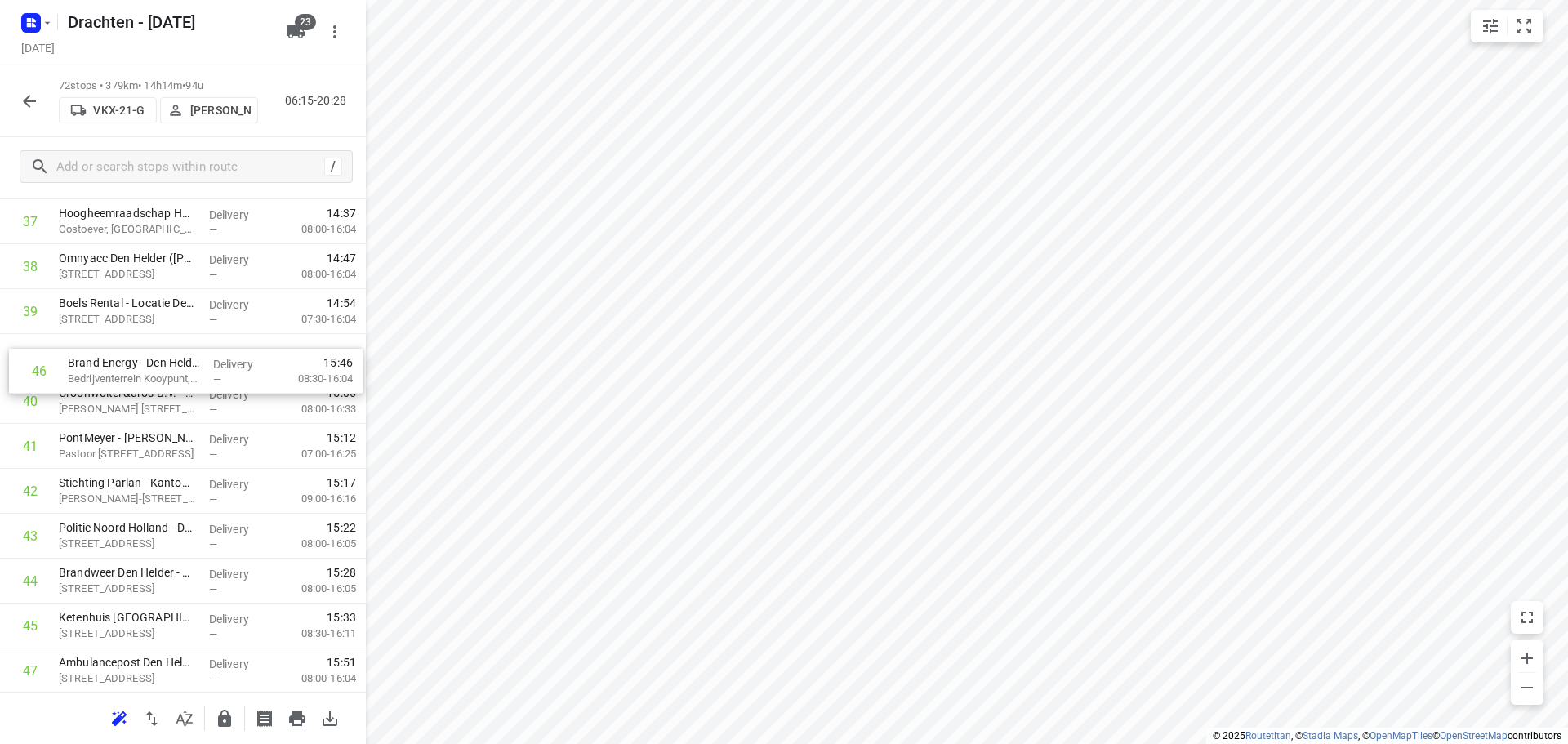
drag, startPoint x: 197, startPoint y: 640, endPoint x: 208, endPoint y: 359, distance: 281.2
click at [208, 359] on div "1 Nordex energy locatie Vattenfall Wieringerwerf(Bas Bugel) Westrak 78, Wiering…" at bounding box center [183, 199] width 366 height 3233
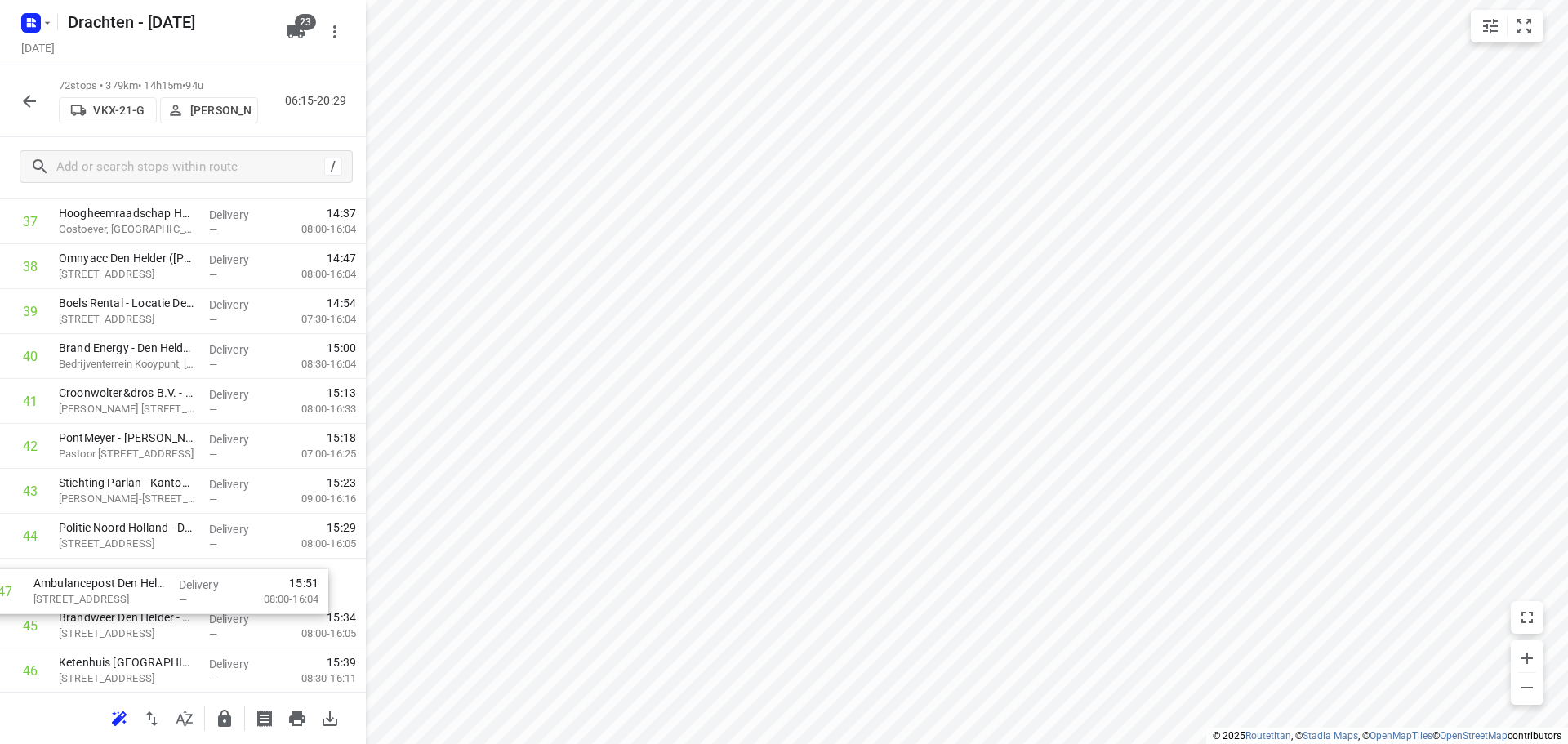
scroll to position [1749, 0]
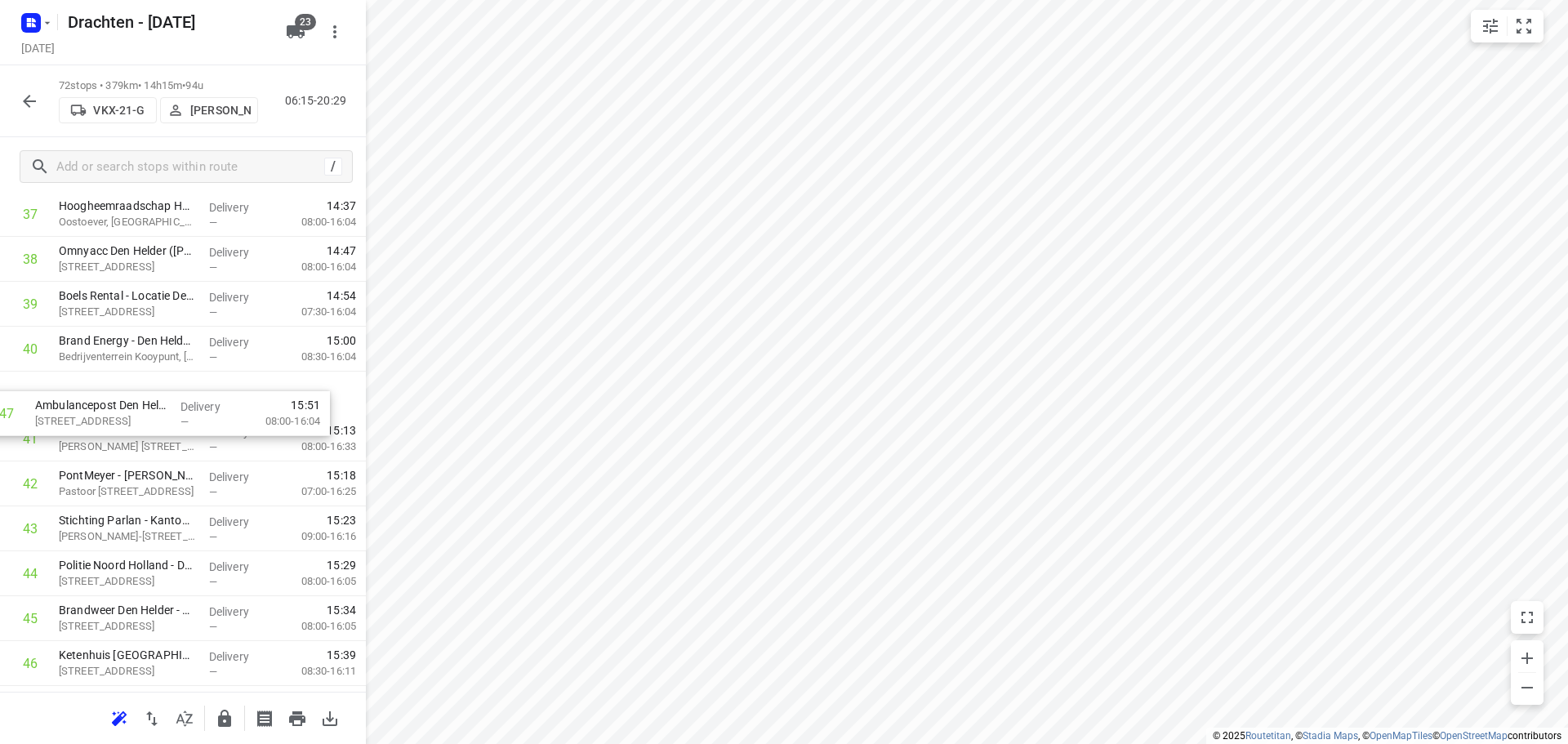
drag, startPoint x: 217, startPoint y: 669, endPoint x: 197, endPoint y: 390, distance: 279.7
click at [197, 390] on div "1 Nordex energy locatie Vattenfall Wieringerwerf(Bas Bugel) Westrak 78, Wiering…" at bounding box center [183, 192] width 366 height 3233
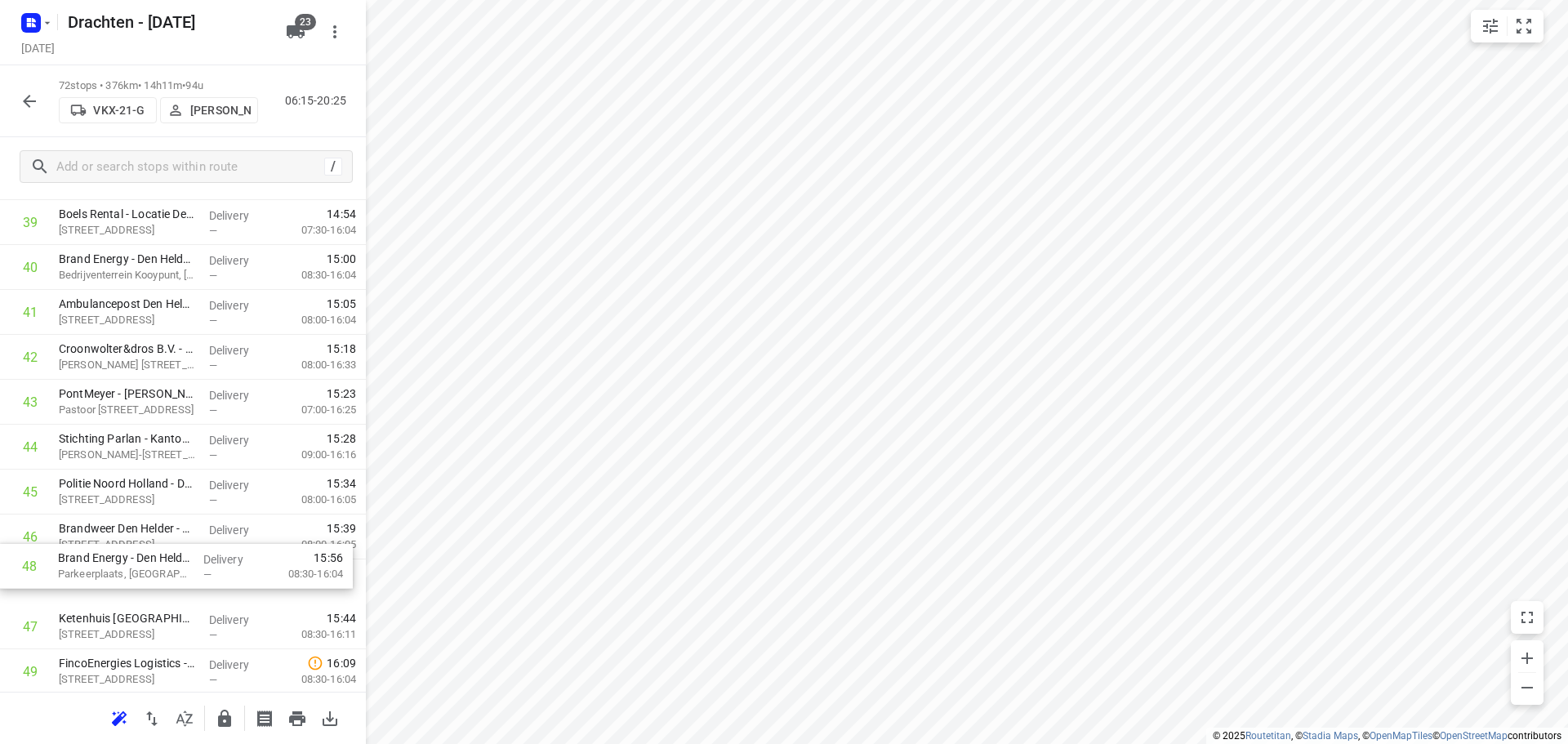
scroll to position [1835, 0]
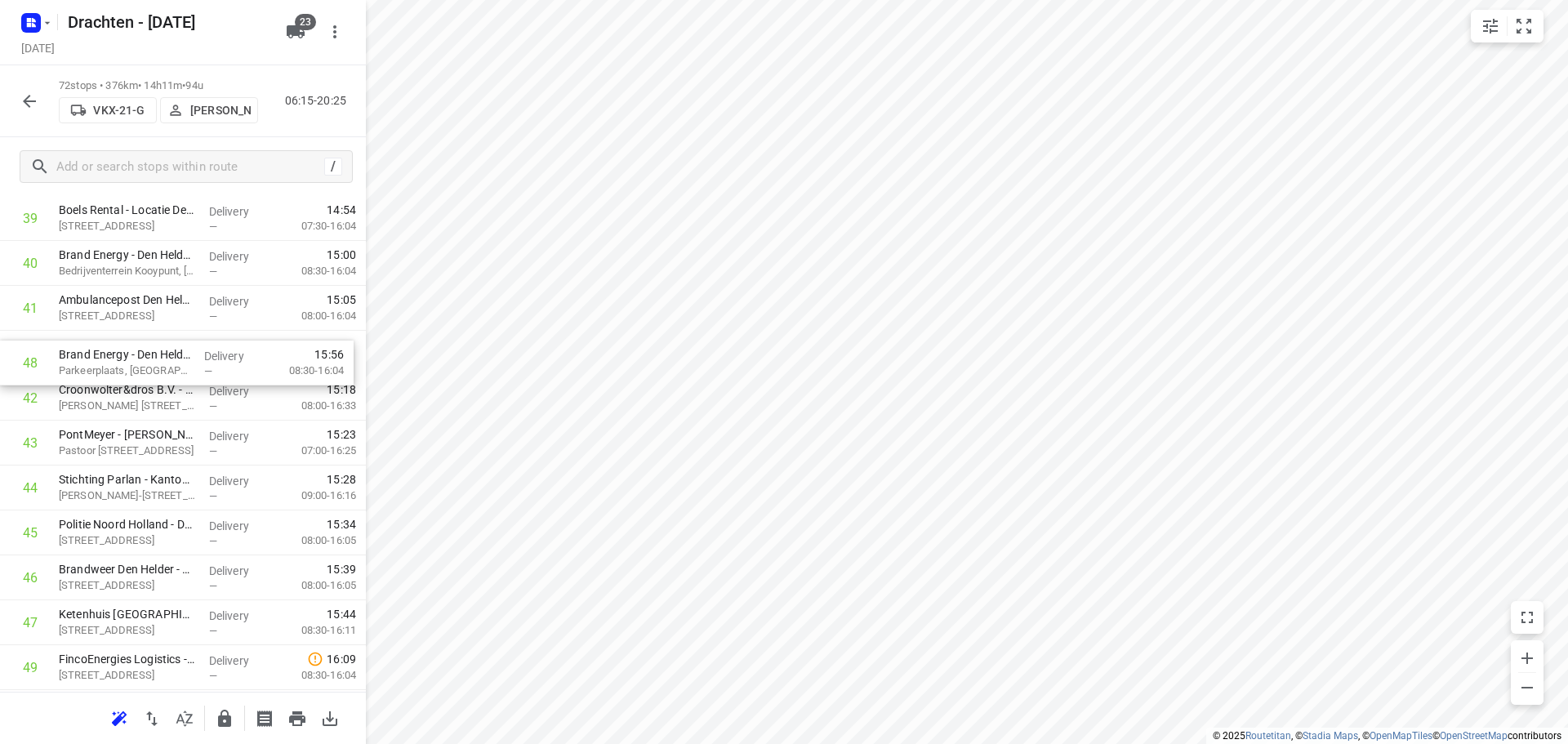
drag, startPoint x: 185, startPoint y: 628, endPoint x: 183, endPoint y: 354, distance: 274.0
click at [183, 354] on div "1 Nordex energy locatie Vattenfall Wieringerwerf(Bas Bugel) Westrak 78, Wiering…" at bounding box center [183, 106] width 366 height 3233
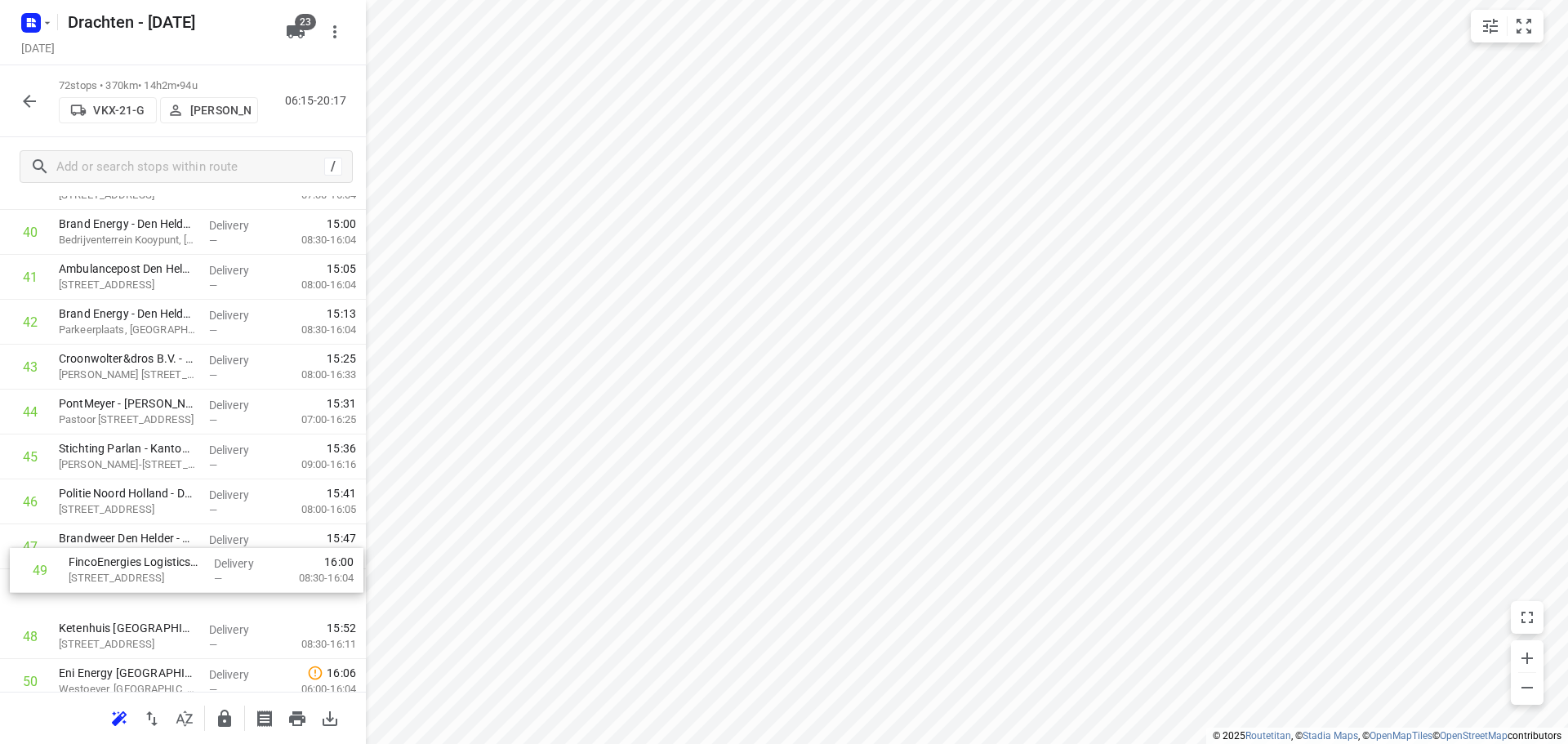
scroll to position [1867, 0]
drag, startPoint x: 197, startPoint y: 669, endPoint x: 211, endPoint y: 364, distance: 305.3
click at [211, 364] on div "1 Nordex energy locatie Vattenfall Wieringerwerf(Bas Bugel) Westrak 78, Wiering…" at bounding box center [183, 74] width 366 height 3233
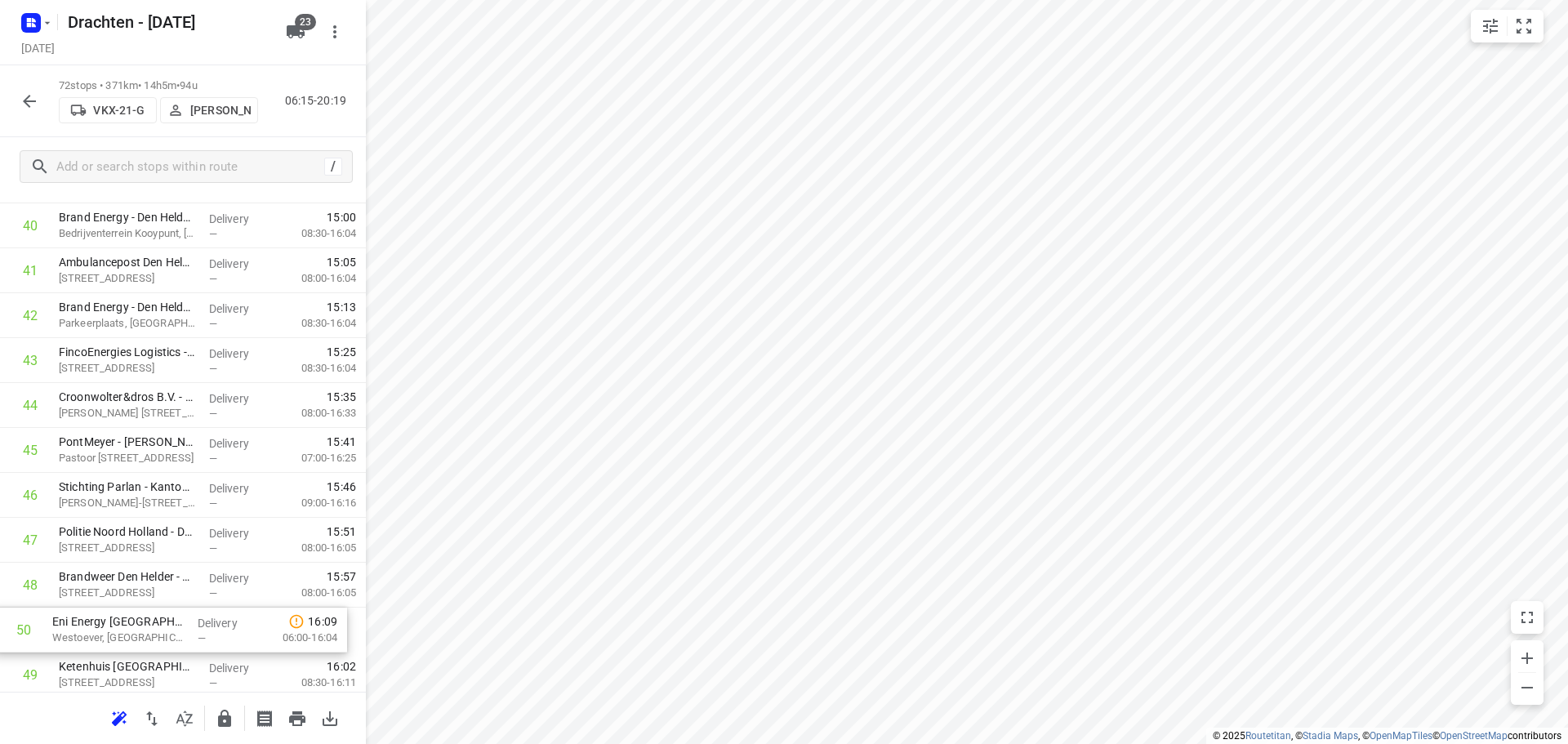
scroll to position [1877, 0]
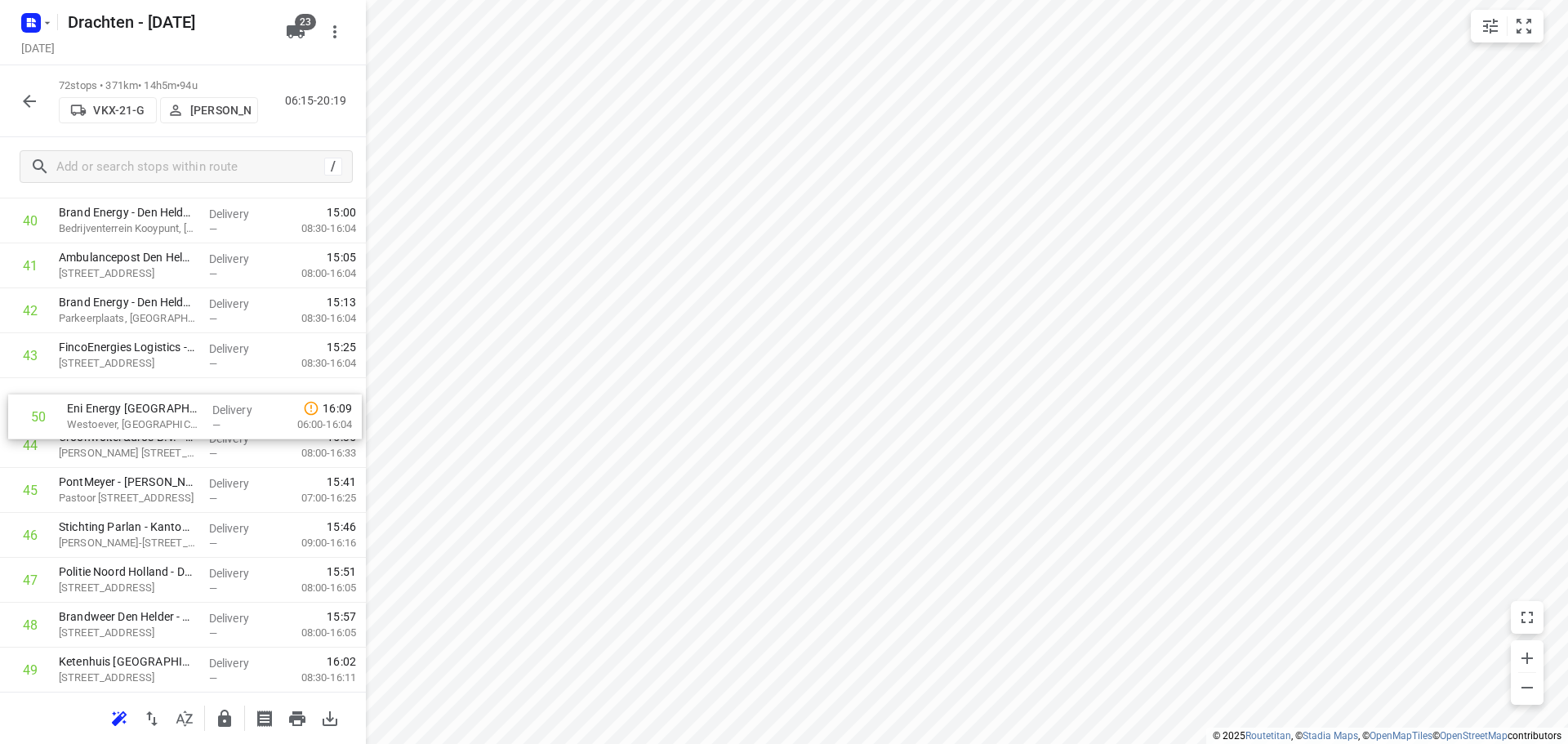
drag, startPoint x: 184, startPoint y: 678, endPoint x: 187, endPoint y: 400, distance: 278.0
click at [187, 400] on div "1 Nordex energy locatie Vattenfall Wieringerwerf(Bas Bugel) Westrak 78, Wiering…" at bounding box center [183, 64] width 366 height 3233
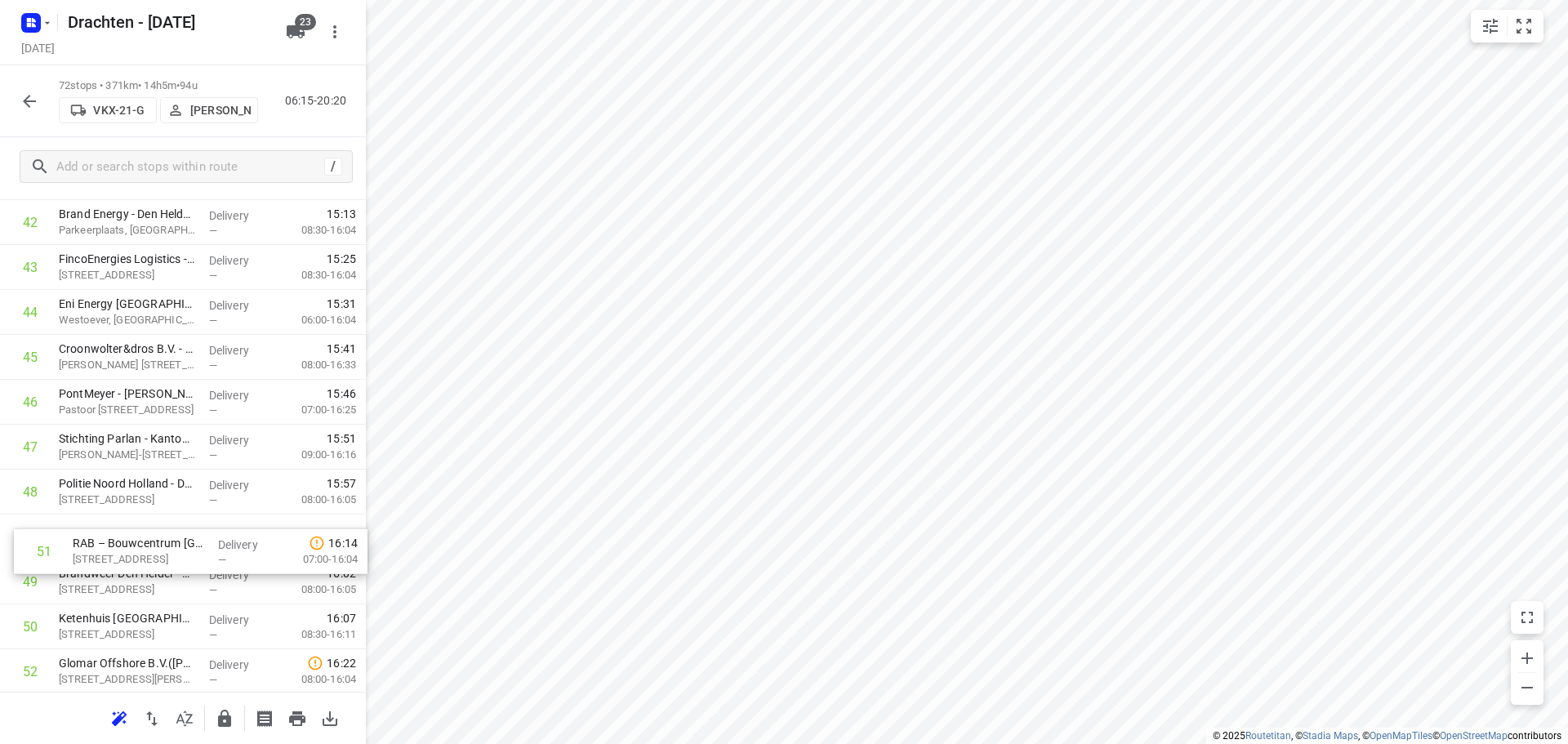
scroll to position [1966, 0]
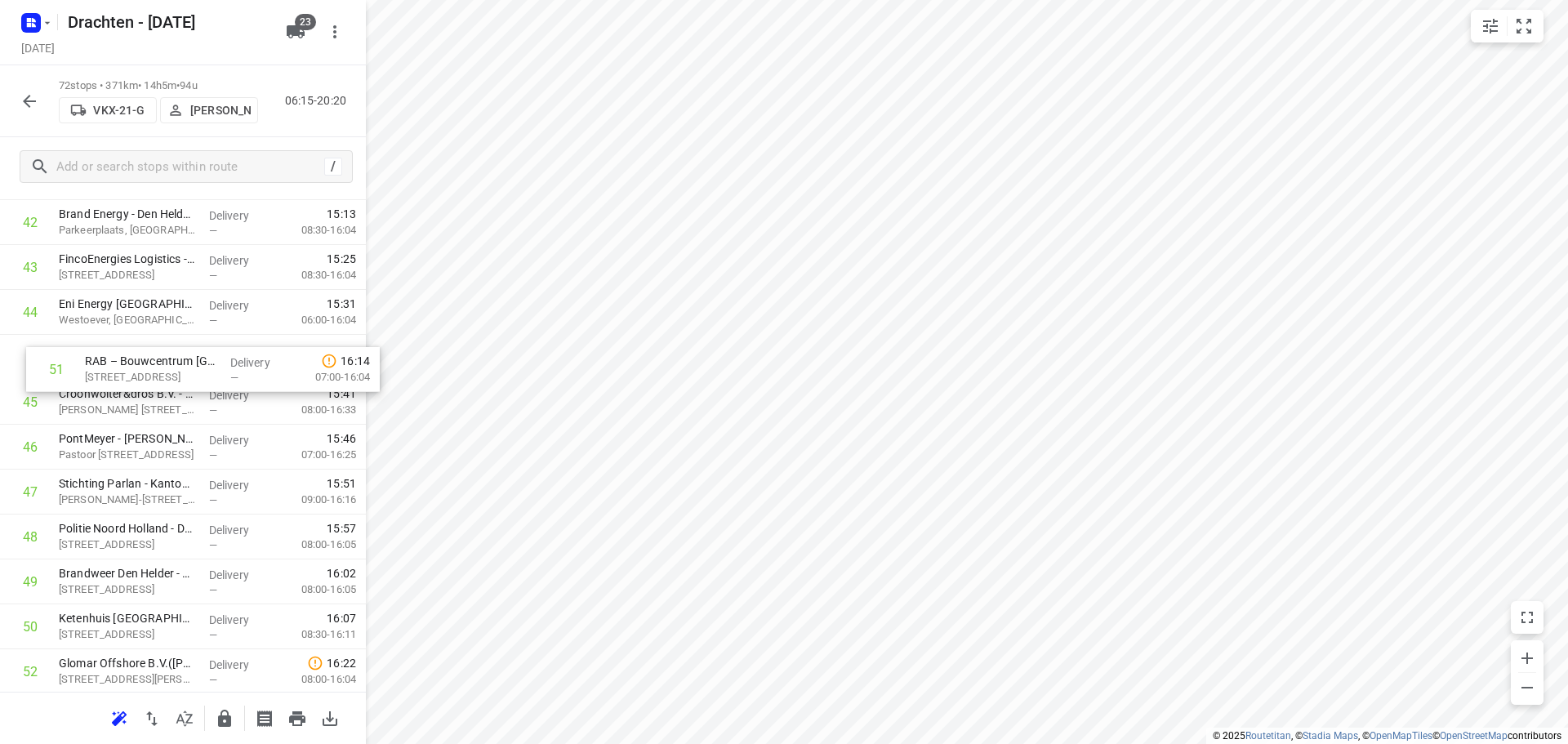
drag, startPoint x: 184, startPoint y: 639, endPoint x: 208, endPoint y: 367, distance: 273.1
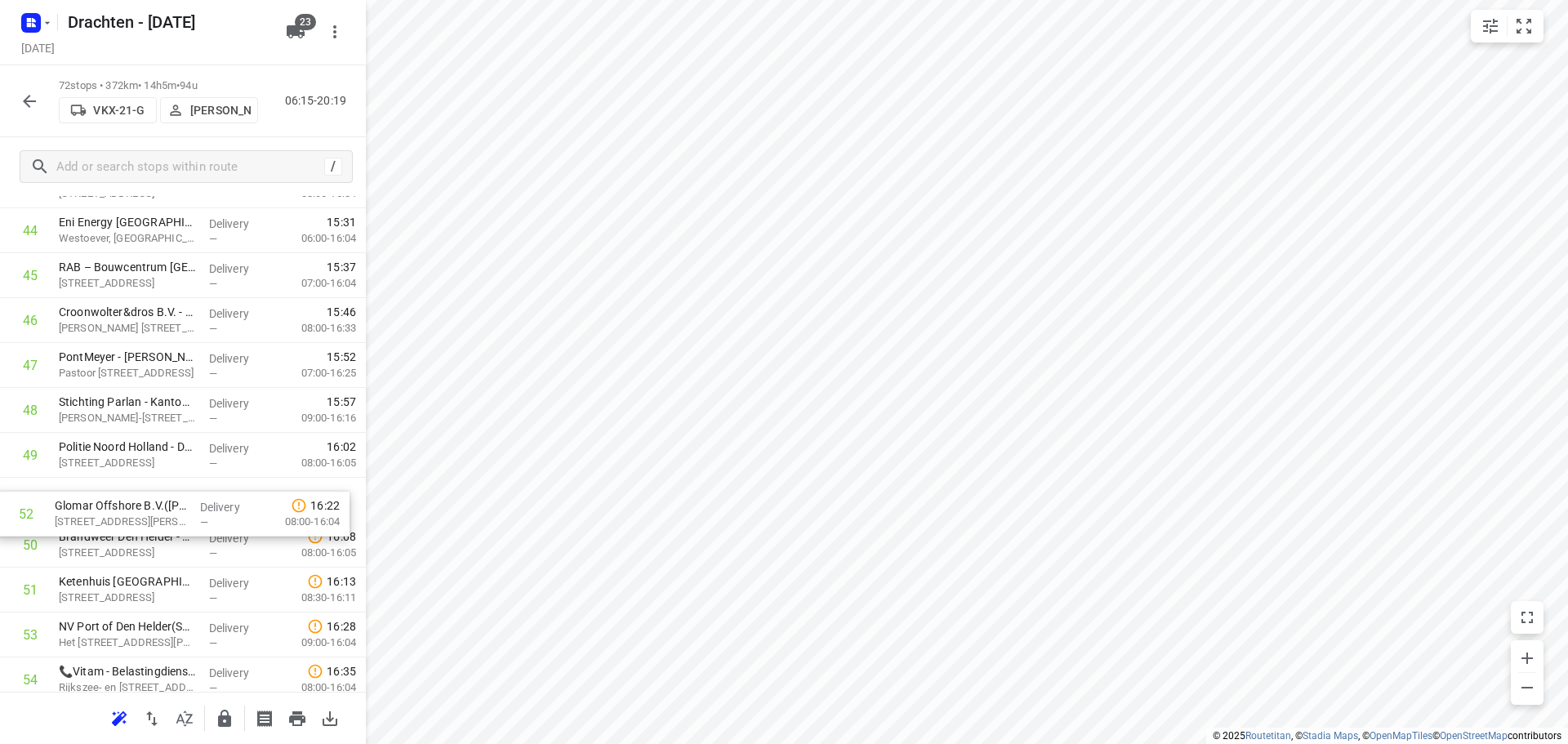
scroll to position [2048, 0]
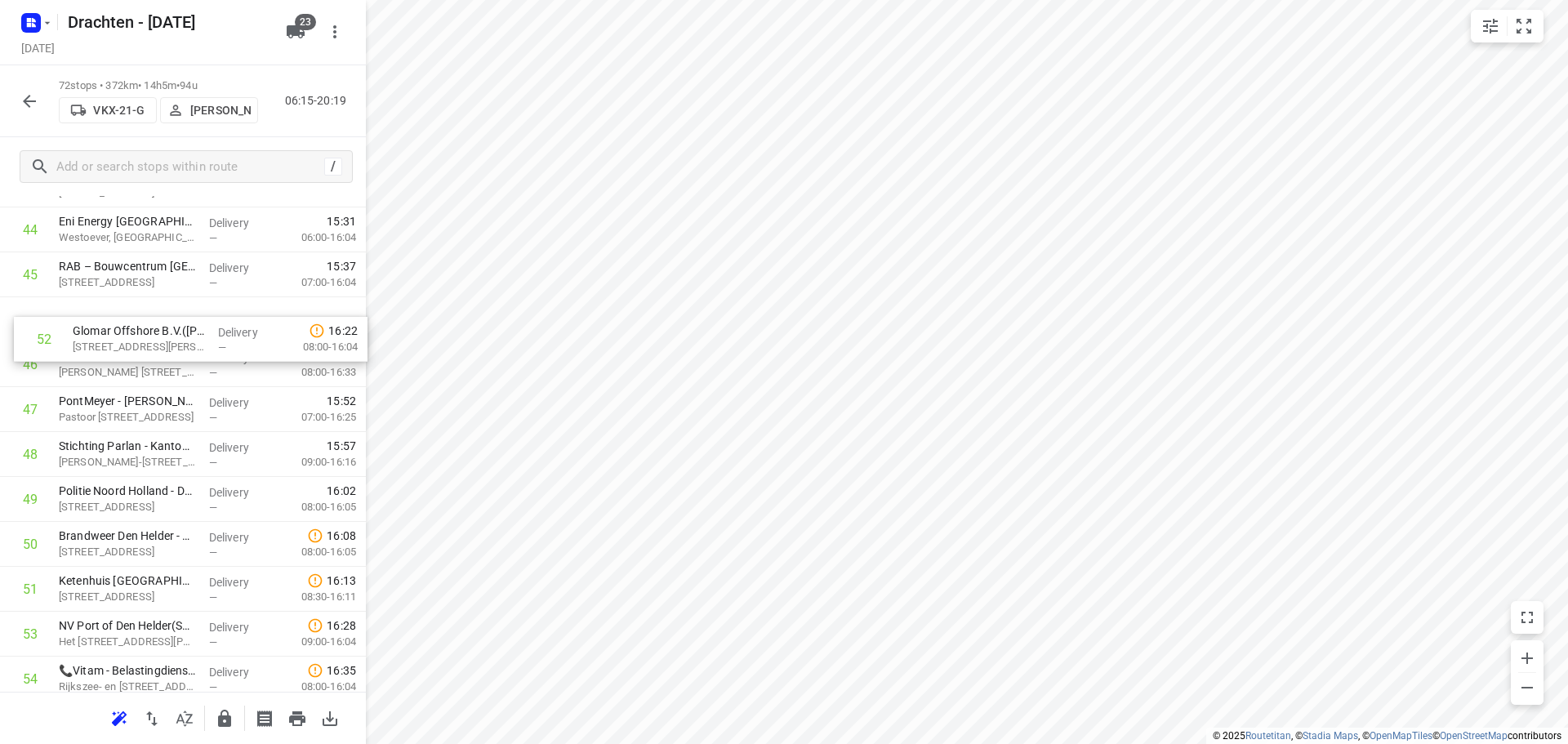
drag, startPoint x: 157, startPoint y: 589, endPoint x: 171, endPoint y: 320, distance: 269.4
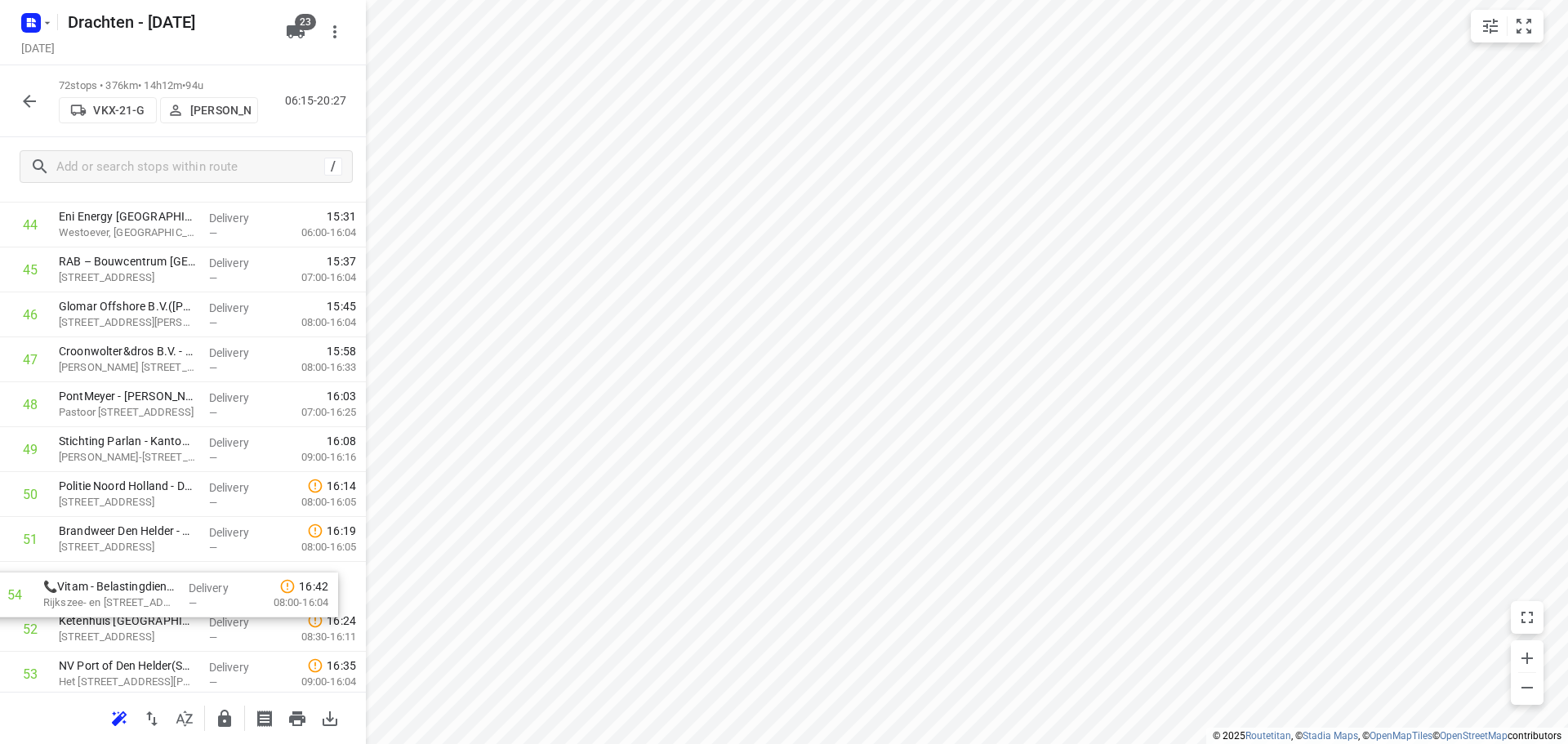
scroll to position [2055, 0]
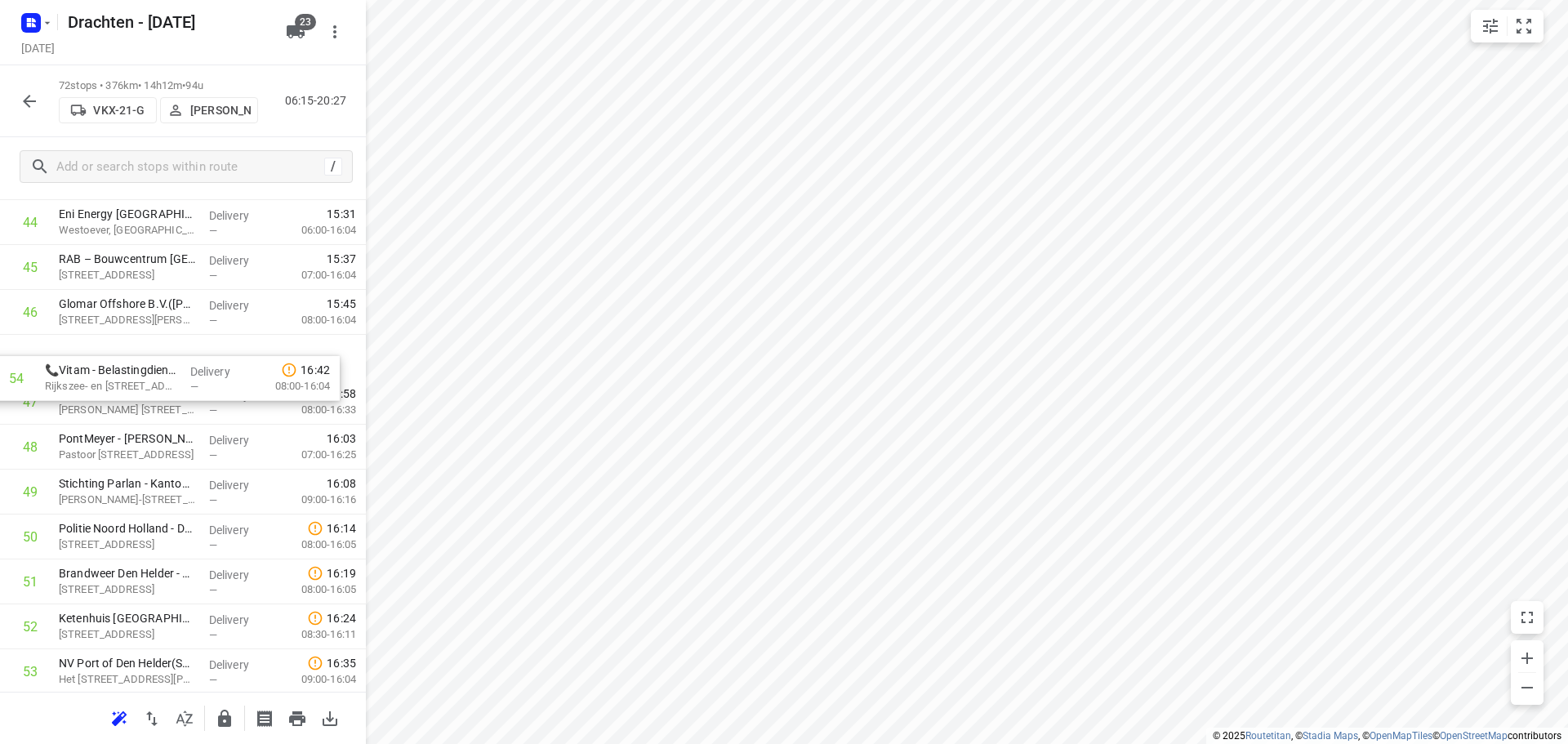
drag, startPoint x: 159, startPoint y: 670, endPoint x: 147, endPoint y: 349, distance: 321.2
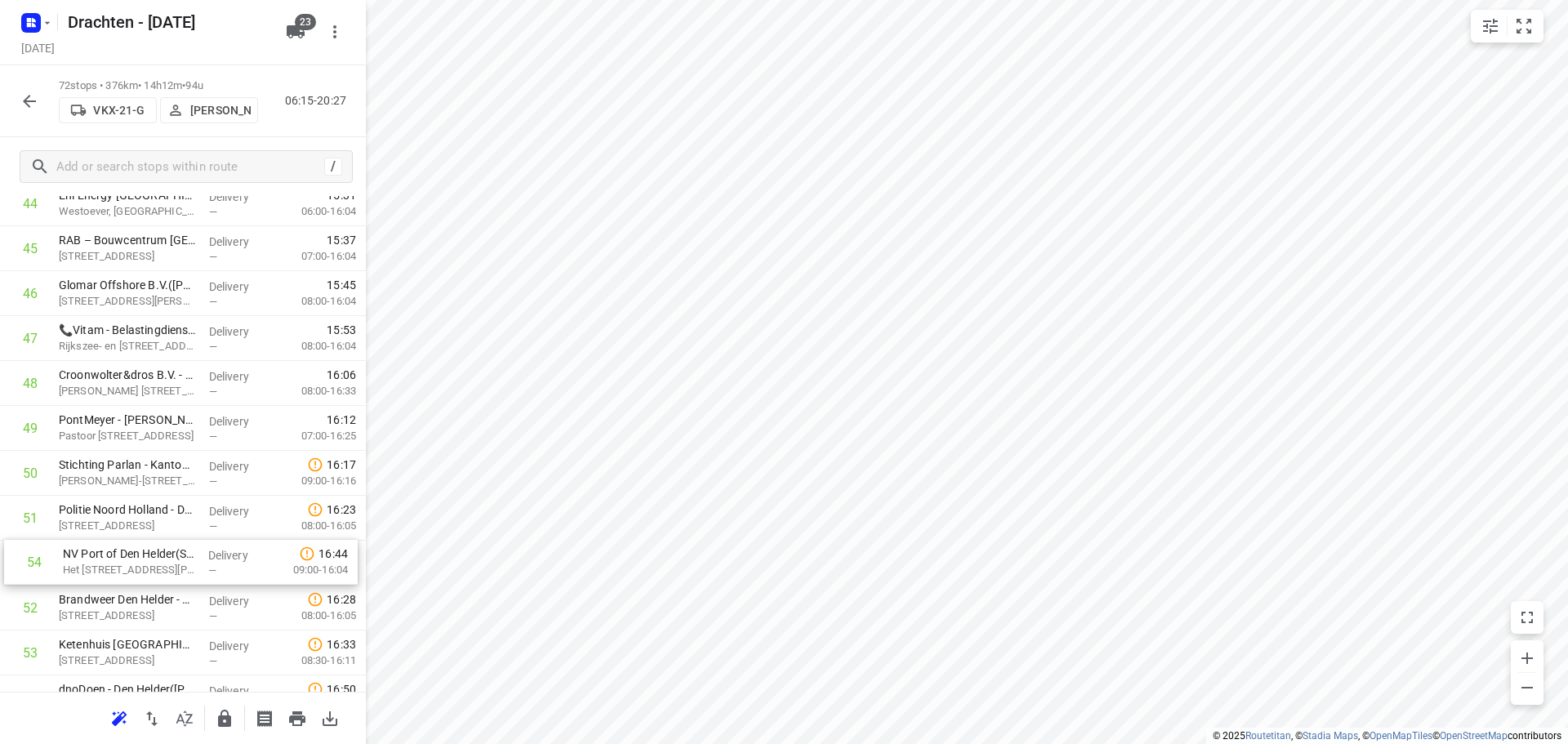
scroll to position [2077, 0]
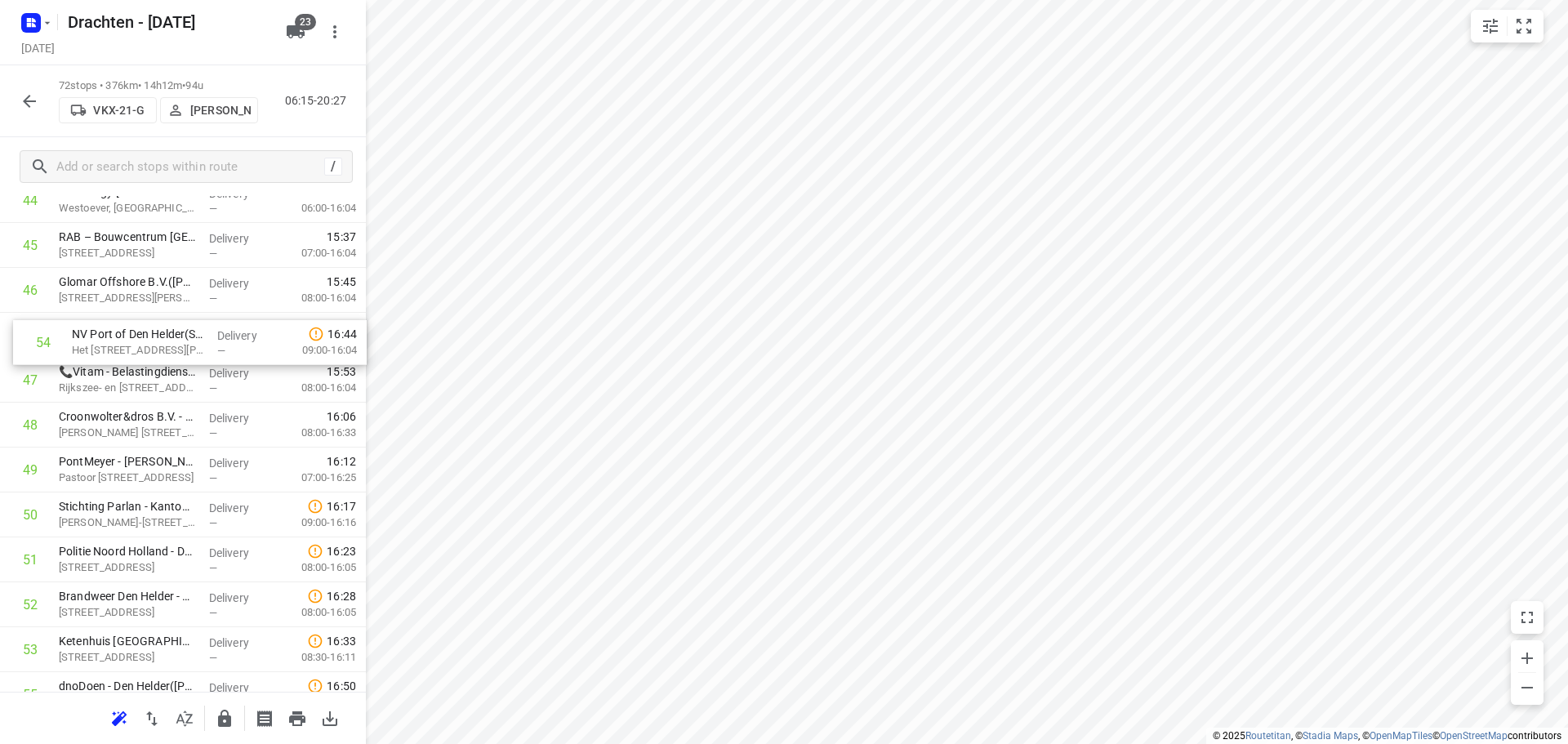
drag, startPoint x: 202, startPoint y: 679, endPoint x: 215, endPoint y: 345, distance: 334.3
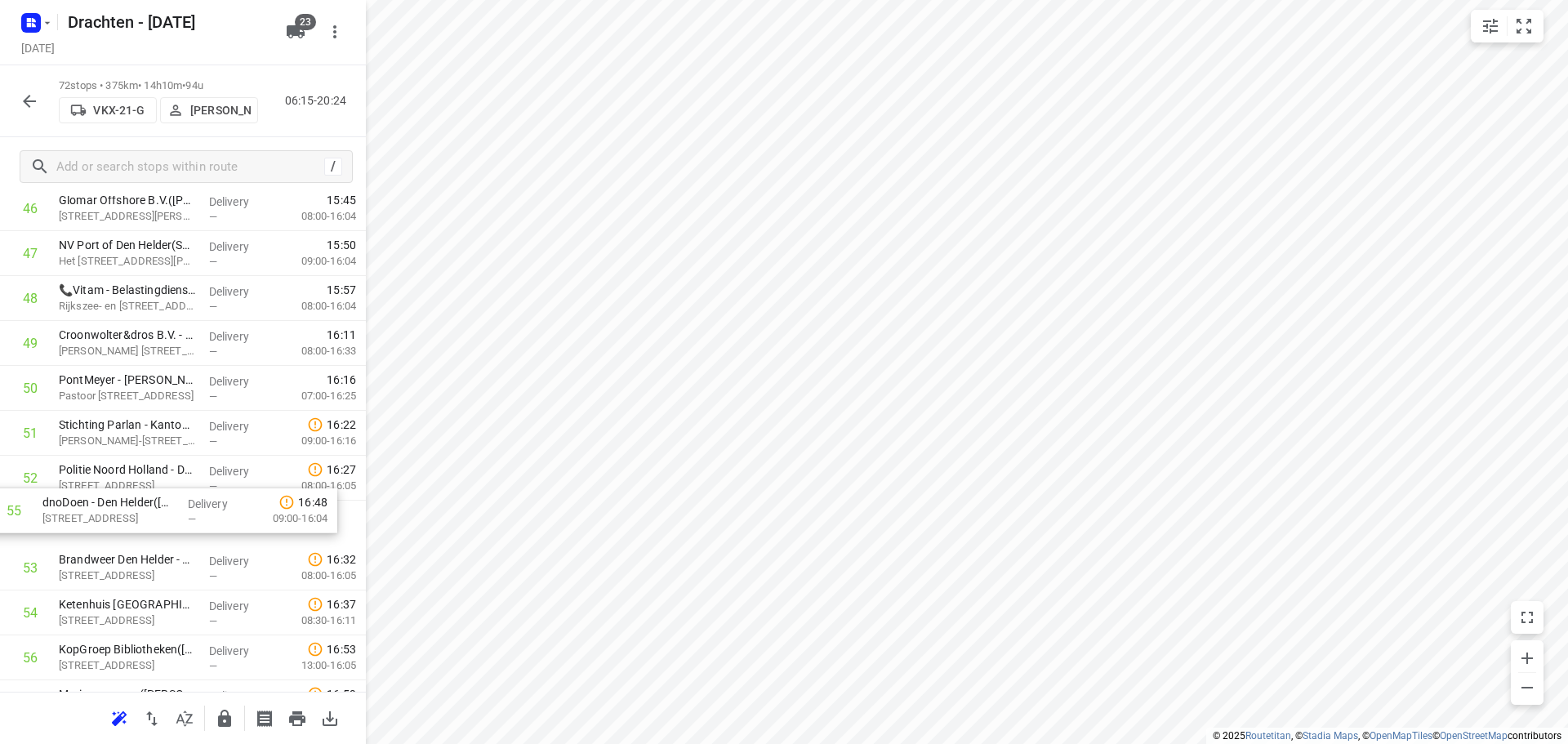
scroll to position [2161, 0]
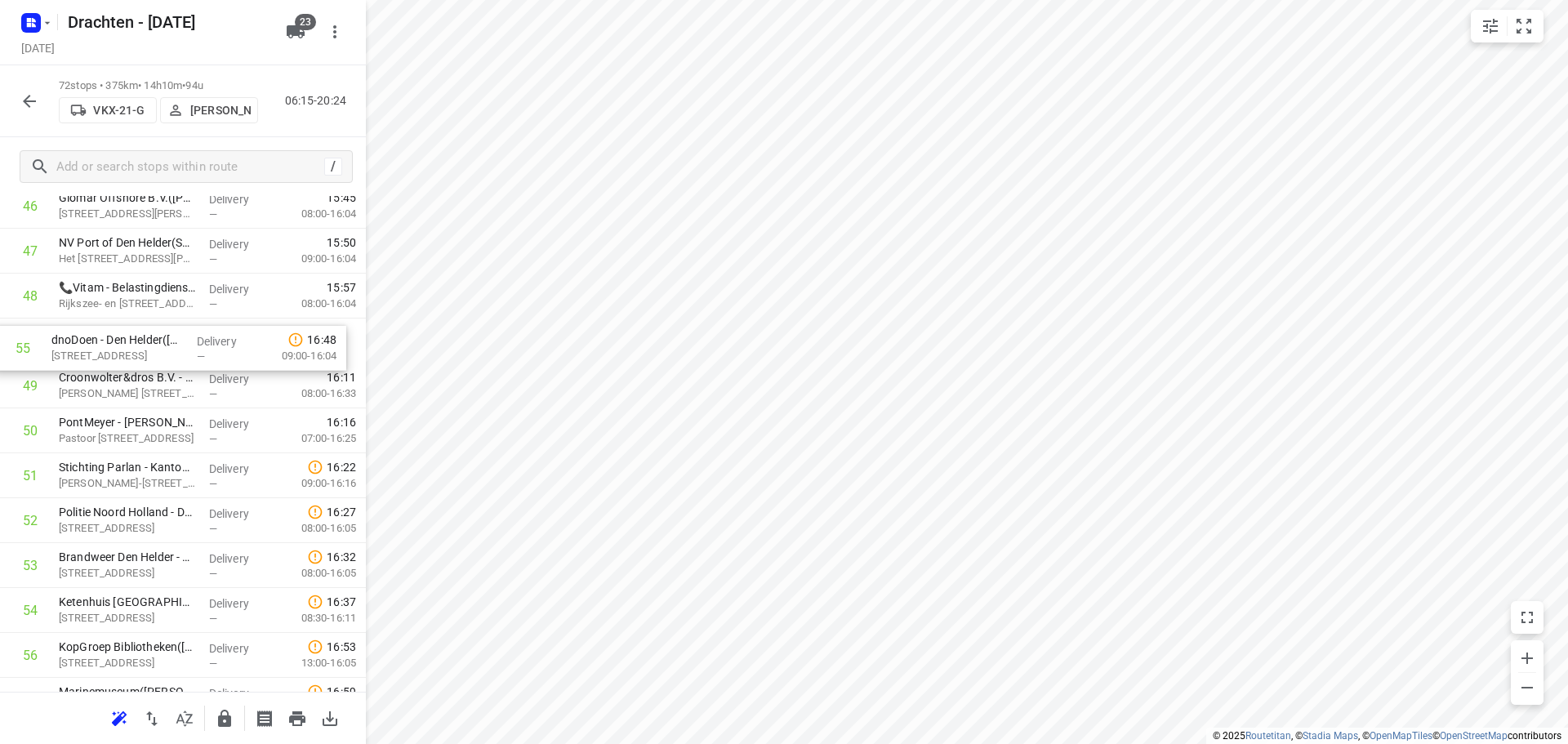
drag, startPoint x: 166, startPoint y: 618, endPoint x: 156, endPoint y: 347, distance: 271.2
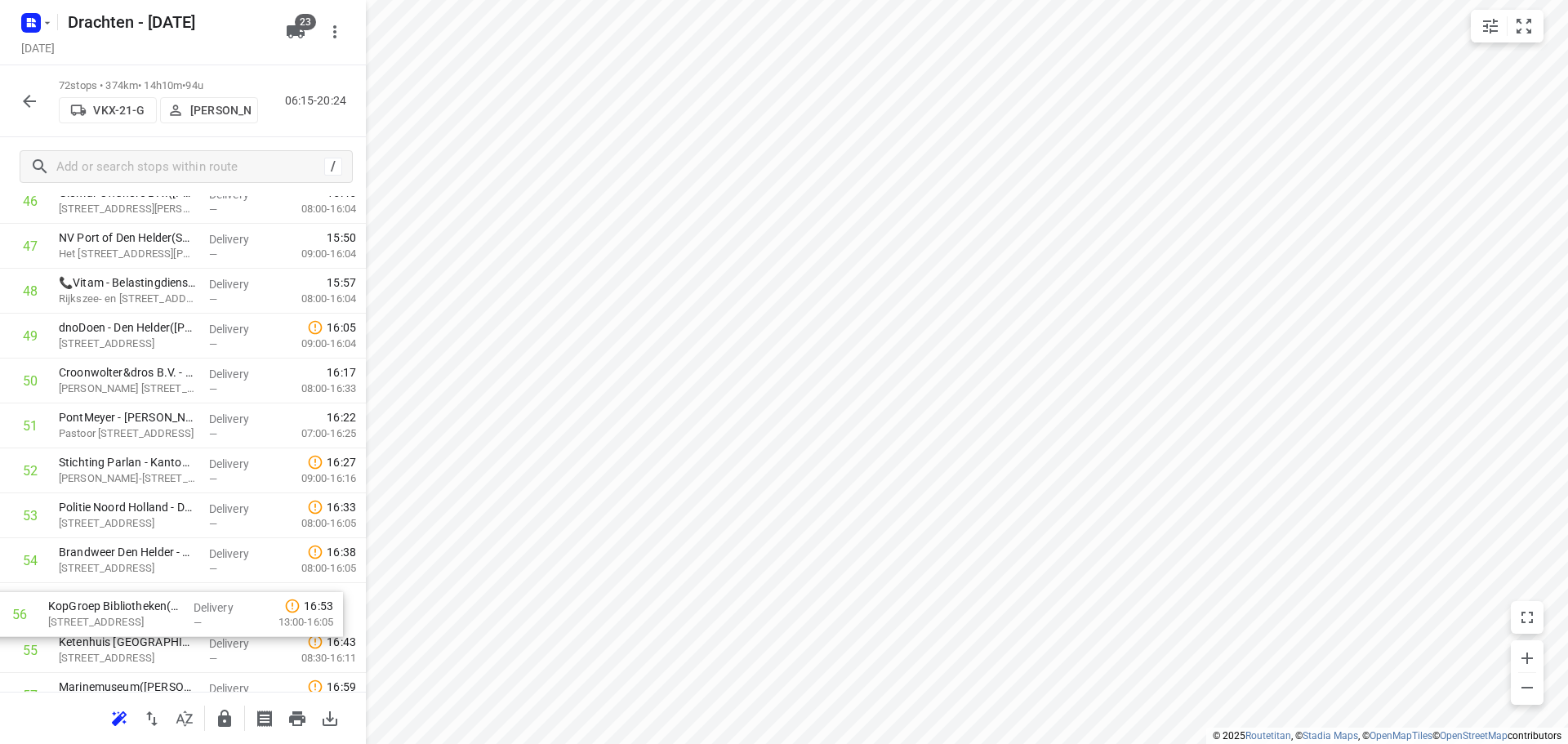
scroll to position [2170, 0]
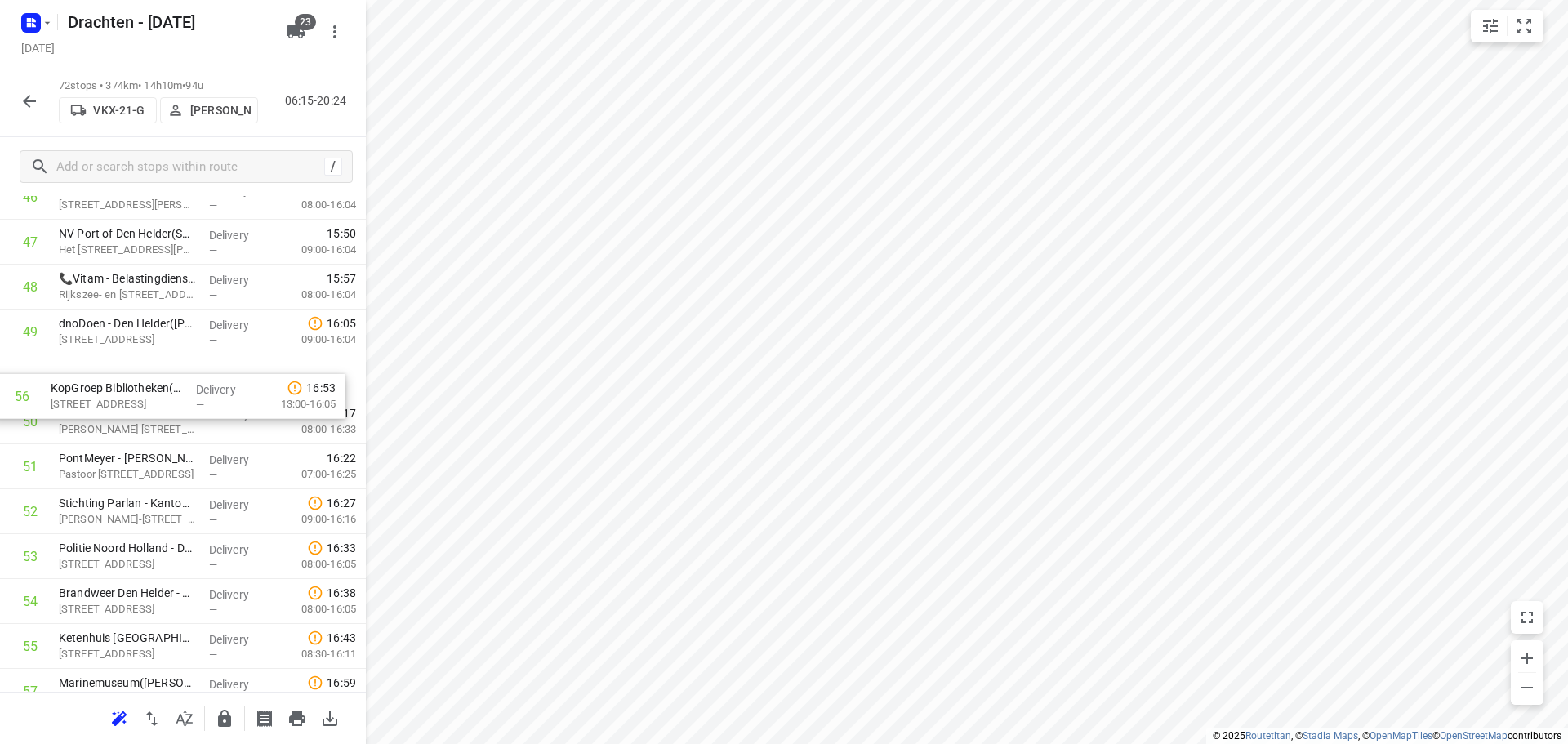
drag, startPoint x: 181, startPoint y: 659, endPoint x: 173, endPoint y: 392, distance: 267.1
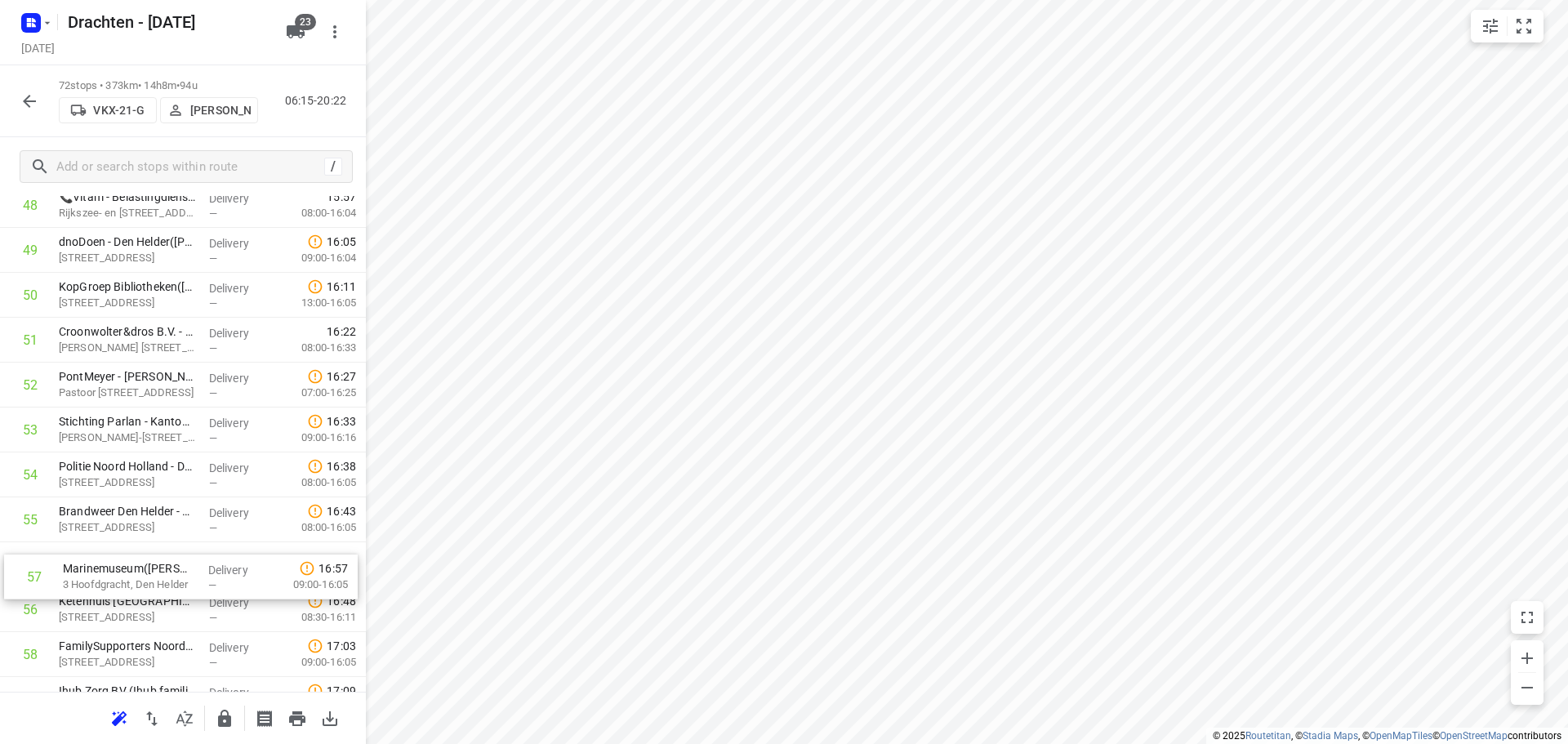
scroll to position [2256, 0]
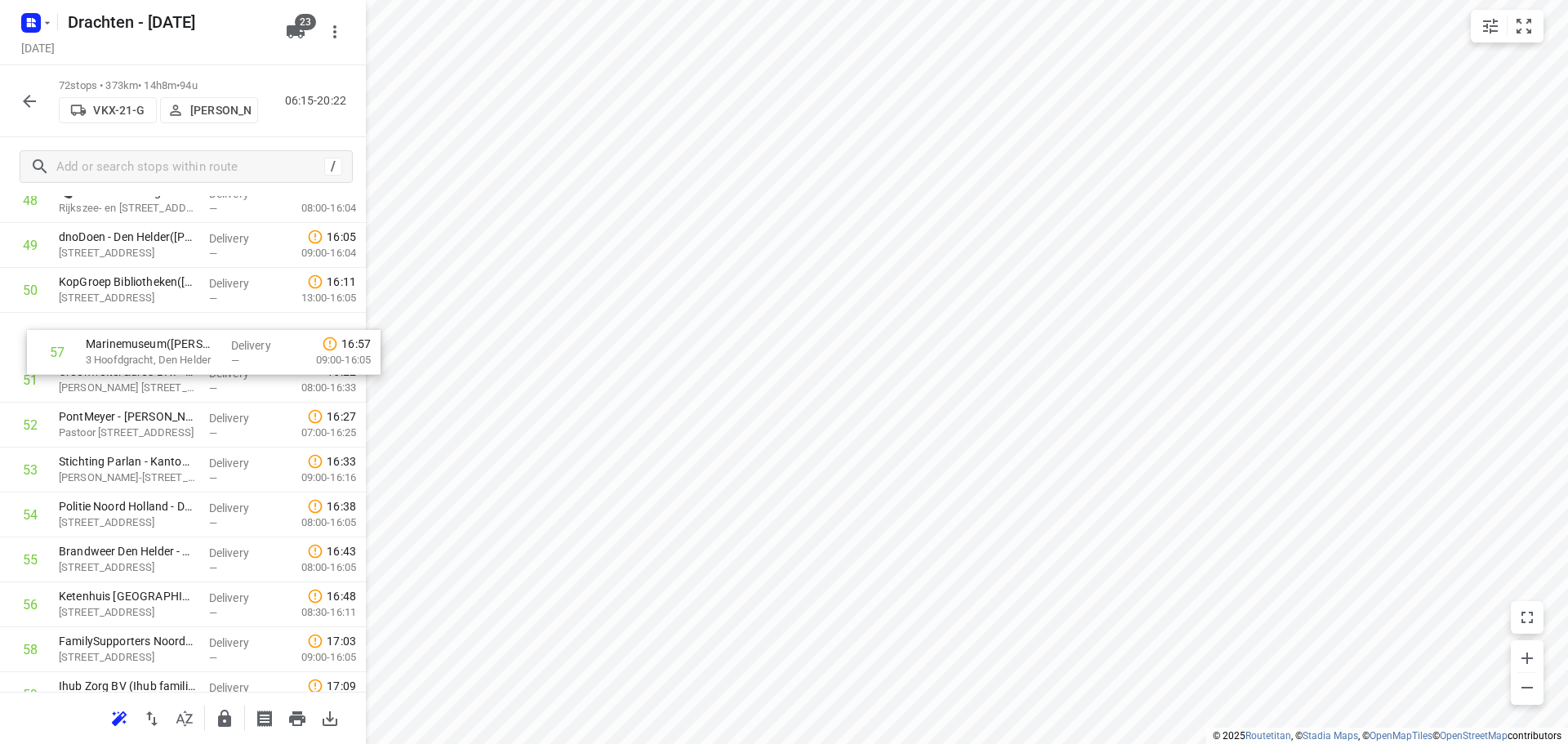
drag, startPoint x: 195, startPoint y: 620, endPoint x: 228, endPoint y: 341, distance: 280.9
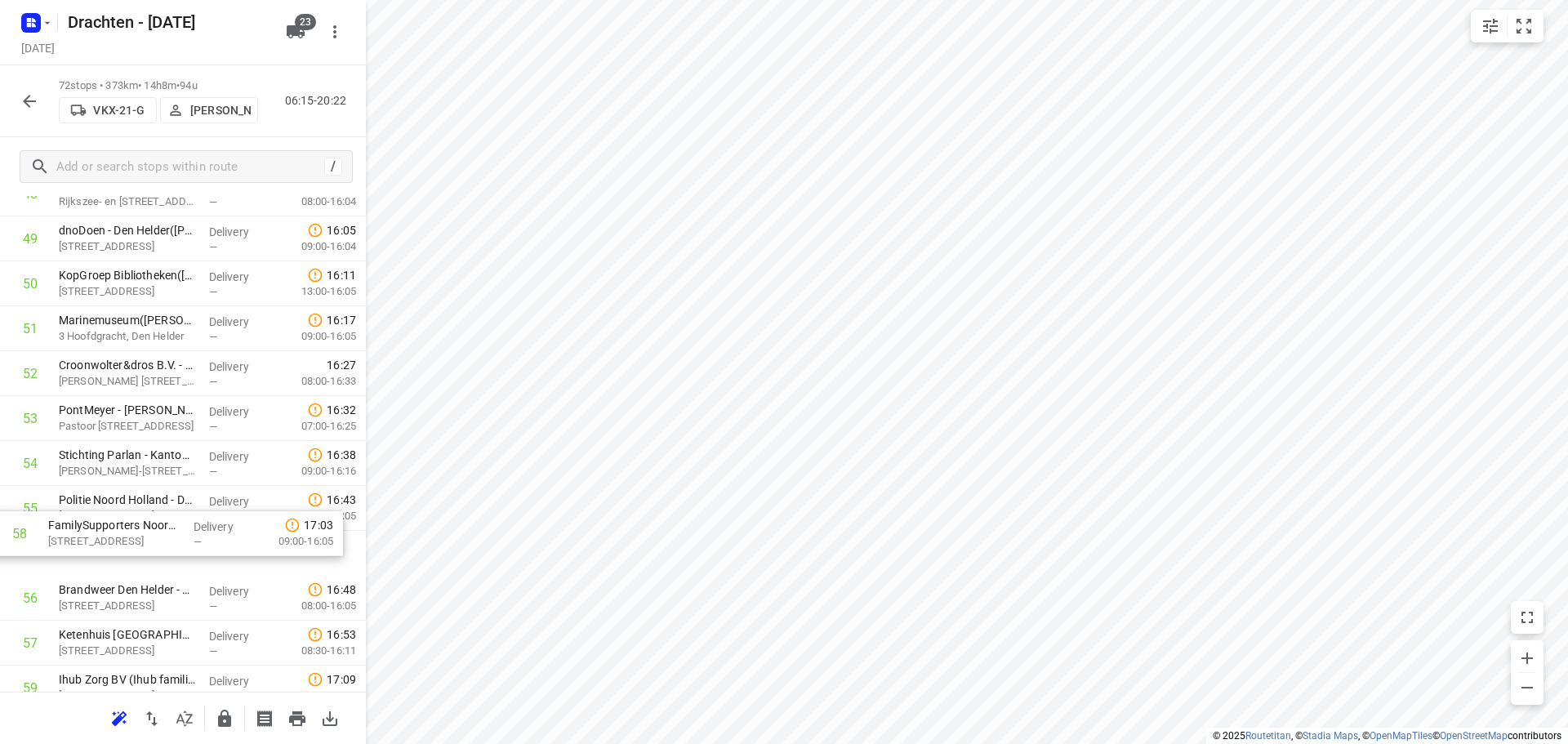
scroll to position [2264, 0]
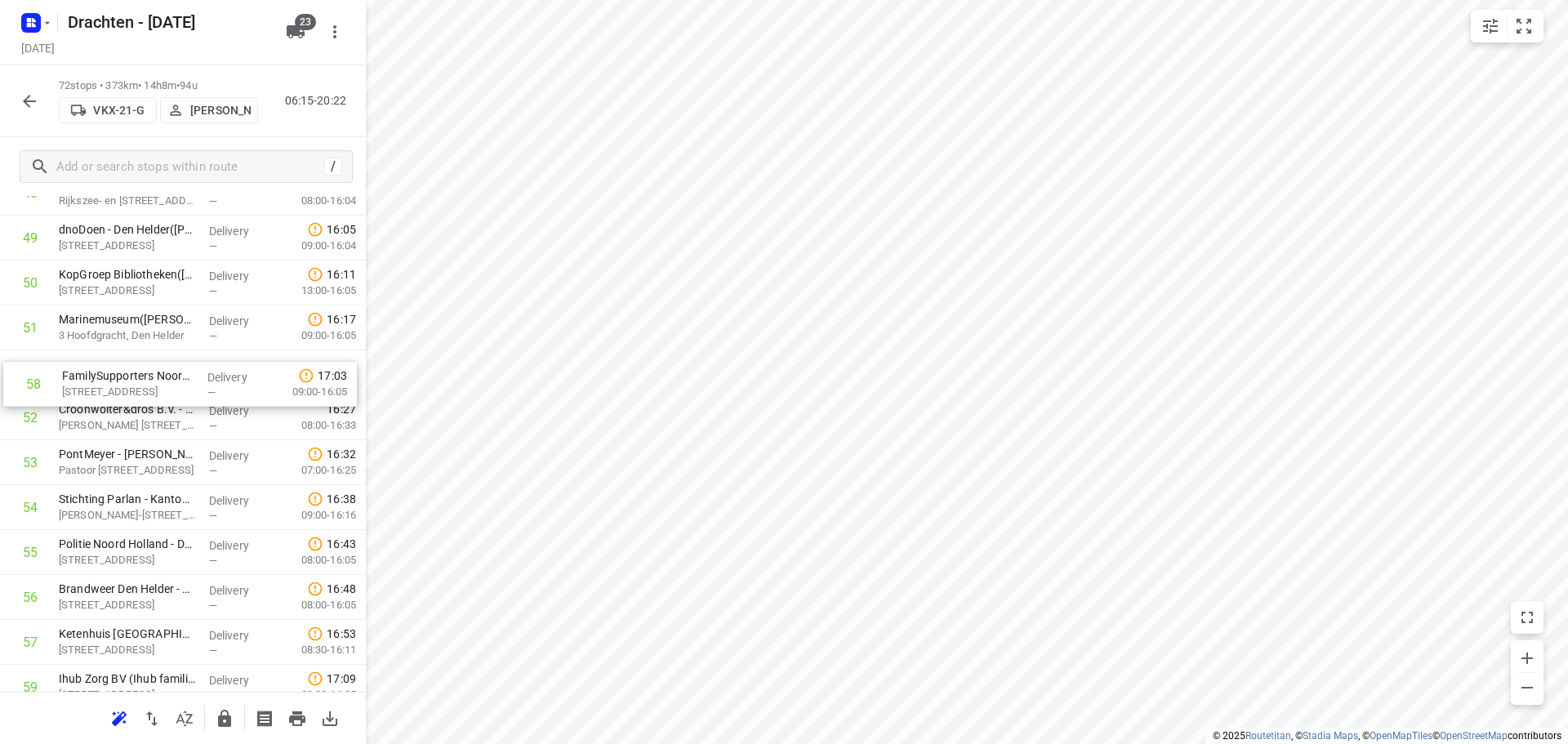
drag, startPoint x: 173, startPoint y: 655, endPoint x: 177, endPoint y: 375, distance: 280.0
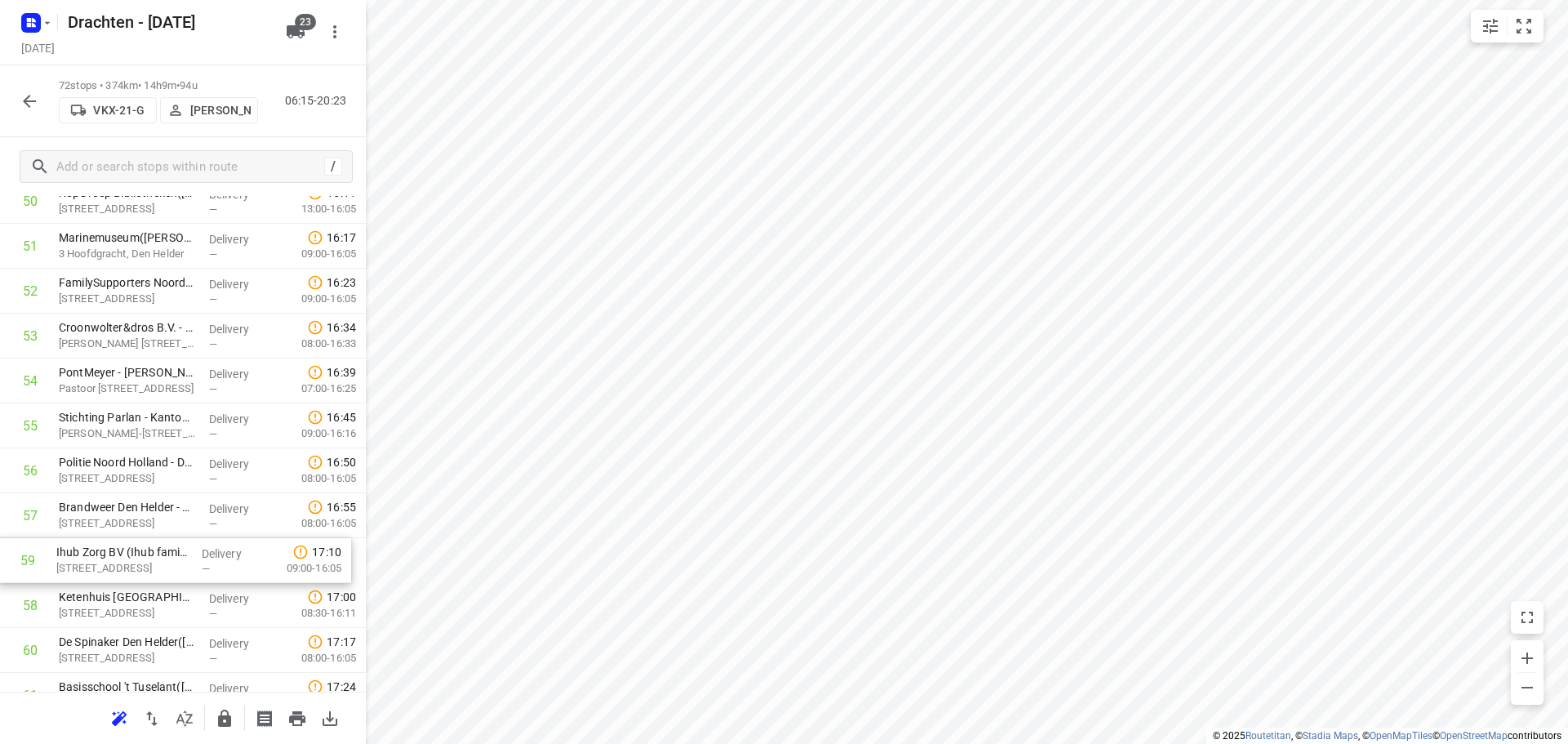
scroll to position [2348, 0]
drag, startPoint x: 184, startPoint y: 612, endPoint x: 202, endPoint y: 342, distance: 270.6
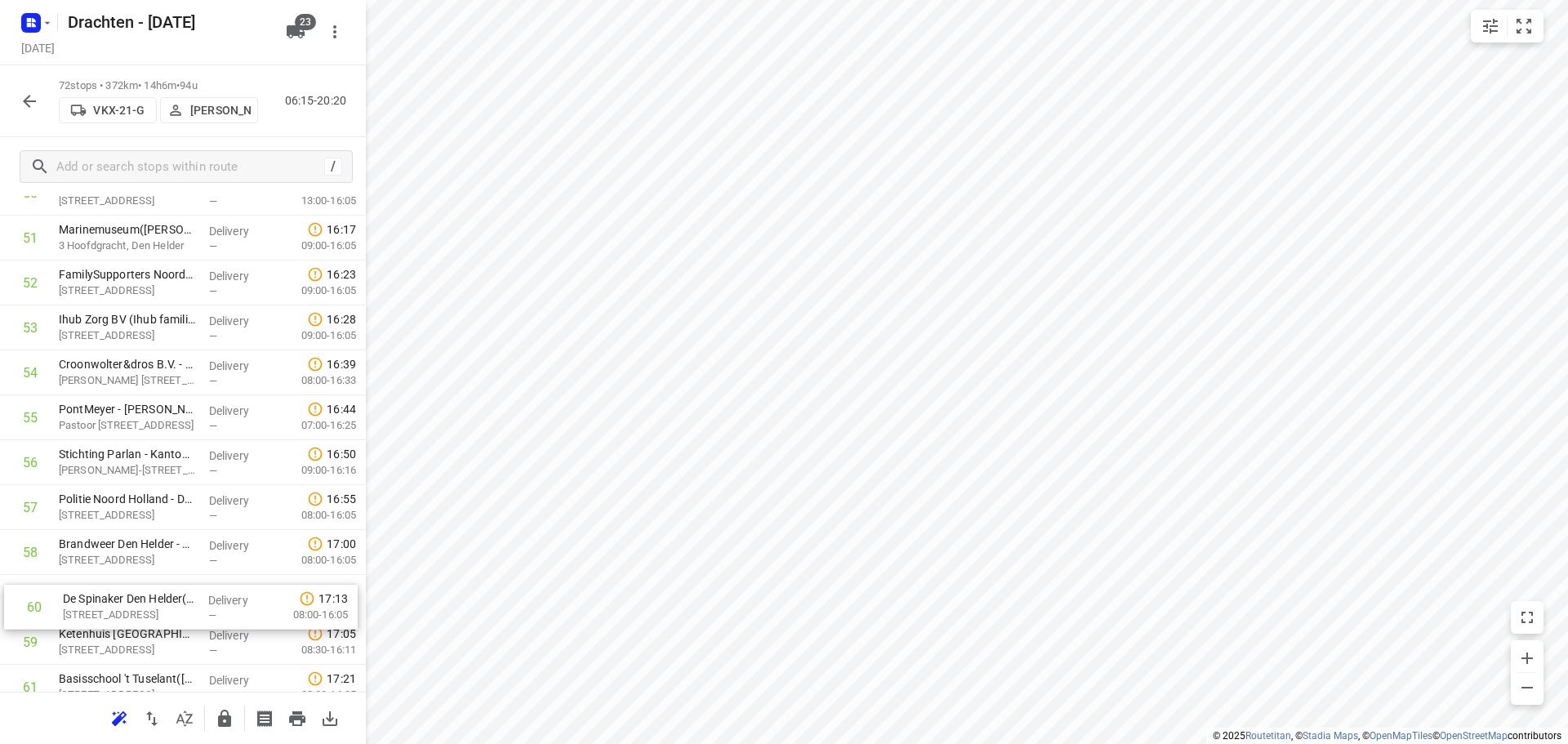
scroll to position [2359, 0]
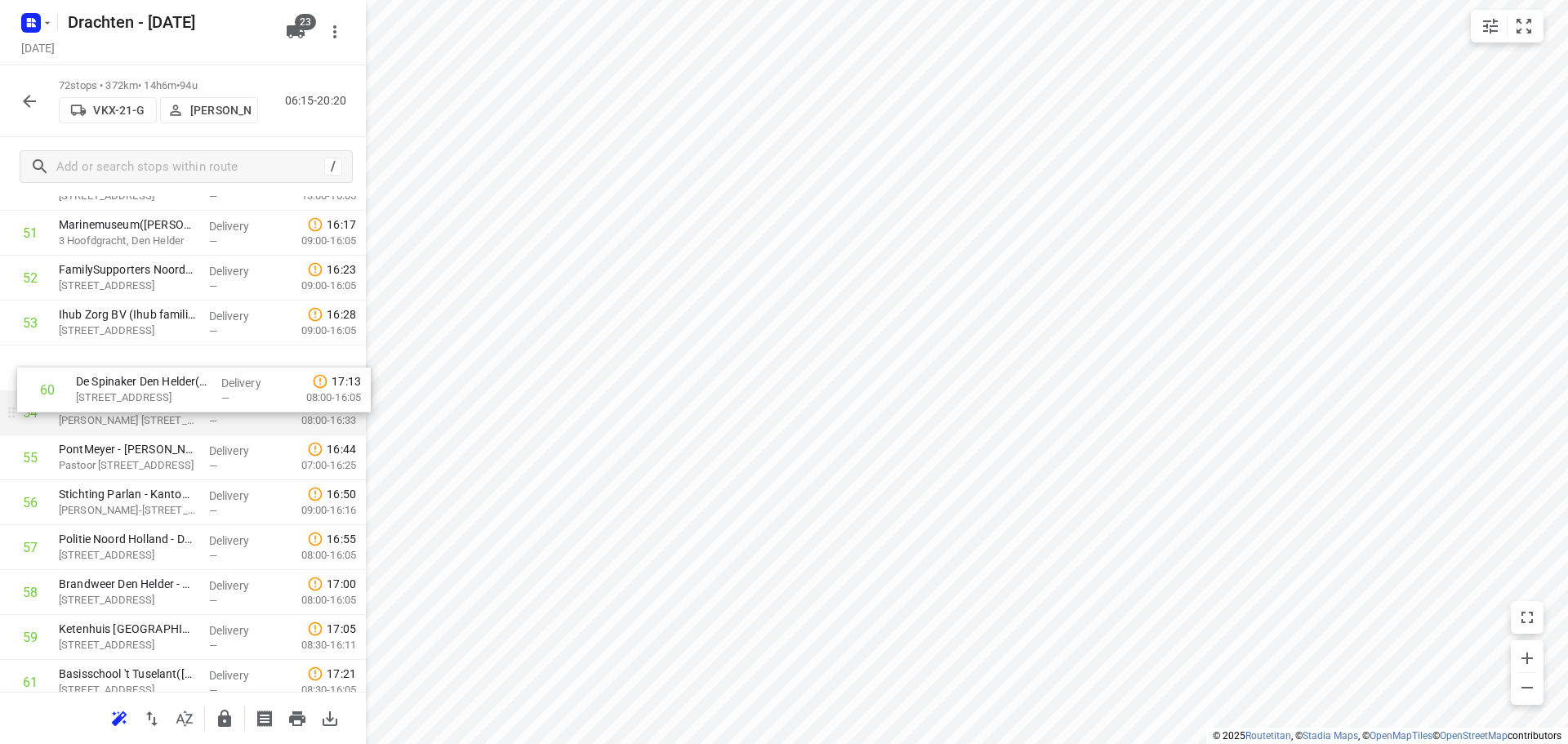
drag, startPoint x: 170, startPoint y: 650, endPoint x: 185, endPoint y: 385, distance: 265.4
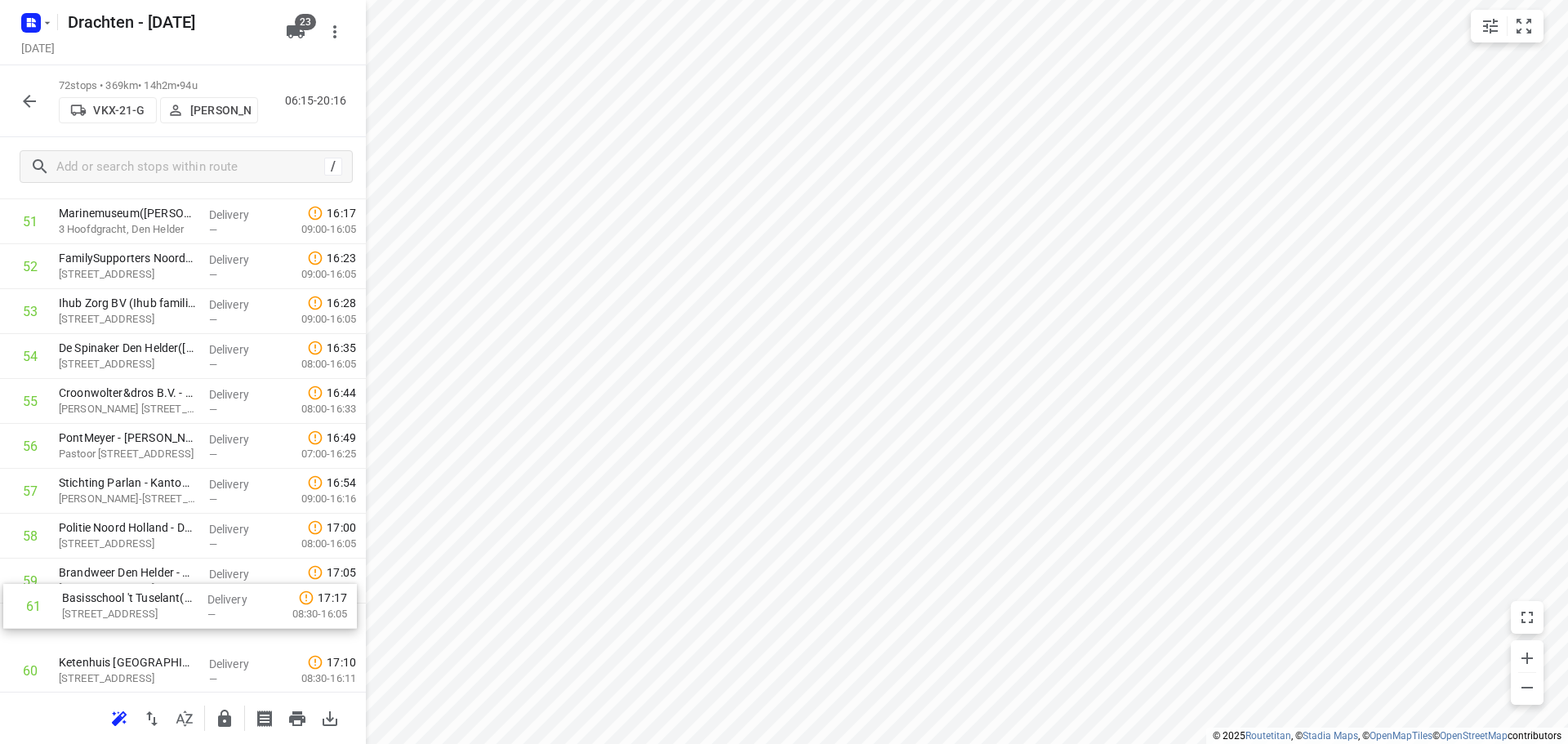
scroll to position [2372, 0]
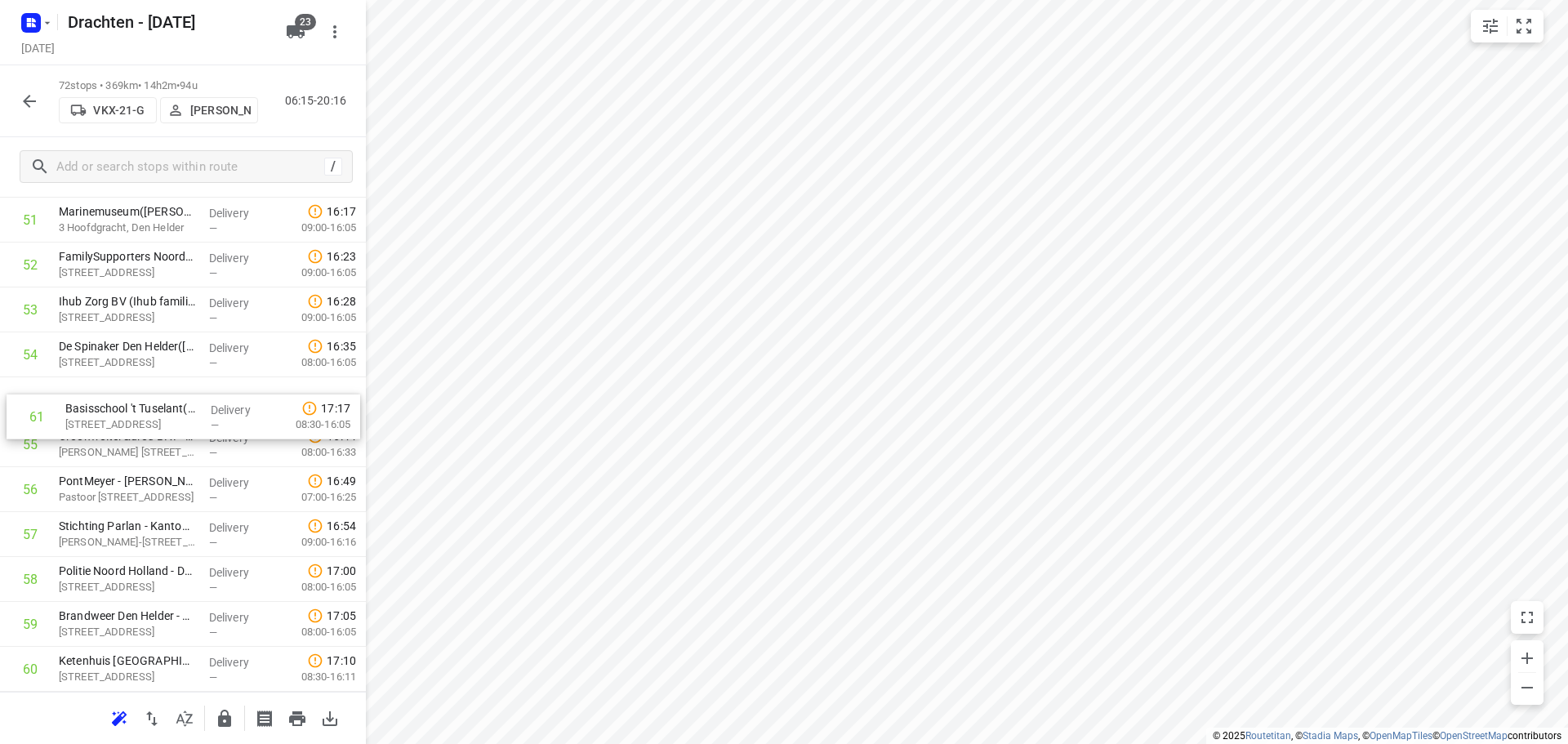
drag, startPoint x: 174, startPoint y: 685, endPoint x: 181, endPoint y: 400, distance: 285.1
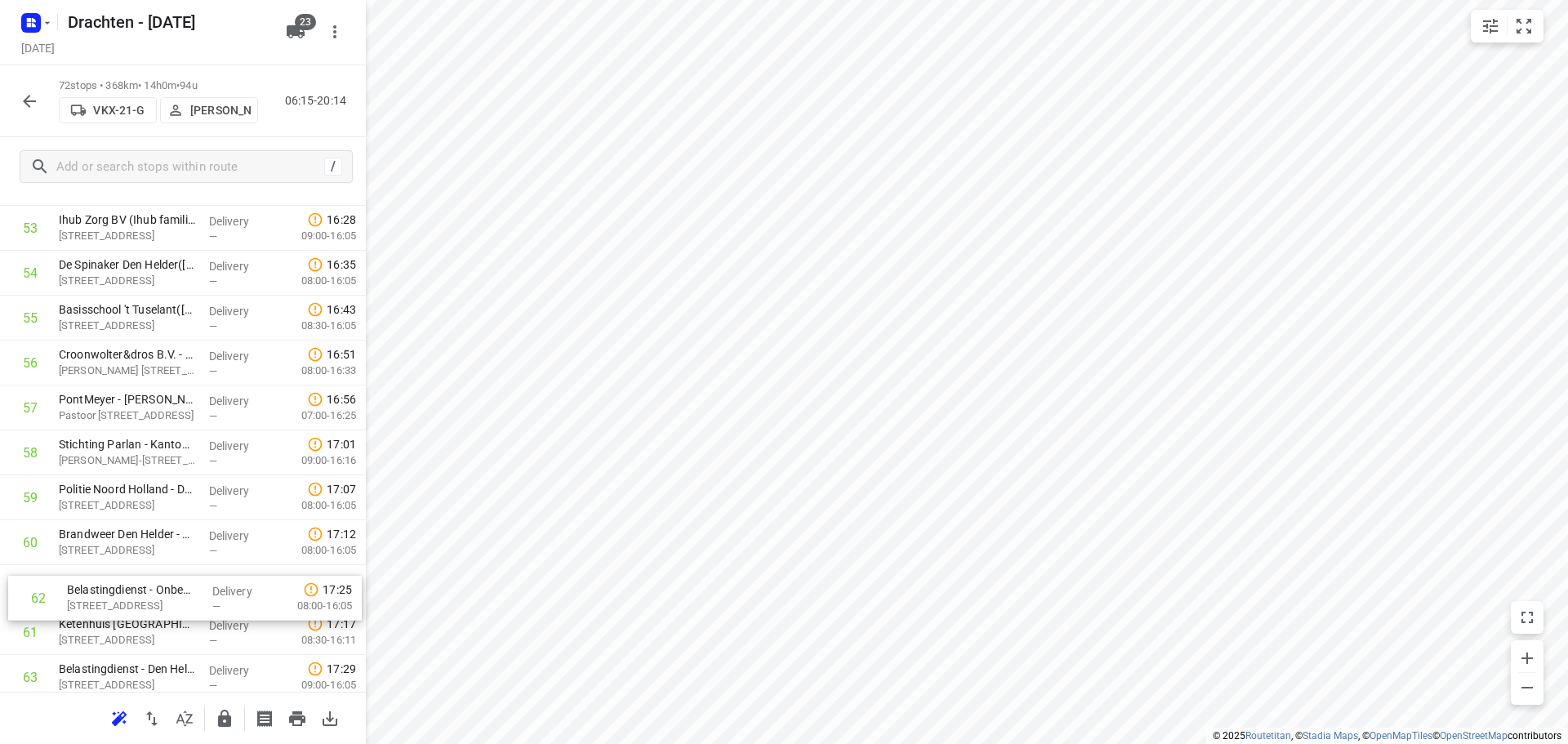
scroll to position [2461, 0]
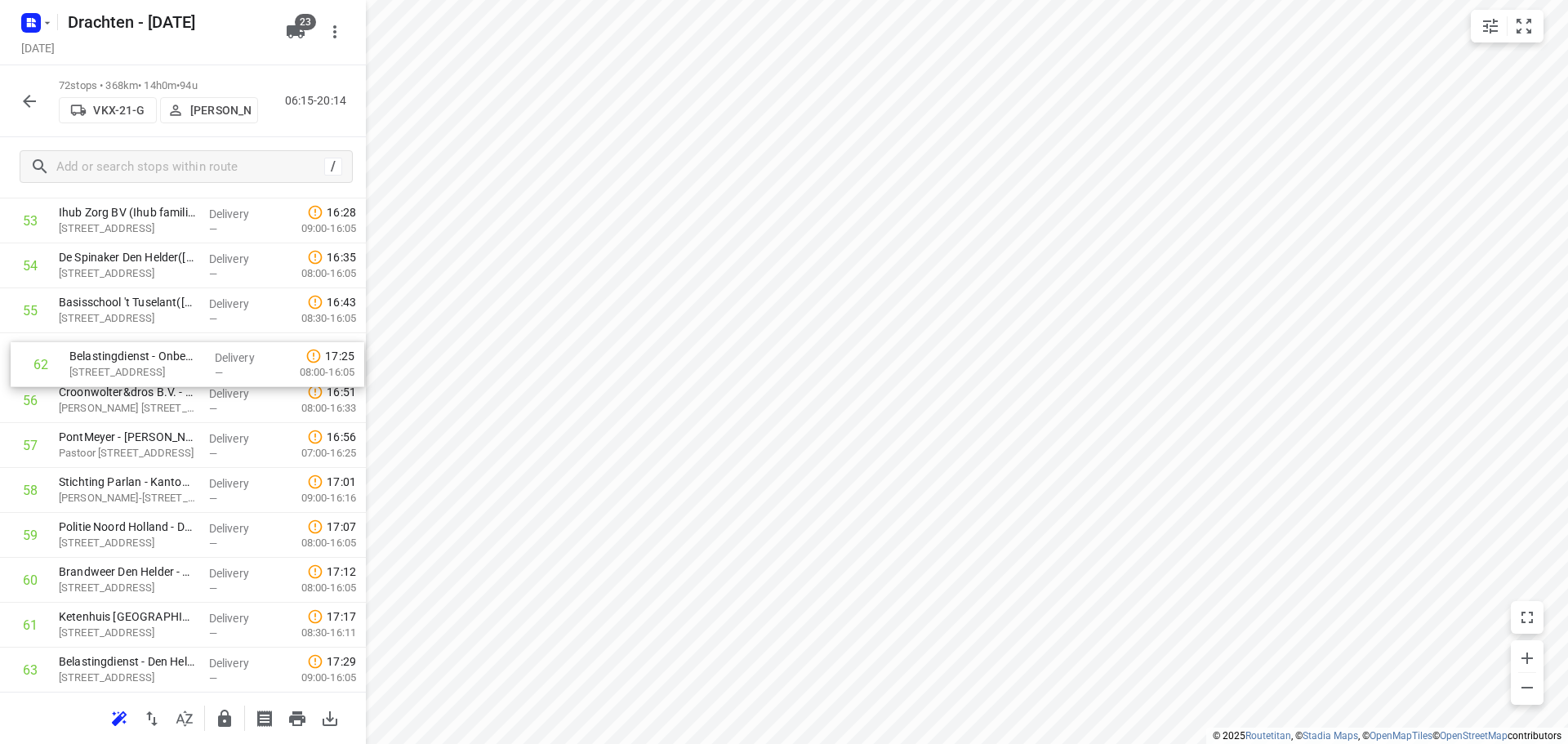
drag, startPoint x: 150, startPoint y: 648, endPoint x: 163, endPoint y: 371, distance: 277.3
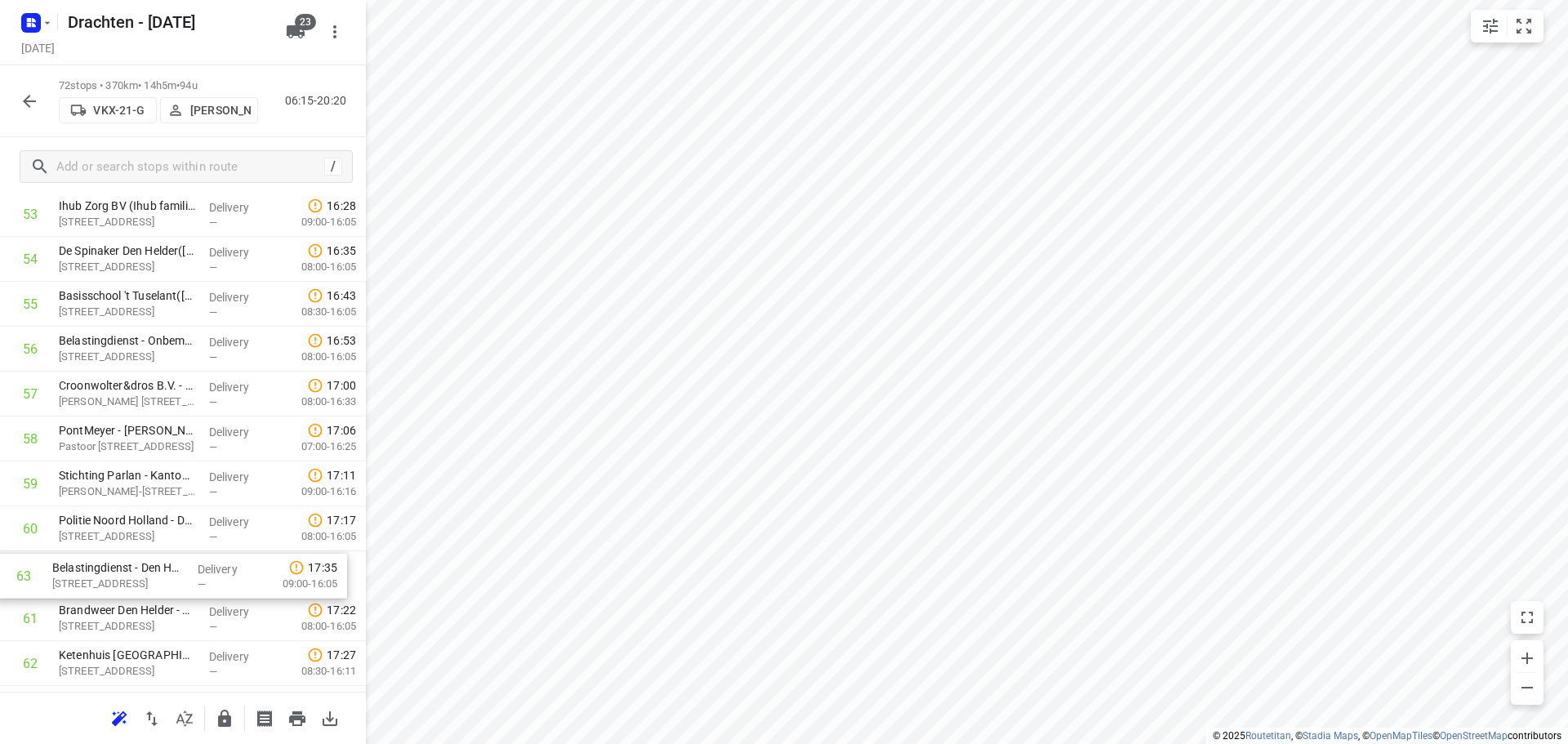
scroll to position [2471, 0]
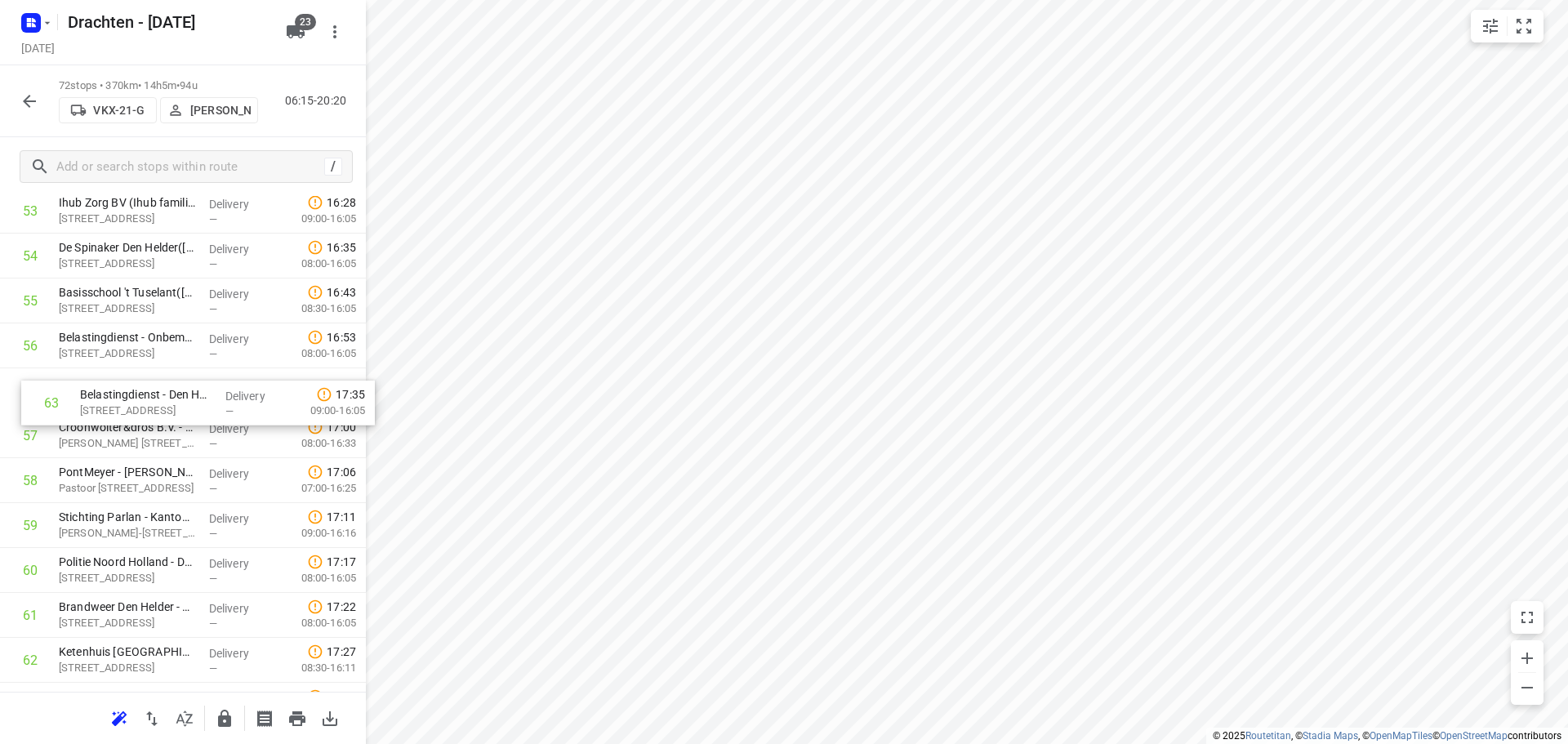
drag, startPoint x: 166, startPoint y: 676, endPoint x: 185, endPoint y: 400, distance: 276.7
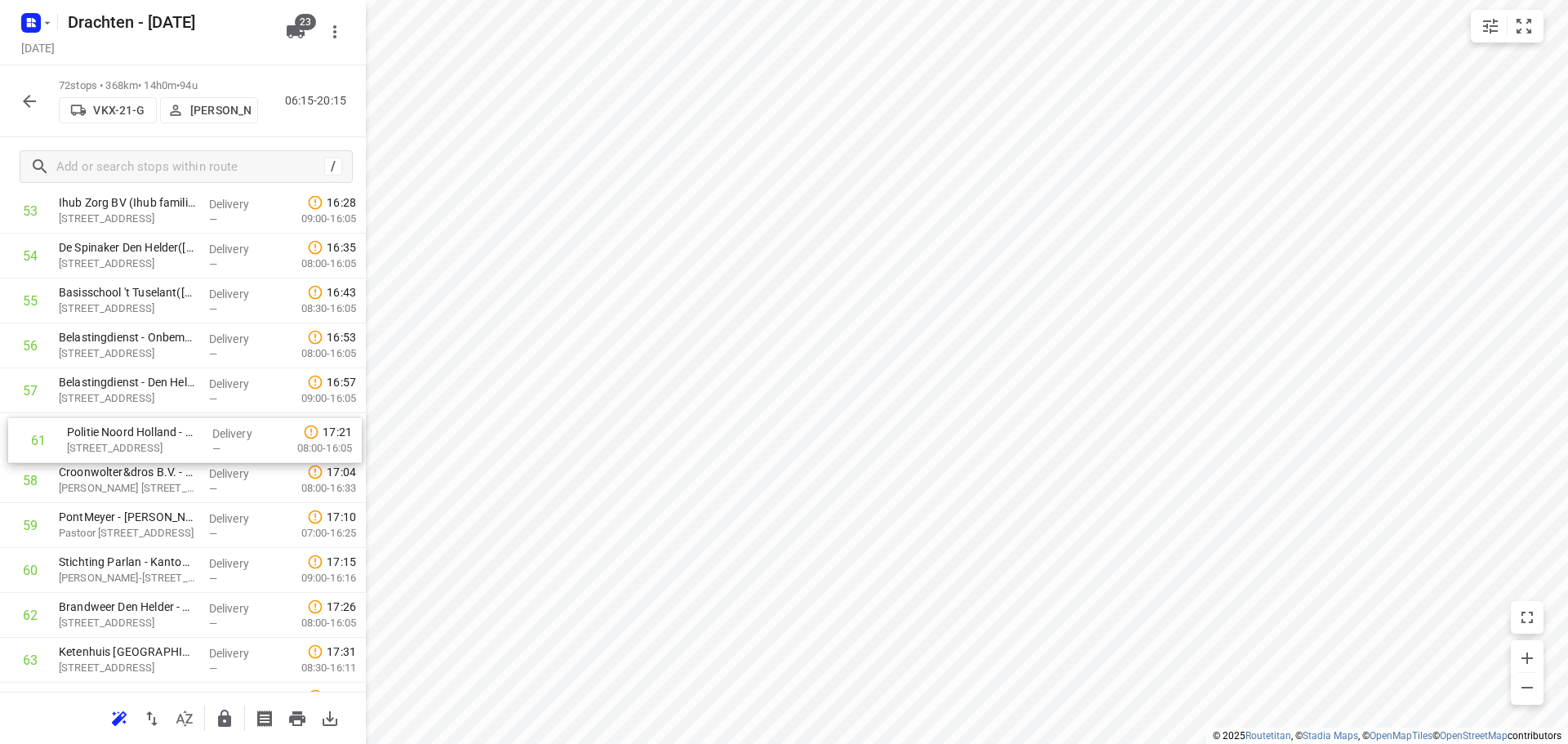
drag, startPoint x: 137, startPoint y: 575, endPoint x: 146, endPoint y: 435, distance: 140.3
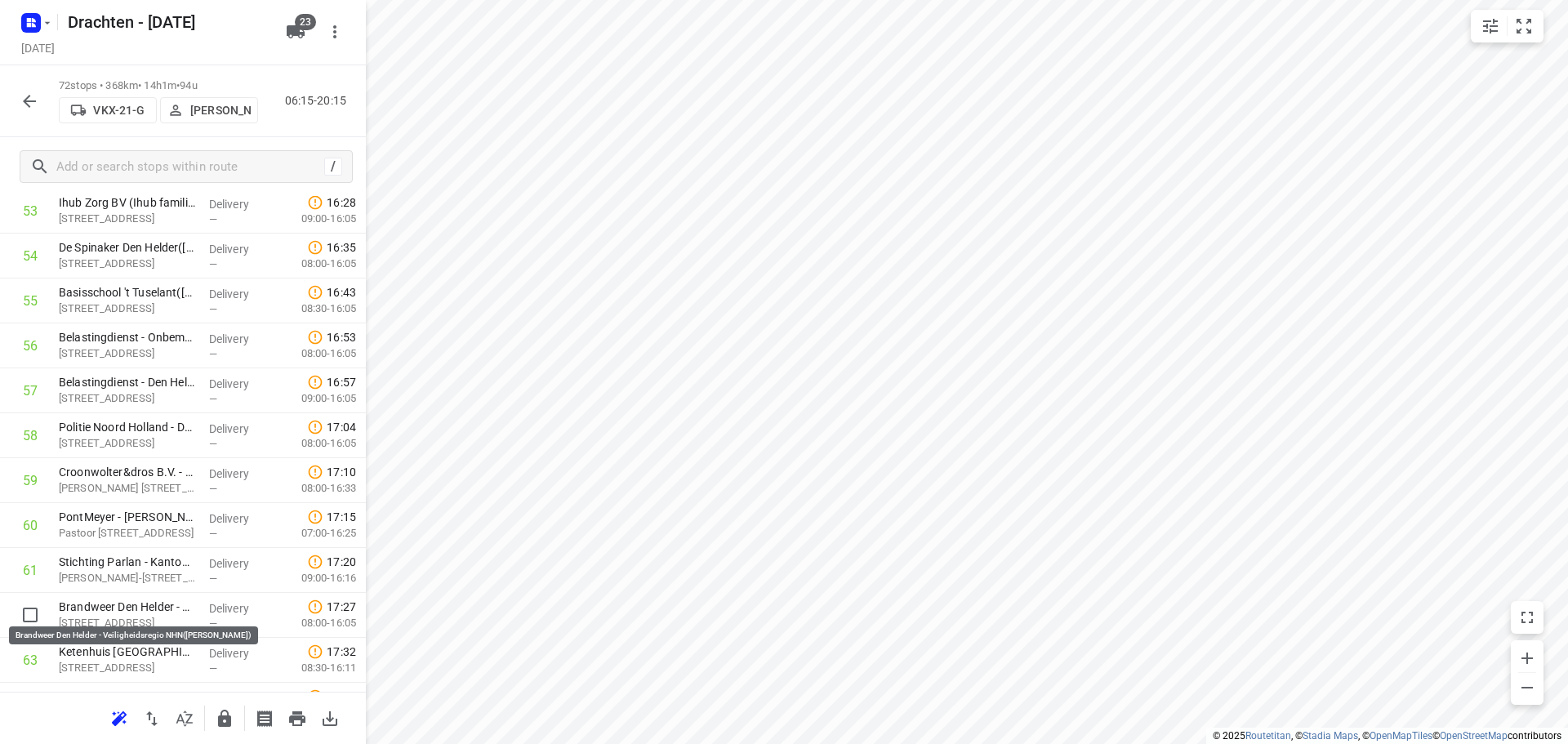
scroll to position [2475, 0]
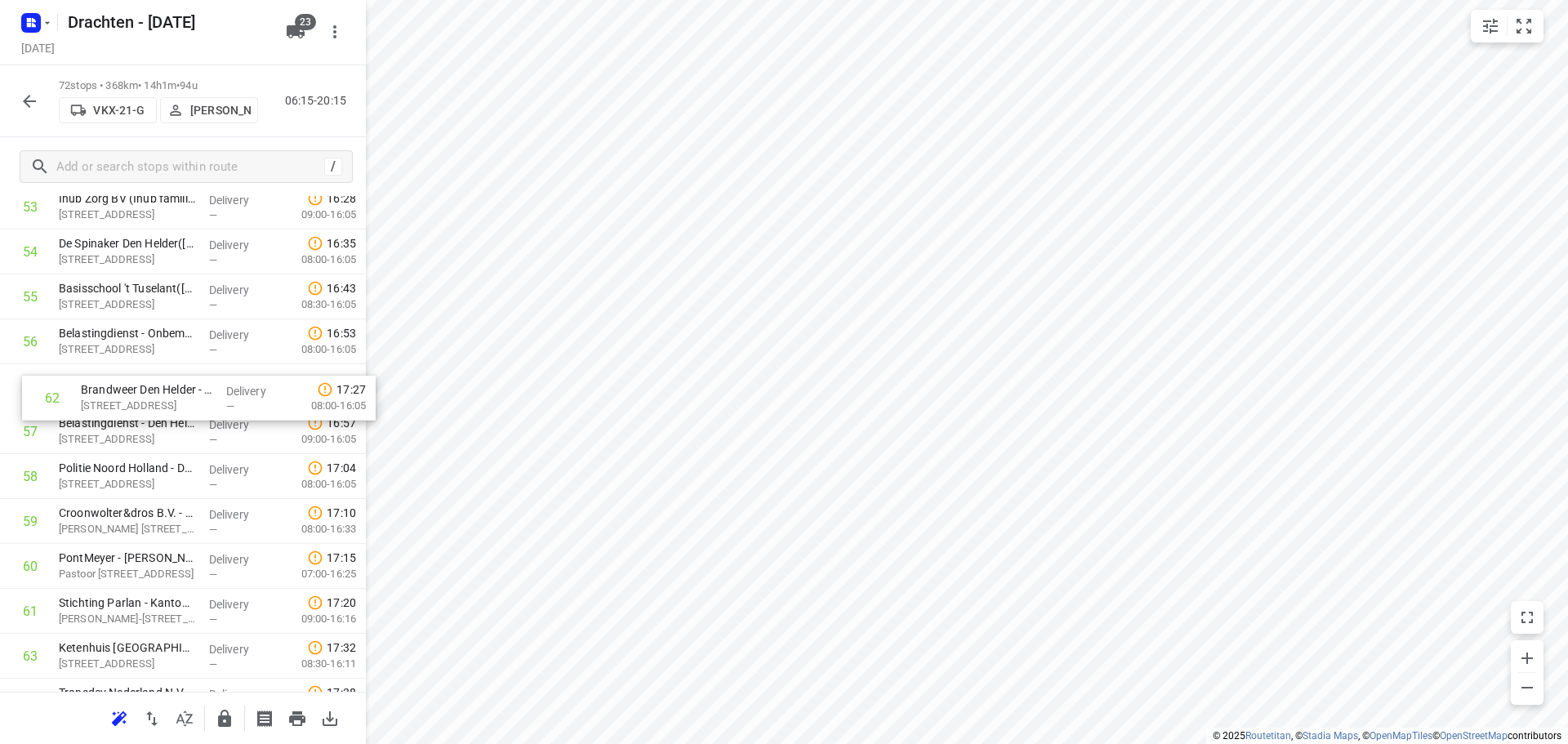
drag, startPoint x: 174, startPoint y: 614, endPoint x: 196, endPoint y: 386, distance: 229.1
drag, startPoint x: 153, startPoint y: 428, endPoint x: 154, endPoint y: 380, distance: 48.0
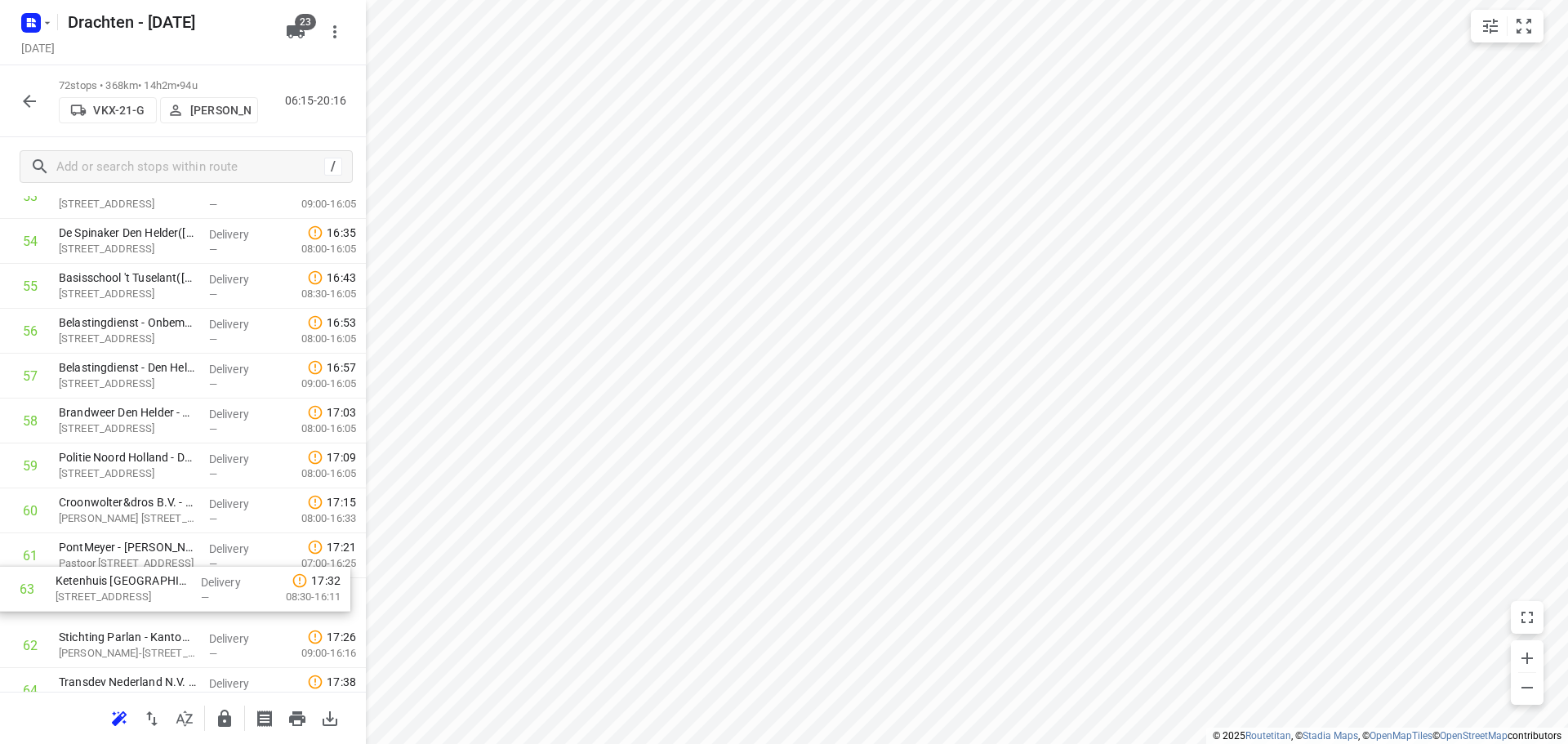
scroll to position [2485, 0]
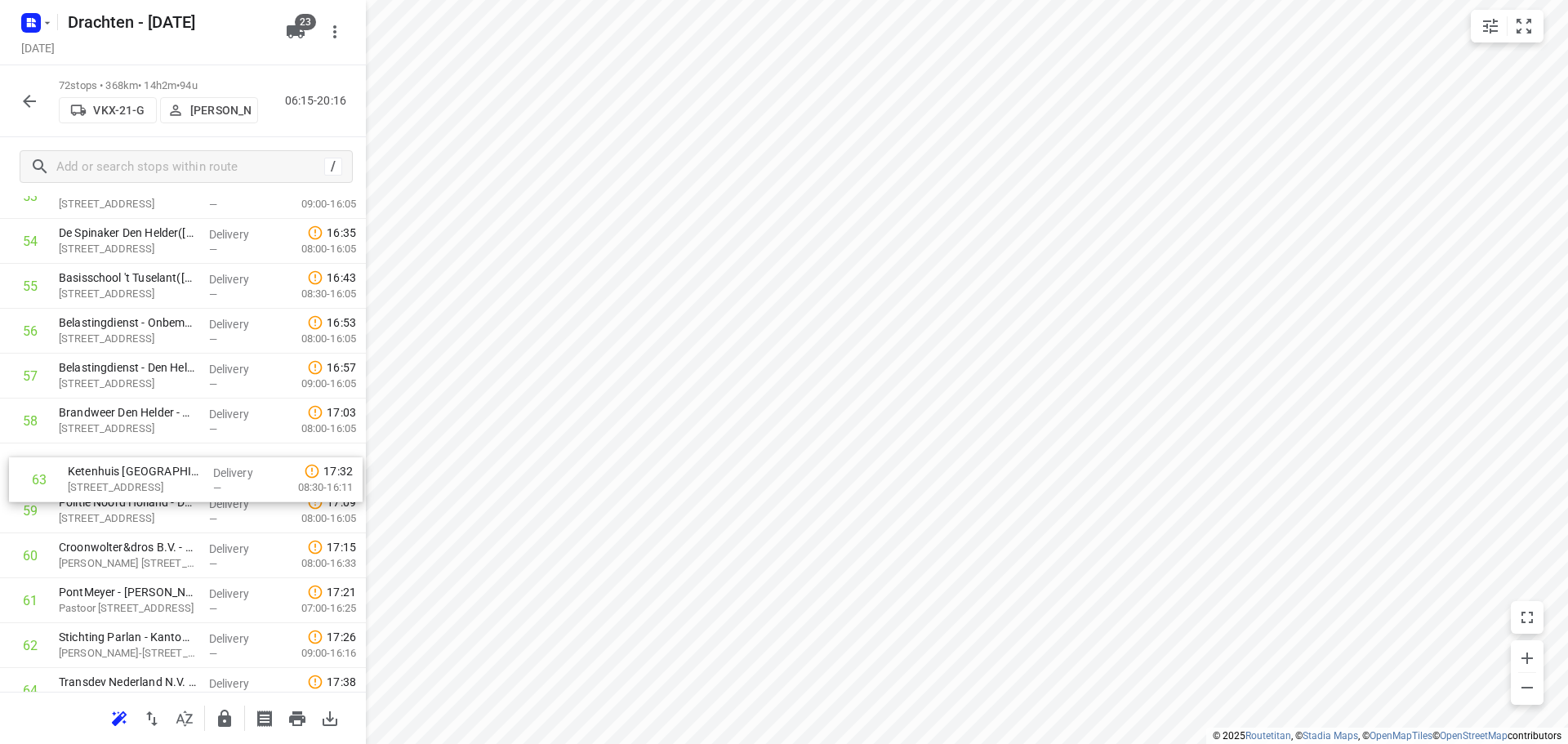
drag, startPoint x: 159, startPoint y: 655, endPoint x: 167, endPoint y: 473, distance: 182.2
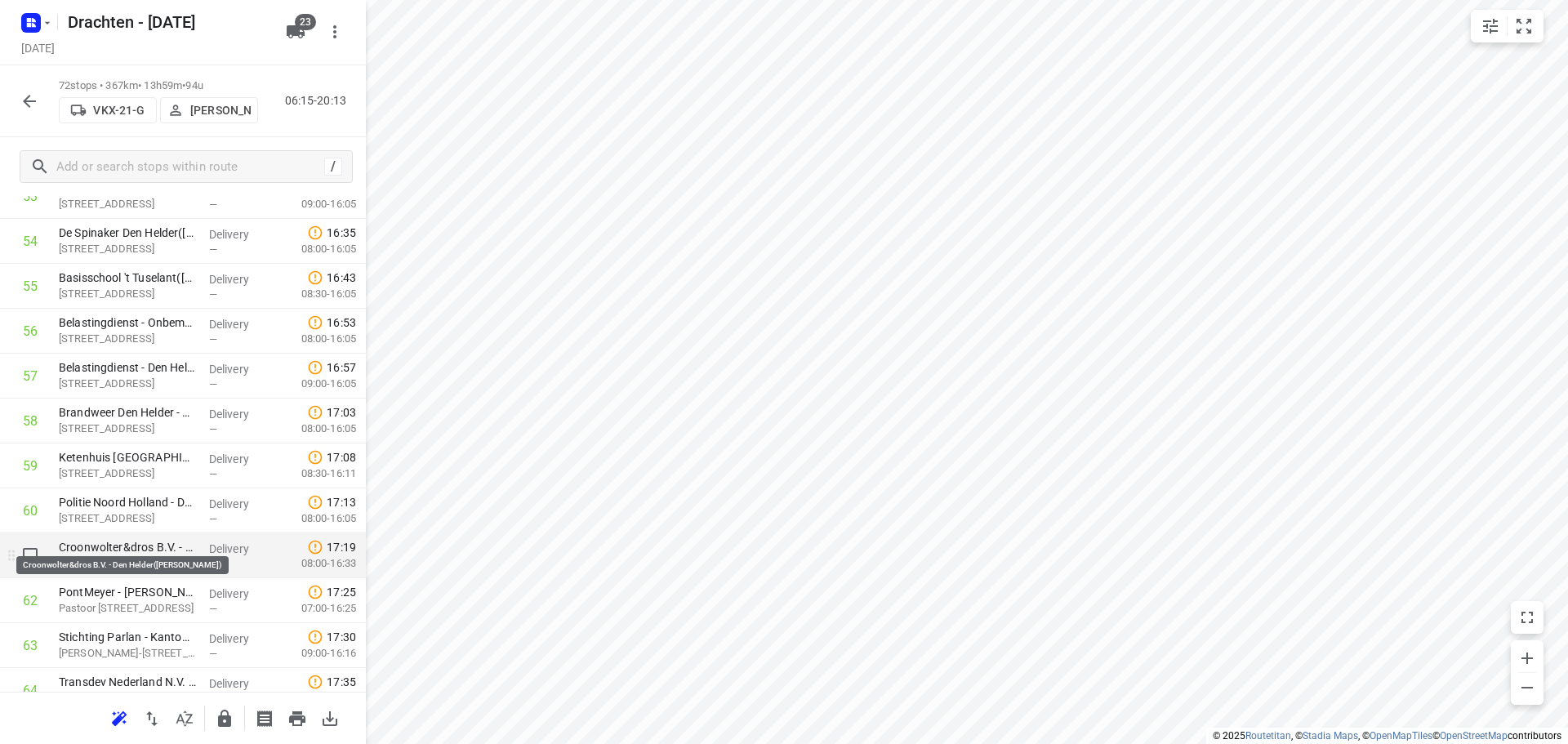
scroll to position [2567, 0]
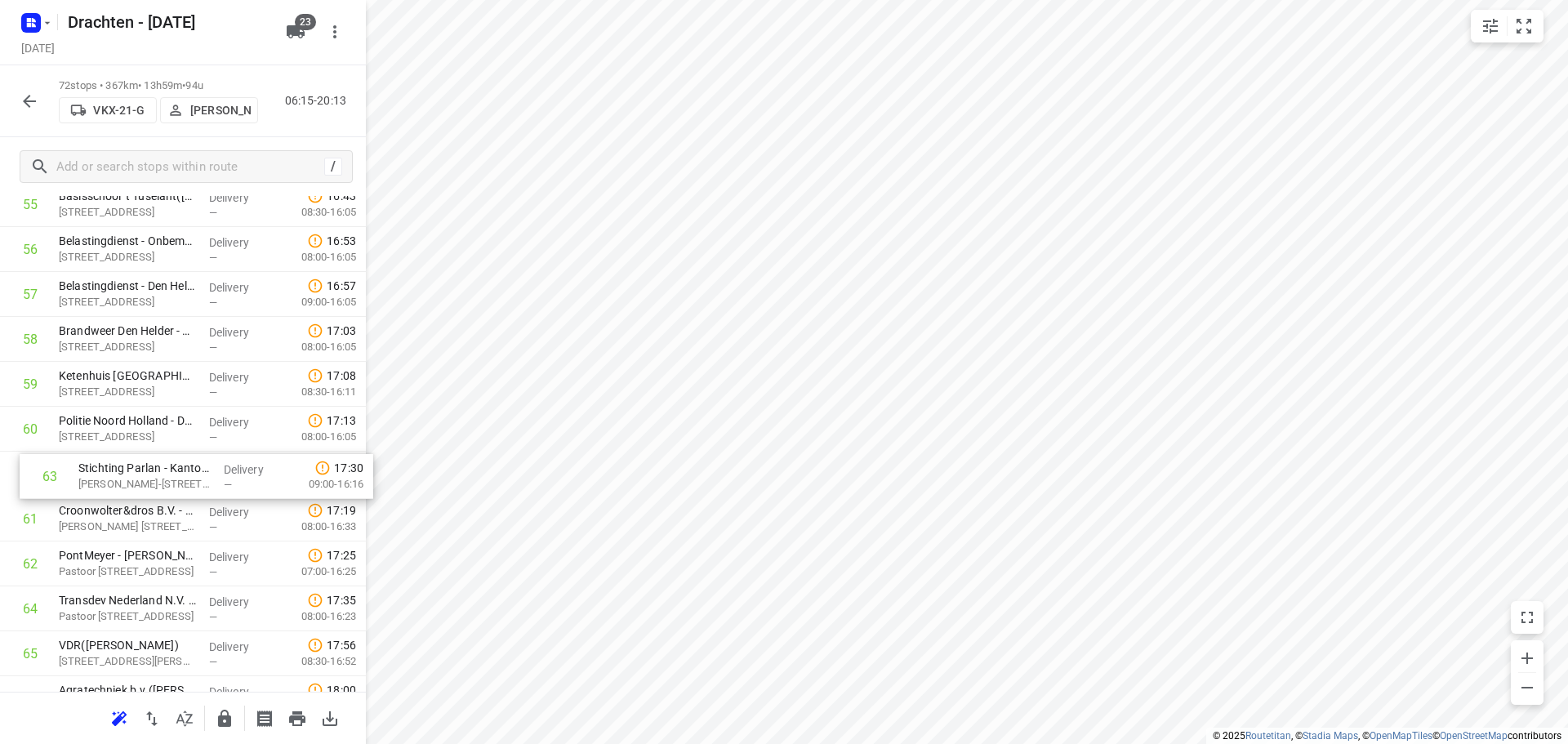
drag, startPoint x: 122, startPoint y: 571, endPoint x: 144, endPoint y: 480, distance: 93.6
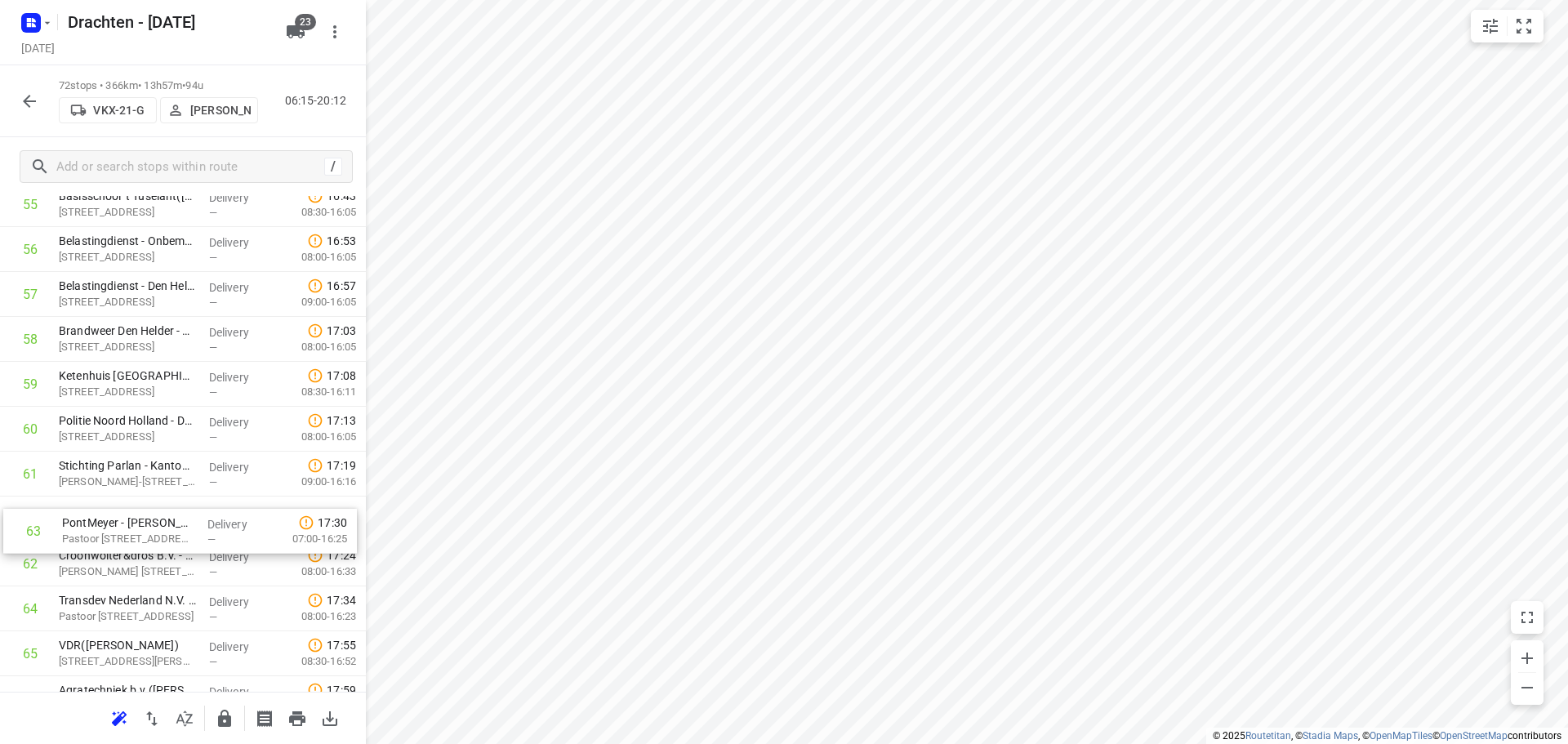
drag, startPoint x: 180, startPoint y: 547, endPoint x: 184, endPoint y: 508, distance: 39.2
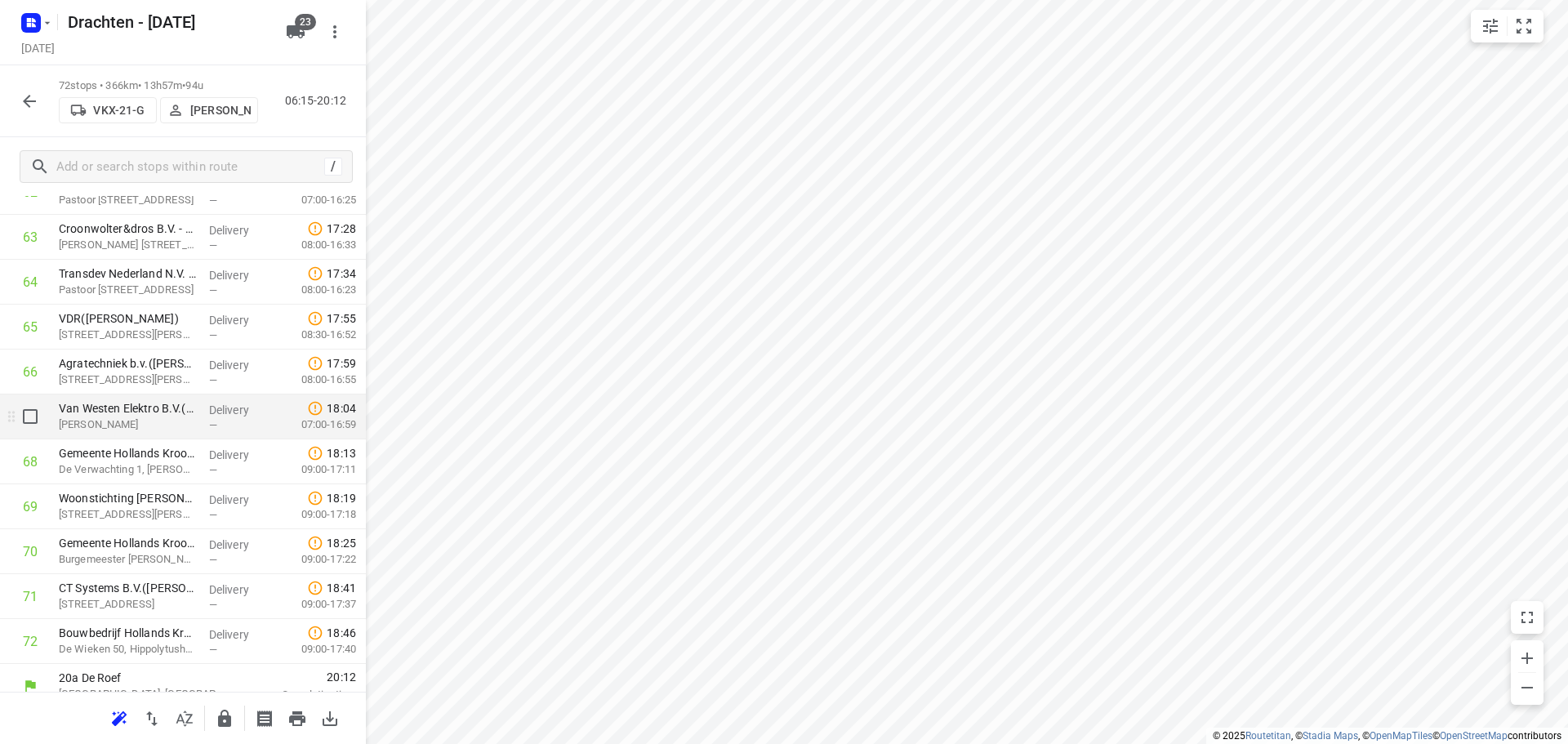
scroll to position [2911, 0]
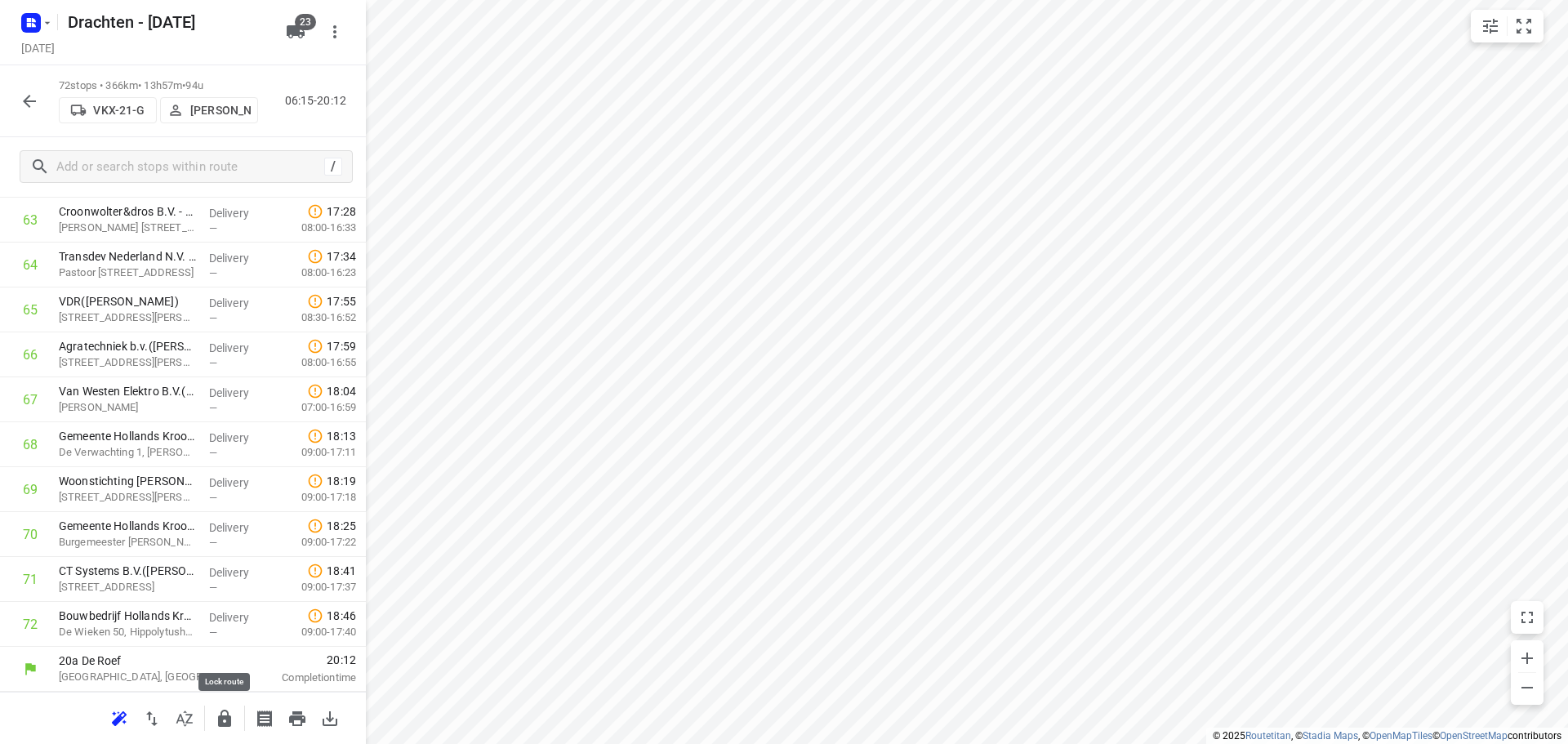
click at [217, 709] on icon "button" at bounding box center [224, 718] width 19 height 19
click at [26, 92] on icon "button" at bounding box center [28, 101] width 19 height 19
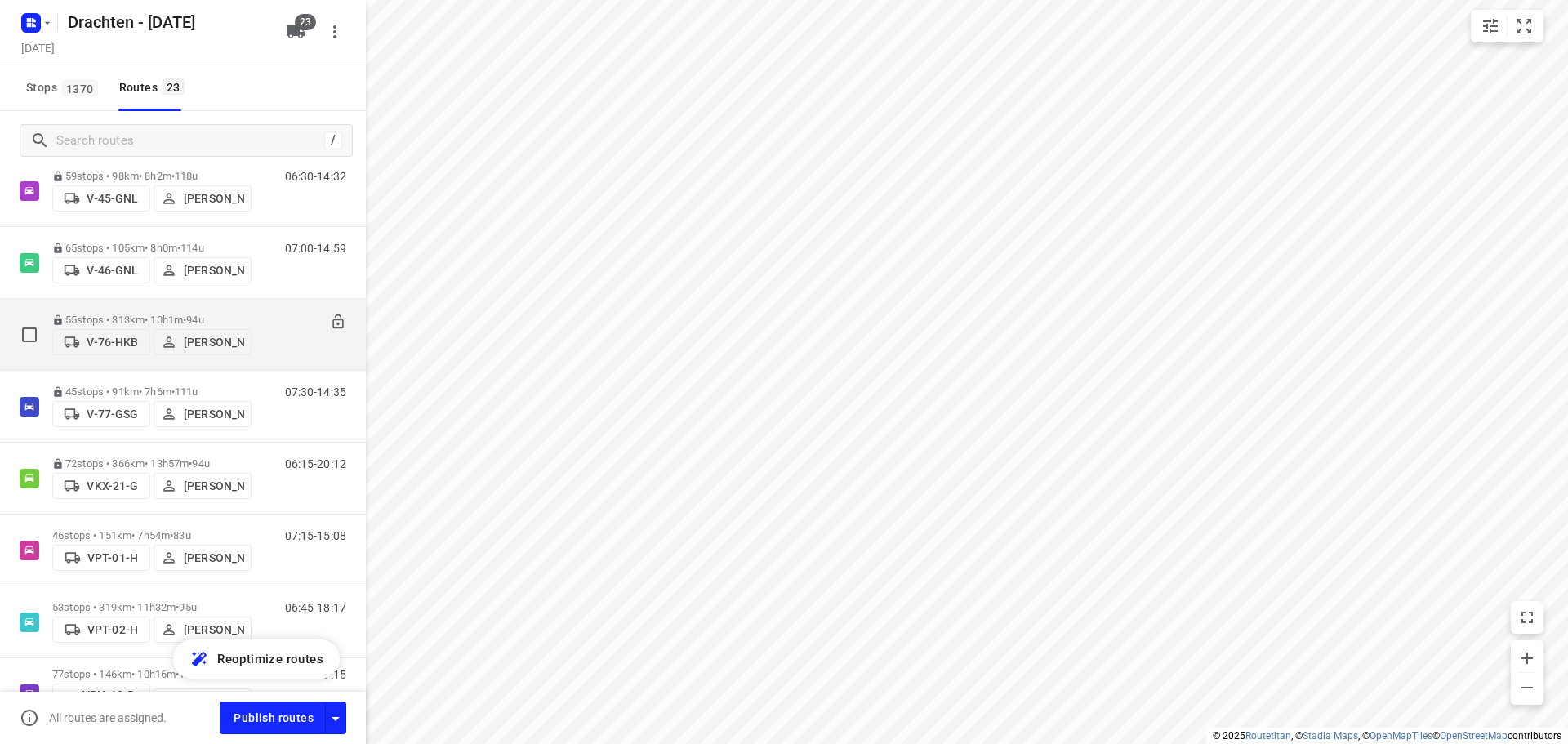
scroll to position [898, 0]
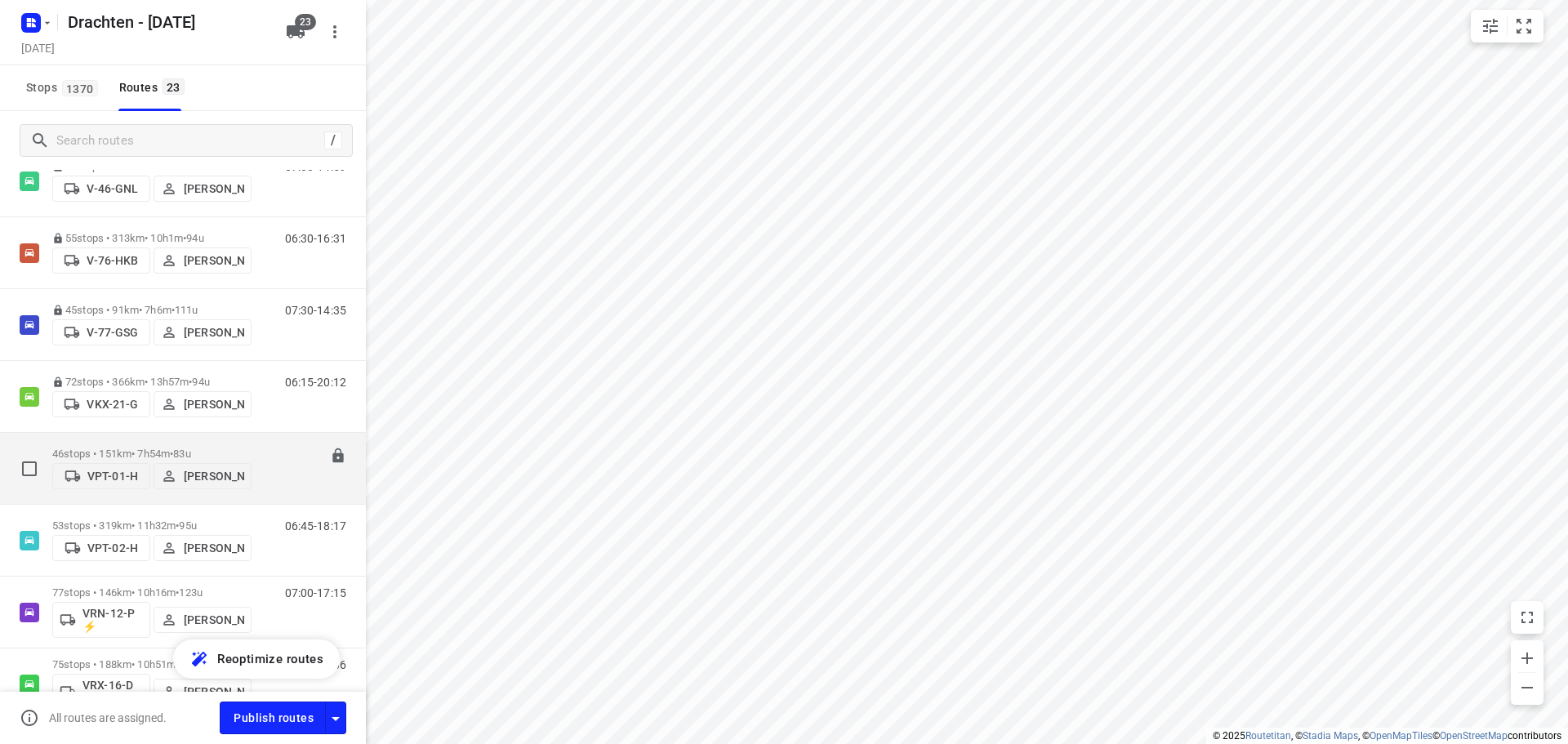
click at [176, 451] on p "46 stops • 151km • 7h54m • 83u" at bounding box center [152, 453] width 199 height 13
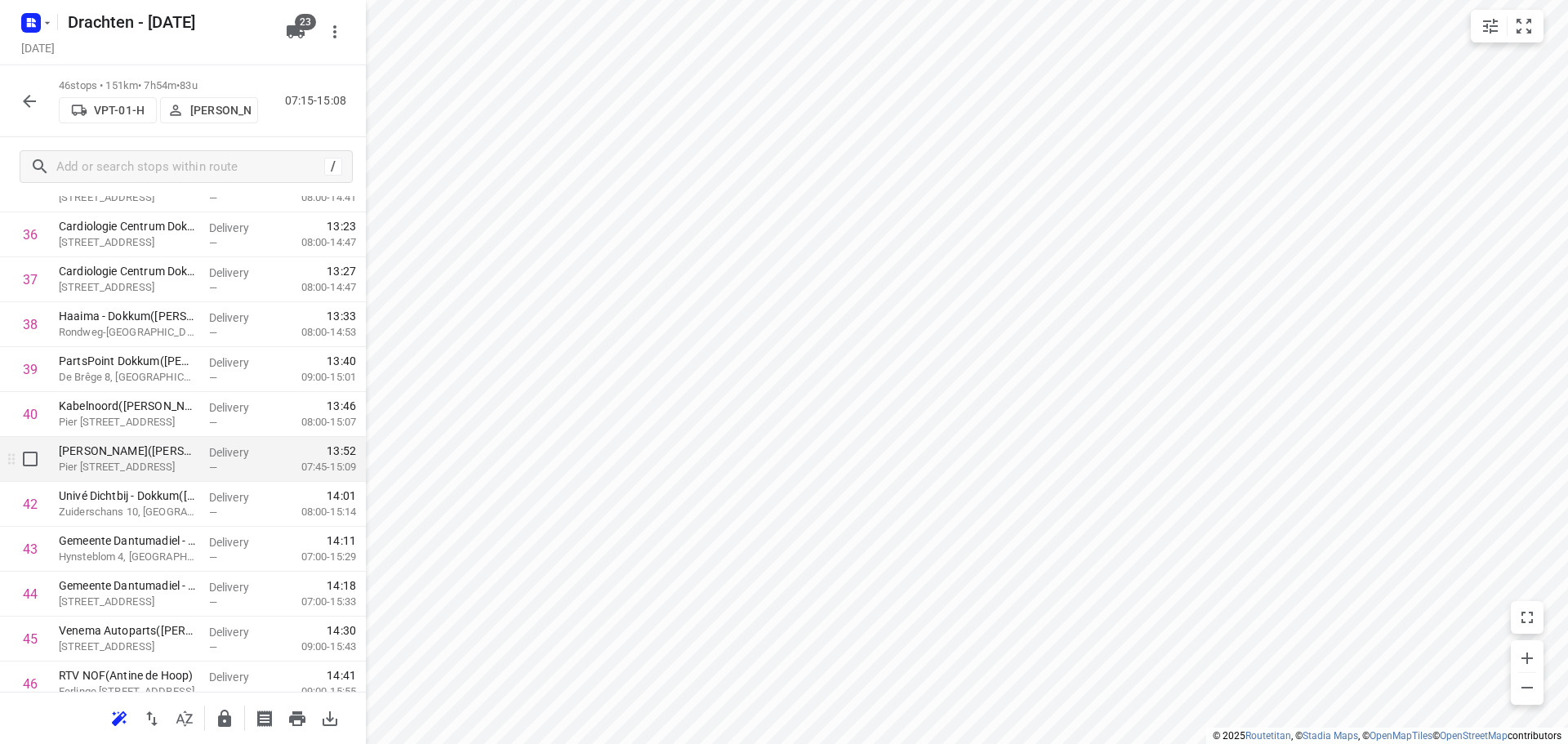
scroll to position [1743, 0]
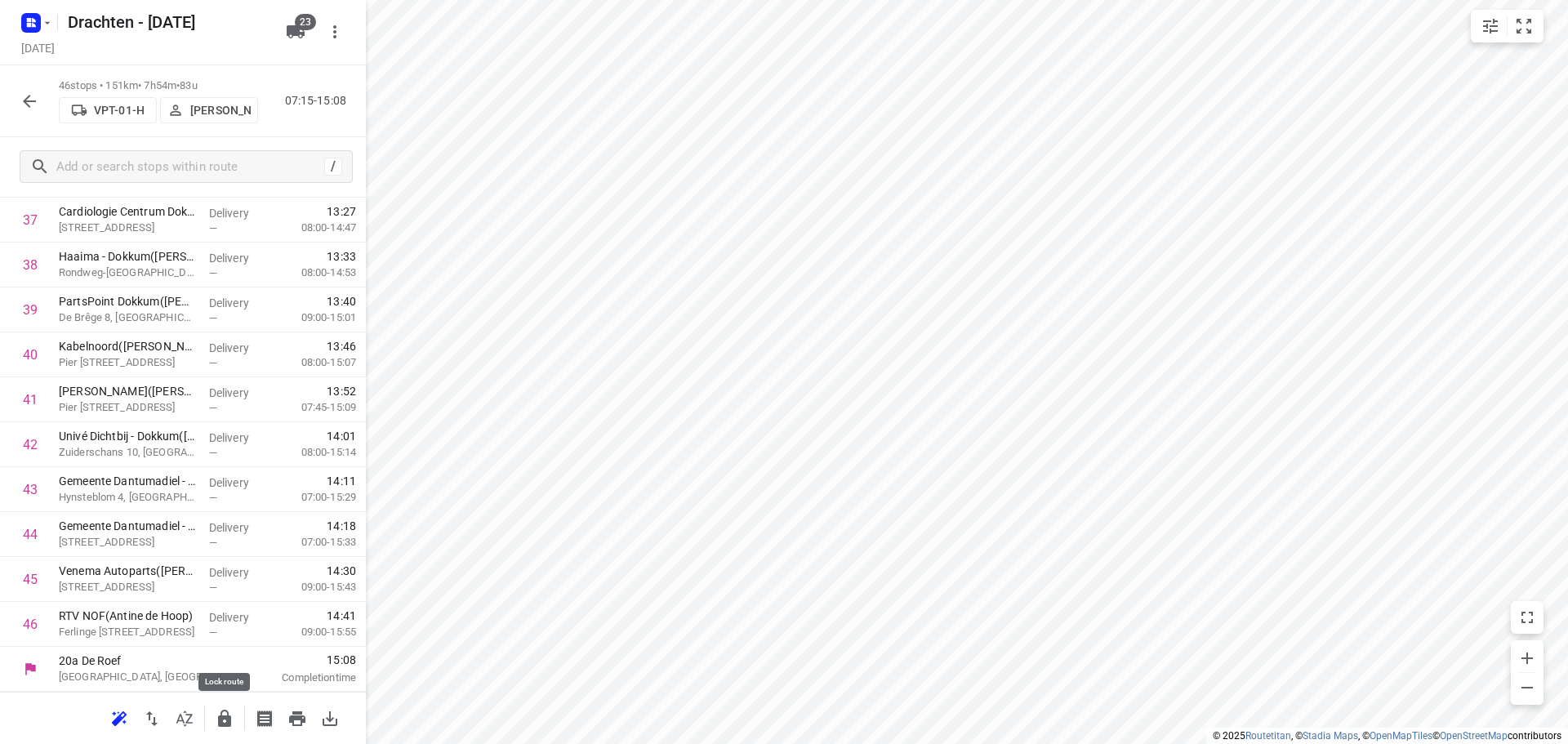
click at [215, 706] on button "button" at bounding box center [224, 718] width 33 height 33
click at [39, 110] on button "button" at bounding box center [29, 101] width 33 height 33
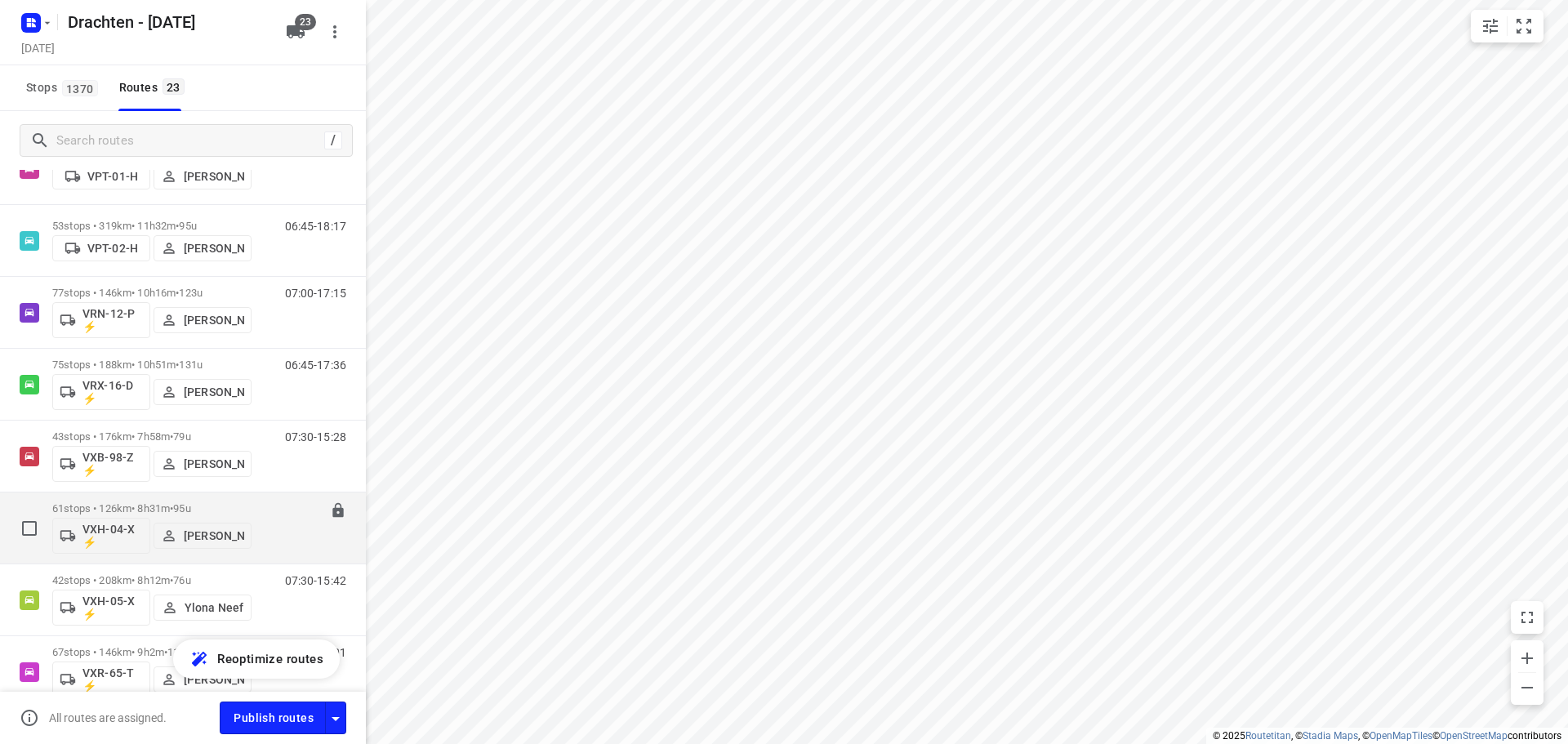
scroll to position [1116, 0]
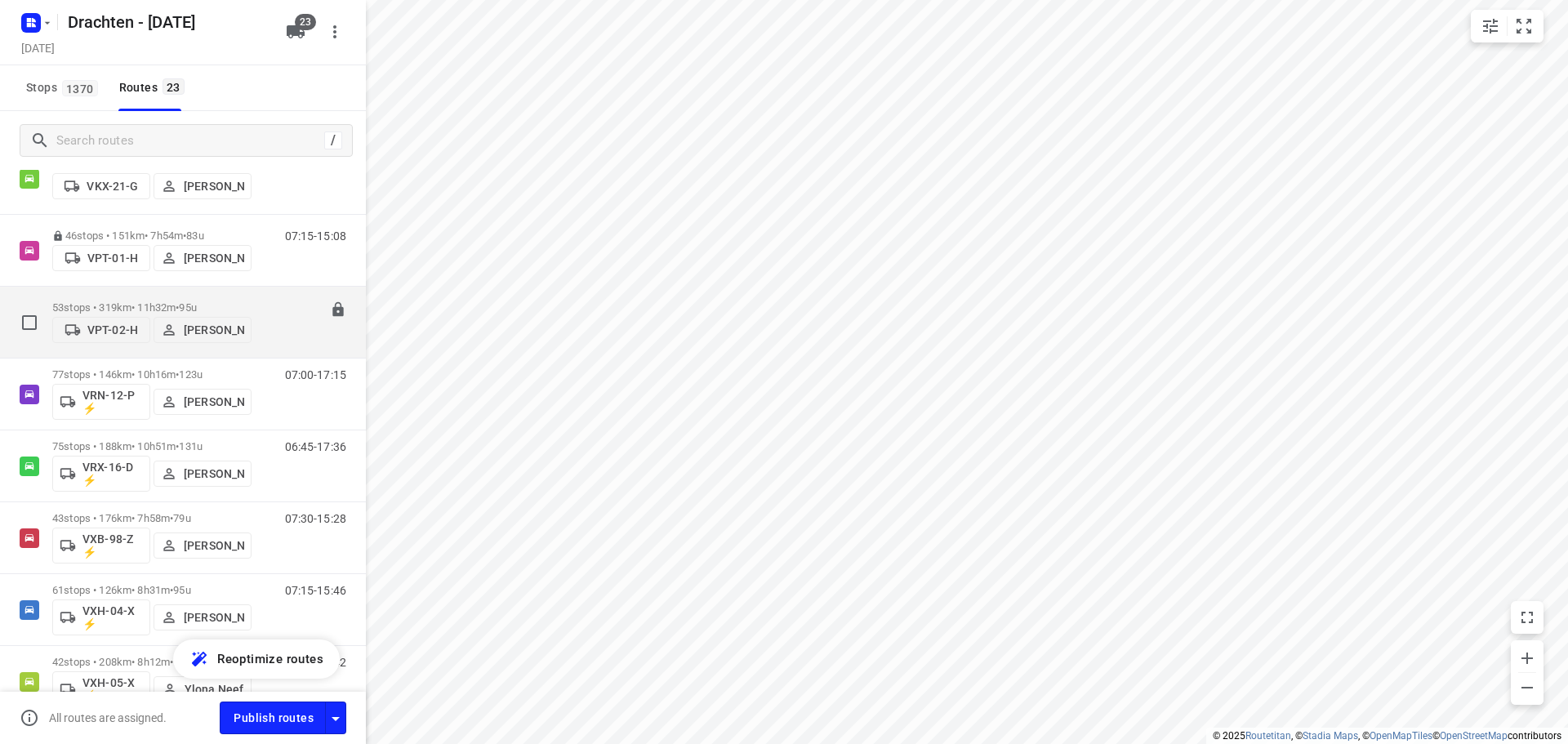
click at [195, 296] on div "53 stops • 319km • 11h32m • 95u VPT-02-H Pieter Hoekstra" at bounding box center [152, 322] width 199 height 58
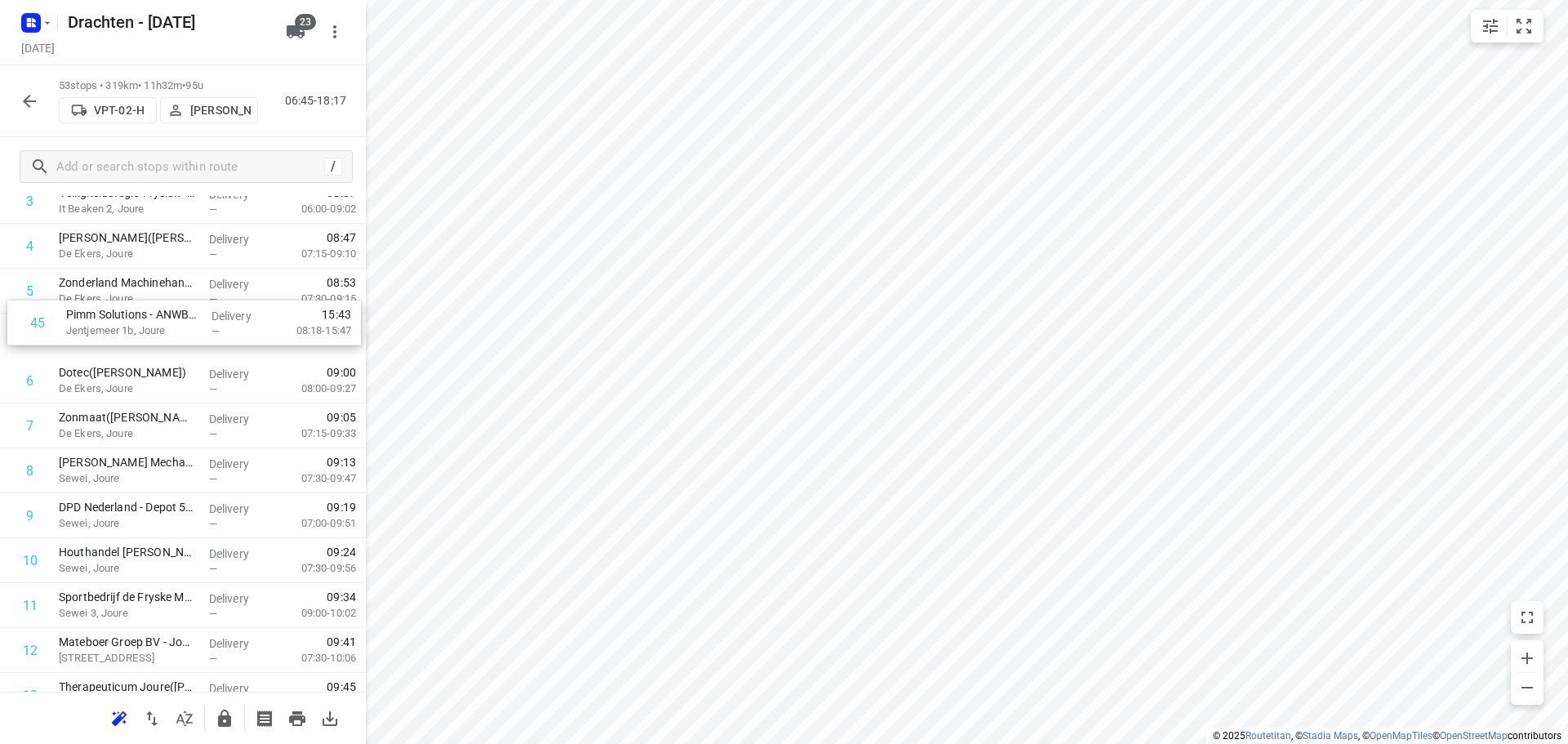
scroll to position [232, 0]
drag, startPoint x: 168, startPoint y: 528, endPoint x: 175, endPoint y: 333, distance: 195.1
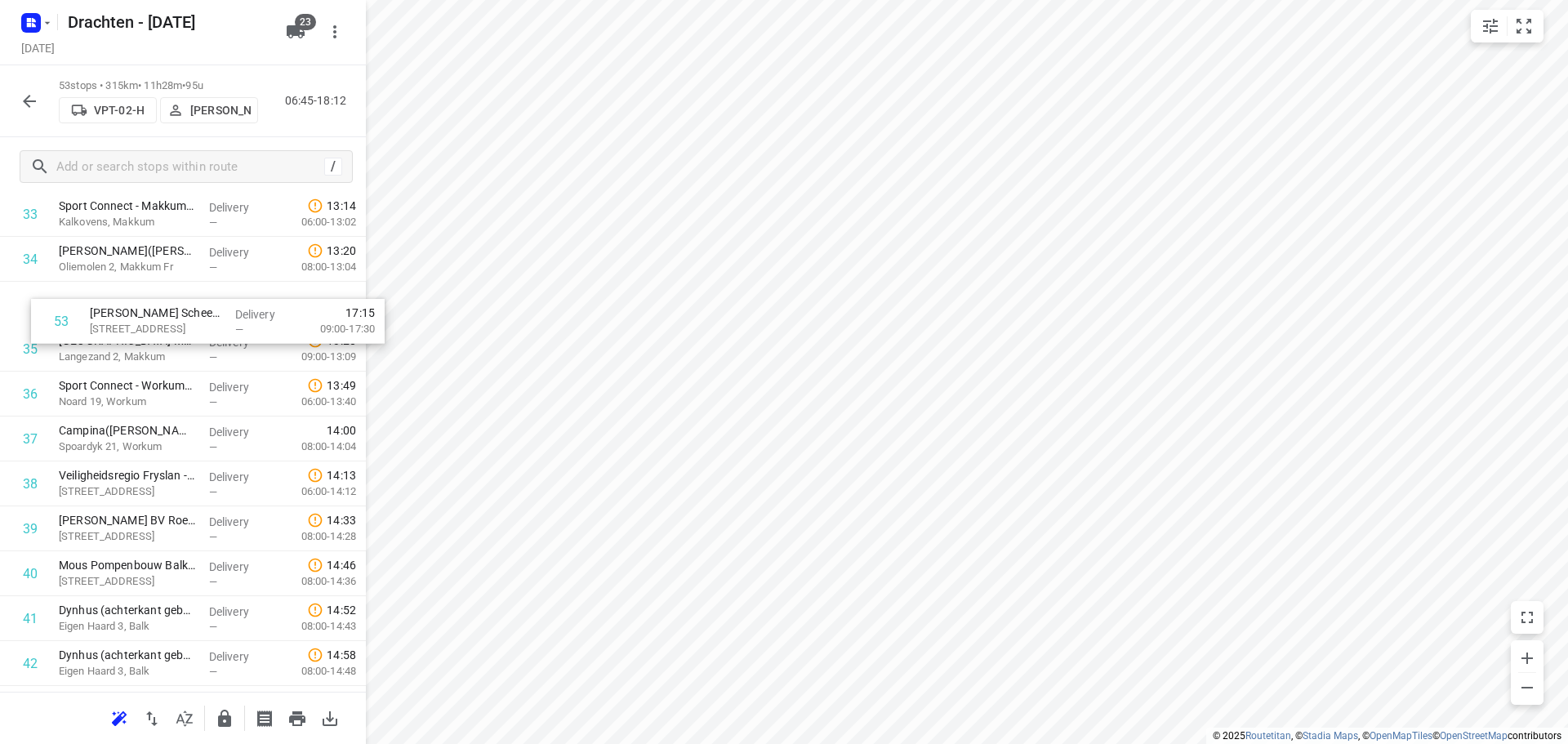
scroll to position [1566, 0]
drag, startPoint x: 161, startPoint y: 638, endPoint x: 191, endPoint y: 332, distance: 307.5
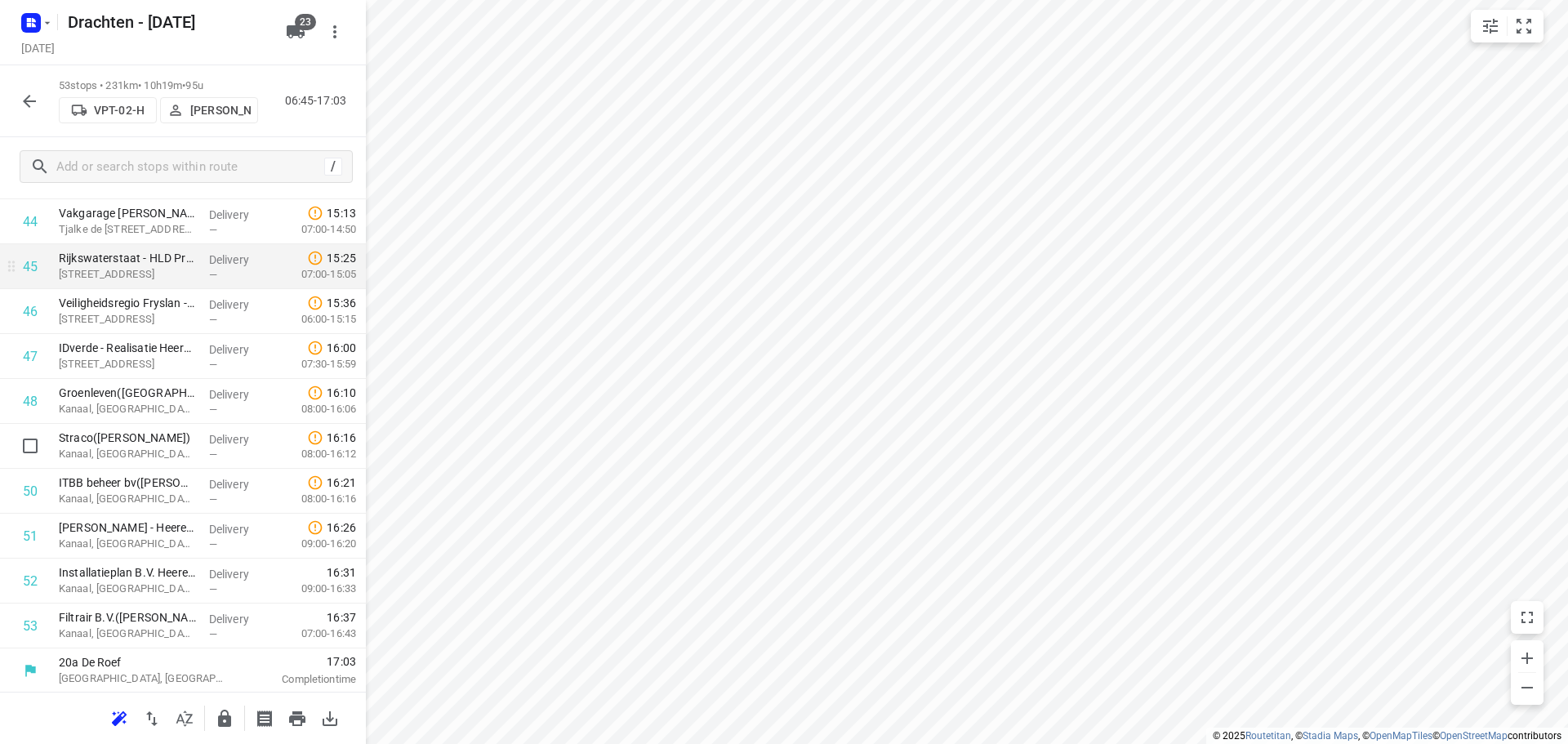
scroll to position [2058, 0]
click at [230, 717] on icon "button" at bounding box center [225, 718] width 13 height 17
click at [36, 104] on icon "button" at bounding box center [28, 101] width 19 height 19
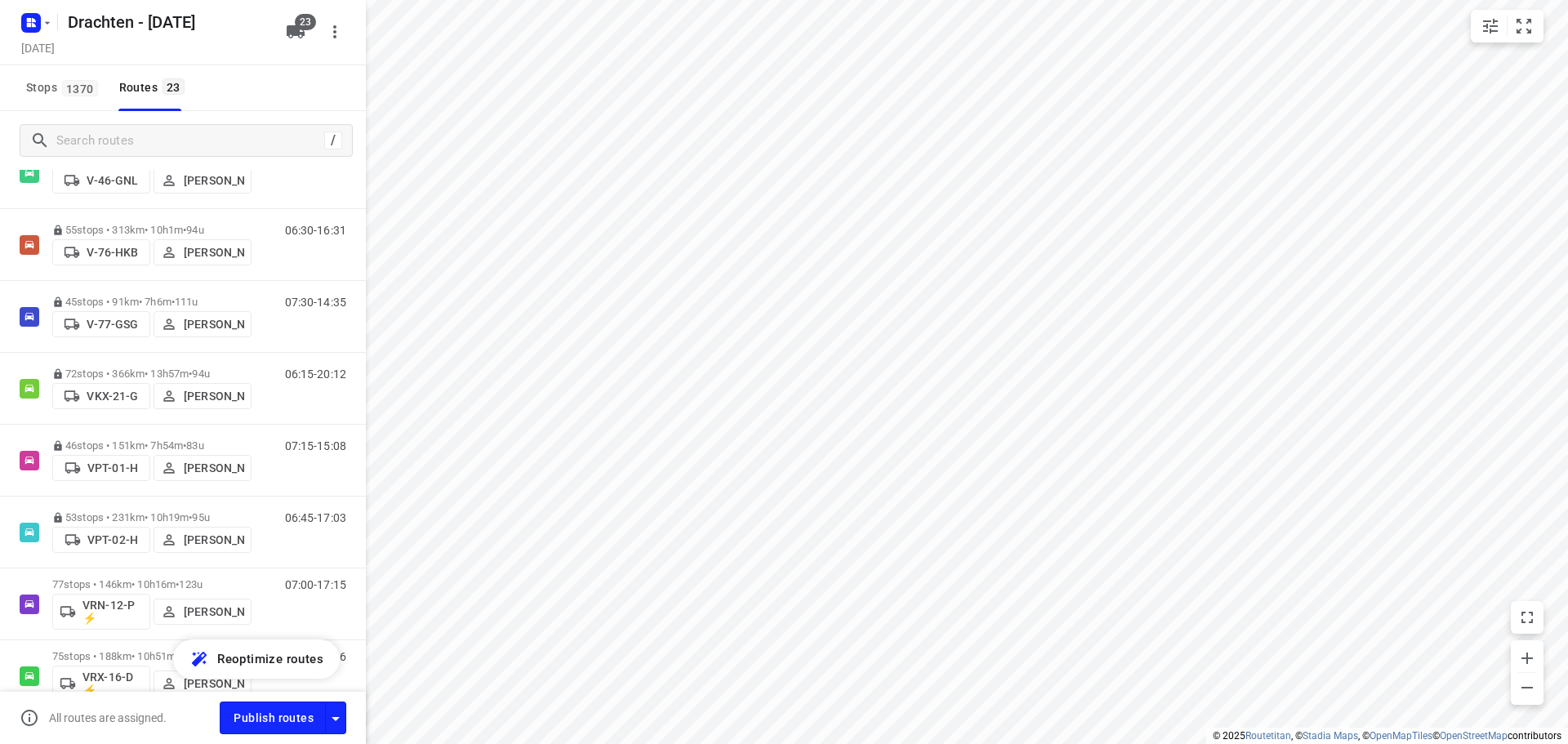
scroll to position [979, 0]
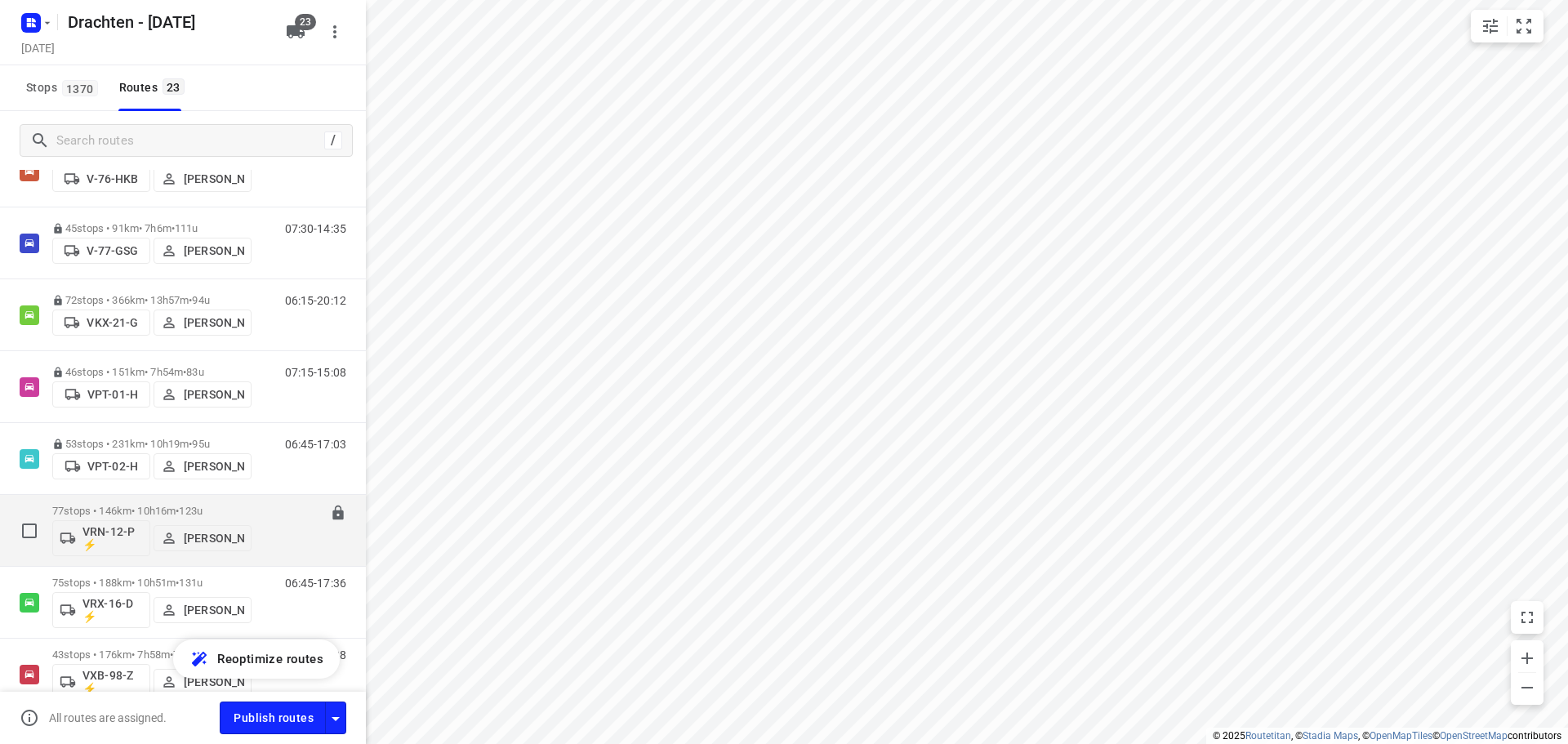
click at [184, 496] on div "77 stops • 146km • 10h16m • 123u VRN-12-P ⚡ Leon Holwerda 07:00-17:15" at bounding box center [183, 531] width 366 height 72
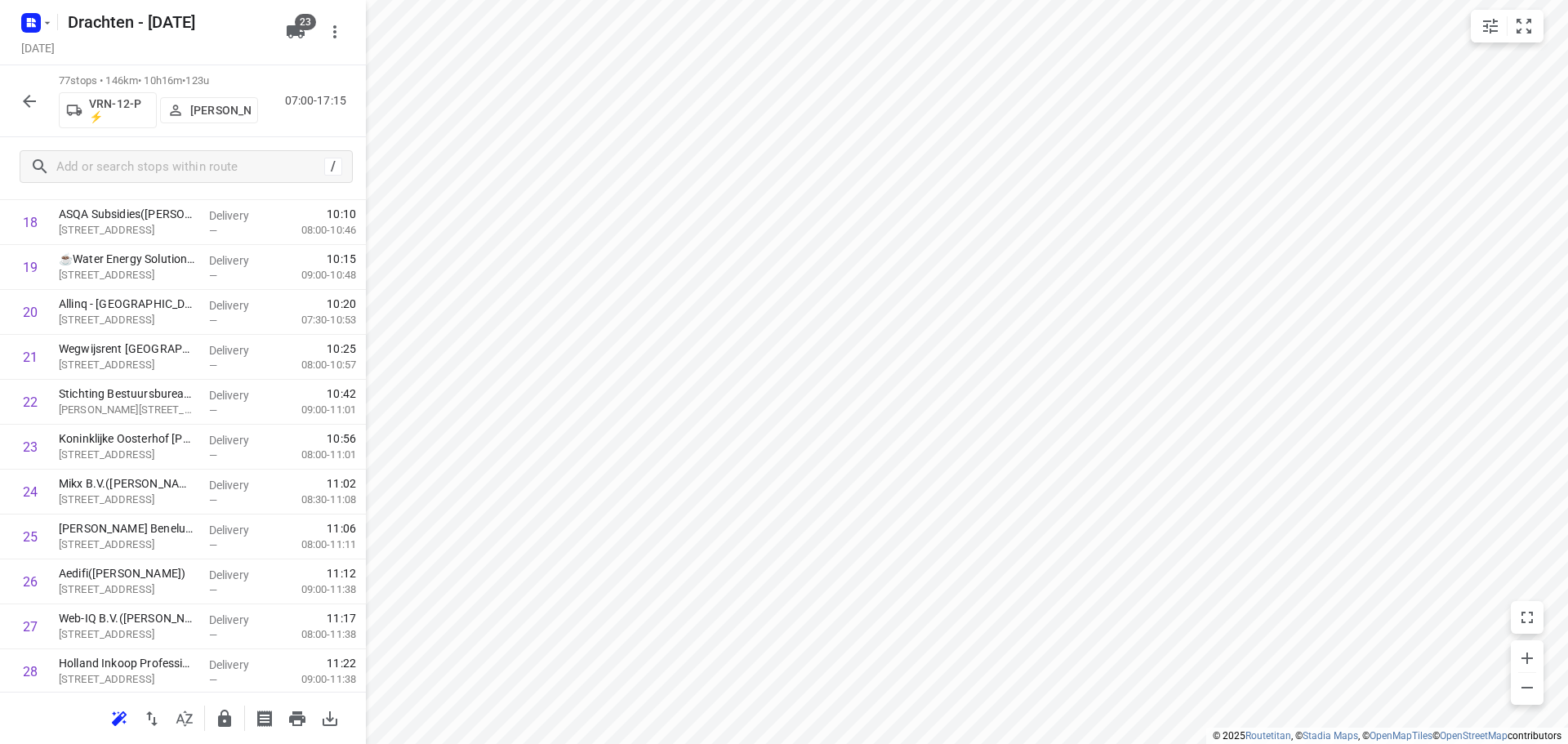
scroll to position [898, 0]
drag, startPoint x: 193, startPoint y: 398, endPoint x: 191, endPoint y: 325, distance: 73.0
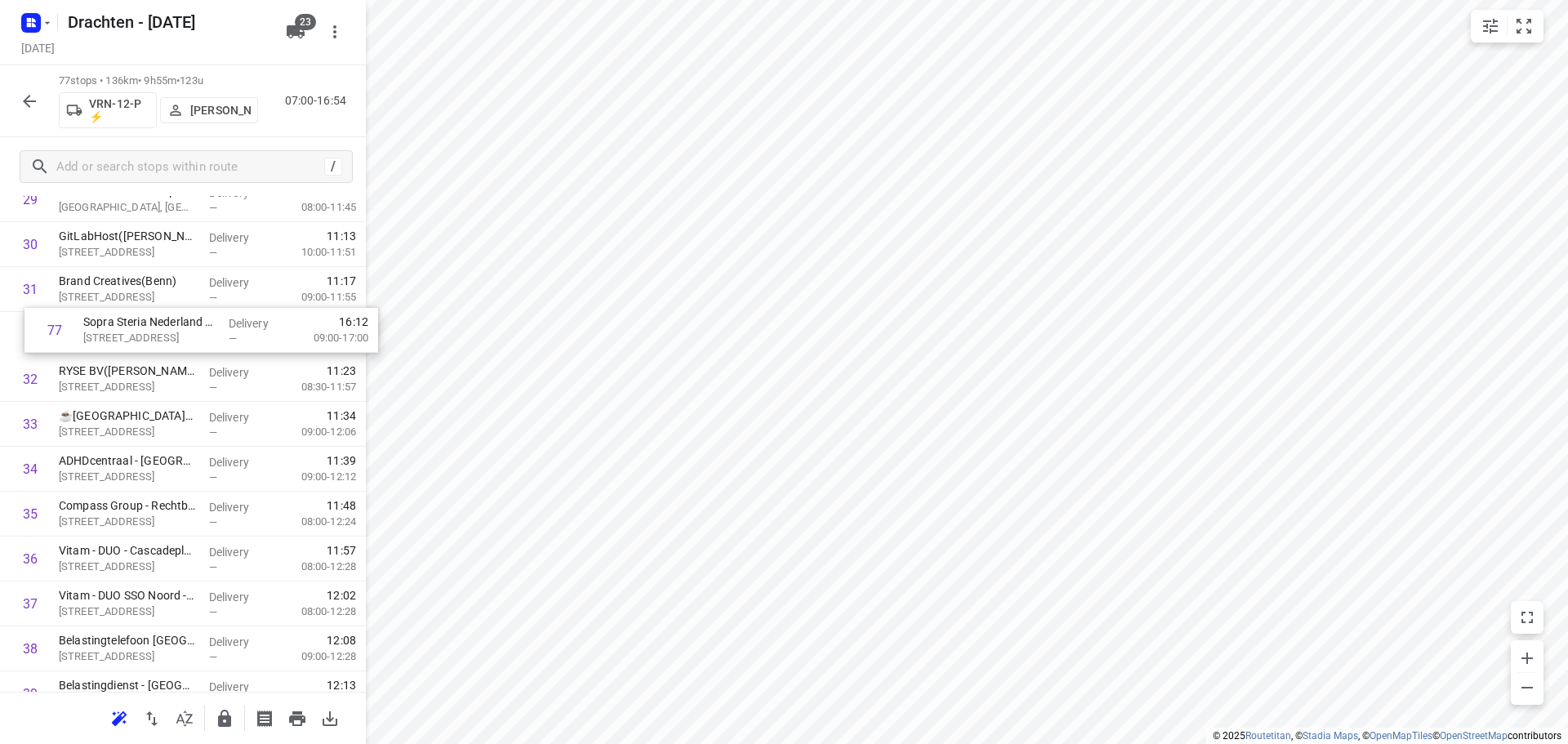
scroll to position [1403, 0]
drag, startPoint x: 153, startPoint y: 631, endPoint x: 166, endPoint y: 375, distance: 256.3
click at [166, 375] on div "1 Bouwmaat - Groningen(Erik van der Laan) Bornholmstraat 38, Groningen Delivery…" at bounding box center [183, 649] width 366 height 3458
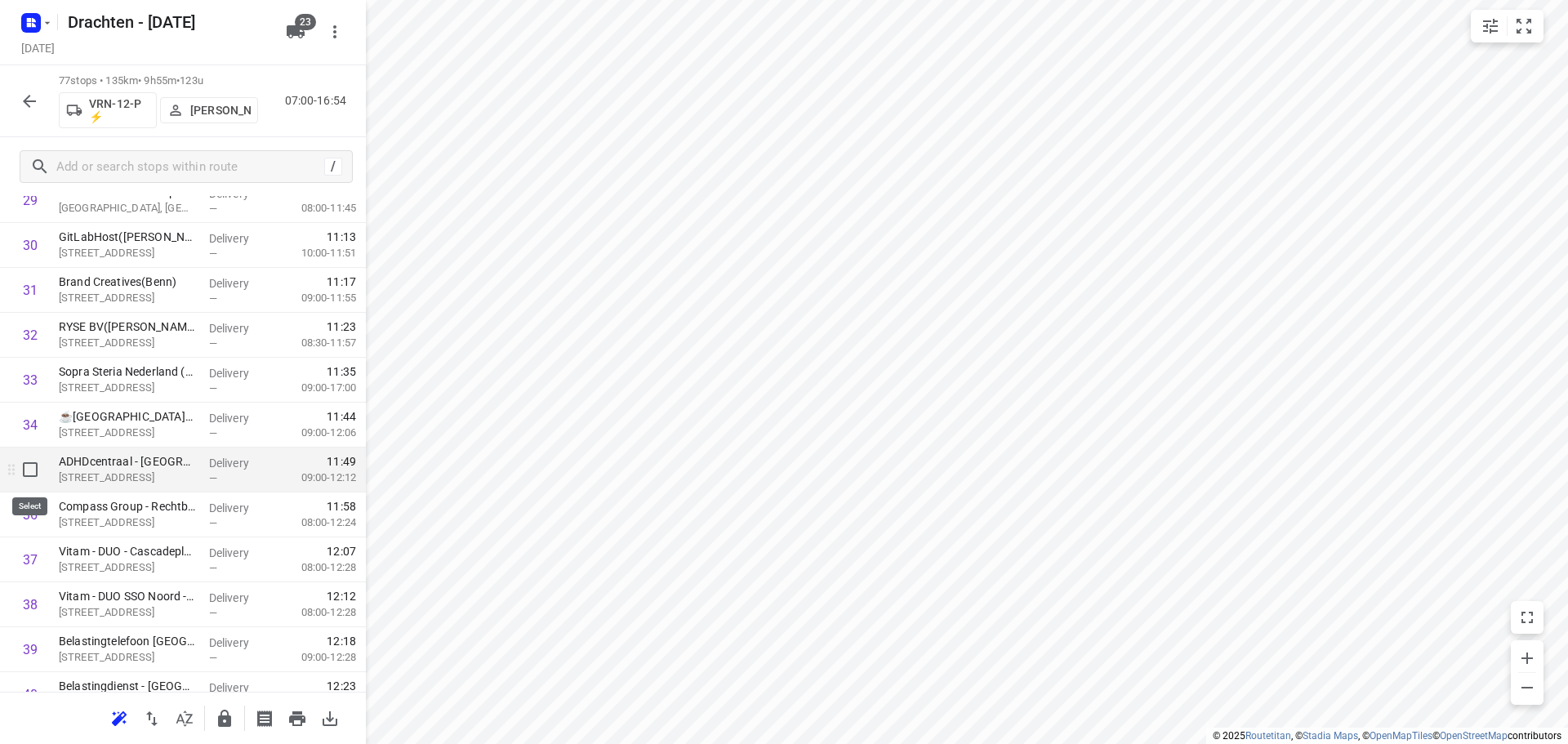
click at [24, 471] on input "checkbox" at bounding box center [30, 469] width 33 height 33
checkbox input "true"
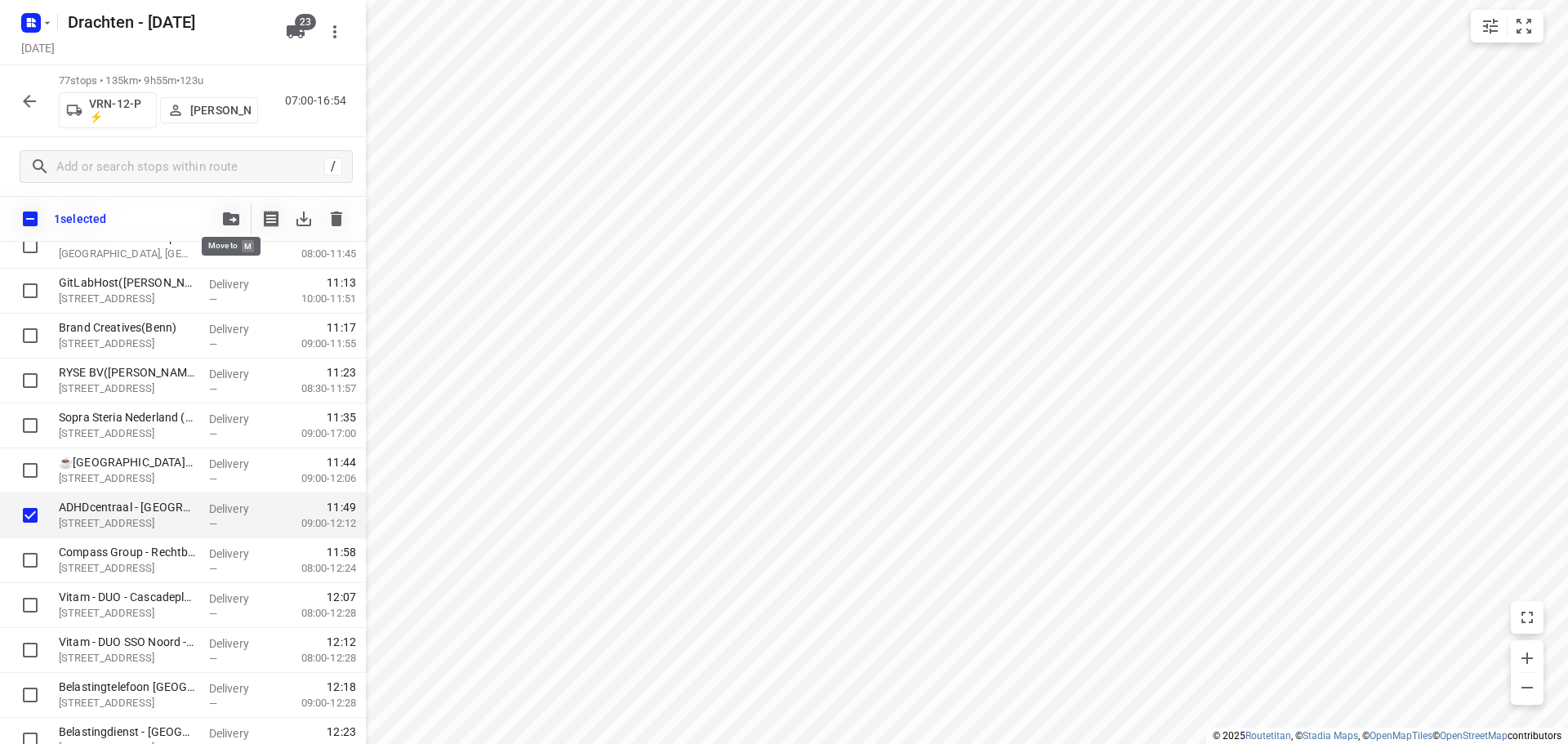
click at [225, 216] on icon "button" at bounding box center [230, 219] width 16 height 13
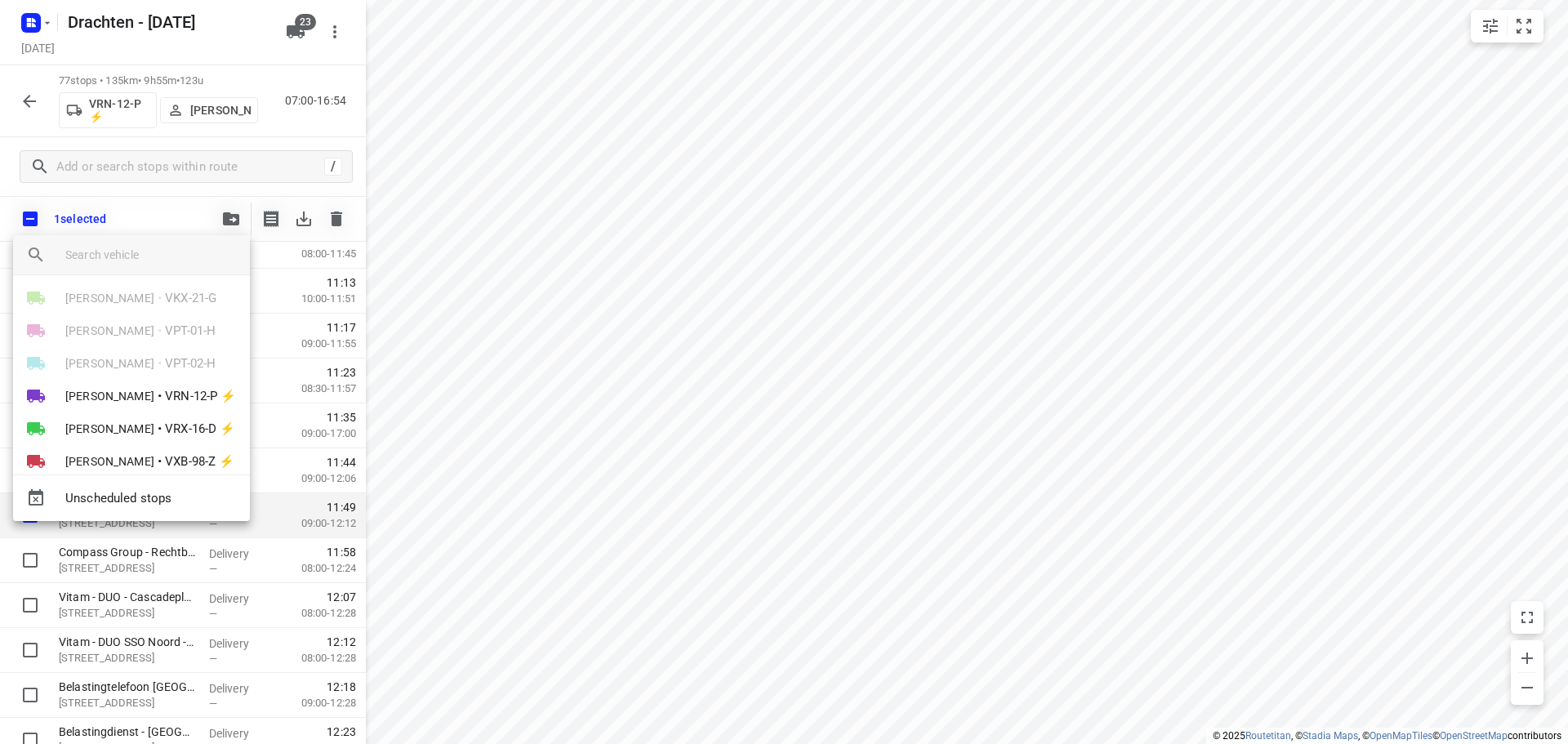
scroll to position [421, 0]
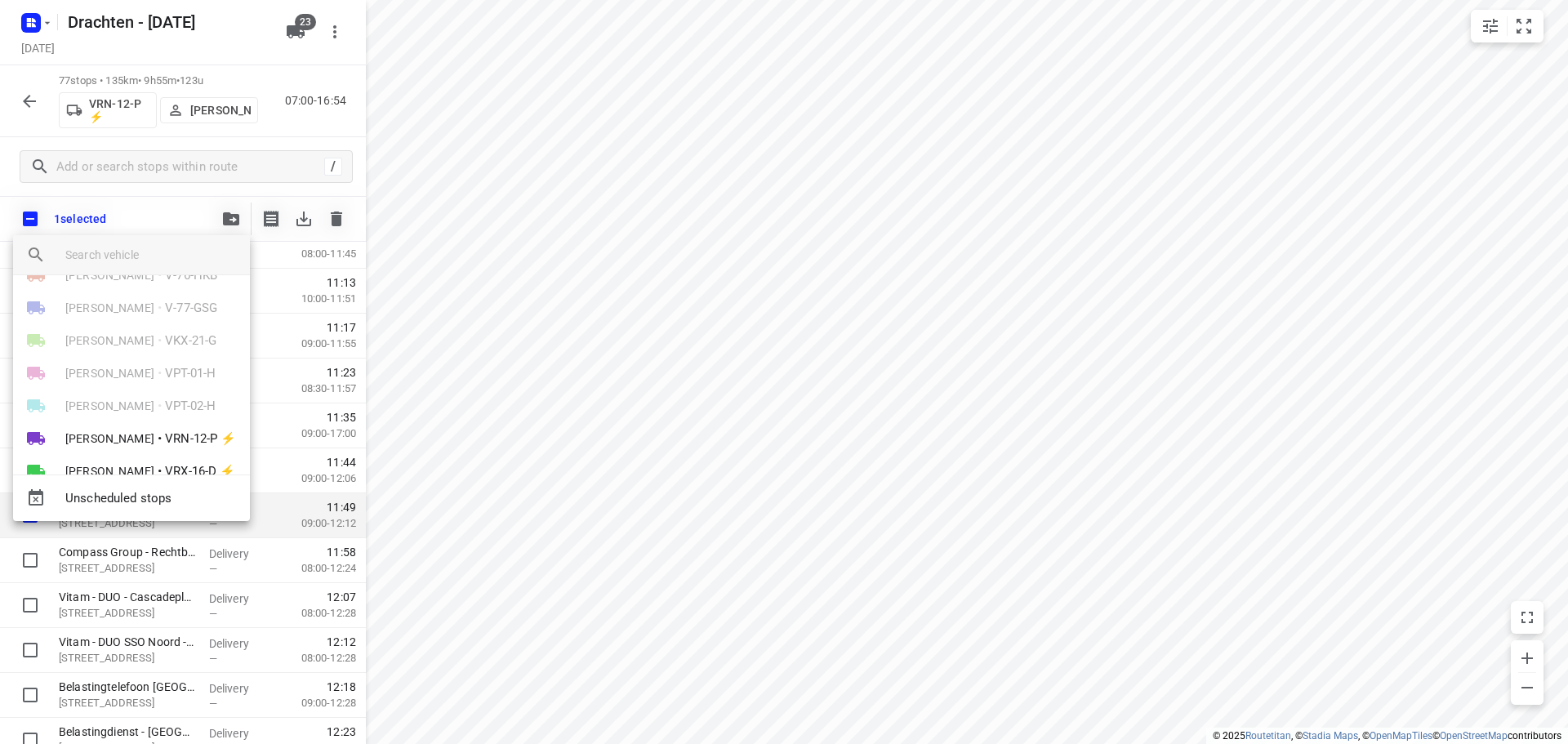
click at [788, 360] on div at bounding box center [784, 372] width 1568 height 744
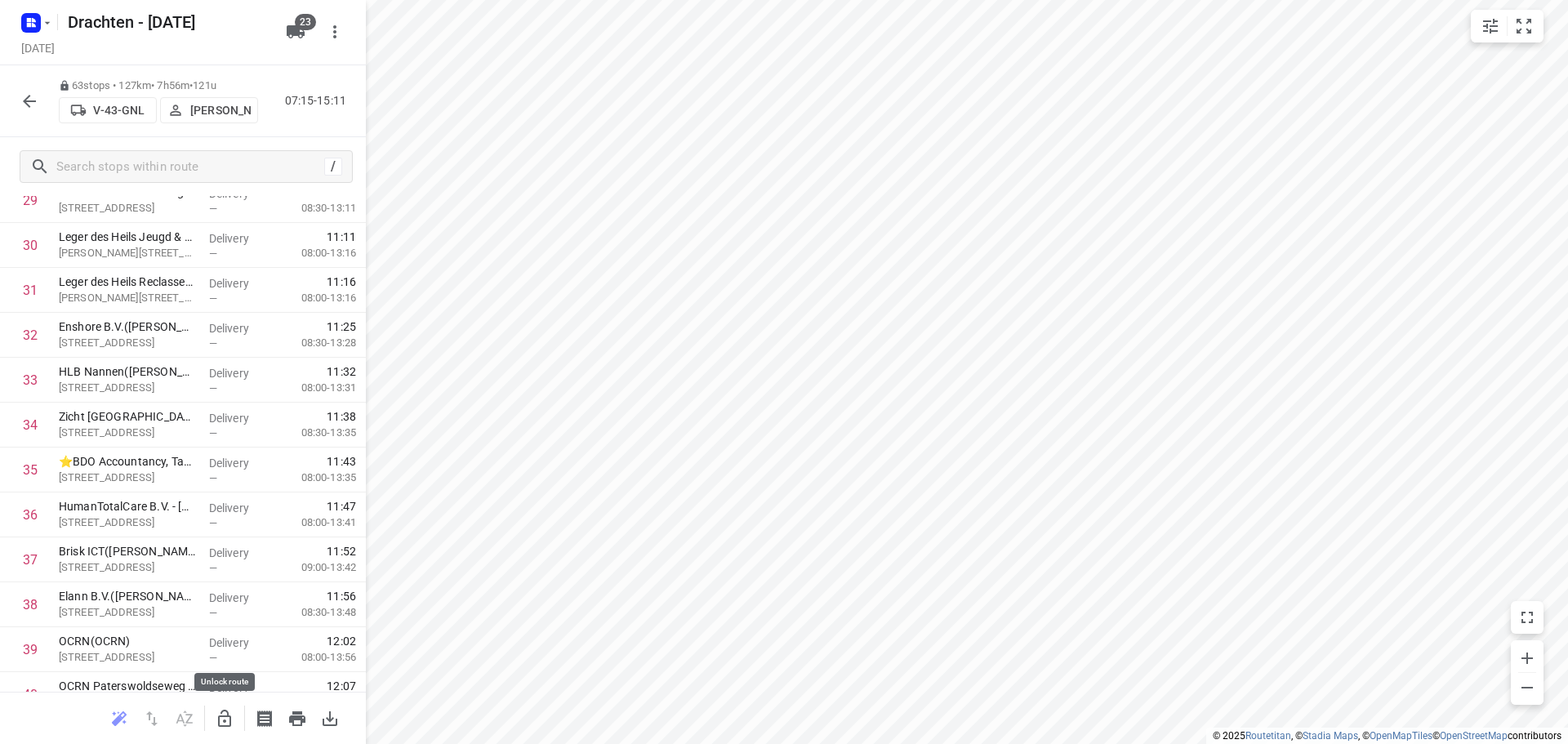
click at [220, 725] on icon "button" at bounding box center [225, 718] width 13 height 17
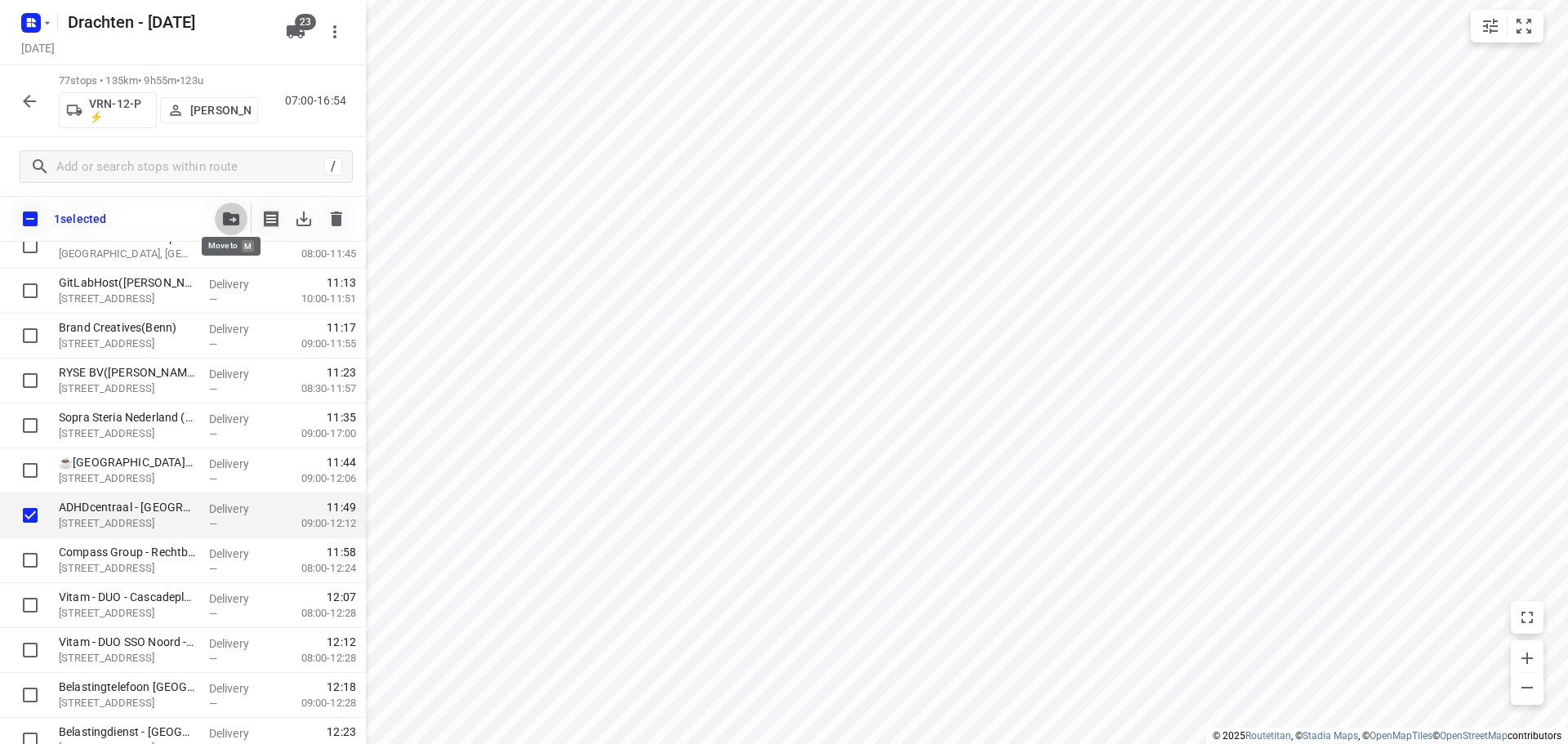
click at [230, 212] on icon "button" at bounding box center [230, 219] width 16 height 13
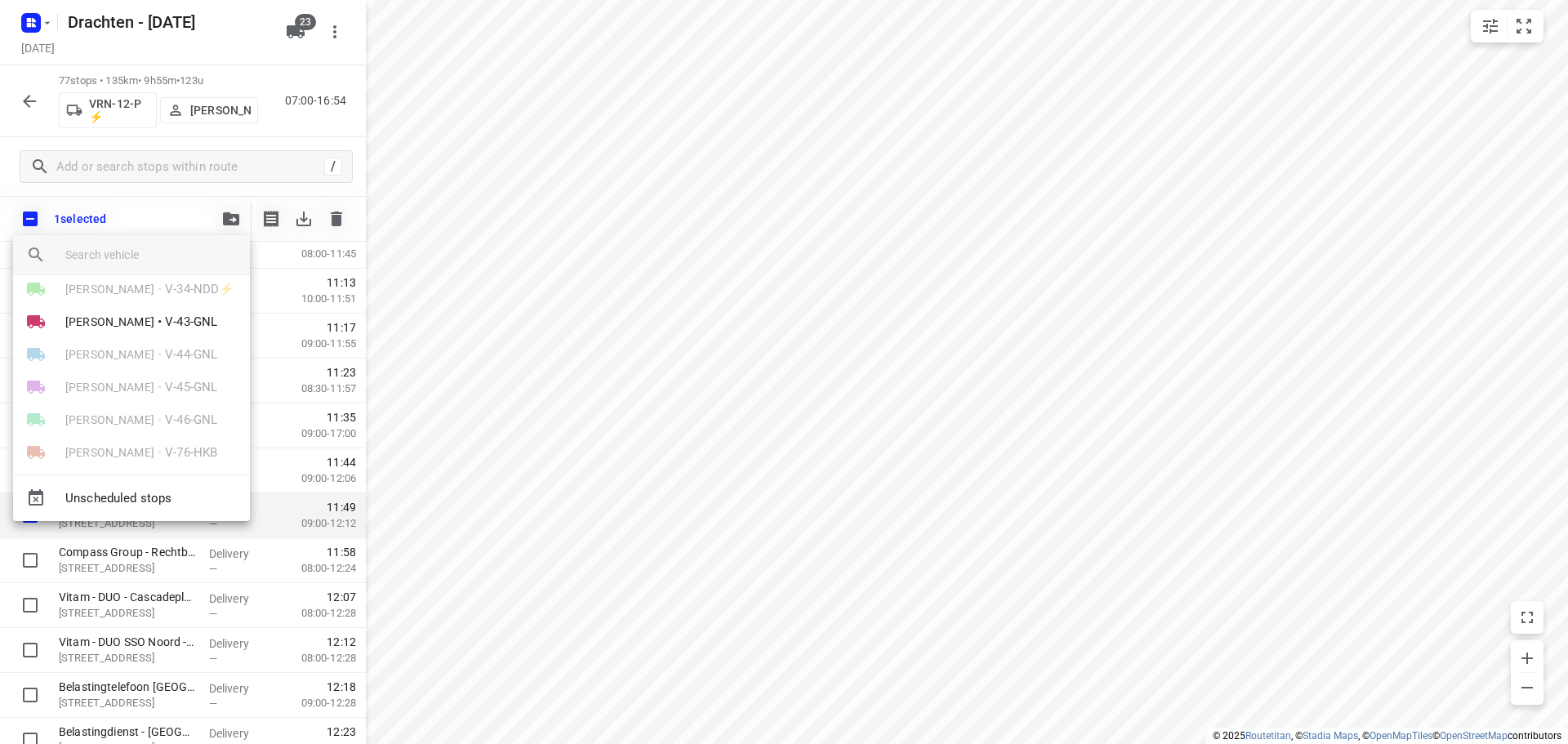
scroll to position [245, 0]
click at [181, 324] on span "V-43-GNL" at bounding box center [191, 321] width 52 height 18
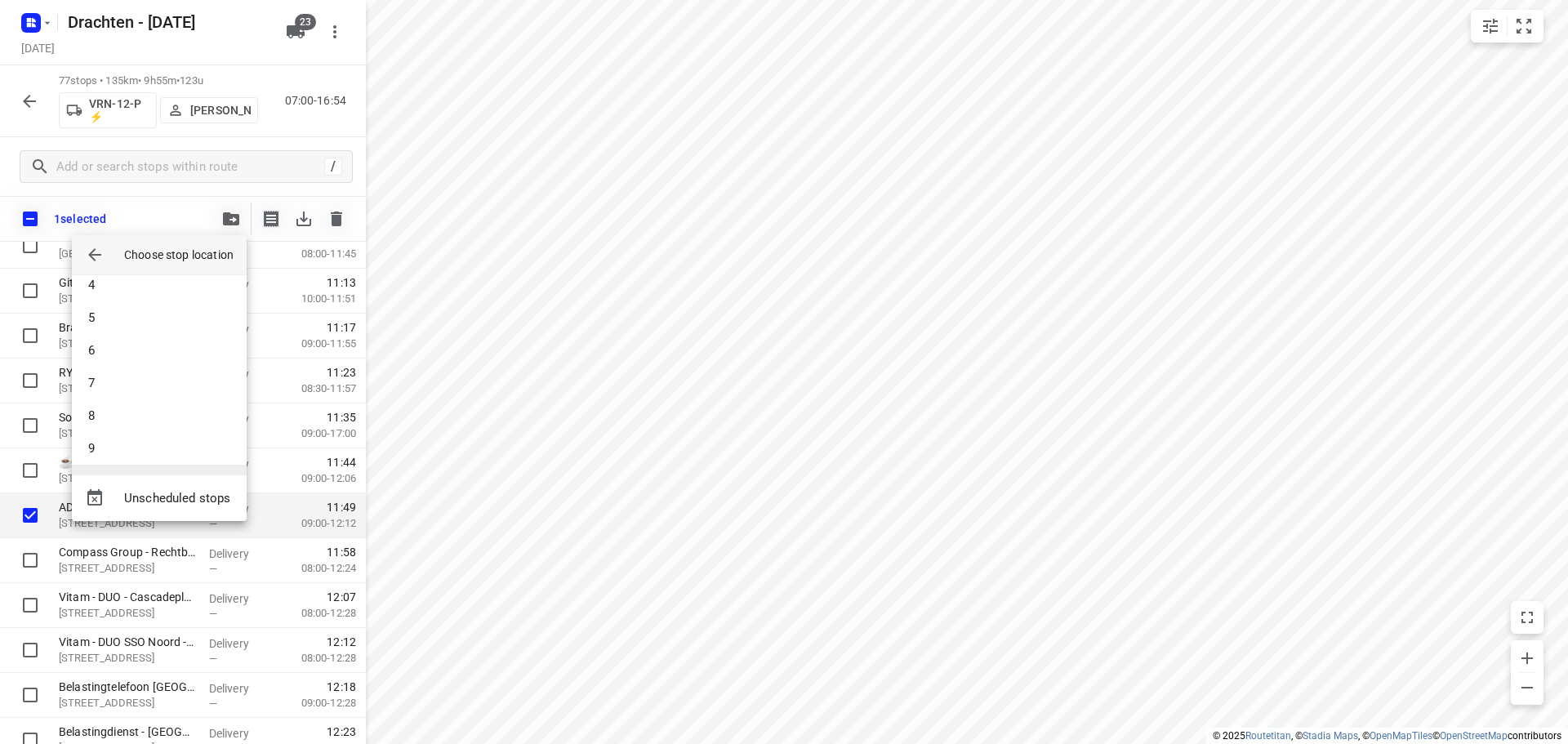
scroll to position [81, 0]
click at [124, 391] on li "6" at bounding box center [159, 380] width 175 height 33
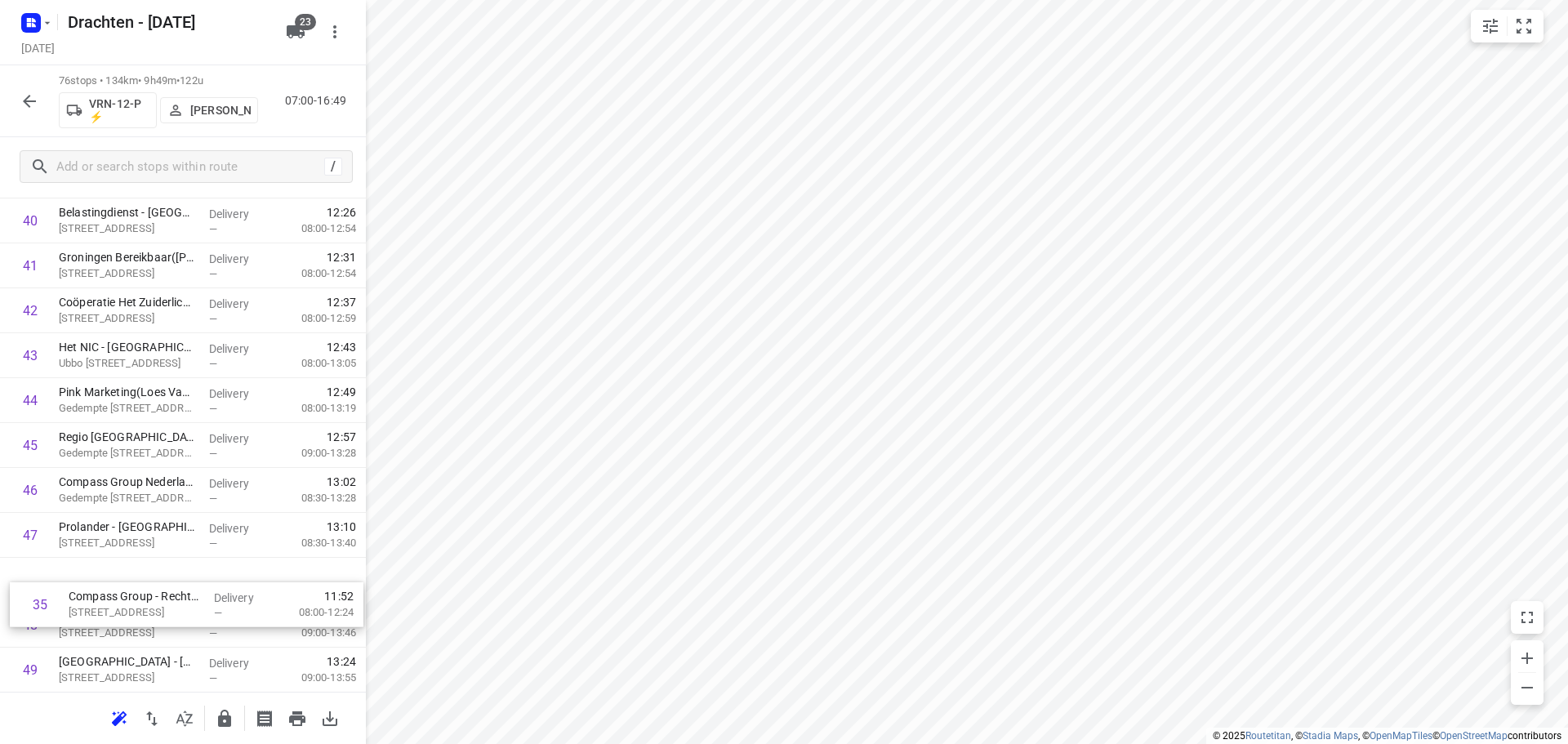
scroll to position [1834, 0]
drag, startPoint x: 180, startPoint y: 313, endPoint x: 176, endPoint y: 561, distance: 248.0
click at [176, 561] on div "1 Bouwmaat - Groningen(Erik van der Laan) Bornholmstraat 38, Groningen Delivery…" at bounding box center [183, 196] width 366 height 3413
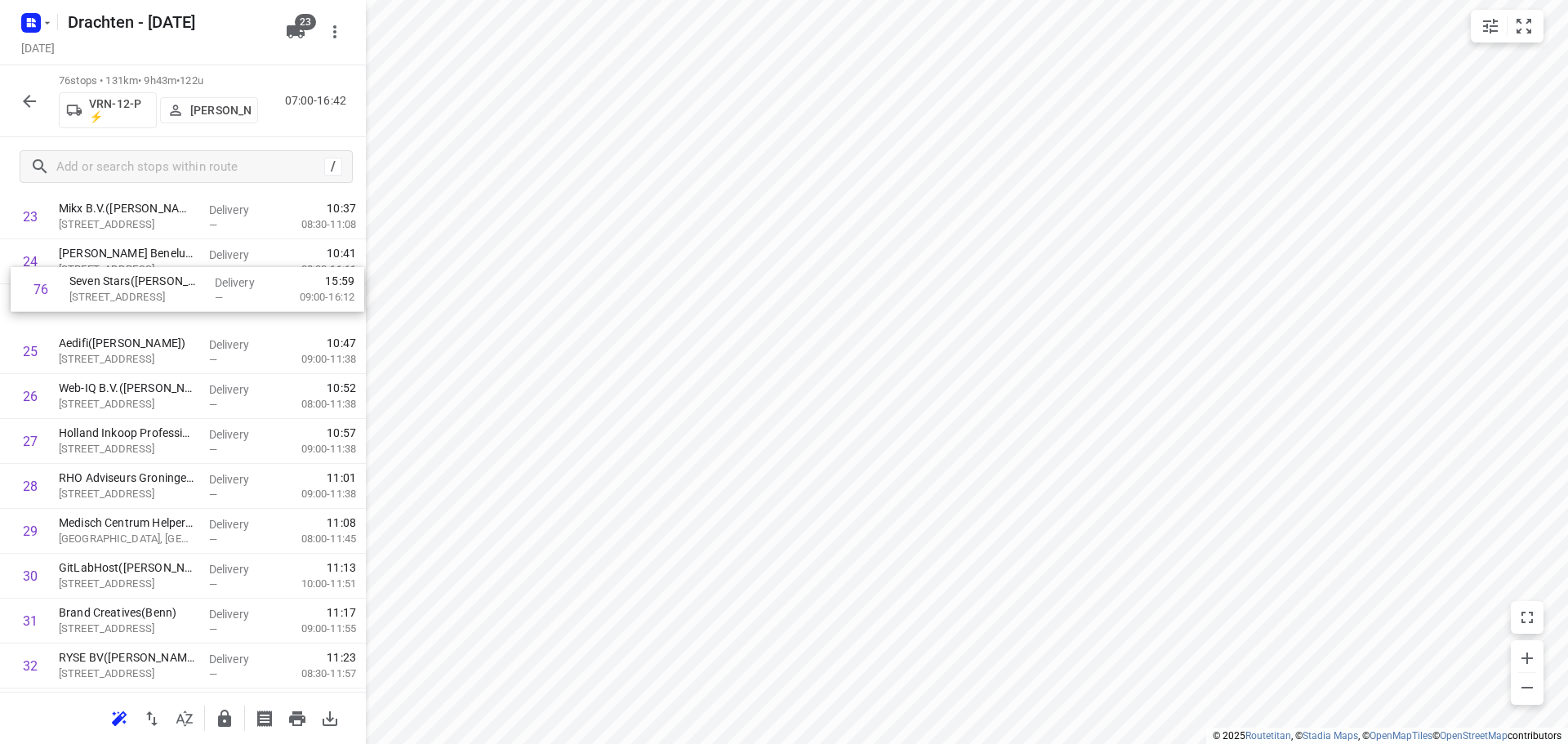
scroll to position [1113, 0]
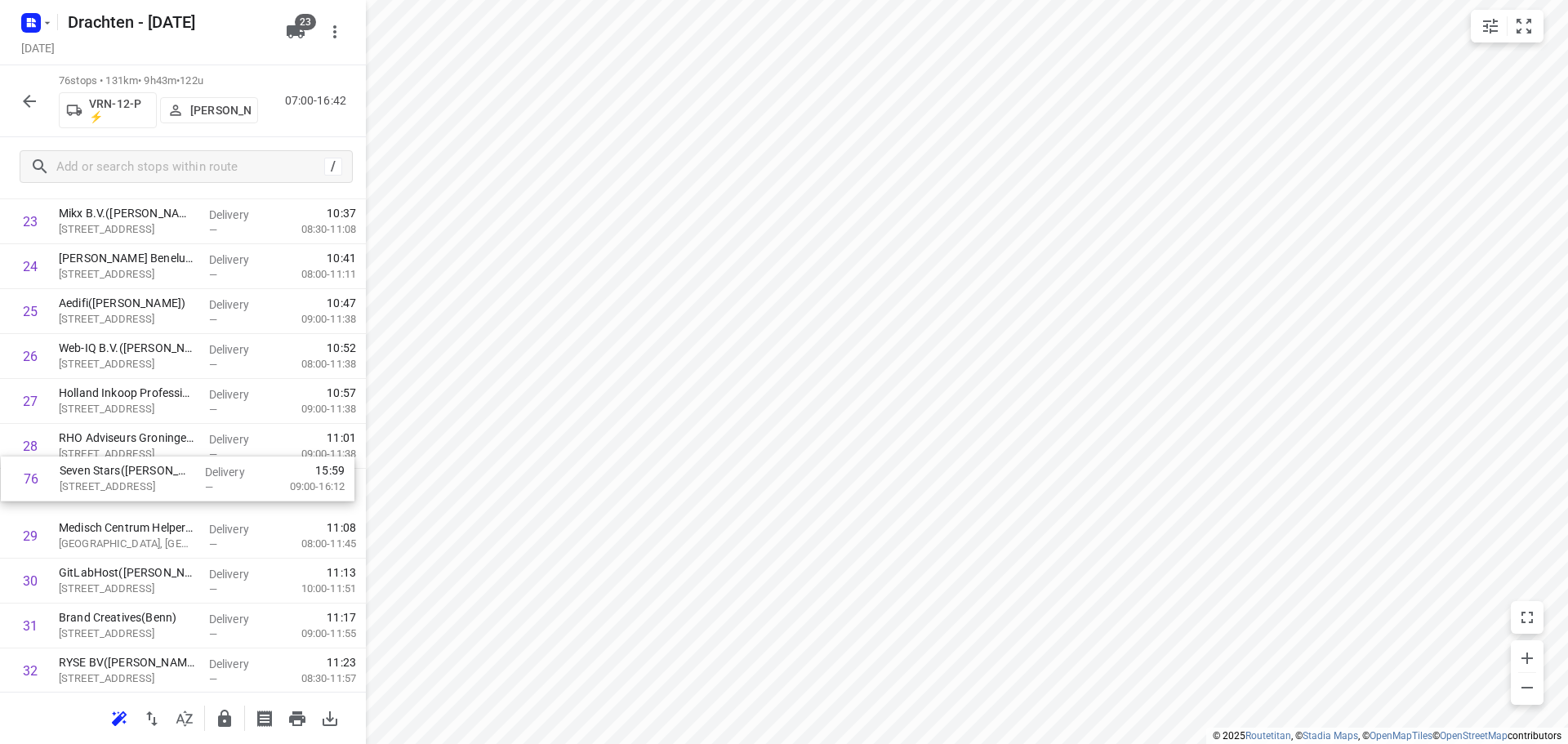
drag, startPoint x: 180, startPoint y: 671, endPoint x: 181, endPoint y: 489, distance: 182.0
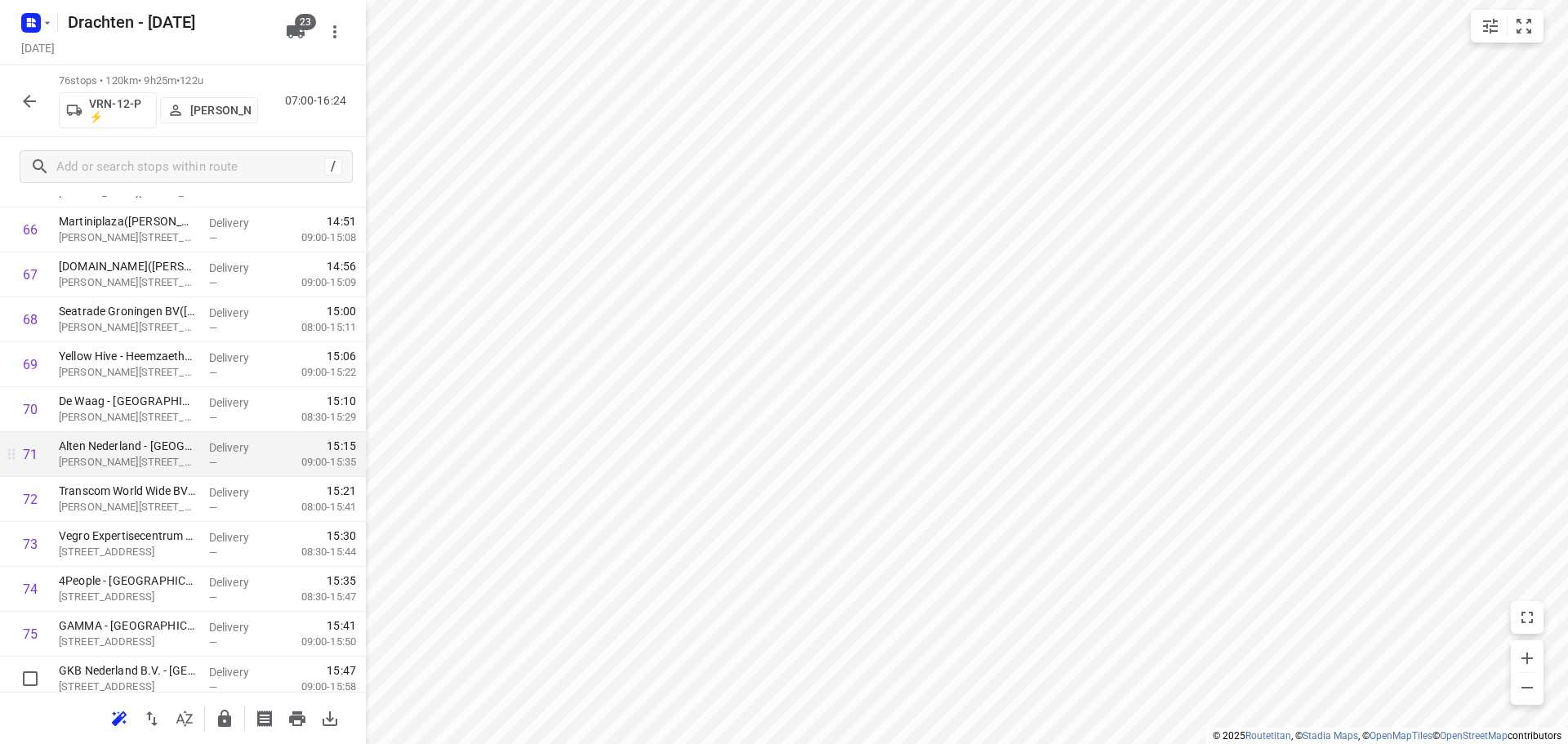
scroll to position [3072, 0]
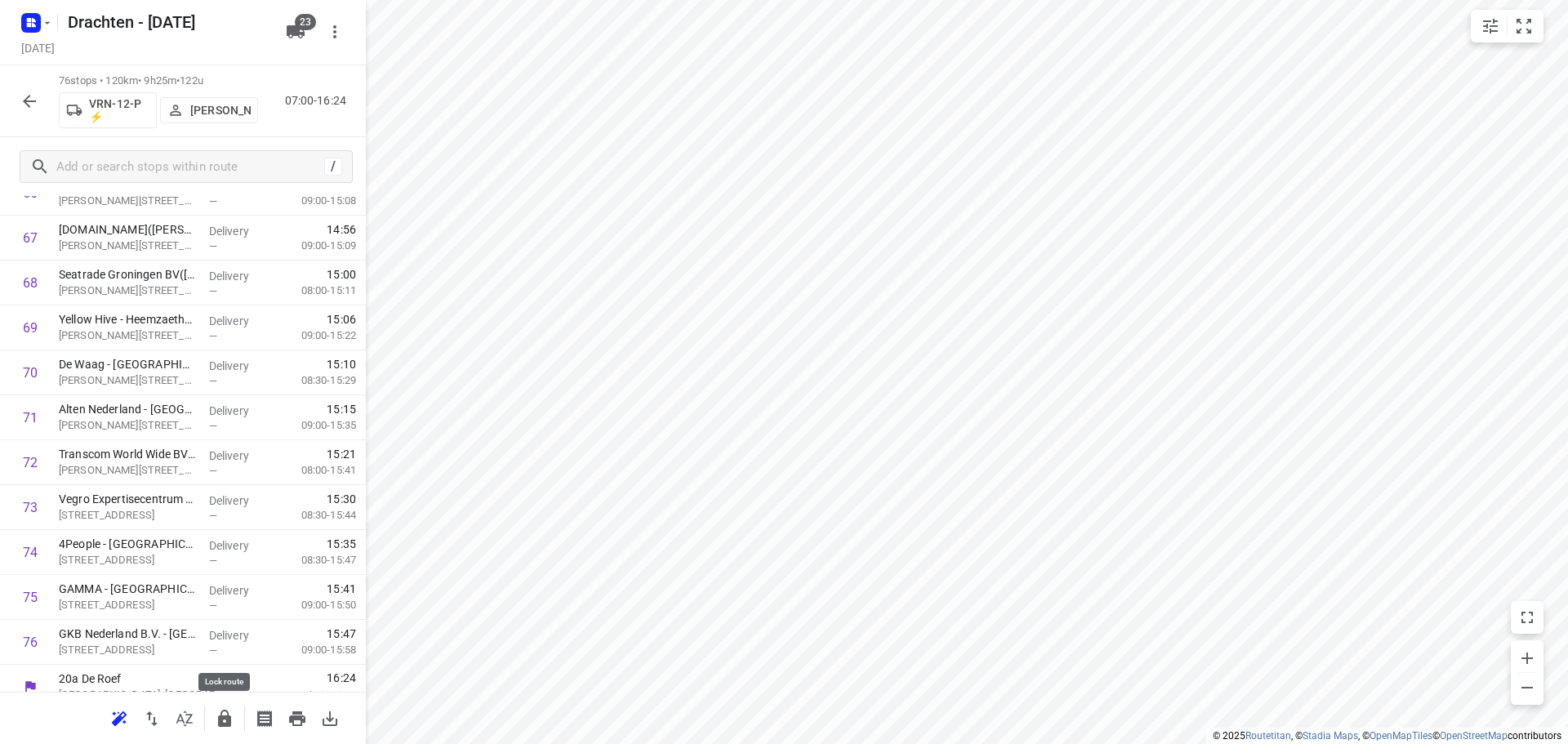
click at [220, 714] on icon "button" at bounding box center [224, 718] width 19 height 19
click at [19, 107] on icon "button" at bounding box center [28, 101] width 19 height 19
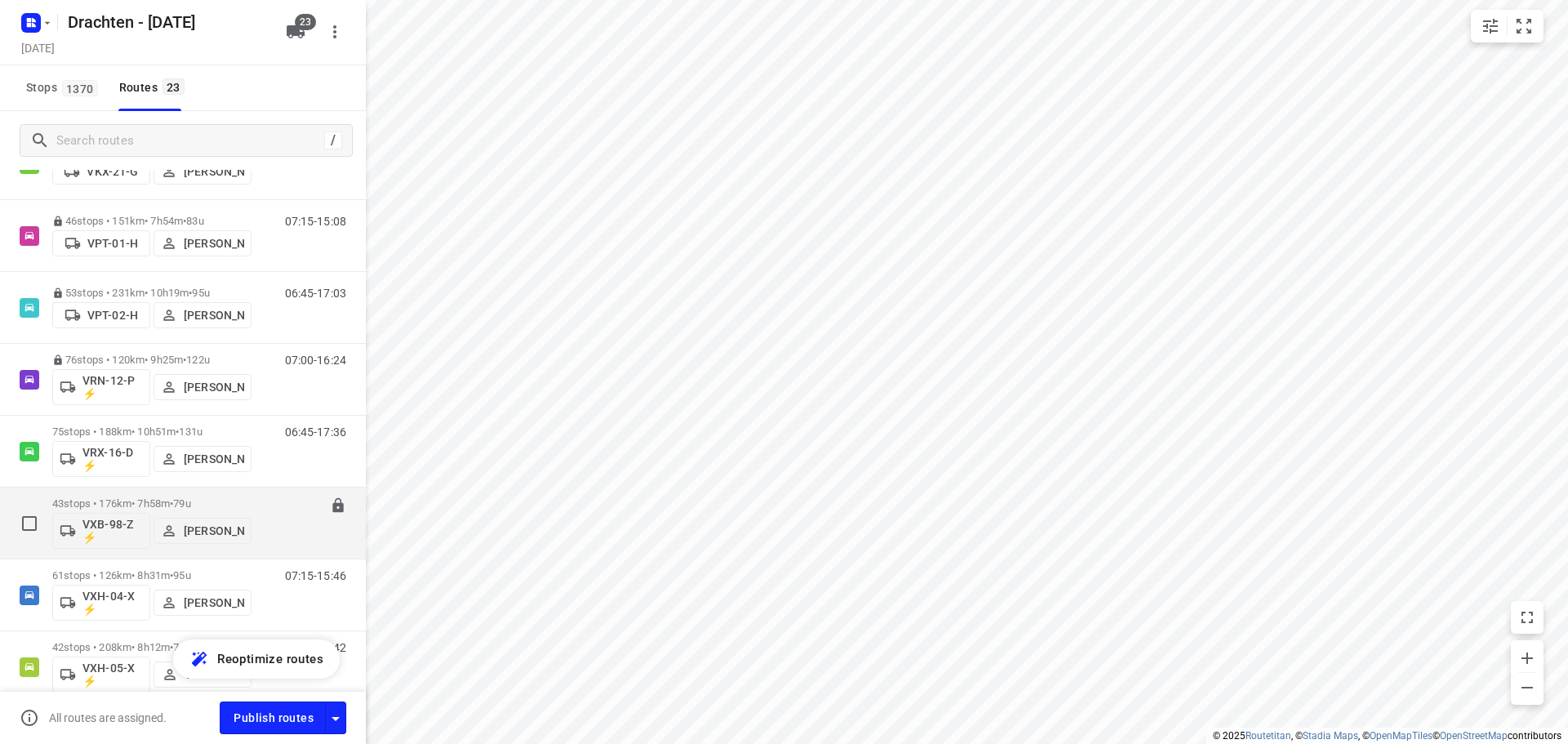
scroll to position [1225, 0]
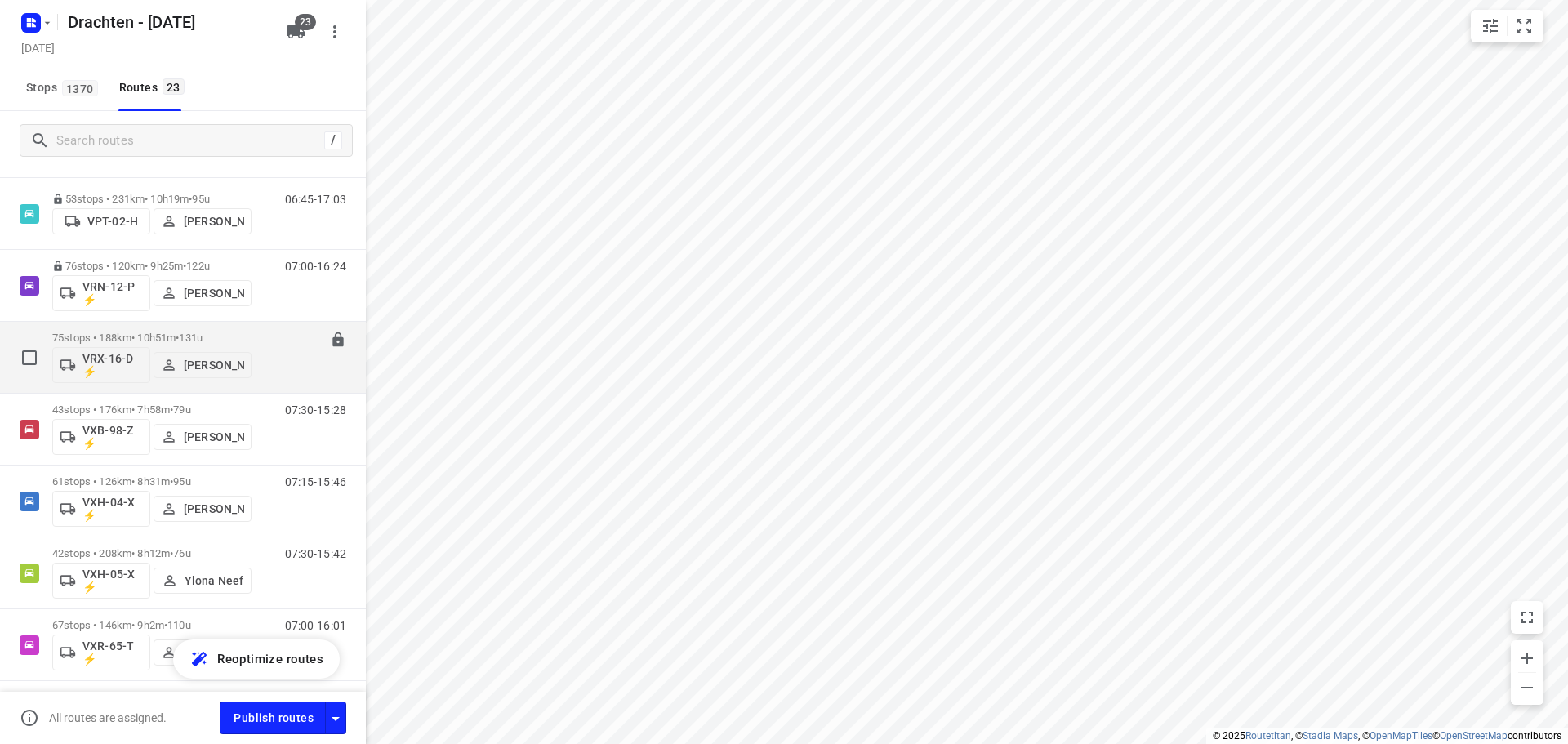
click at [179, 332] on span "•" at bounding box center [178, 338] width 3 height 13
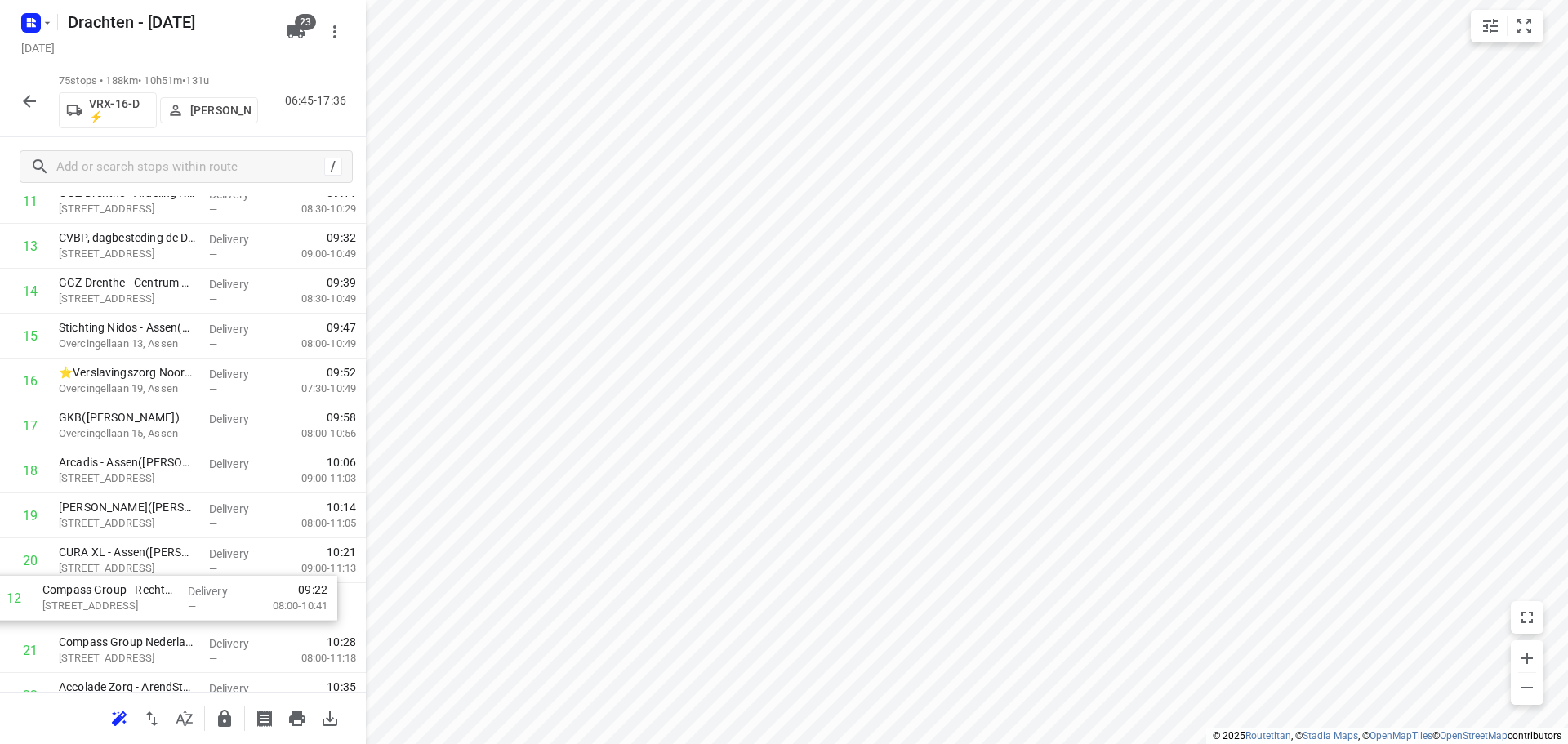
scroll to position [613, 0]
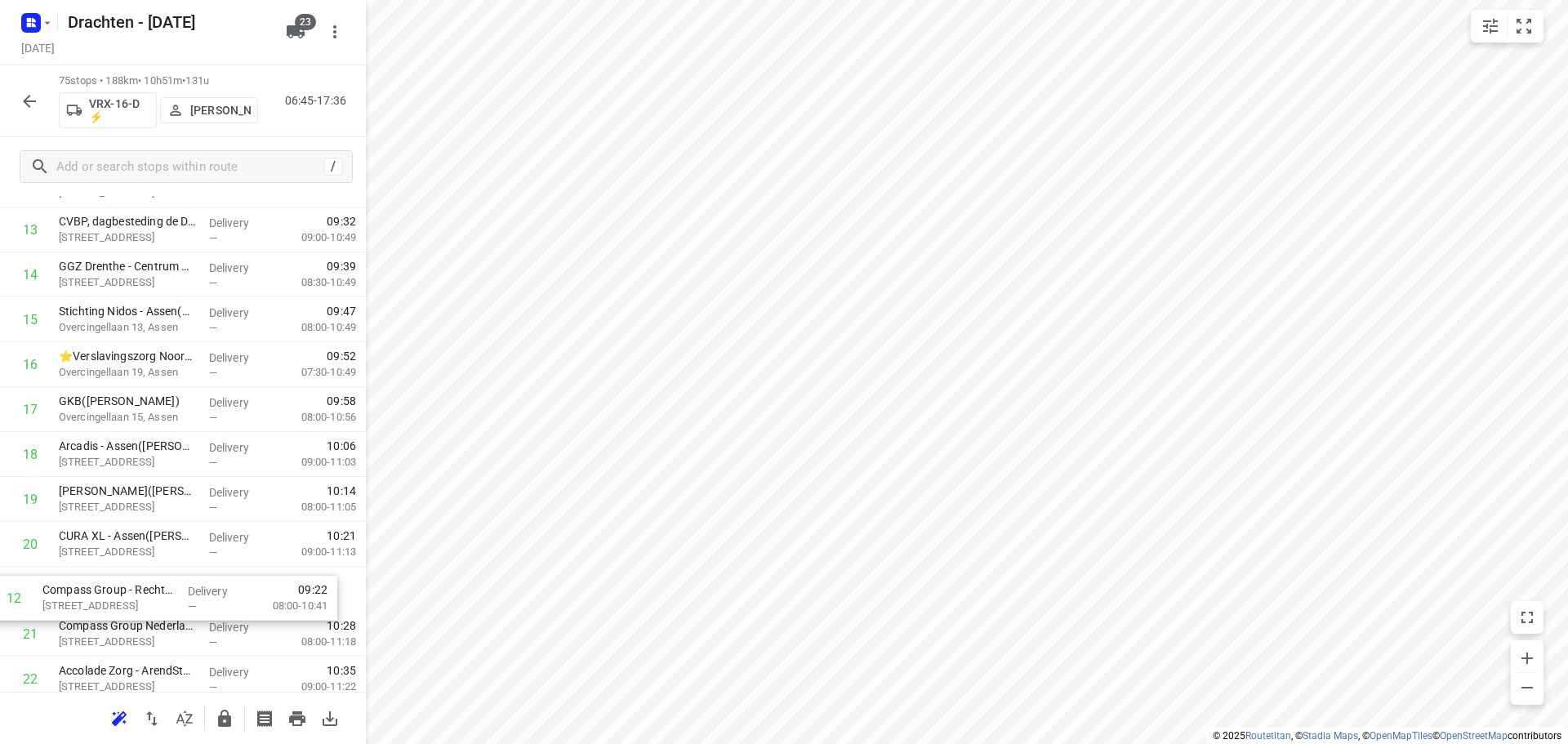
drag, startPoint x: 170, startPoint y: 277, endPoint x: 150, endPoint y: 616, distance: 339.6
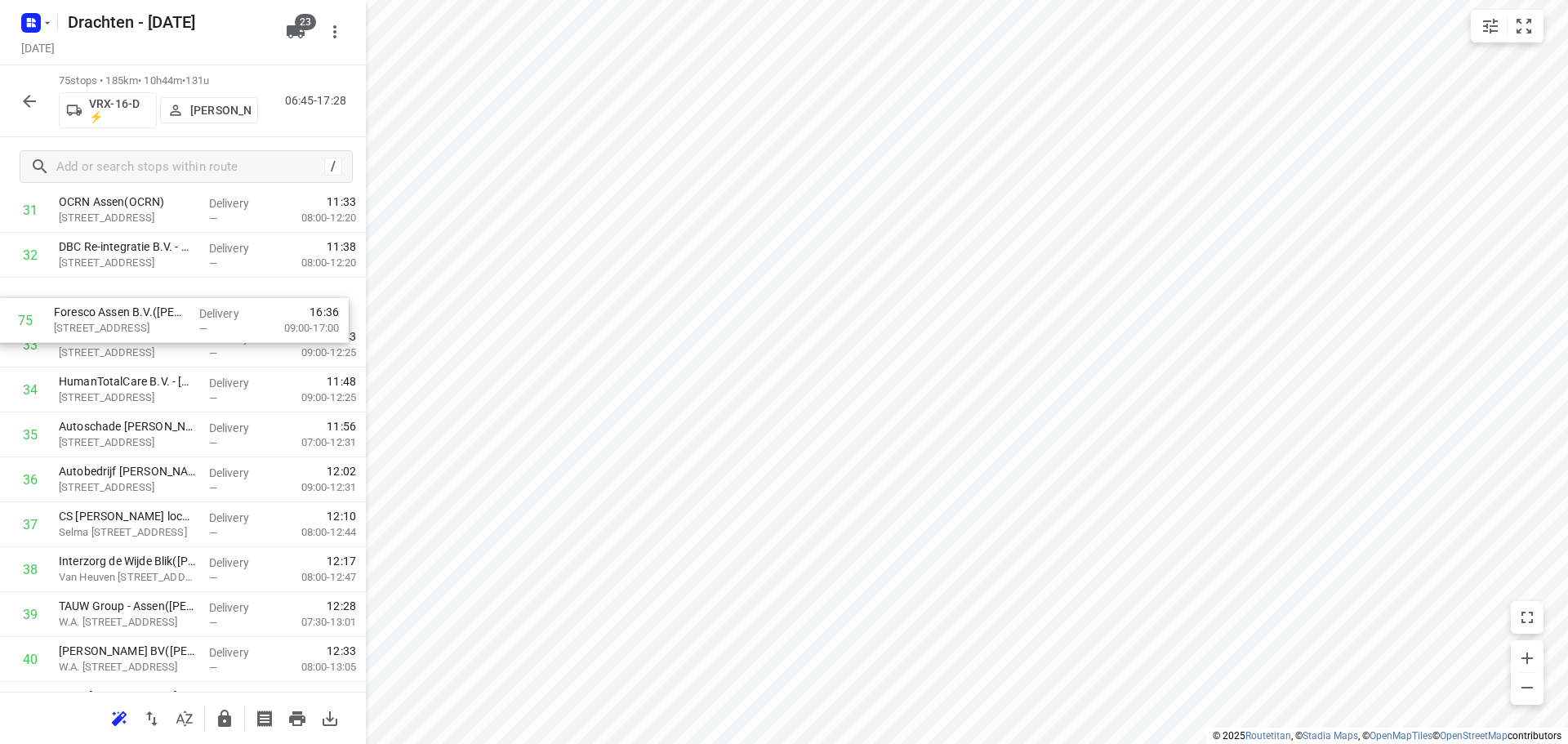
scroll to position [1480, 0]
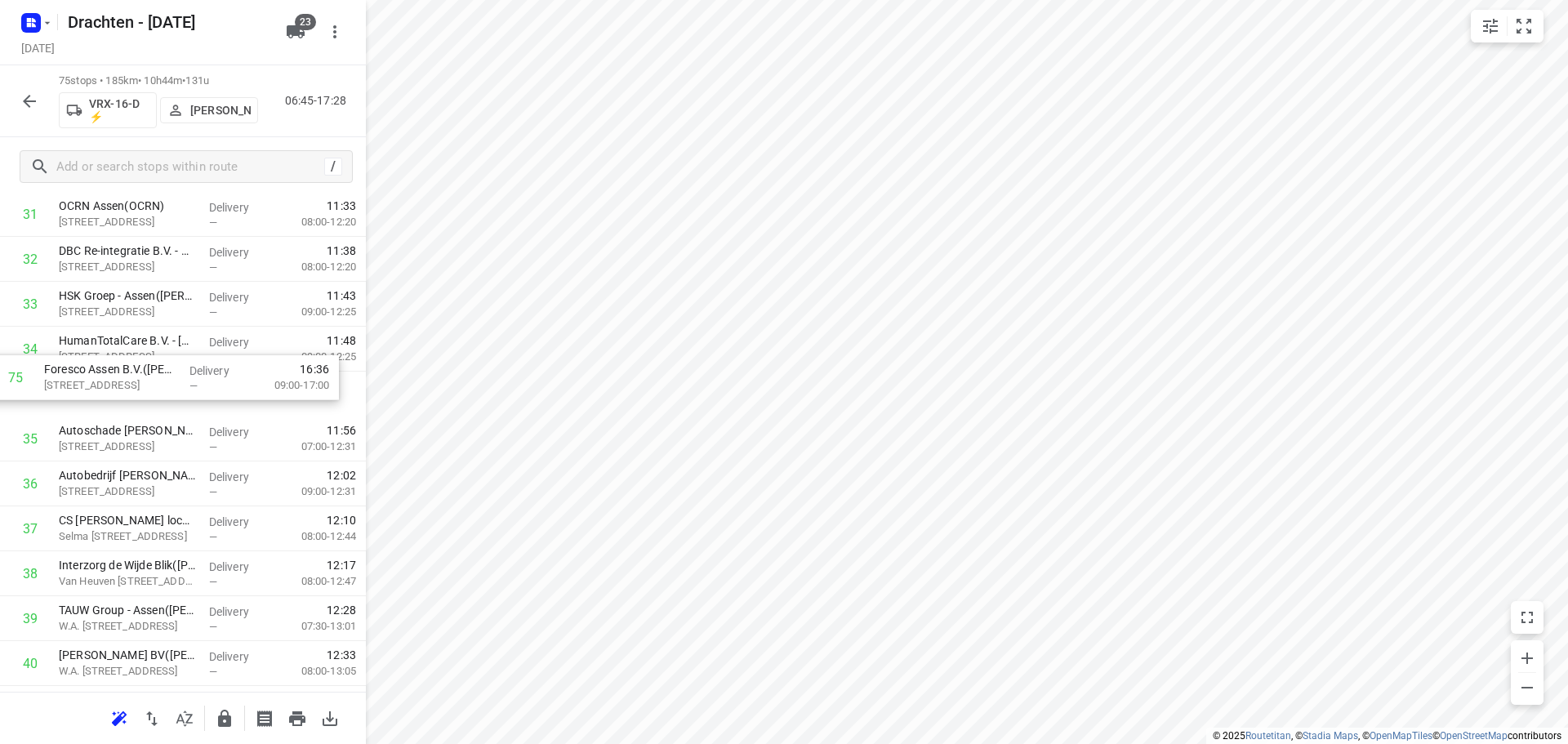
drag, startPoint x: 173, startPoint y: 633, endPoint x: 161, endPoint y: 379, distance: 254.3
click at [161, 379] on div "1 Gemeente Ooststellingwerf - Gemeentewerf(Gerben Boonstra) Nanningaweg 47C, Oo…" at bounding box center [183, 529] width 366 height 3368
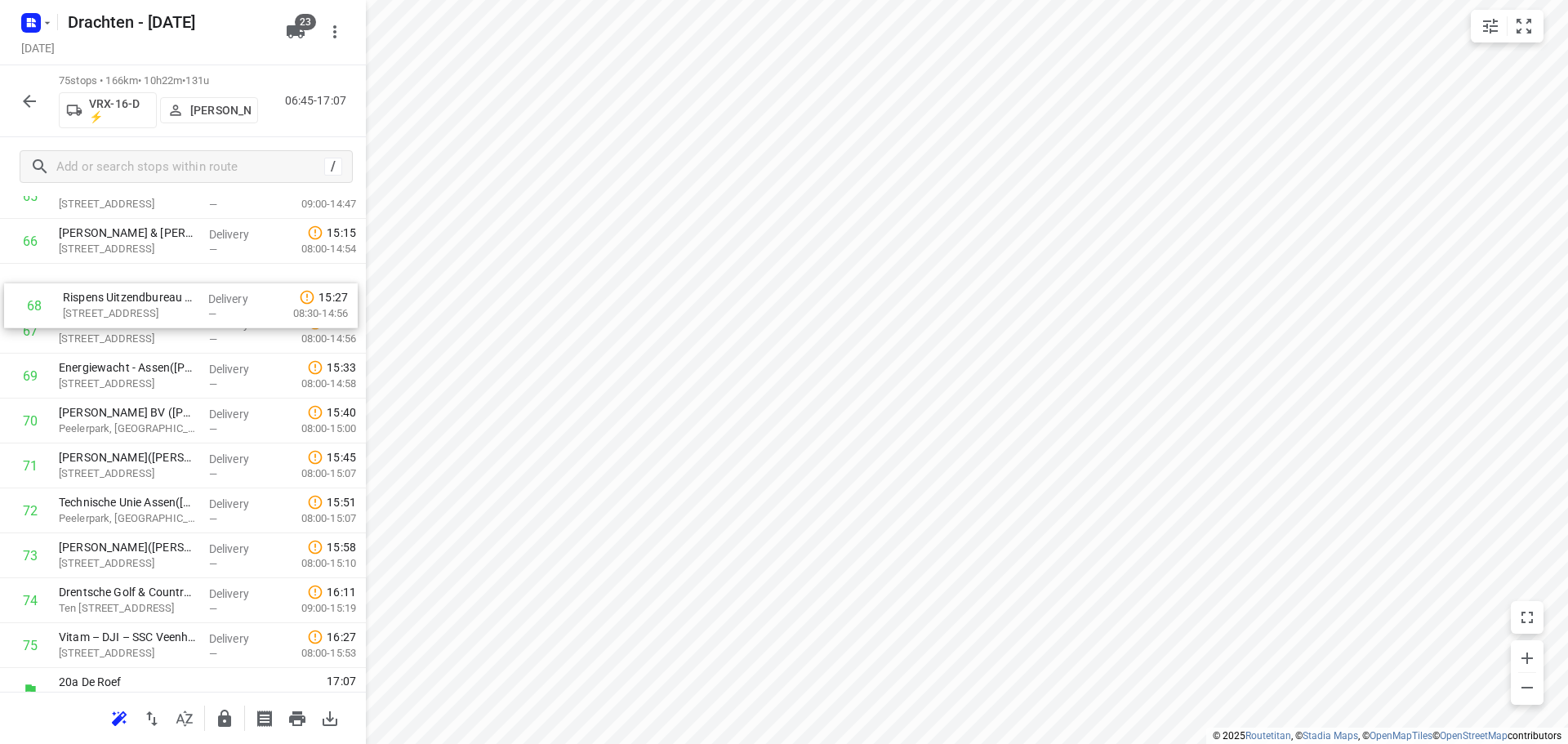
scroll to position [3011, 0]
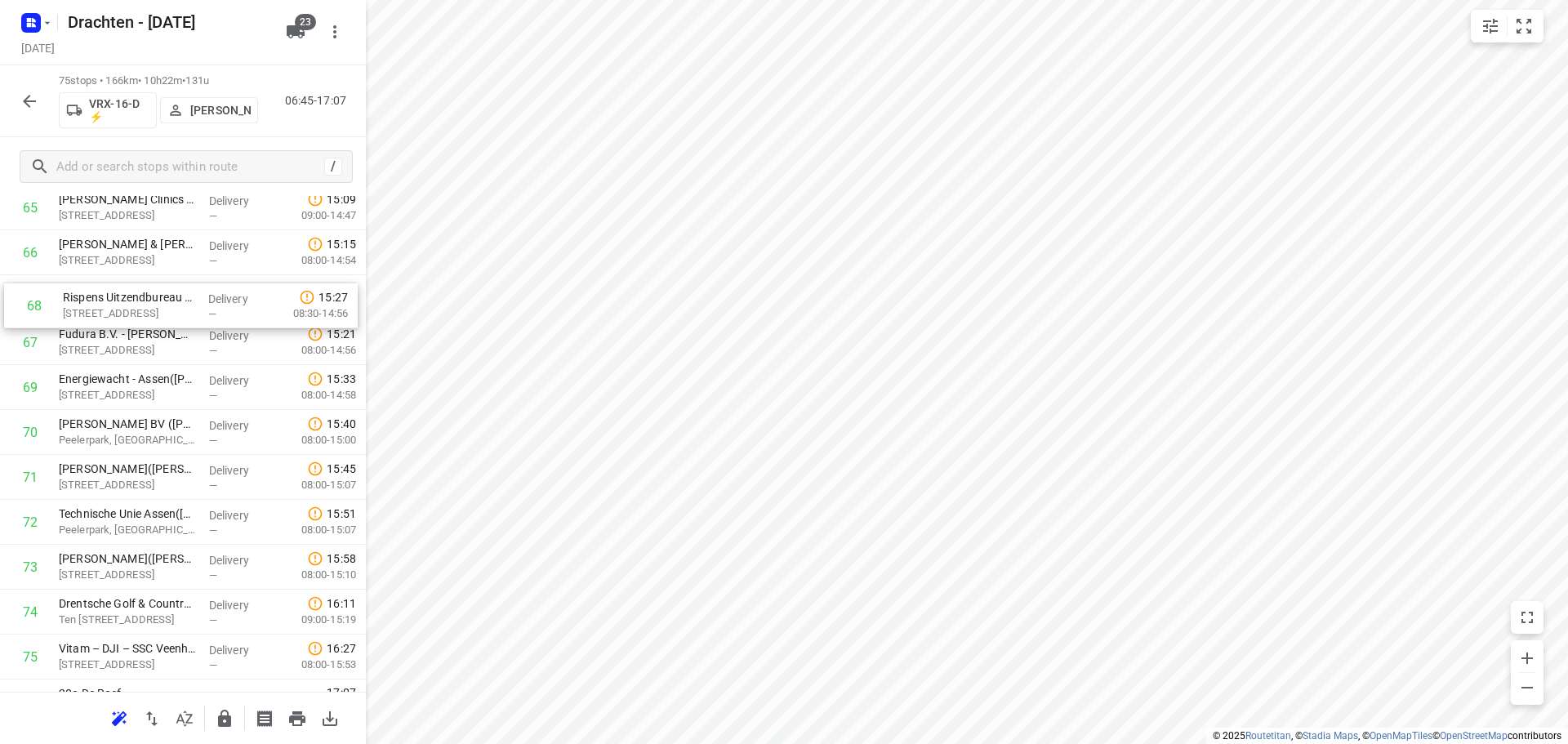
drag, startPoint x: 124, startPoint y: 336, endPoint x: 129, endPoint y: 308, distance: 28.4
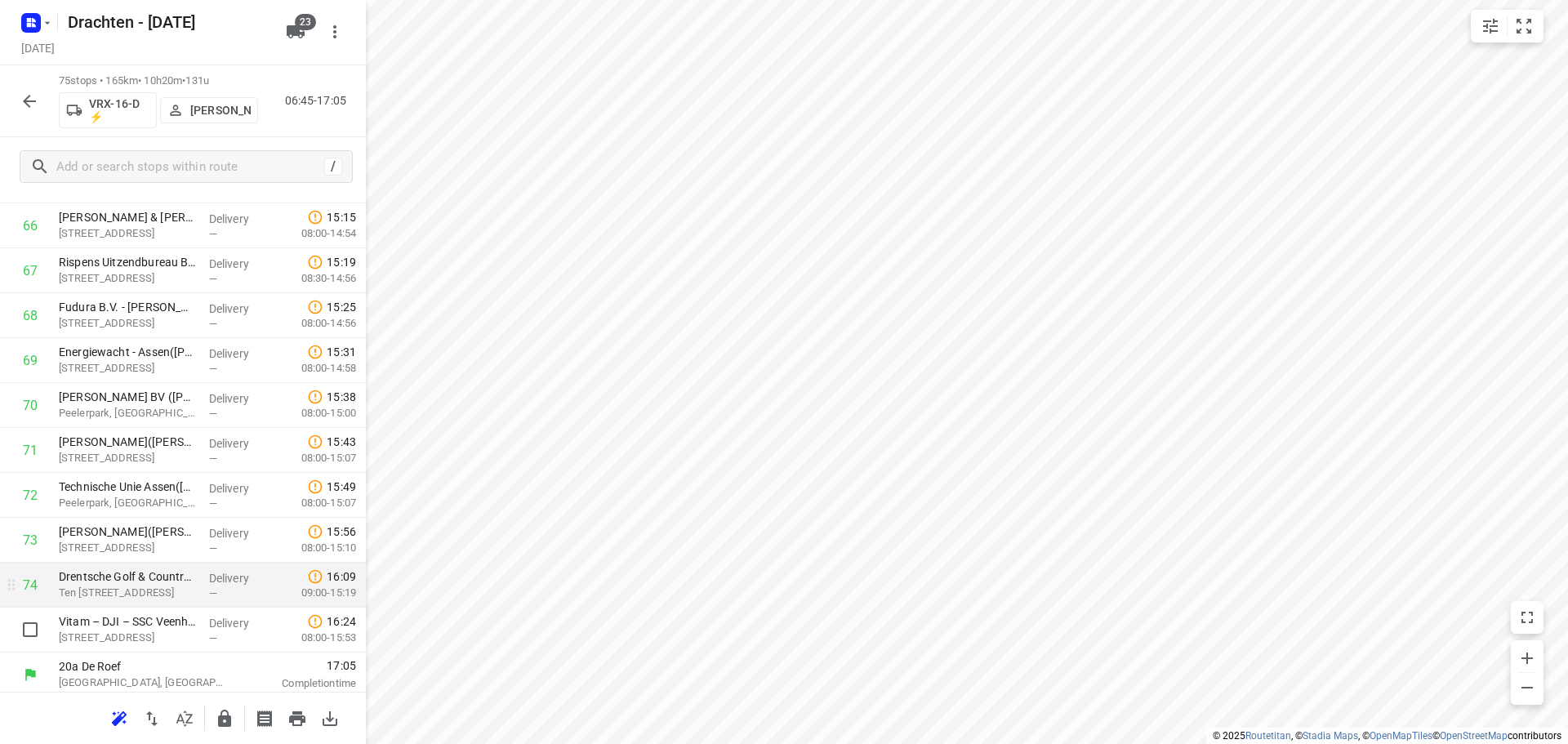
scroll to position [3046, 0]
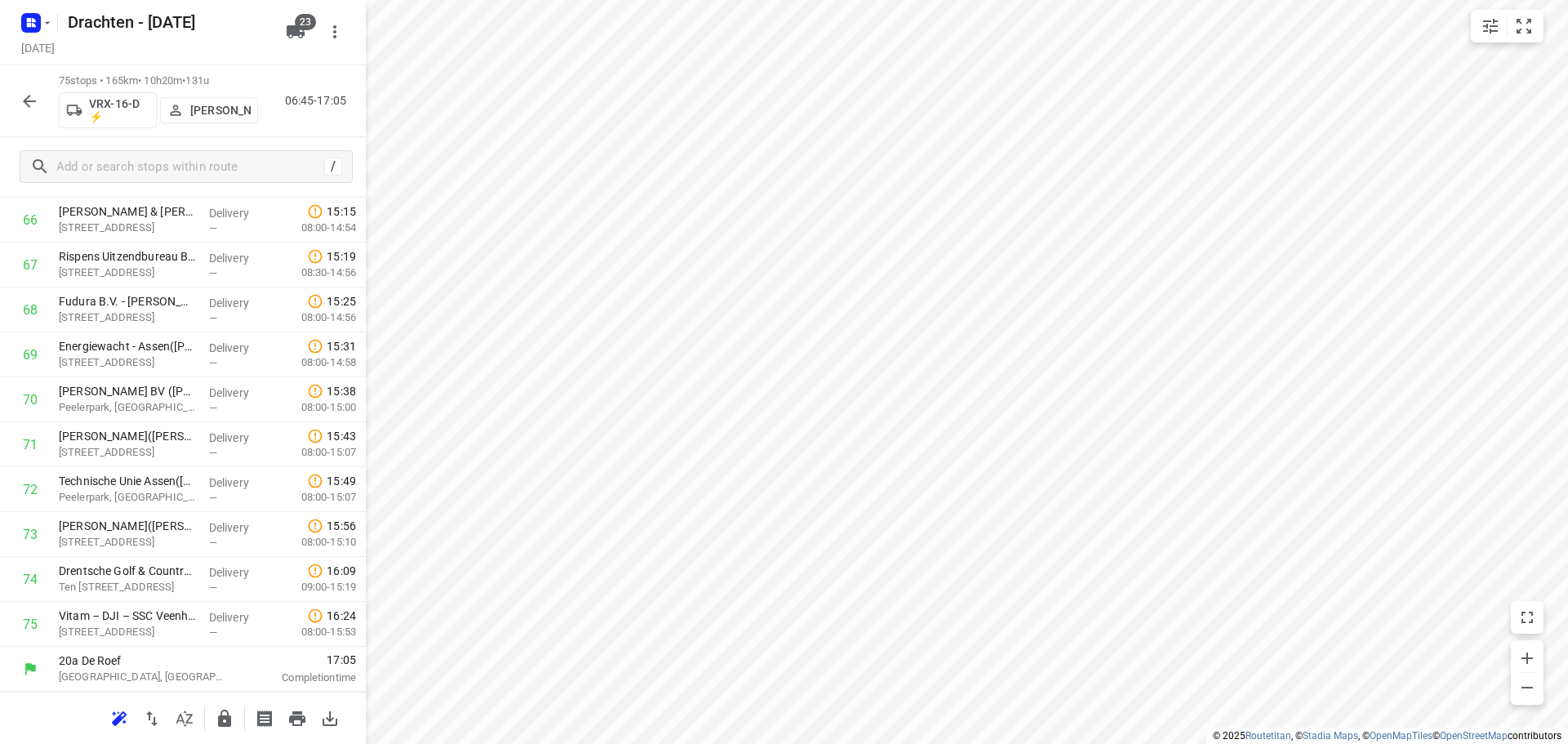
click at [215, 719] on icon "button" at bounding box center [224, 718] width 19 height 19
click at [17, 106] on button "button" at bounding box center [29, 101] width 33 height 33
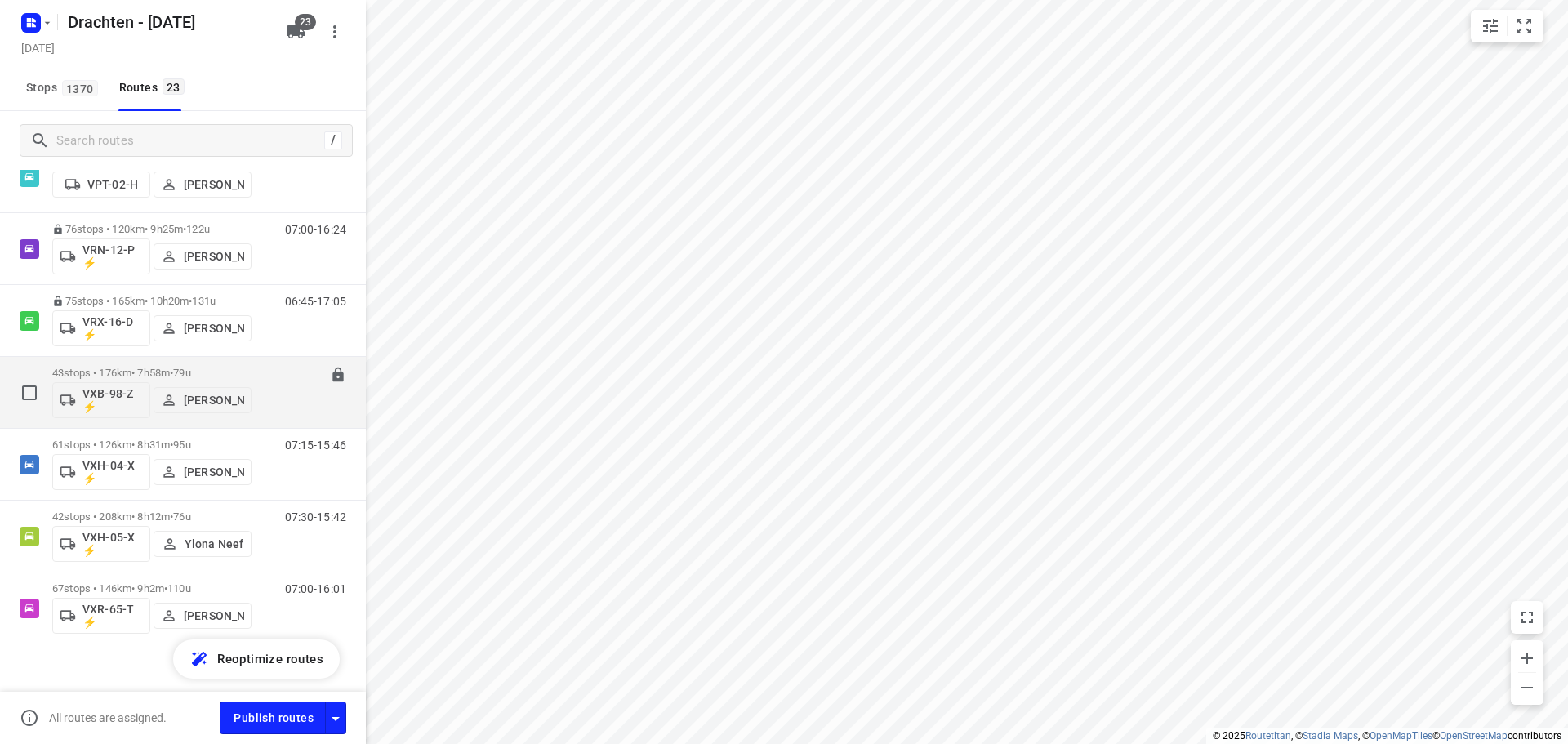
scroll to position [1279, 0]
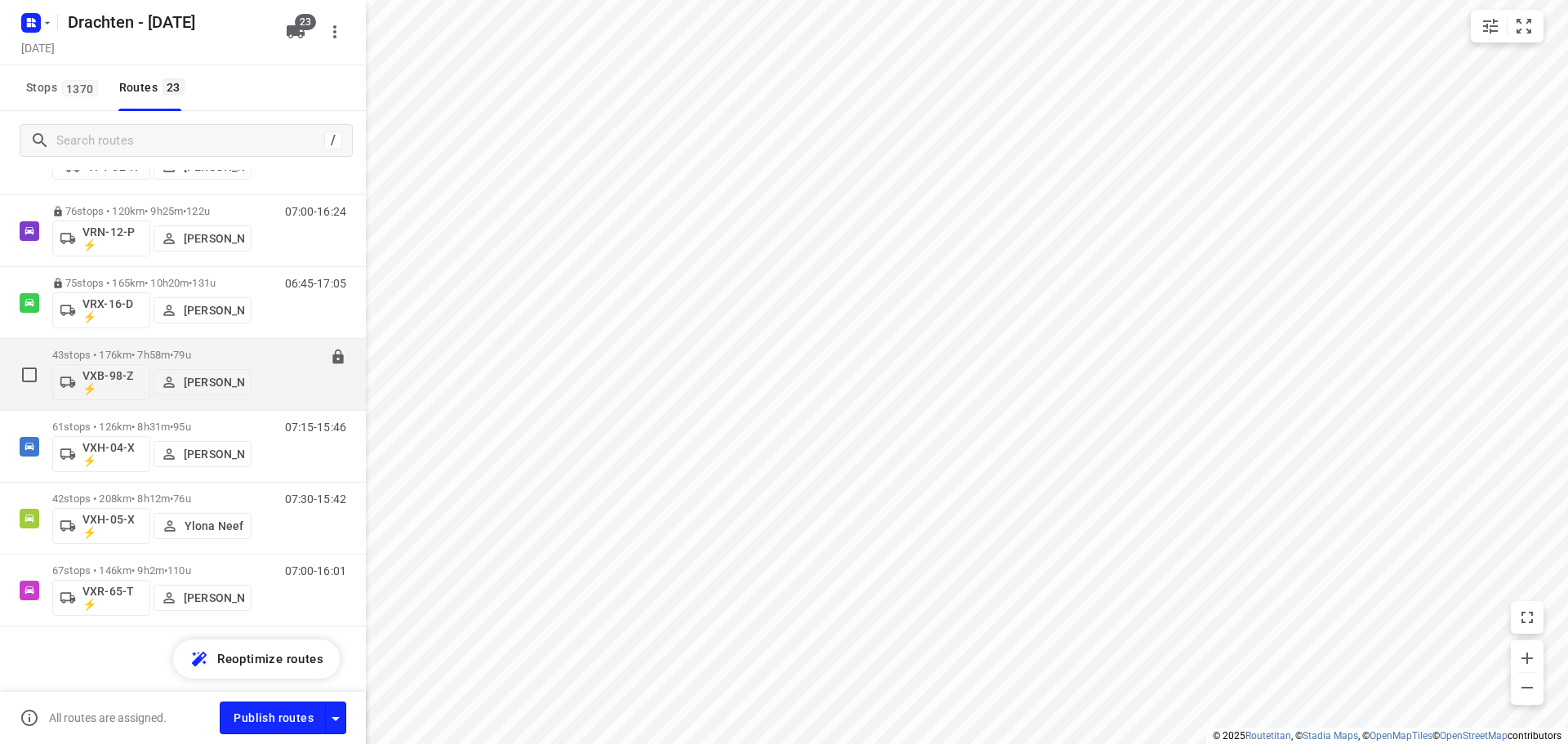
click at [190, 356] on span "79u" at bounding box center [182, 354] width 17 height 13
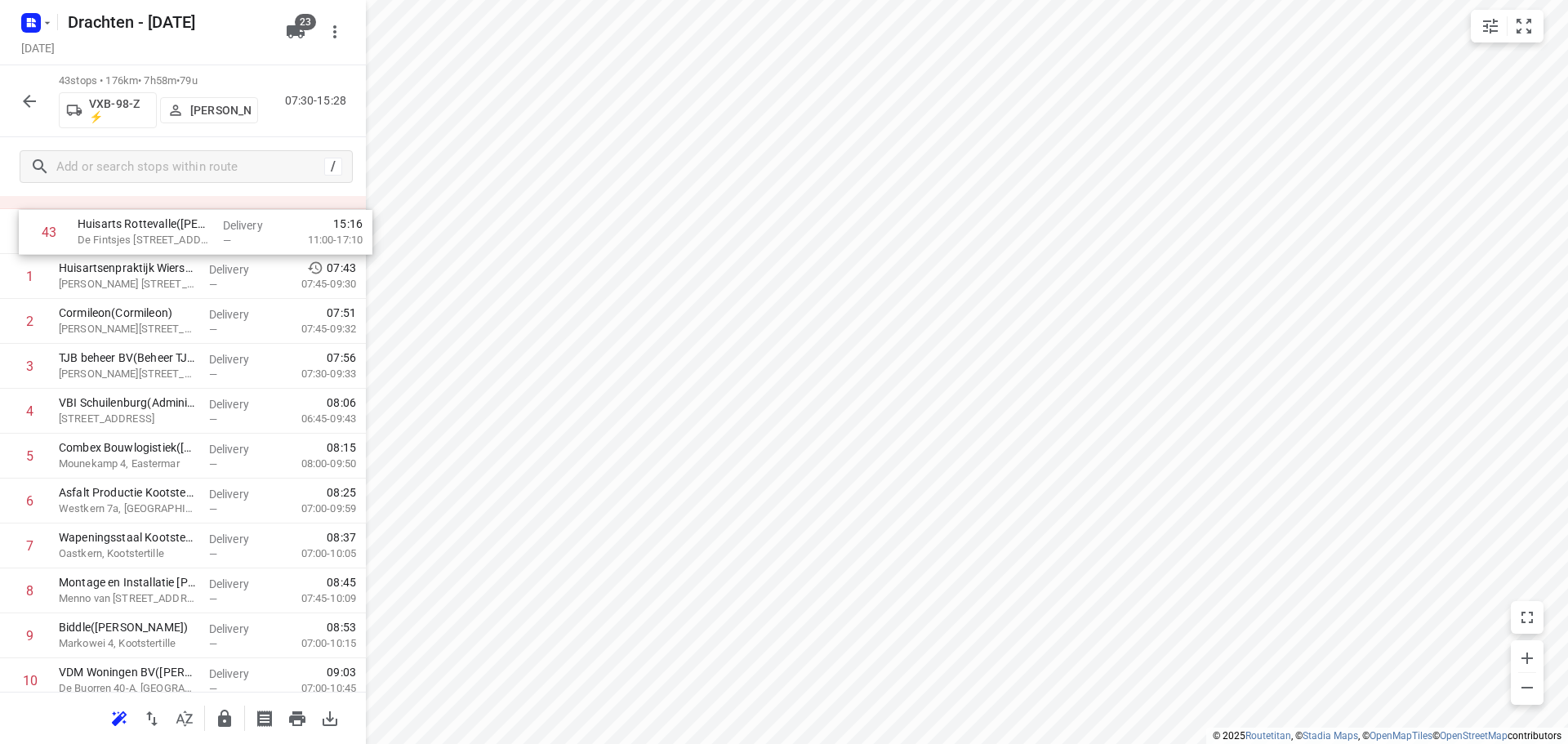
scroll to position [0, 0]
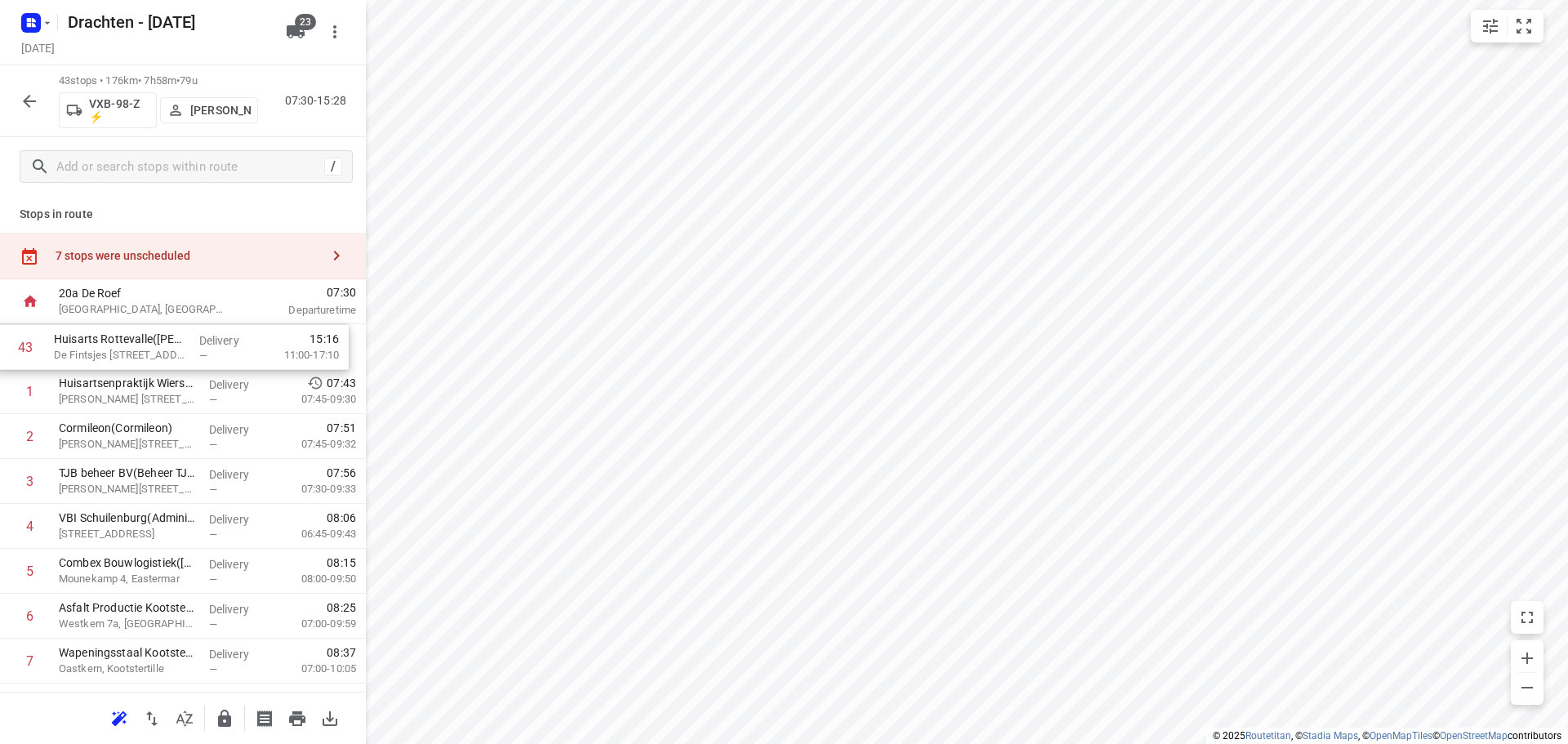
drag, startPoint x: 174, startPoint y: 629, endPoint x: 170, endPoint y: 348, distance: 281.0
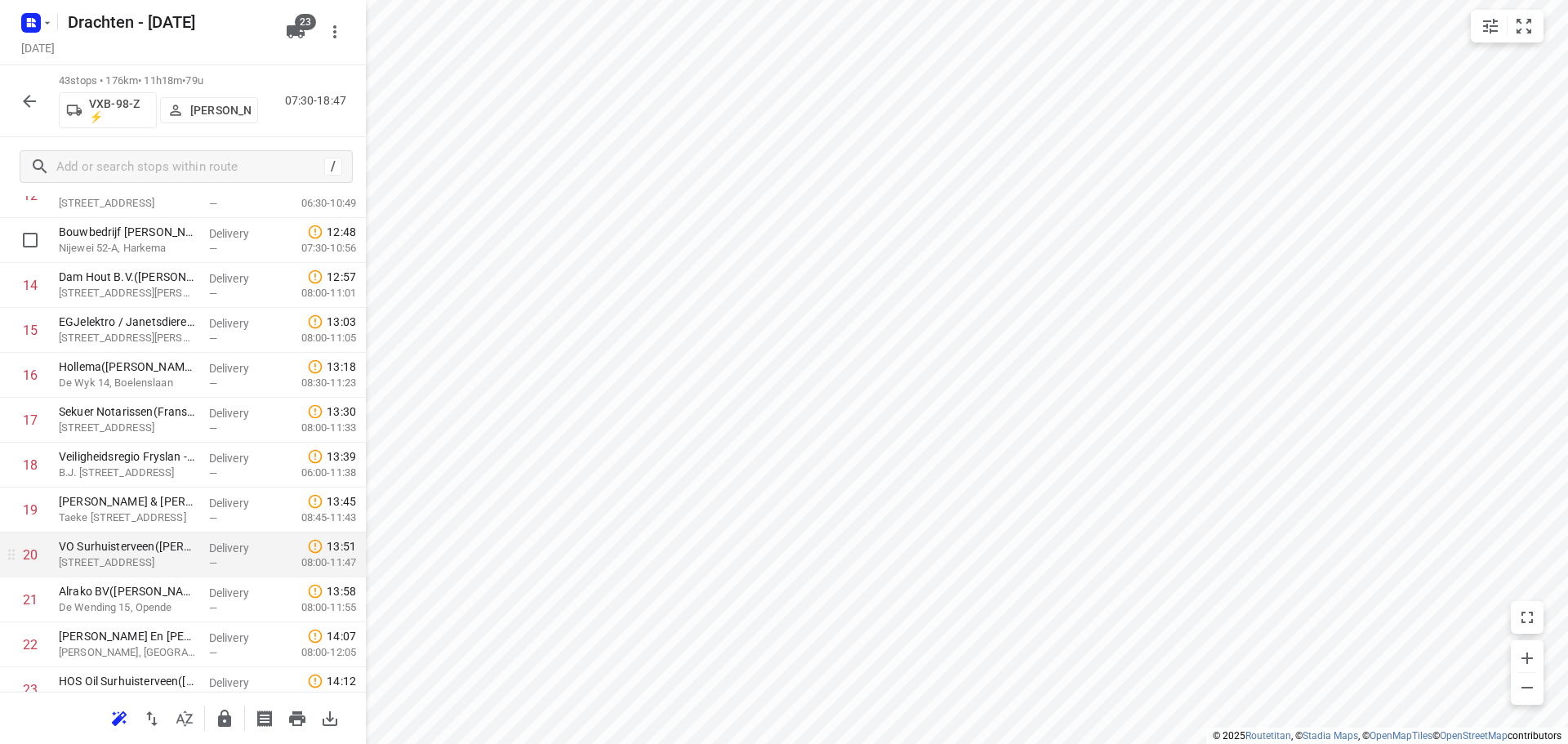
scroll to position [654, 0]
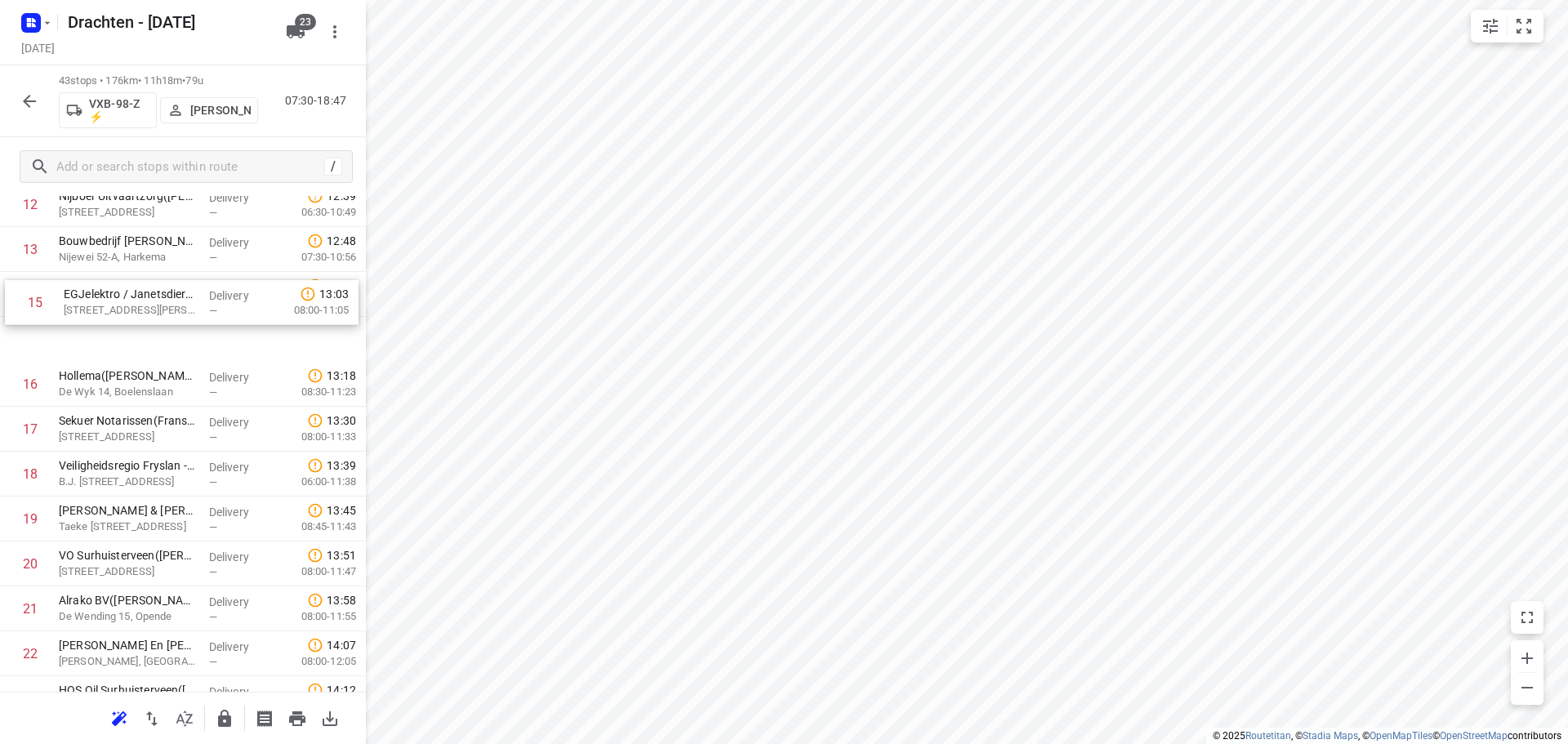
drag, startPoint x: 156, startPoint y: 333, endPoint x: 161, endPoint y: 300, distance: 33.4
click at [161, 300] on div "1 Huisarts Rottevalle(Marielle Metten) De Fintsjes 23, Rottevalle Delivery — 07…" at bounding box center [183, 654] width 366 height 1931
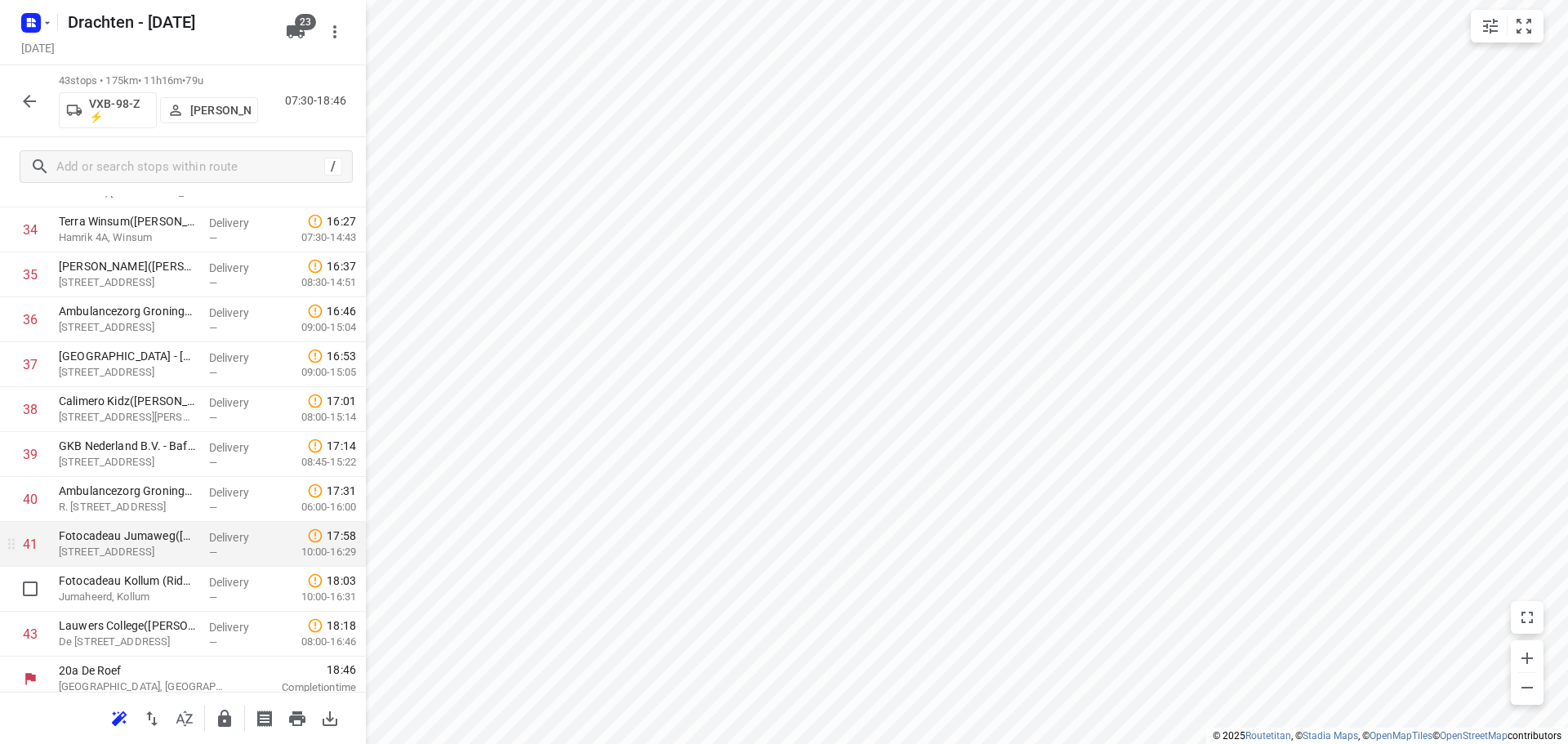
scroll to position [1609, 0]
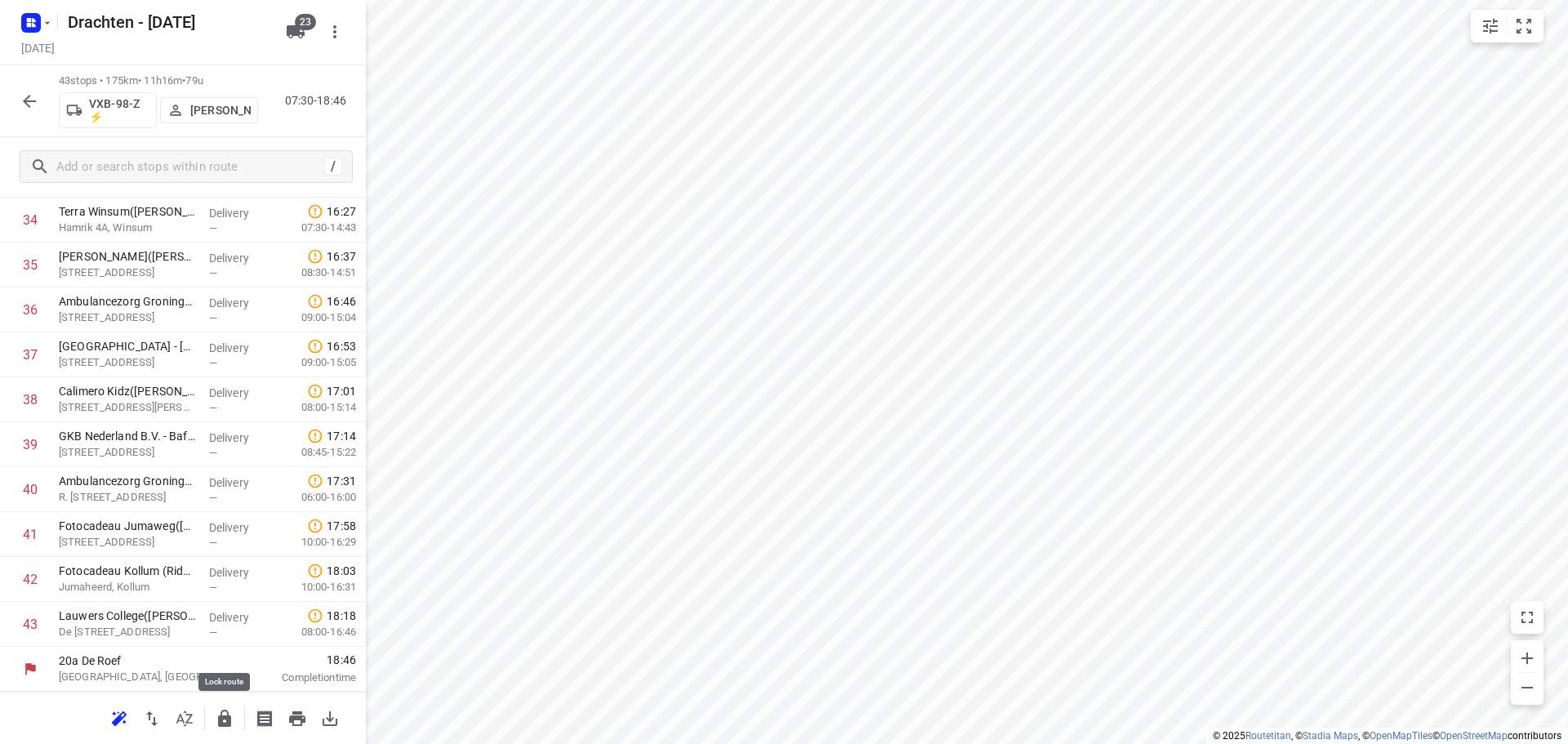
click at [212, 720] on button "button" at bounding box center [224, 718] width 33 height 33
click at [32, 98] on icon "button" at bounding box center [28, 101] width 19 height 19
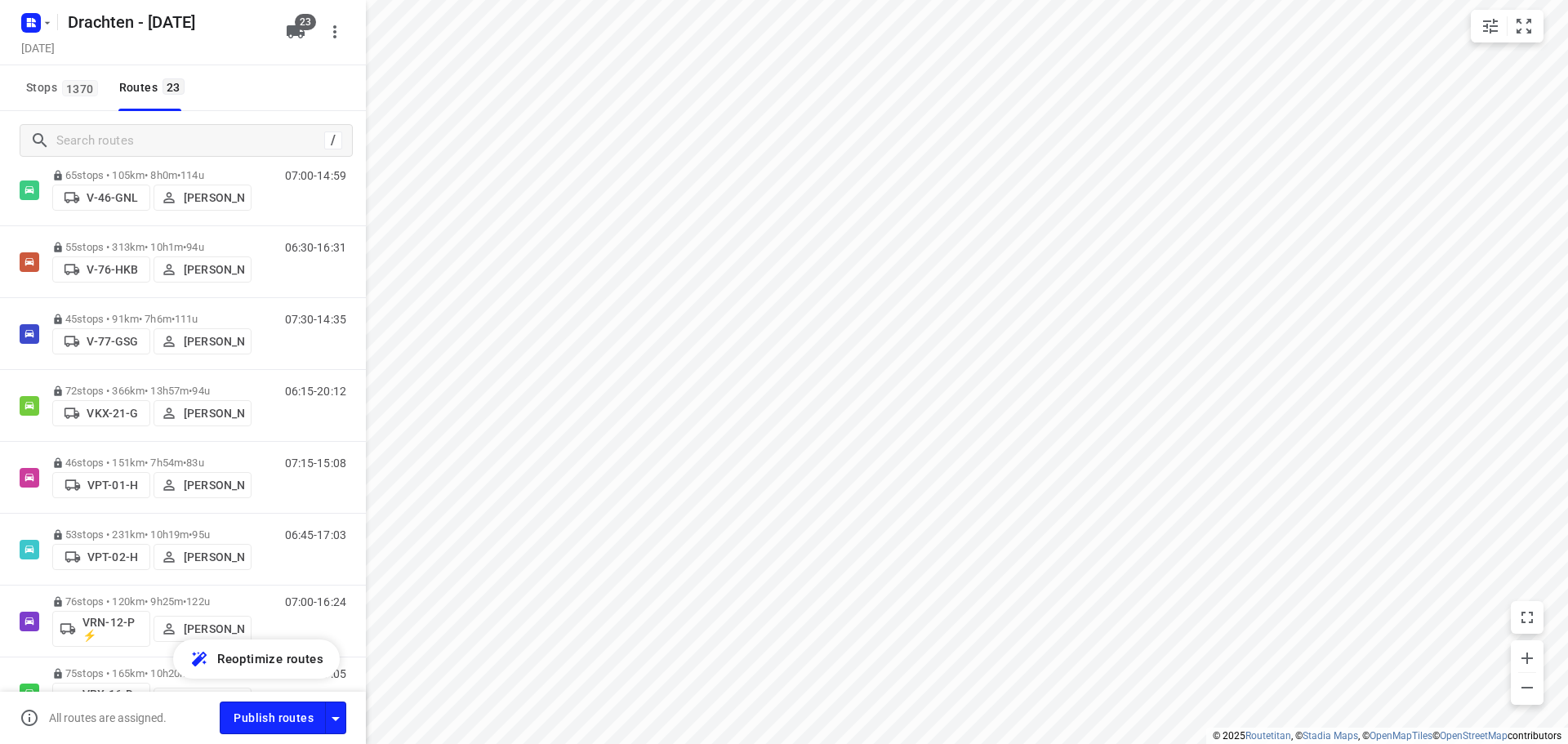
scroll to position [1225, 0]
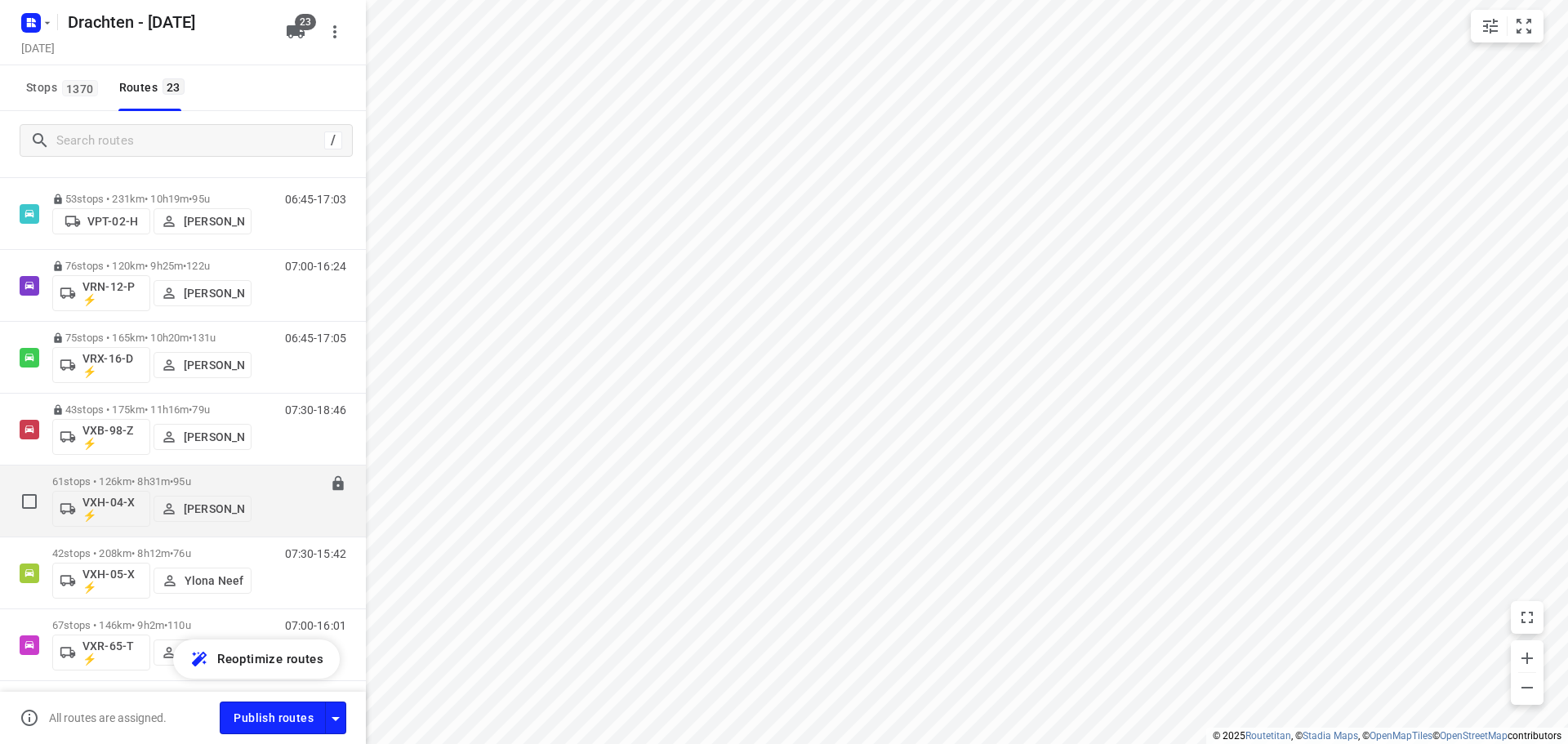
click at [179, 473] on div "61 stops • 126km • 8h31m • 95u VXH-04-X ⚡ Dirk van den Berg" at bounding box center [152, 500] width 199 height 68
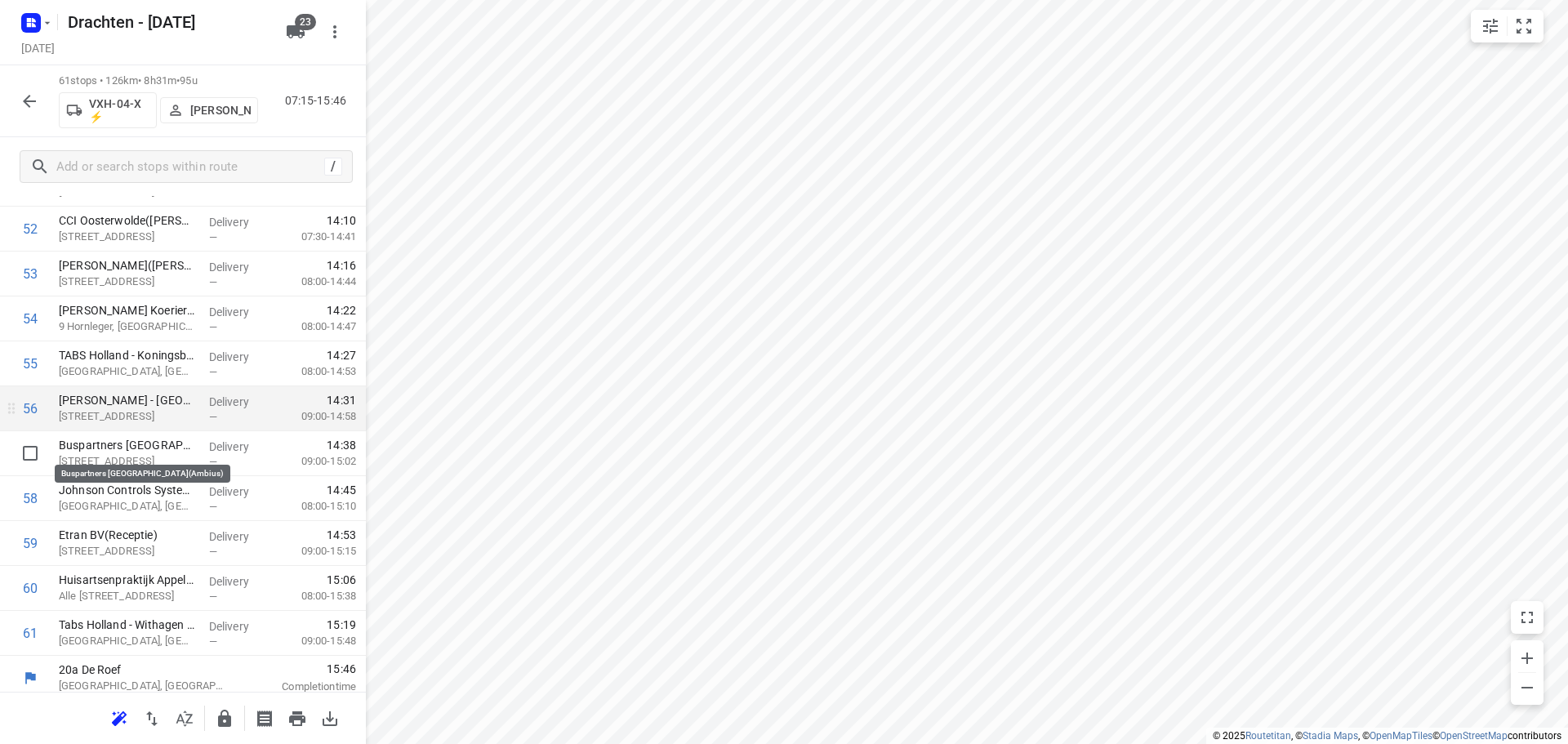
scroll to position [2416, 0]
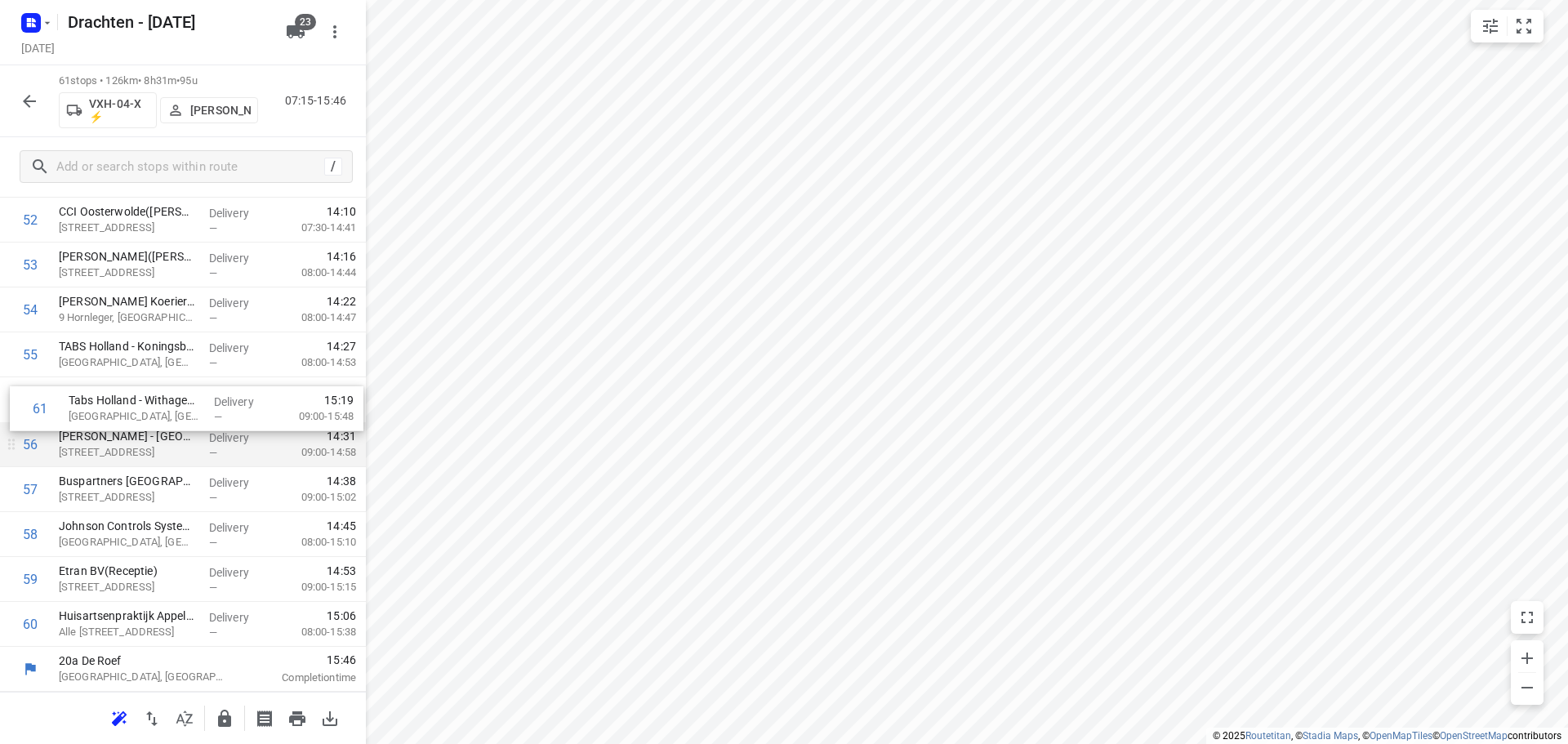
drag, startPoint x: 189, startPoint y: 628, endPoint x: 170, endPoint y: 421, distance: 207.9
drag, startPoint x: 139, startPoint y: 455, endPoint x: 148, endPoint y: 411, distance: 44.9
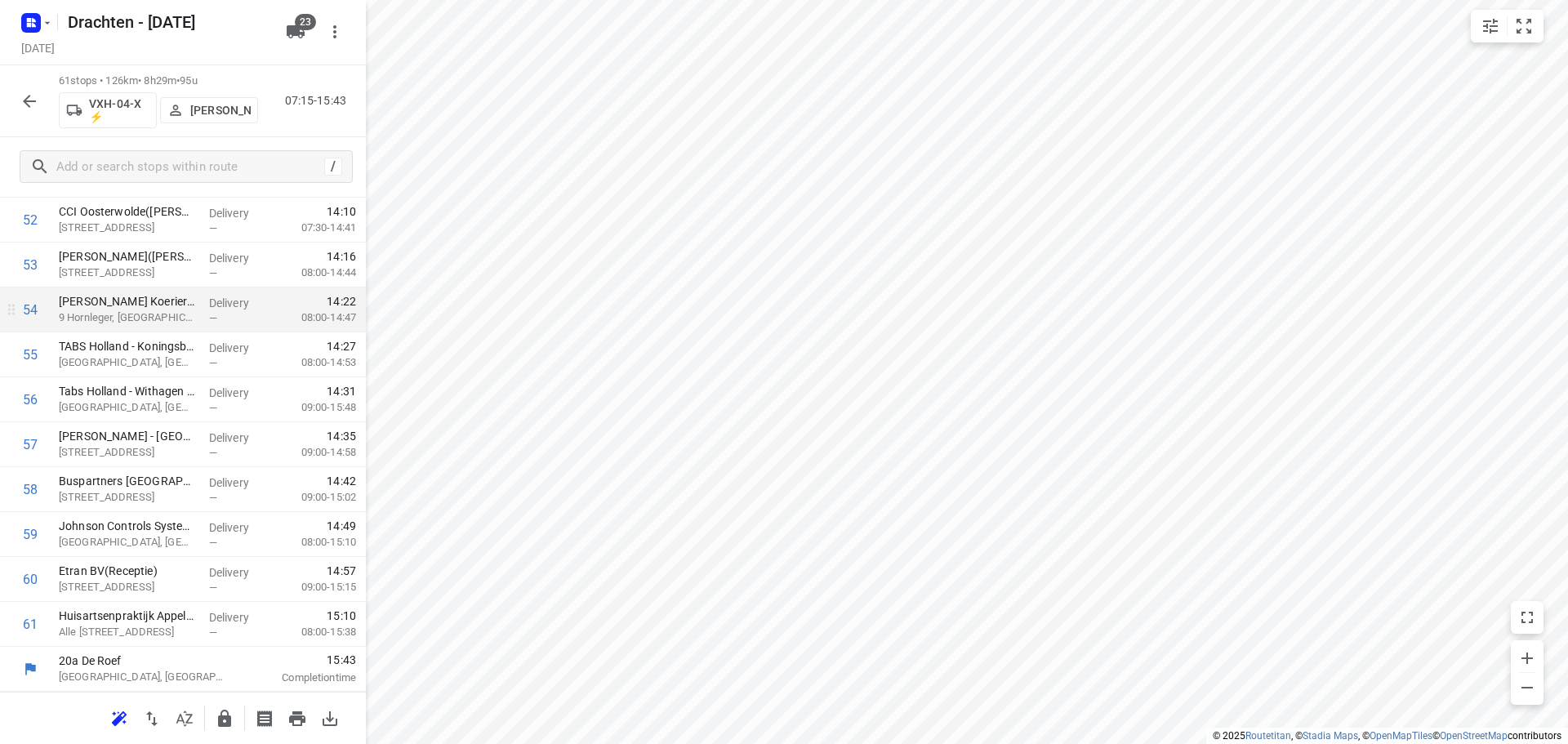
click at [334, 318] on p "08:00-14:47" at bounding box center [315, 317] width 80 height 16
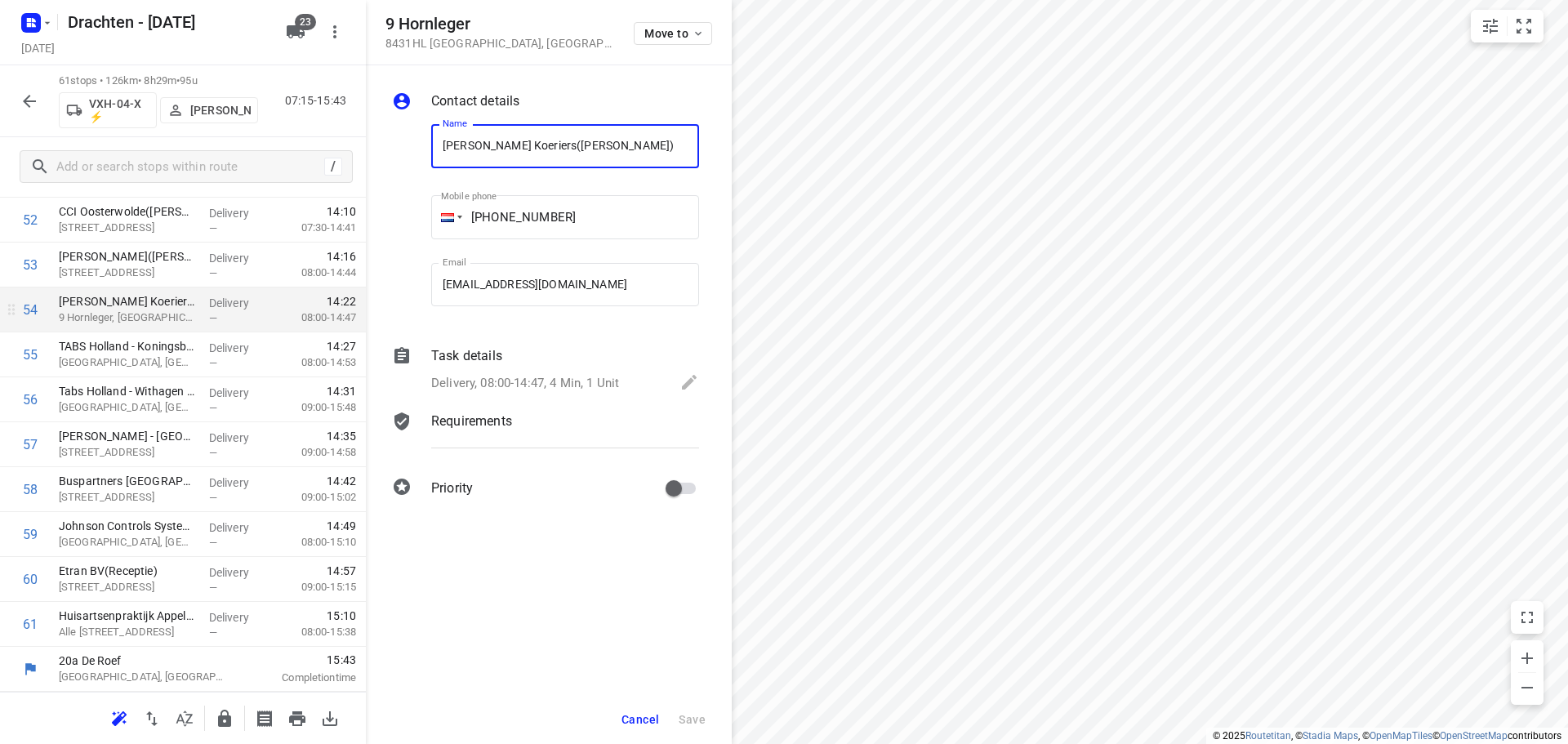
scroll to position [0, 26]
click at [640, 708] on button "Cancel" at bounding box center [640, 719] width 50 height 29
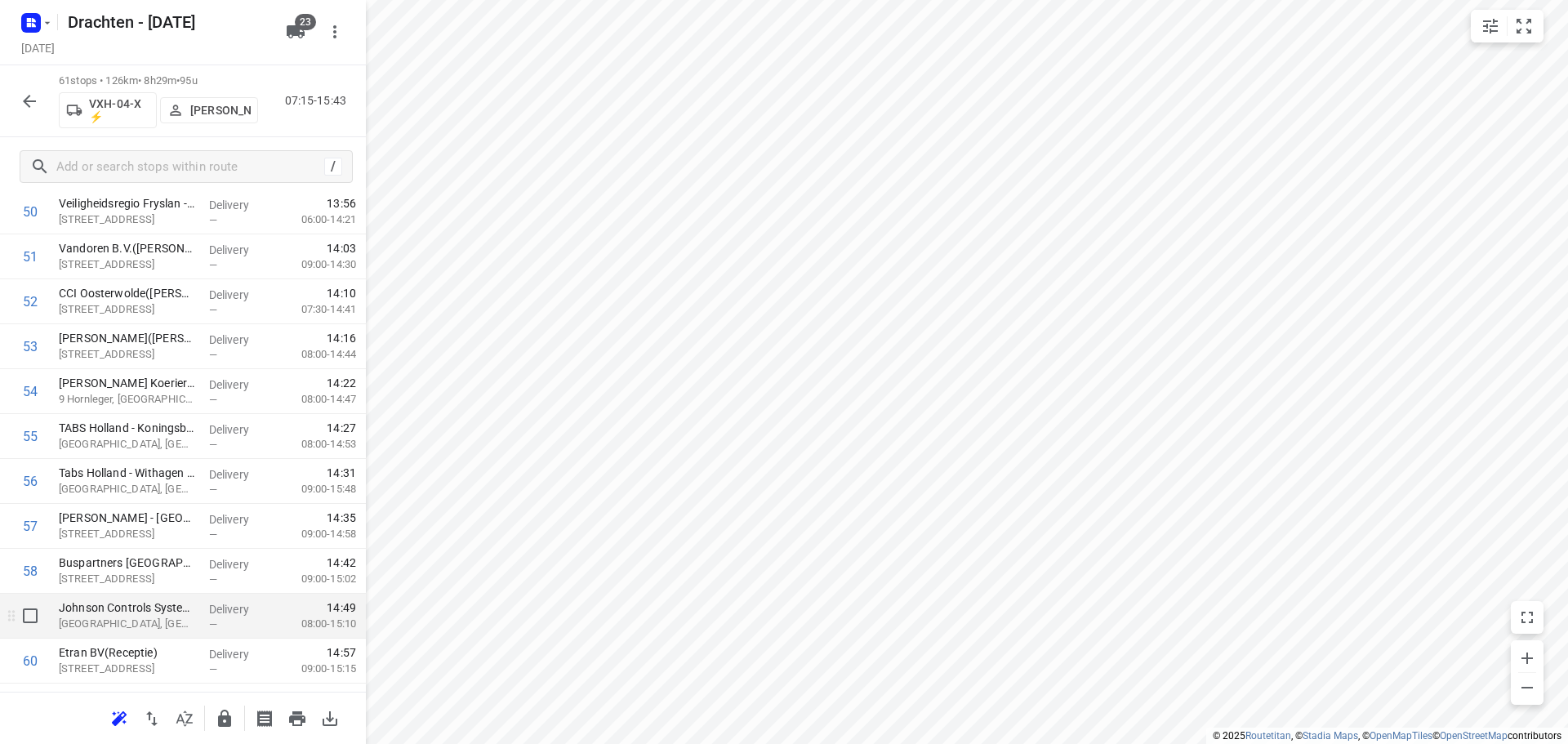
scroll to position [2416, 0]
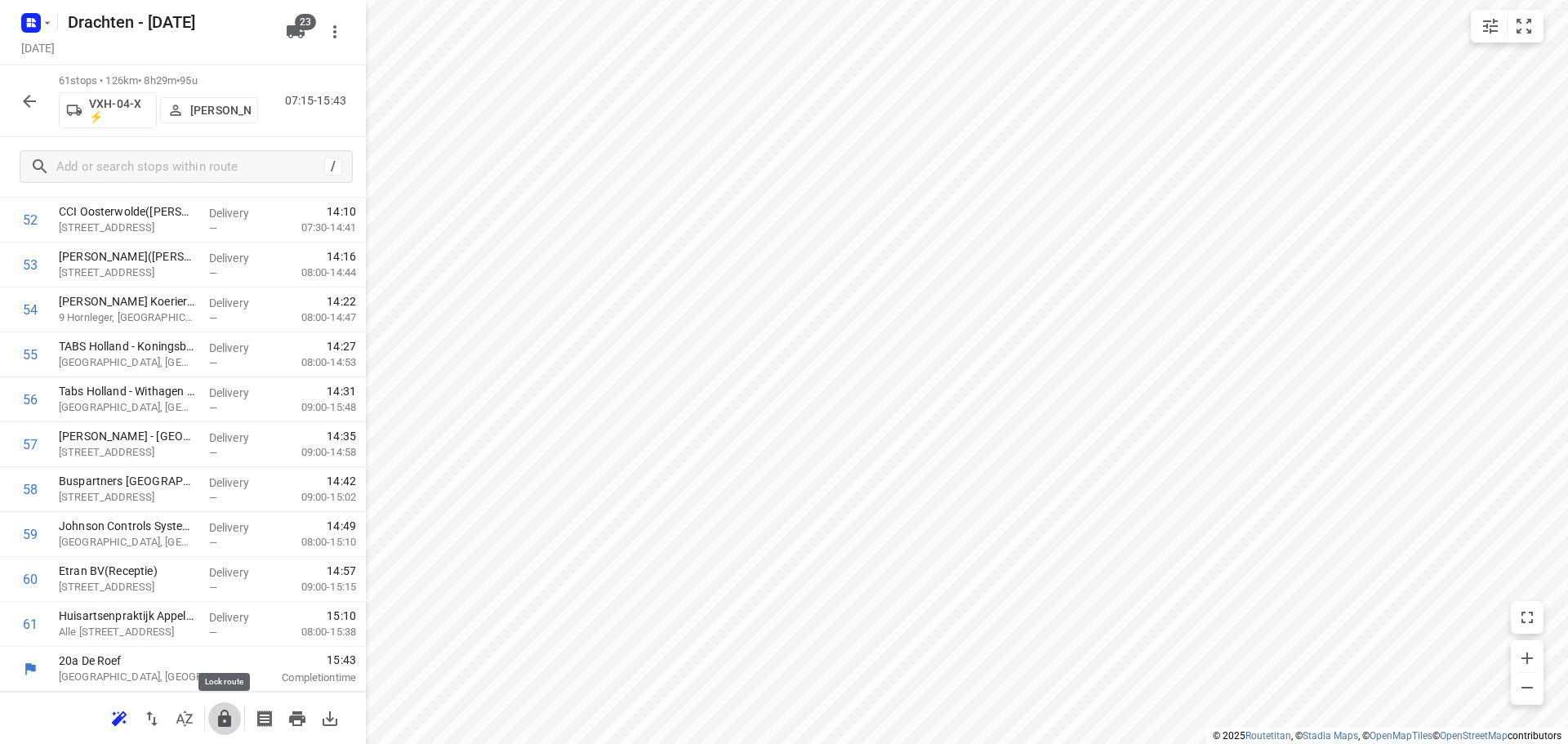
click at [215, 714] on button "button" at bounding box center [224, 718] width 33 height 33
click at [23, 89] on button "button" at bounding box center [29, 101] width 33 height 33
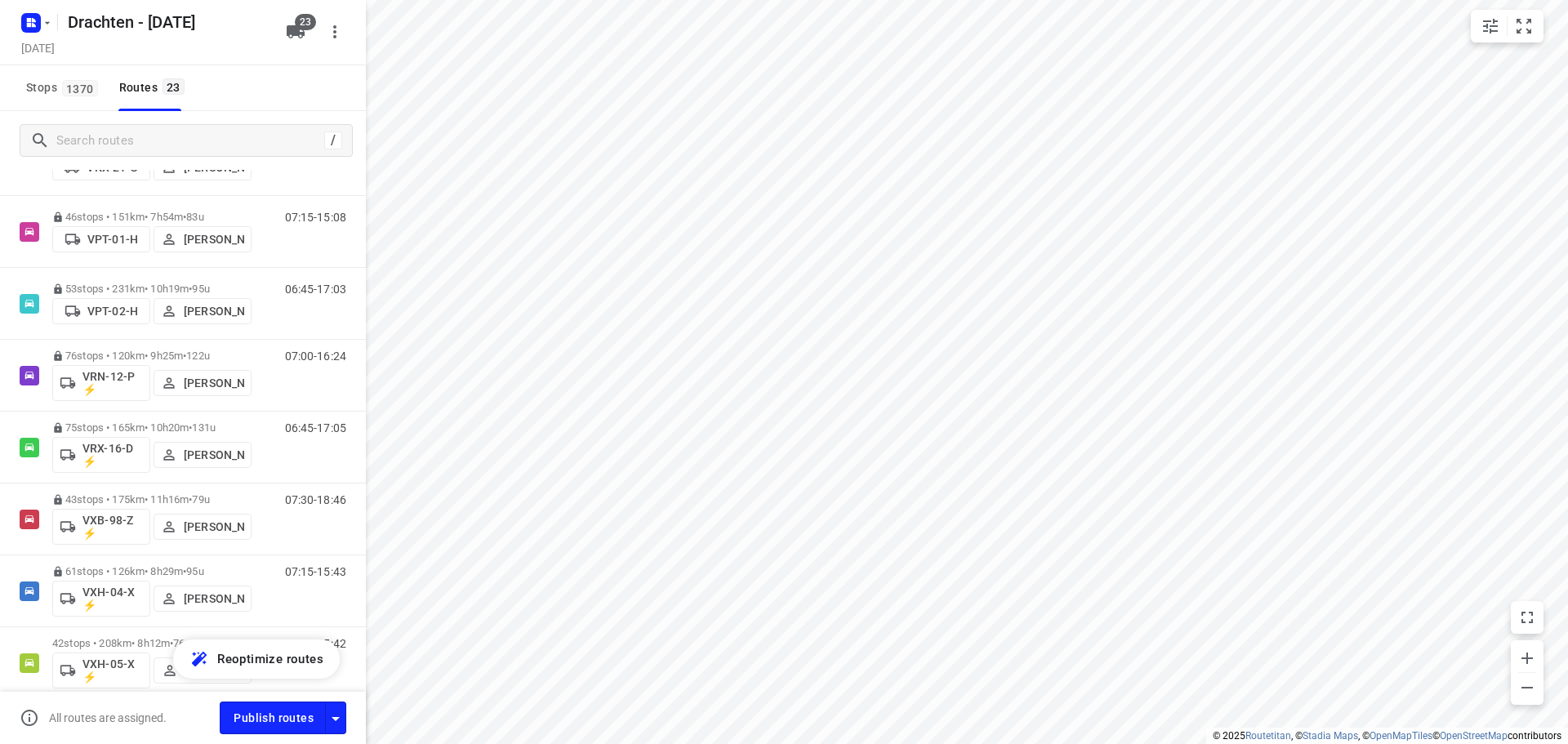
scroll to position [1279, 0]
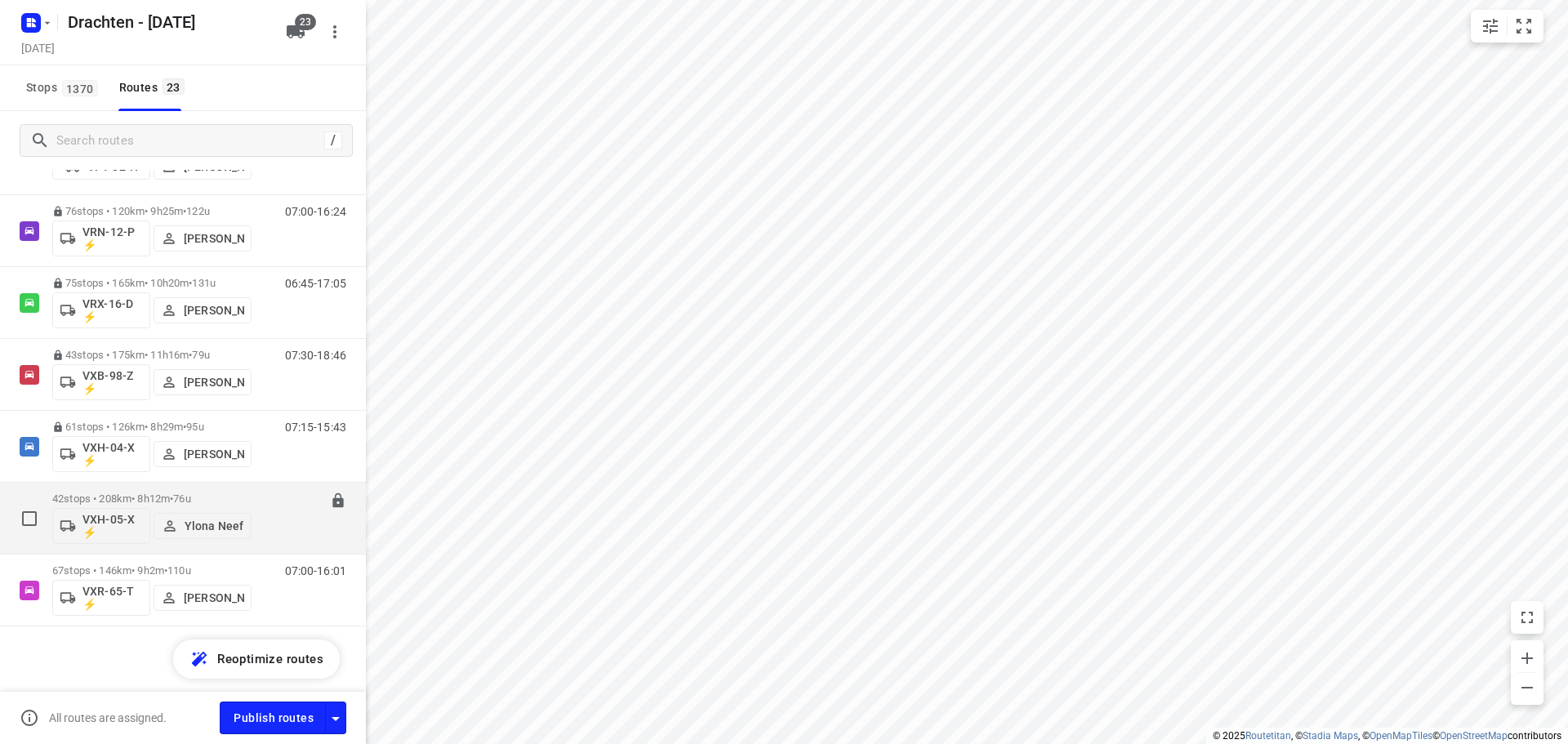
click at [169, 501] on p "42 stops • 208km • 8h12m • 76u" at bounding box center [152, 499] width 199 height 13
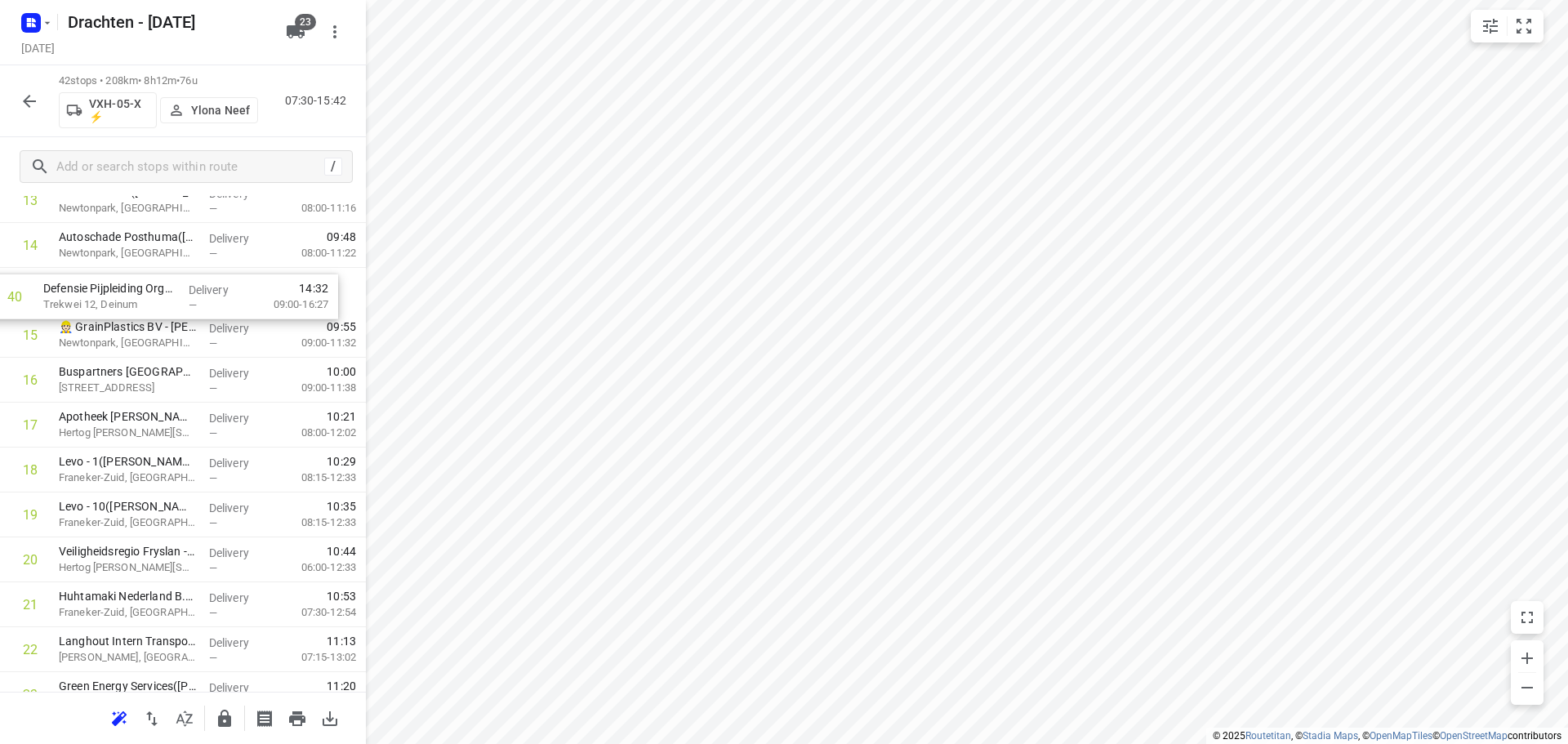
scroll to position [681, 0]
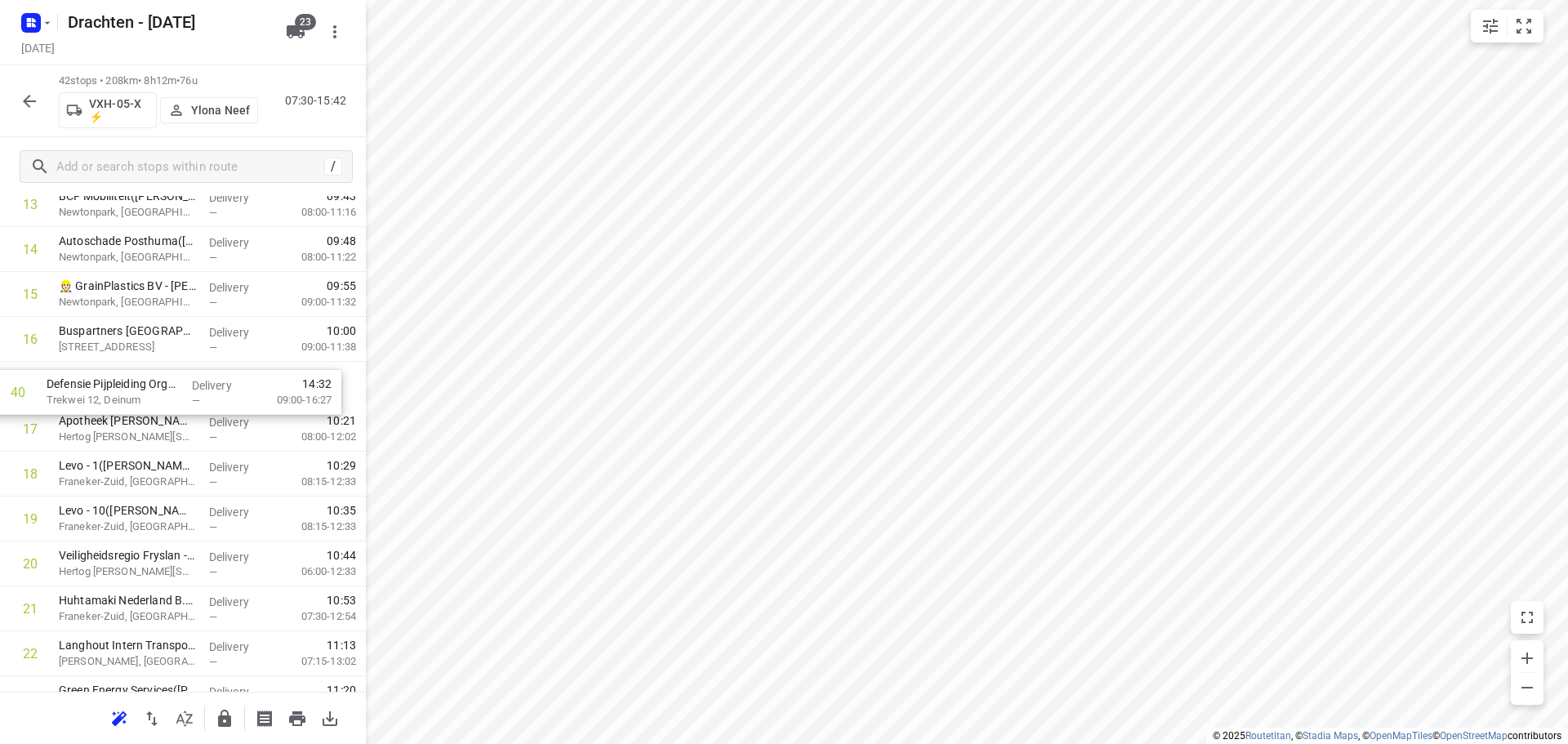
drag, startPoint x: 191, startPoint y: 635, endPoint x: 178, endPoint y: 392, distance: 243.3
click at [178, 392] on div "1 Coöperatie DELA (Yarden) - Yardenhuis van Goutum(Henk Meijer) Yndyk 1, Goutum…" at bounding box center [183, 586] width 366 height 1886
drag, startPoint x: 138, startPoint y: 562, endPoint x: 164, endPoint y: 450, distance: 115.0
click at [164, 450] on div "1 Coöperatie DELA (Yarden) - Yardenhuis van Goutum(Henk Meijer) Yndyk 1, Goutum…" at bounding box center [183, 586] width 366 height 1886
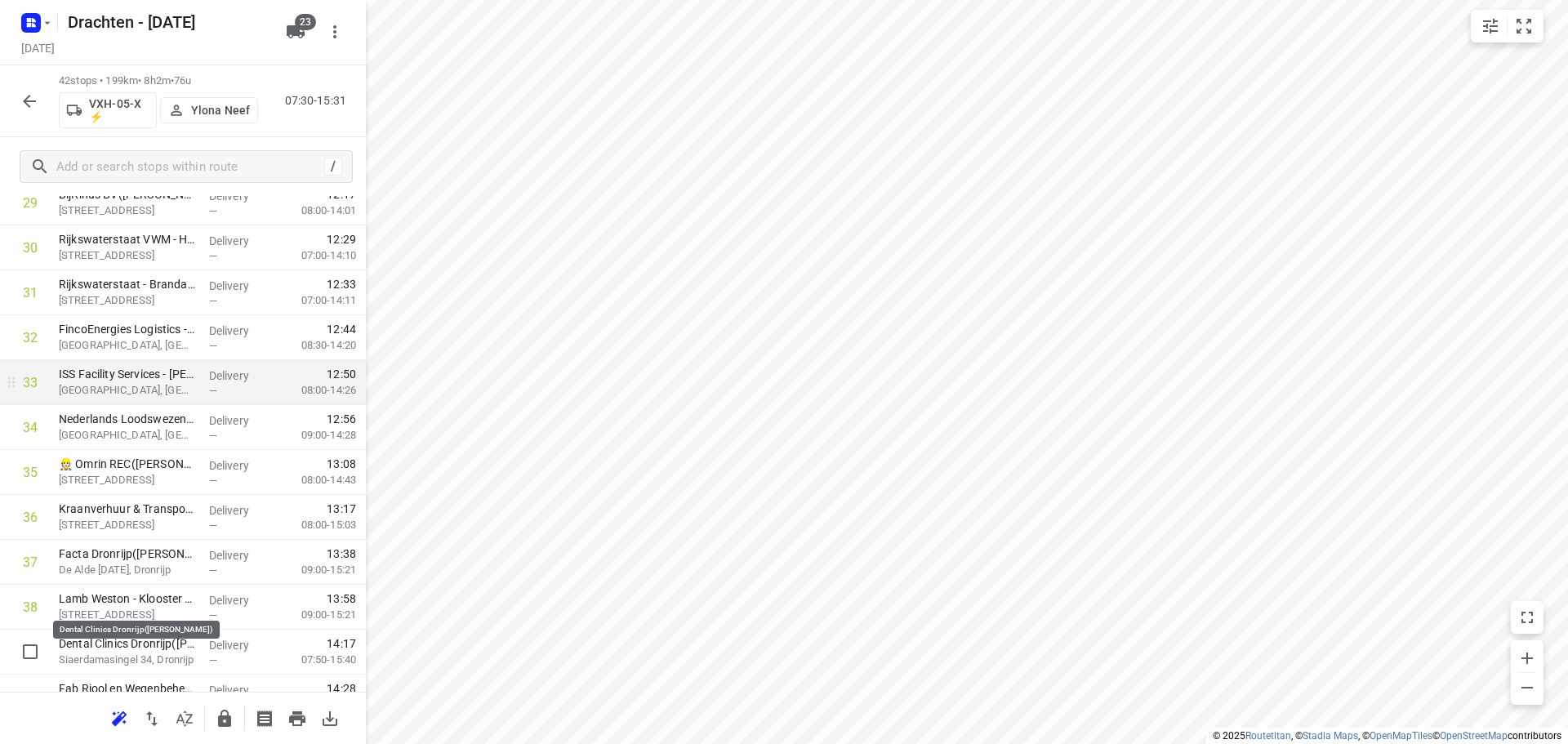
scroll to position [1497, 0]
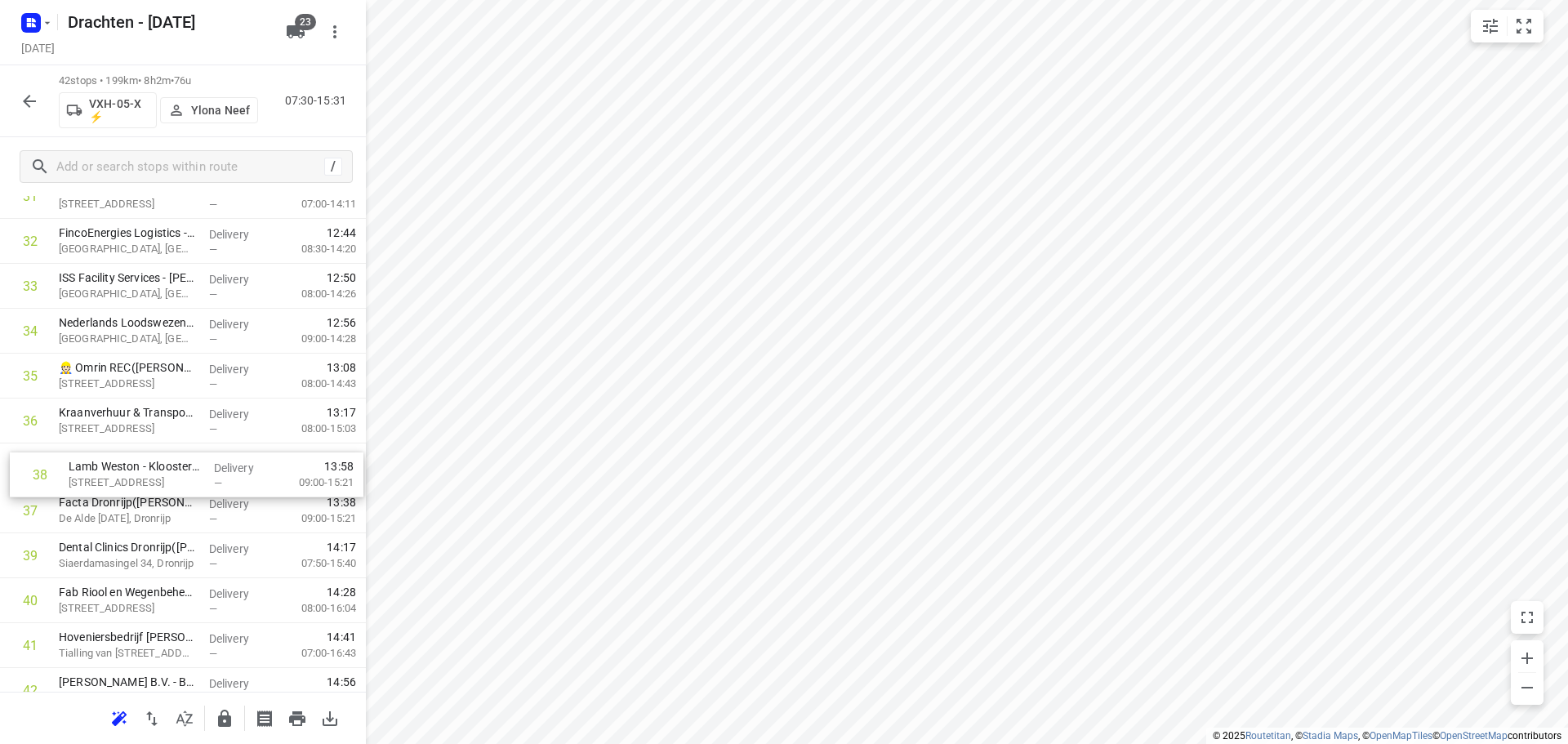
drag, startPoint x: 149, startPoint y: 525, endPoint x: 161, endPoint y: 480, distance: 46.6
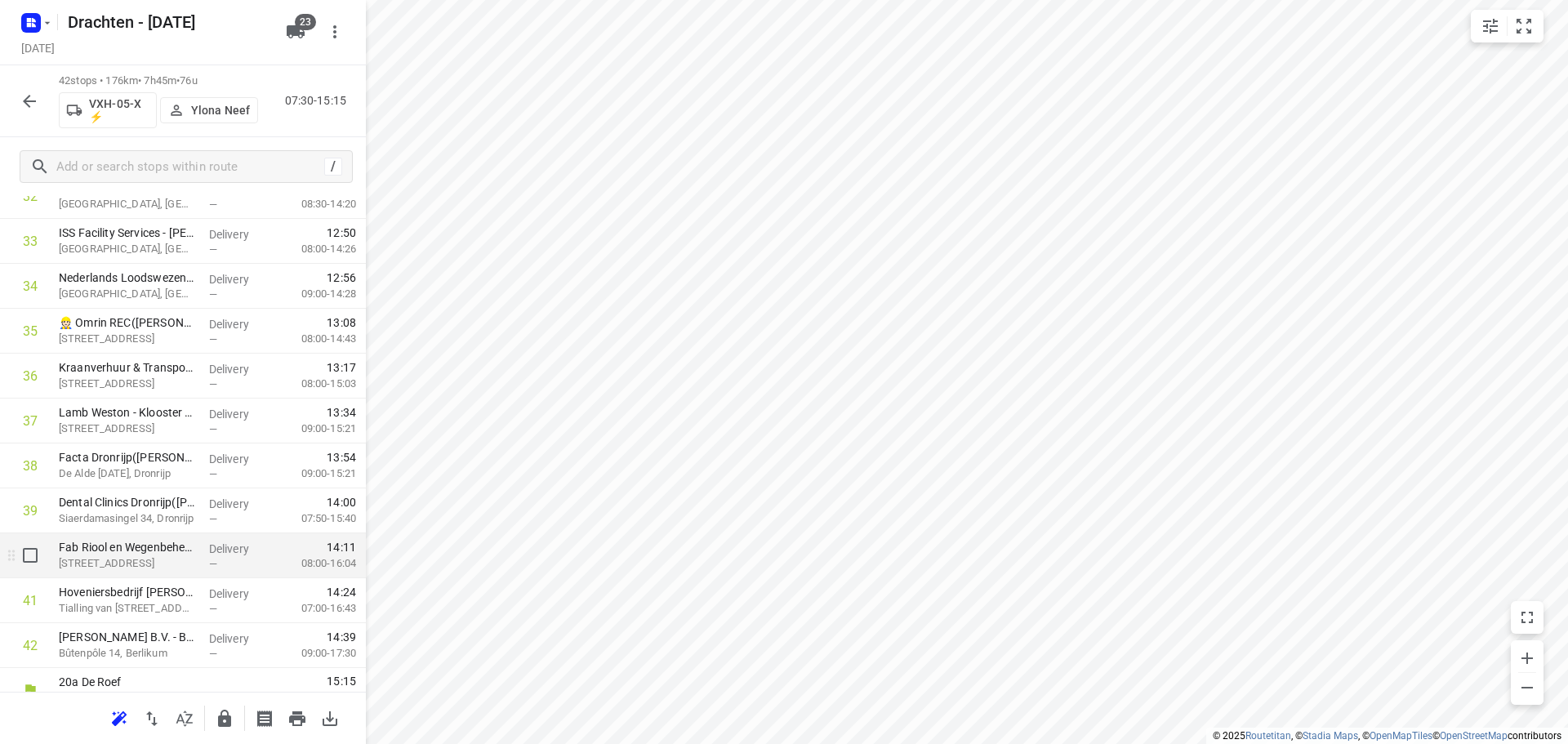
scroll to position [1563, 0]
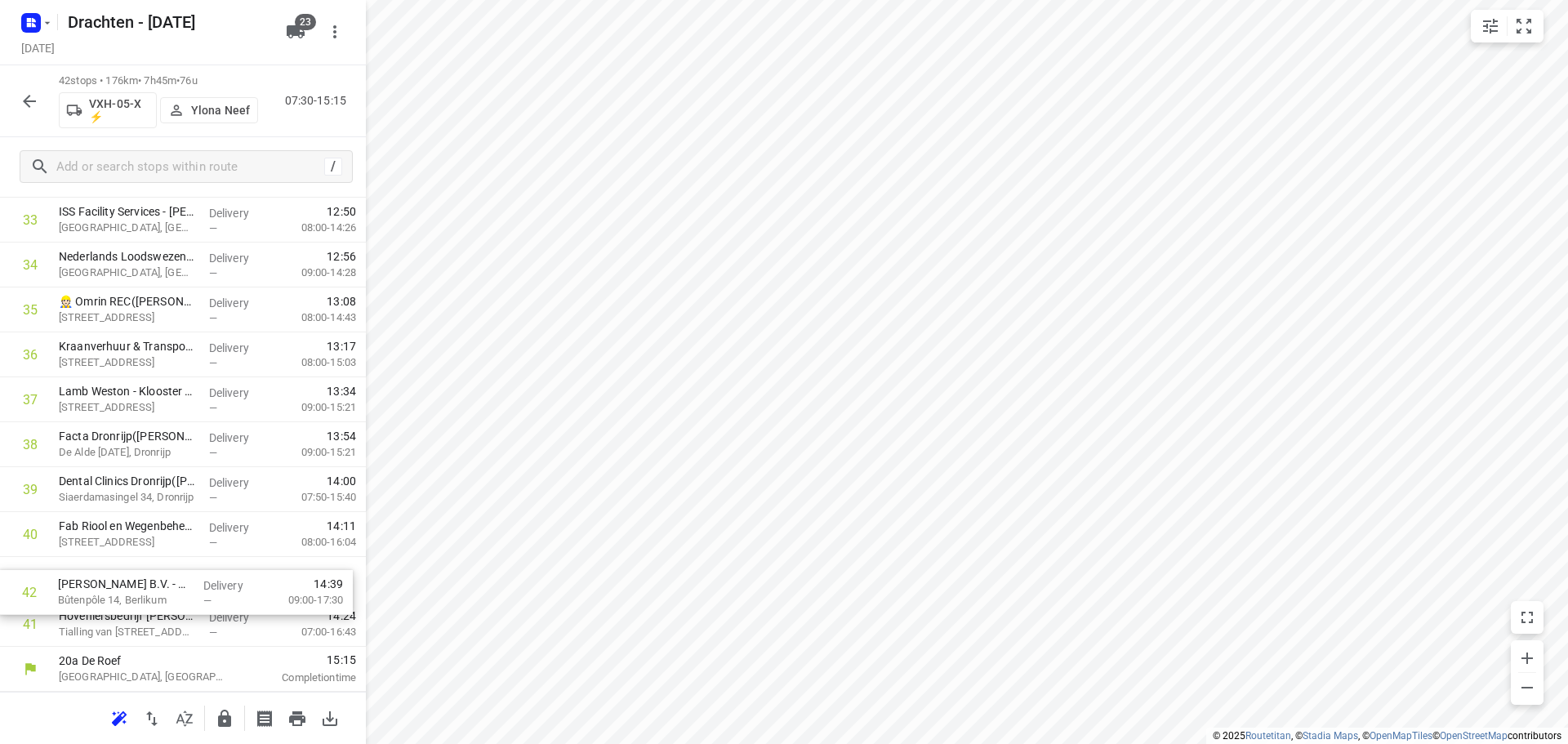
drag, startPoint x: 129, startPoint y: 621, endPoint x: 131, endPoint y: 582, distance: 39.1
click at [222, 726] on icon "button" at bounding box center [225, 718] width 13 height 17
click at [21, 102] on icon "button" at bounding box center [28, 101] width 19 height 19
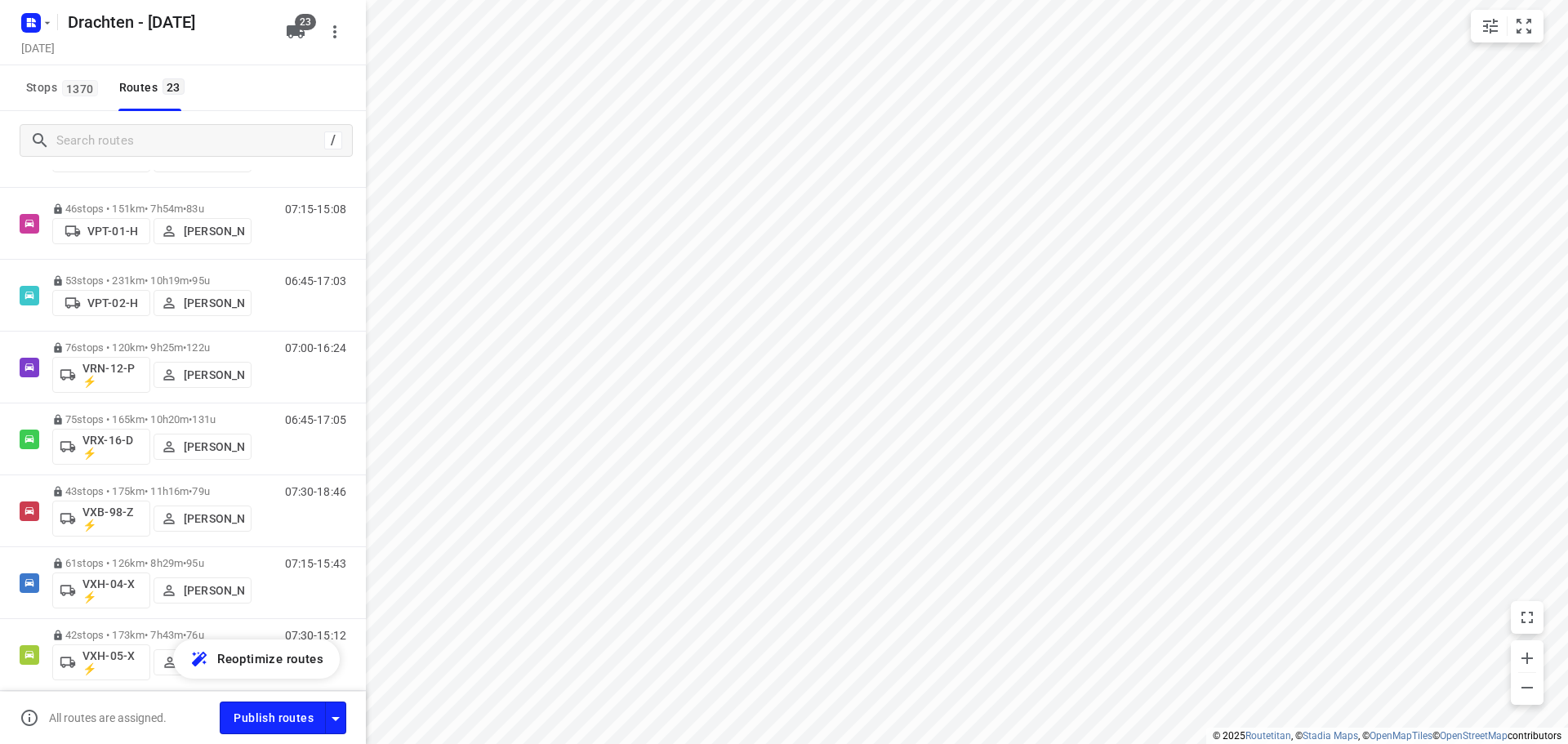
scroll to position [1279, 0]
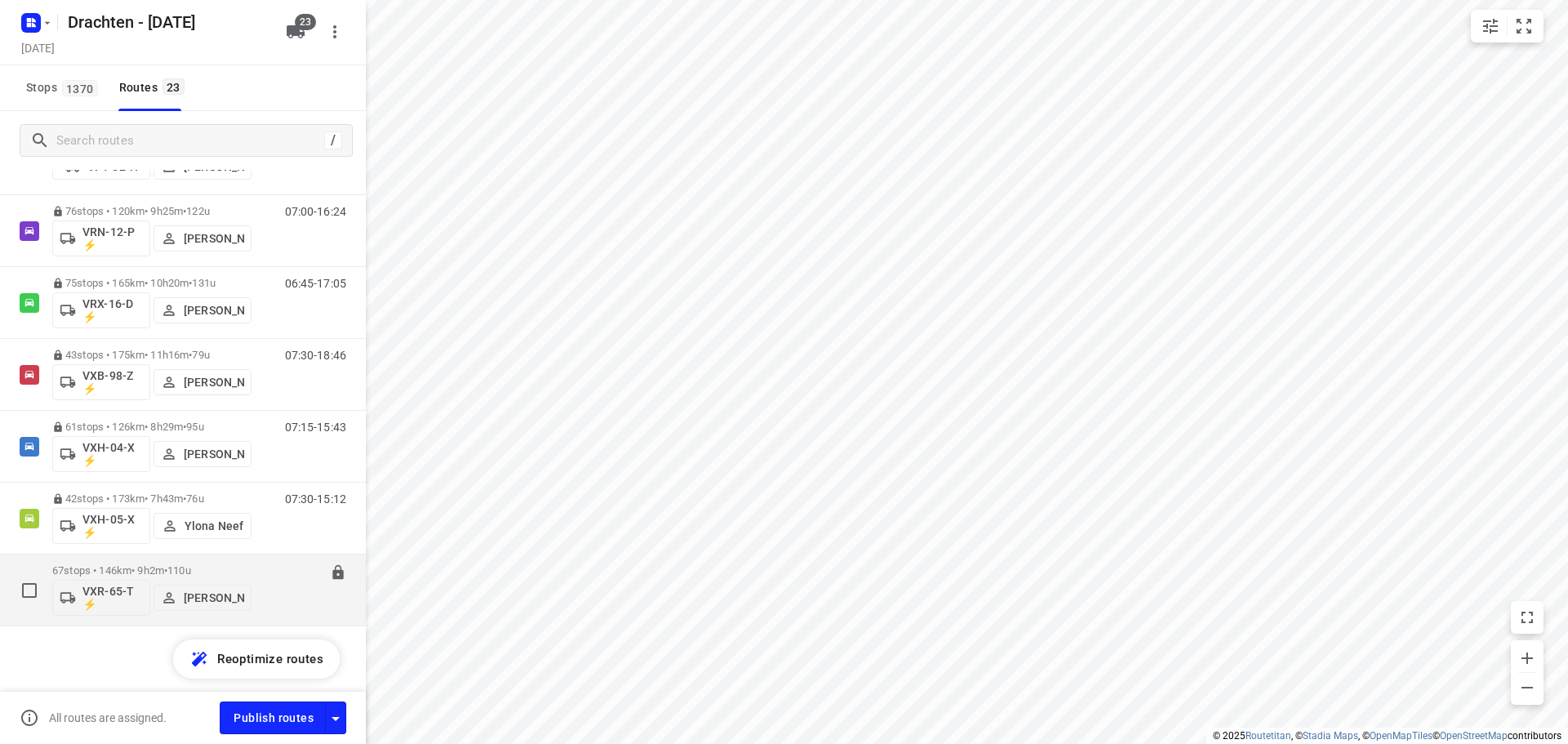
click at [168, 567] on span "•" at bounding box center [166, 570] width 3 height 13
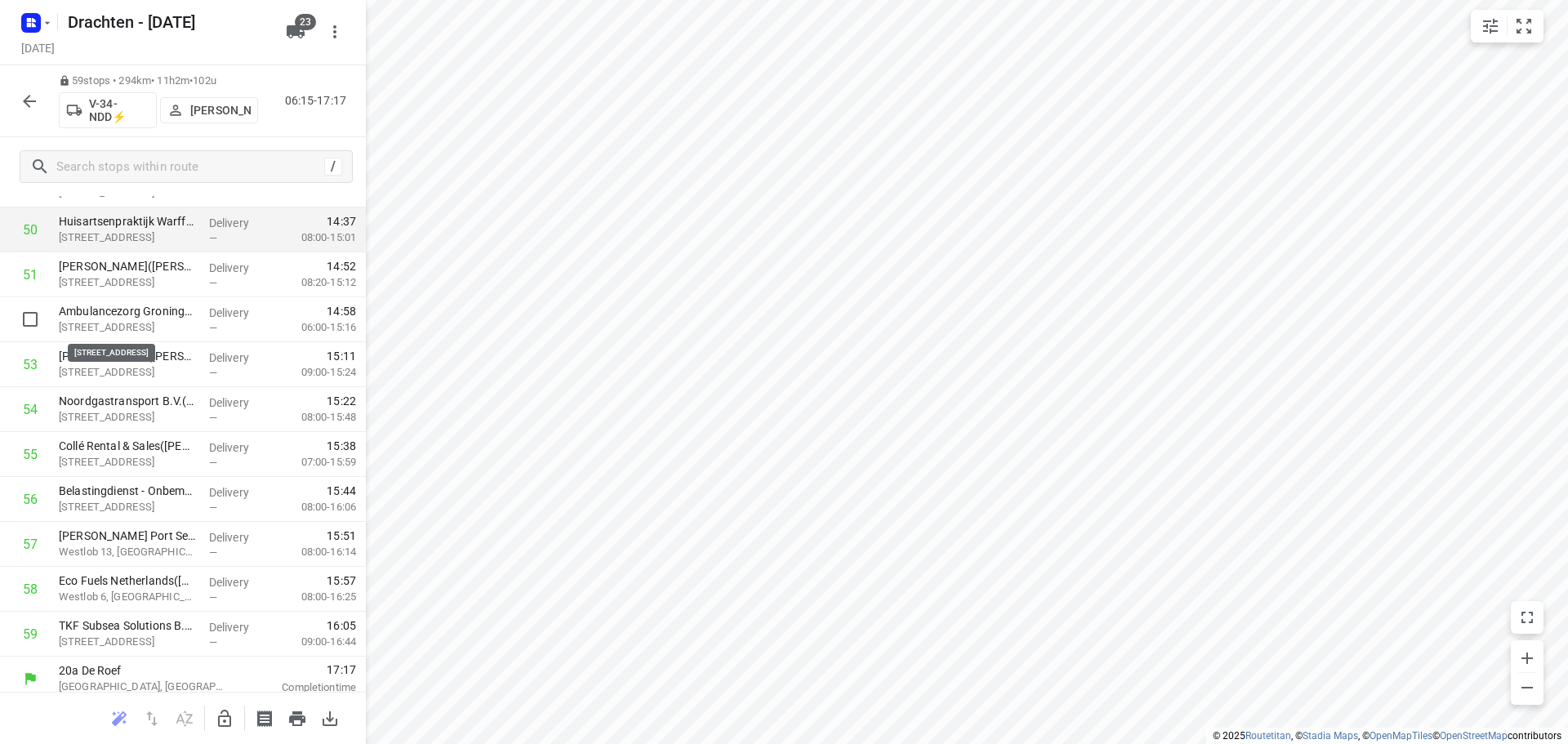
scroll to position [2327, 0]
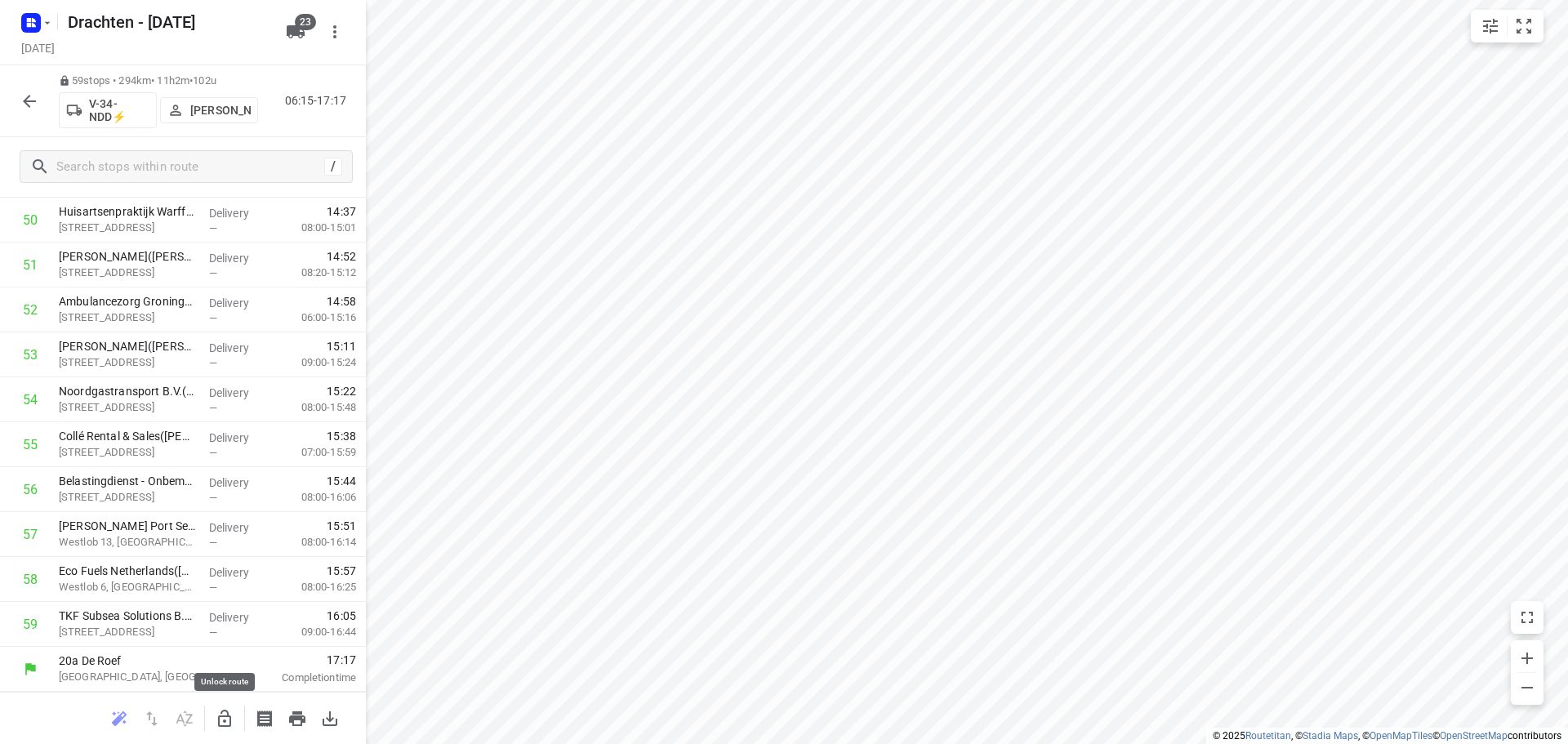
click at [227, 715] on icon "button" at bounding box center [224, 718] width 19 height 19
drag, startPoint x: 168, startPoint y: 635, endPoint x: 183, endPoint y: 589, distance: 48.4
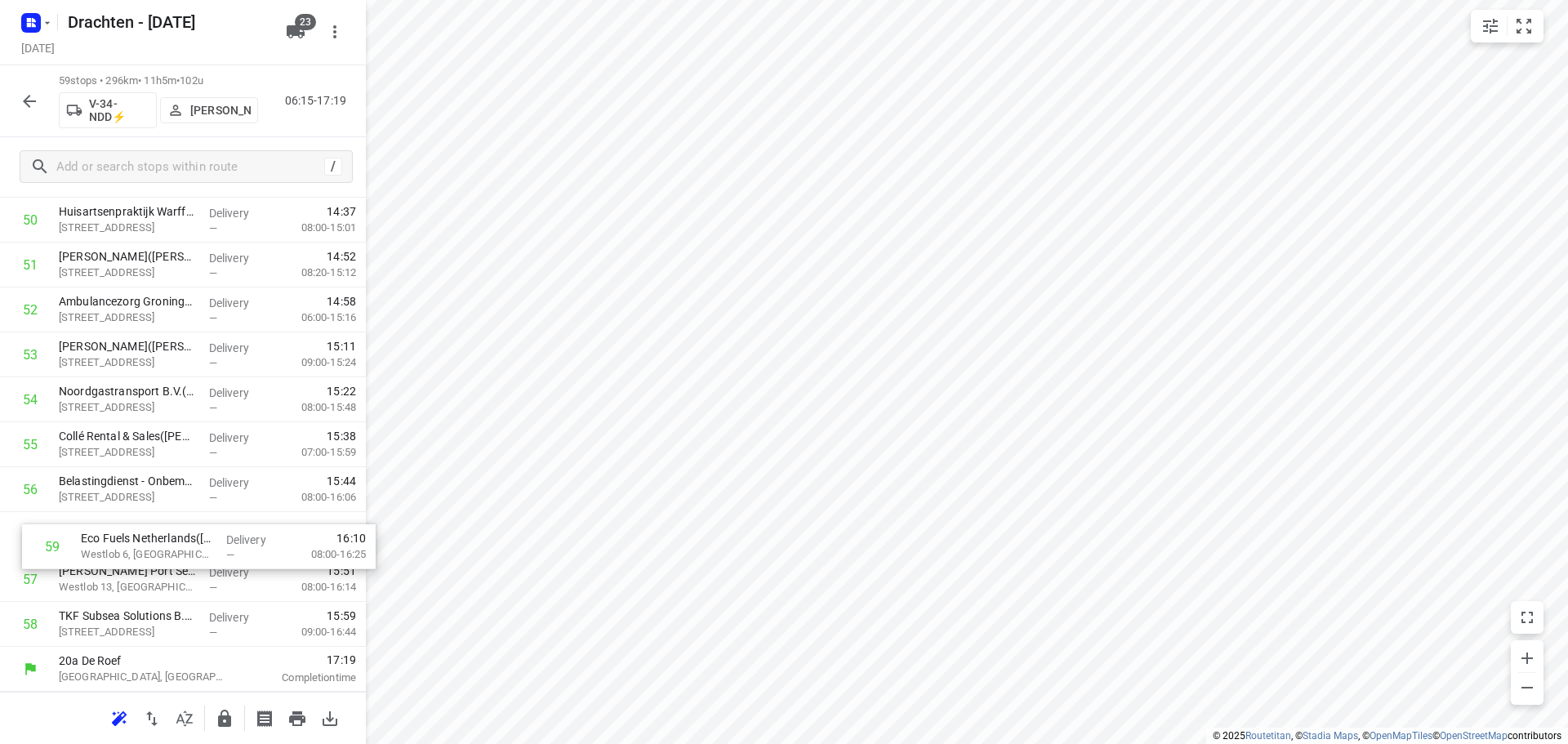
drag, startPoint x: 173, startPoint y: 612, endPoint x: 198, endPoint y: 527, distance: 88.6
click at [237, 720] on button "button" at bounding box center [224, 718] width 33 height 33
click at [26, 105] on icon "button" at bounding box center [28, 101] width 19 height 19
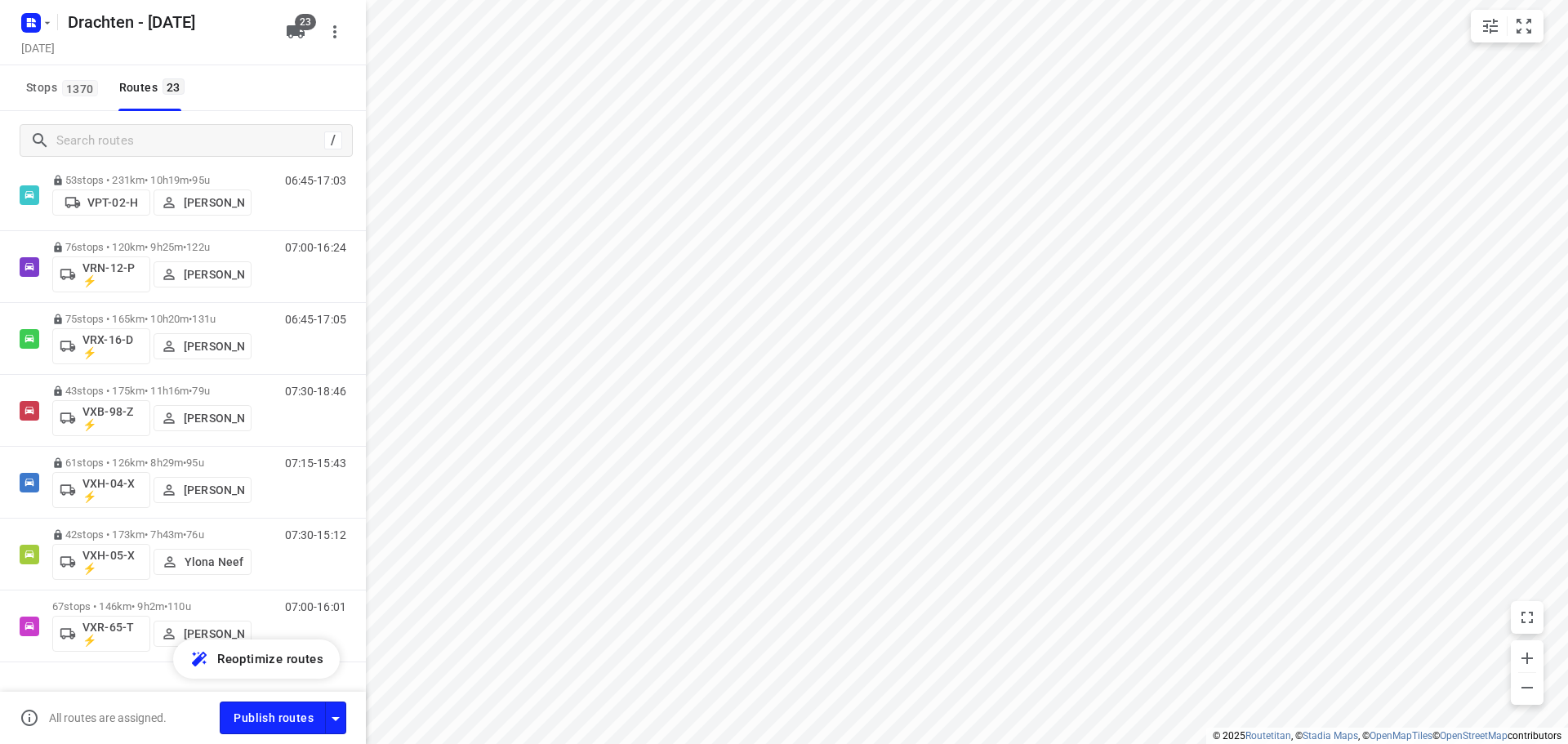
scroll to position [1279, 0]
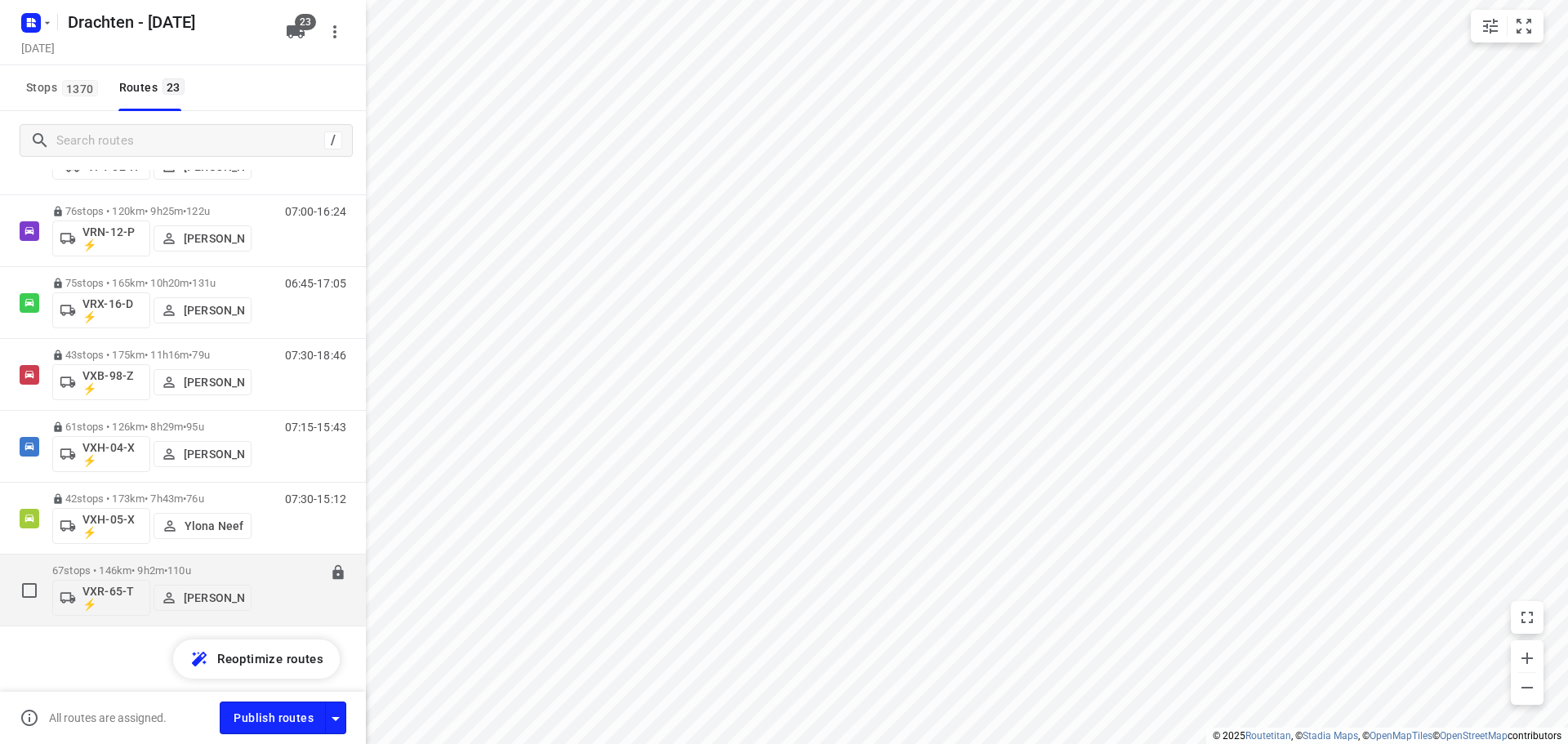
click at [151, 567] on p "67 stops • 146km • 9h2m • 110u" at bounding box center [152, 570] width 199 height 13
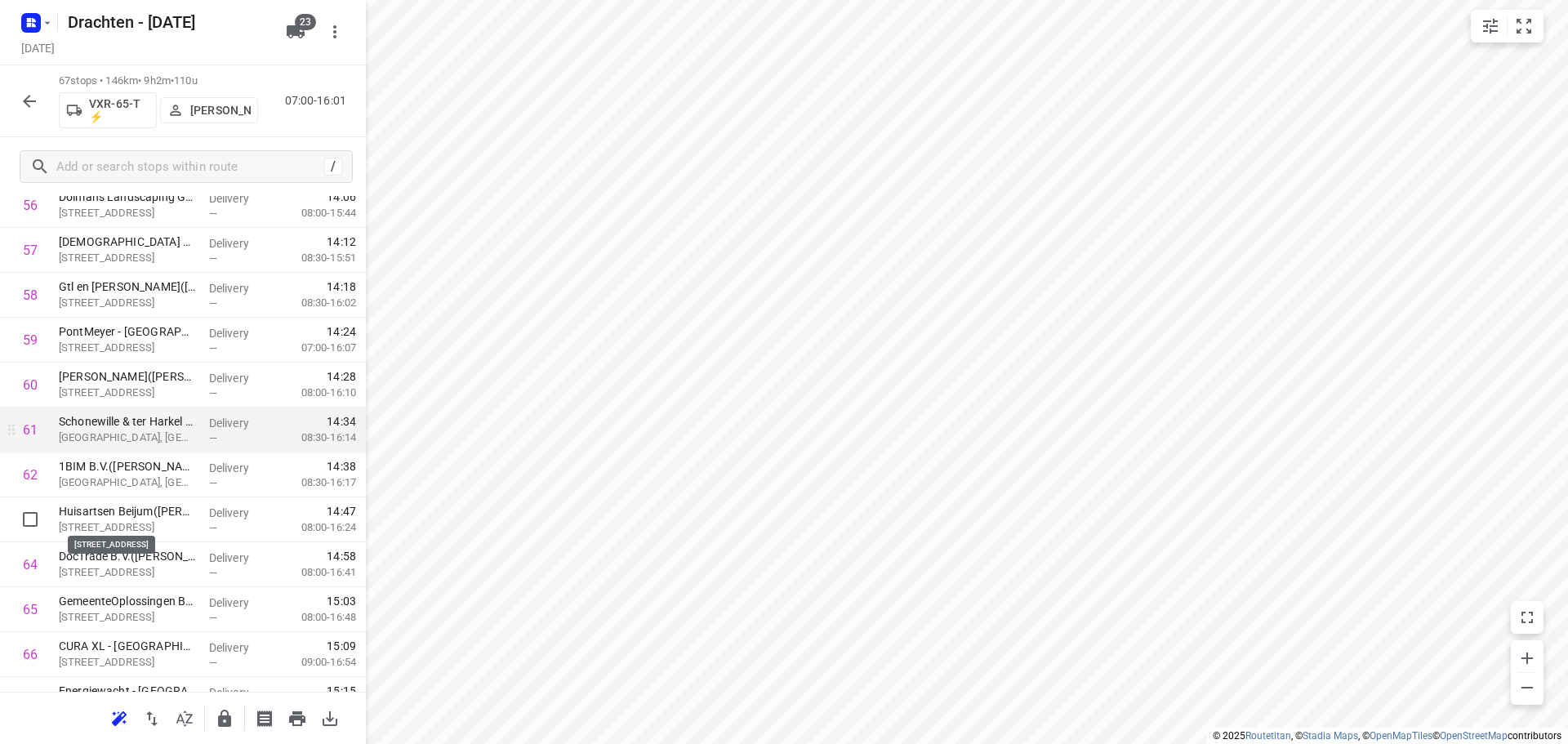
scroll to position [2686, 0]
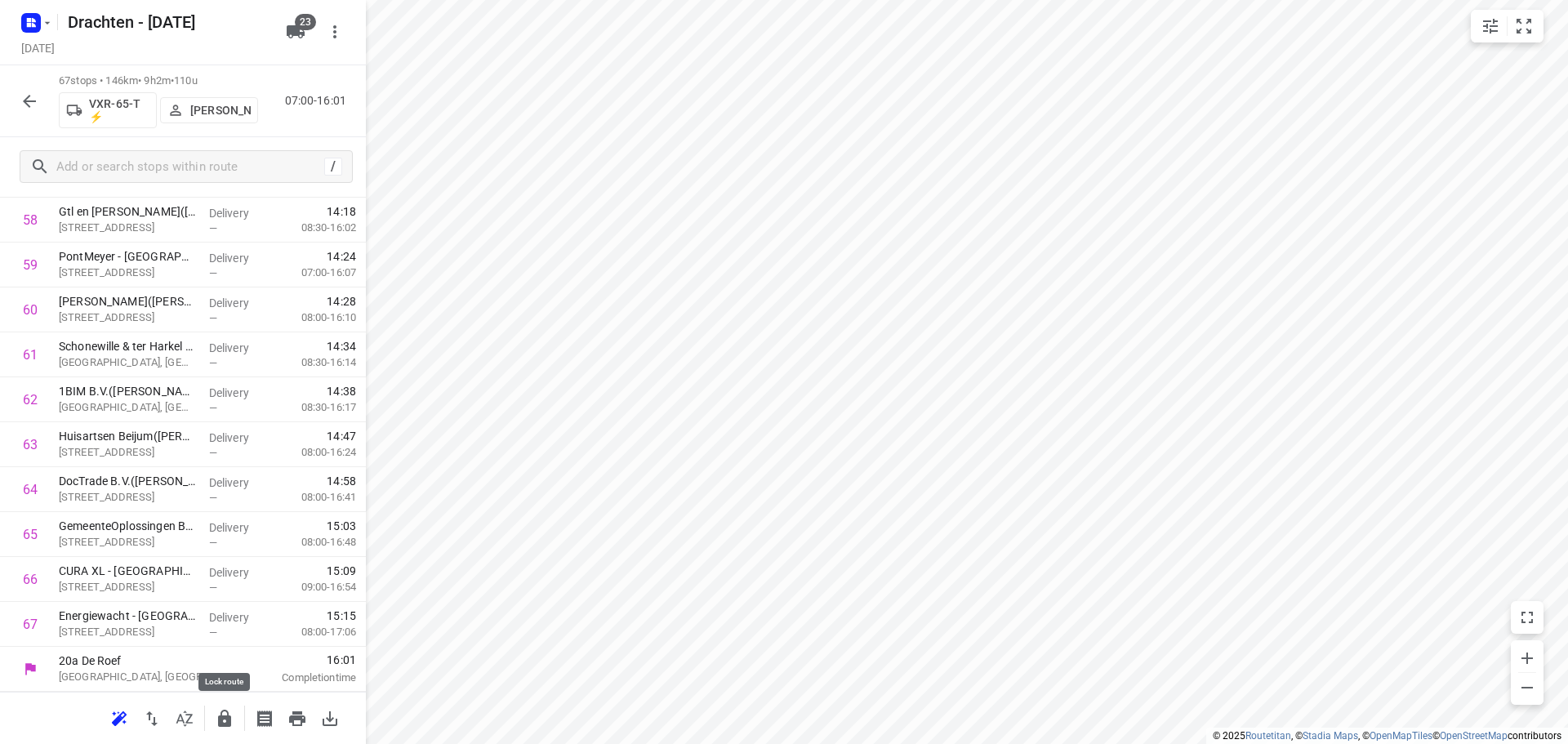
click at [227, 724] on icon "button" at bounding box center [225, 718] width 13 height 17
click at [23, 101] on icon "button" at bounding box center [28, 101] width 19 height 19
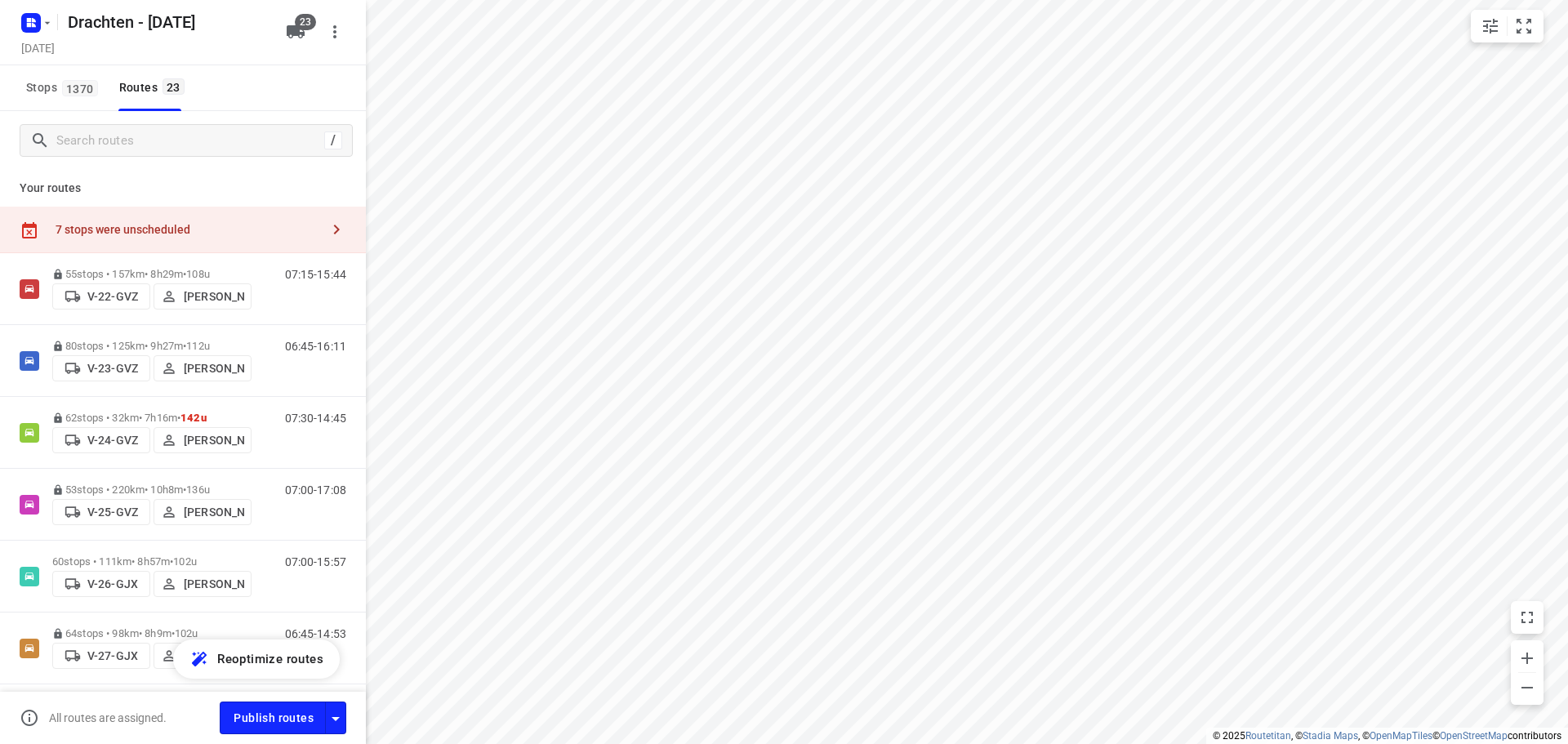
click at [171, 212] on div "7 stops were unscheduled" at bounding box center [183, 230] width 366 height 47
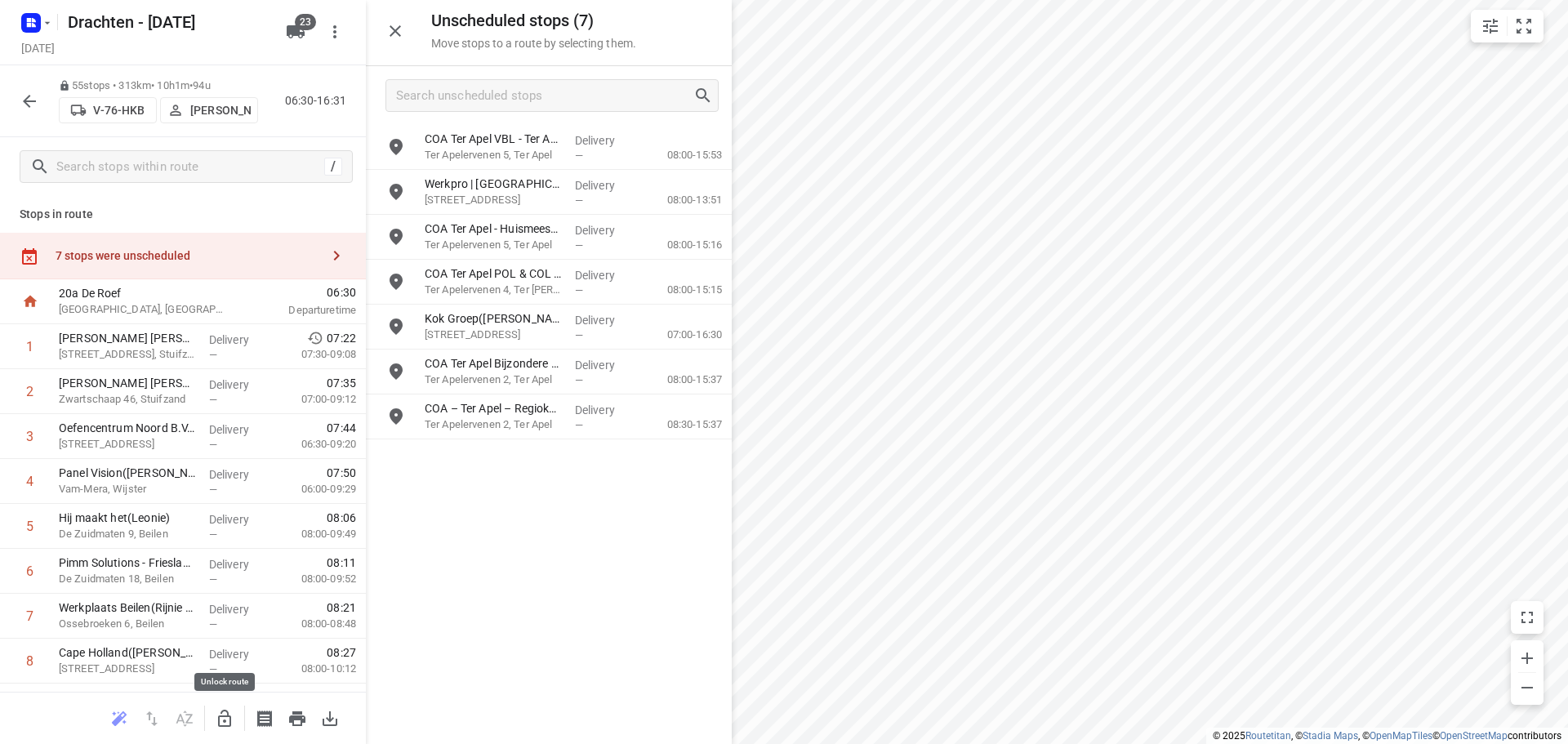
click at [235, 717] on button "button" at bounding box center [224, 718] width 33 height 33
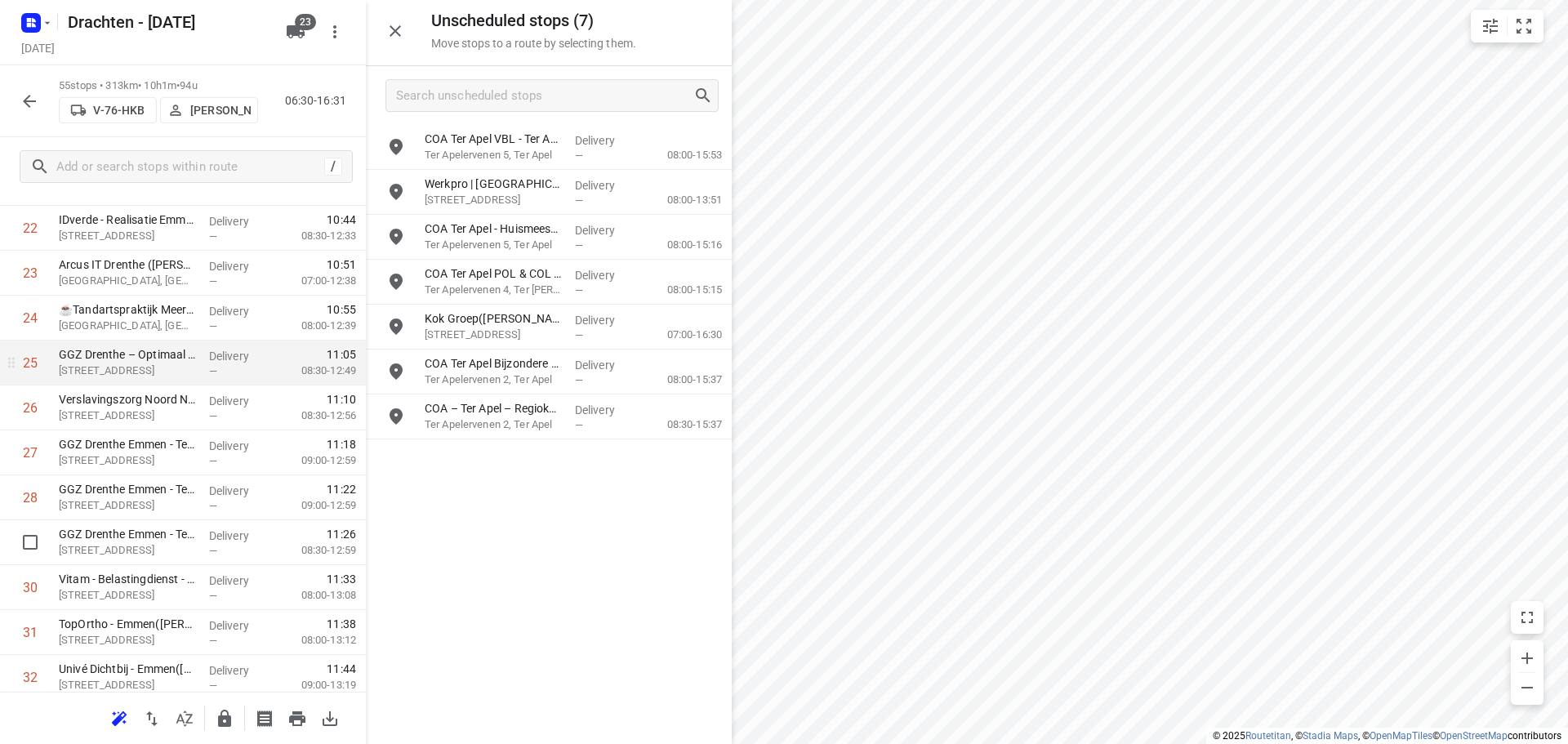
scroll to position [1633, 0]
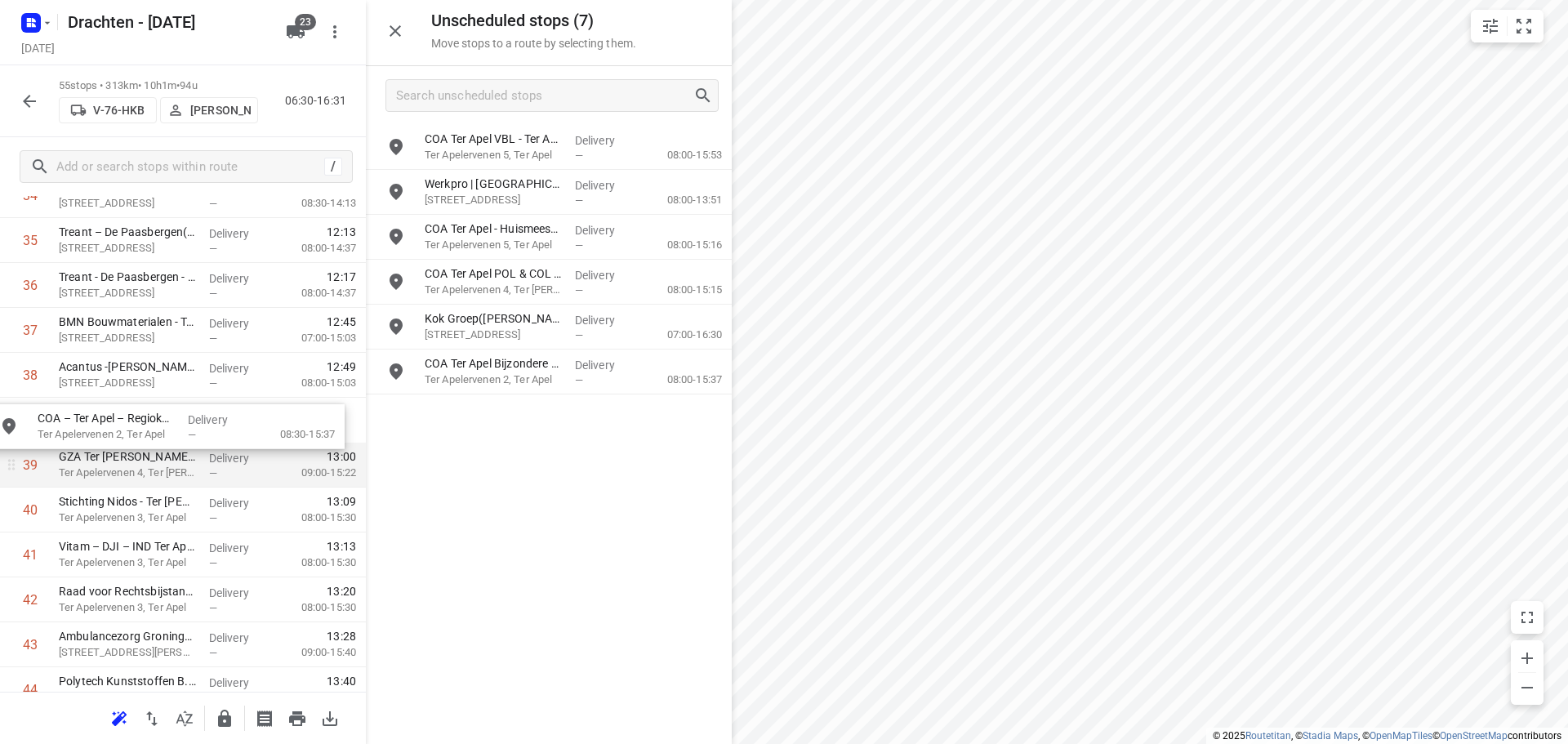
drag, startPoint x: 510, startPoint y: 433, endPoint x: 111, endPoint y: 445, distance: 399.2
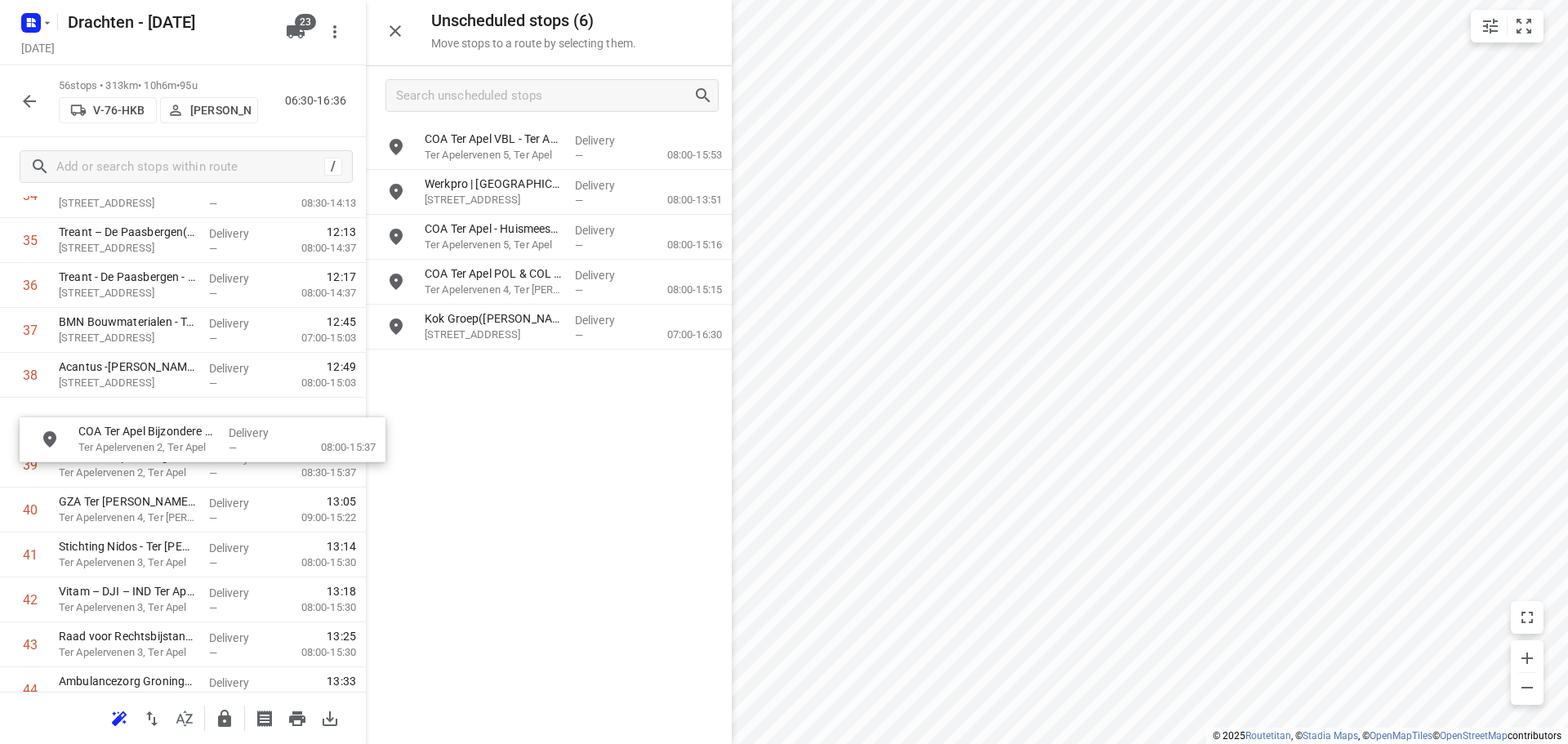
drag, startPoint x: 496, startPoint y: 389, endPoint x: 143, endPoint y: 460, distance: 360.1
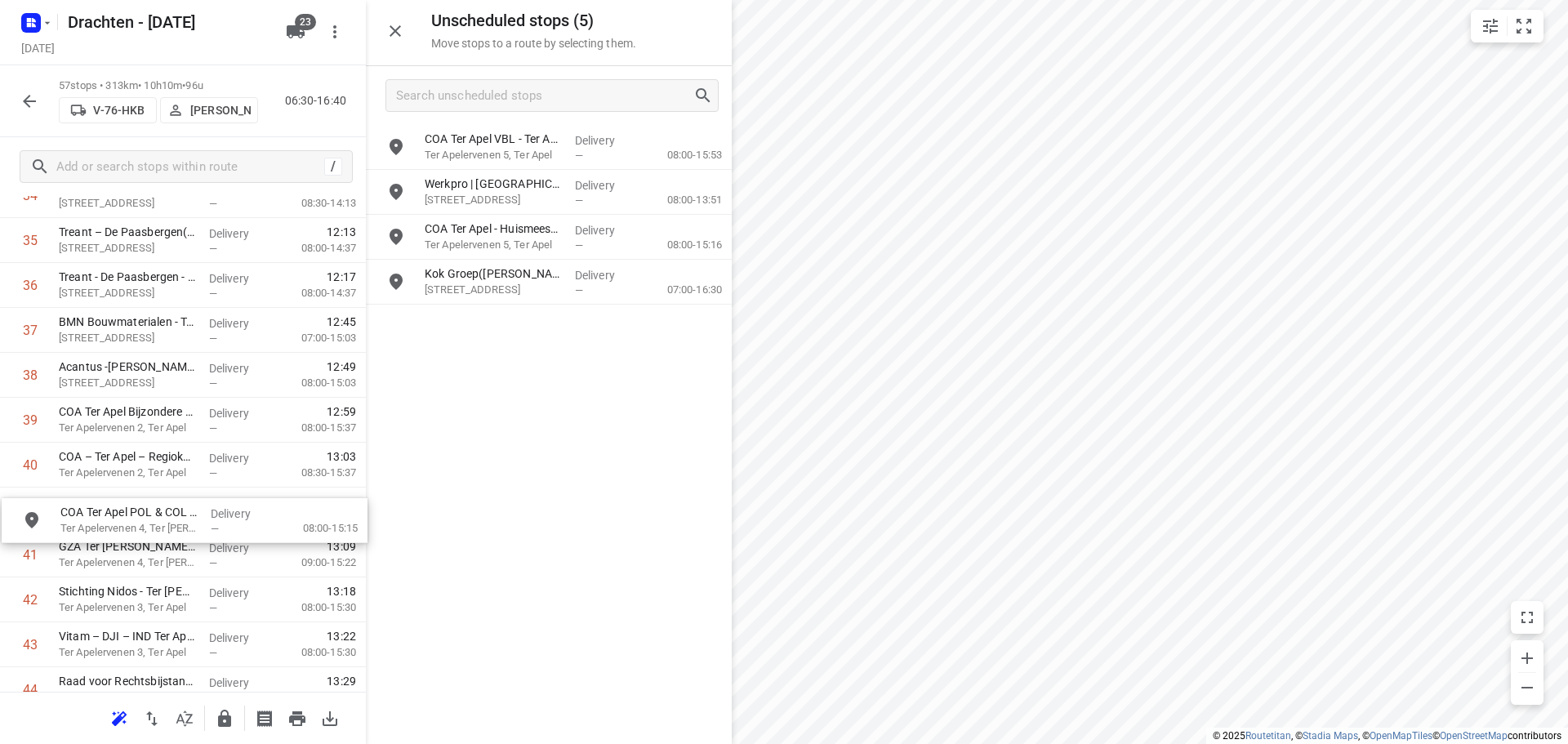
drag, startPoint x: 520, startPoint y: 286, endPoint x: 147, endPoint y: 528, distance: 444.6
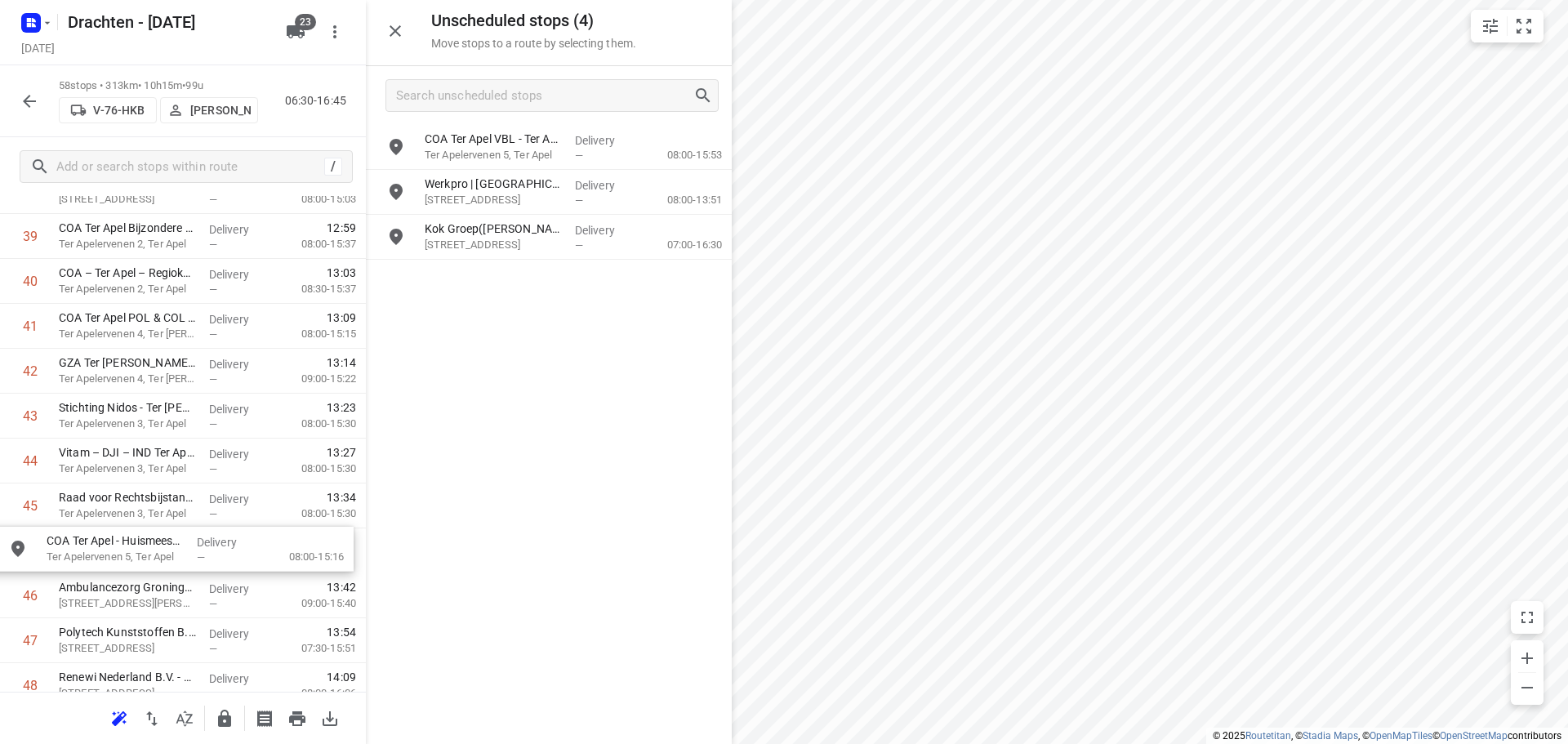
scroll to position [1818, 0]
drag, startPoint x: 553, startPoint y: 245, endPoint x: 196, endPoint y: 554, distance: 472.2
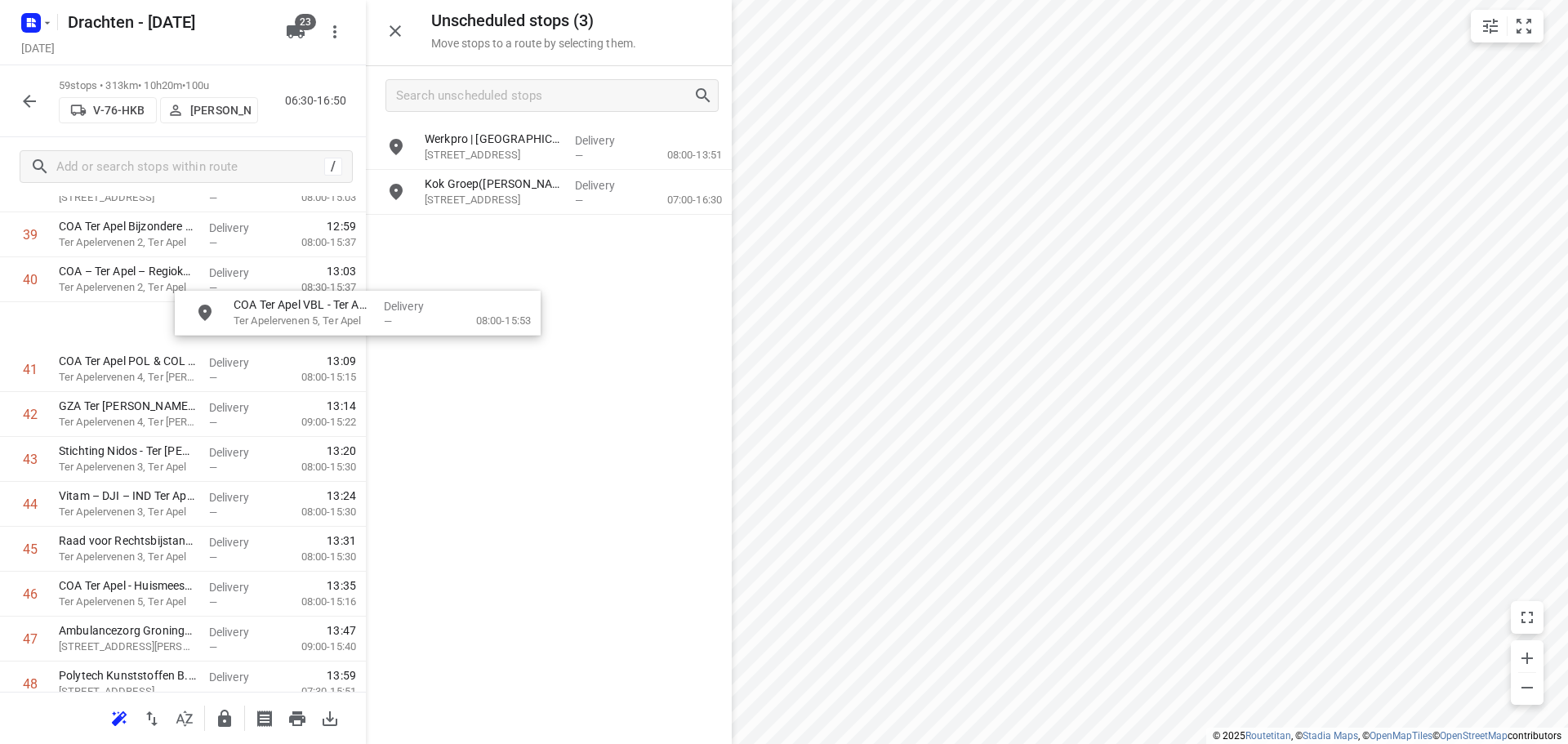
scroll to position [1816, 0]
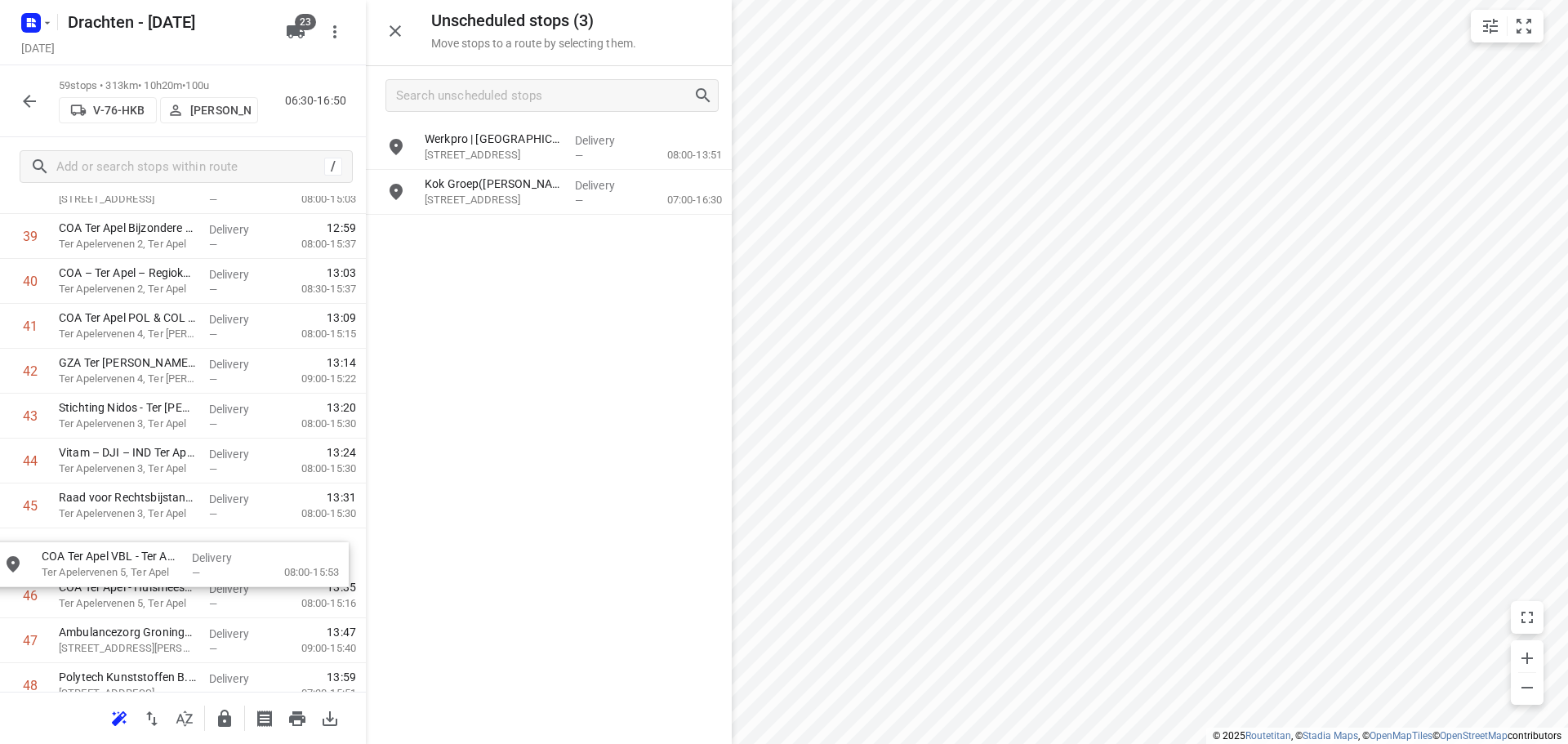
drag, startPoint x: 584, startPoint y: 149, endPoint x: 199, endPoint y: 573, distance: 572.7
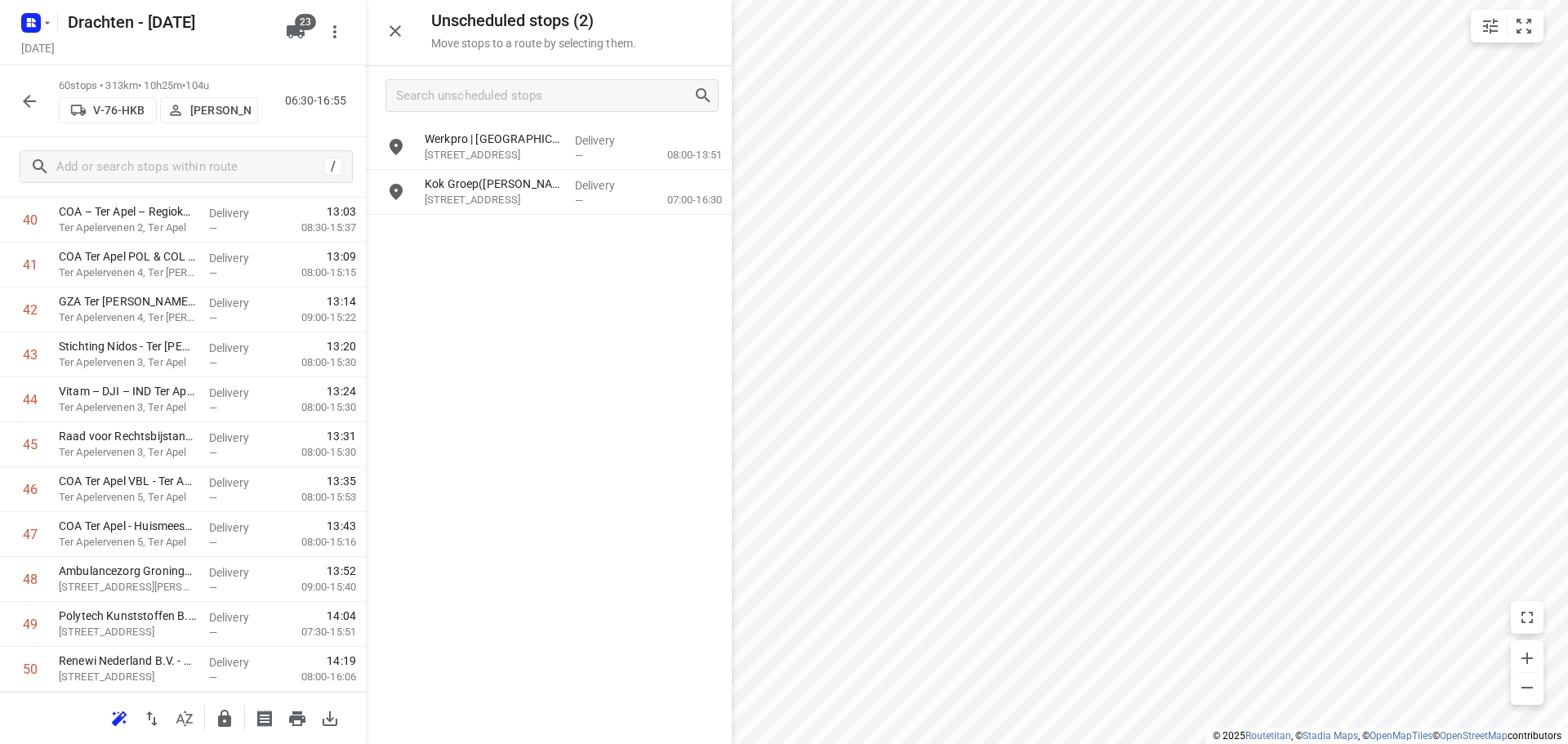
scroll to position [2372, 0]
click at [227, 723] on icon "button" at bounding box center [225, 718] width 13 height 17
click at [214, 720] on button "button" at bounding box center [224, 718] width 33 height 33
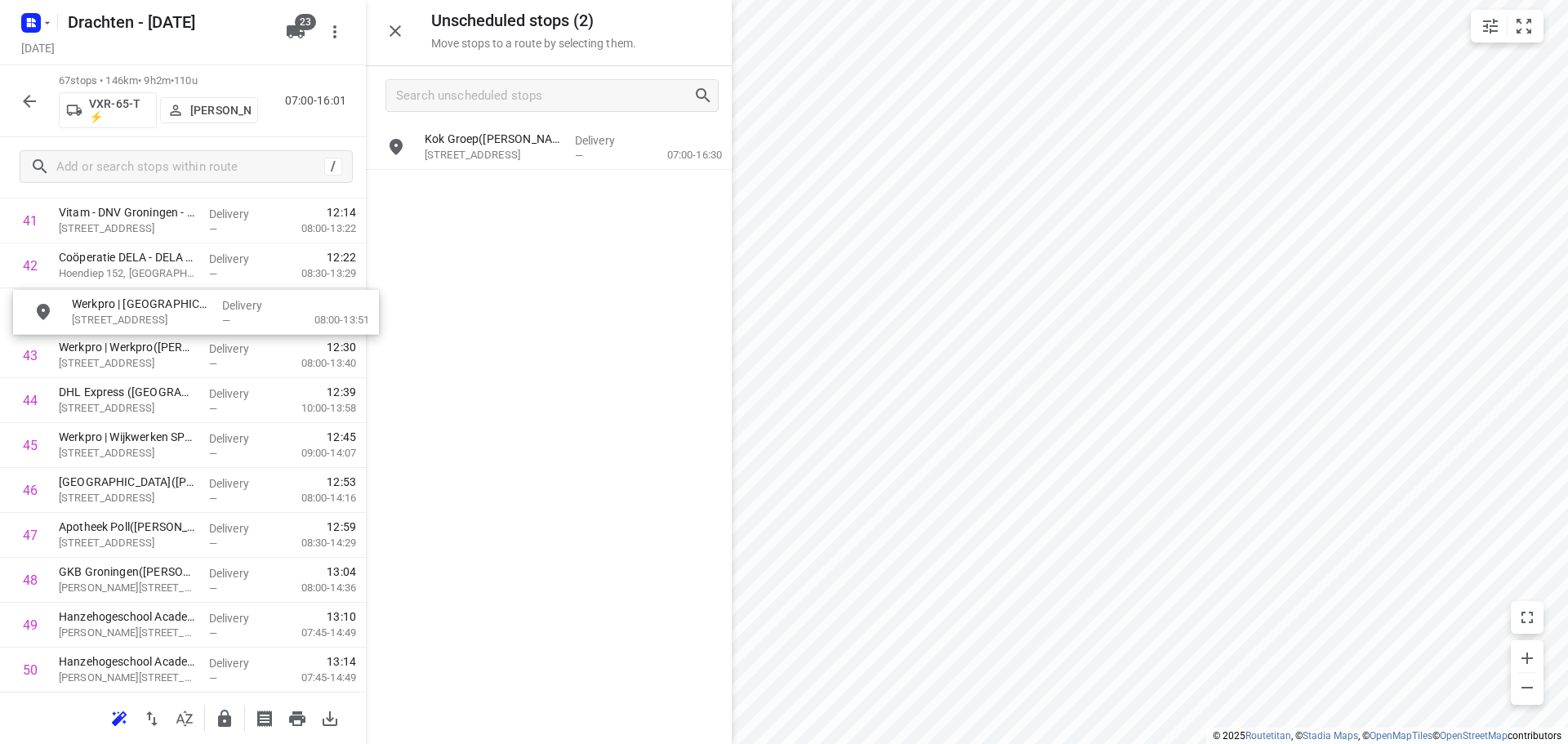
scroll to position [1920, 0]
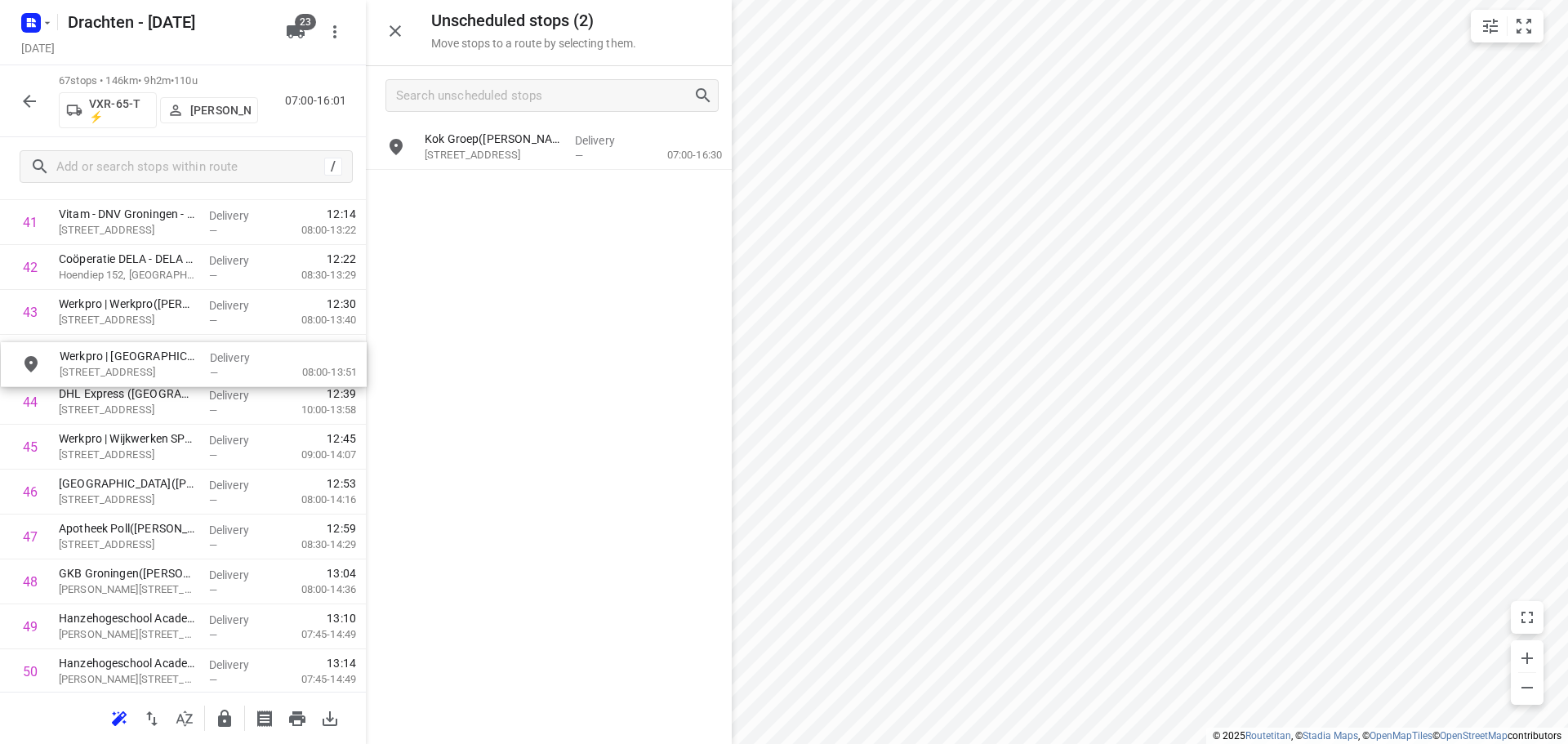
drag, startPoint x: 551, startPoint y: 143, endPoint x: 176, endPoint y: 364, distance: 435.3
click at [227, 728] on button "button" at bounding box center [224, 718] width 33 height 33
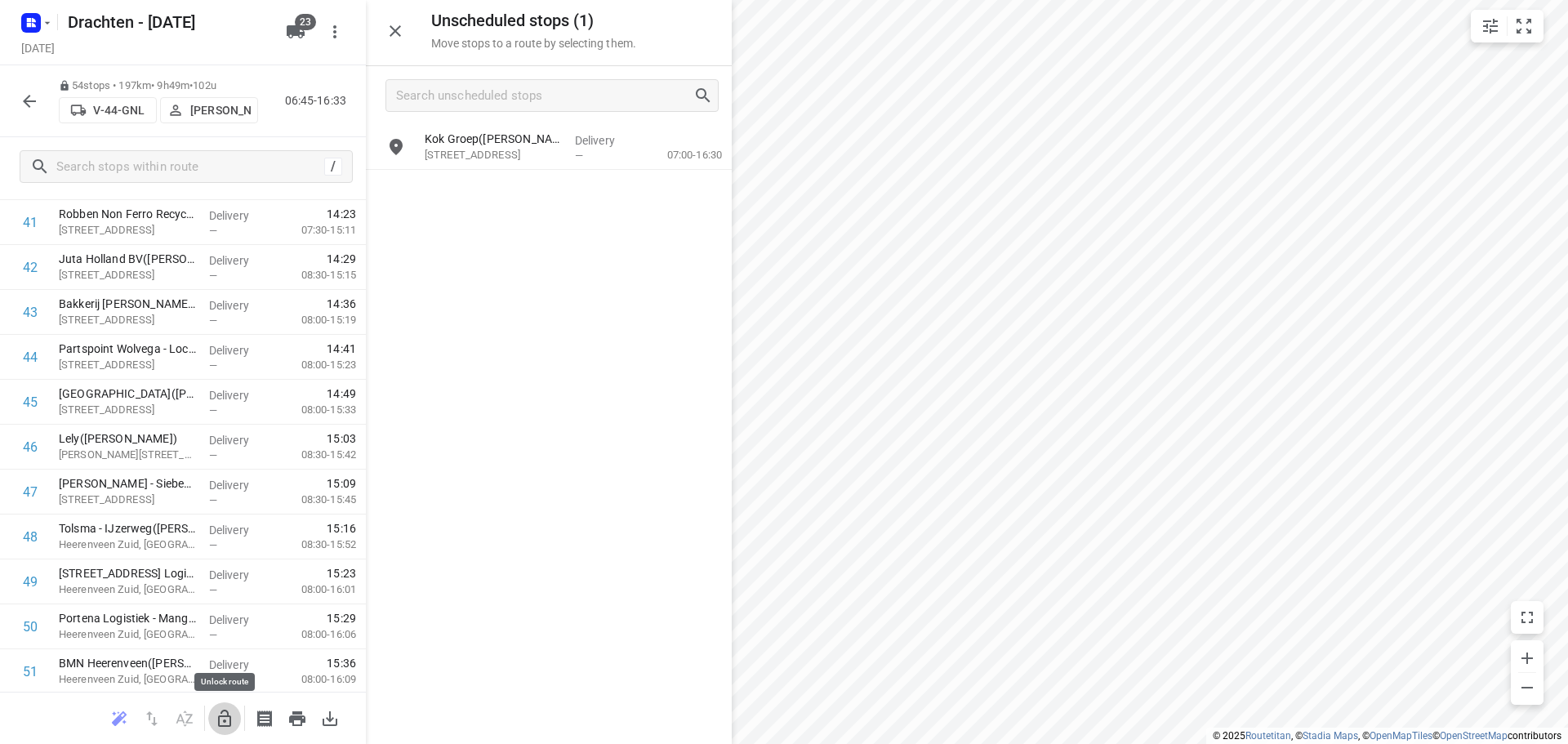
click at [228, 716] on icon "button" at bounding box center [225, 718] width 13 height 17
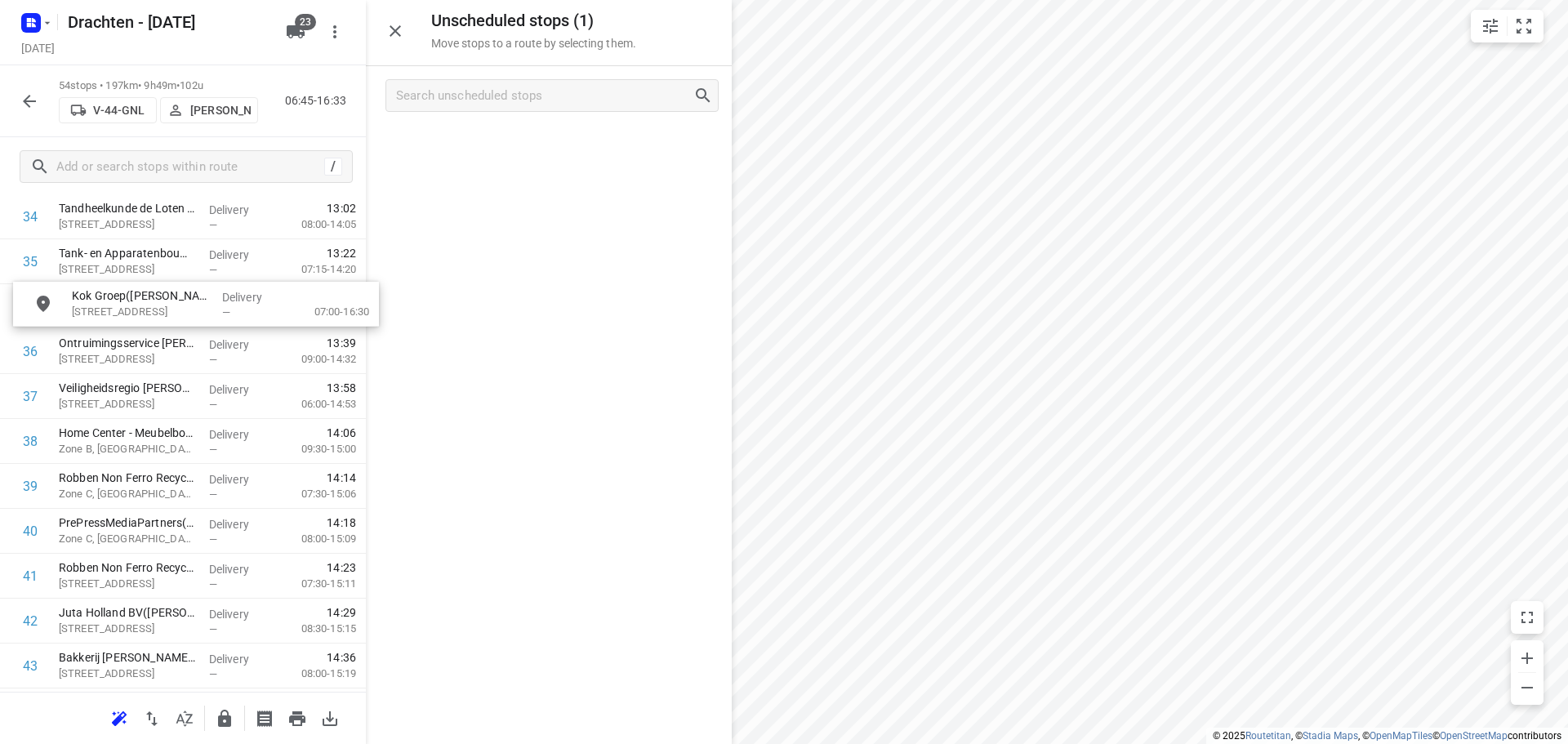
scroll to position [1609, 0]
drag, startPoint x: 593, startPoint y: 142, endPoint x: 225, endPoint y: 354, distance: 424.7
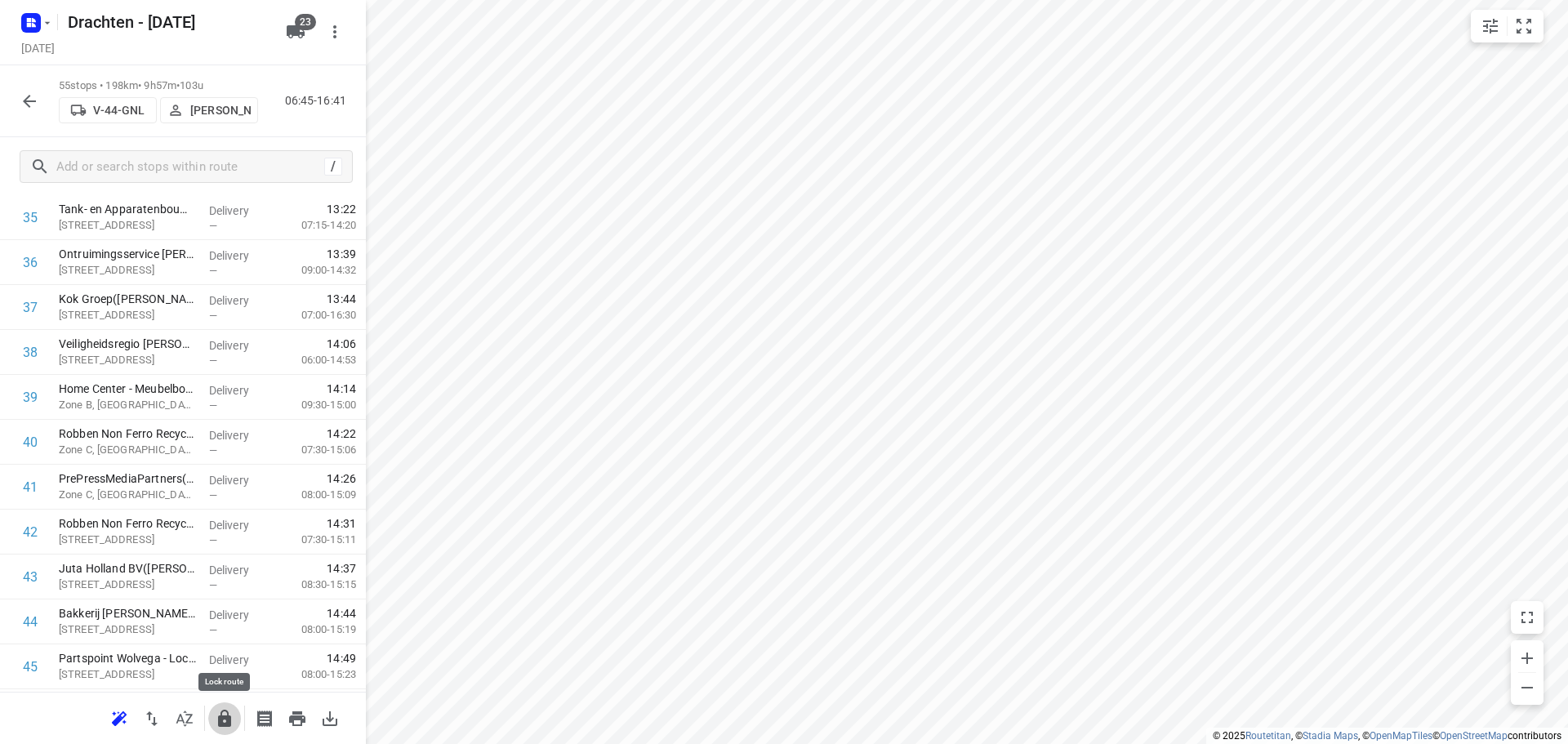
click at [236, 725] on button "button" at bounding box center [224, 718] width 33 height 33
click at [37, 97] on icon "button" at bounding box center [28, 101] width 19 height 19
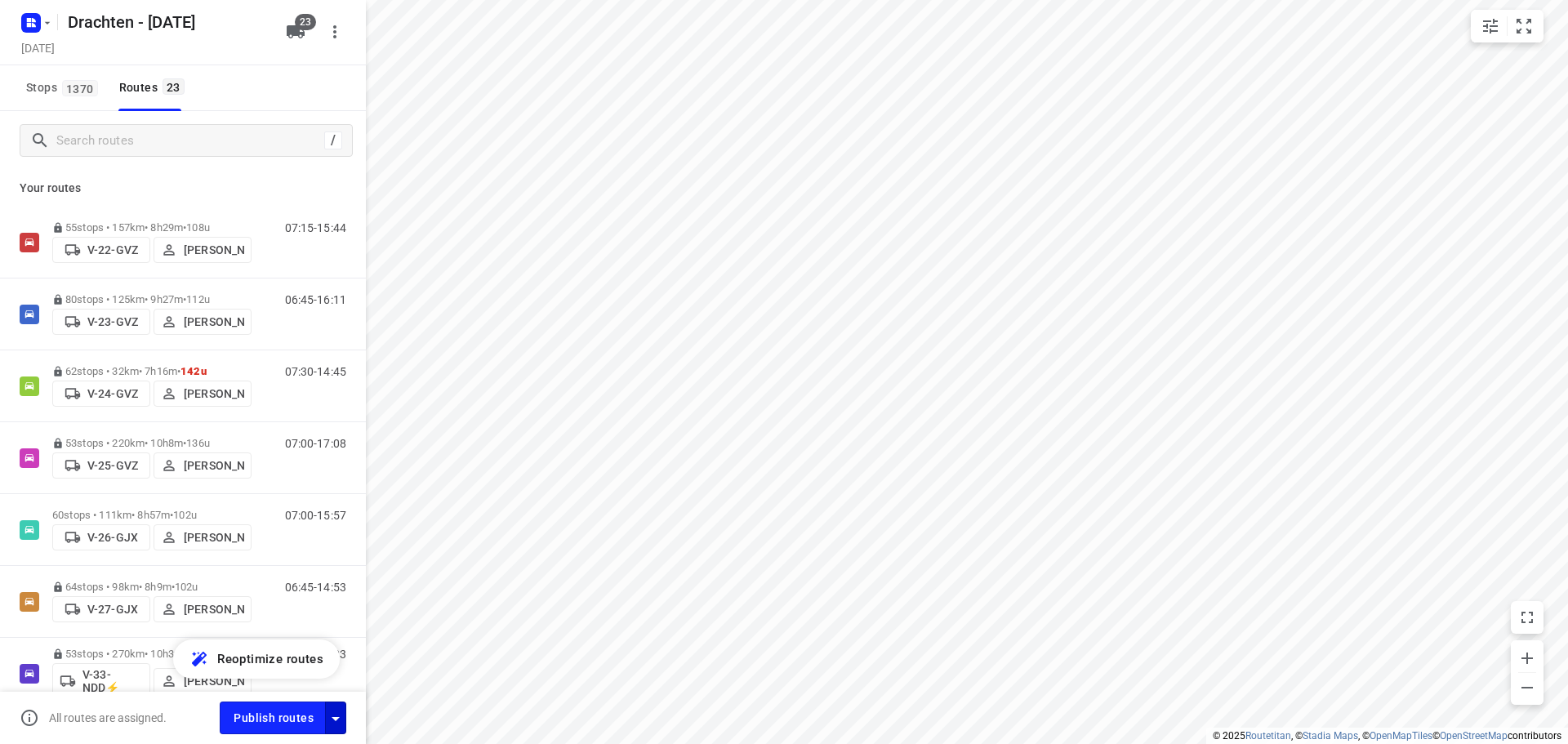
click at [343, 731] on button "button" at bounding box center [335, 717] width 21 height 32
click at [343, 724] on icon "button" at bounding box center [335, 718] width 19 height 19
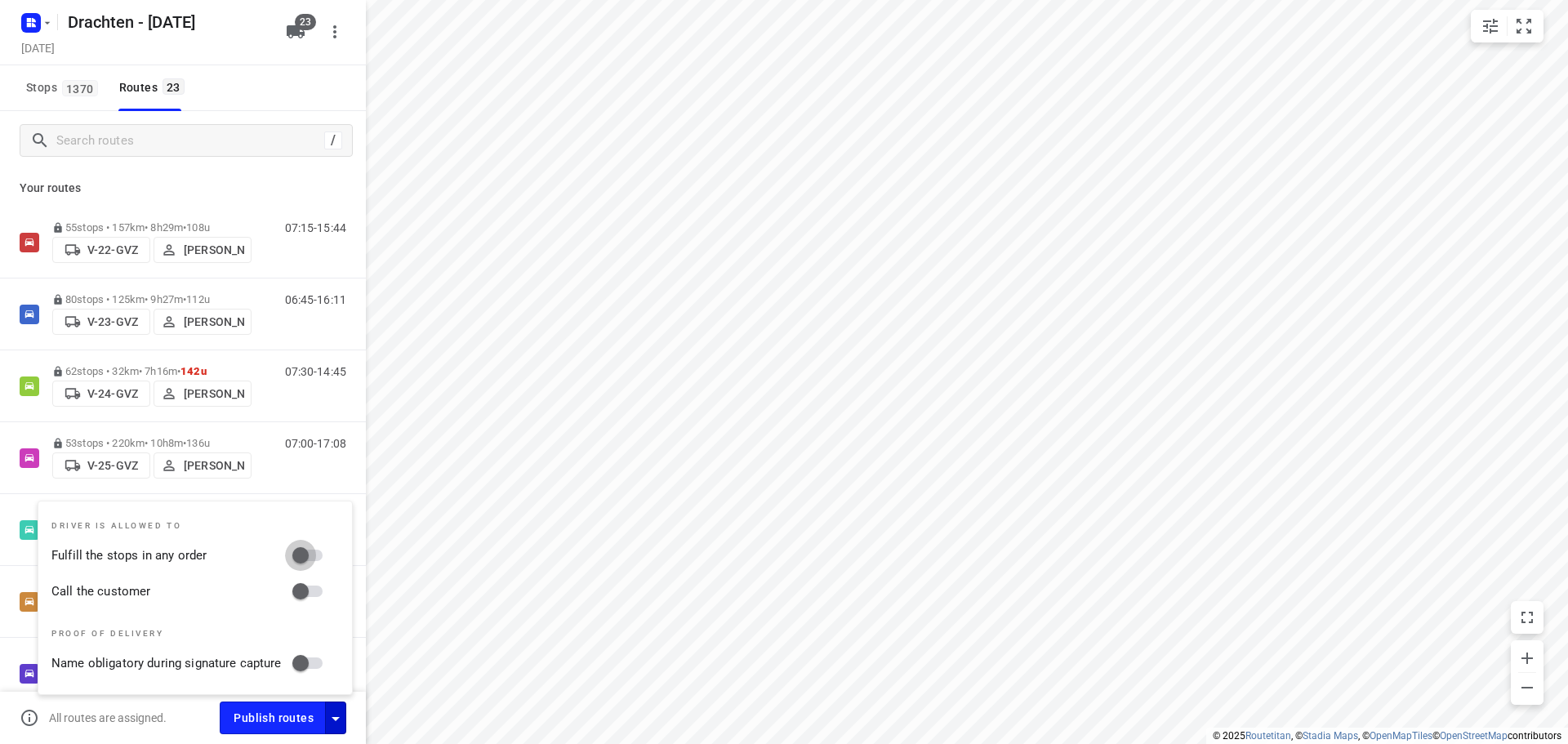
click at [322, 561] on input "Fulfill the stops in any order" at bounding box center [300, 555] width 93 height 31
checkbox input "true"
click at [308, 592] on input "Call the customer" at bounding box center [300, 591] width 93 height 31
checkbox input "true"
click at [339, 719] on icon "button" at bounding box center [335, 718] width 19 height 19
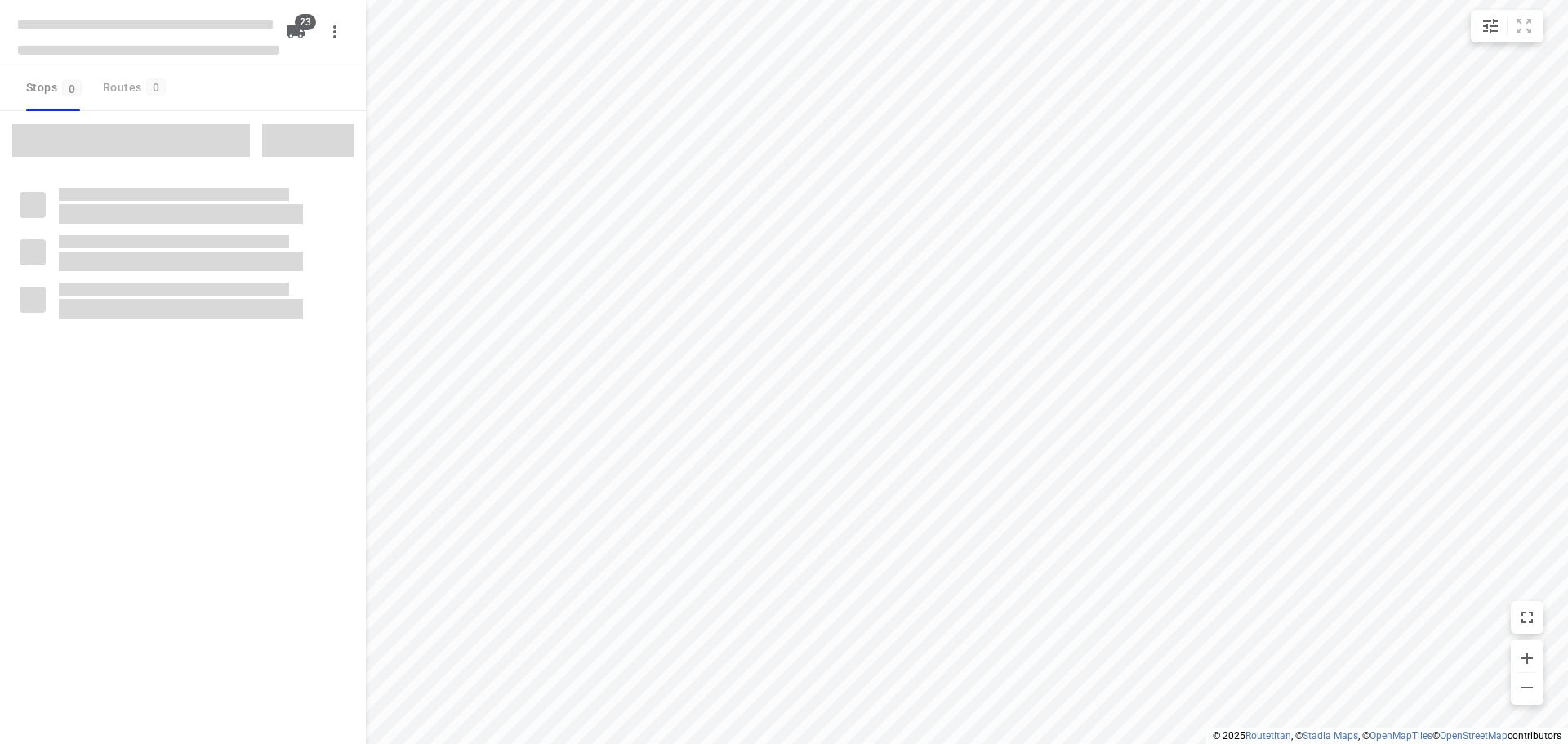
checkbox input "true"
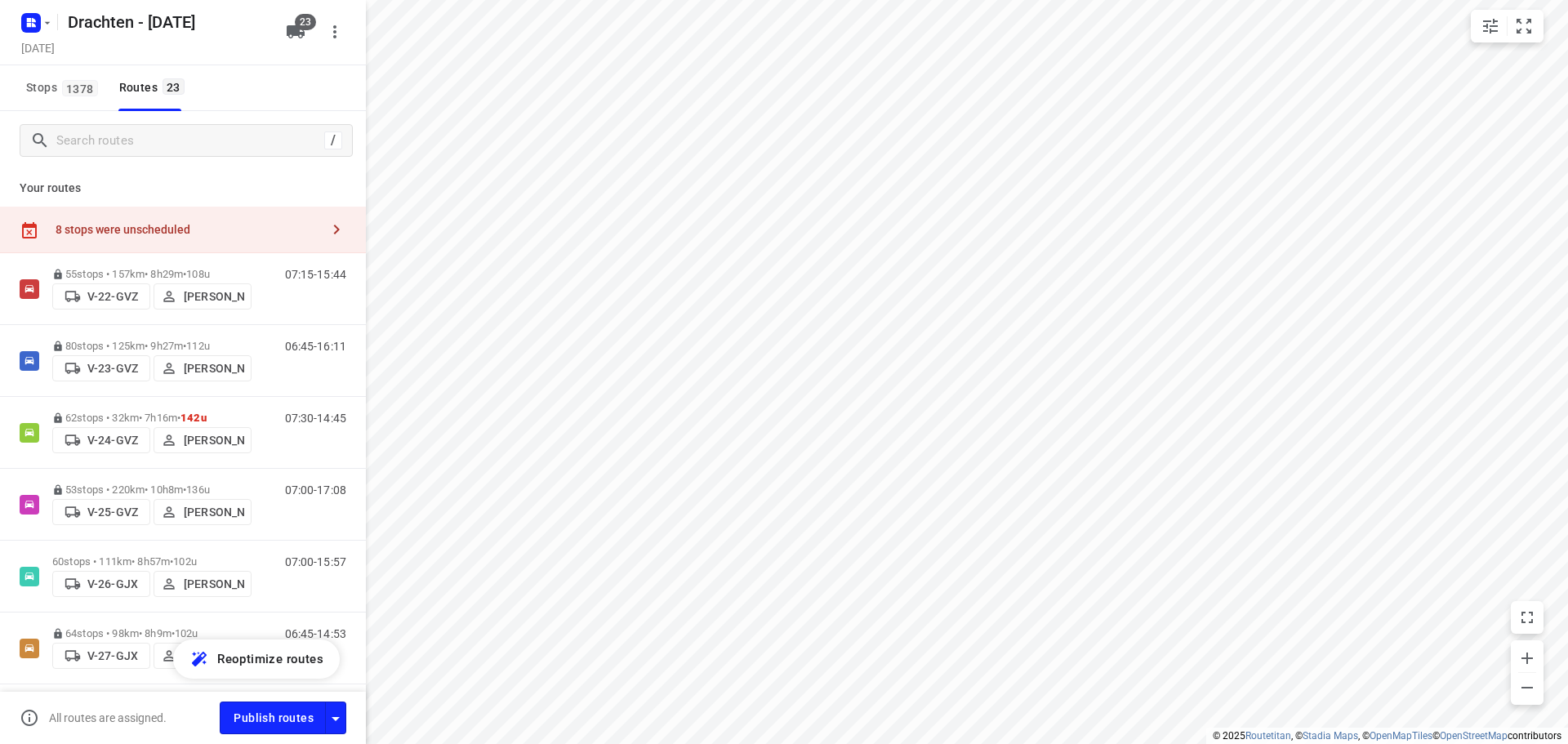
click at [133, 223] on div "8 stops were unscheduled" at bounding box center [188, 230] width 265 height 13
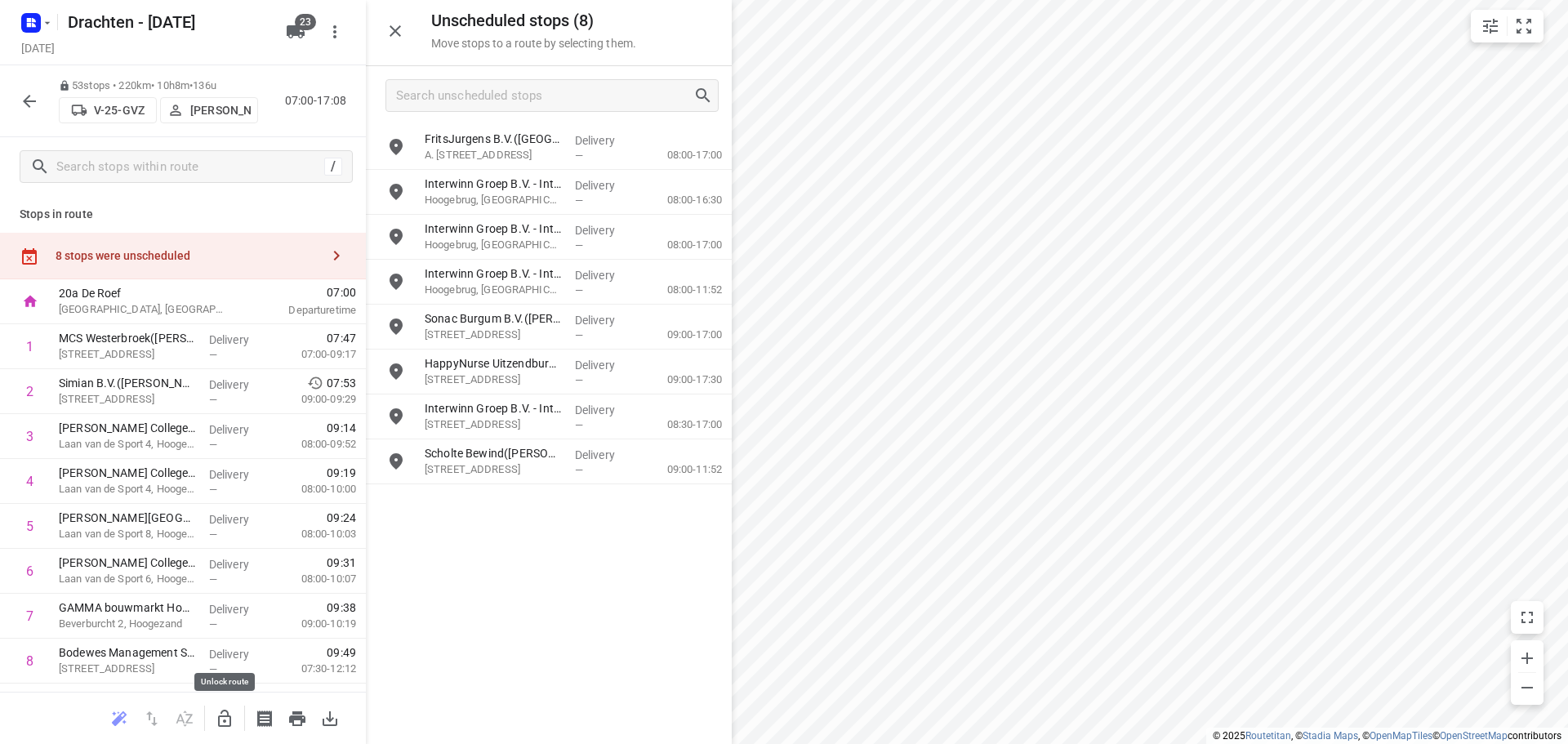
click at [220, 730] on button "button" at bounding box center [224, 718] width 33 height 33
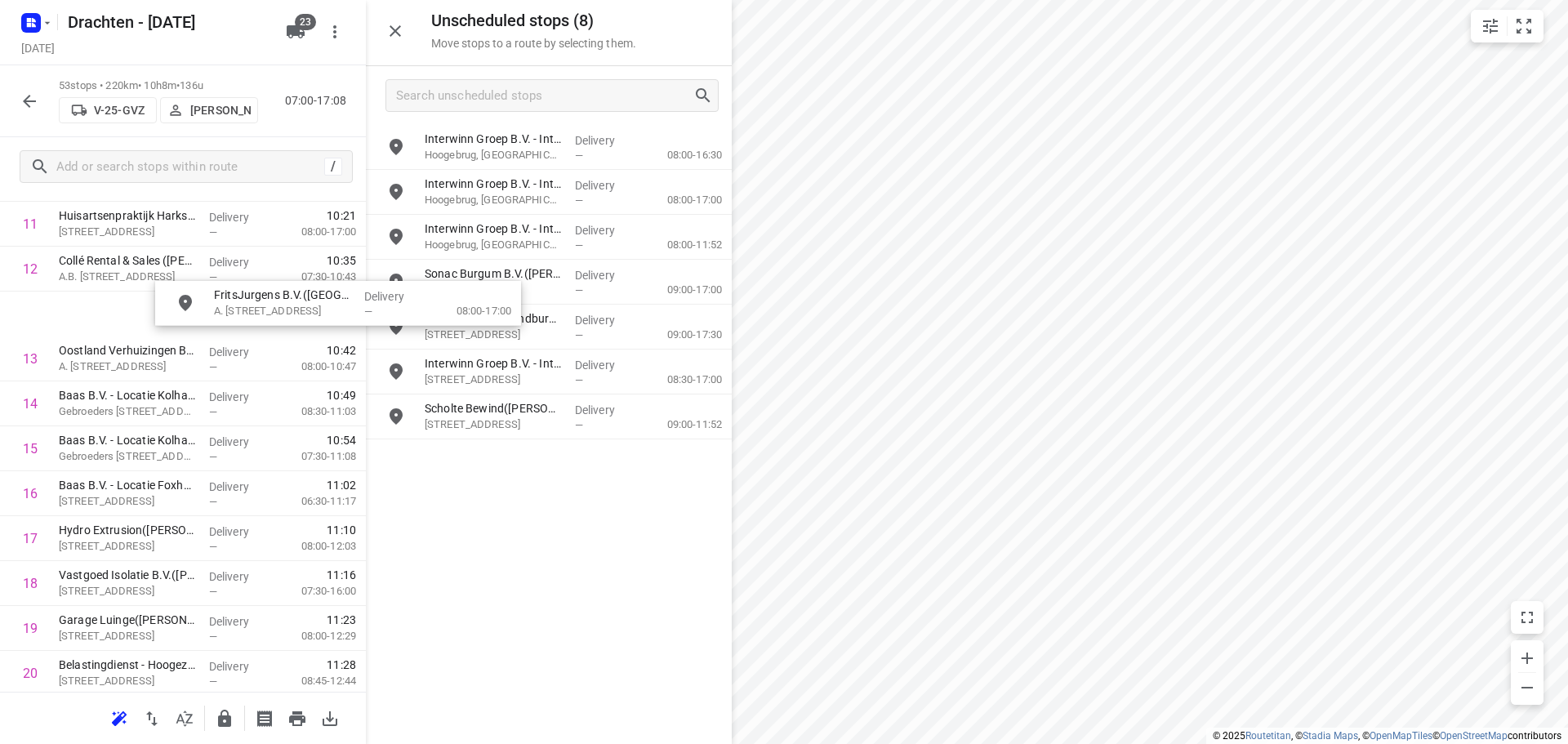
scroll to position [567, 0]
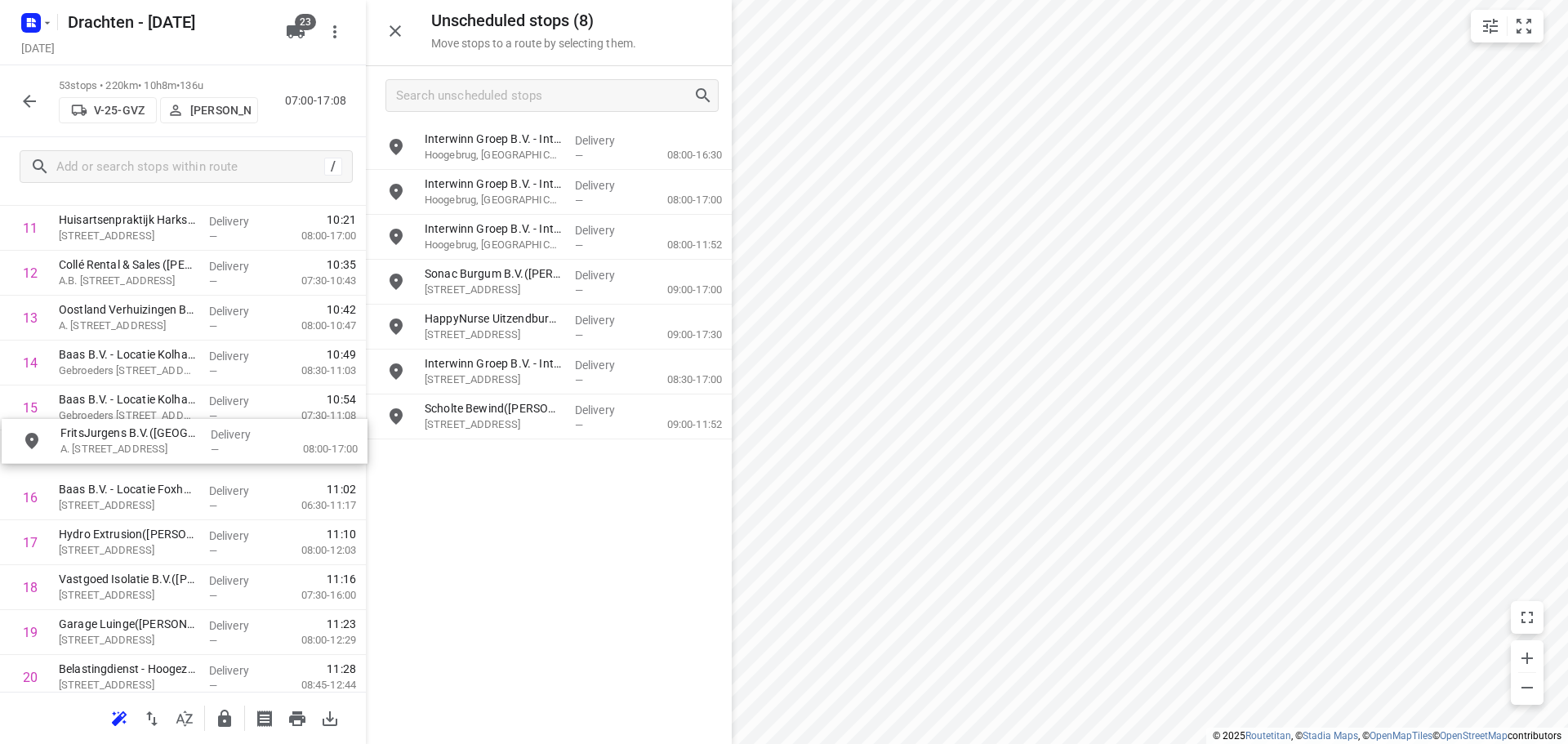
drag, startPoint x: 549, startPoint y: 163, endPoint x: 170, endPoint y: 461, distance: 482.1
click at [235, 726] on button "button" at bounding box center [224, 718] width 33 height 33
click at [217, 721] on icon "button" at bounding box center [224, 718] width 19 height 19
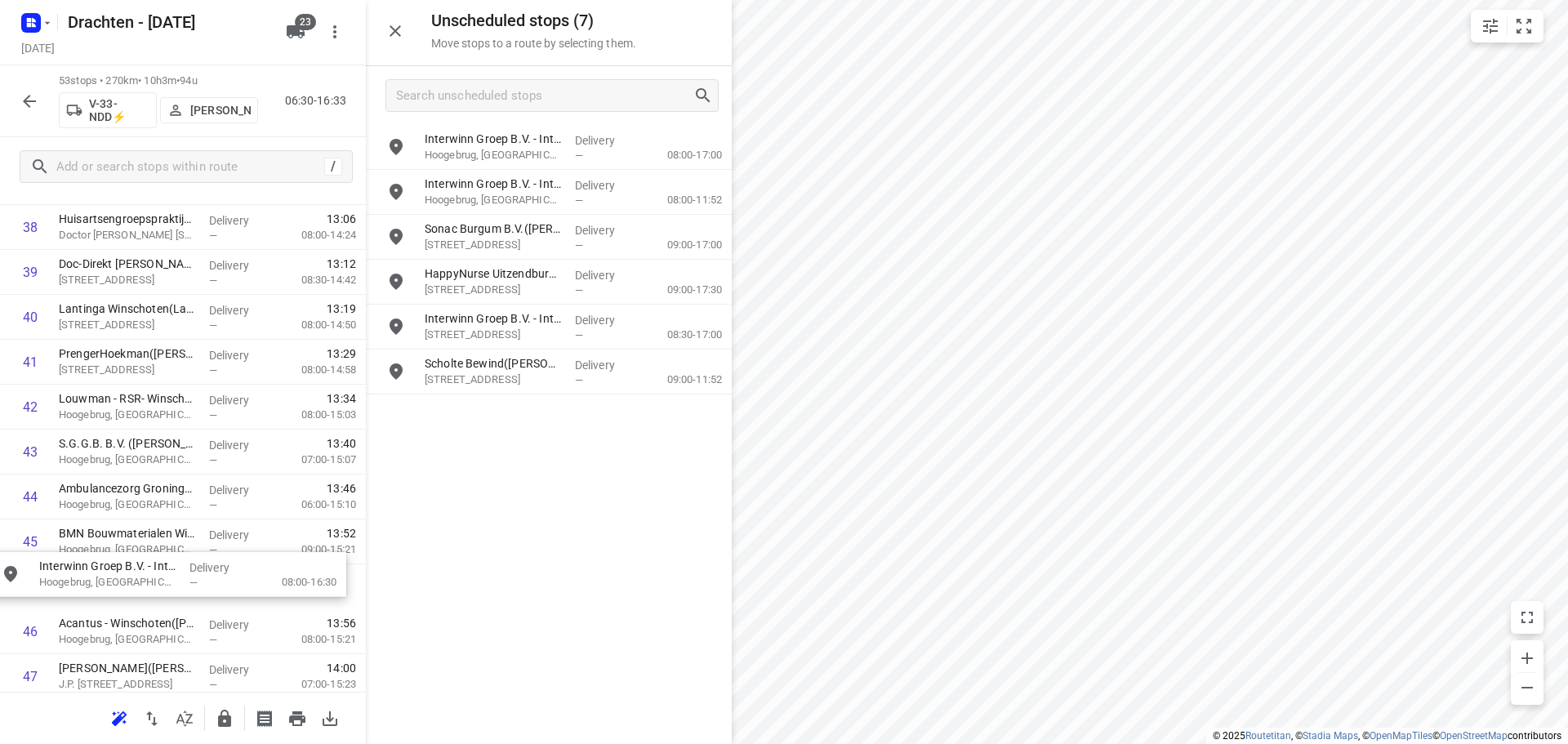
scroll to position [1782, 13]
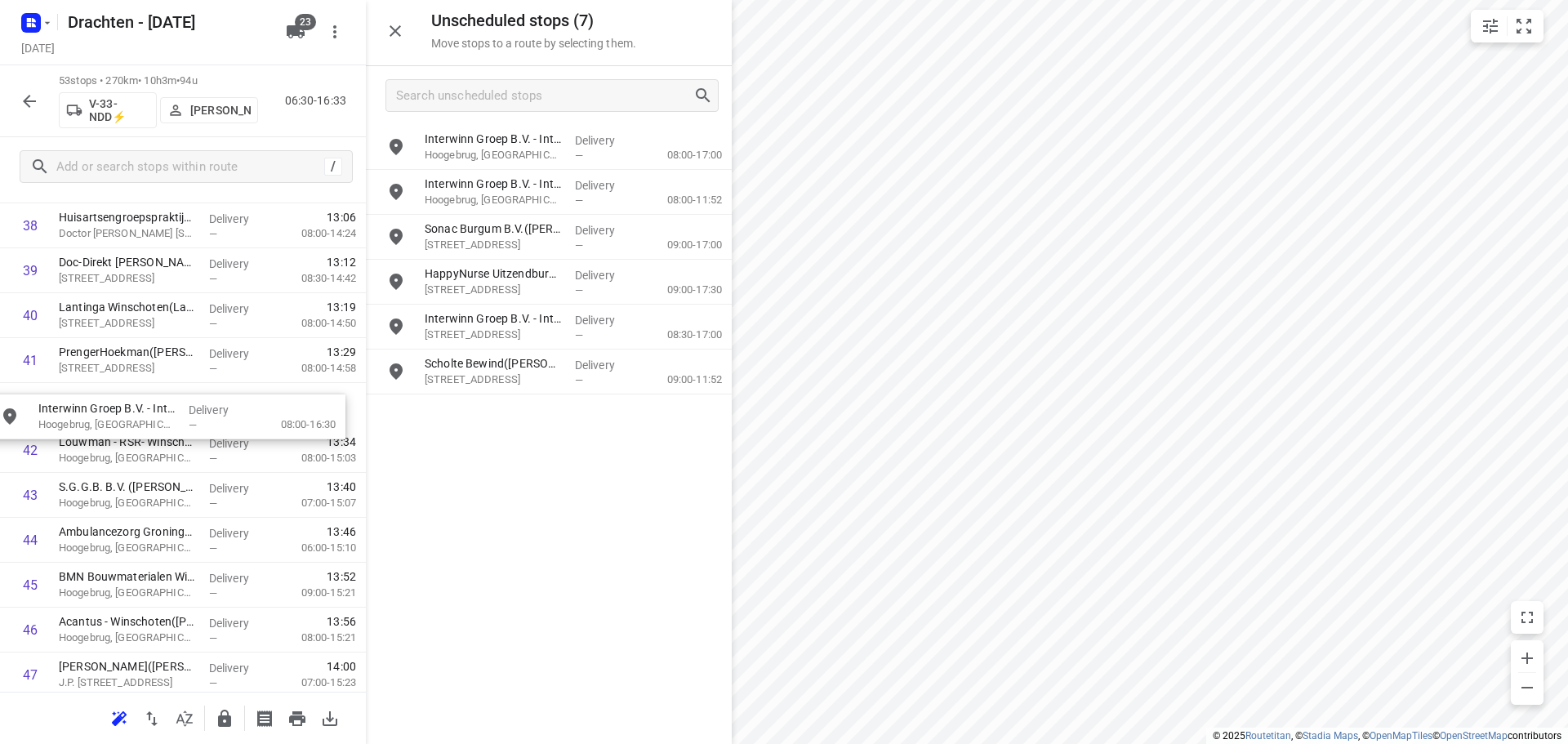
drag, startPoint x: 563, startPoint y: 141, endPoint x: 173, endPoint y: 416, distance: 477.2
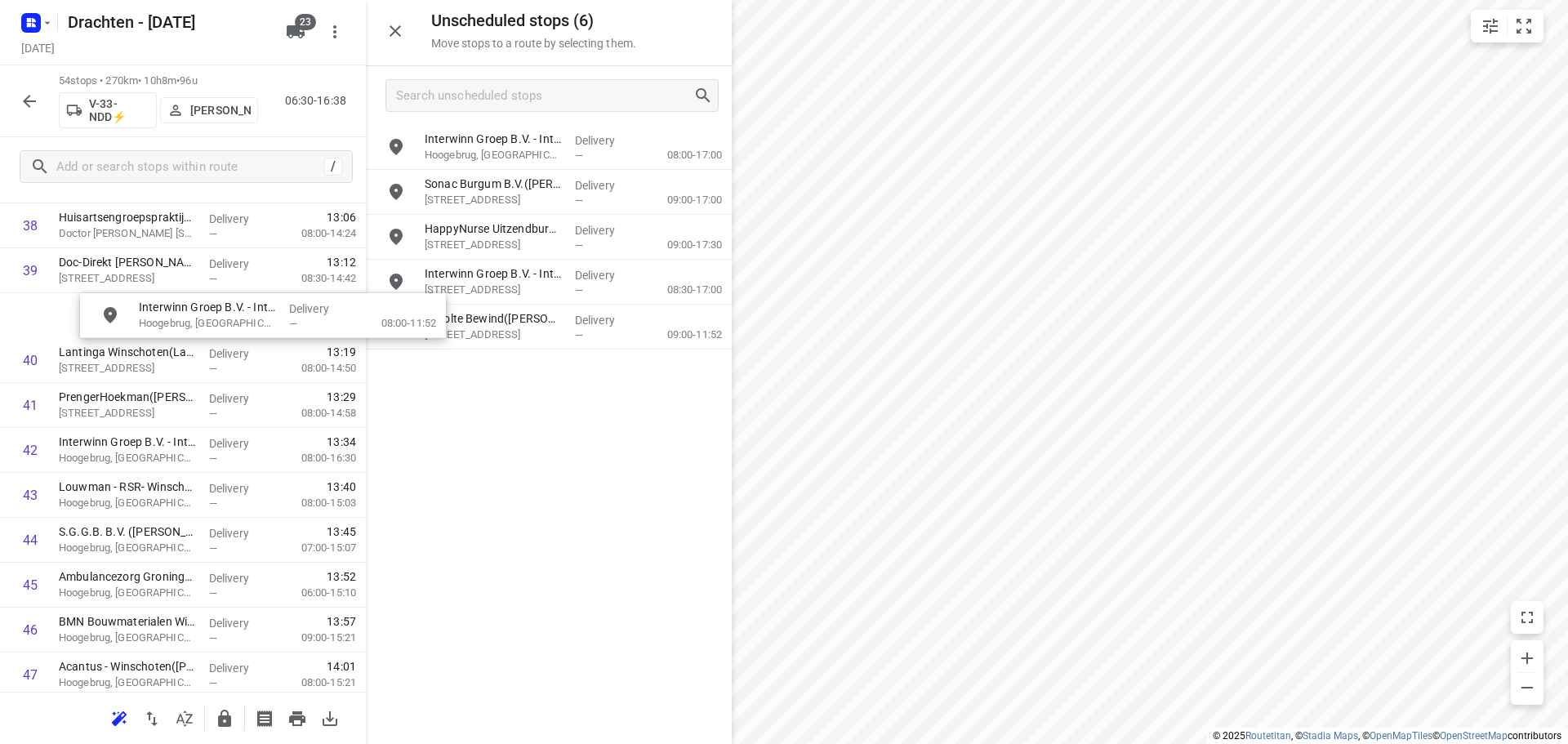
scroll to position [1770, 0]
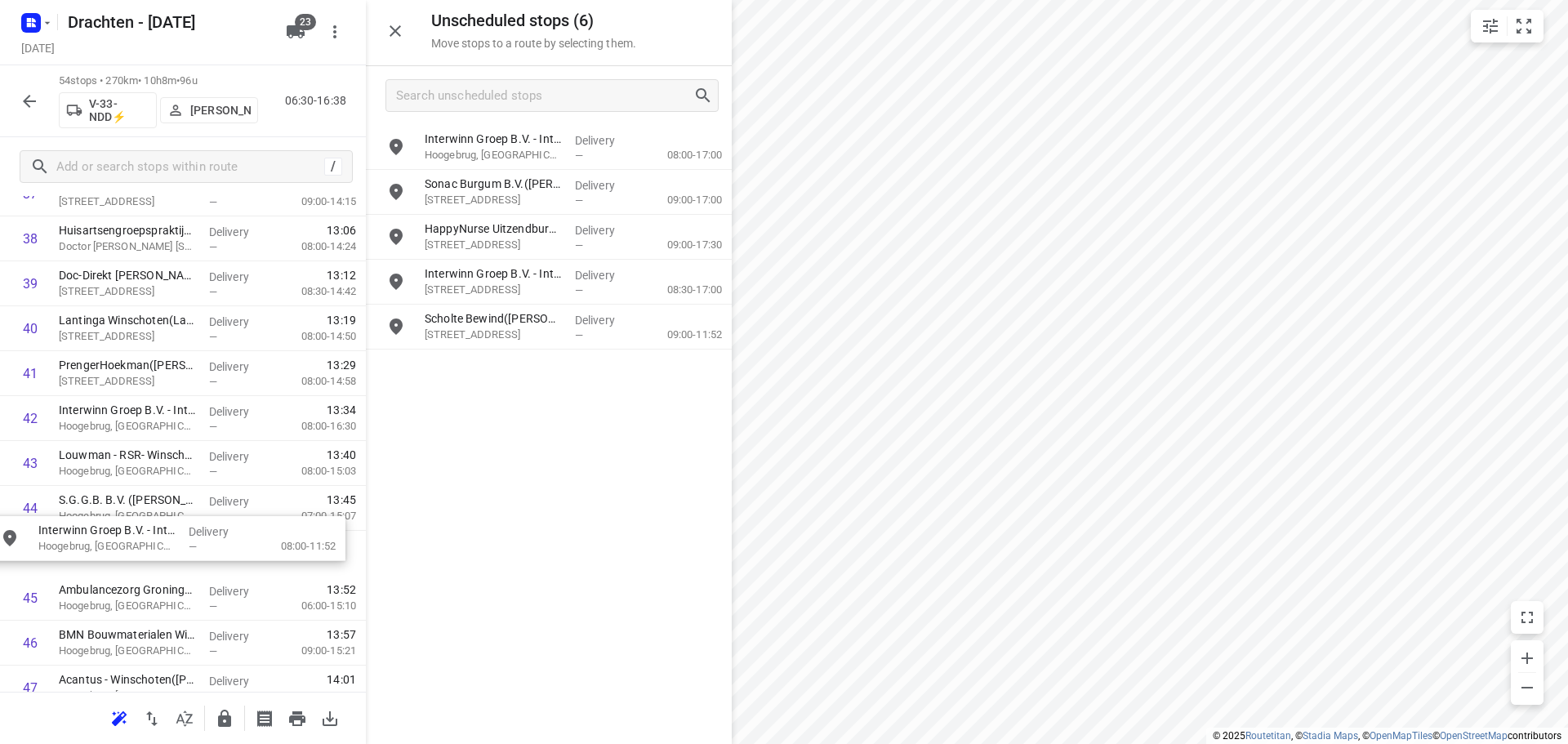
drag, startPoint x: 550, startPoint y: 186, endPoint x: 158, endPoint y: 541, distance: 528.9
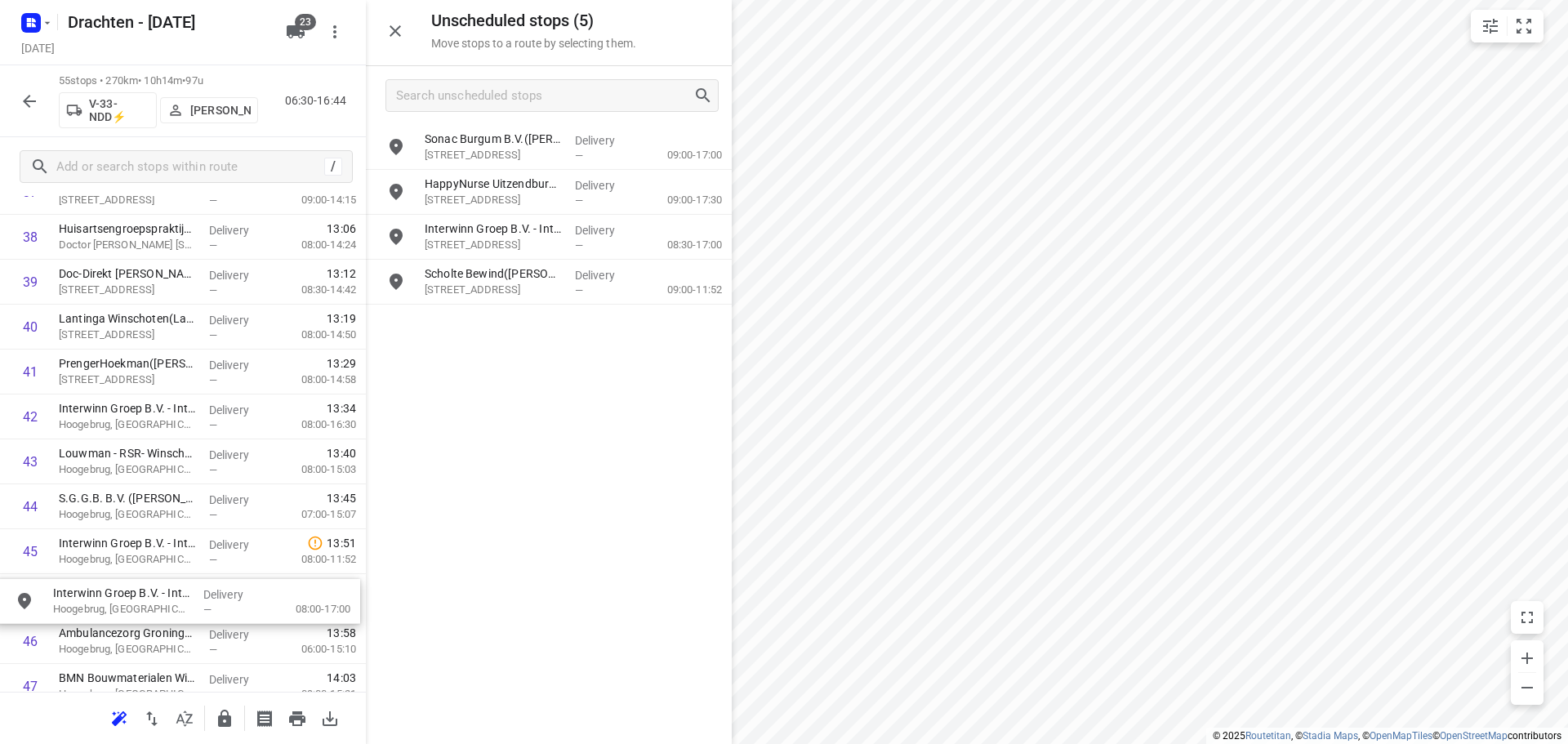
drag, startPoint x: 548, startPoint y: 148, endPoint x: 170, endPoint y: 608, distance: 595.4
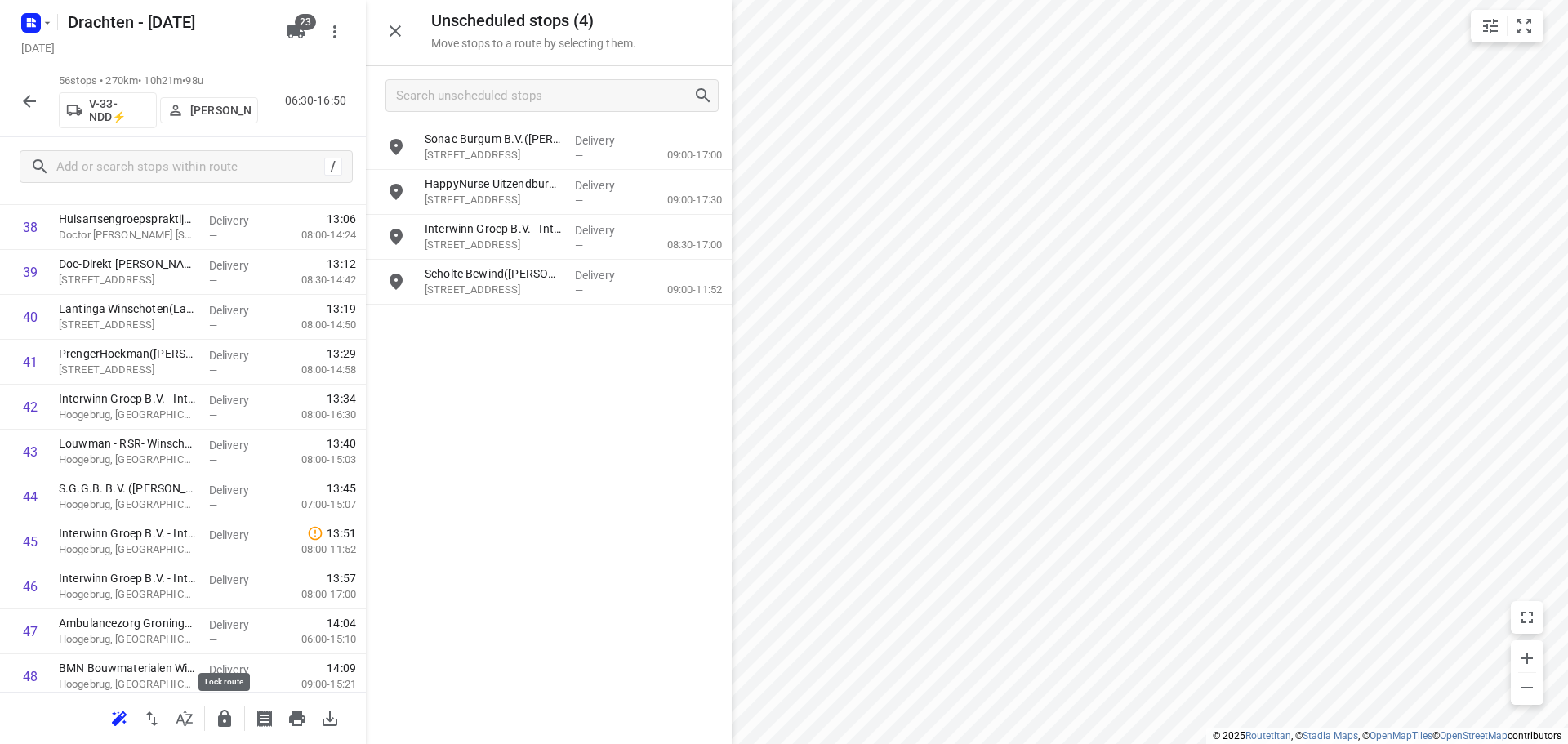
click at [222, 721] on icon "button" at bounding box center [225, 718] width 13 height 17
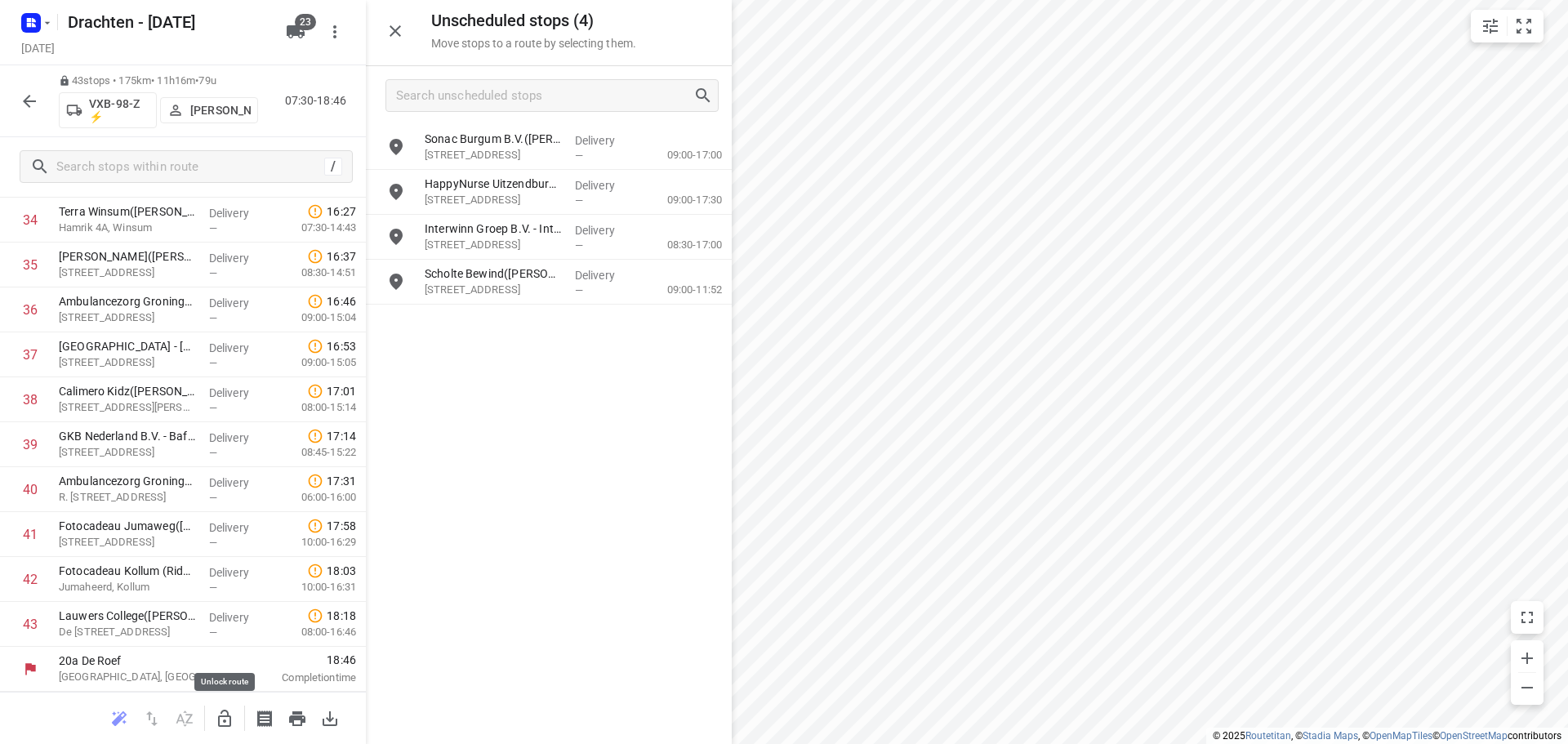
click at [223, 716] on icon "button" at bounding box center [225, 718] width 13 height 17
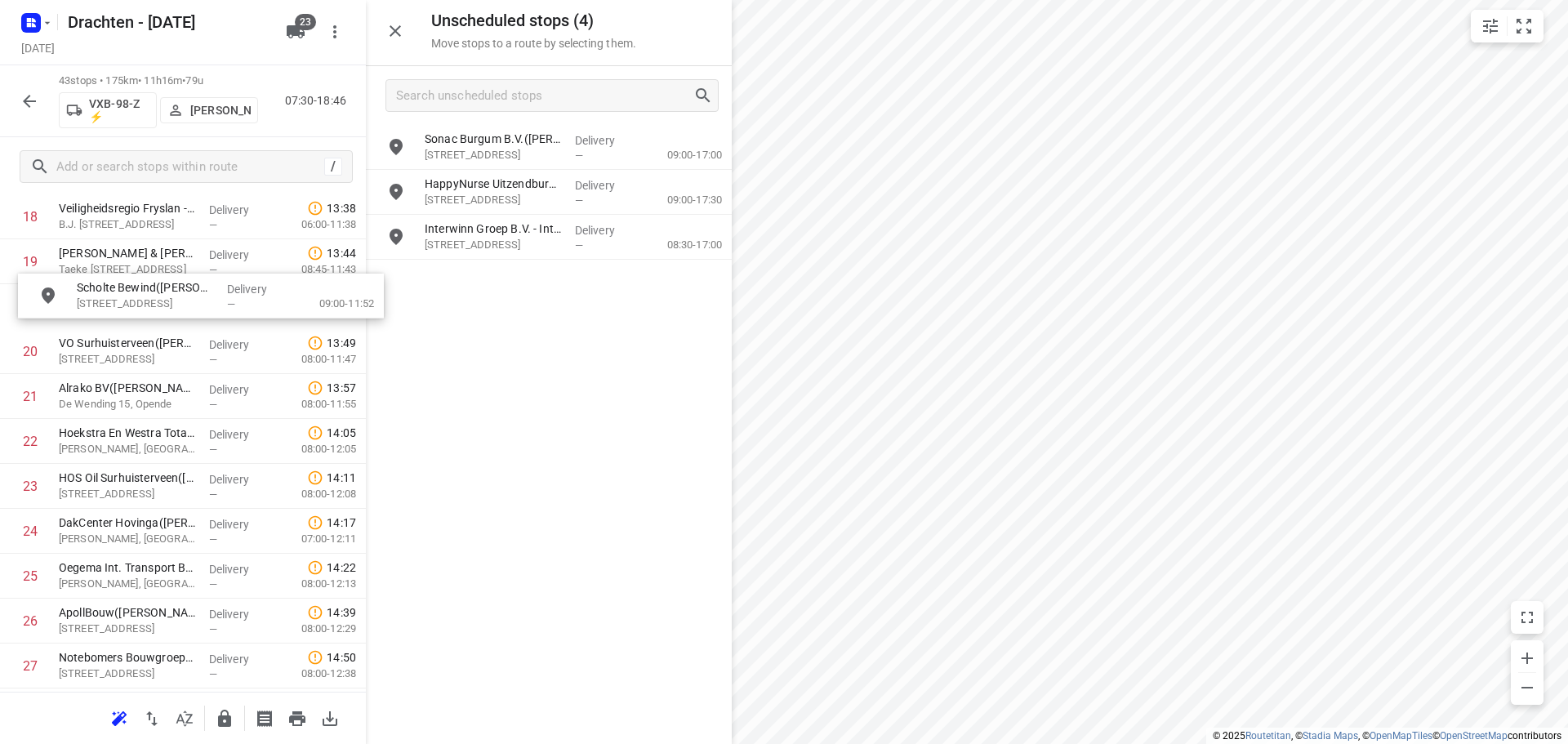
scroll to position [893, 0]
drag, startPoint x: 488, startPoint y: 284, endPoint x: 116, endPoint y: 355, distance: 378.7
click at [218, 724] on icon "button" at bounding box center [225, 718] width 13 height 17
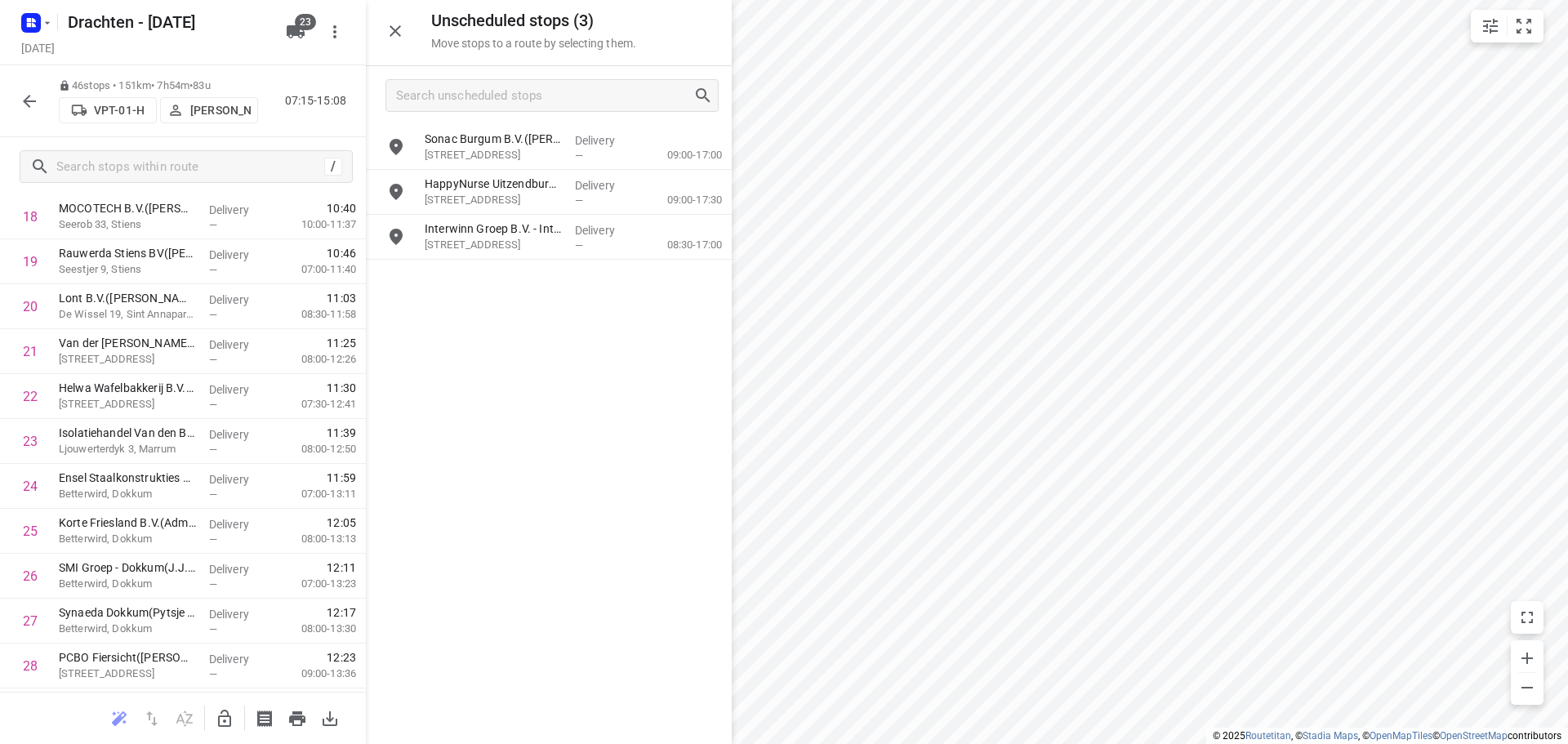
click at [228, 725] on icon "button" at bounding box center [225, 718] width 13 height 17
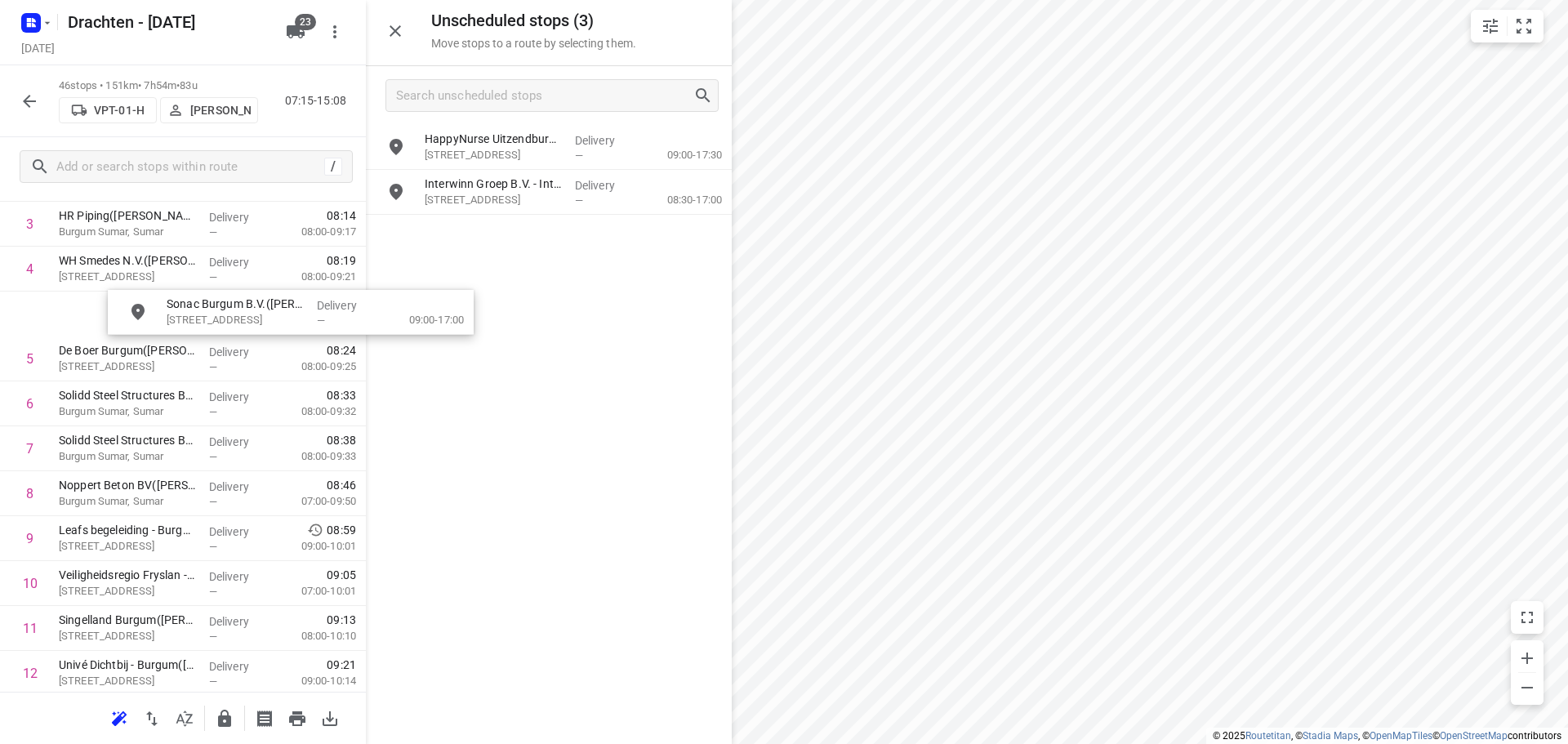
scroll to position [209, 3]
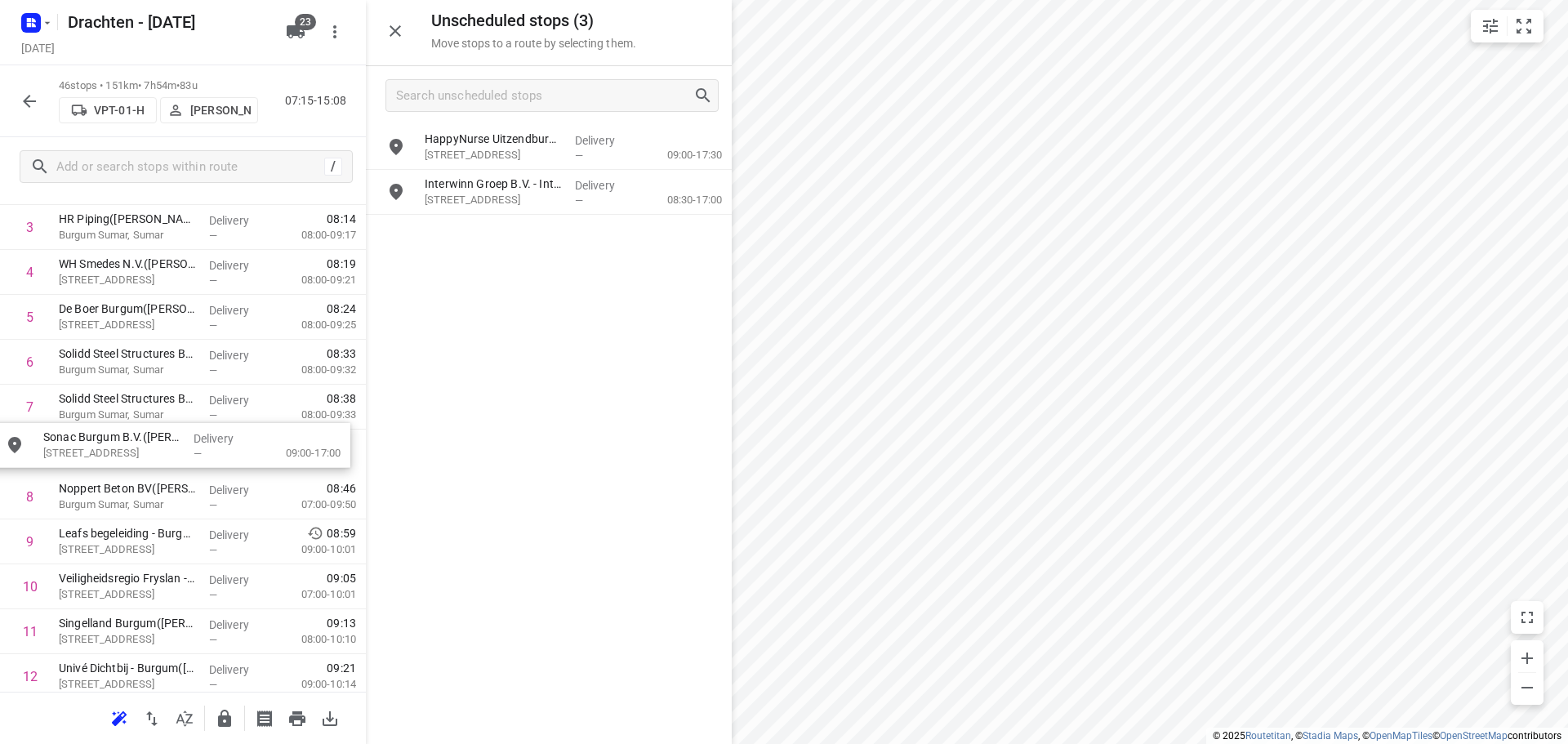
drag, startPoint x: 532, startPoint y: 143, endPoint x: 136, endPoint y: 452, distance: 502.3
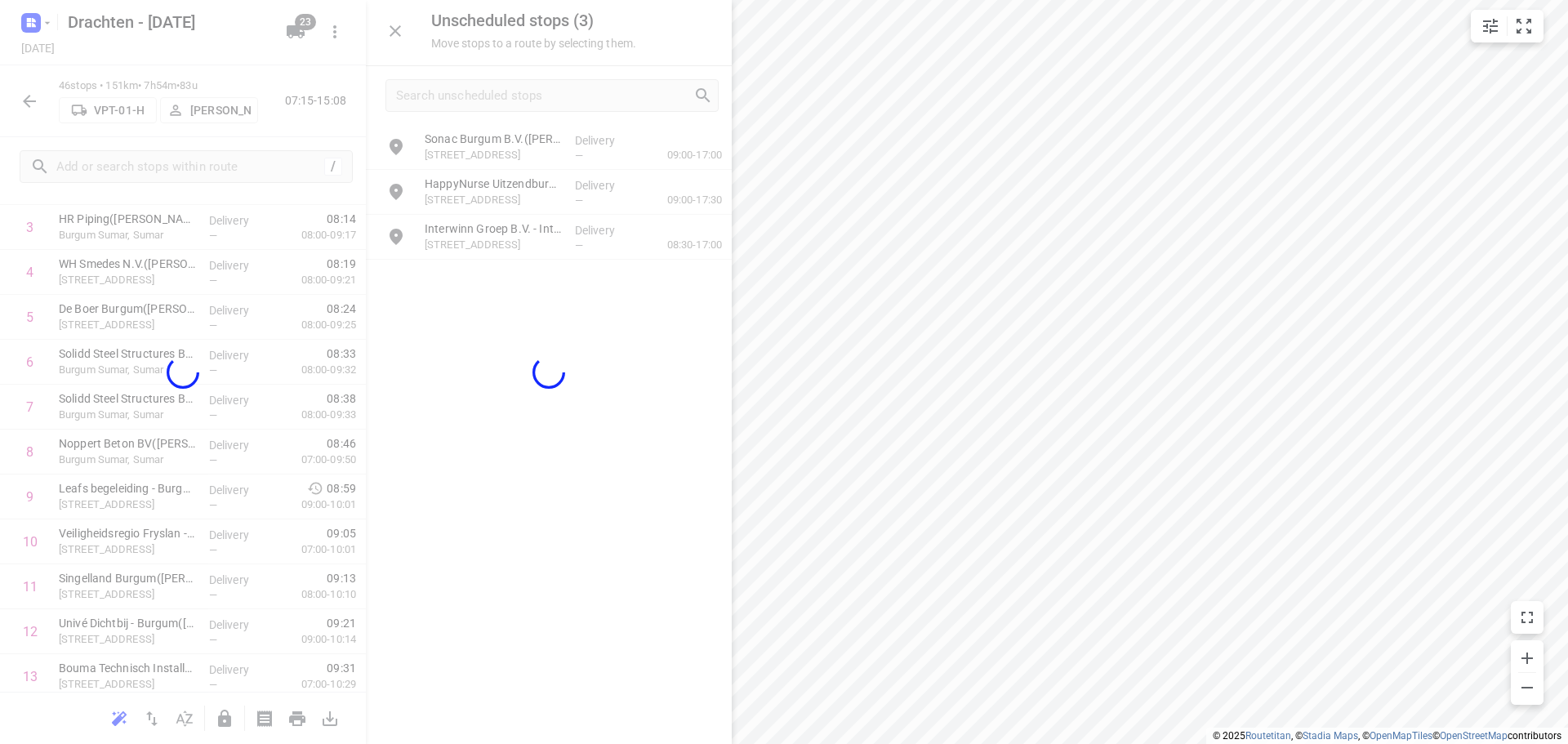
scroll to position [209, 0]
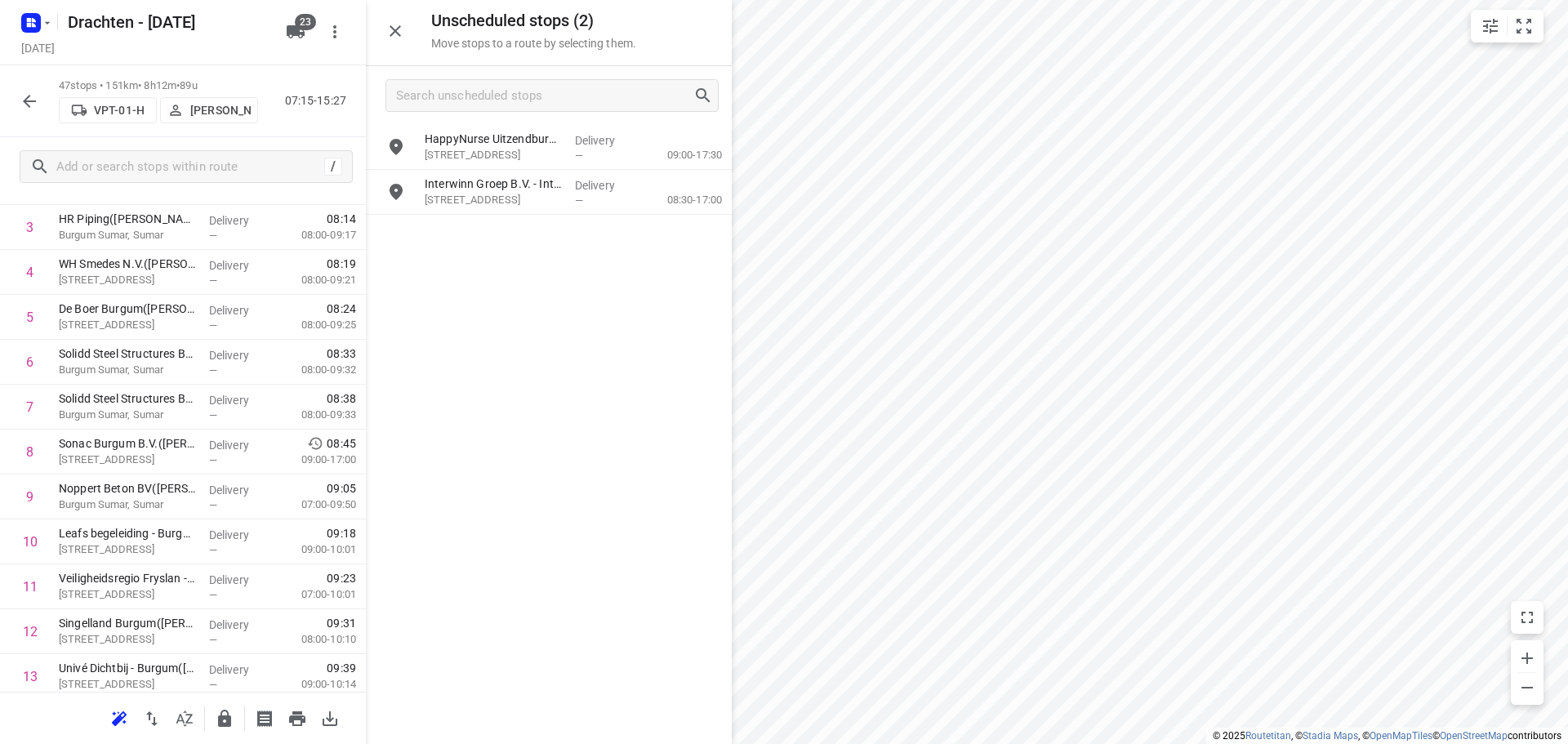
click at [234, 736] on div at bounding box center [183, 717] width 366 height 52
click at [230, 732] on button "button" at bounding box center [224, 718] width 33 height 33
click at [218, 721] on icon "button" at bounding box center [224, 718] width 19 height 19
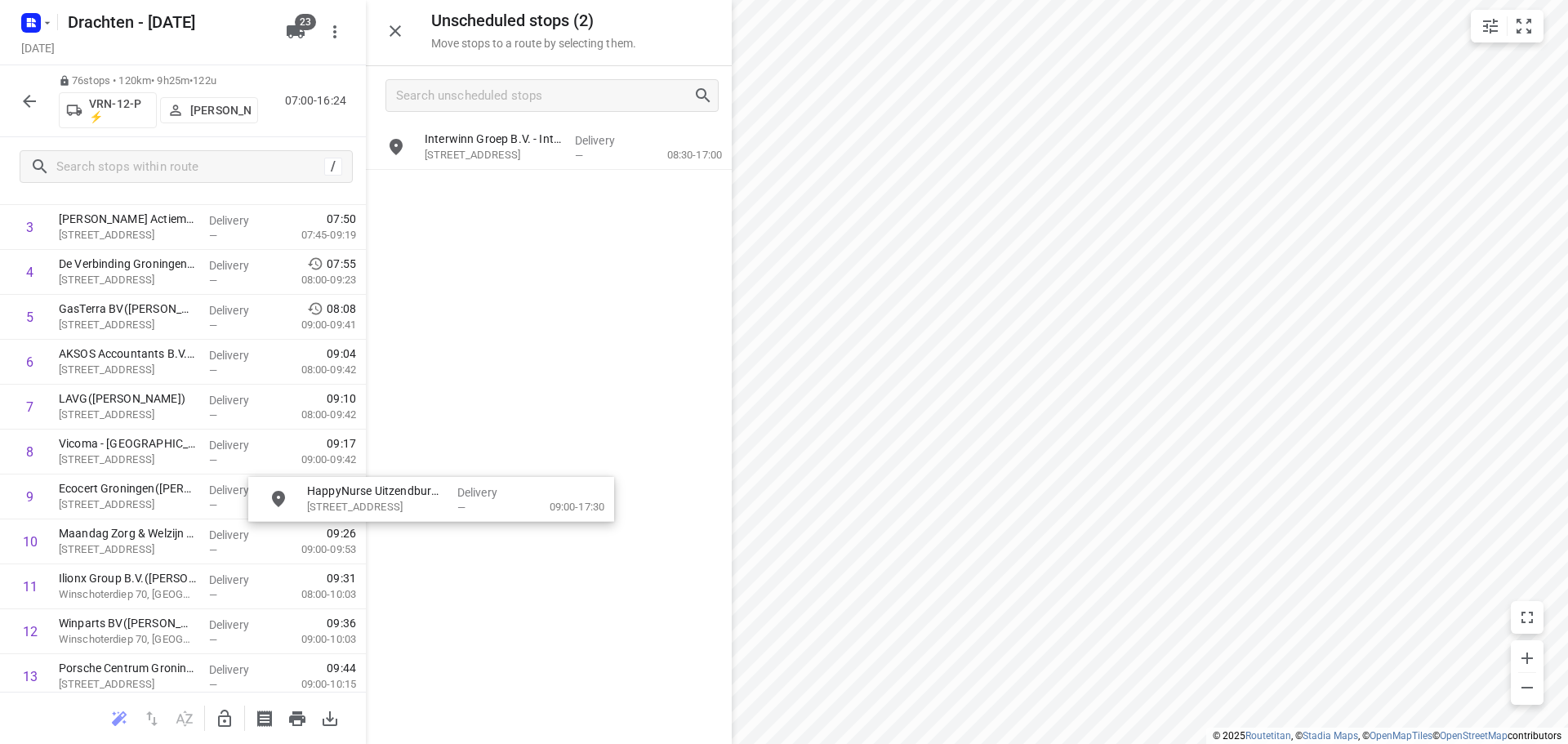
drag, startPoint x: 509, startPoint y: 157, endPoint x: 443, endPoint y: 493, distance: 342.4
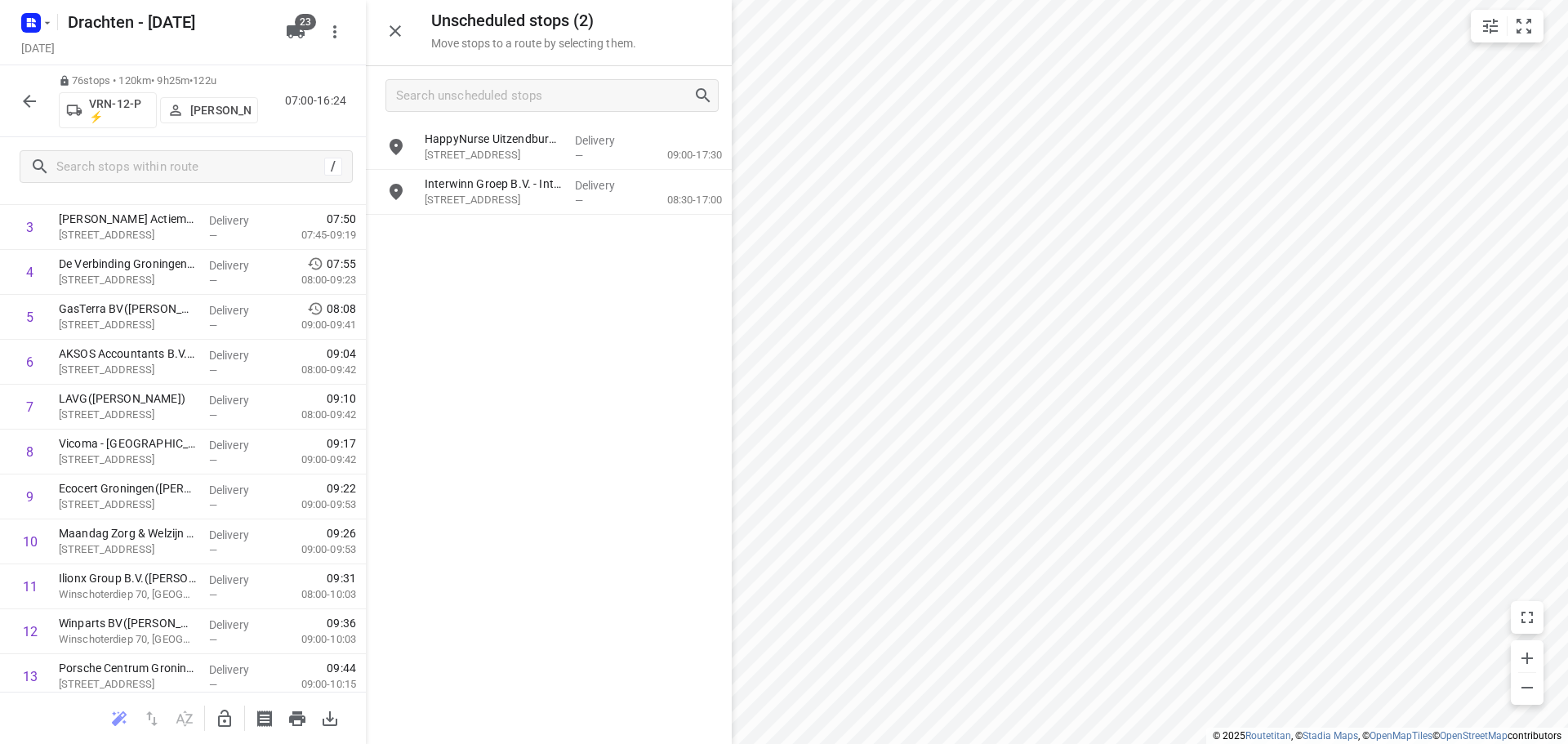
click at [230, 726] on icon "button" at bounding box center [224, 718] width 19 height 19
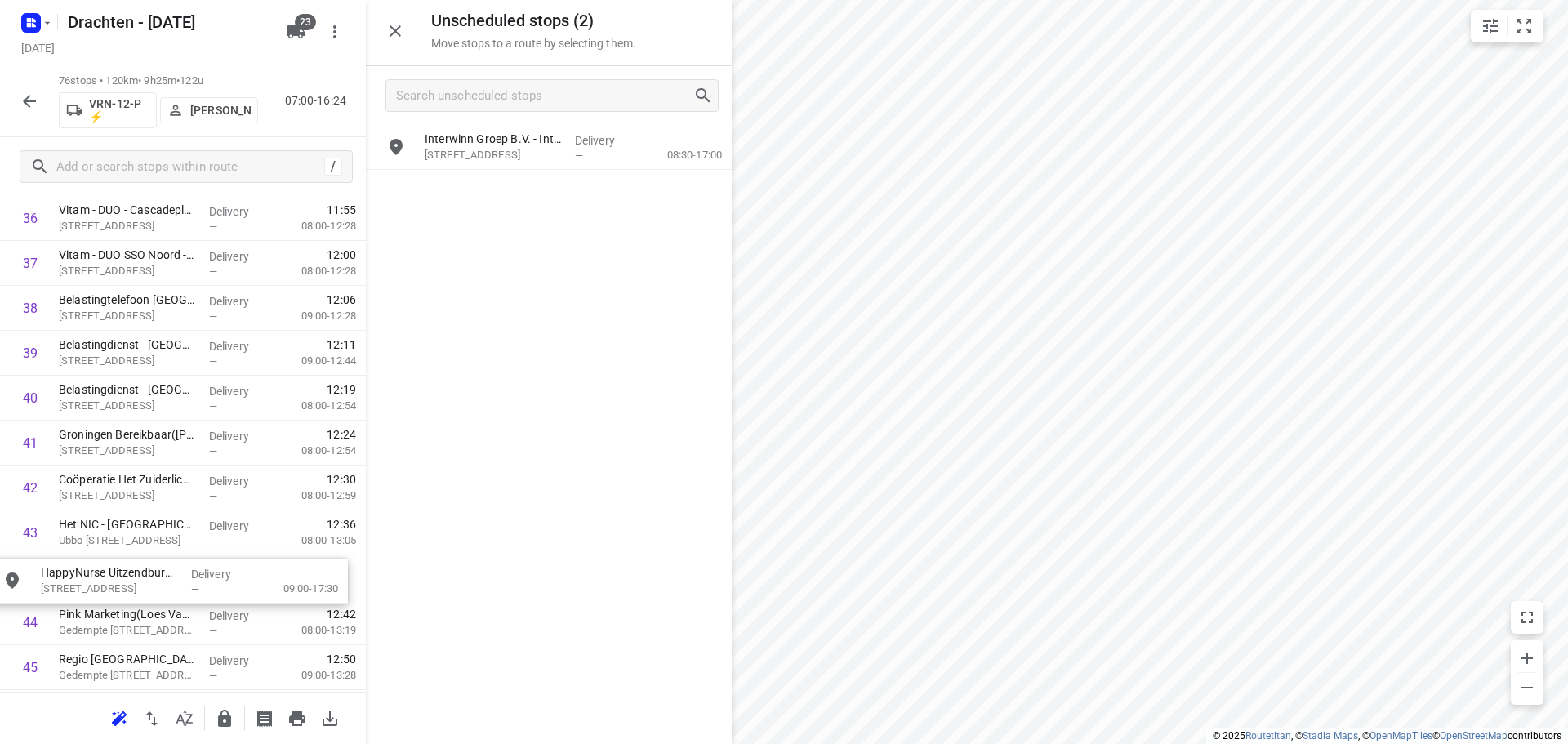
scroll to position [1706, 0]
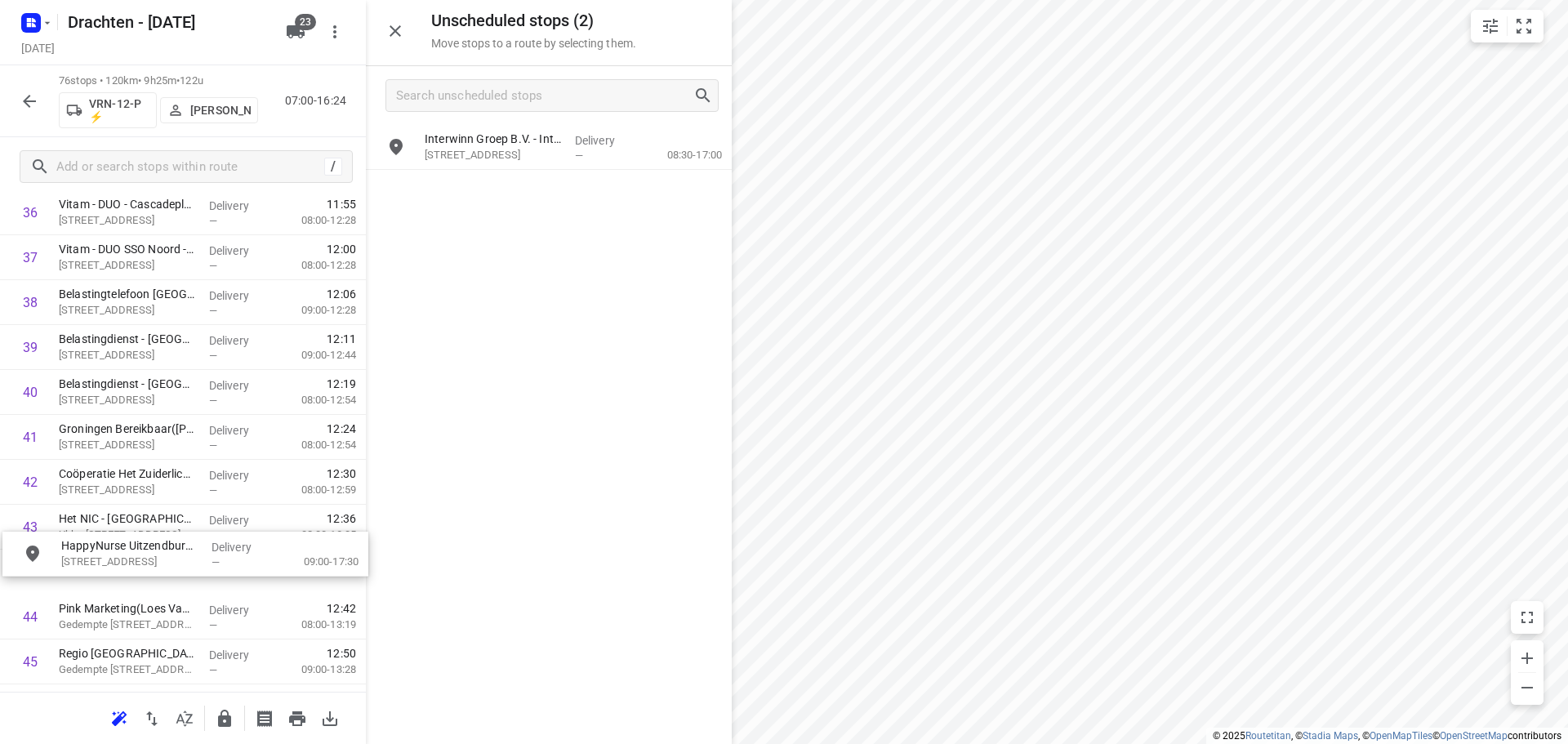
drag, startPoint x: 530, startPoint y: 152, endPoint x: 155, endPoint y: 571, distance: 562.3
click at [218, 720] on icon "button" at bounding box center [225, 718] width 13 height 17
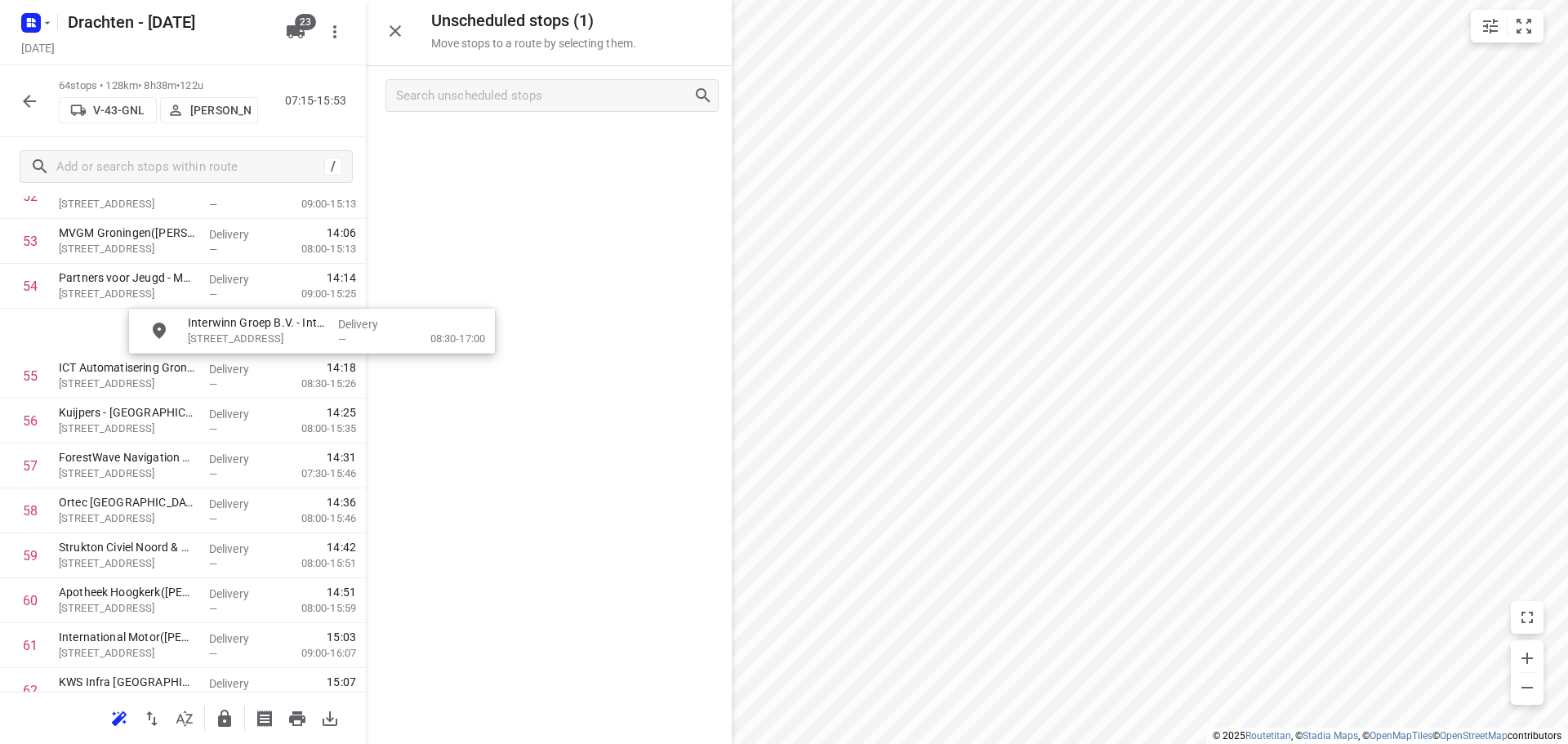
scroll to position [2440, 0]
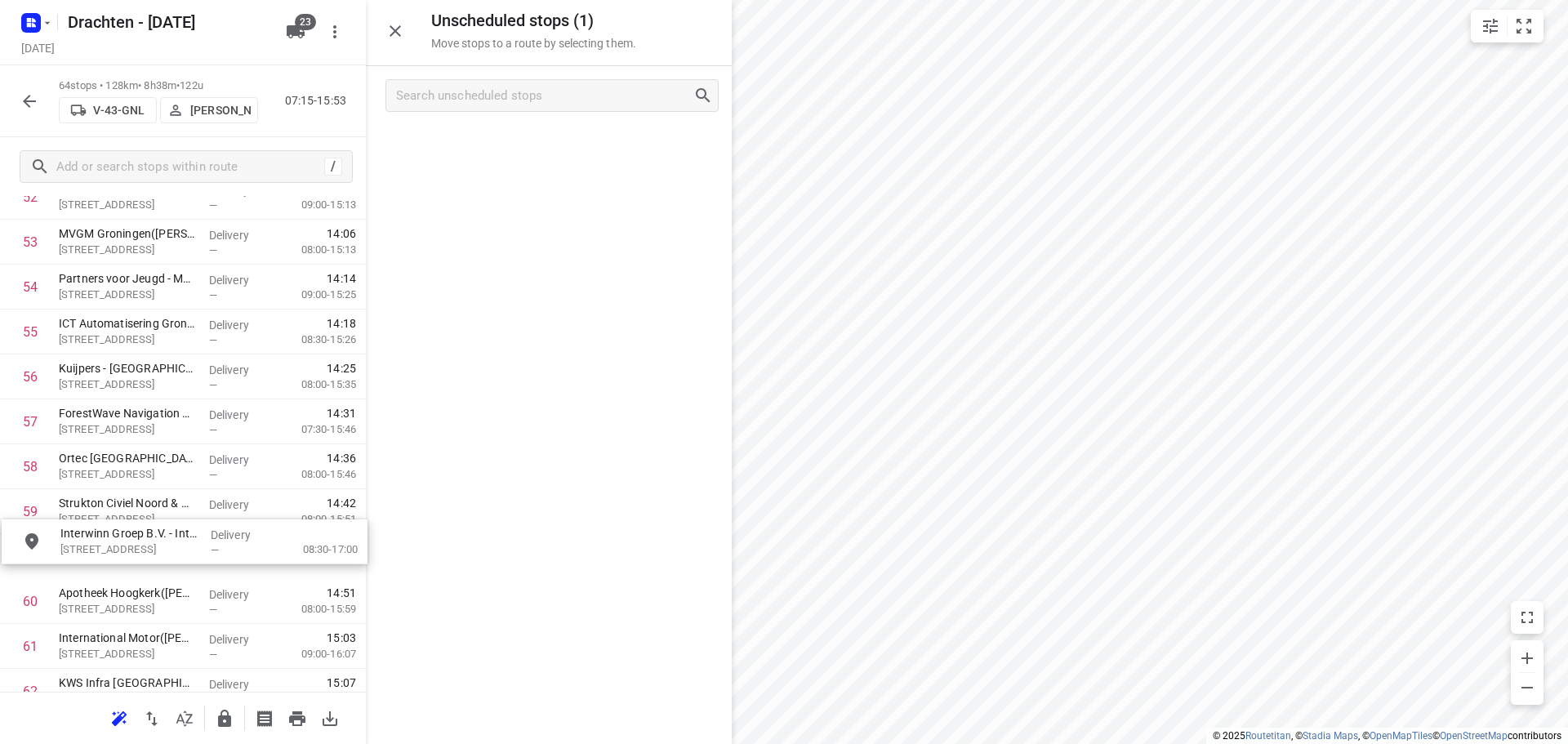
drag, startPoint x: 525, startPoint y: 155, endPoint x: 156, endPoint y: 555, distance: 544.2
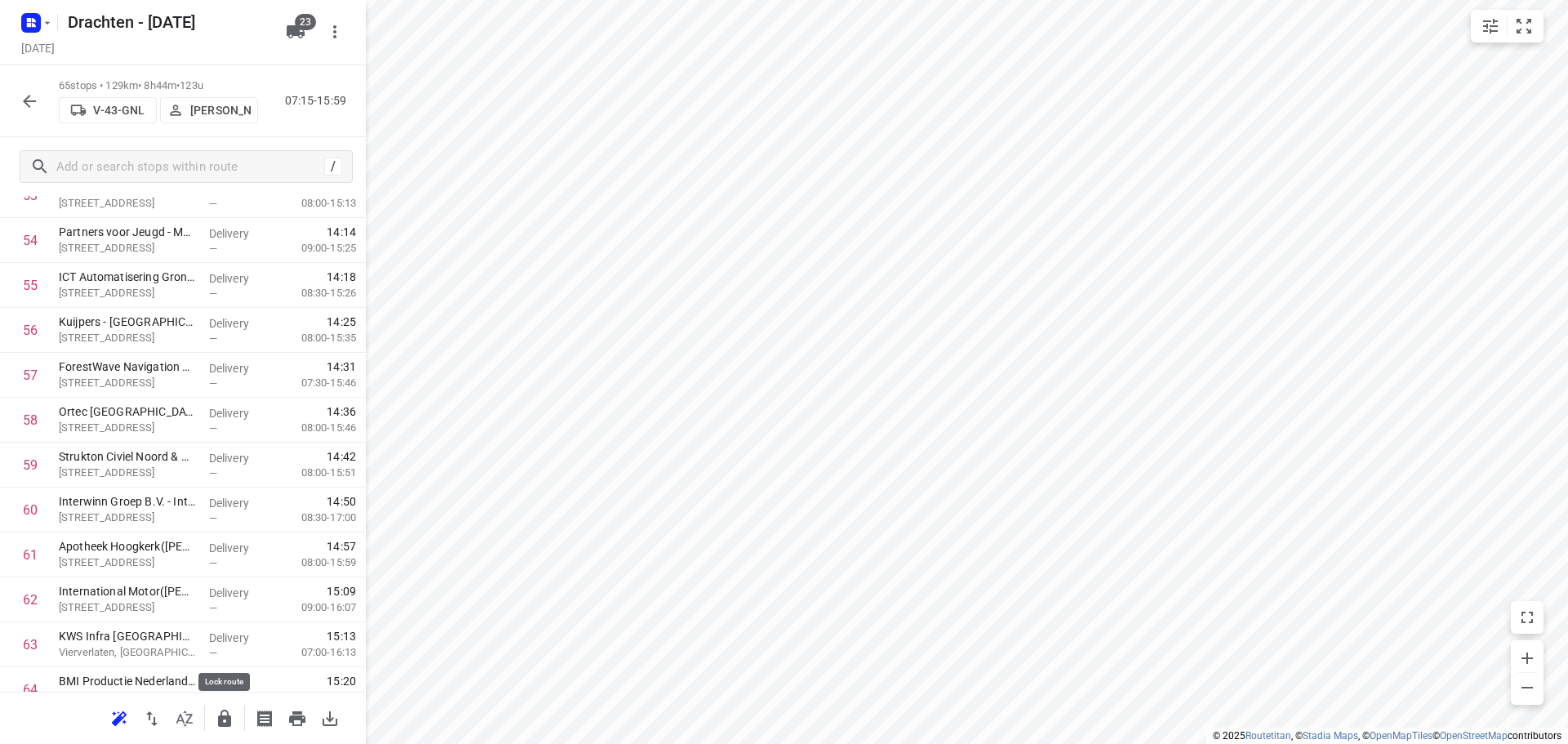
click at [226, 726] on icon "button" at bounding box center [224, 718] width 19 height 19
click at [38, 111] on icon "button" at bounding box center [28, 101] width 19 height 19
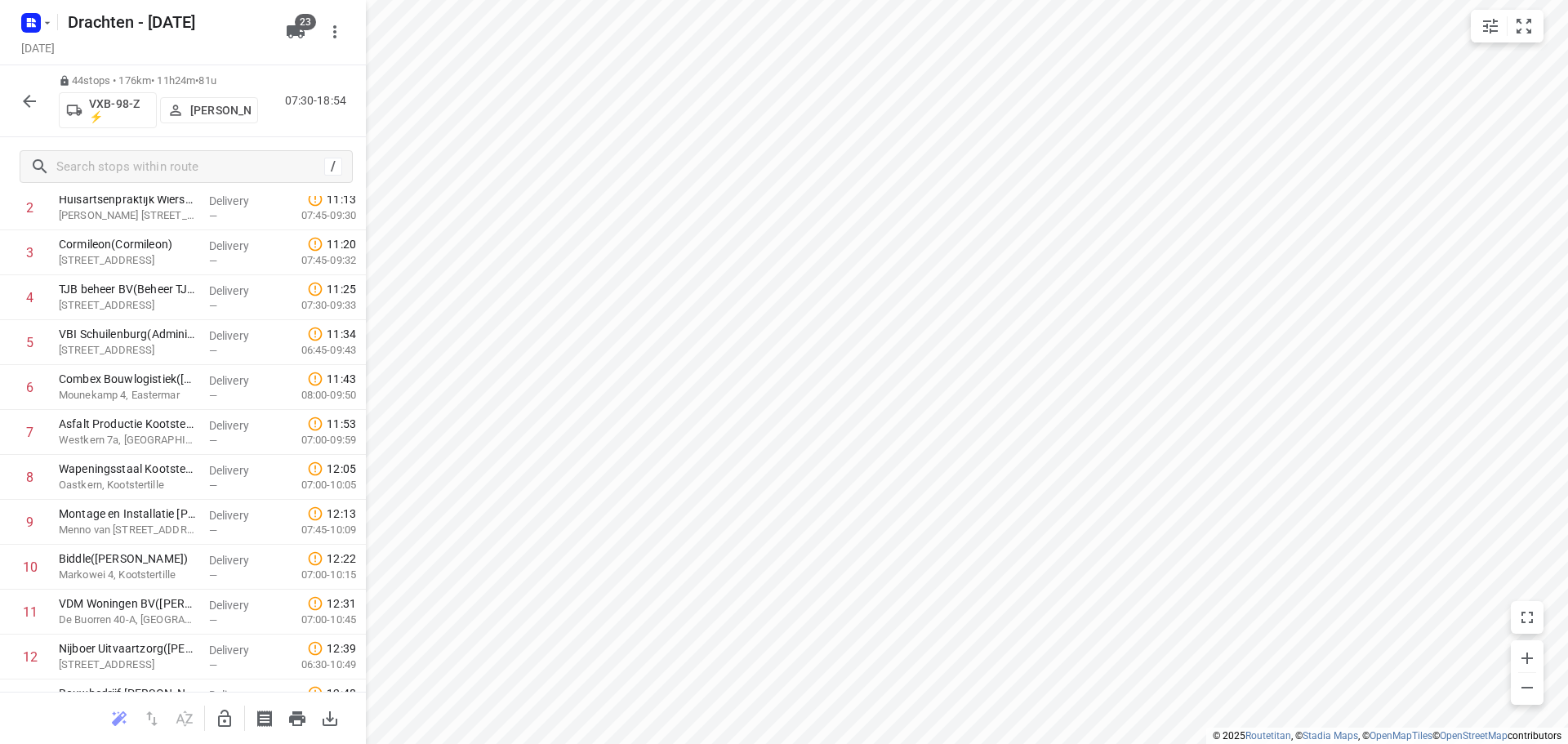
scroll to position [0, 0]
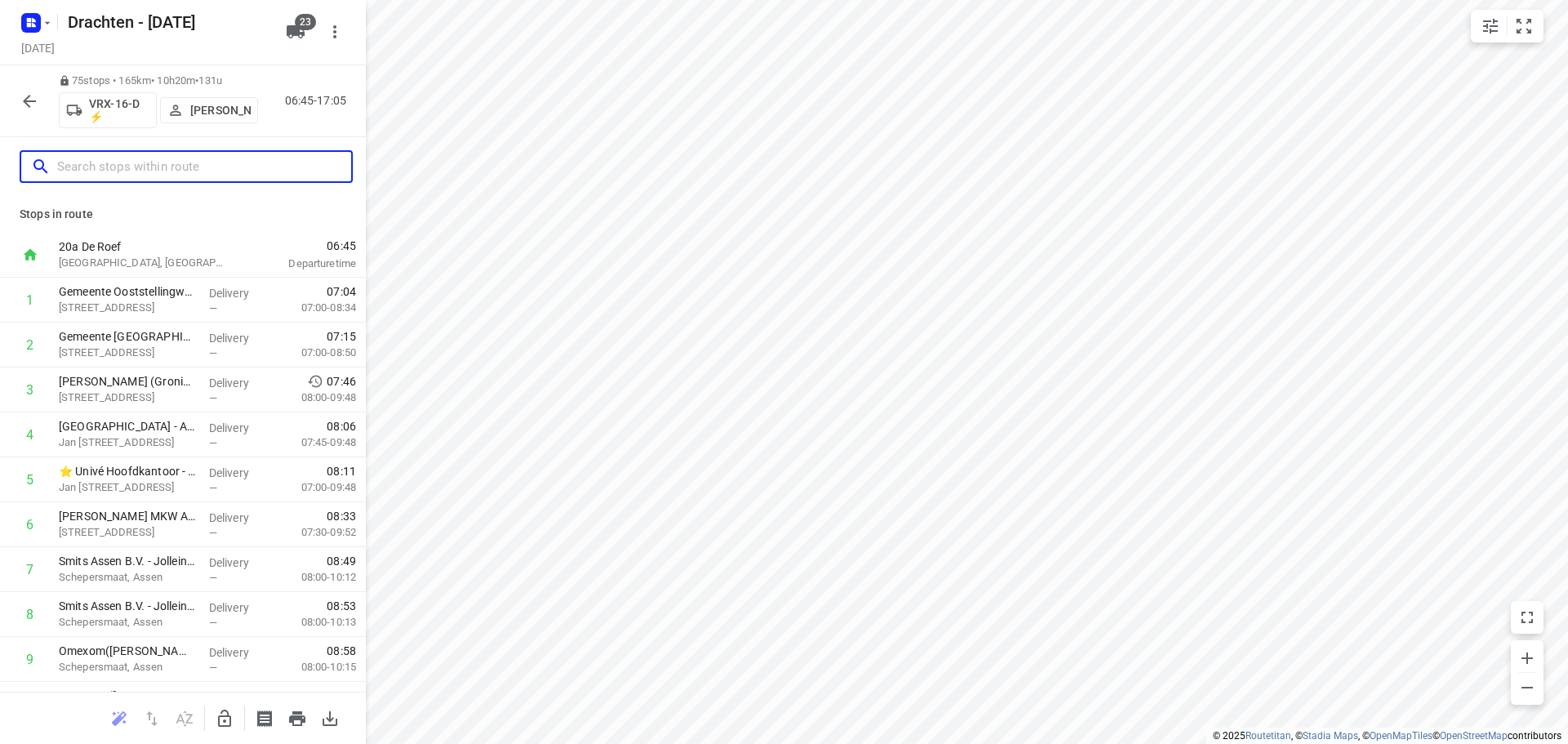
click at [220, 173] on input "text" at bounding box center [204, 167] width 294 height 25
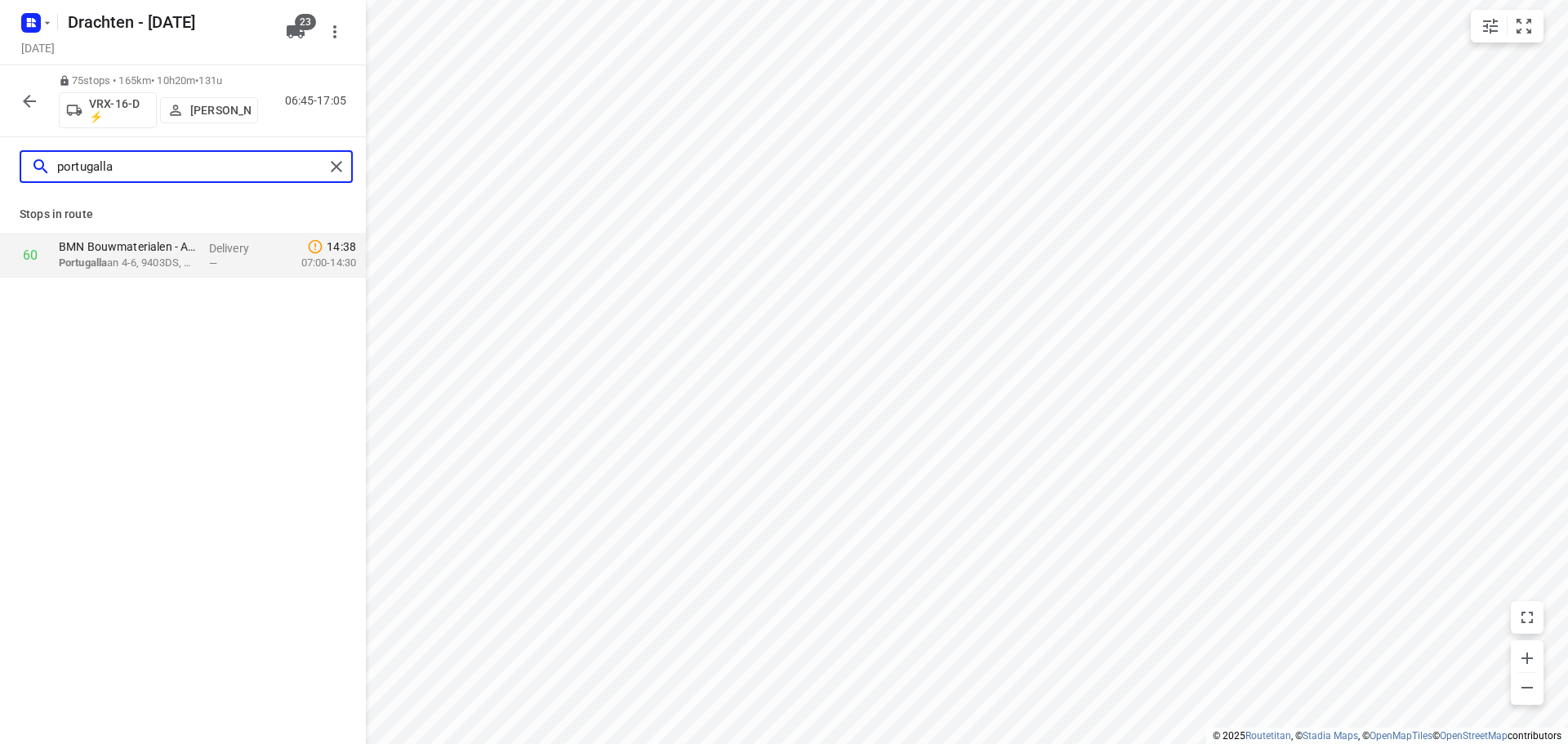
type input "portugalla"
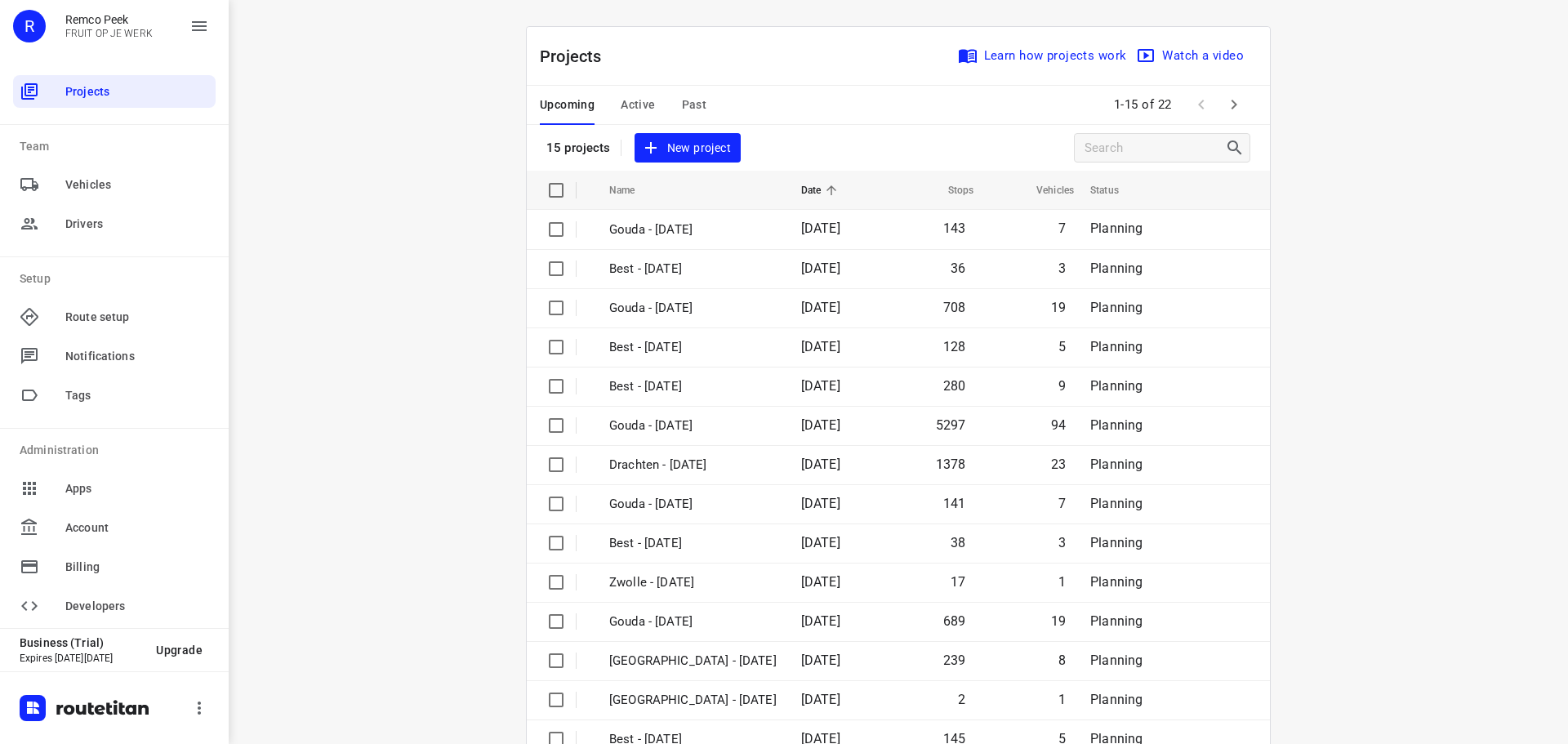
click at [1229, 110] on icon "button" at bounding box center [1234, 104] width 19 height 19
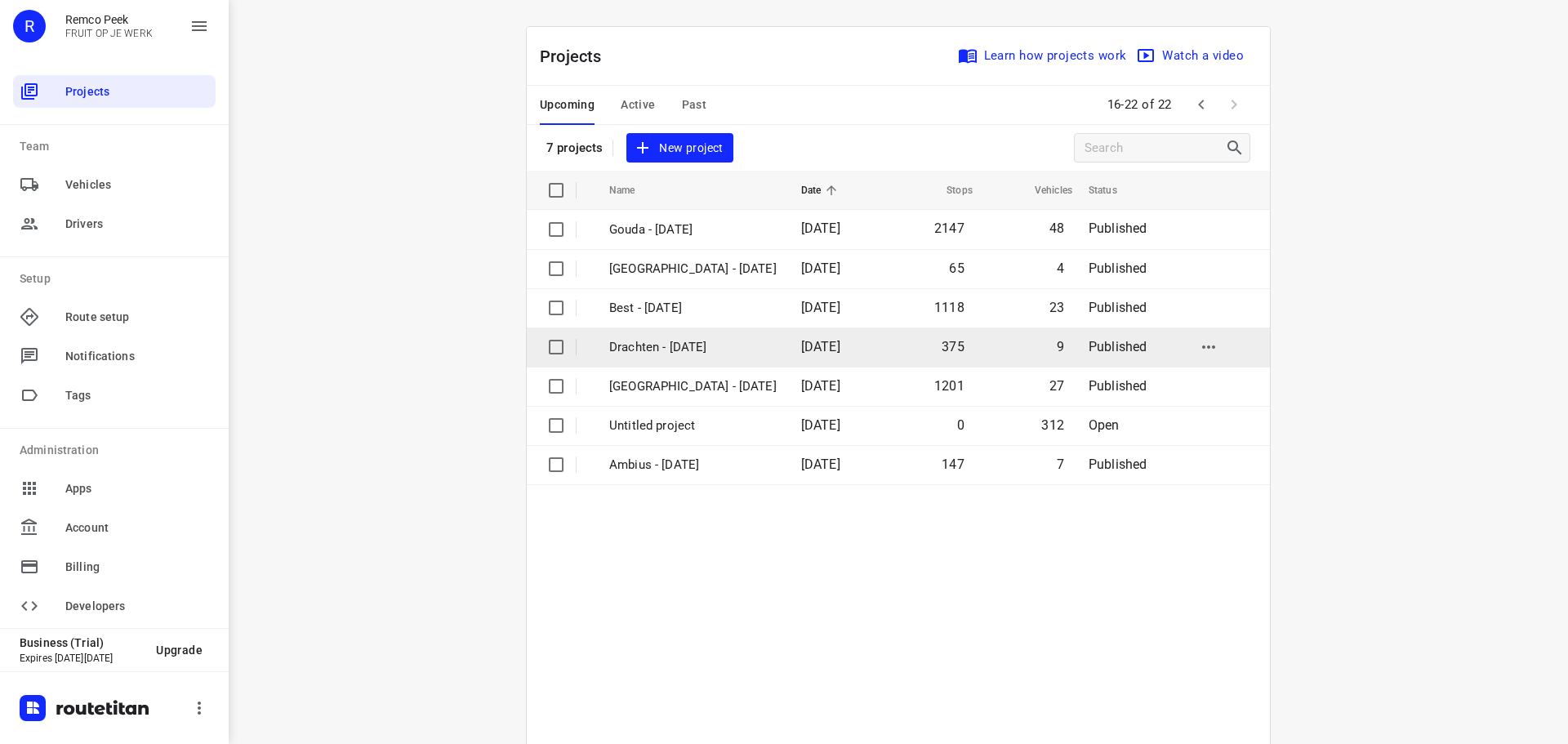
click at [704, 349] on p "Drachten - [DATE]" at bounding box center [693, 347] width 168 height 18
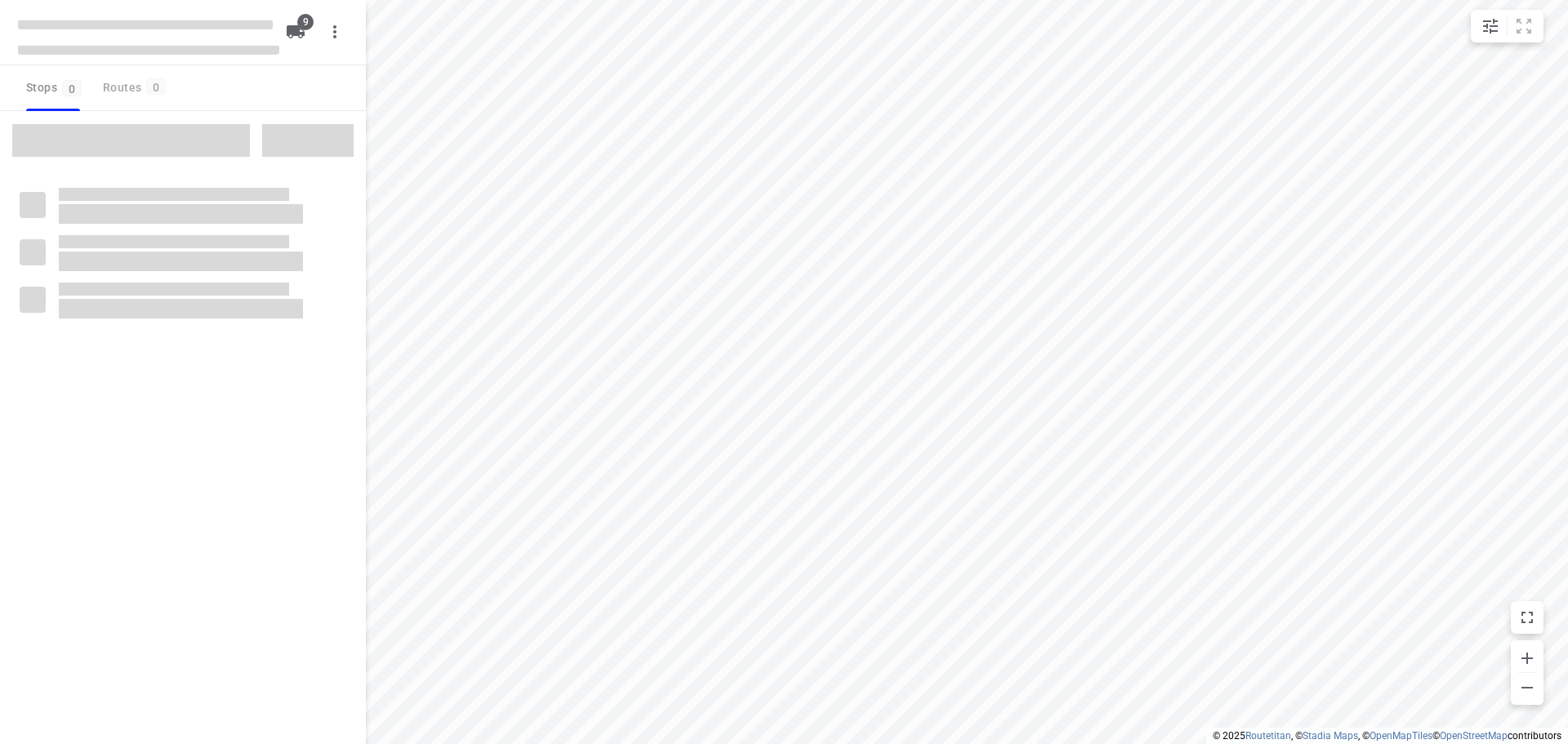
checkbox input "true"
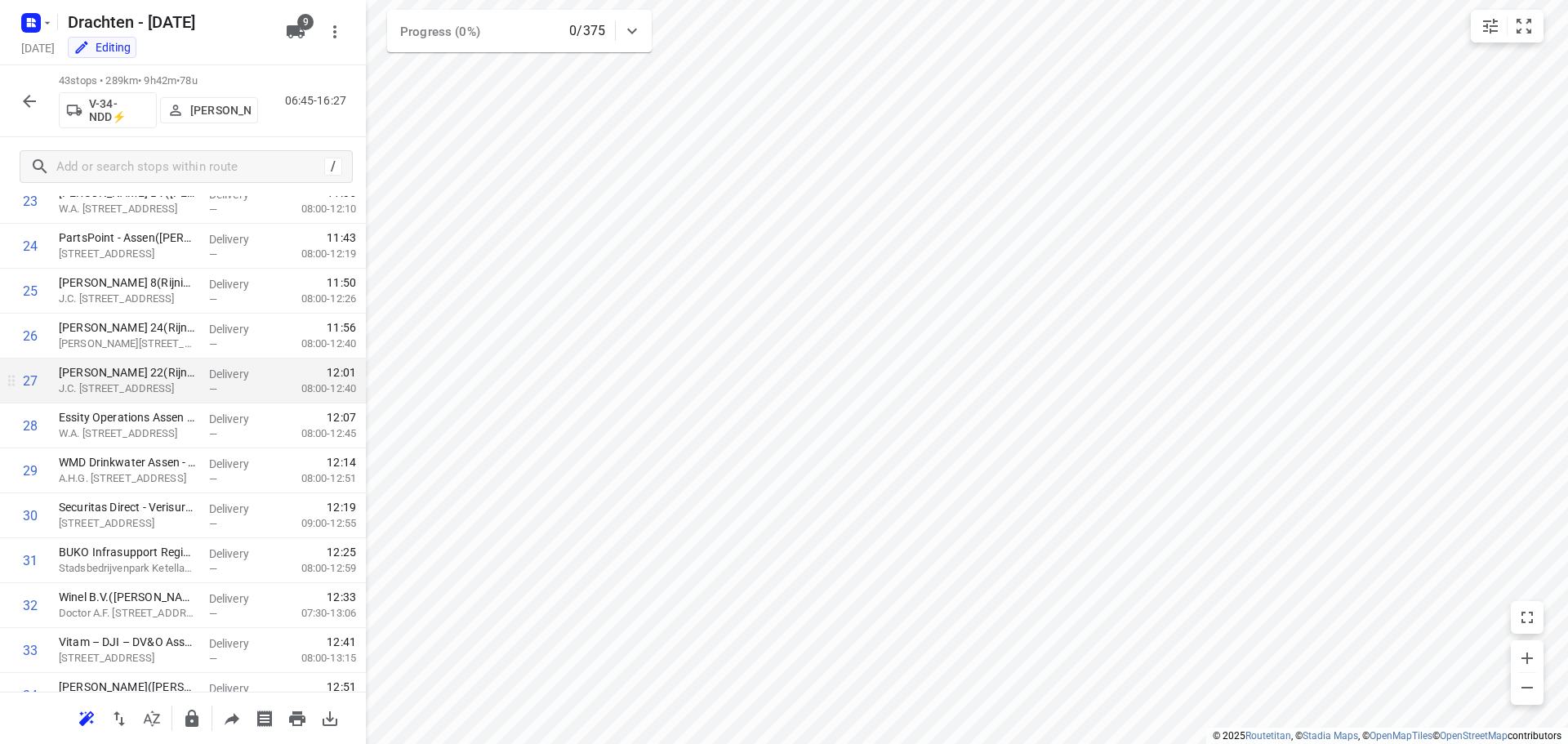
scroll to position [1306, 0]
